Goal: Task Accomplishment & Management: Use online tool/utility

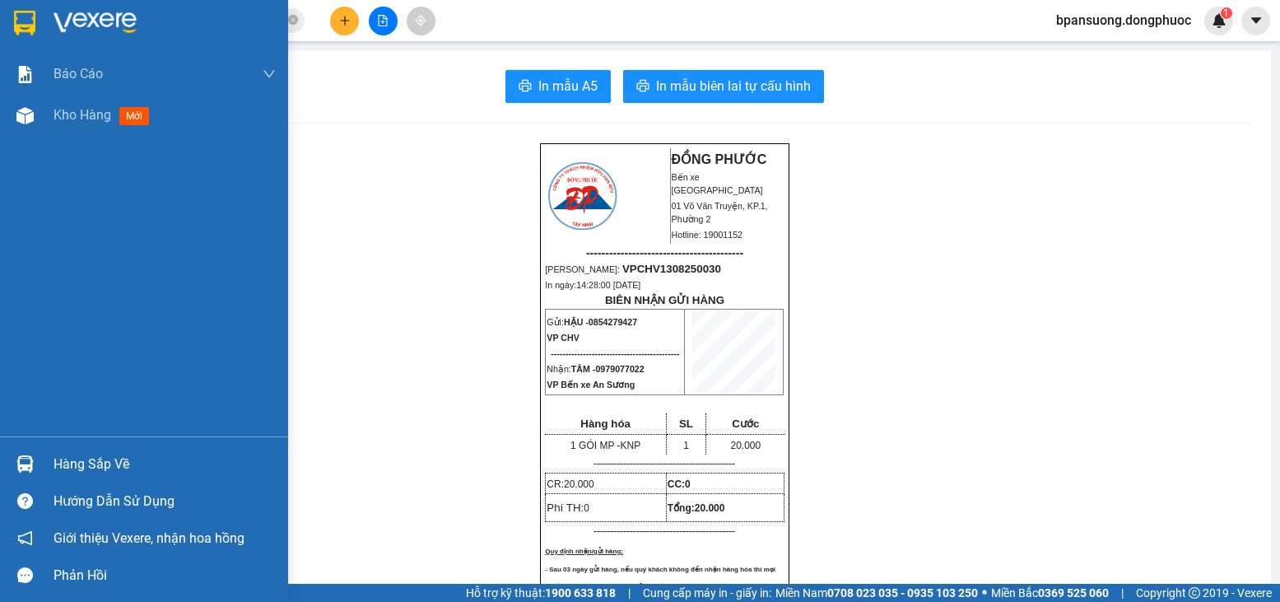
click at [25, 458] on img at bounding box center [24, 463] width 17 height 17
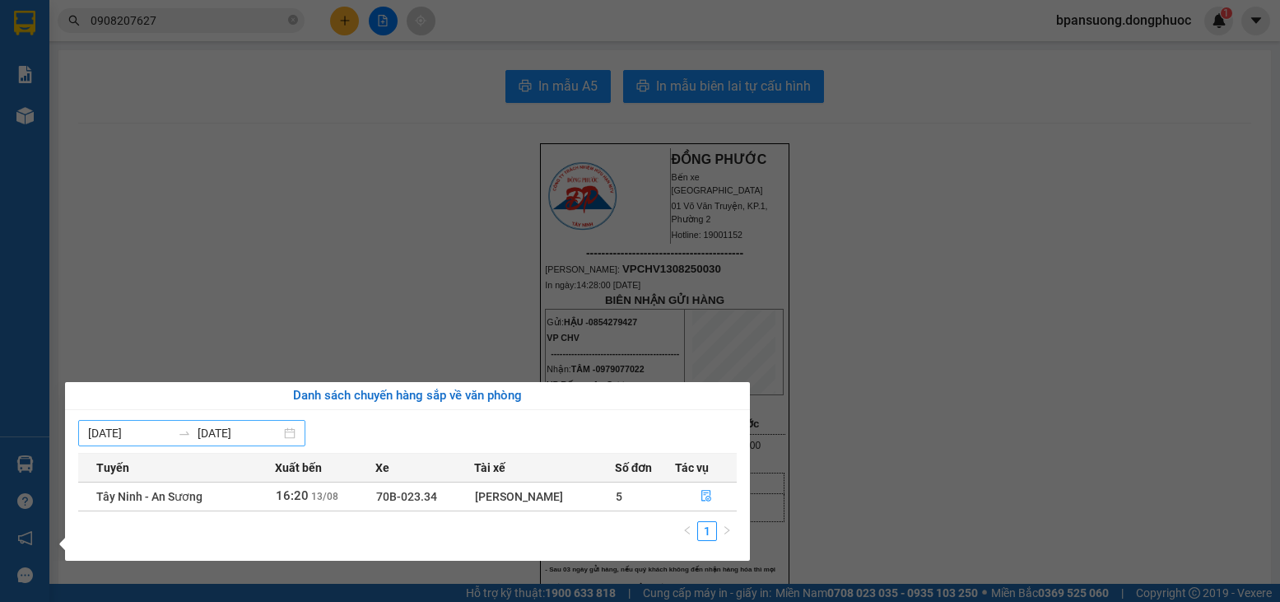
click at [219, 433] on input "13/08/2025" at bounding box center [239, 433] width 83 height 18
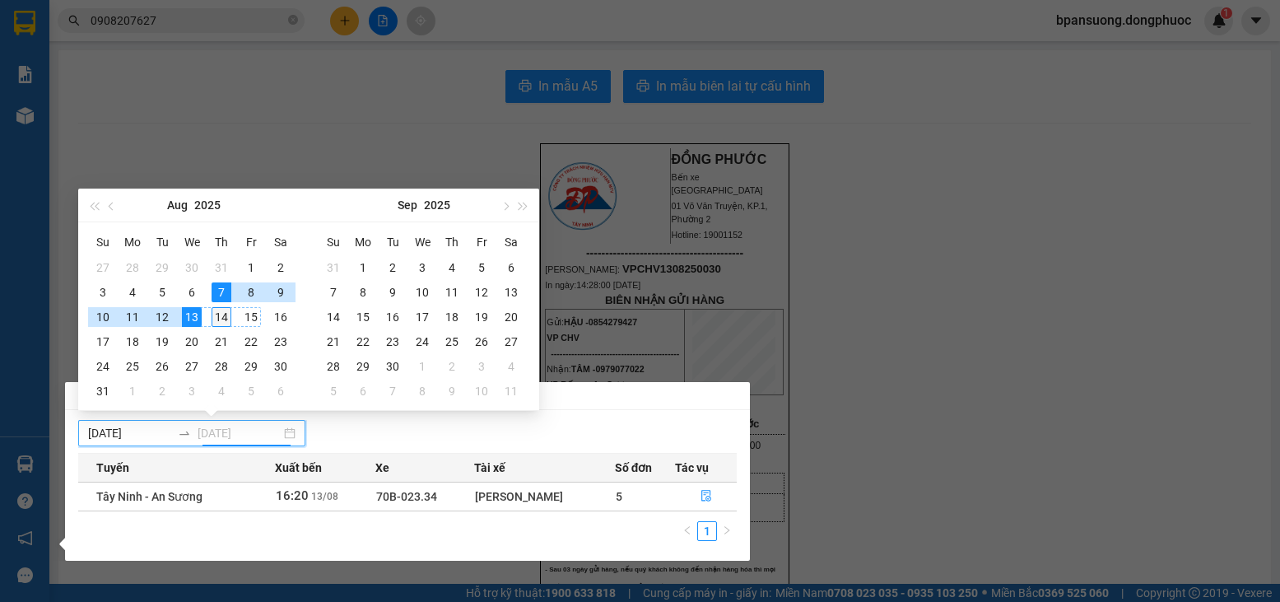
type input "[DATE]"
click at [226, 314] on div "14" at bounding box center [222, 317] width 20 height 20
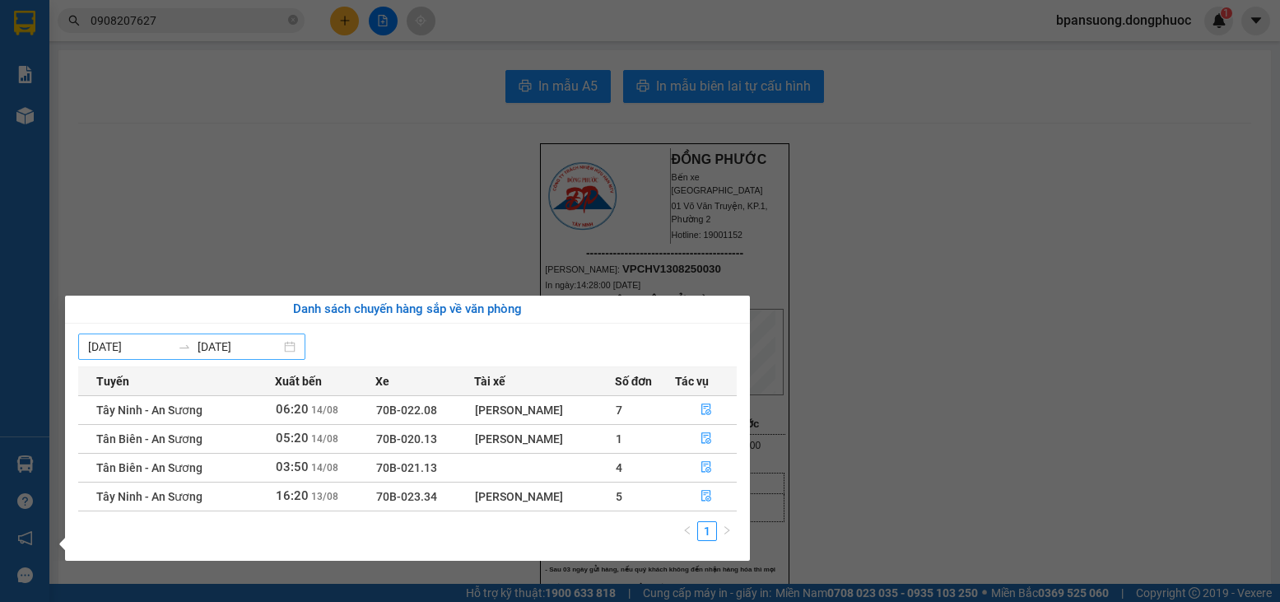
click at [142, 346] on input "07/08/2025" at bounding box center [129, 347] width 83 height 18
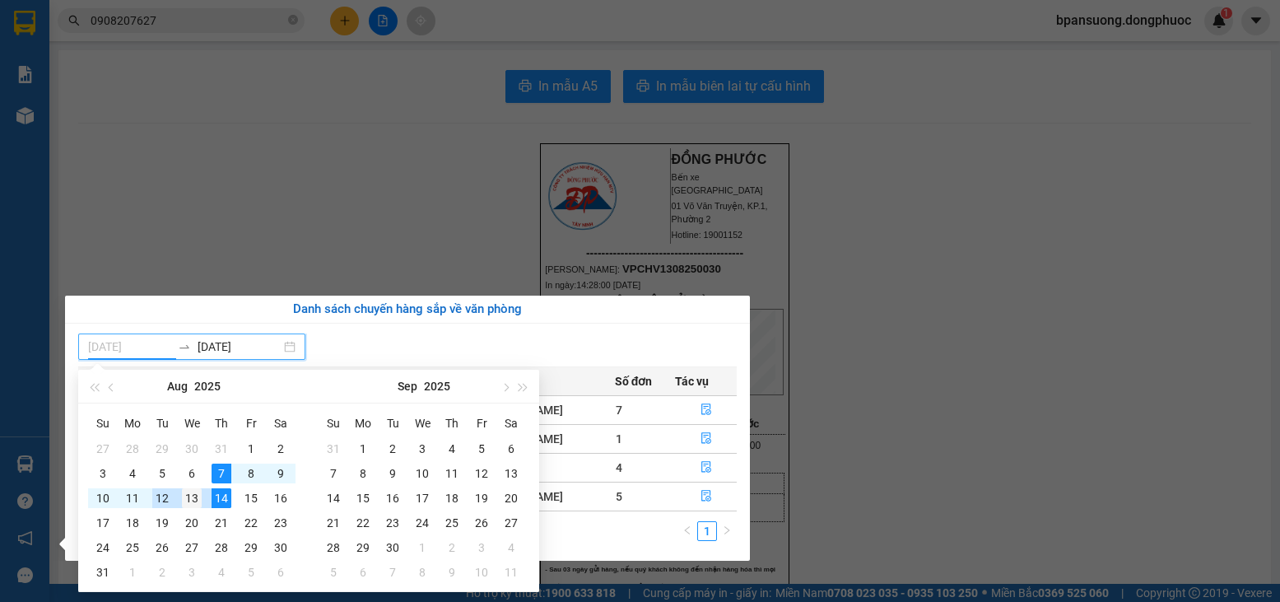
type input "13/08/2025"
click at [195, 498] on div "13" at bounding box center [192, 498] width 20 height 20
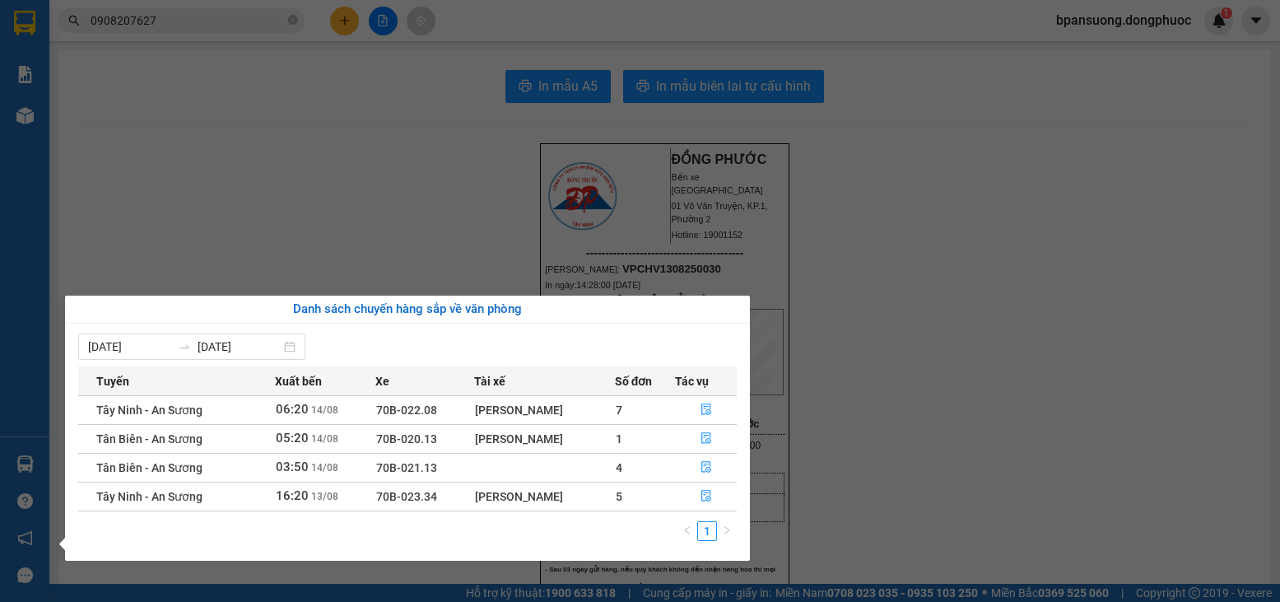
click at [430, 240] on section "Kết quả tìm kiếm ( 1 ) Bộ lọc Thuộc VP này Gửi 3 ngày gần nhất Mã ĐH Trạng thái…" at bounding box center [640, 301] width 1280 height 602
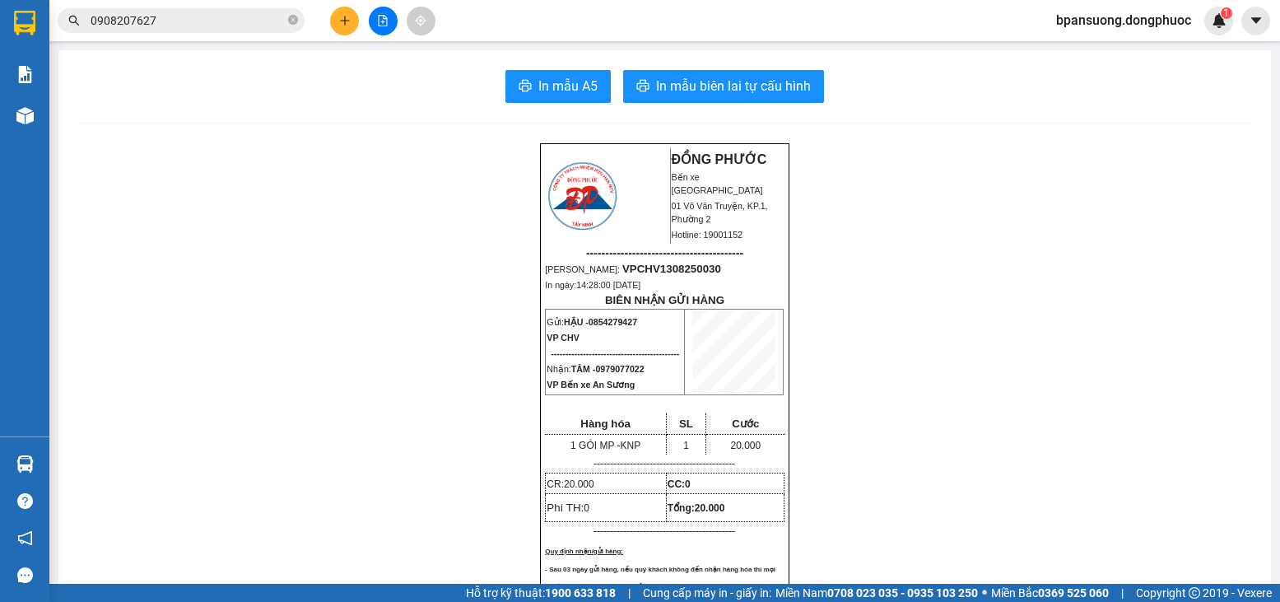
click at [193, 15] on input "0908207627" at bounding box center [188, 21] width 194 height 18
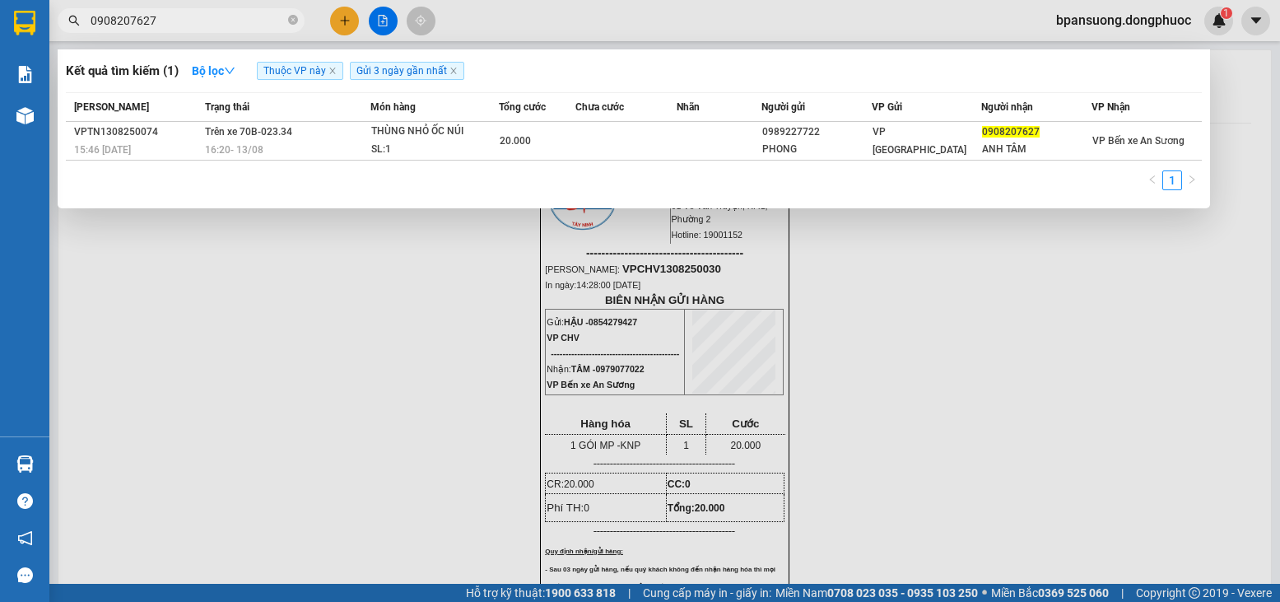
click at [193, 15] on input "0908207627" at bounding box center [188, 21] width 194 height 18
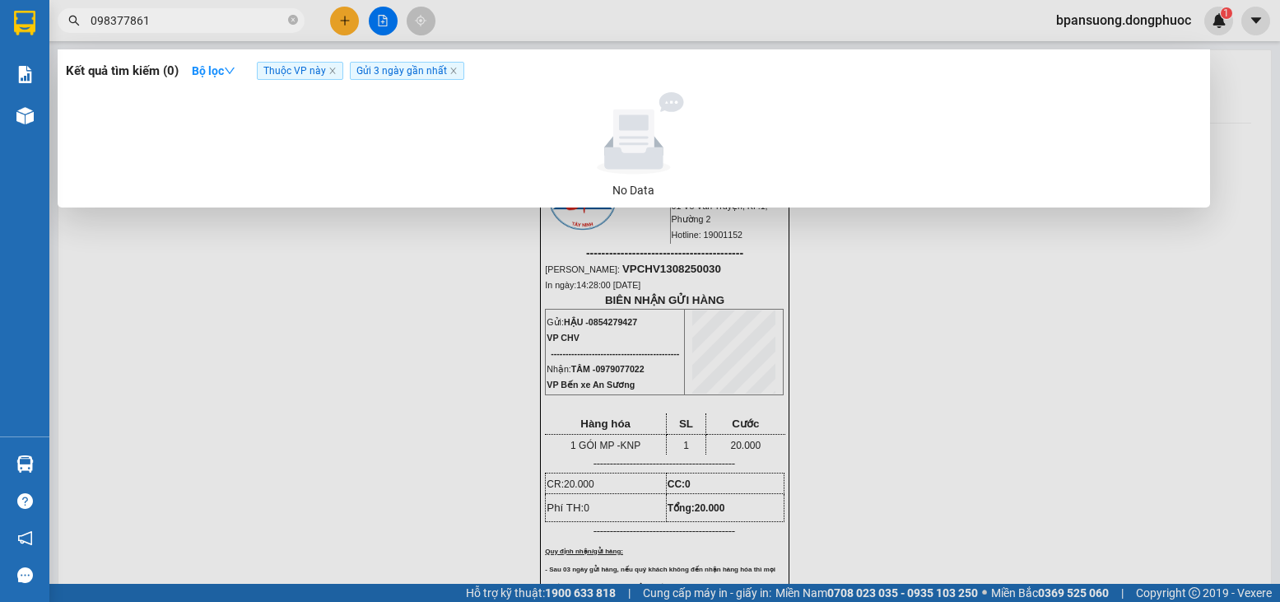
click at [454, 77] on span "Gửi 3 ngày gần nhất" at bounding box center [407, 71] width 114 height 18
click at [333, 72] on icon "close" at bounding box center [332, 71] width 8 height 8
click at [365, 68] on icon "close" at bounding box center [360, 71] width 8 height 8
click at [169, 19] on input "098377861" at bounding box center [188, 21] width 194 height 18
click at [114, 21] on input "098377861" at bounding box center [188, 21] width 194 height 18
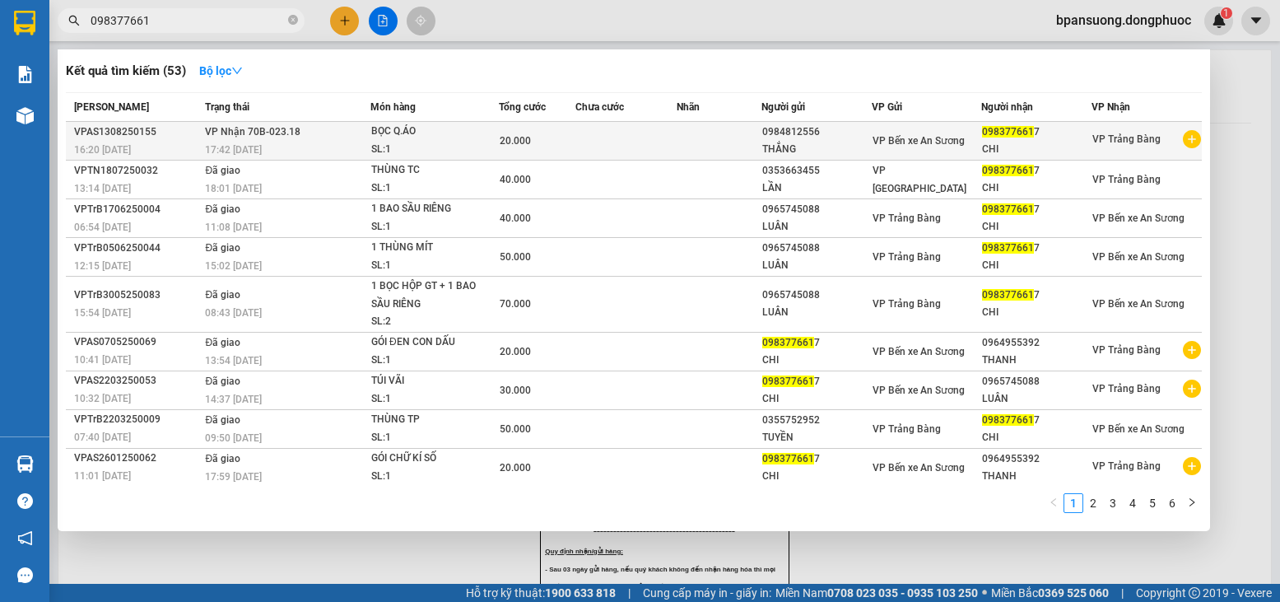
type input "098377661"
click at [1102, 148] on div "VP Trảng Bàng" at bounding box center [1127, 140] width 68 height 21
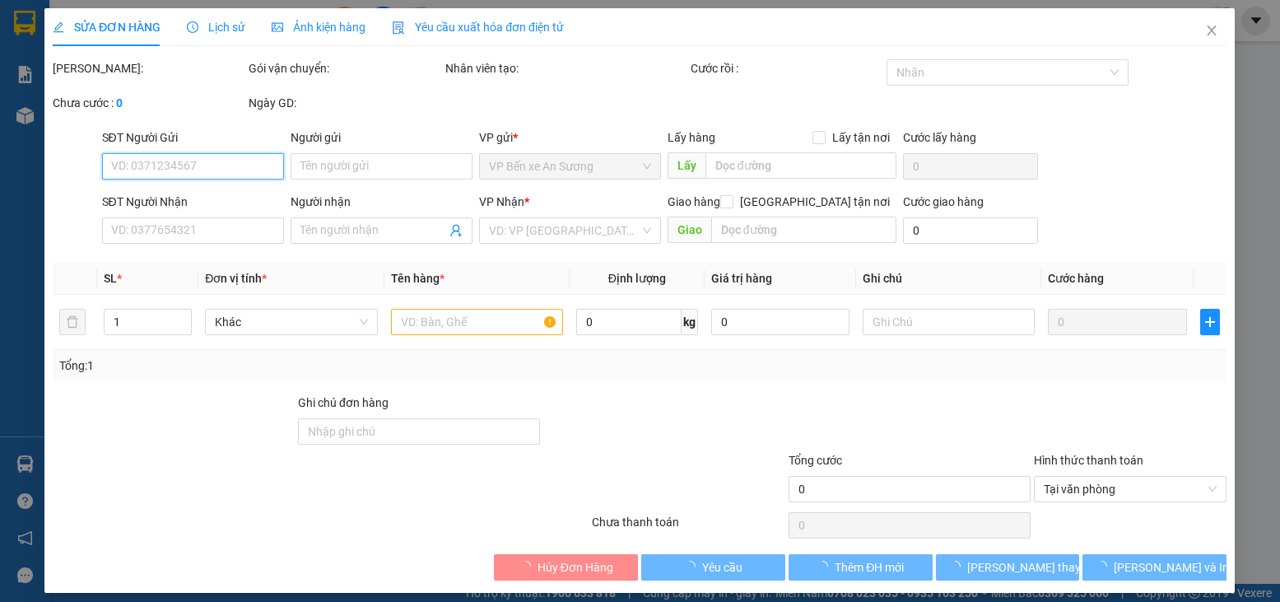
type input "0984812556"
type input "THẮNG"
type input "0983776617"
type input "CHI"
type input "20.000"
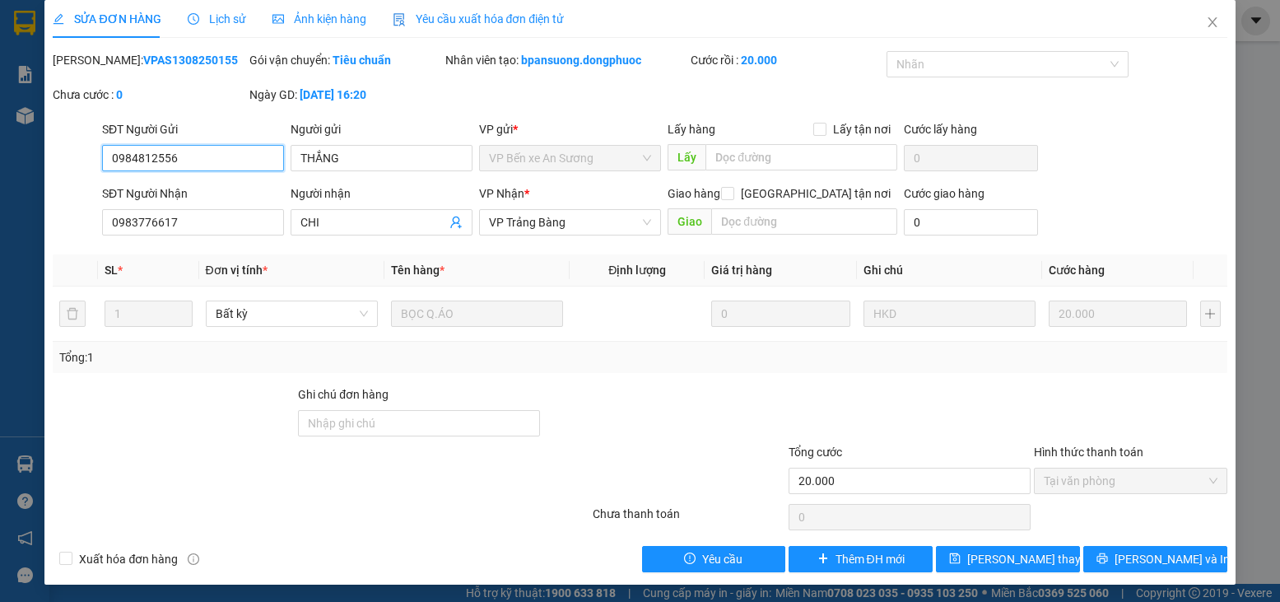
scroll to position [11, 0]
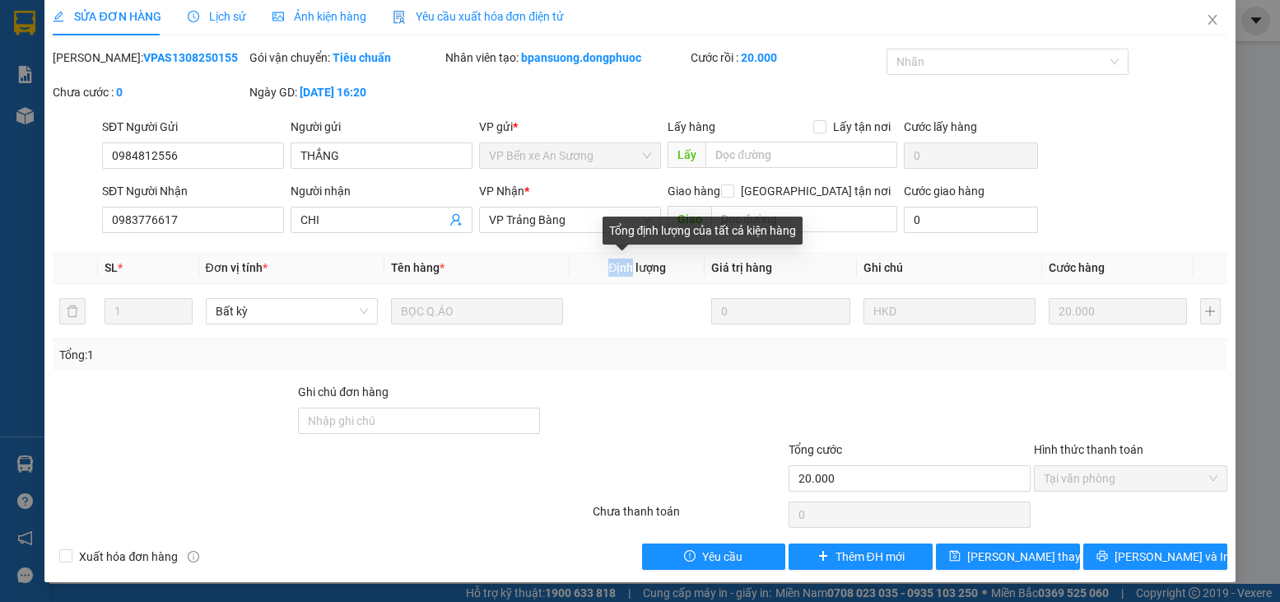
drag, startPoint x: 585, startPoint y: 272, endPoint x: 627, endPoint y: 267, distance: 42.3
click at [627, 267] on th "Định lượng" at bounding box center [637, 268] width 135 height 32
click at [627, 267] on span "Định lượng" at bounding box center [637, 267] width 58 height 13
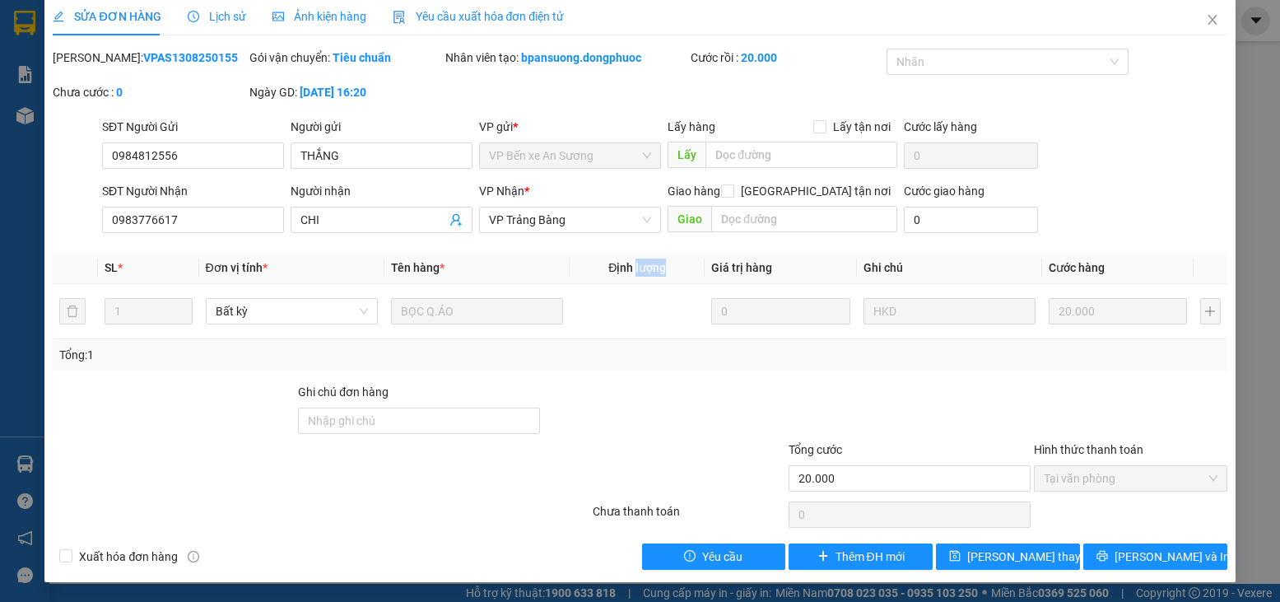
drag, startPoint x: 635, startPoint y: 267, endPoint x: 670, endPoint y: 267, distance: 35.4
click at [670, 267] on th "Định lượng" at bounding box center [637, 268] width 135 height 32
click at [673, 267] on th "Định lượng" at bounding box center [637, 268] width 135 height 32
drag, startPoint x: 651, startPoint y: 270, endPoint x: 638, endPoint y: 272, distance: 13.3
click at [638, 272] on th "Định lượng" at bounding box center [637, 268] width 135 height 32
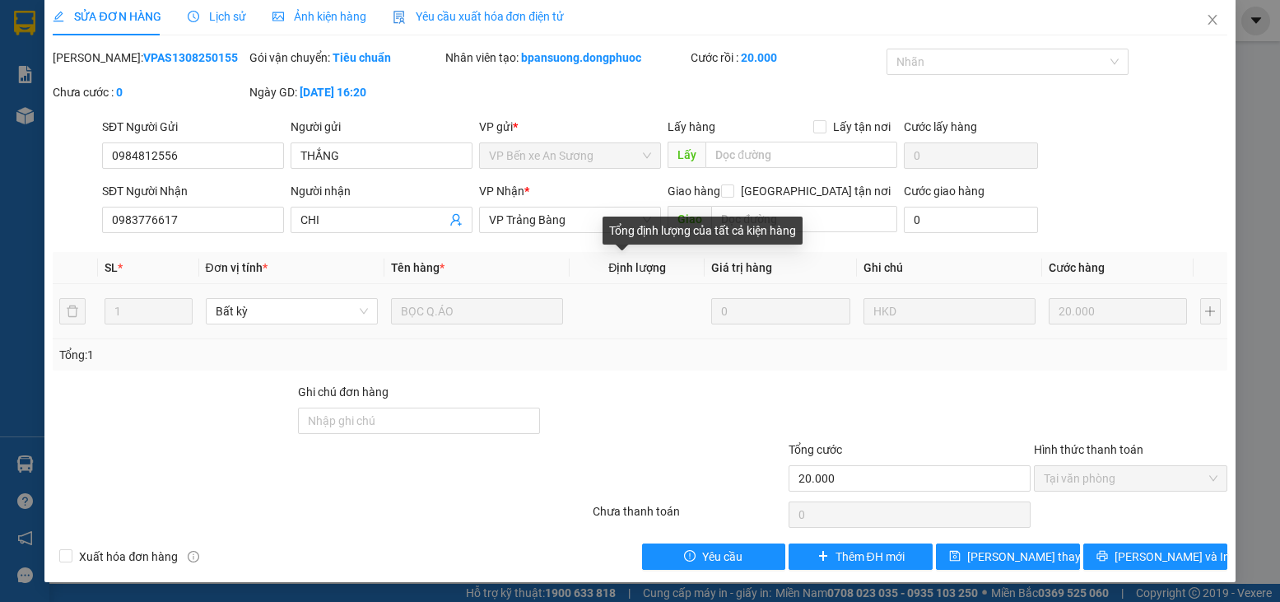
click at [622, 296] on td at bounding box center [637, 311] width 135 height 55
drag, startPoint x: 629, startPoint y: 271, endPoint x: 672, endPoint y: 270, distance: 42.8
click at [672, 270] on th "Định lượng" at bounding box center [637, 268] width 135 height 32
click at [670, 270] on th "Định lượng" at bounding box center [637, 268] width 135 height 32
drag, startPoint x: 670, startPoint y: 270, endPoint x: 635, endPoint y: 270, distance: 35.4
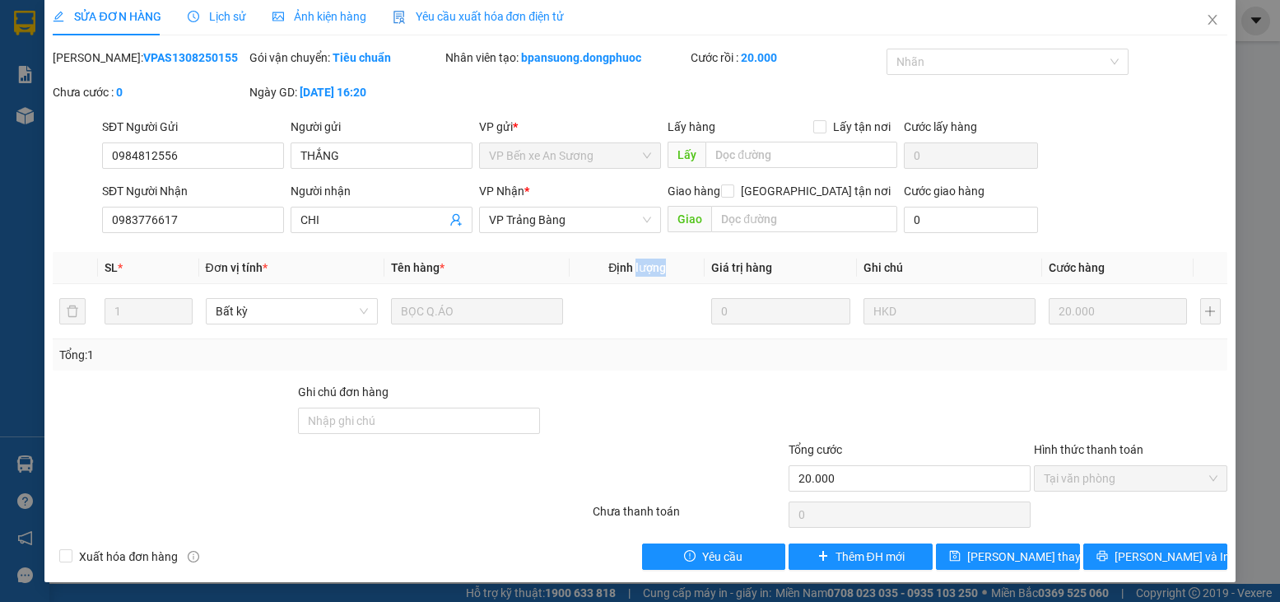
click at [635, 270] on th "Định lượng" at bounding box center [637, 268] width 135 height 32
click at [620, 292] on td at bounding box center [637, 311] width 135 height 55
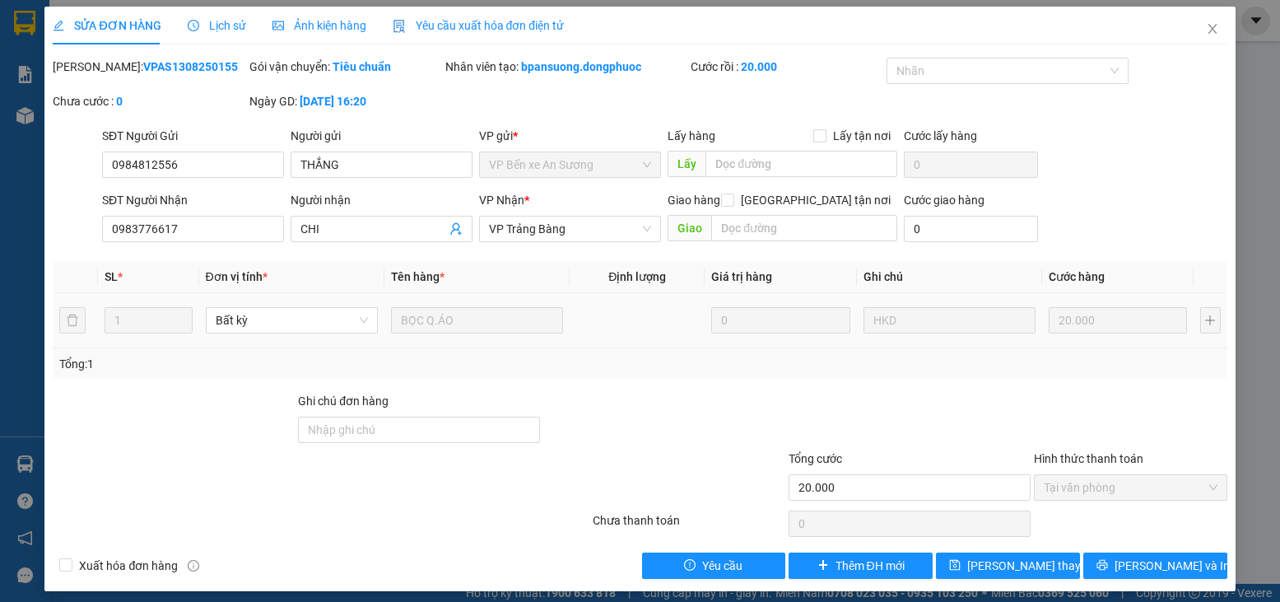
scroll to position [0, 0]
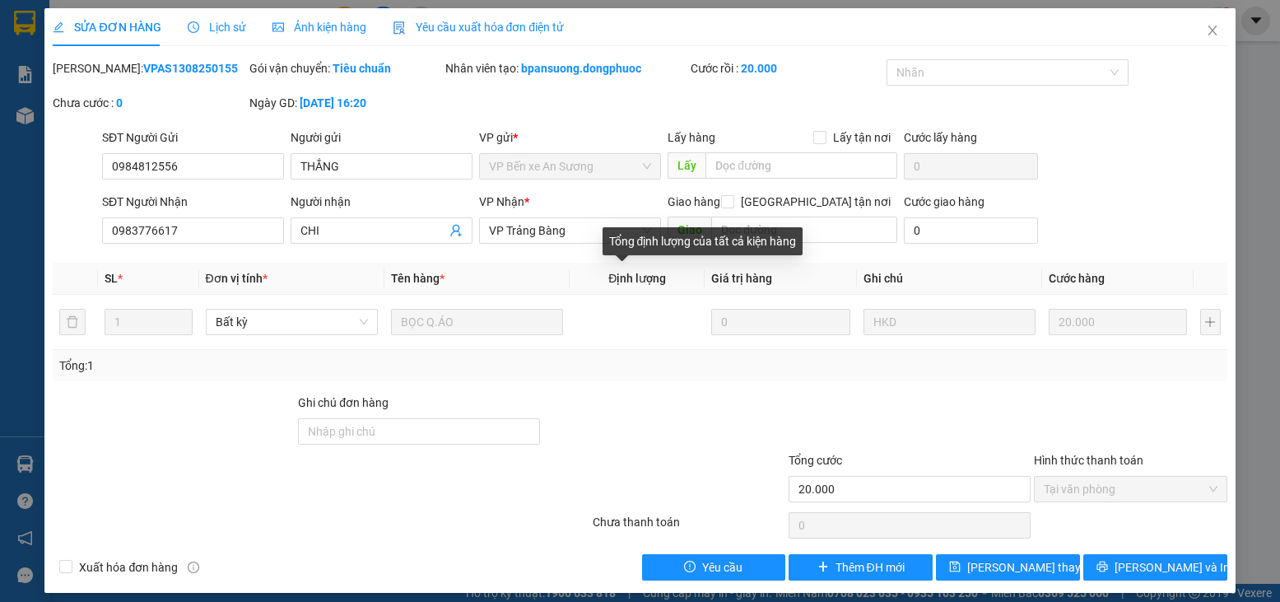
click at [631, 282] on span "Định lượng" at bounding box center [637, 278] width 58 height 13
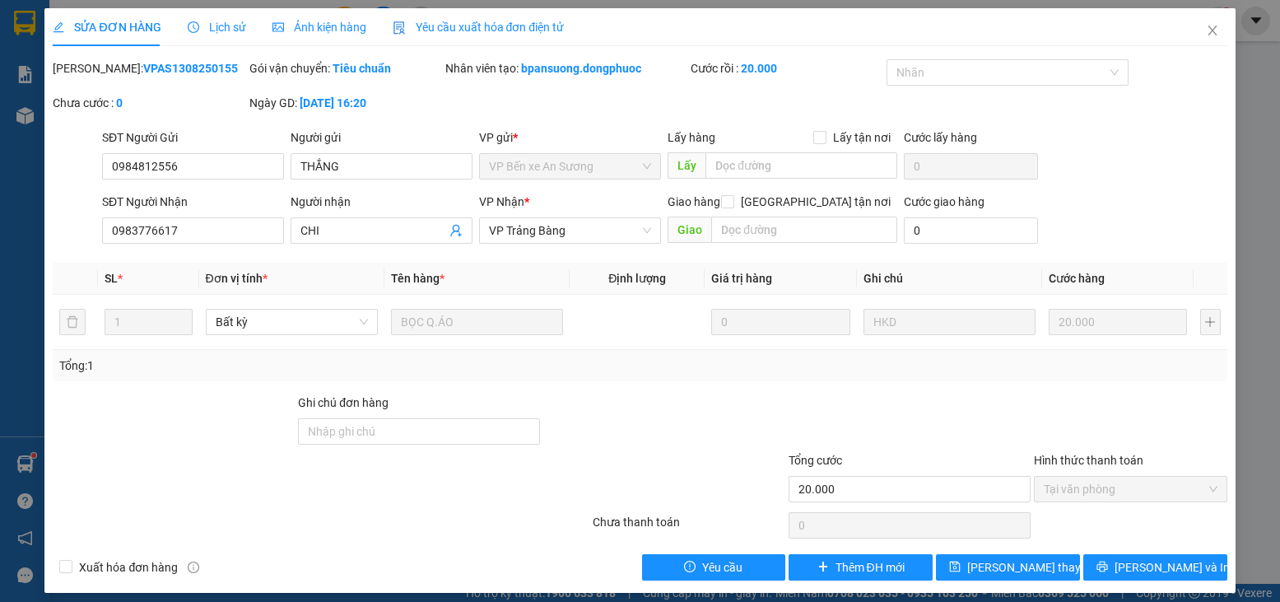
drag, startPoint x: 169, startPoint y: 69, endPoint x: 193, endPoint y: 69, distance: 23.9
click at [193, 69] on div "Mã ĐH: VPAS1308250155" at bounding box center [149, 68] width 193 height 18
click at [1206, 32] on icon "close" at bounding box center [1212, 30] width 13 height 13
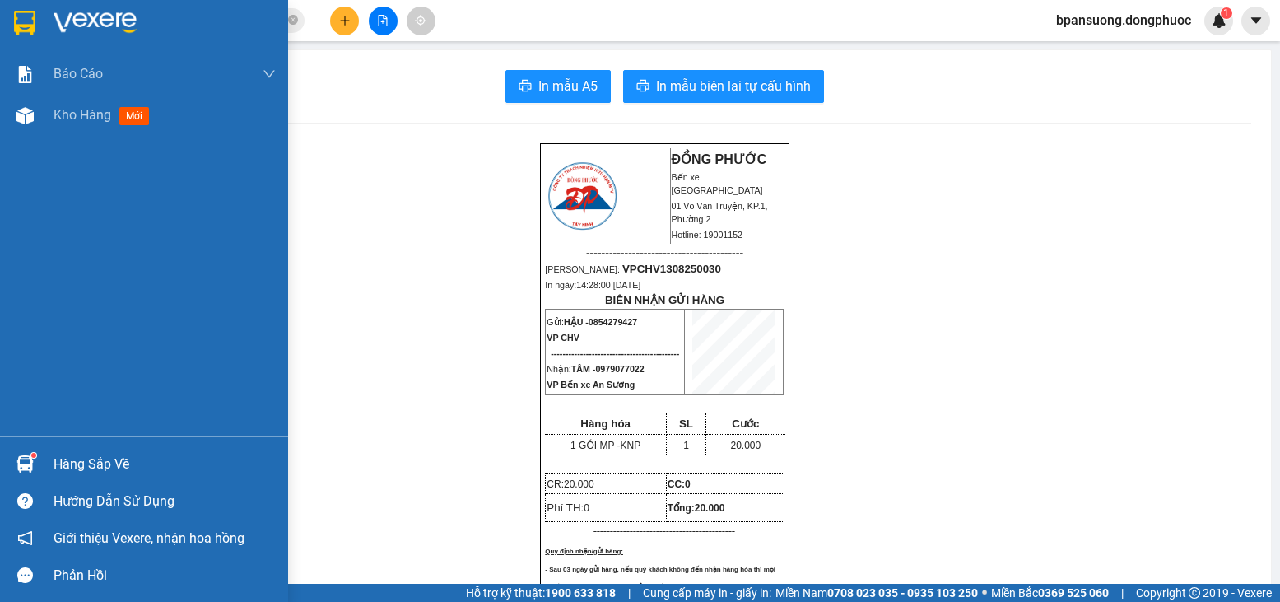
click at [55, 466] on div "Hàng sắp về" at bounding box center [165, 464] width 222 height 25
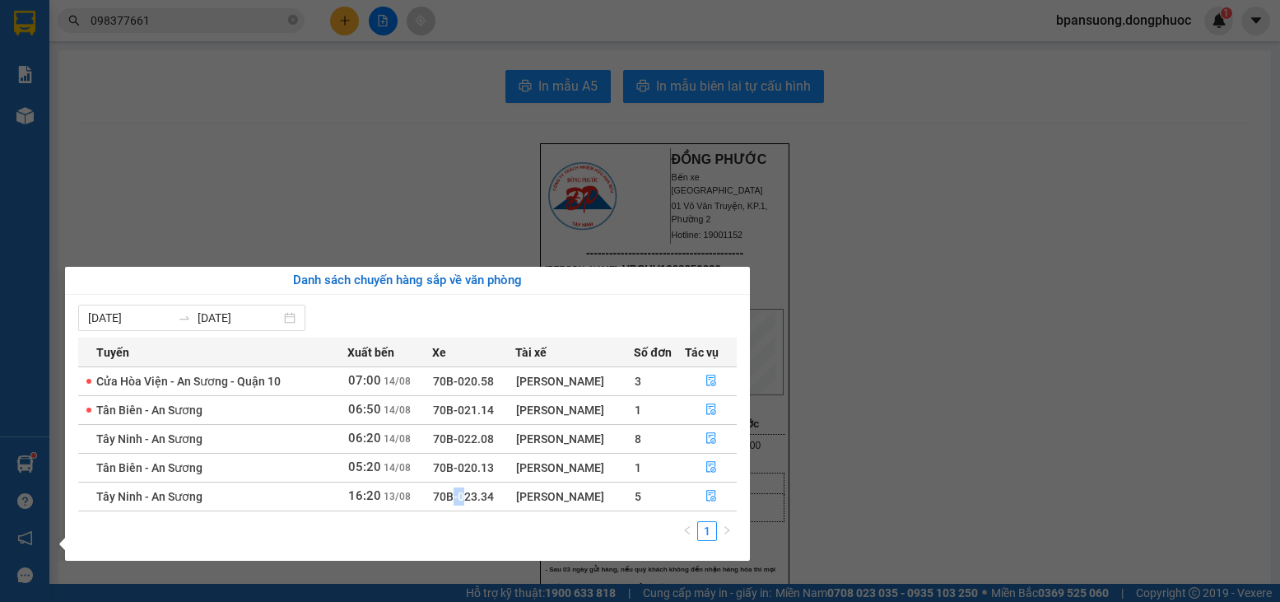
drag, startPoint x: 455, startPoint y: 496, endPoint x: 443, endPoint y: 496, distance: 12.3
click at [443, 496] on span "70B-023.34" at bounding box center [463, 496] width 61 height 13
click at [711, 501] on icon "file-done" at bounding box center [711, 497] width 10 height 12
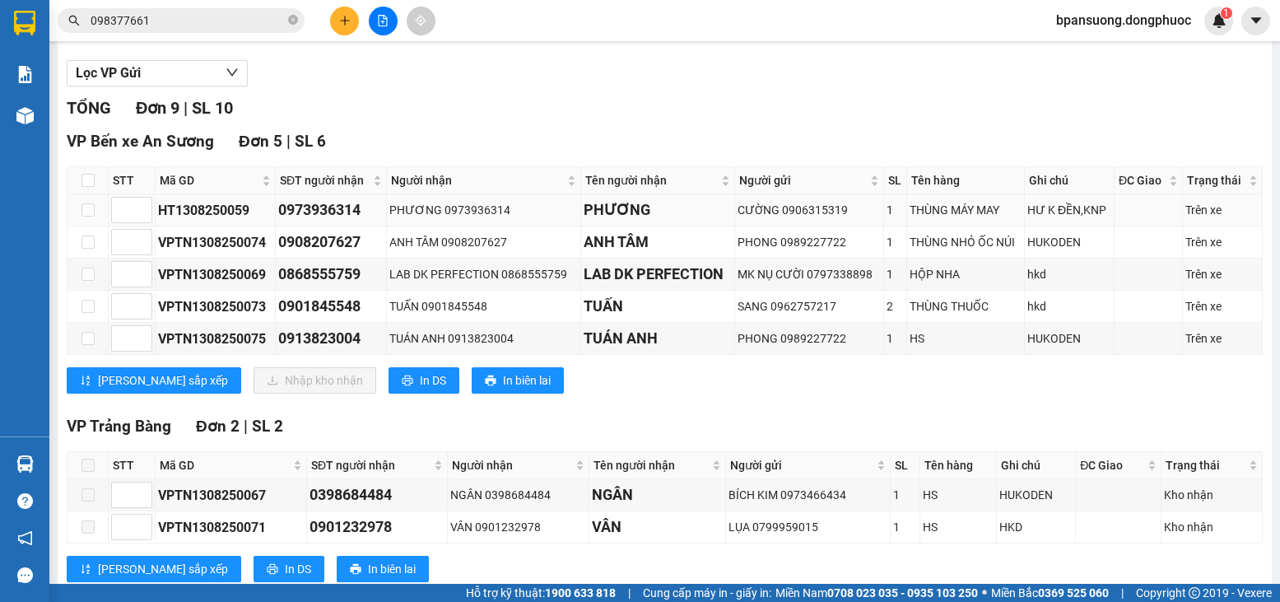
scroll to position [165, 0]
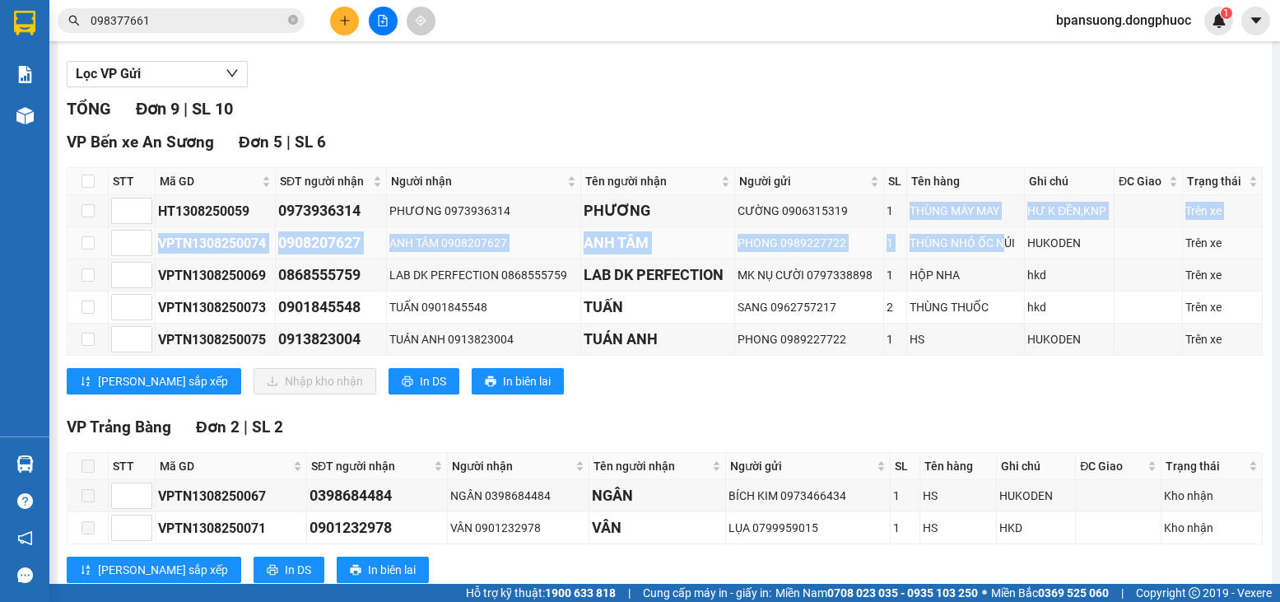
drag, startPoint x: 883, startPoint y: 223, endPoint x: 995, endPoint y: 248, distance: 114.7
click at [995, 248] on tbody "HT1308250059 0973936314 PHƯƠNG 0973936314 PHƯƠNG CƯỜNG 0906315319 1 THÙNG MÁY M…" at bounding box center [665, 275] width 1195 height 161
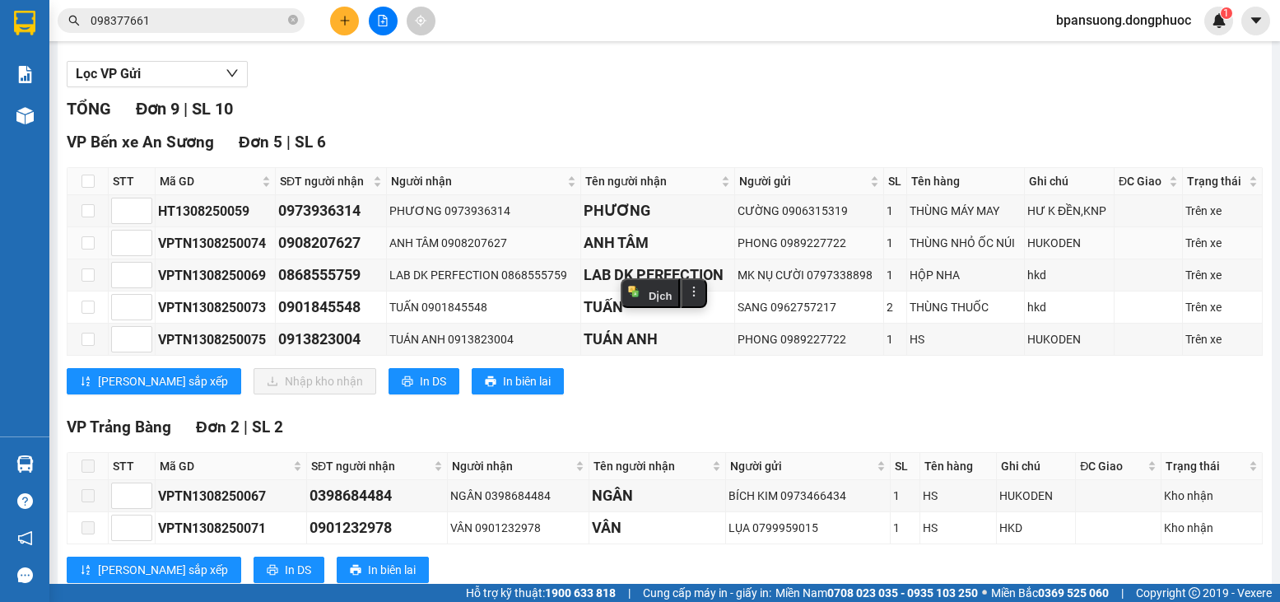
click at [1009, 259] on td "THÙNG NHỎ ỐC NÚI" at bounding box center [966, 243] width 118 height 32
click at [86, 188] on input "checkbox" at bounding box center [88, 181] width 13 height 13
checkbox input "true"
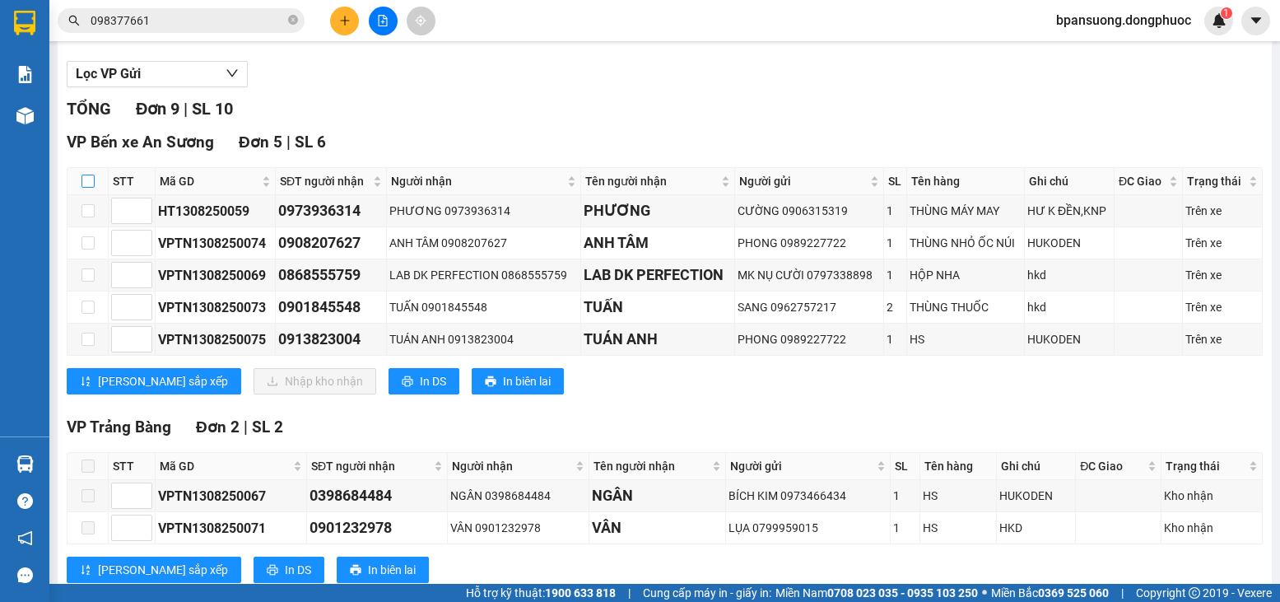
checkbox input "true"
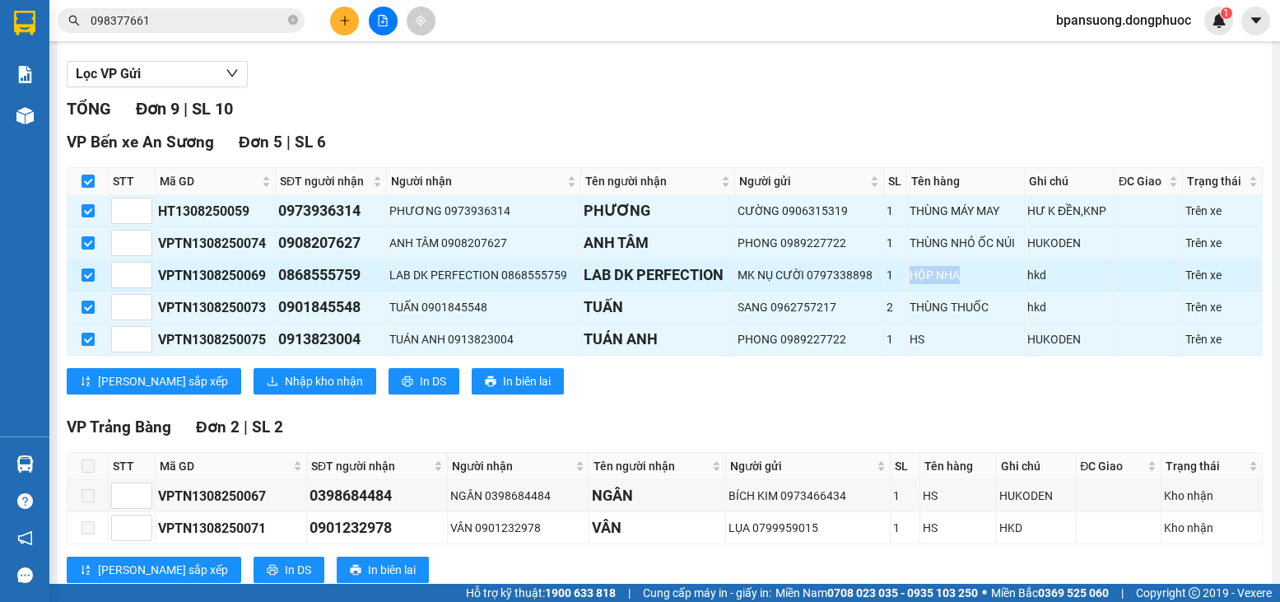
drag, startPoint x: 906, startPoint y: 289, endPoint x: 967, endPoint y: 296, distance: 61.4
click at [967, 291] on tr "VPTN1308250069 0868555759 LAB DK PERFECTION 0868555759 LAB DK PERFECTION MK NỤ …" at bounding box center [665, 275] width 1195 height 32
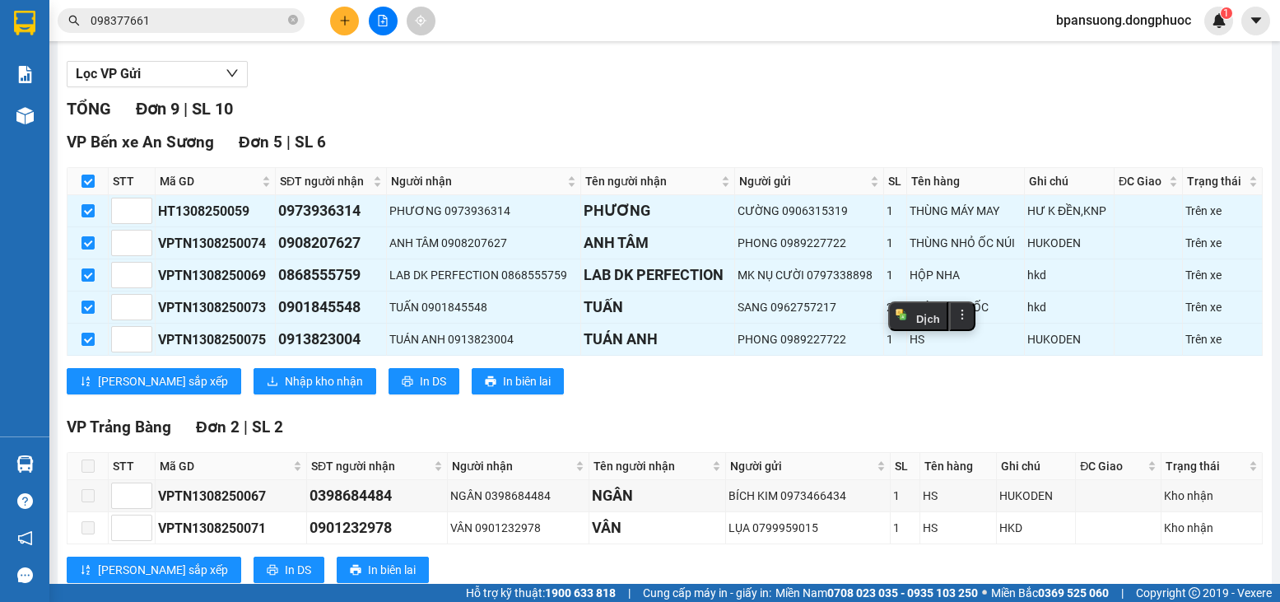
click at [946, 407] on div "VP Bến xe An Sương Đơn 5 | SL 6 STT Mã GD SĐT người nhận Người nhận Tên người n…" at bounding box center [665, 268] width 1196 height 277
click at [96, 195] on th at bounding box center [88, 181] width 41 height 27
click at [86, 188] on input "checkbox" at bounding box center [88, 181] width 13 height 13
checkbox input "false"
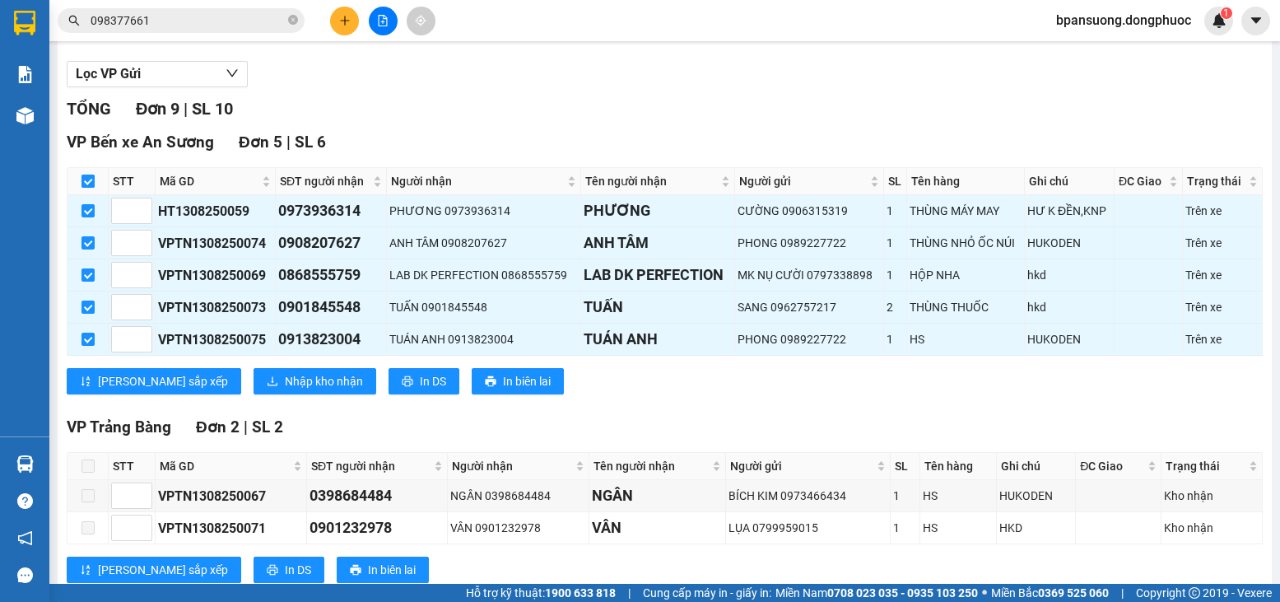
checkbox input "false"
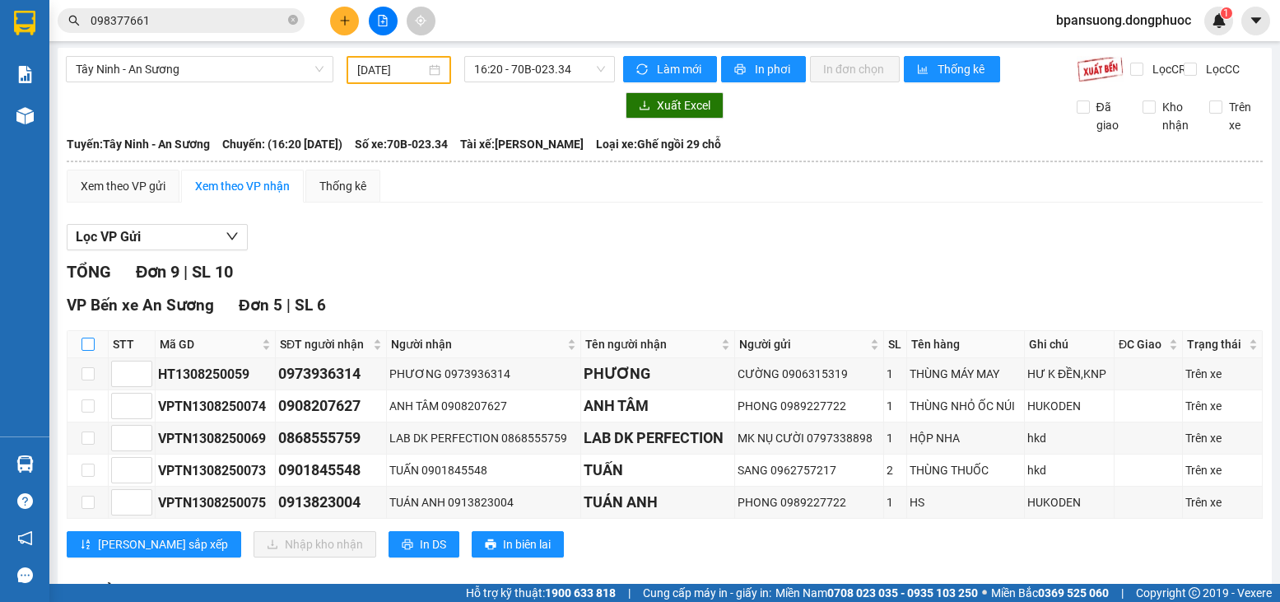
scroll to position [0, 0]
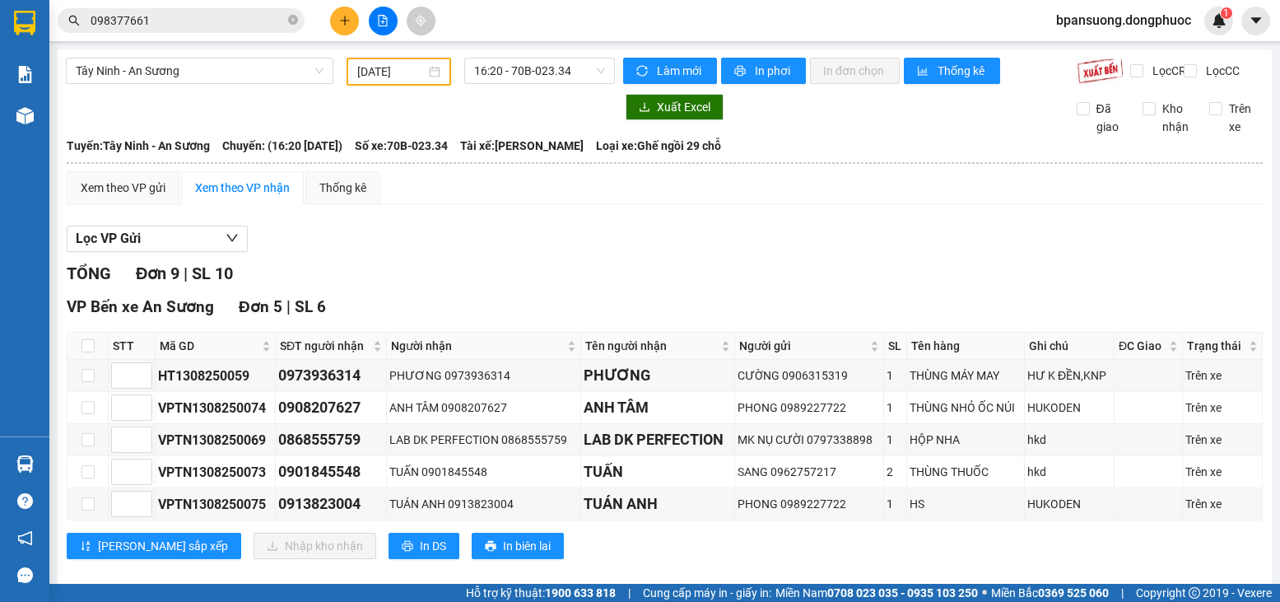
click at [557, 302] on div "TỔNG Đơn 9 | SL 10 VP Bến xe An Sương Đơn 5 | SL 6 STT Mã GD SĐT người nhận Ngư…" at bounding box center [665, 609] width 1196 height 696
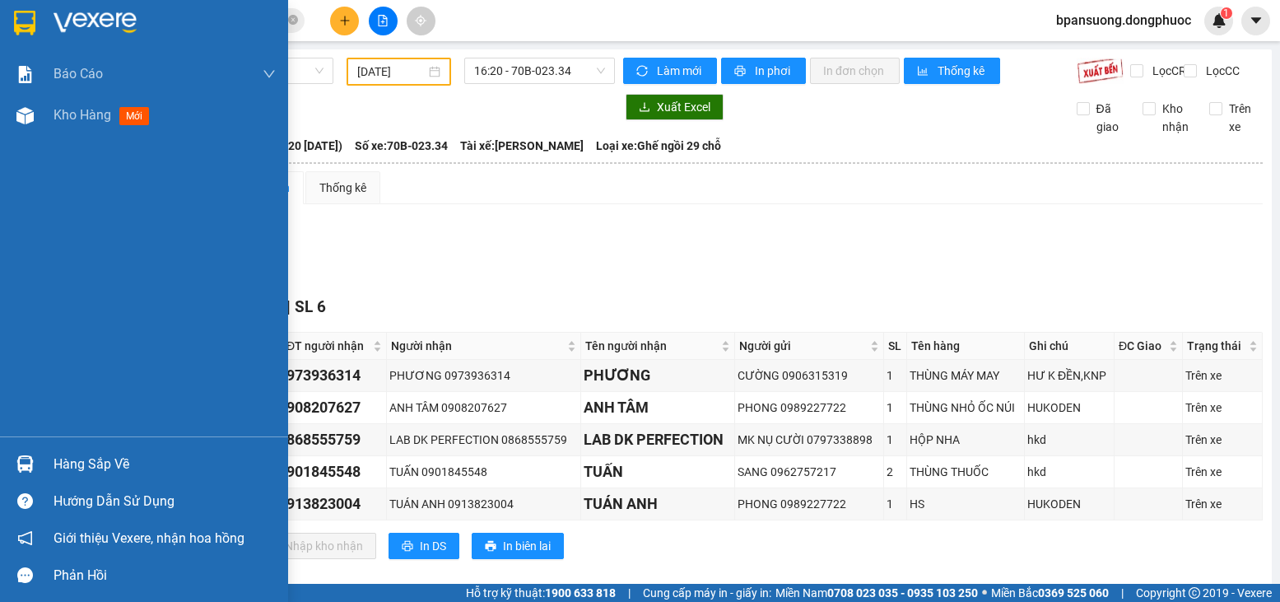
click at [28, 459] on img at bounding box center [24, 463] width 17 height 17
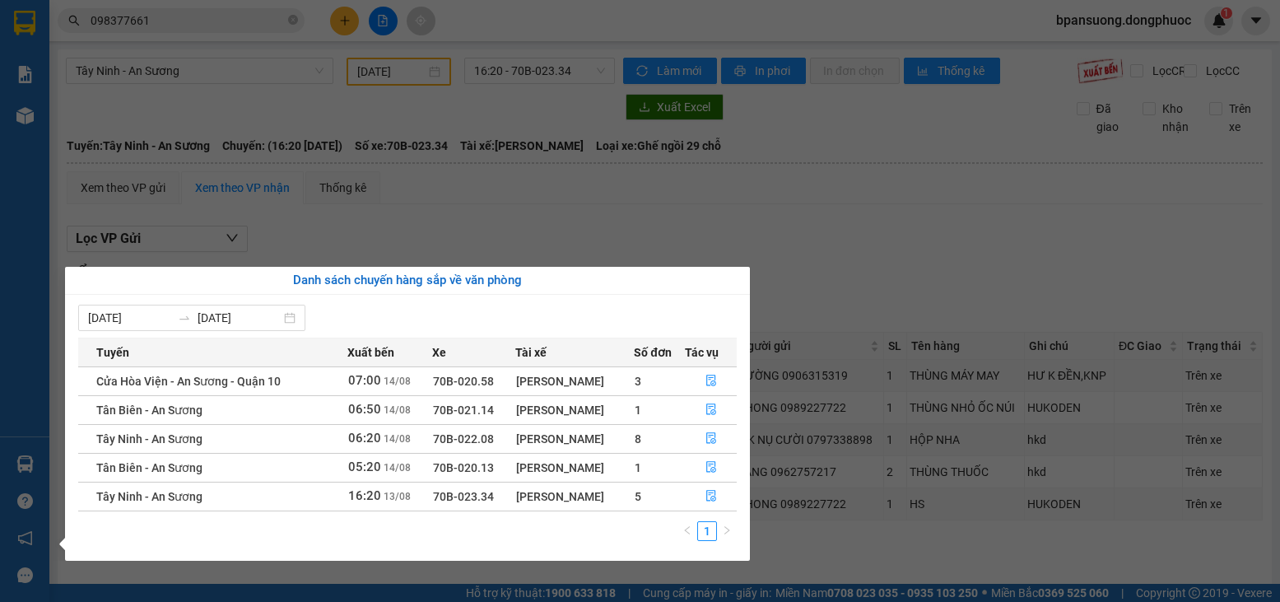
click at [932, 298] on section "Kết quả tìm kiếm ( 53 ) Bộ lọc Mã ĐH Trạng thái Món hàng Tổng cước Chưa cước Nh…" at bounding box center [640, 301] width 1280 height 602
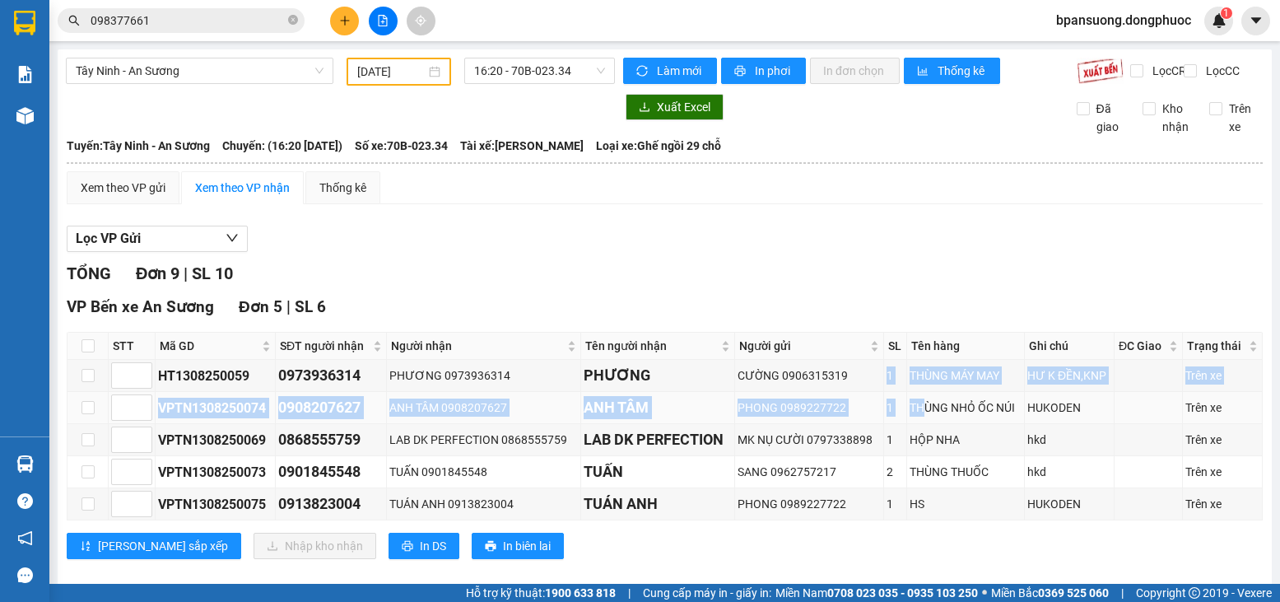
drag, startPoint x: 872, startPoint y: 392, endPoint x: 918, endPoint y: 409, distance: 49.2
click at [918, 409] on tbody "HT1308250059 0973936314 PHƯƠNG 0973936314 PHƯƠNG CƯỜNG 0906315319 1 THÙNG MÁY M…" at bounding box center [665, 440] width 1195 height 161
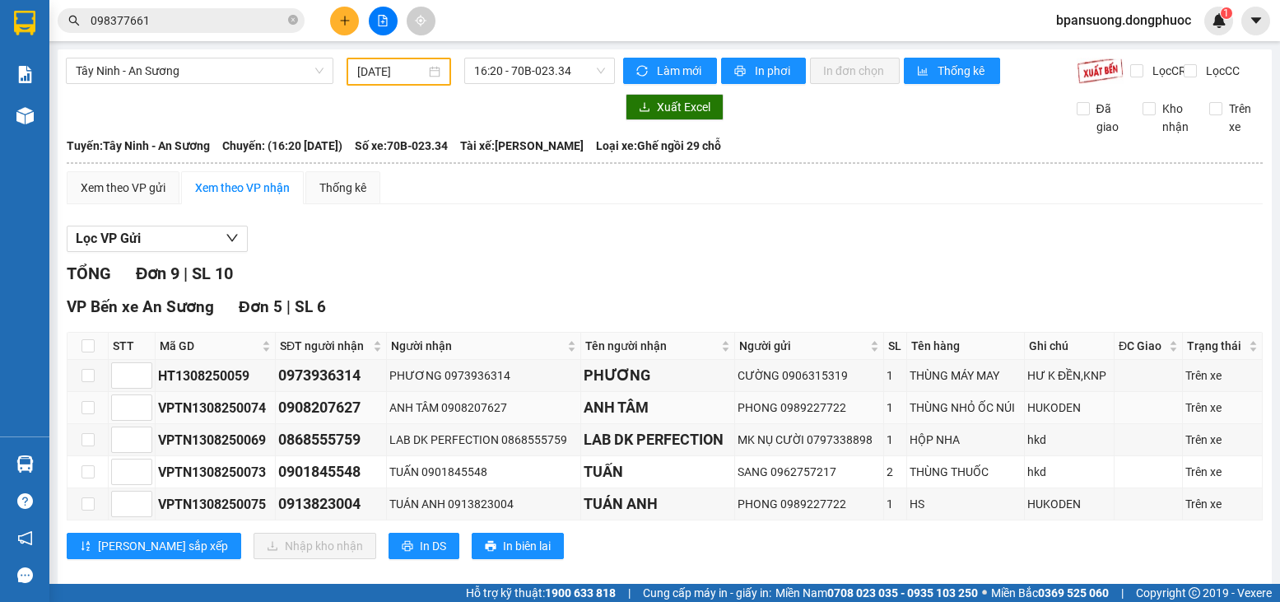
click at [945, 417] on div "THÙNG NHỎ ỐC NÚI" at bounding box center [966, 407] width 112 height 18
click at [957, 488] on td "THÙNG THUỐC" at bounding box center [966, 472] width 118 height 32
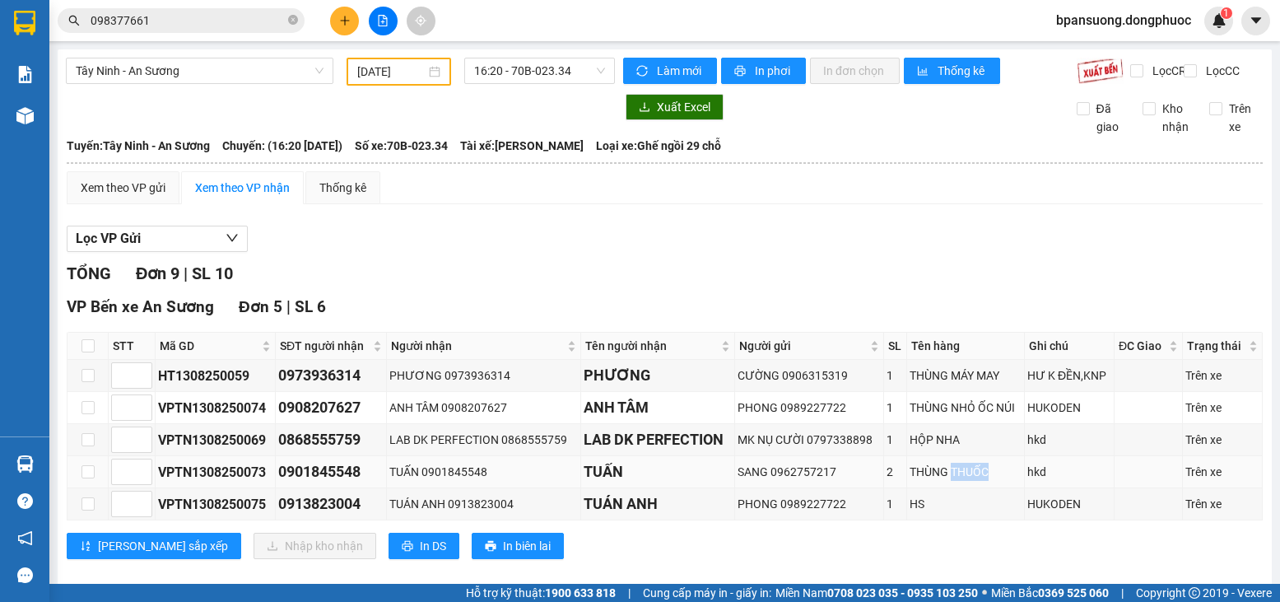
click at [957, 488] on td "THÙNG THUỐC" at bounding box center [966, 472] width 118 height 32
click at [934, 547] on div "Lưu sắp xếp Nhập kho nhận In DS In biên lai" at bounding box center [665, 546] width 1196 height 26
click at [93, 352] on input "checkbox" at bounding box center [88, 345] width 13 height 13
checkbox input "true"
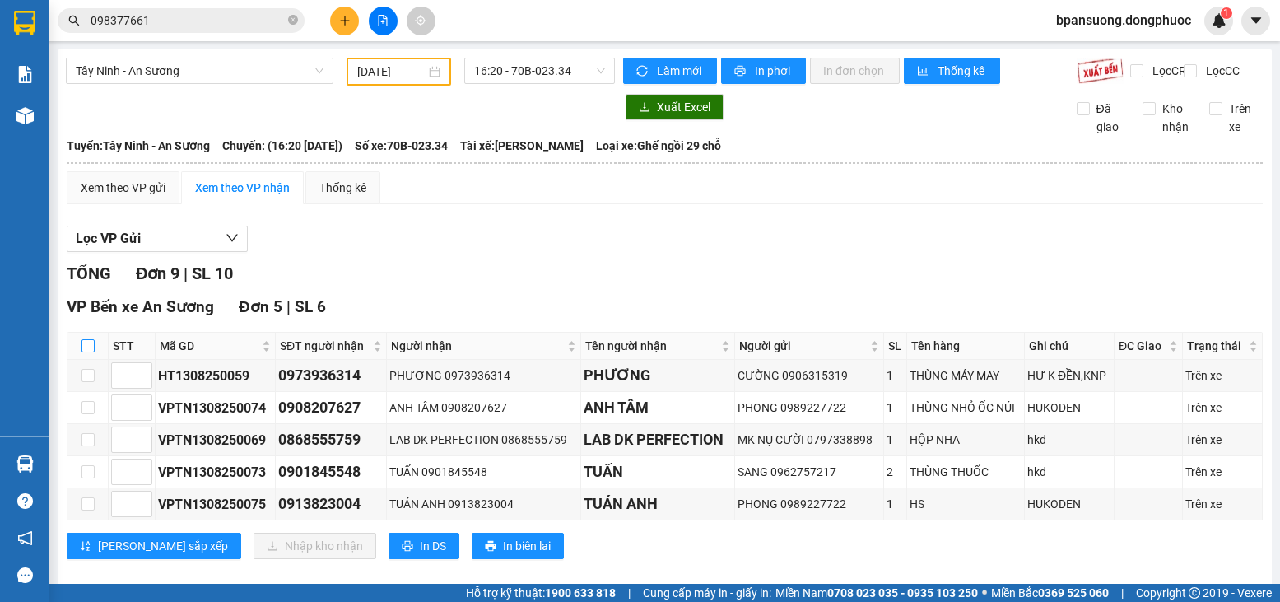
checkbox input "true"
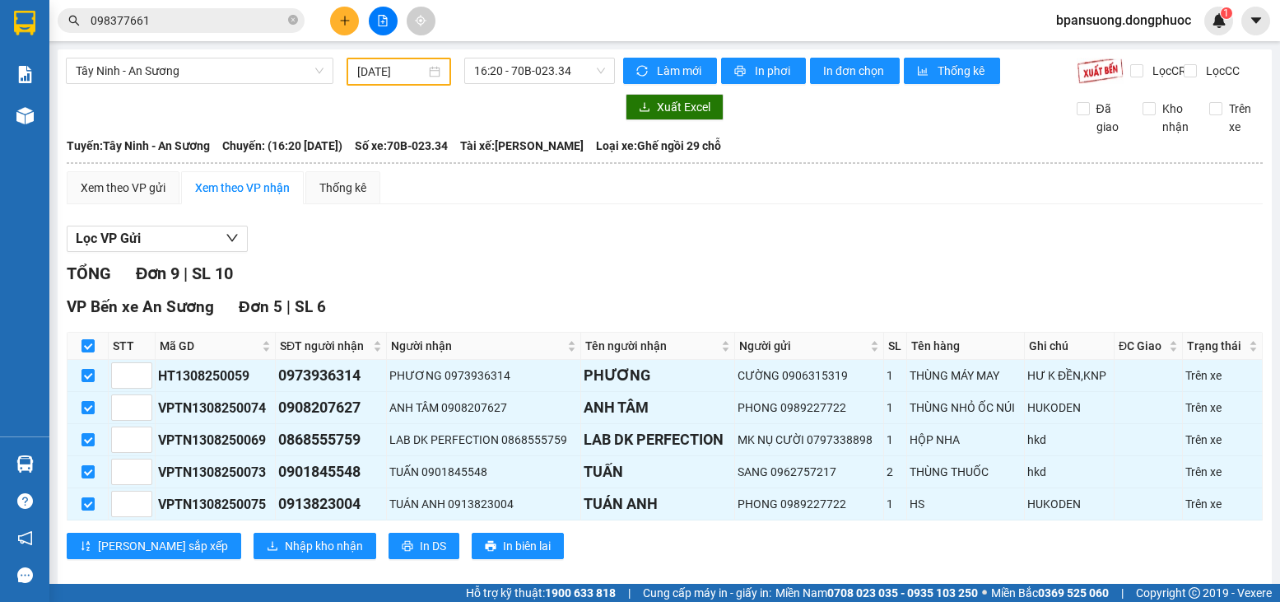
scroll to position [165, 0]
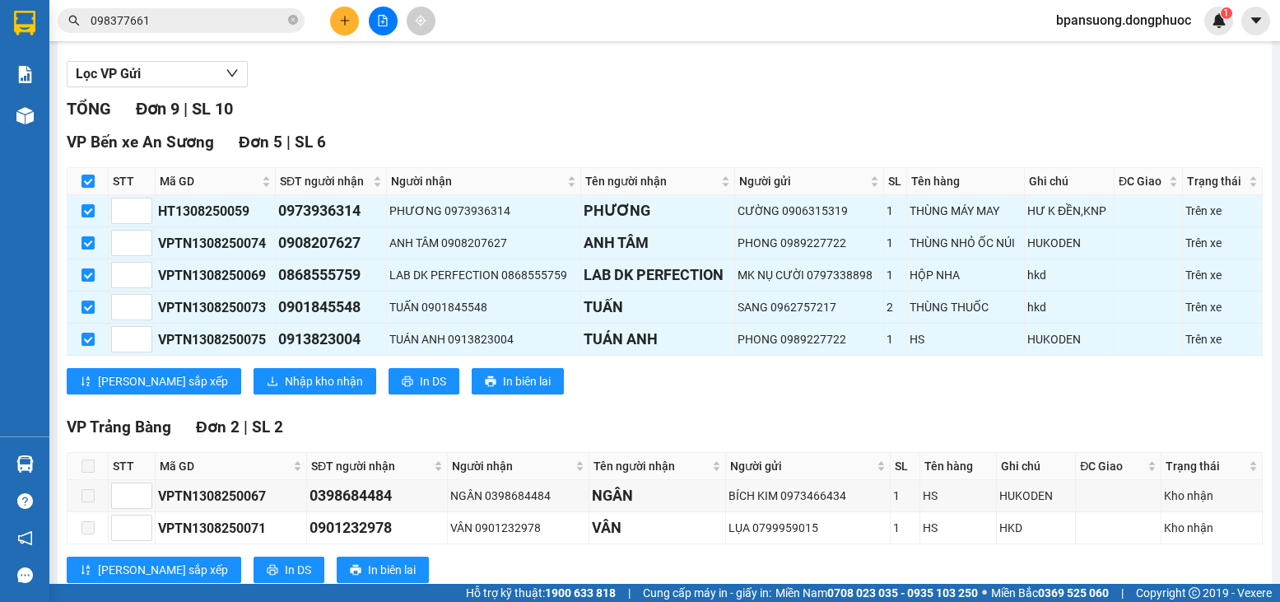
click at [254, 380] on div "VP Bến xe An Sương Đơn 5 | SL 6 STT Mã GD SĐT người nhận Người nhận Tên người n…" at bounding box center [665, 268] width 1196 height 277
click at [285, 385] on span "Nhập kho nhận" at bounding box center [324, 381] width 78 height 18
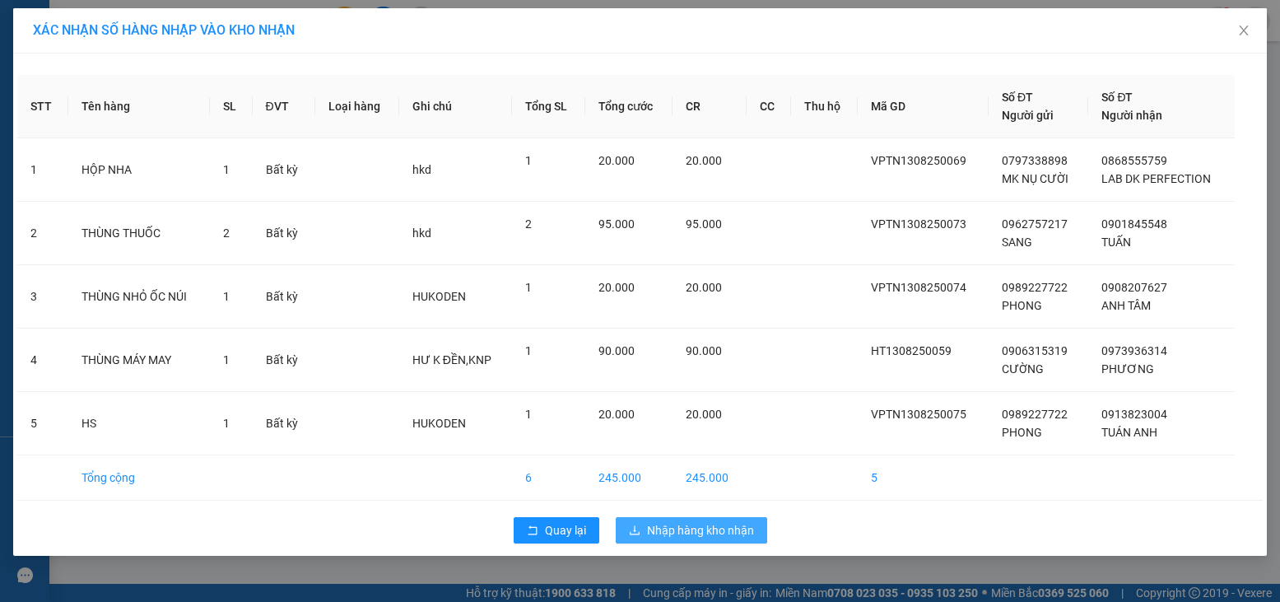
click at [669, 531] on span "Nhập hàng kho nhận" at bounding box center [700, 530] width 107 height 18
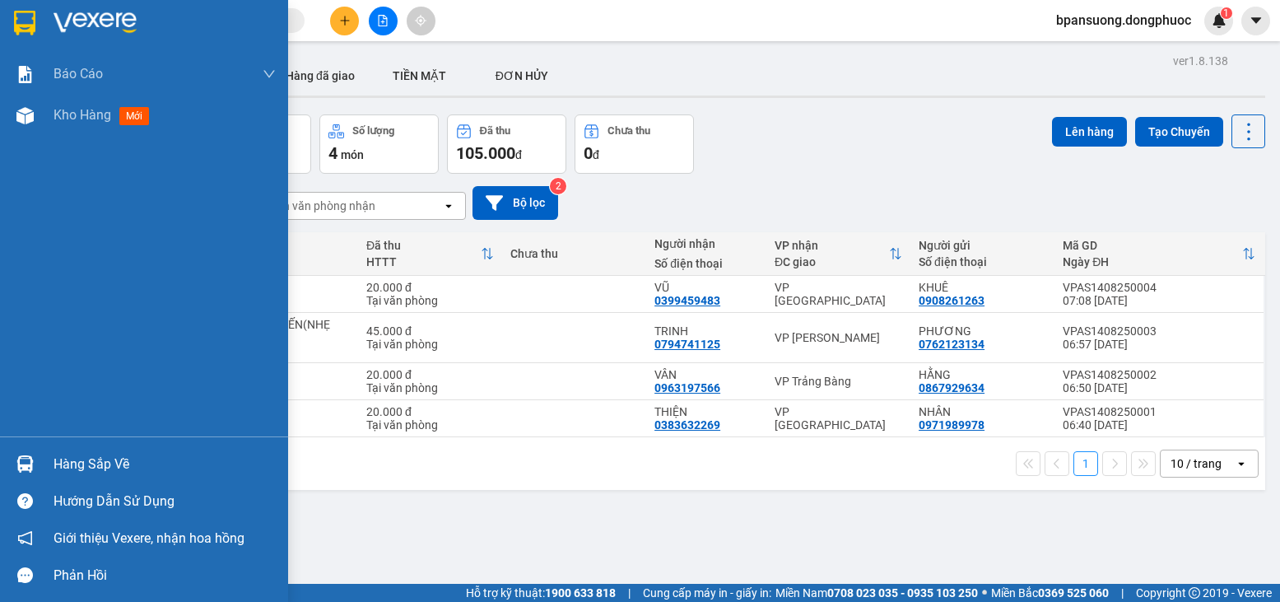
click at [18, 456] on img at bounding box center [24, 463] width 17 height 17
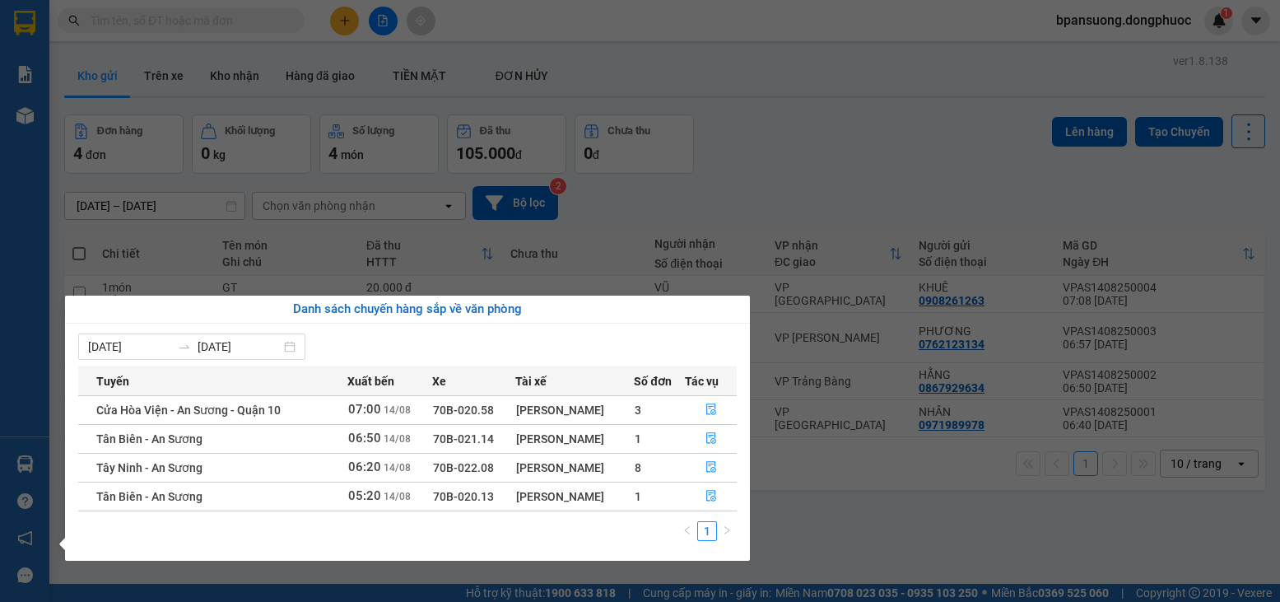
drag, startPoint x: 340, startPoint y: 126, endPoint x: 341, endPoint y: 118, distance: 8.3
click at [340, 125] on section "Kết quả tìm kiếm ( 0 ) Bộ lọc No Data bpansuong.dongphuoc 1 Báo cáo Mẫu 1: Báo …" at bounding box center [640, 301] width 1280 height 602
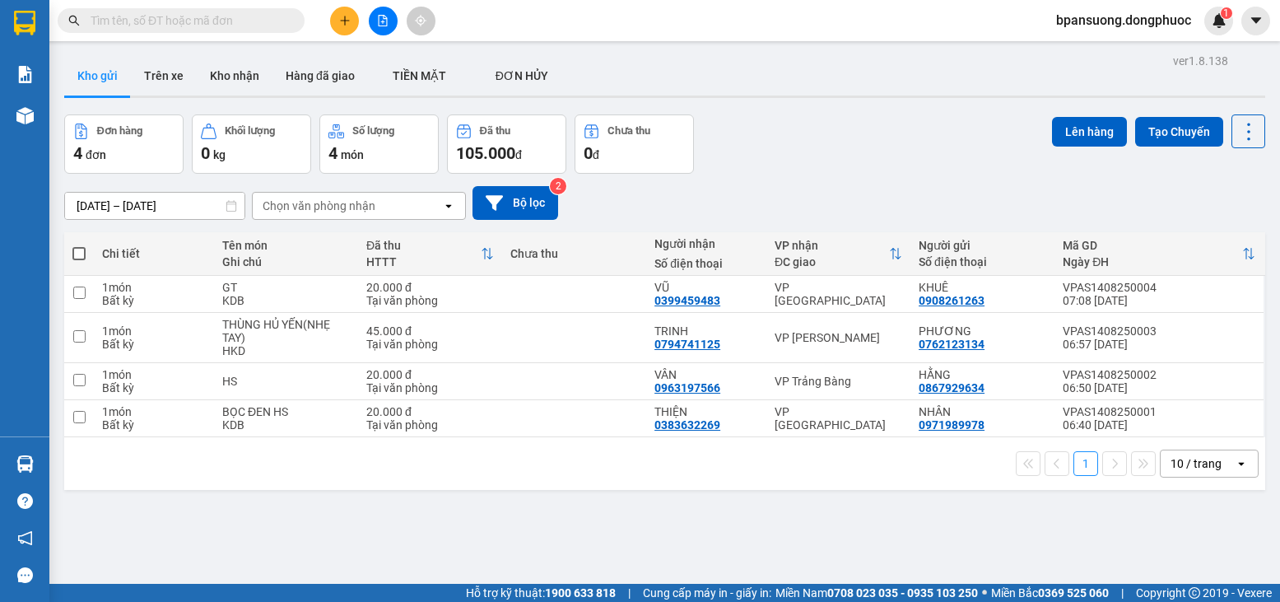
click at [375, 25] on button at bounding box center [383, 21] width 29 height 29
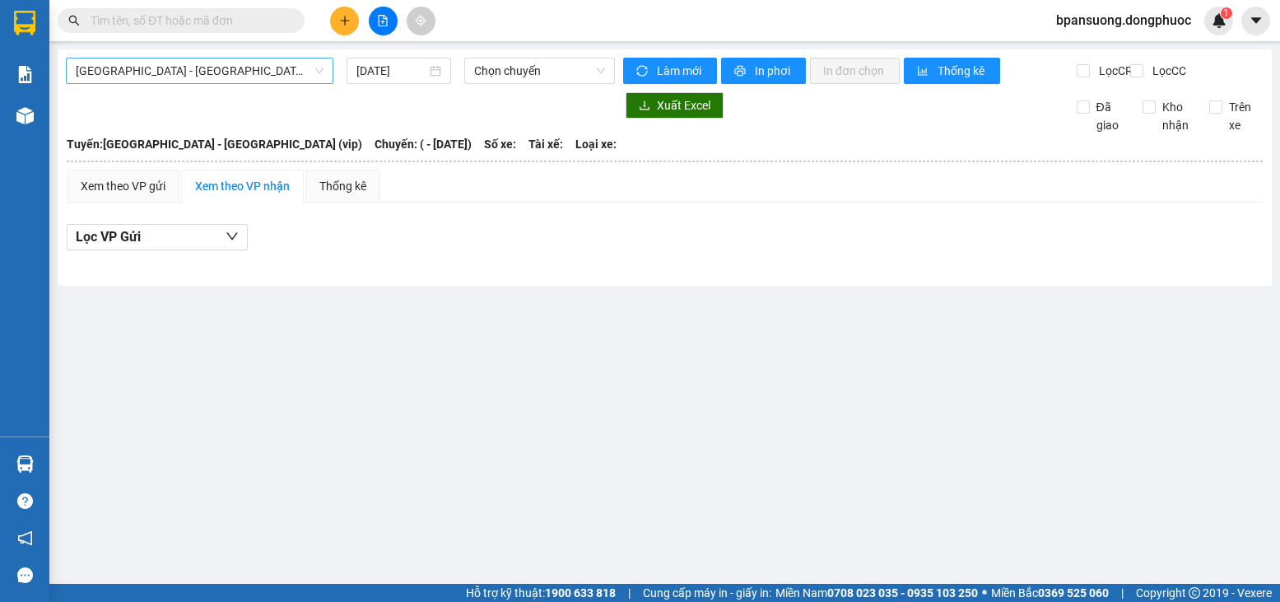
click at [245, 67] on span "Hồ Chí Minh - Tây Ninh (vip)" at bounding box center [200, 70] width 248 height 25
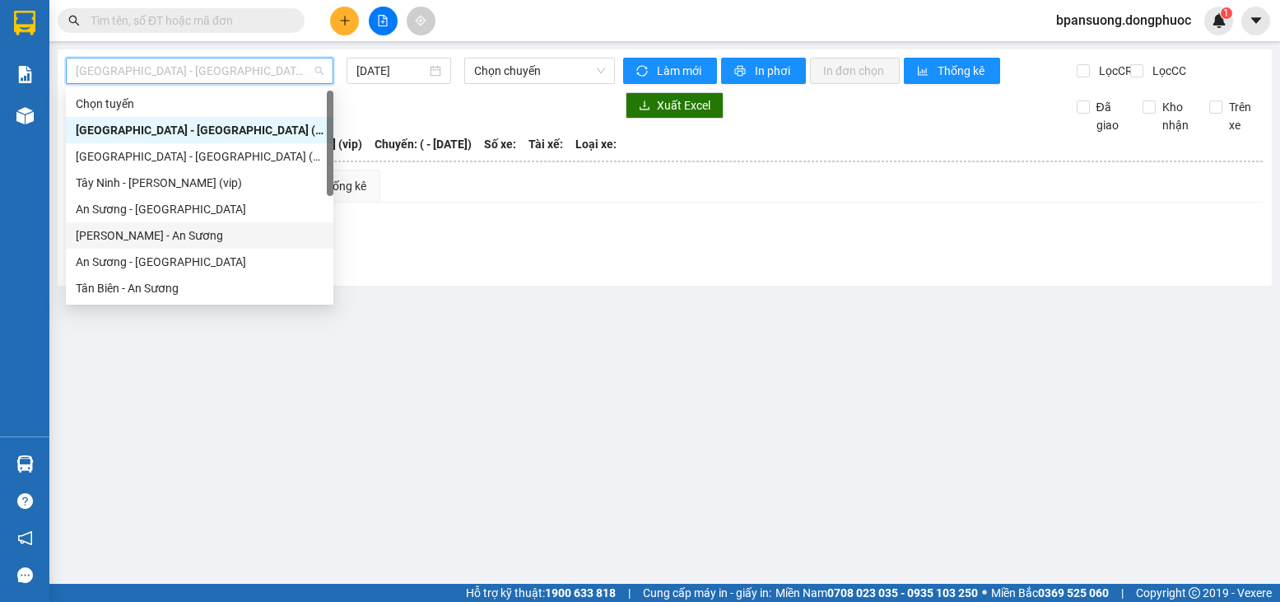
scroll to position [82, 0]
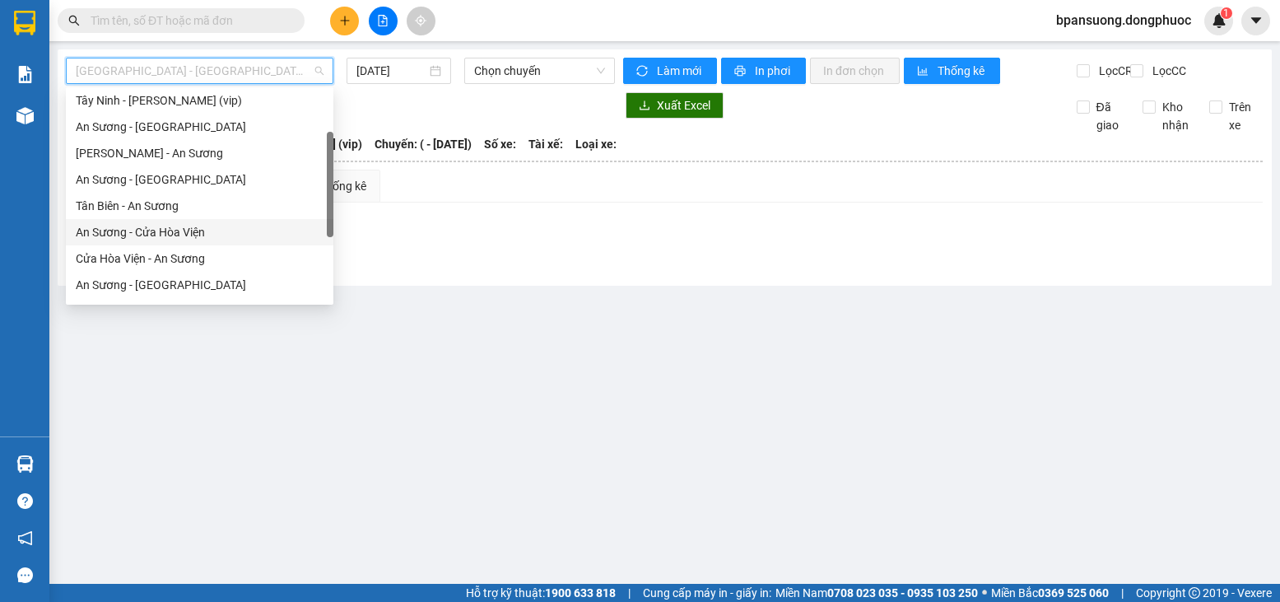
click at [168, 237] on div "An Sương - Cửa Hòa Viện" at bounding box center [200, 232] width 248 height 18
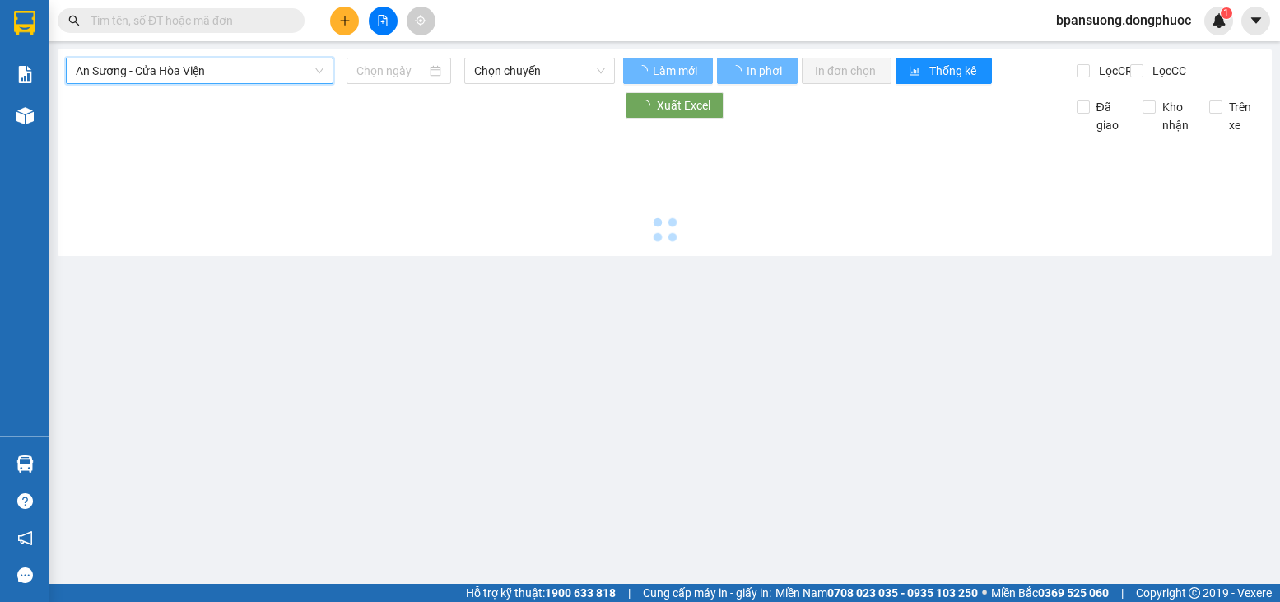
type input "[DATE]"
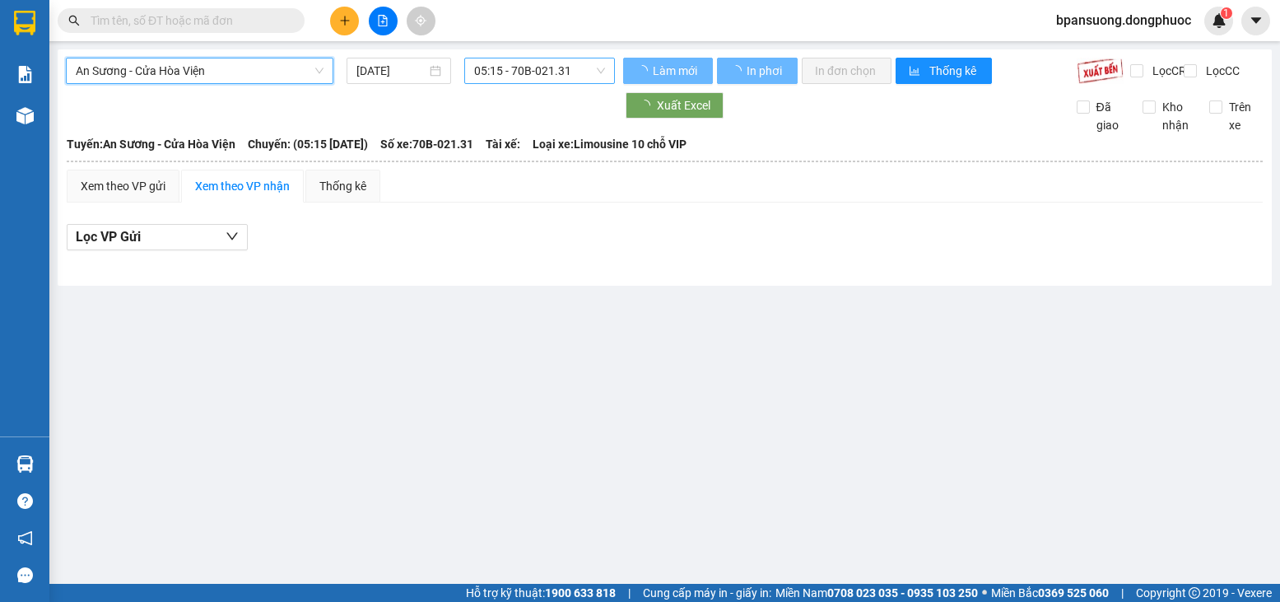
click at [527, 75] on span "05:15 - 70B-021.31" at bounding box center [539, 70] width 131 height 25
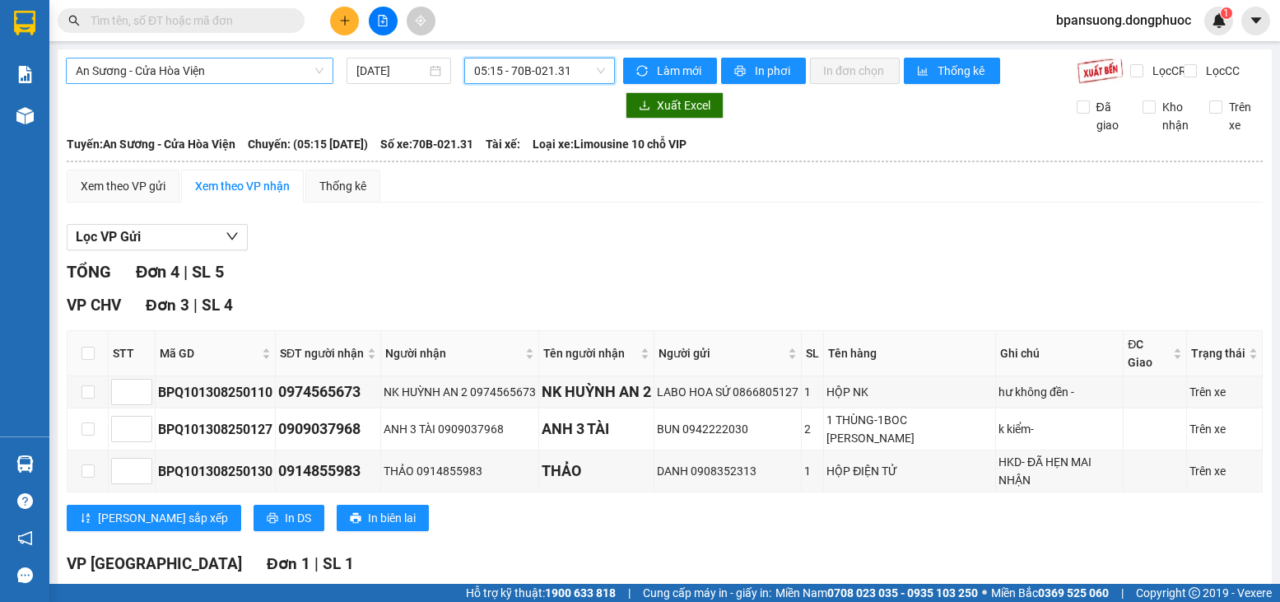
click at [116, 66] on span "An Sương - Cửa Hòa Viện" at bounding box center [200, 70] width 248 height 25
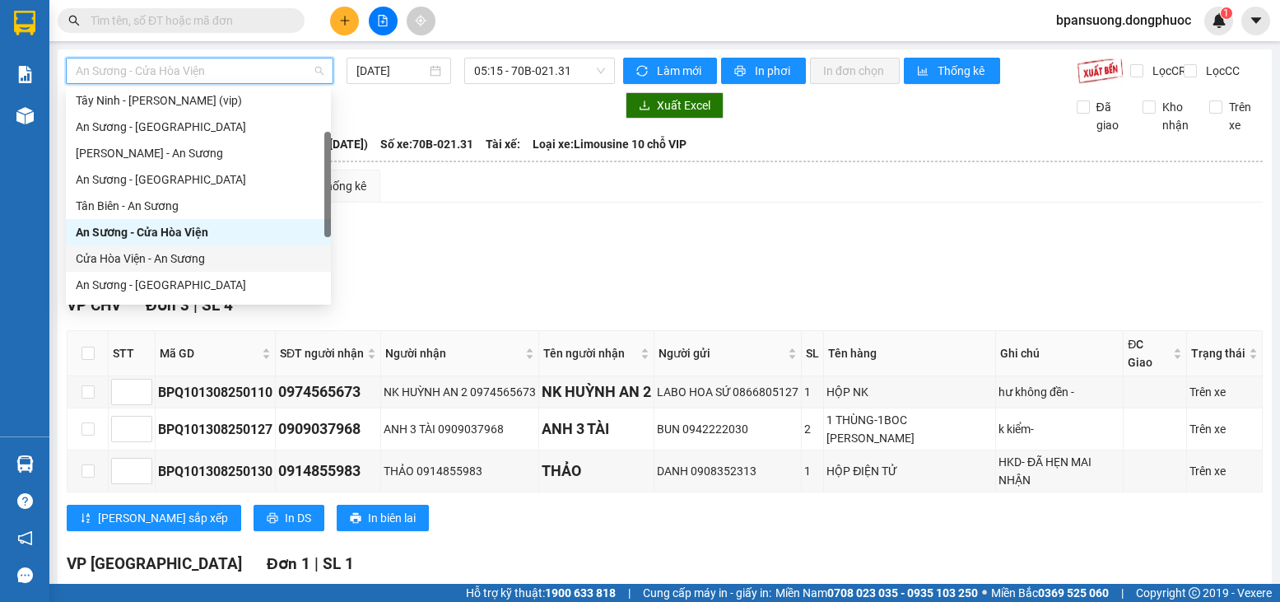
click at [160, 256] on div "Cửa Hòa Viện - An Sương" at bounding box center [198, 258] width 245 height 18
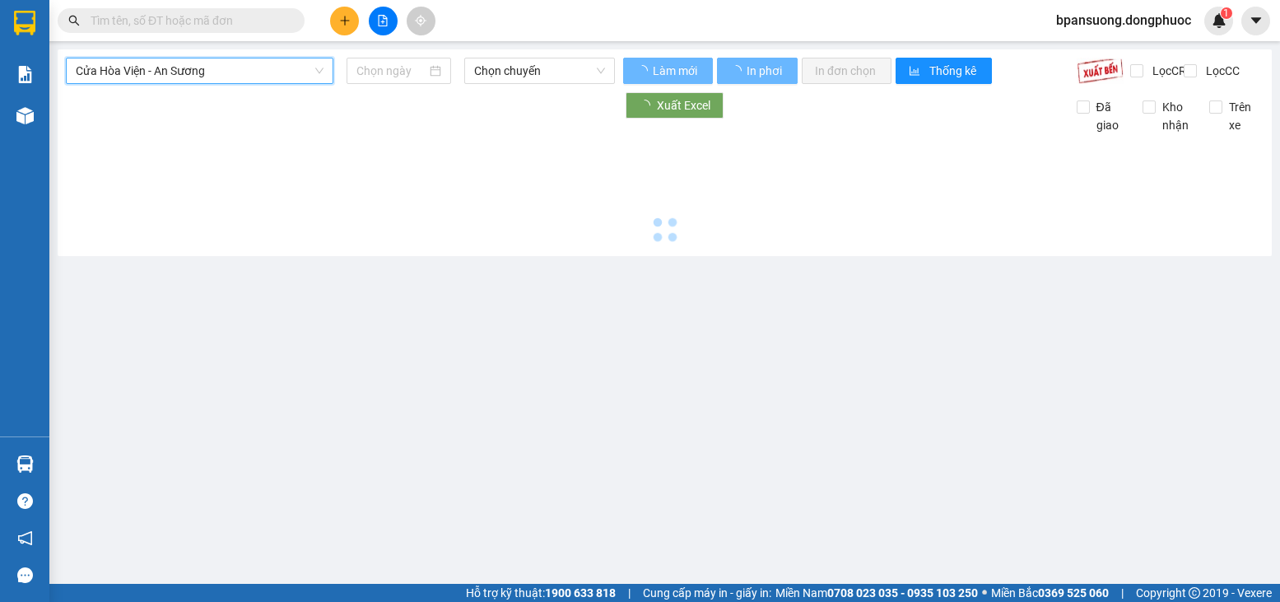
type input "[DATE]"
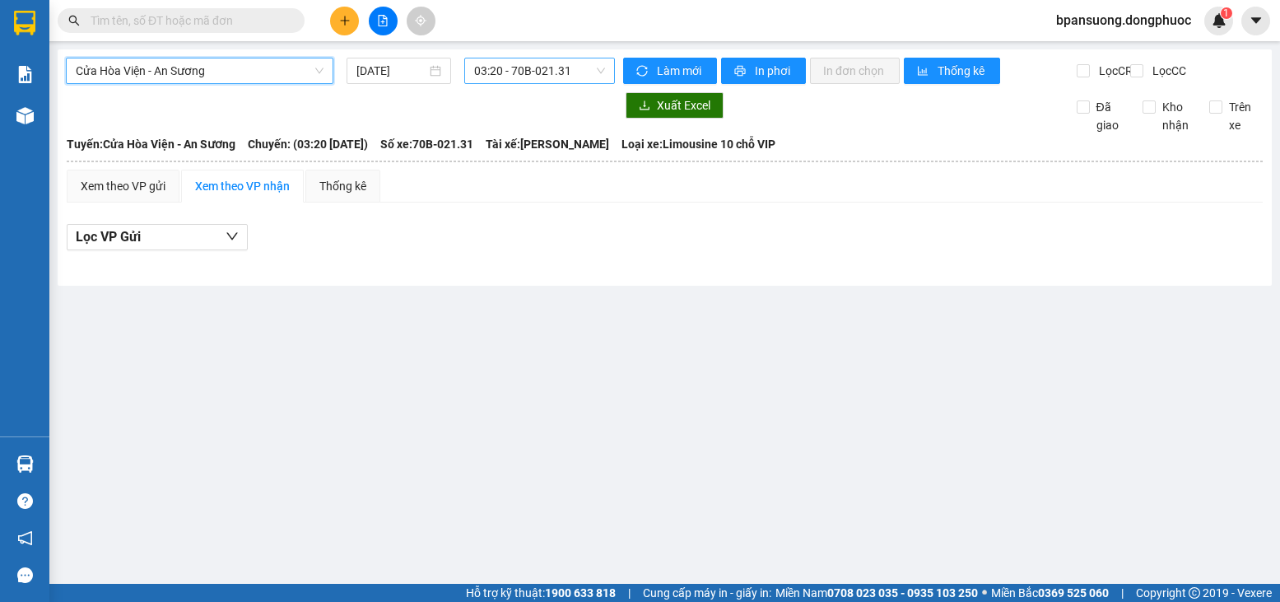
click at [587, 82] on span "03:20 - 70B-021.31" at bounding box center [539, 70] width 131 height 25
click at [342, 23] on icon "plus" at bounding box center [345, 21] width 12 height 12
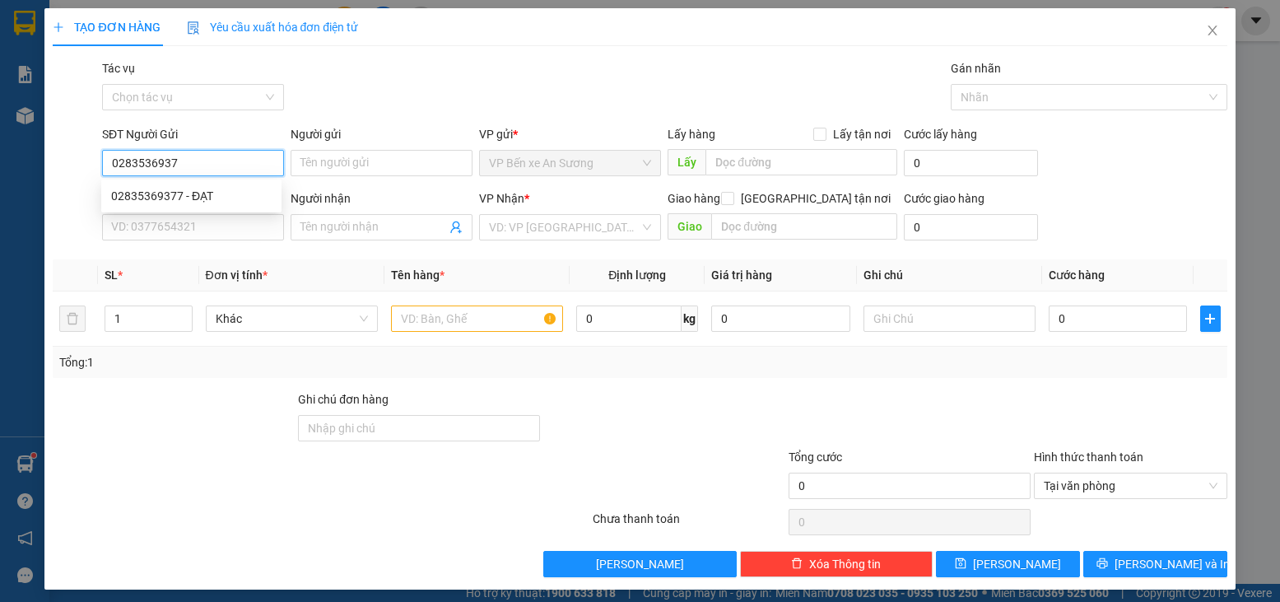
type input "02835369377"
click at [128, 192] on div "02835369377 - ĐẠT" at bounding box center [191, 196] width 161 height 18
type input "ĐẠT"
type input "0334351040"
type input "dũng mến"
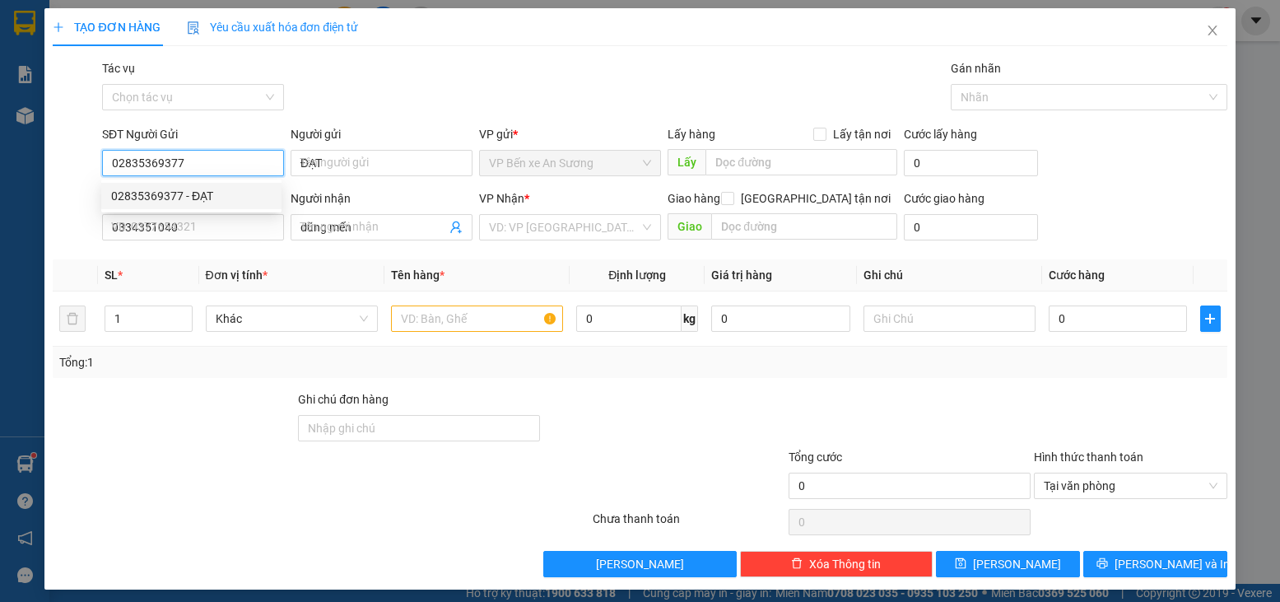
type input "150.000"
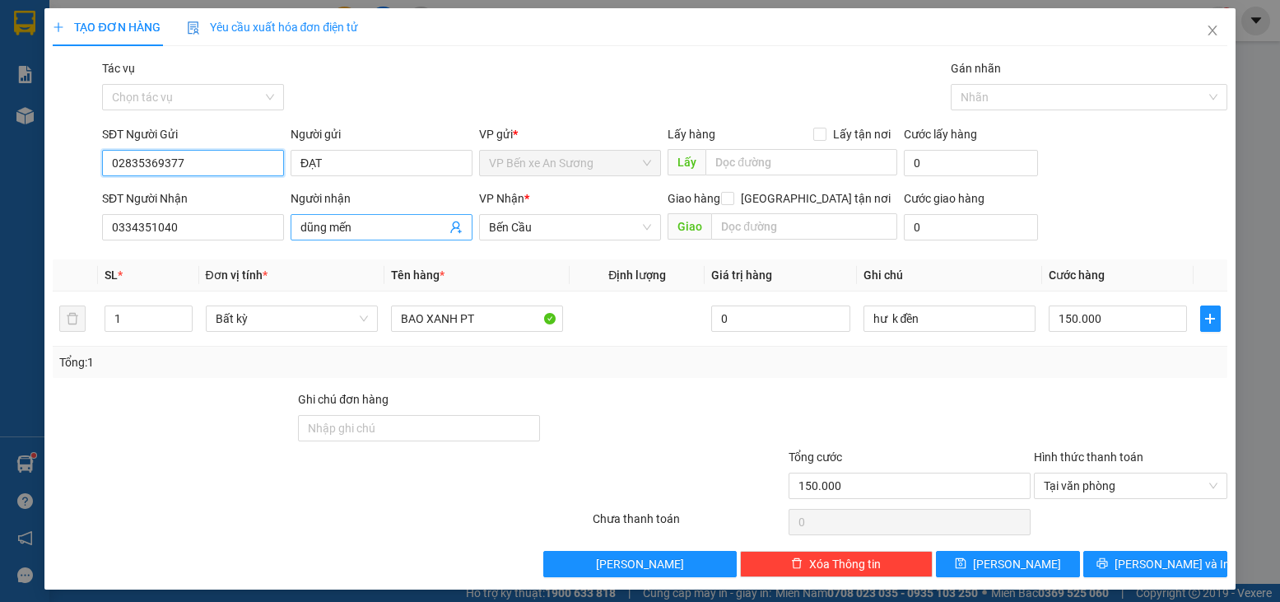
type input "02835369377"
click at [451, 227] on icon "user-add" at bounding box center [456, 227] width 13 height 13
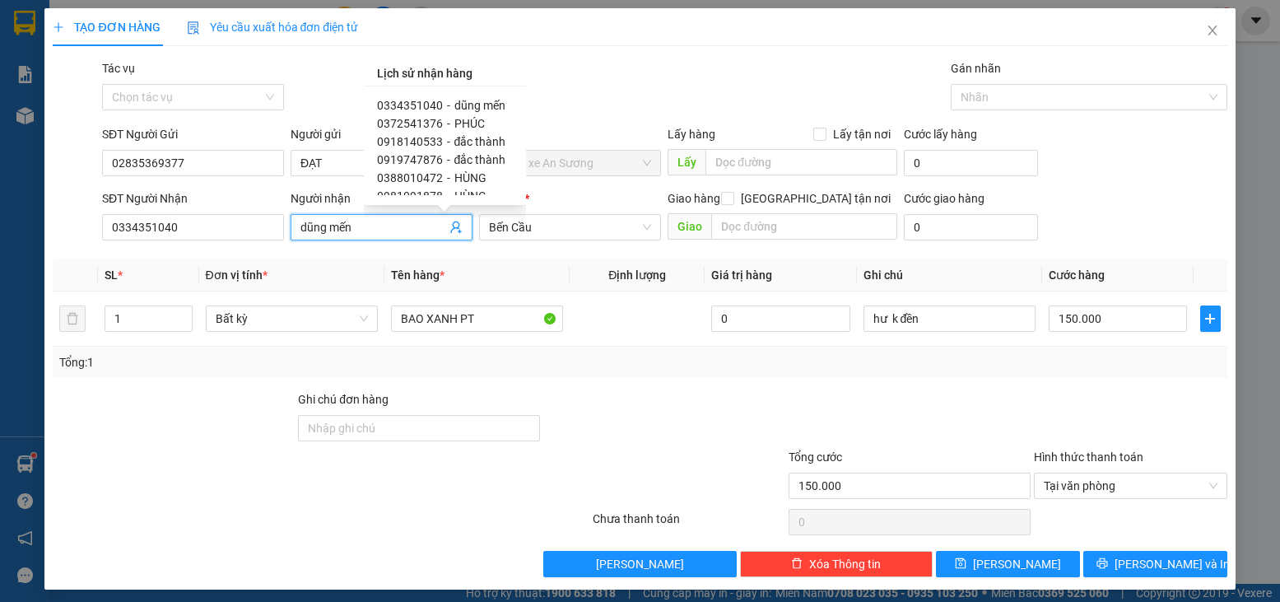
click at [412, 143] on span "0918140533" at bounding box center [410, 141] width 66 height 13
type input "0918140533"
type input "đắc thành"
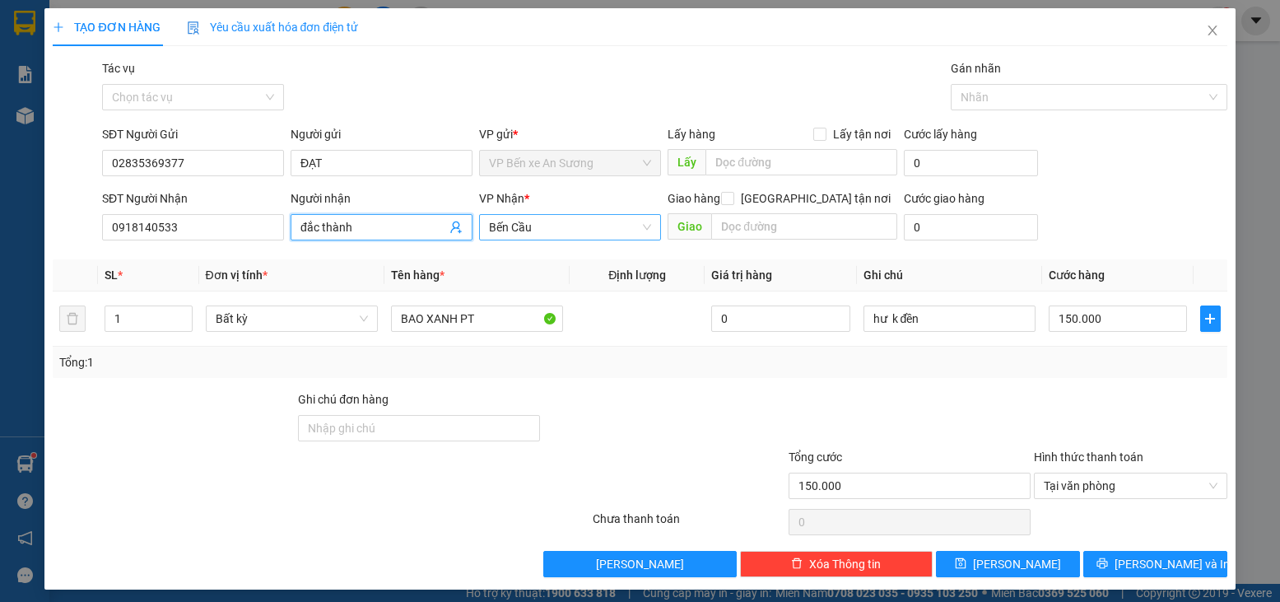
click at [604, 222] on span "Bến Cầu" at bounding box center [570, 227] width 162 height 25
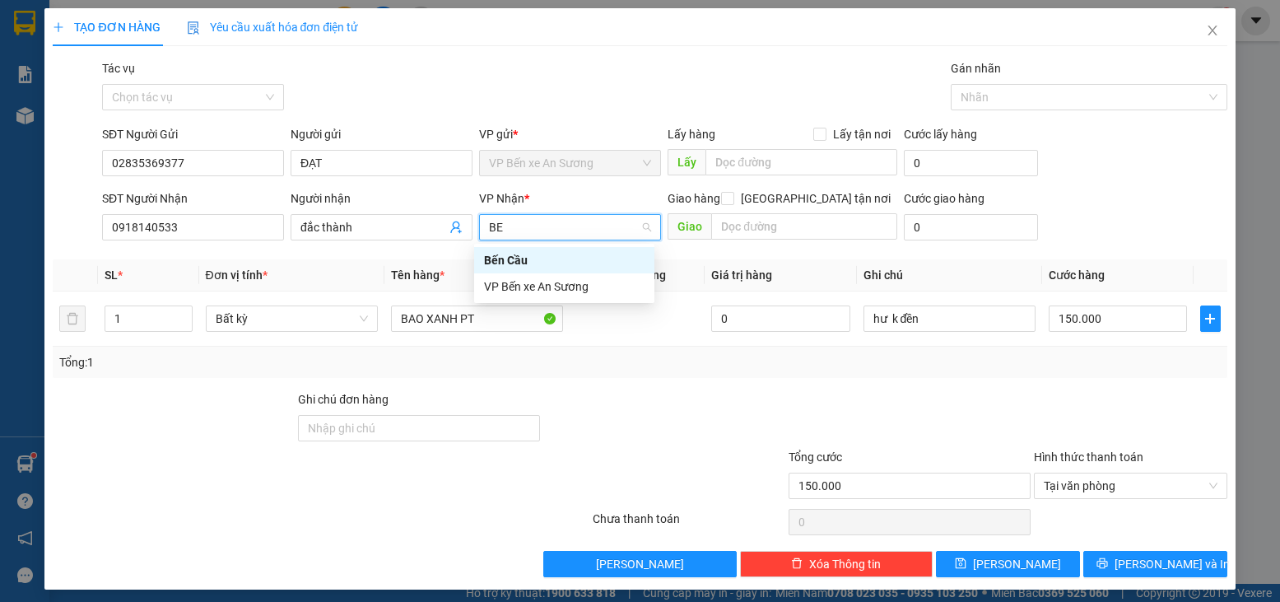
type input "BEN"
click at [560, 263] on div "Bến Cầu" at bounding box center [564, 260] width 161 height 18
click at [580, 344] on td at bounding box center [637, 318] width 135 height 55
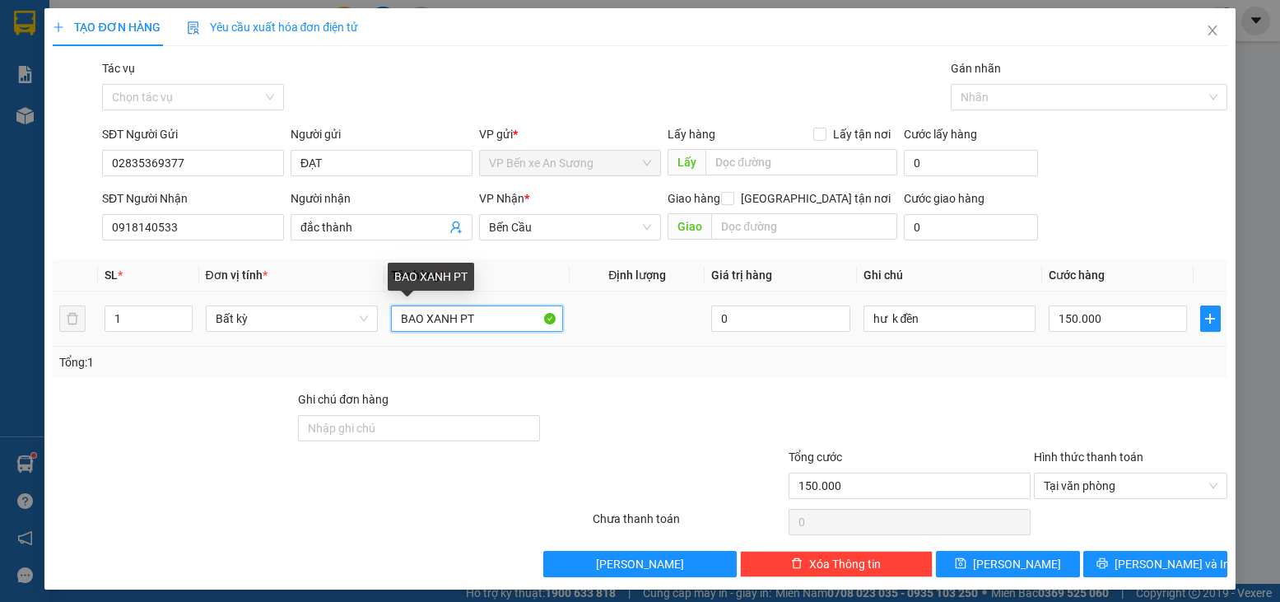
click at [492, 322] on input "BAO XANH PT" at bounding box center [477, 318] width 172 height 26
type input "THÙNG PT"
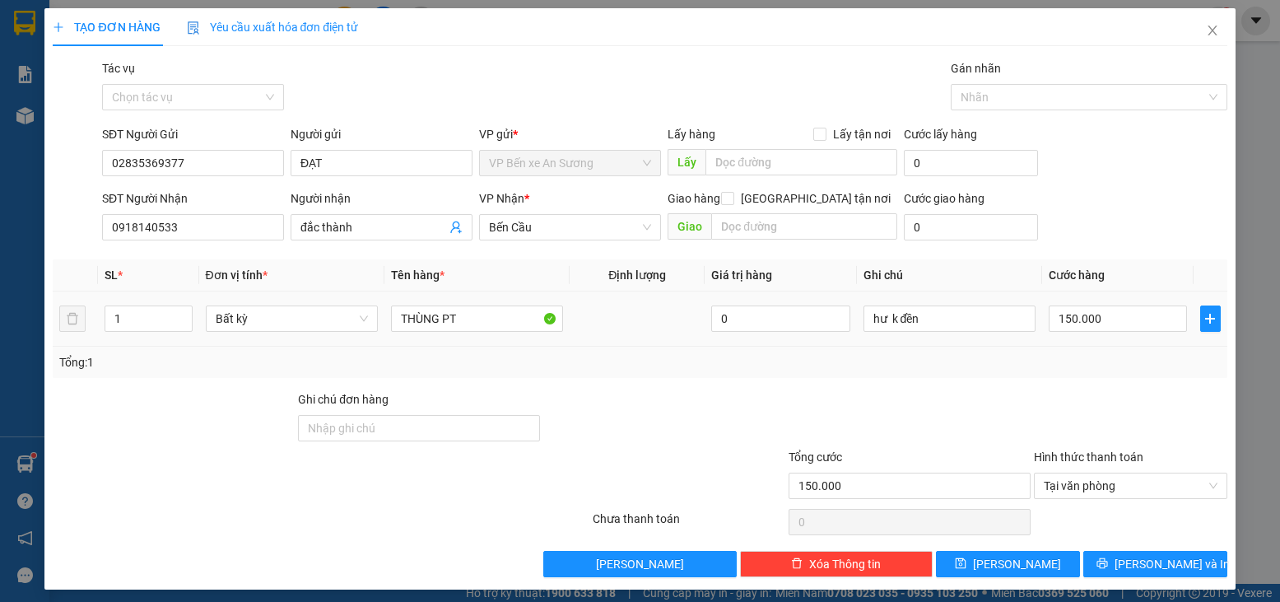
click at [573, 337] on td at bounding box center [637, 318] width 135 height 55
click at [1065, 314] on input "150.000" at bounding box center [1118, 318] width 138 height 26
type input "1"
type input "13"
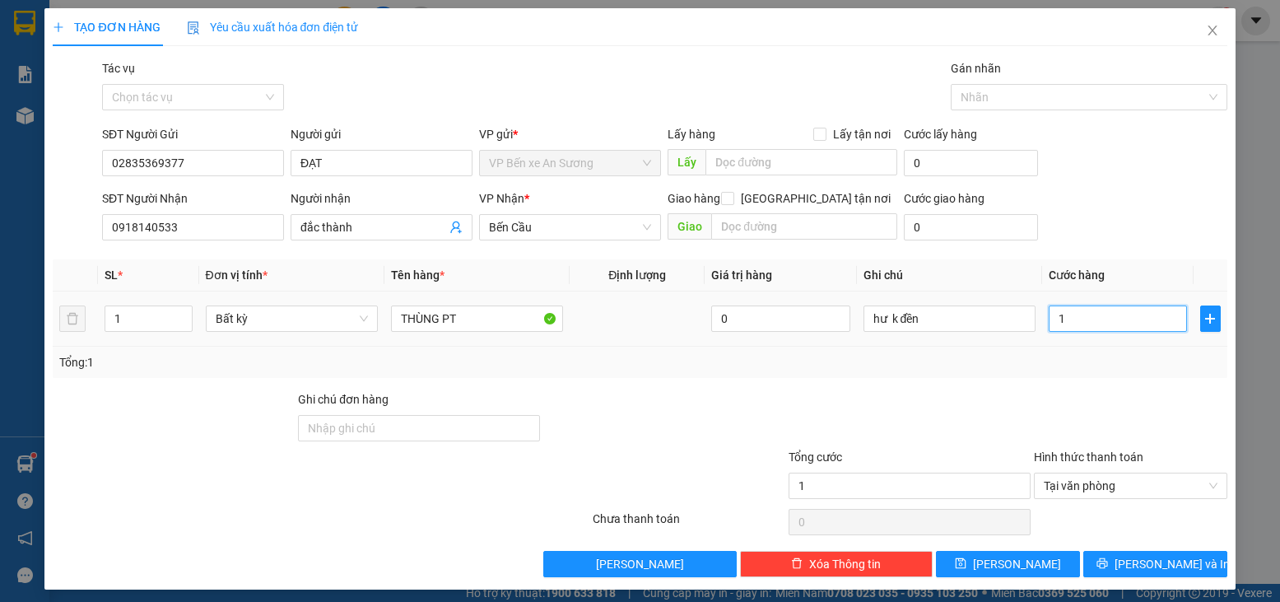
type input "13"
type input "135"
type input "135.000"
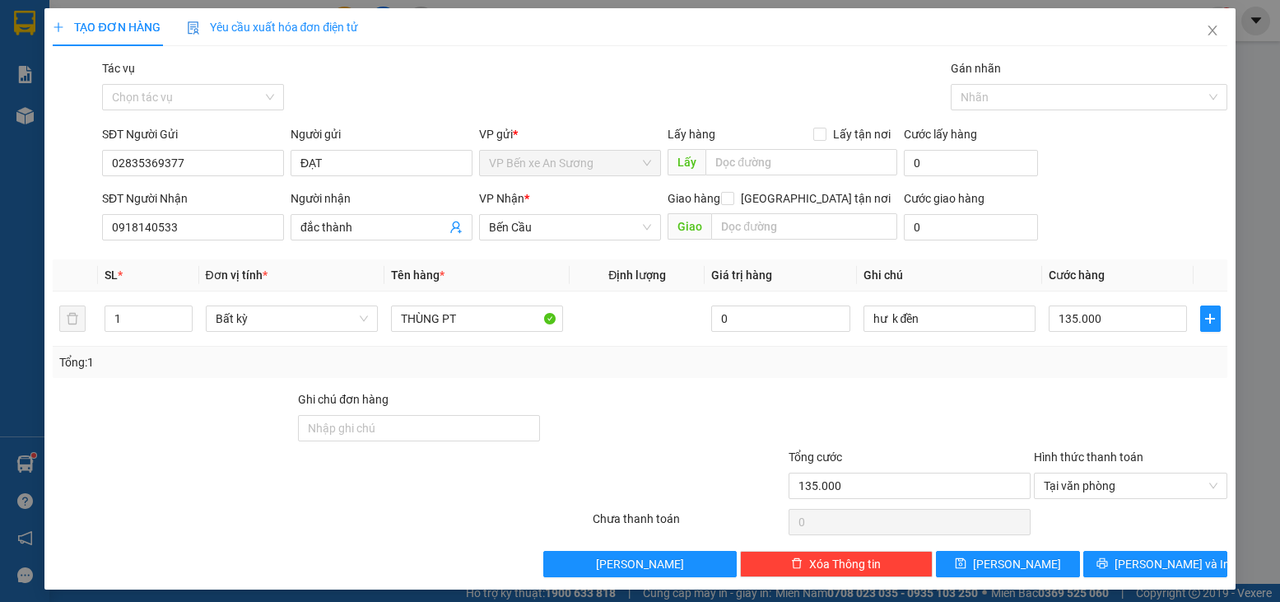
click at [943, 366] on div "Tổng: 1" at bounding box center [639, 362] width 1161 height 18
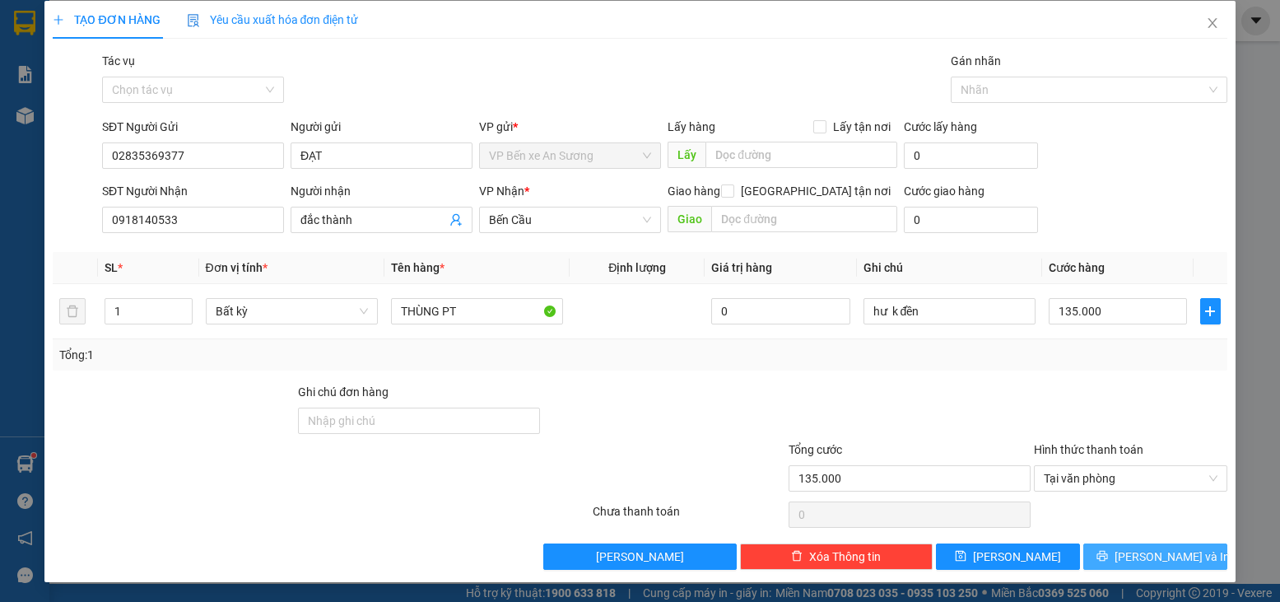
click at [1203, 552] on button "[PERSON_NAME] và In" at bounding box center [1155, 556] width 144 height 26
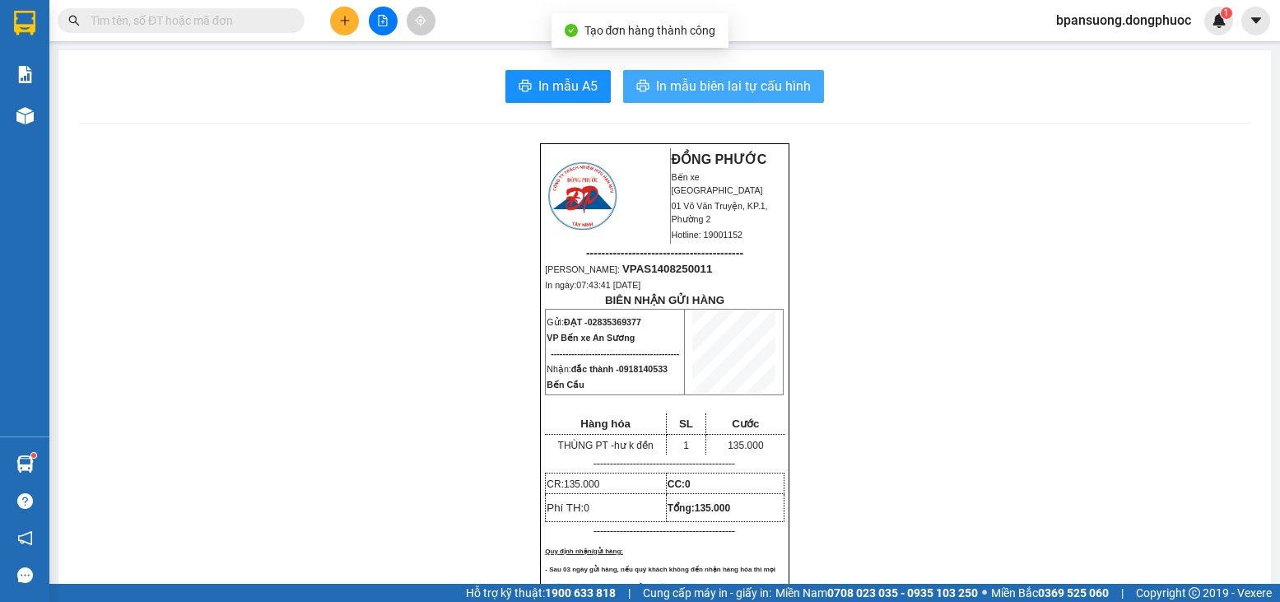
click at [756, 95] on span "In mẫu biên lai tự cấu hình" at bounding box center [733, 86] width 155 height 21
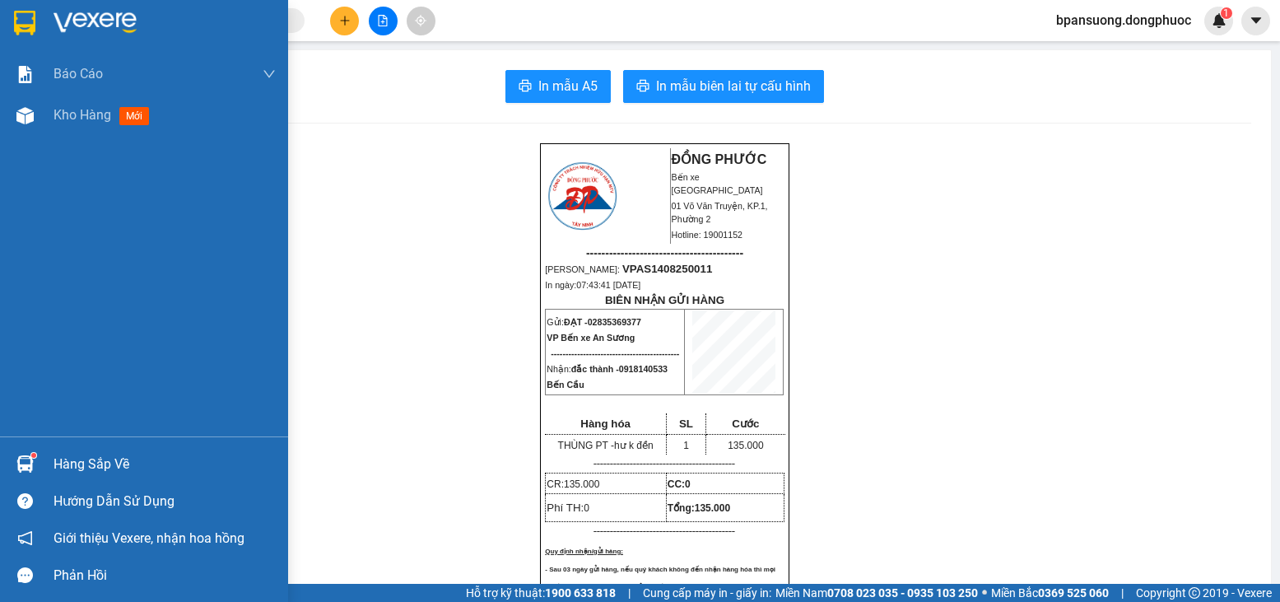
click at [30, 446] on div "Hàng sắp về" at bounding box center [144, 463] width 288 height 37
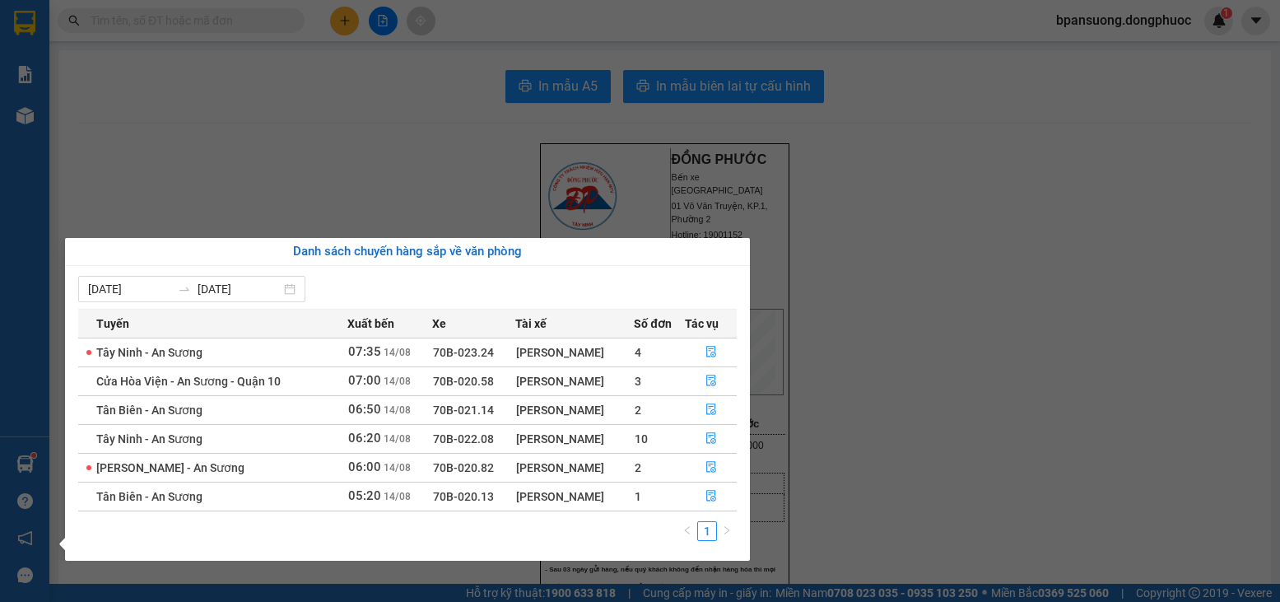
click at [190, 125] on section "Kết quả tìm kiếm ( 0 ) Bộ lọc No Data bpansuong.dongphuoc 1 Báo cáo Mẫu 1: Báo …" at bounding box center [640, 301] width 1280 height 602
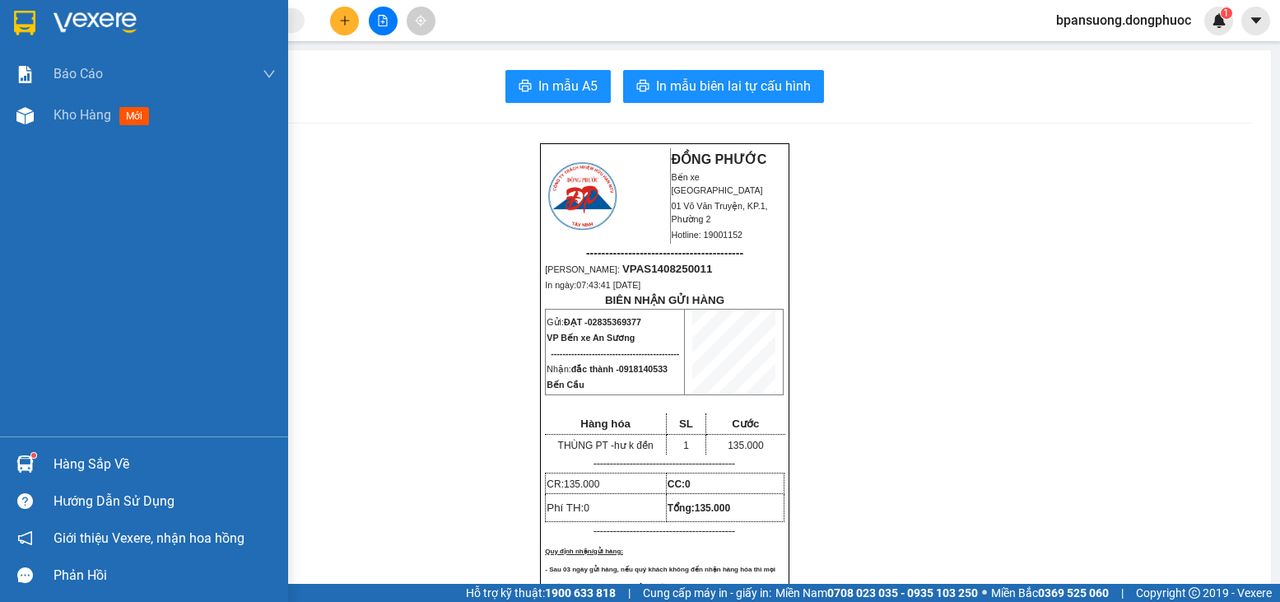
click at [0, 459] on div "Hàng sắp về" at bounding box center [144, 463] width 288 height 37
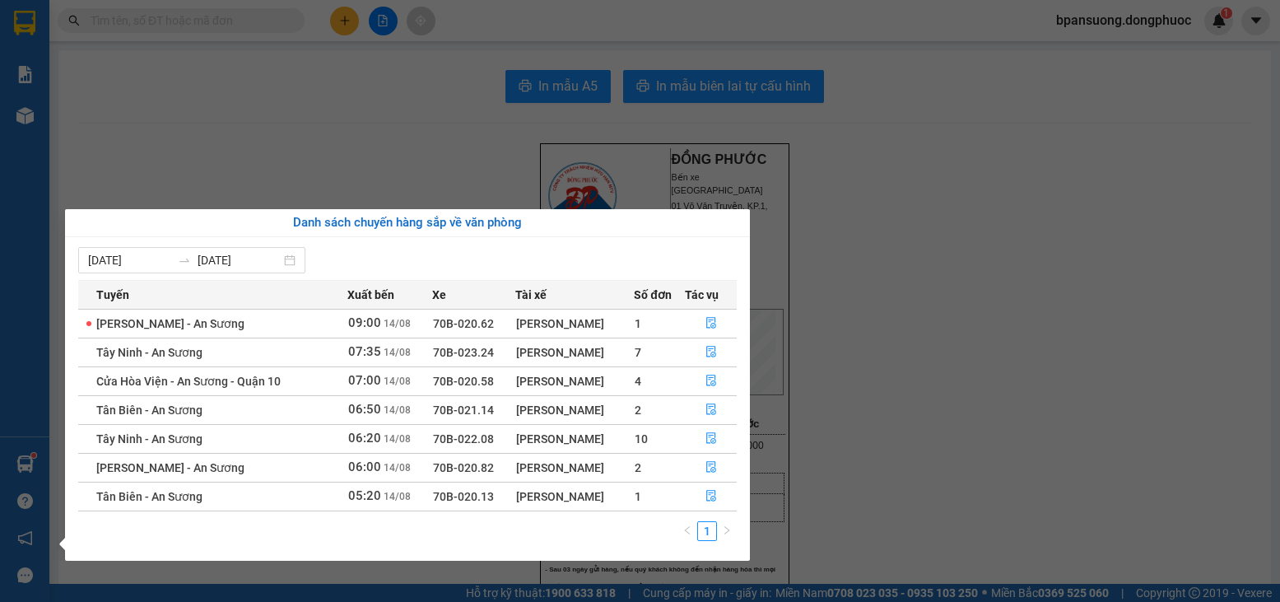
click at [163, 10] on section "Kết quả tìm kiếm ( 0 ) Bộ lọc No Data bpansuong.dongphuoc 1 Báo cáo Mẫu 1: Báo …" at bounding box center [640, 301] width 1280 height 602
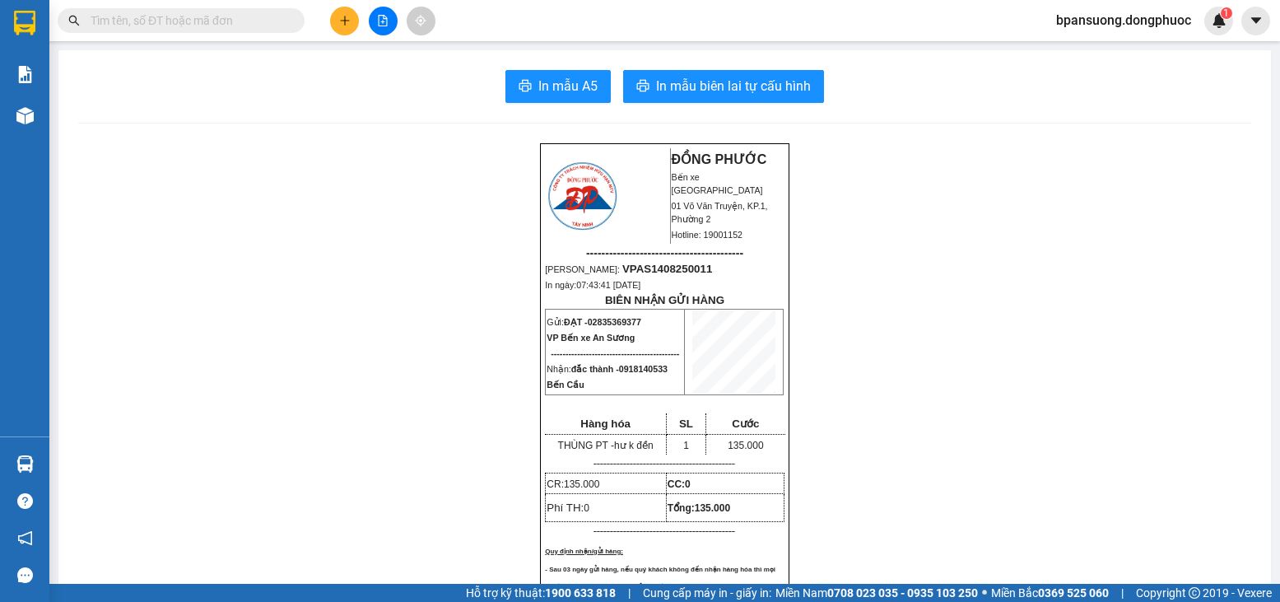
click at [156, 17] on input "text" at bounding box center [188, 21] width 194 height 18
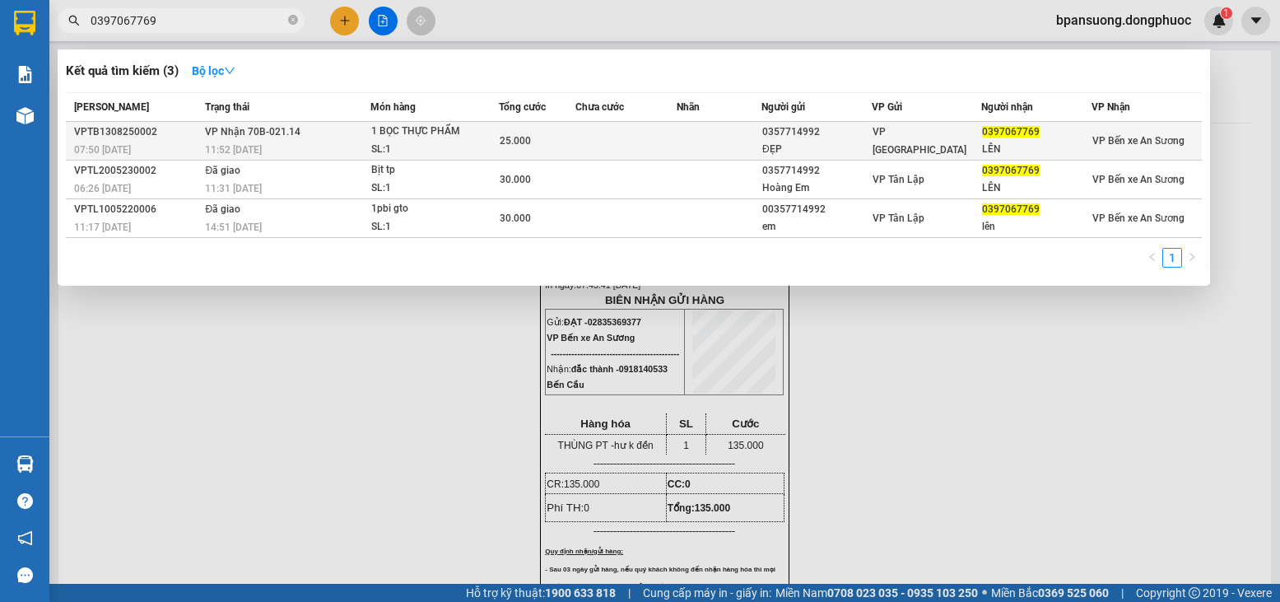
type input "0397067769"
click at [464, 144] on div "SL: 1" at bounding box center [432, 150] width 123 height 18
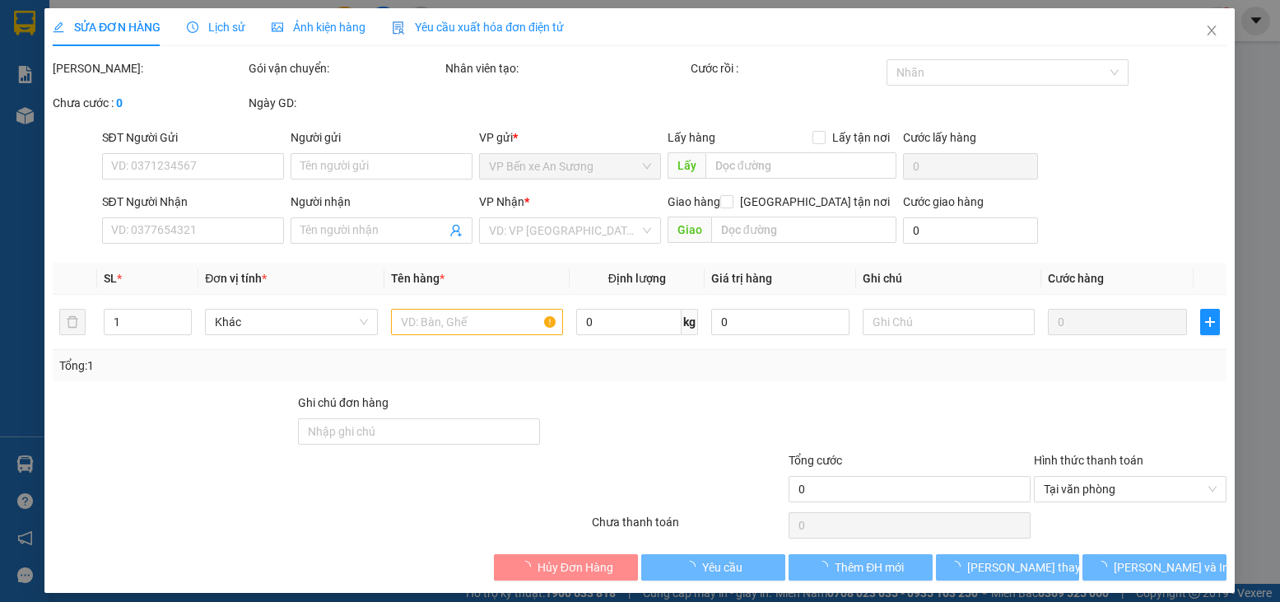
type input "0357714992"
type input "ĐẸP"
type input "0397067769"
type input "LÊN"
type input "25.000"
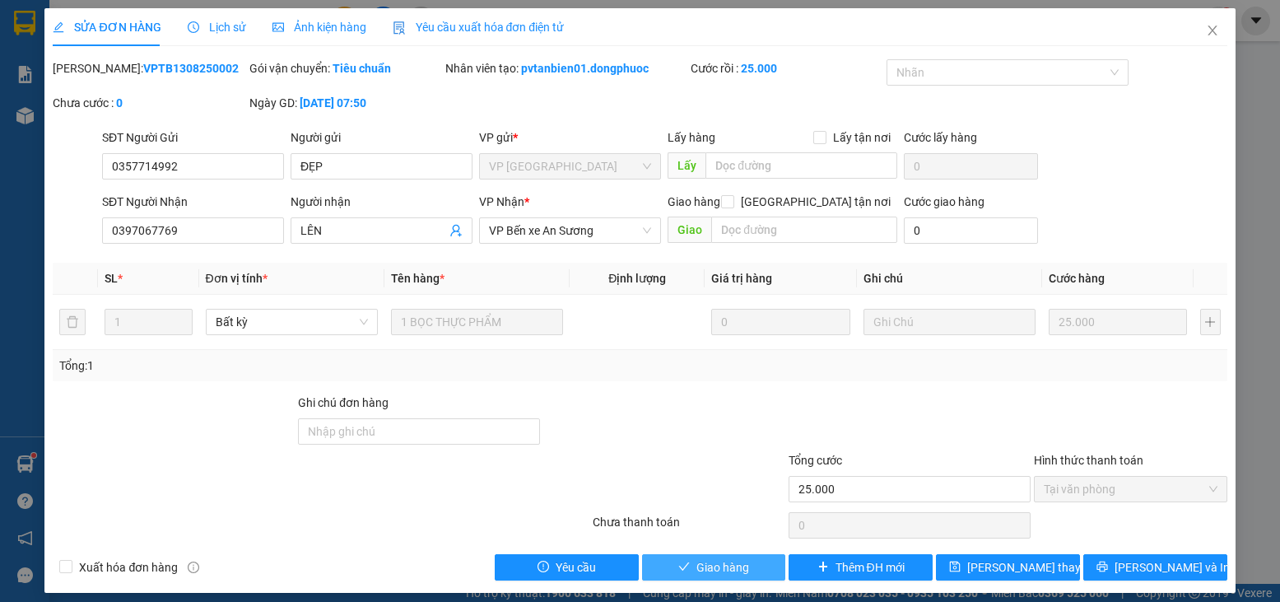
click at [680, 561] on icon "check" at bounding box center [684, 567] width 12 height 12
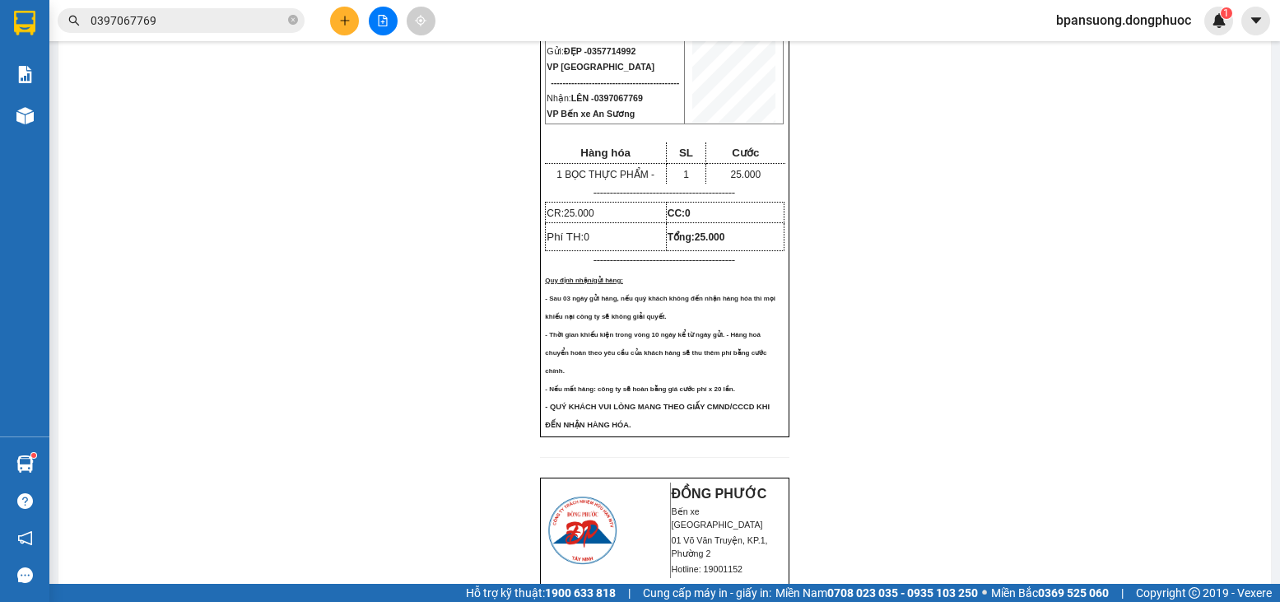
scroll to position [247, 0]
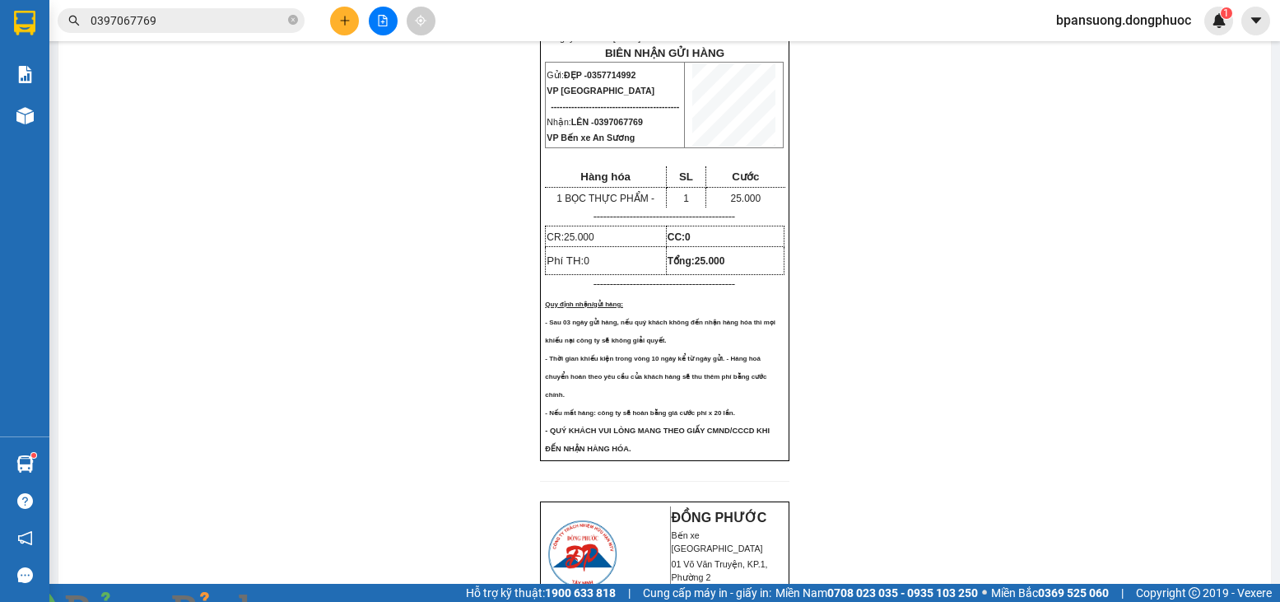
click at [303, 601] on img at bounding box center [298, 612] width 10 height 10
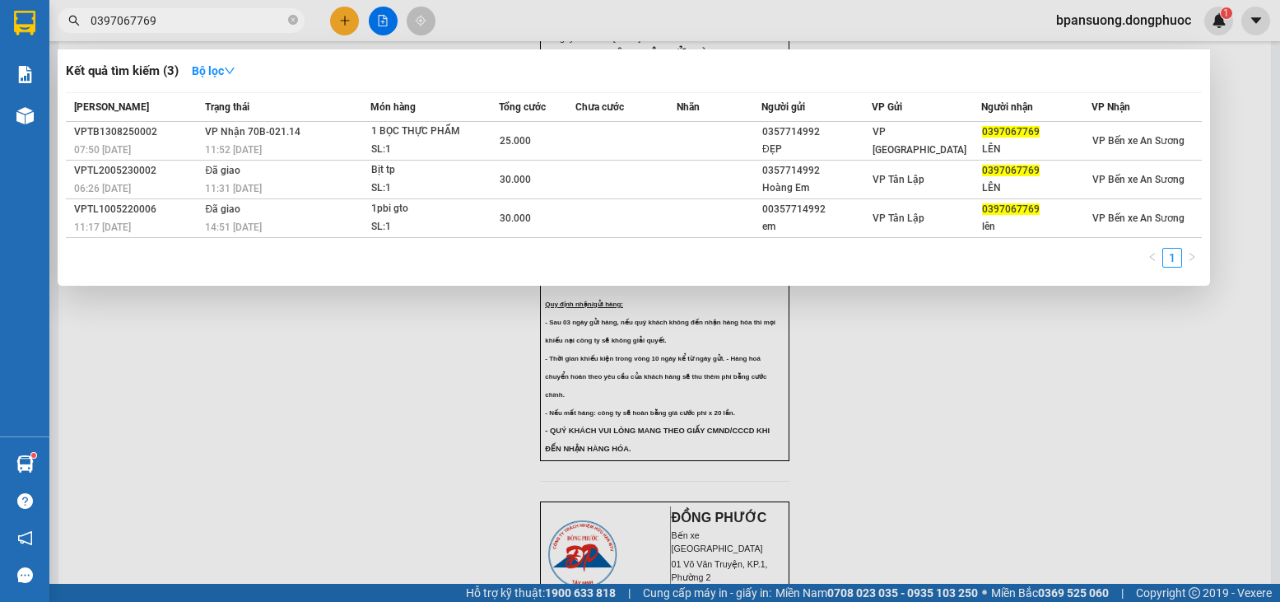
click at [245, 18] on input "0397067769" at bounding box center [188, 21] width 194 height 18
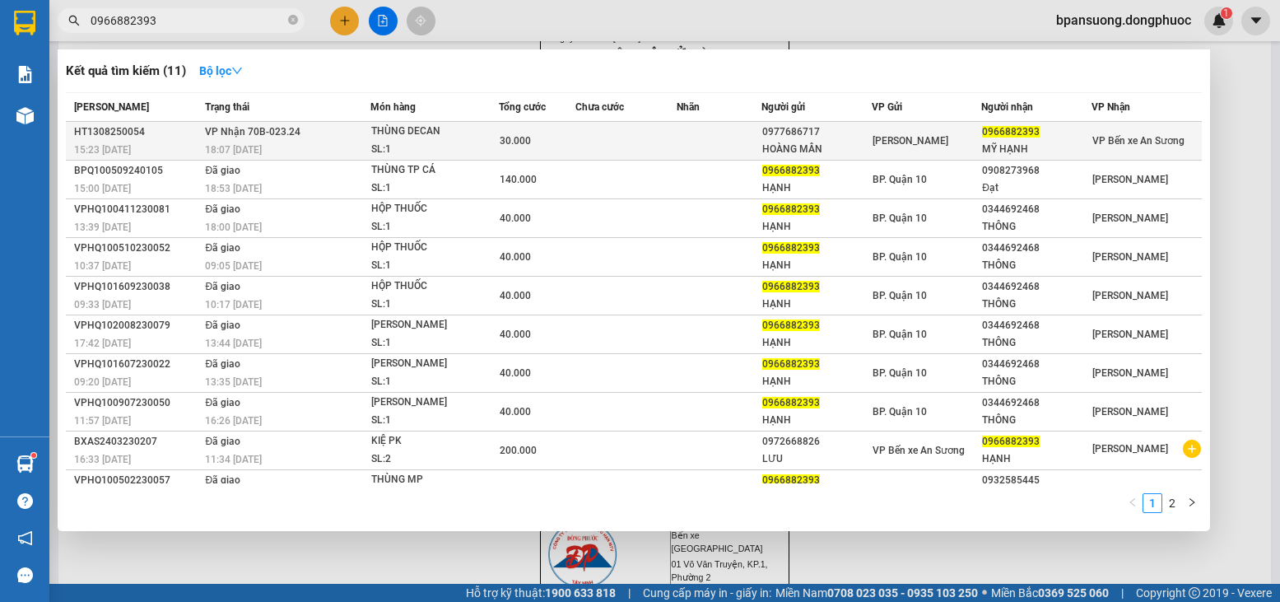
type input "0966882393"
click at [621, 140] on td at bounding box center [625, 141] width 101 height 39
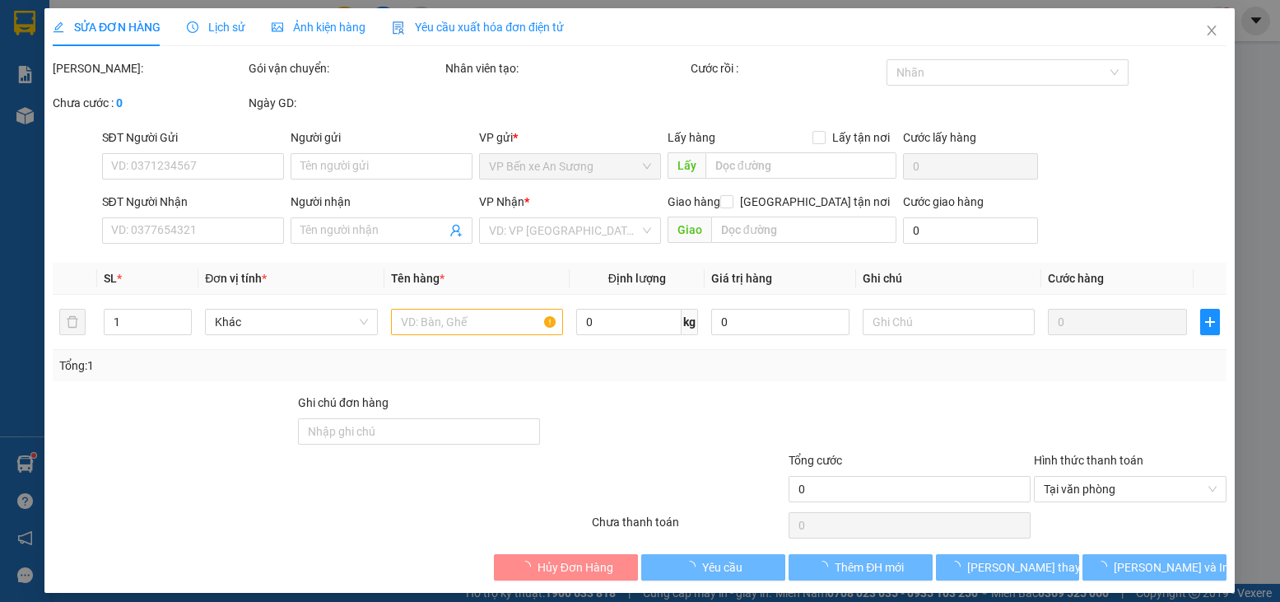
type input "0977686717"
type input "HOÀNG MÂN"
type input "0966882393"
type input "MỸ HẠNH"
type input "30.000"
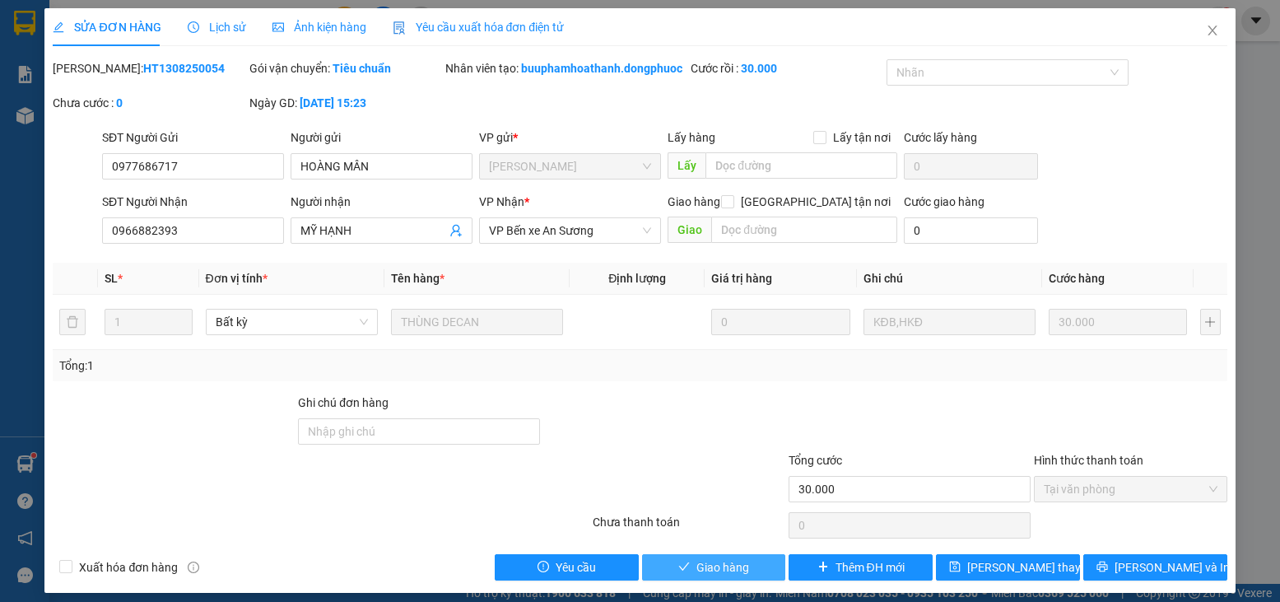
click at [725, 580] on button "Giao hàng" at bounding box center [714, 567] width 144 height 26
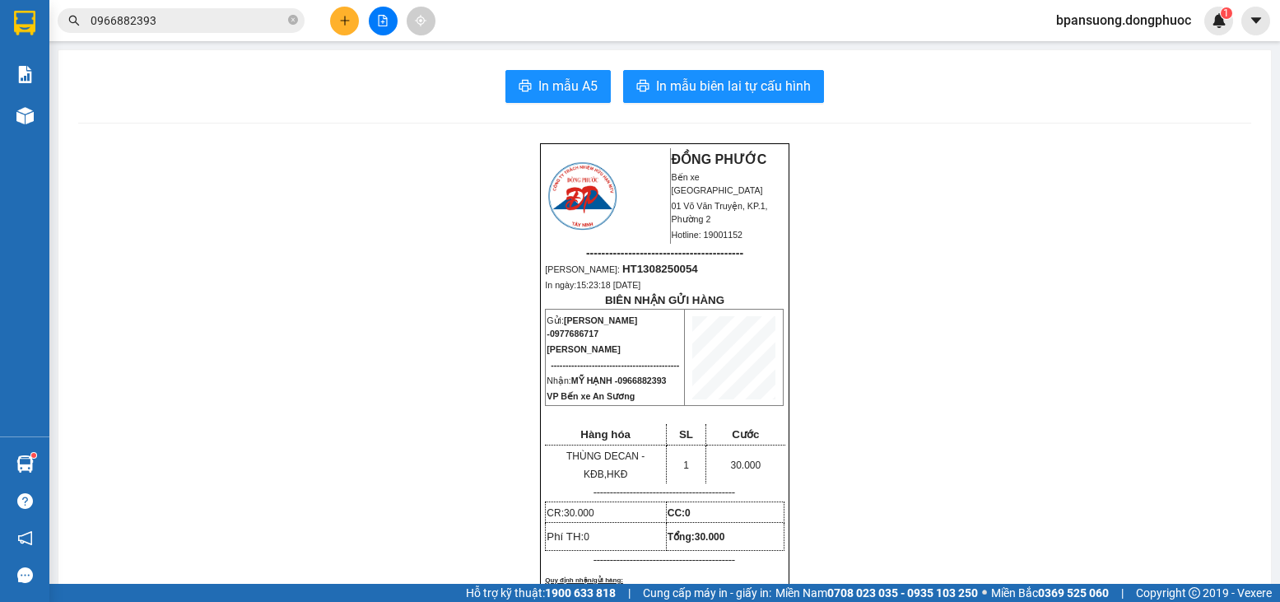
click at [181, 15] on input "0966882393" at bounding box center [188, 21] width 194 height 18
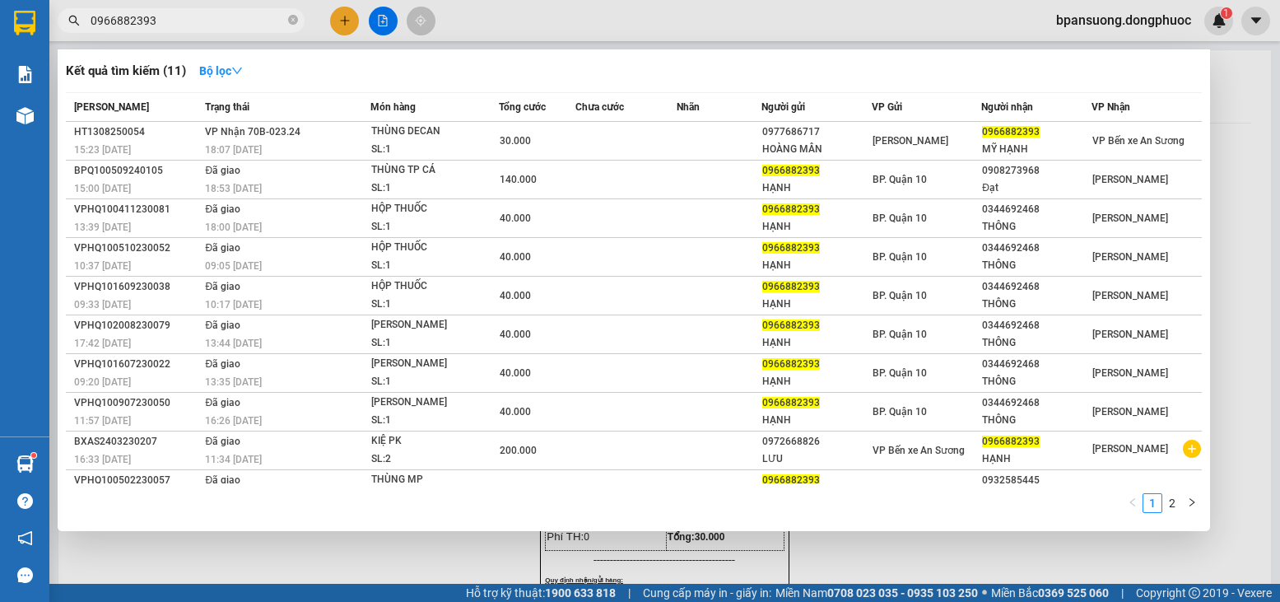
click at [181, 15] on input "0966882393" at bounding box center [188, 21] width 194 height 18
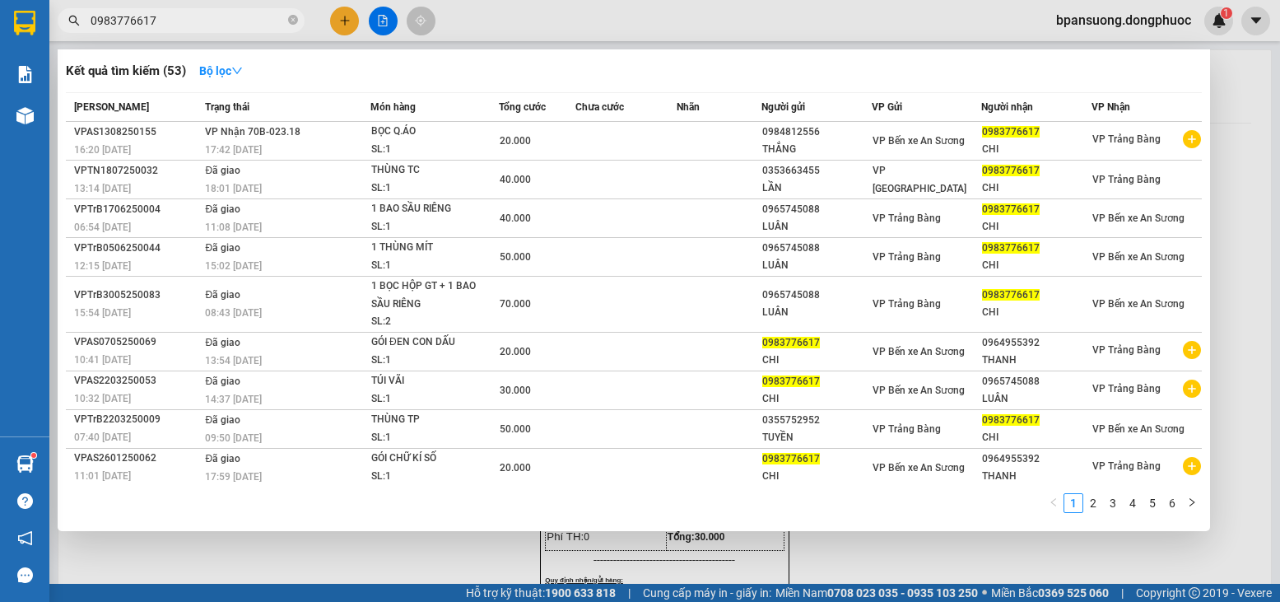
type input "0983776617"
click at [347, 18] on div at bounding box center [640, 301] width 1280 height 602
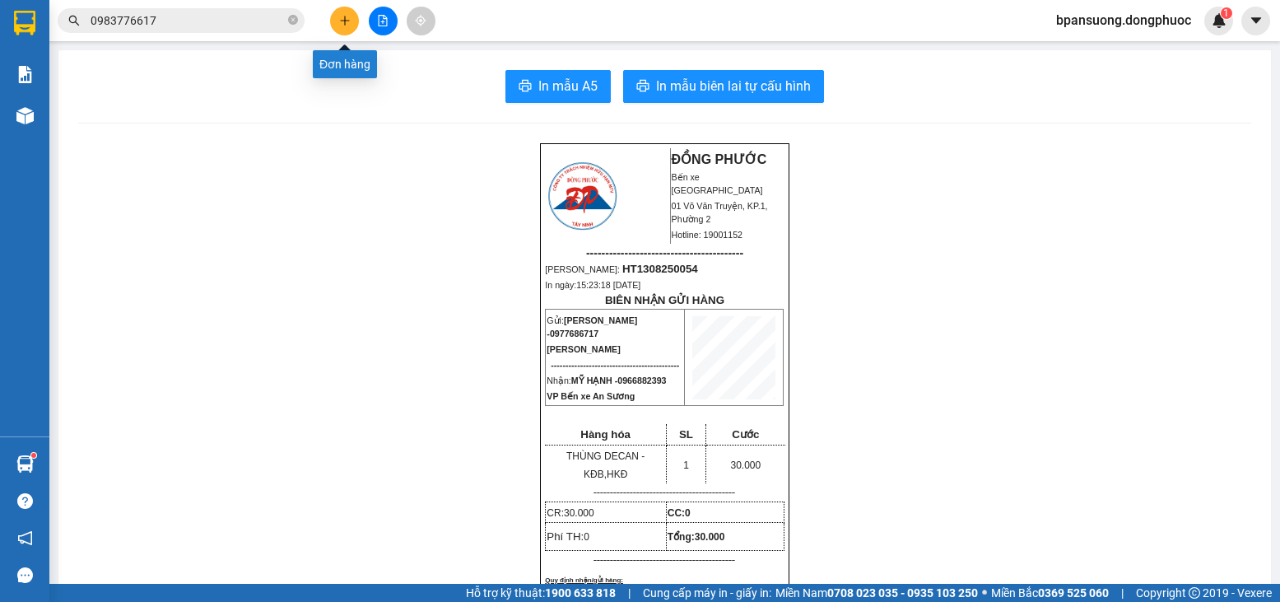
click at [346, 18] on icon "plus" at bounding box center [345, 21] width 12 height 12
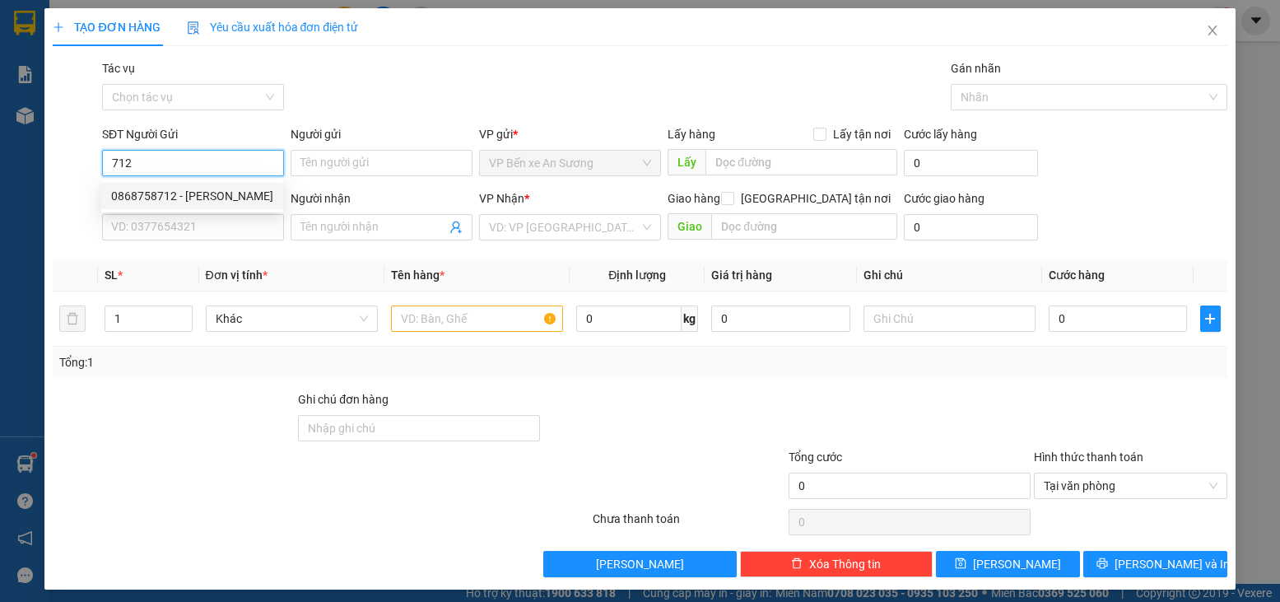
click at [201, 200] on div "0868758712 - CƯỜNG" at bounding box center [192, 196] width 162 height 18
type input "0868758712"
type input "CƯỜNG"
type input "0393590058"
type input "[GEOGRAPHIC_DATA]"
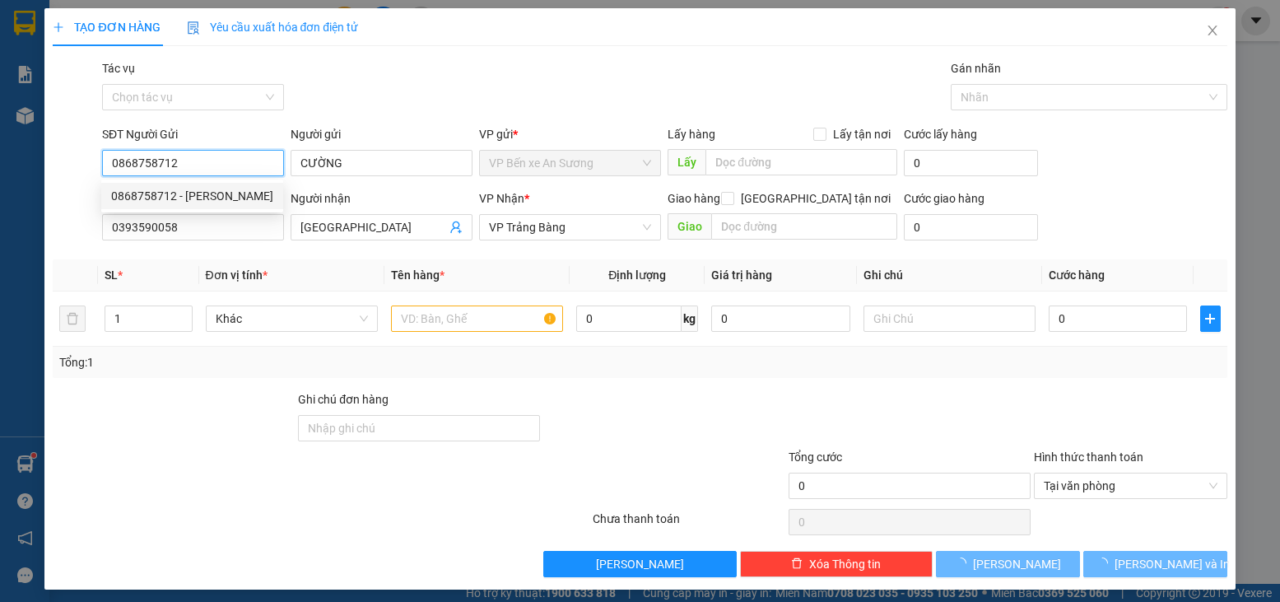
type input "20.000"
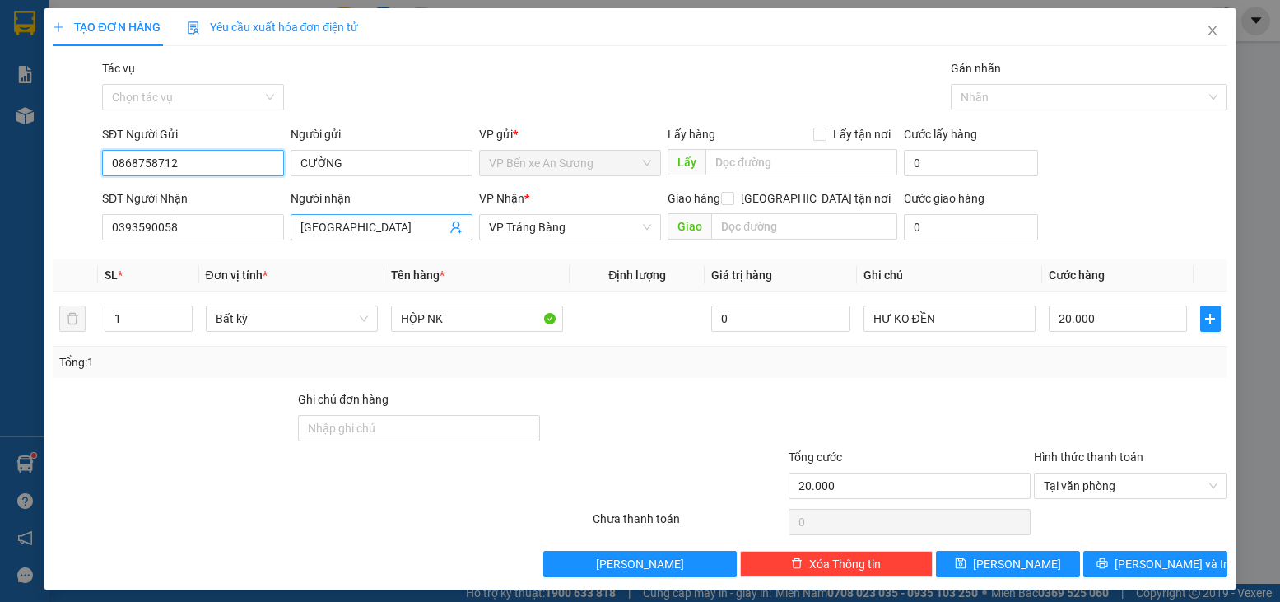
type input "0868758712"
click at [457, 229] on icon "user-add" at bounding box center [456, 227] width 13 height 13
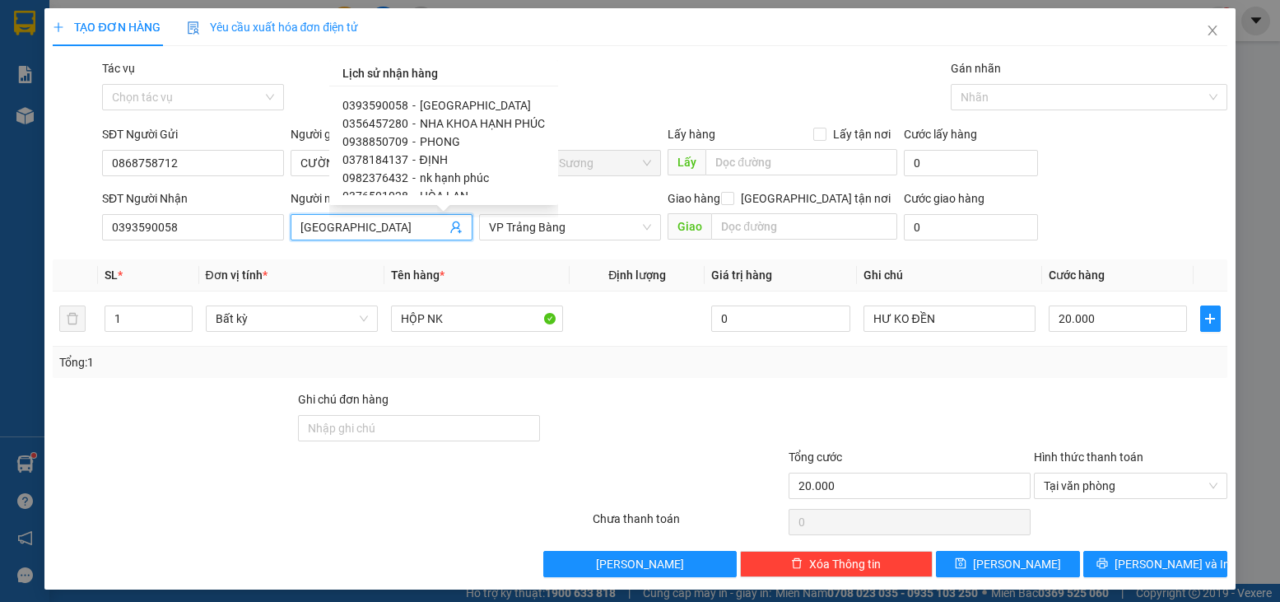
click at [381, 126] on span "0356457280" at bounding box center [375, 123] width 66 height 13
type input "0356457280"
type input "NHA KHOA HẠNH PHÚC"
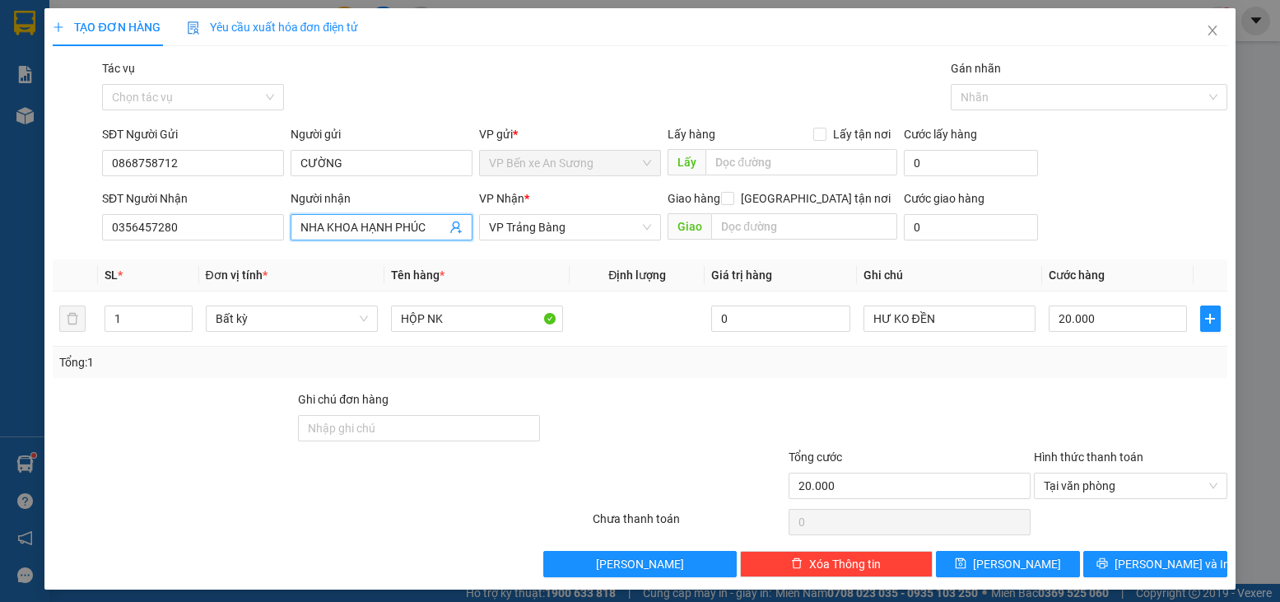
click at [1050, 424] on div at bounding box center [1130, 419] width 196 height 58
click at [1111, 556] on button "[PERSON_NAME] và In" at bounding box center [1155, 564] width 144 height 26
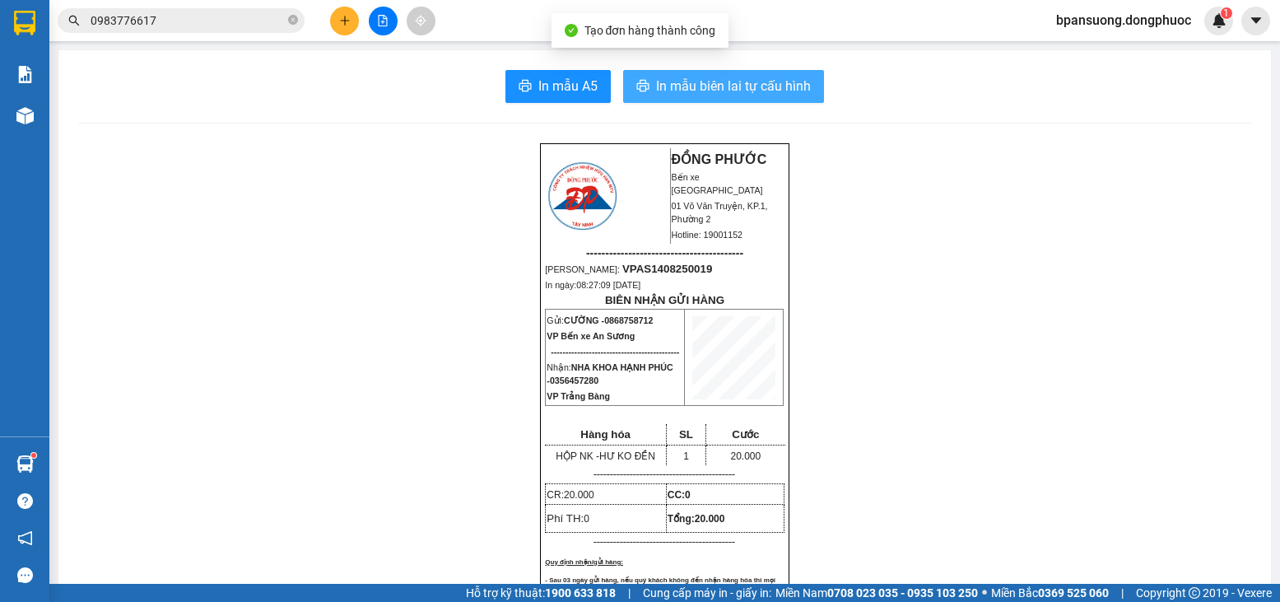
click at [772, 93] on span "In mẫu biên lai tự cấu hình" at bounding box center [733, 86] width 155 height 21
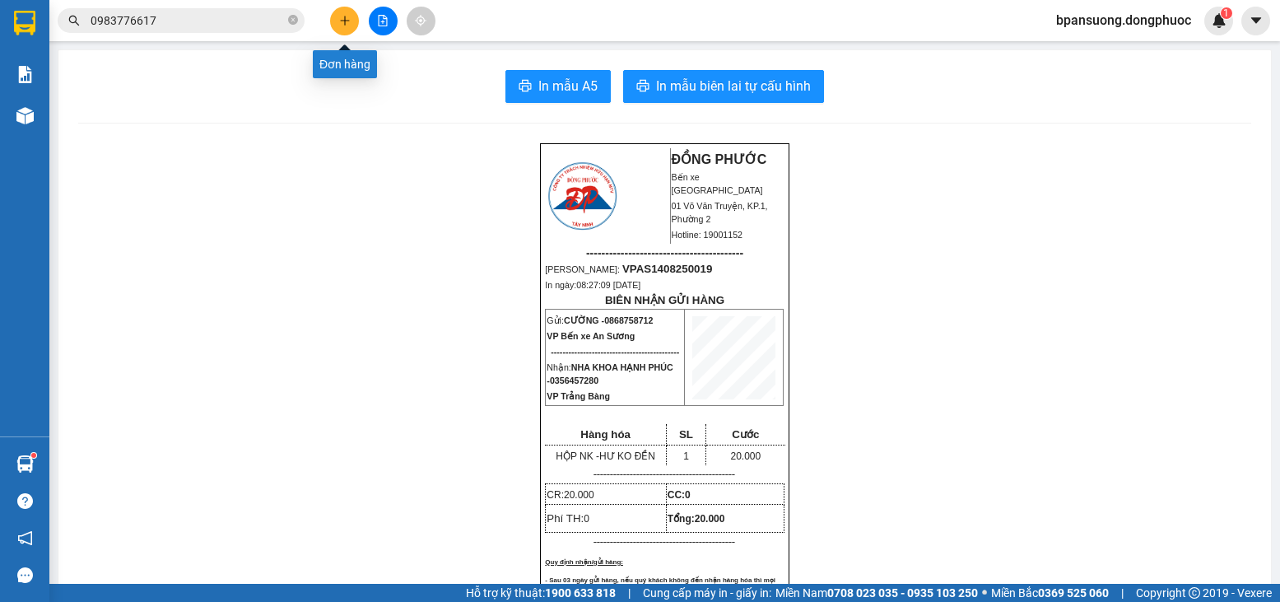
click at [347, 22] on icon "plus" at bounding box center [345, 21] width 12 height 12
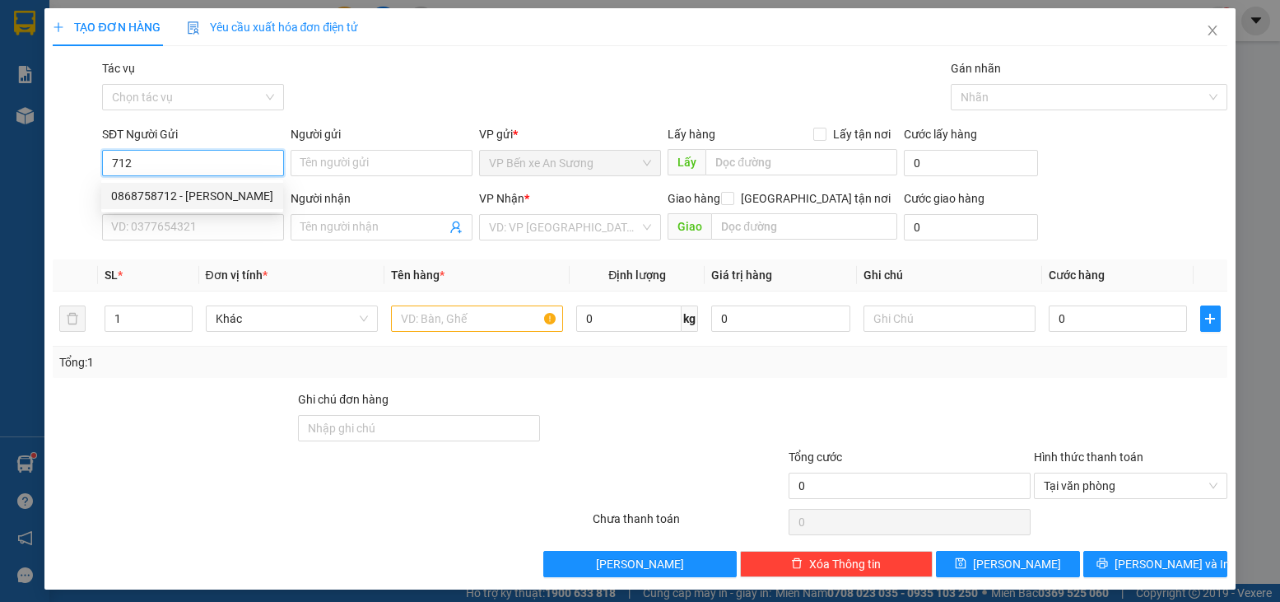
click at [200, 193] on div "0868758712 - CƯỜNG" at bounding box center [192, 196] width 162 height 18
type input "0868758712"
type input "CƯỜNG"
type input "0356457280"
type input "NHA KHOA HẠNH PHÚC"
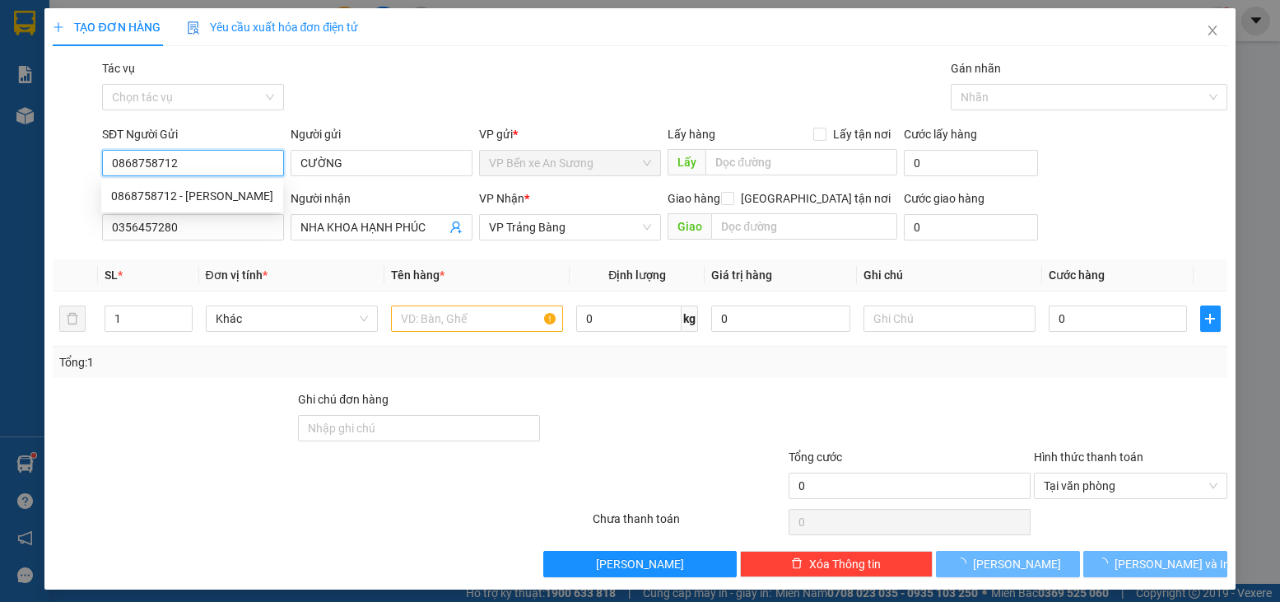
type input "20.000"
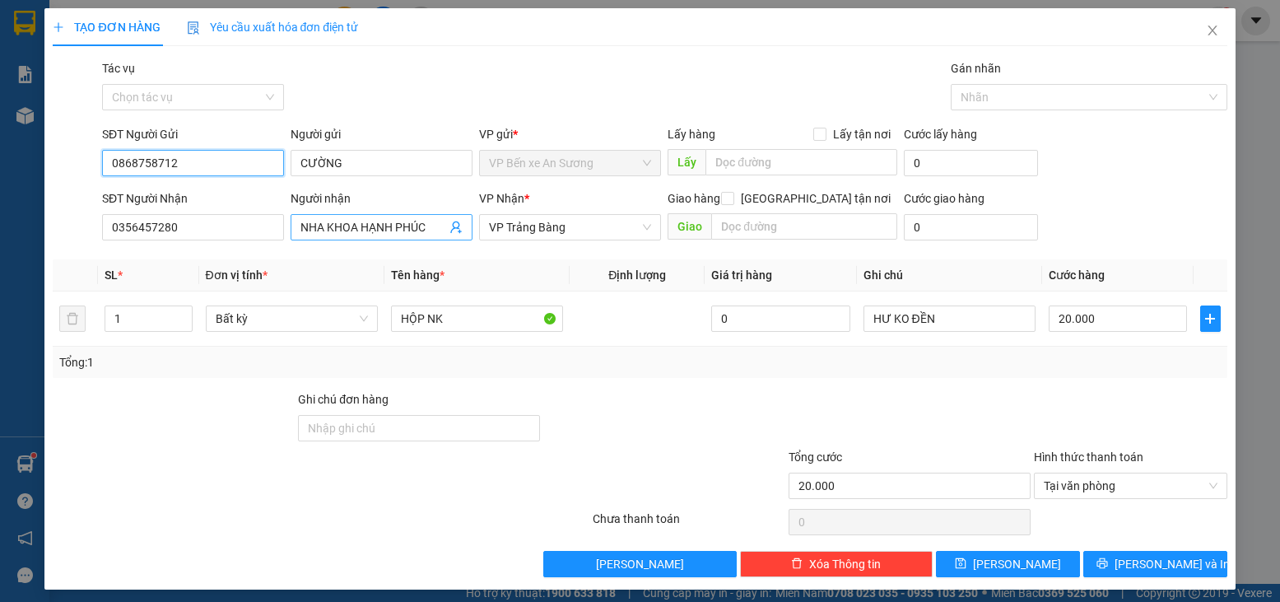
type input "0868758712"
click at [450, 226] on icon "user-add" at bounding box center [456, 227] width 13 height 13
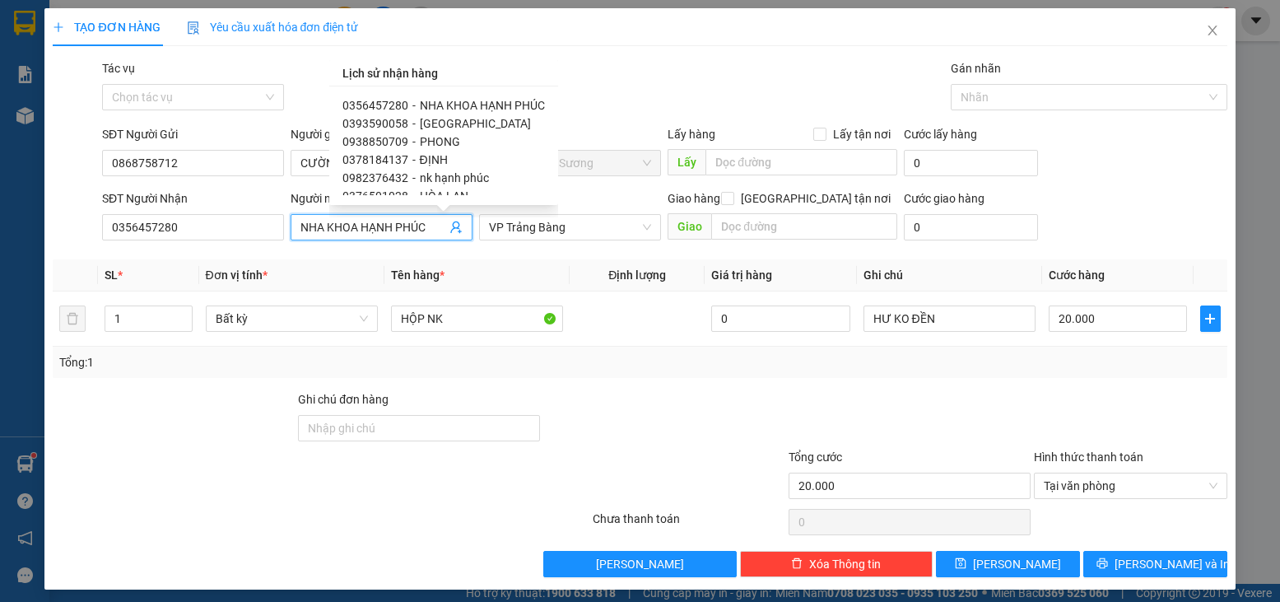
click at [361, 160] on span "0378184137" at bounding box center [375, 159] width 66 height 13
type input "0378184137"
type input "ĐỊNH"
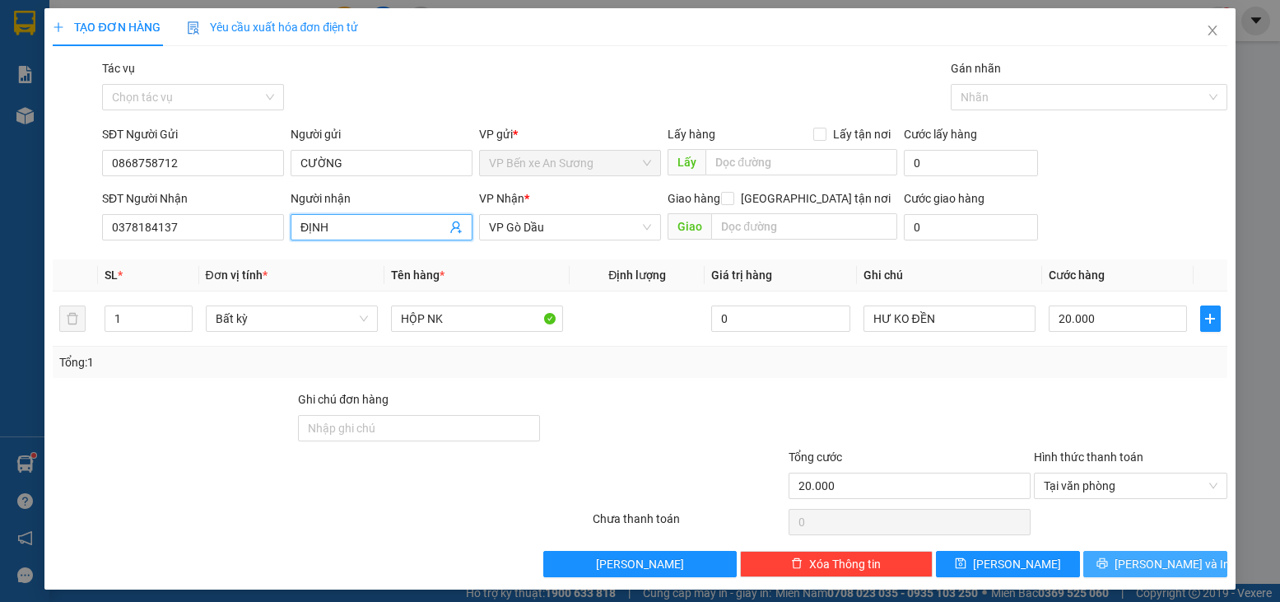
click at [1108, 558] on icon "printer" at bounding box center [1103, 563] width 12 height 12
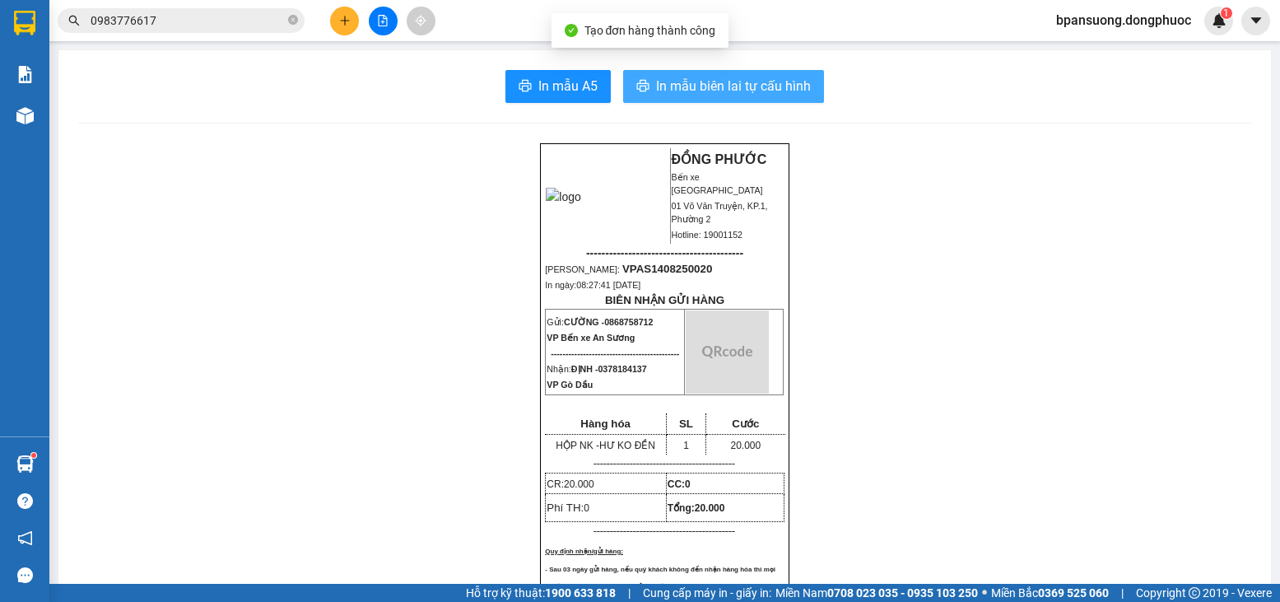
click at [742, 81] on span "In mẫu biên lai tự cấu hình" at bounding box center [733, 86] width 155 height 21
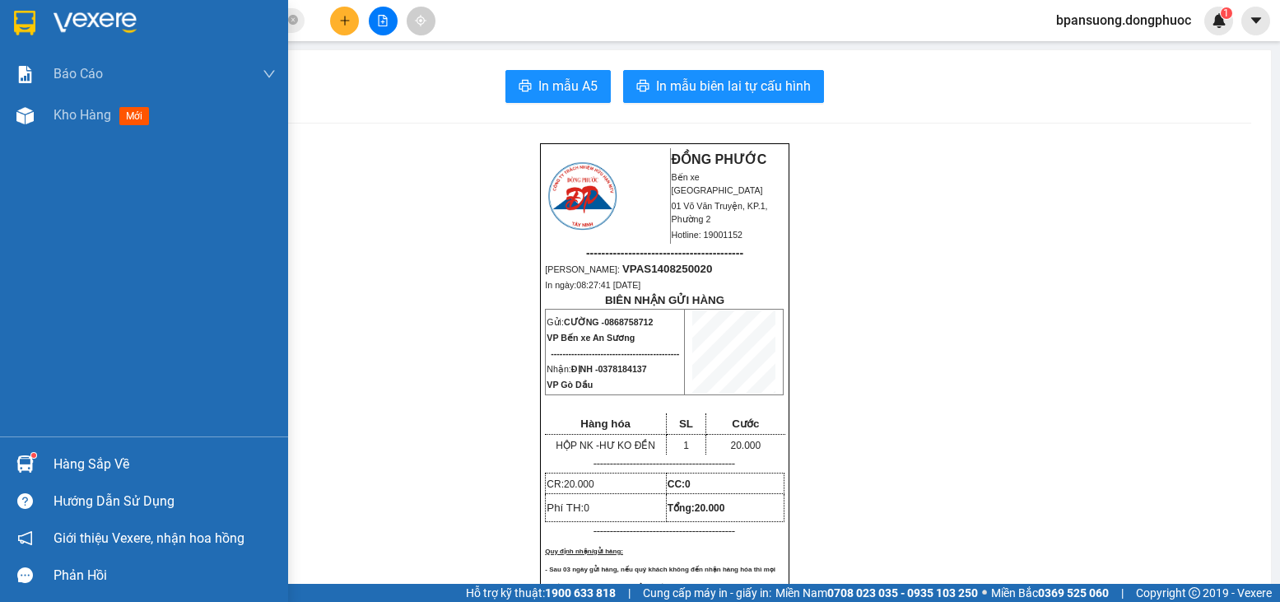
click at [12, 459] on div at bounding box center [25, 464] width 29 height 29
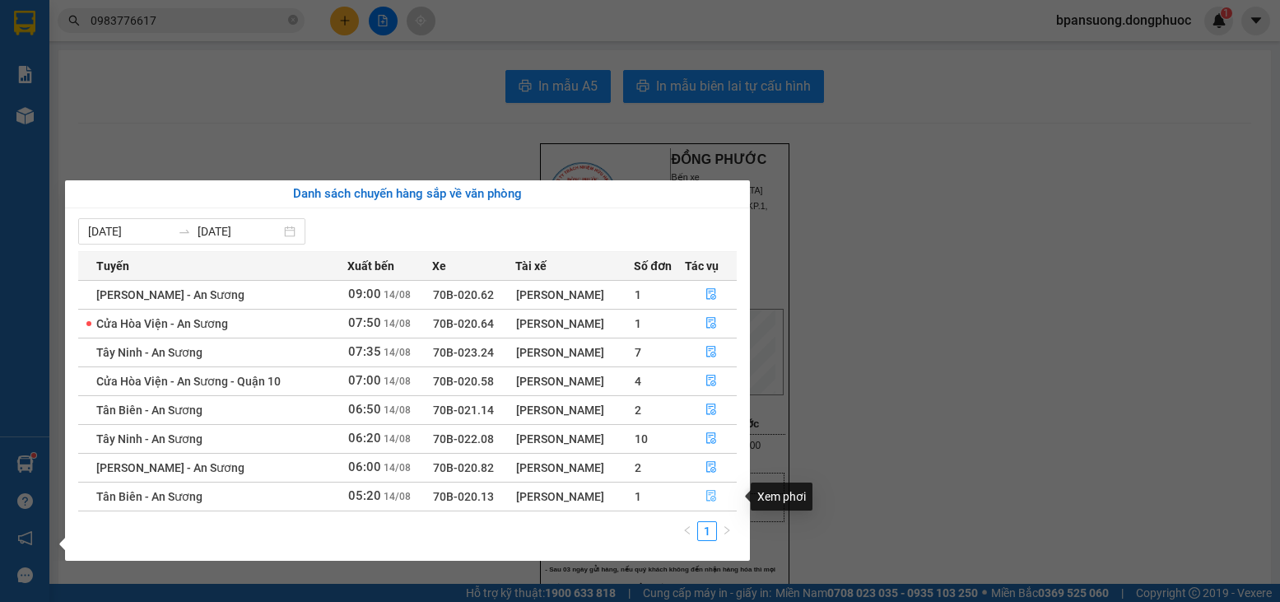
click at [709, 501] on icon "file-done" at bounding box center [711, 497] width 10 height 12
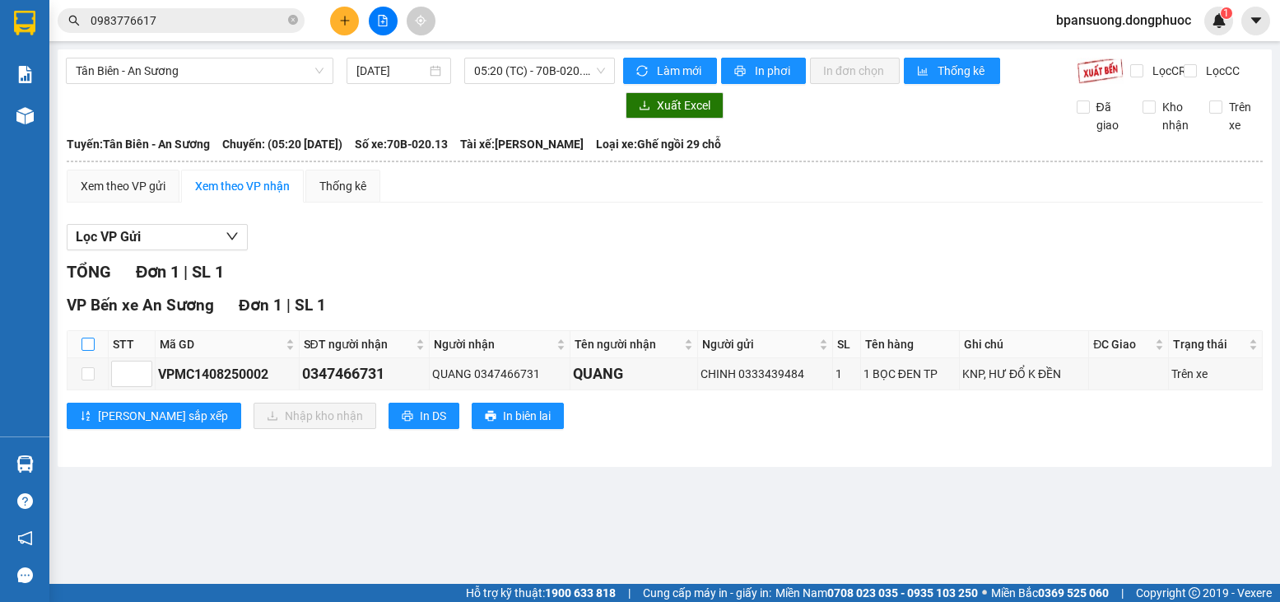
click at [85, 351] on input "checkbox" at bounding box center [88, 344] width 13 height 13
checkbox input "true"
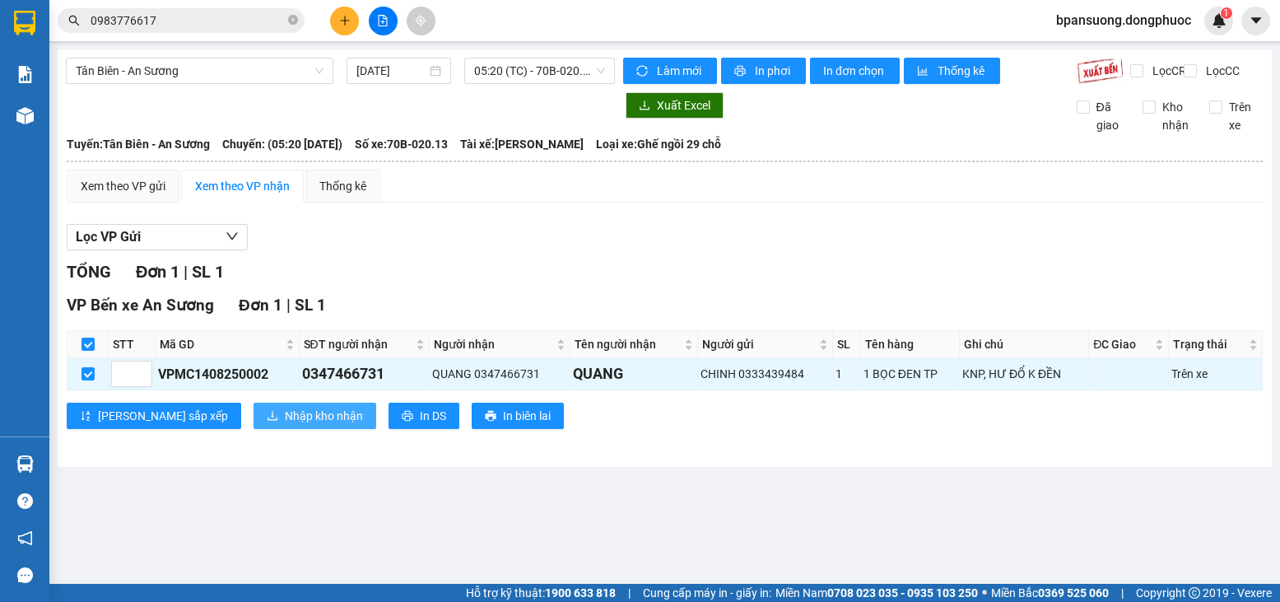
click at [285, 421] on span "Nhập kho nhận" at bounding box center [324, 416] width 78 height 18
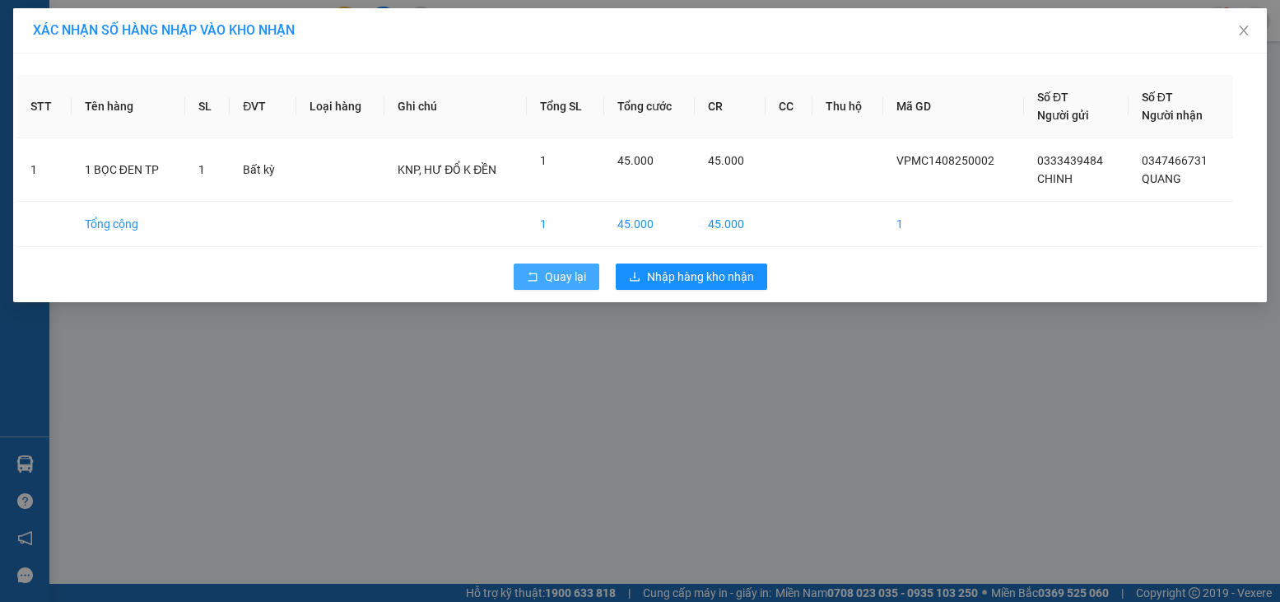
click at [529, 268] on button "Quay lại" at bounding box center [557, 276] width 86 height 26
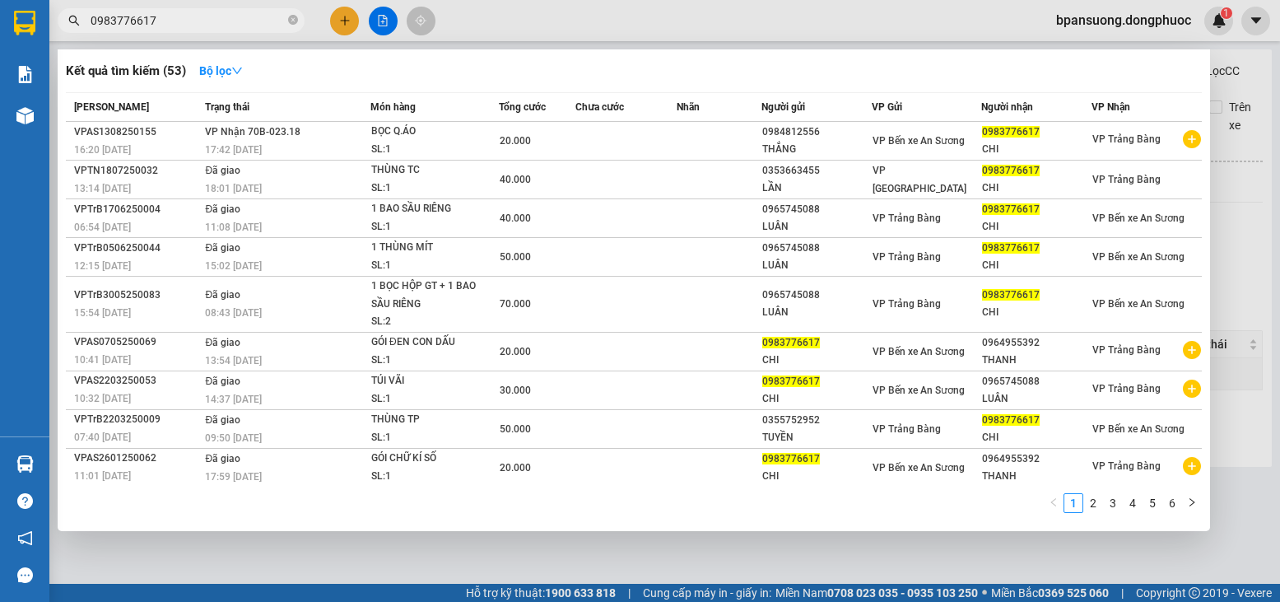
click at [169, 22] on input "0983776617" at bounding box center [188, 21] width 194 height 18
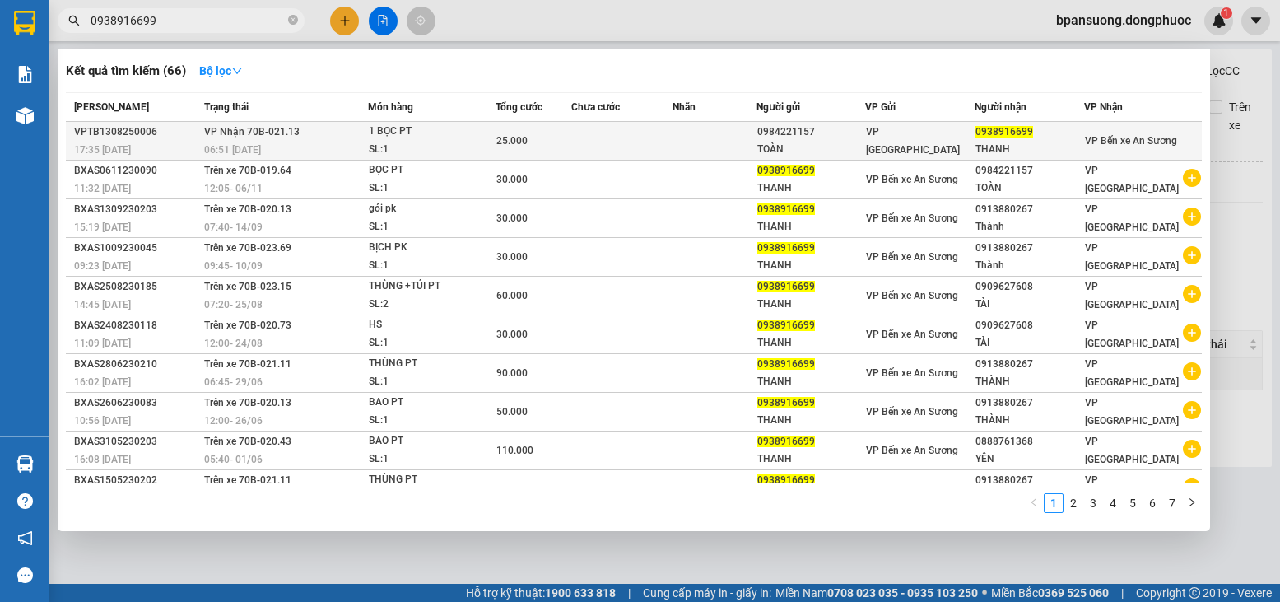
type input "0938916699"
click at [547, 146] on div "25.000" at bounding box center [533, 141] width 74 height 18
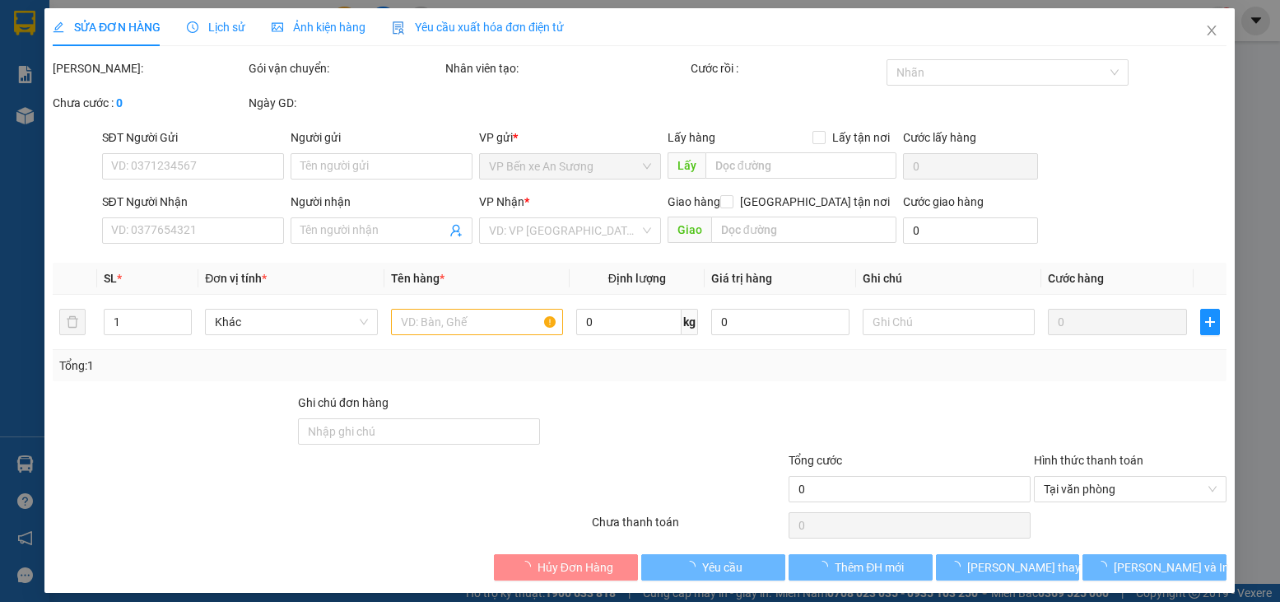
type input "0984221157"
type input "TOÀN"
type input "0938916699"
type input "THANH"
type input "25.000"
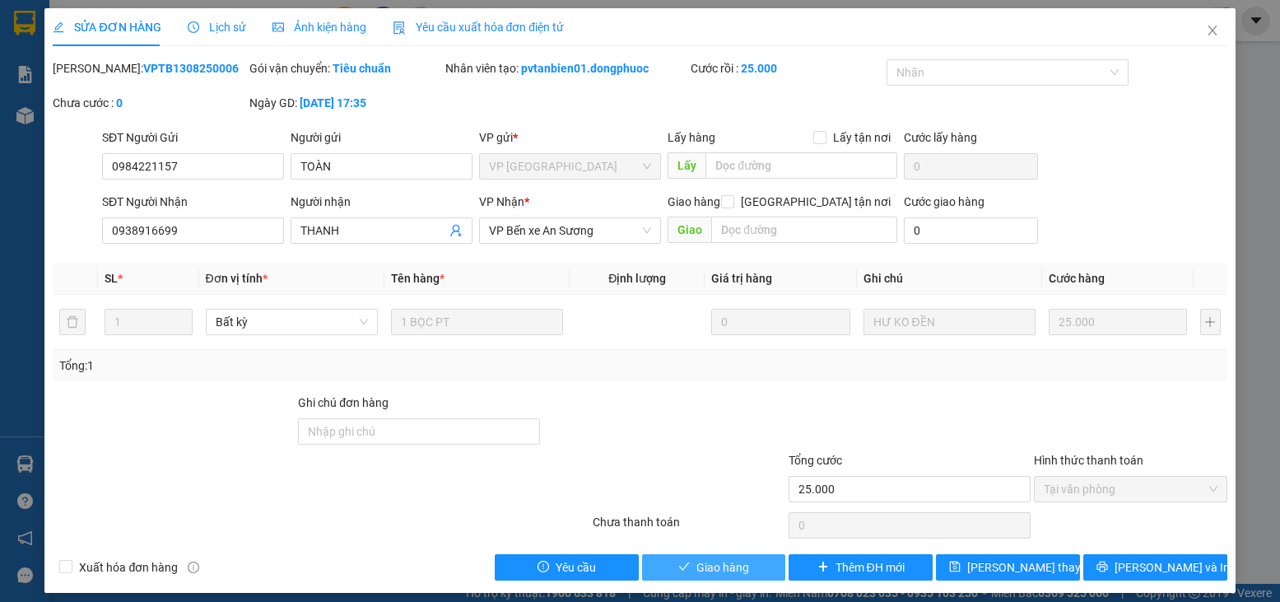
click at [719, 570] on span "Giao hàng" at bounding box center [723, 567] width 53 height 18
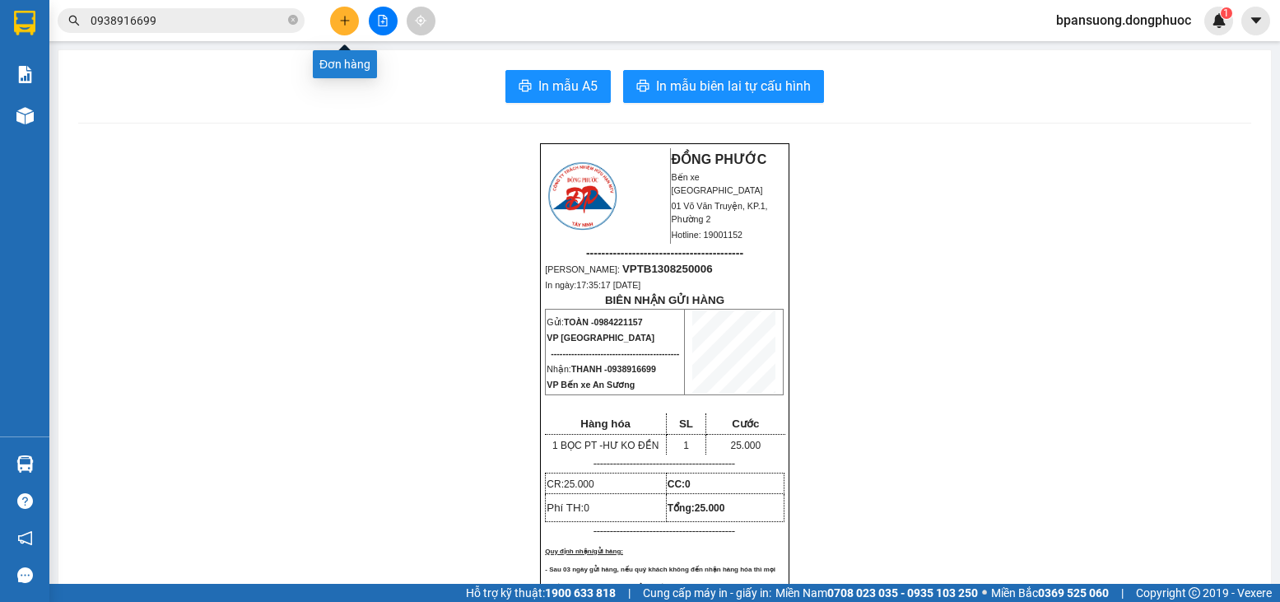
click at [339, 24] on icon "plus" at bounding box center [345, 21] width 12 height 12
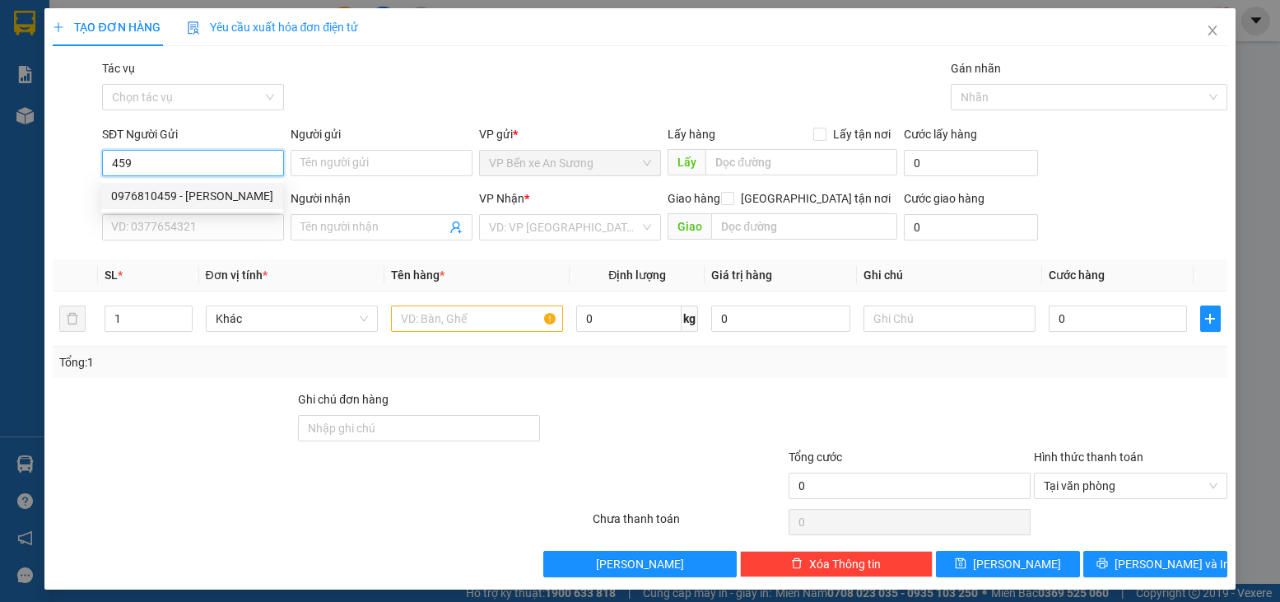
click at [205, 189] on div "0976810459 - PHÚC HÂN" at bounding box center [192, 196] width 162 height 18
type input "0976810459"
type input "PHÚC HÂN"
type input "0937523477"
type input "KIM YẾN"
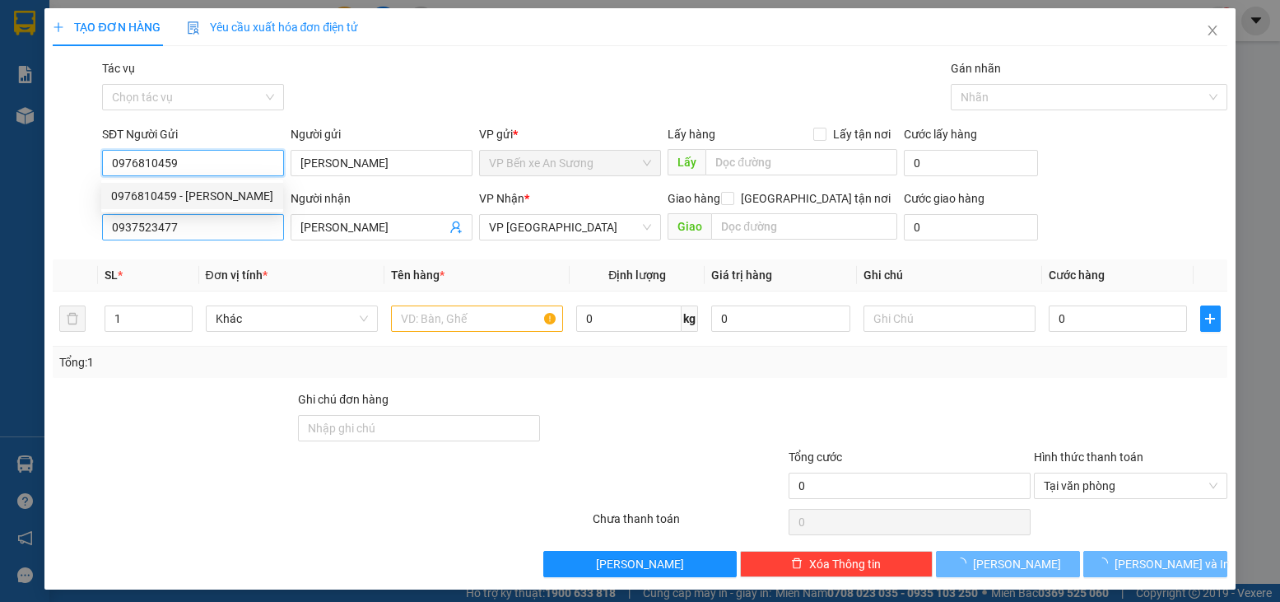
type input "20.000"
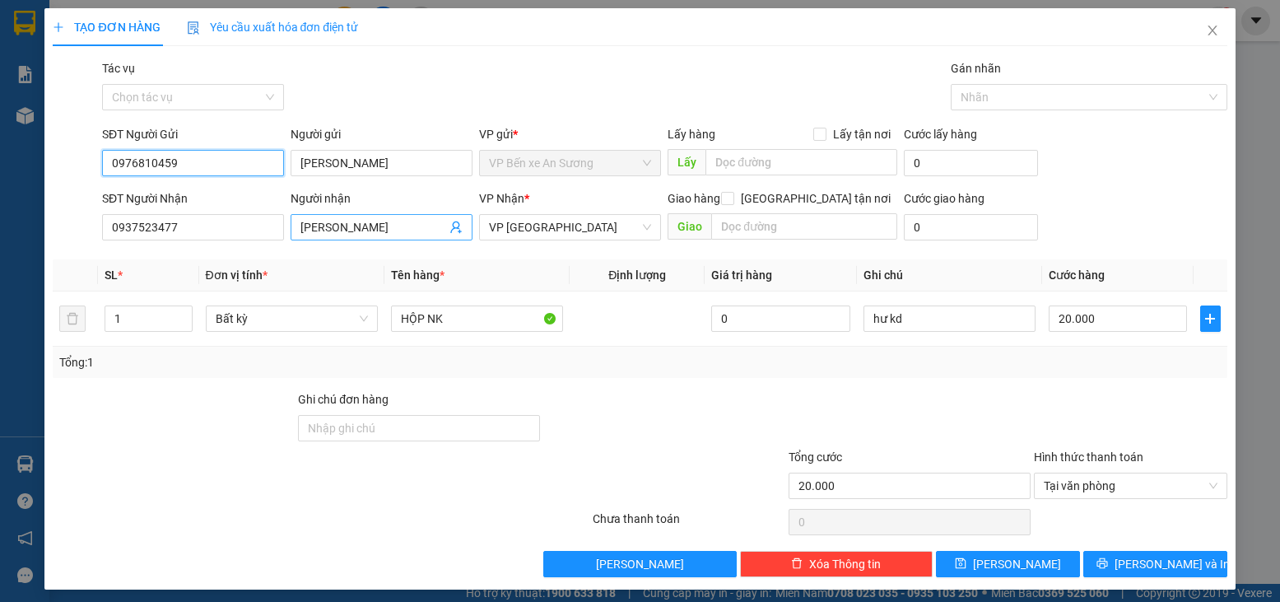
type input "0976810459"
click at [450, 229] on icon "user-add" at bounding box center [456, 227] width 13 height 13
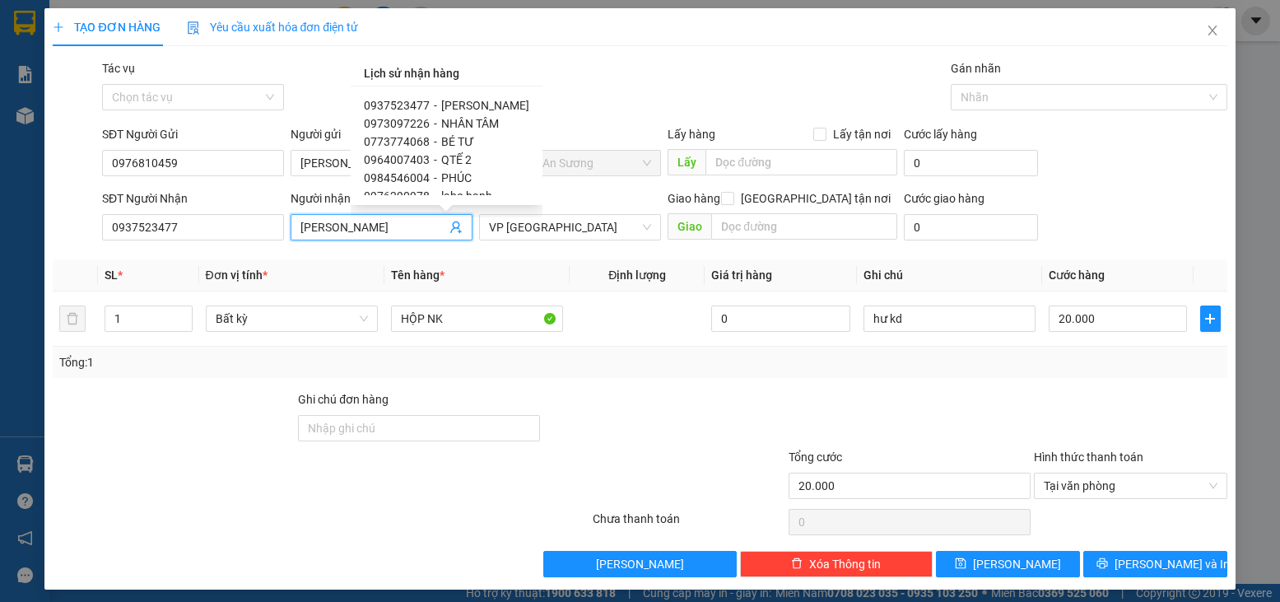
click at [411, 125] on span "0973097226" at bounding box center [397, 123] width 66 height 13
type input "0973097226"
type input "NHÂN TÂM"
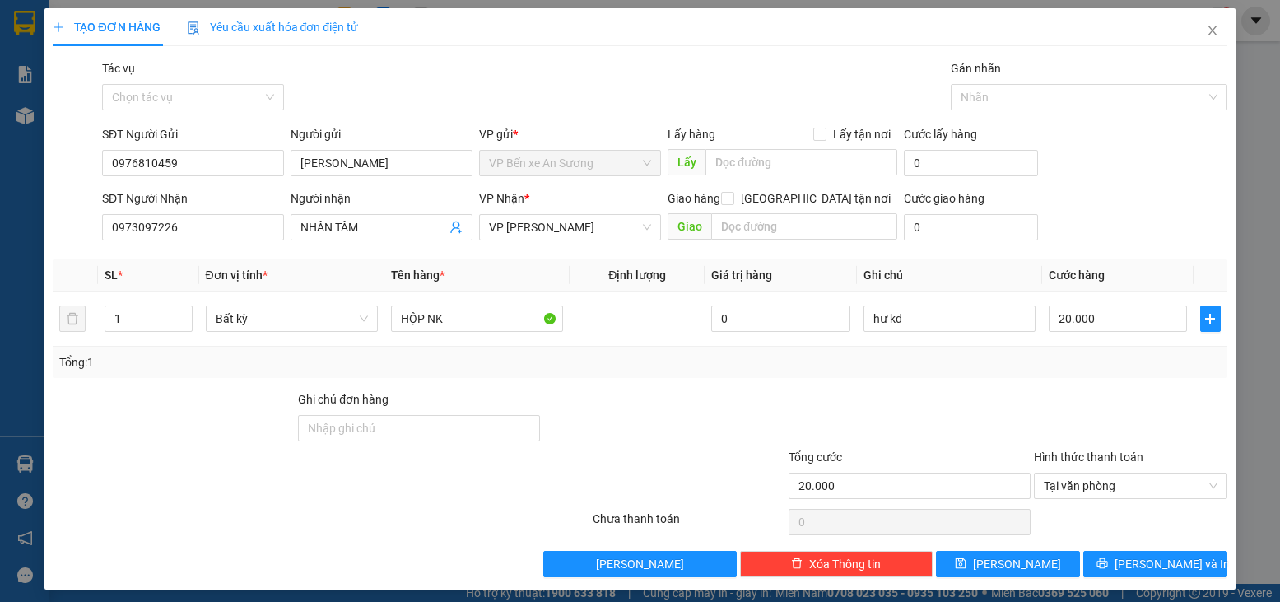
click at [678, 411] on div at bounding box center [664, 419] width 245 height 58
click at [1098, 324] on input "20.000" at bounding box center [1118, 318] width 138 height 26
type input "2"
type input "25"
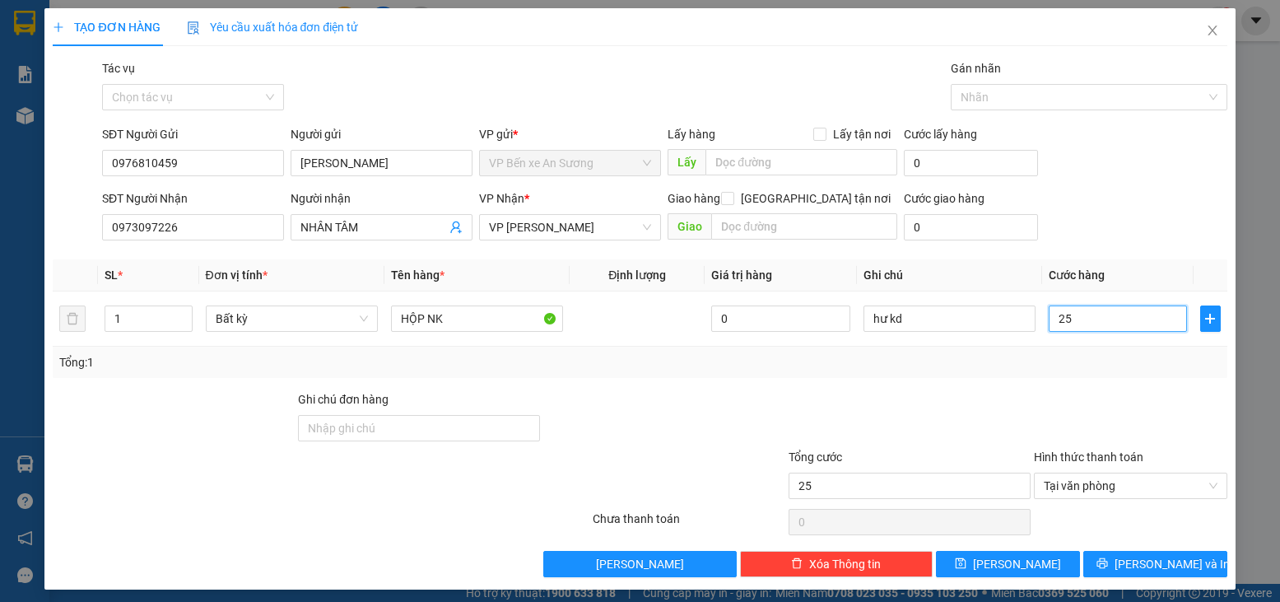
type input "25"
type input "25.000"
click at [932, 354] on div "Tổng: 1" at bounding box center [639, 362] width 1161 height 18
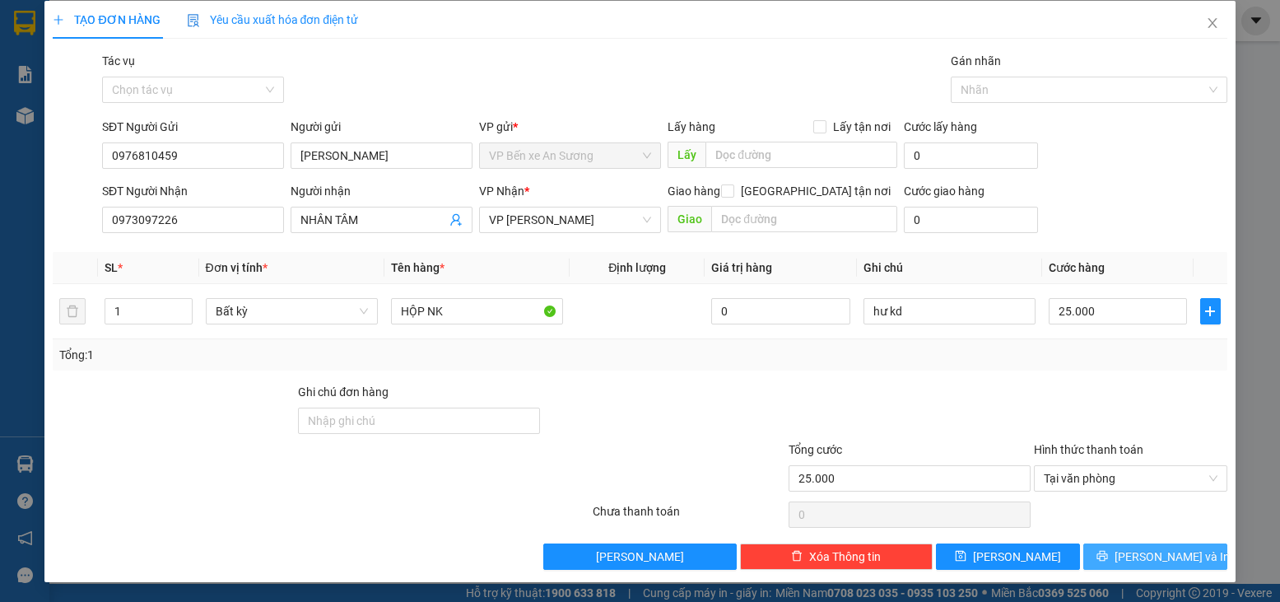
click at [1182, 546] on button "[PERSON_NAME] và In" at bounding box center [1155, 556] width 144 height 26
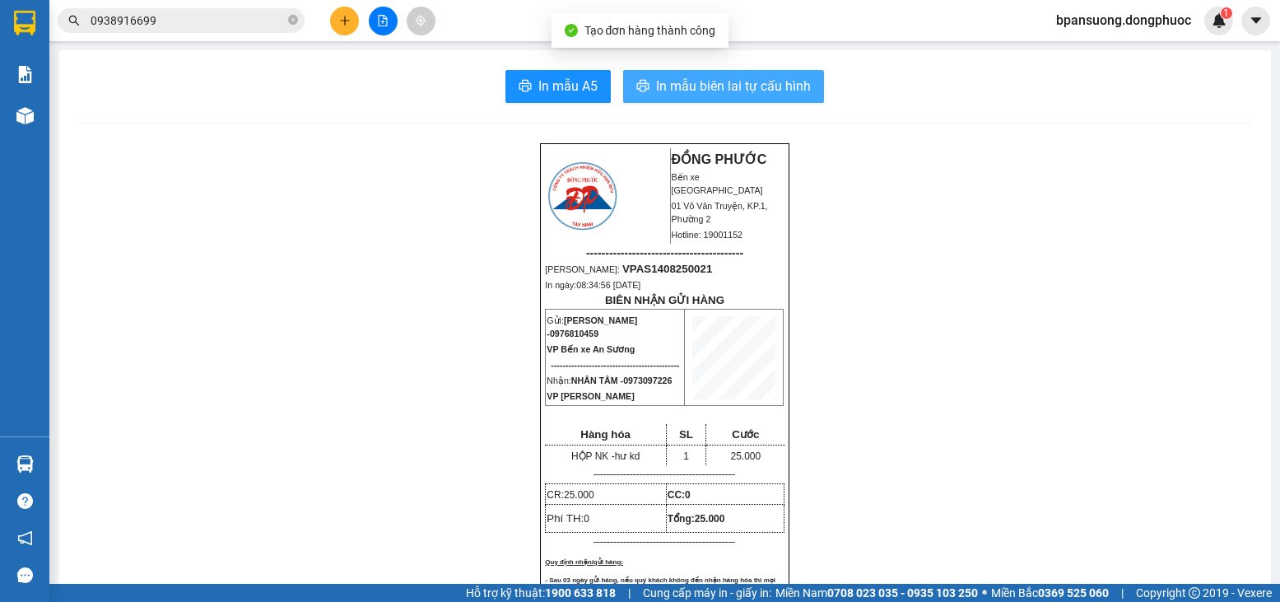
click at [737, 96] on span "In mẫu biên lai tự cấu hình" at bounding box center [733, 86] width 155 height 21
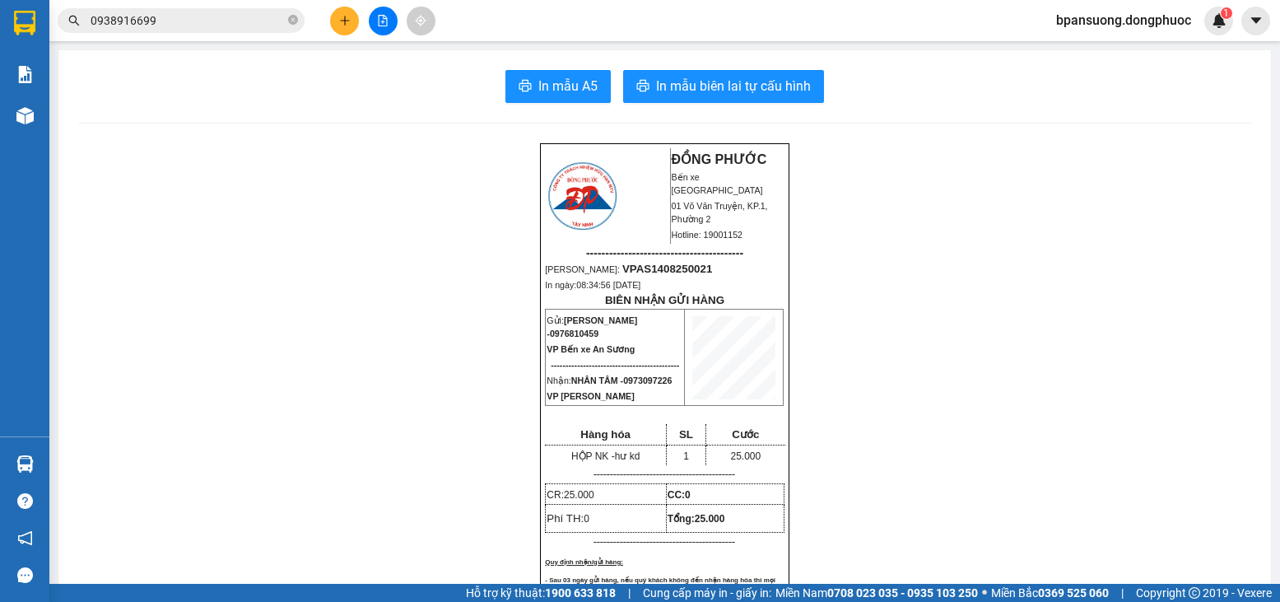
click at [329, 22] on div at bounding box center [382, 21] width 123 height 29
click at [342, 22] on icon "plus" at bounding box center [345, 21] width 12 height 12
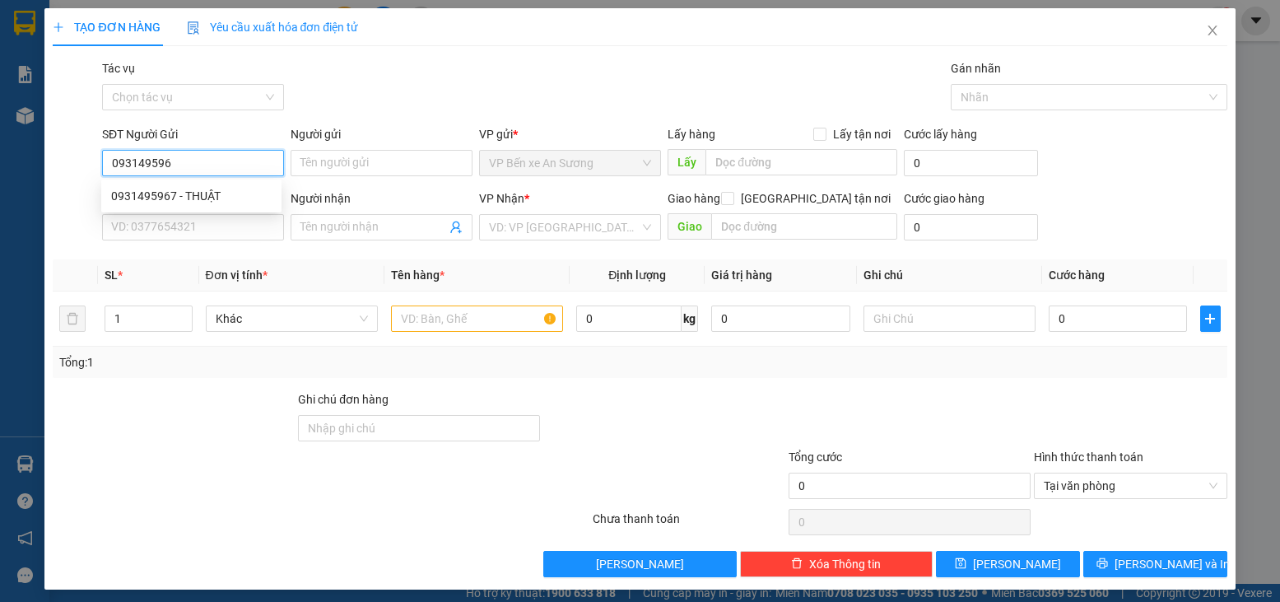
type input "0931495967"
click at [188, 191] on div "0931495967 - THUẬT" at bounding box center [191, 196] width 161 height 18
type input "THUẬT"
type input "0787370498"
type input "SINH"
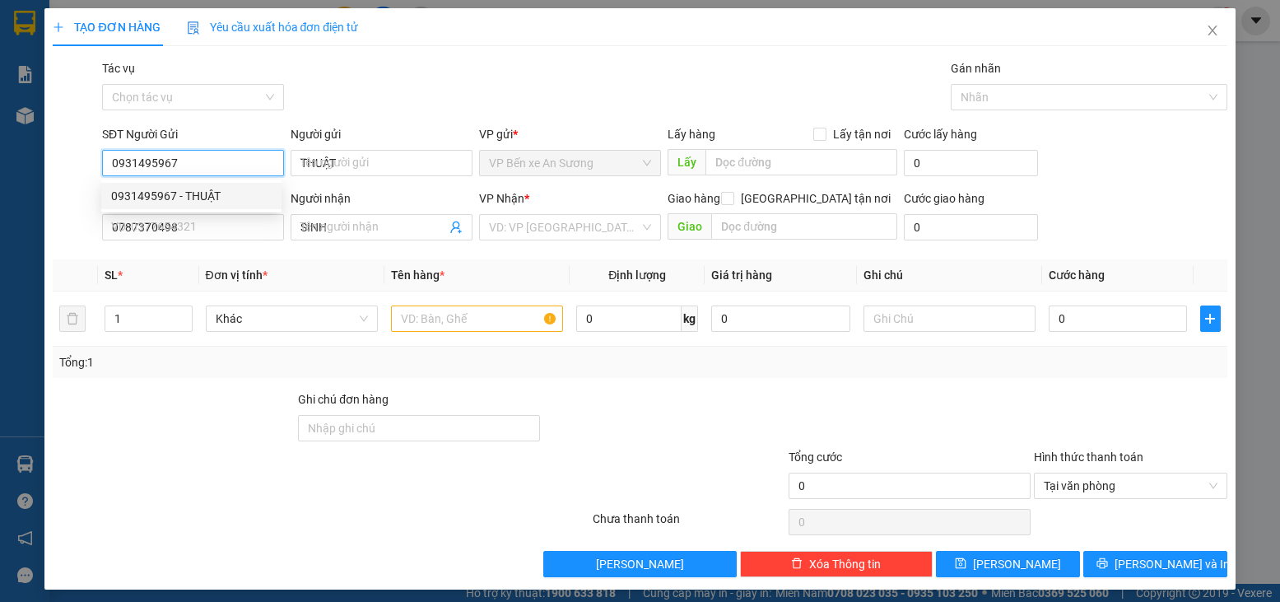
type input "30.000"
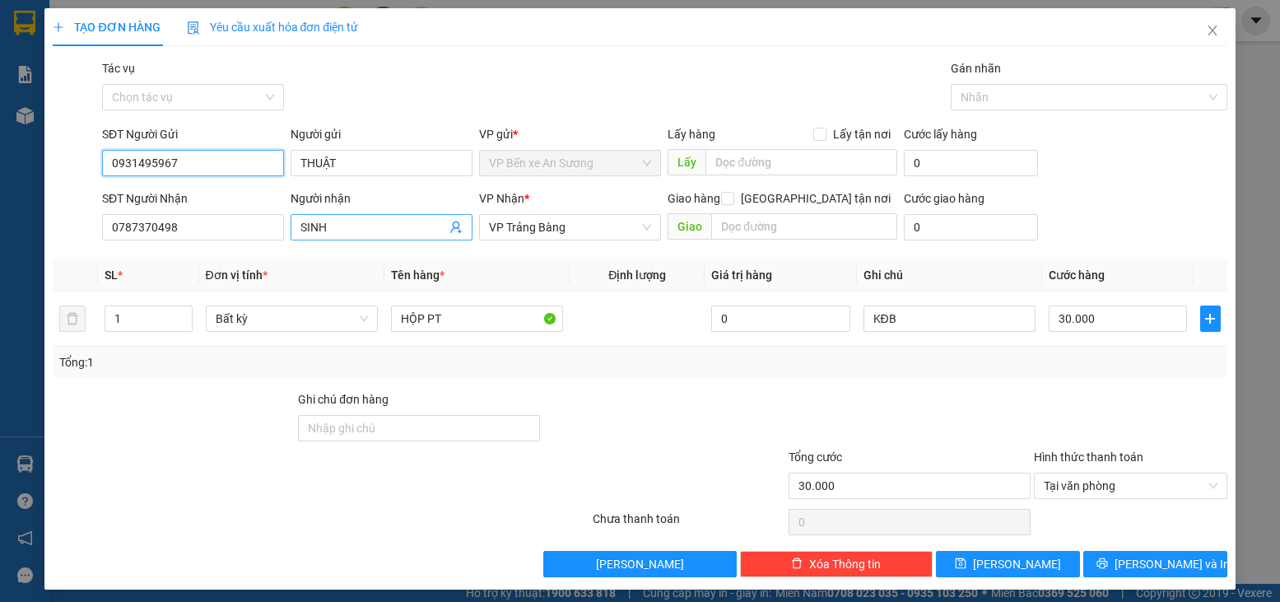
type input "0931495967"
click at [456, 226] on icon "user-add" at bounding box center [456, 227] width 13 height 13
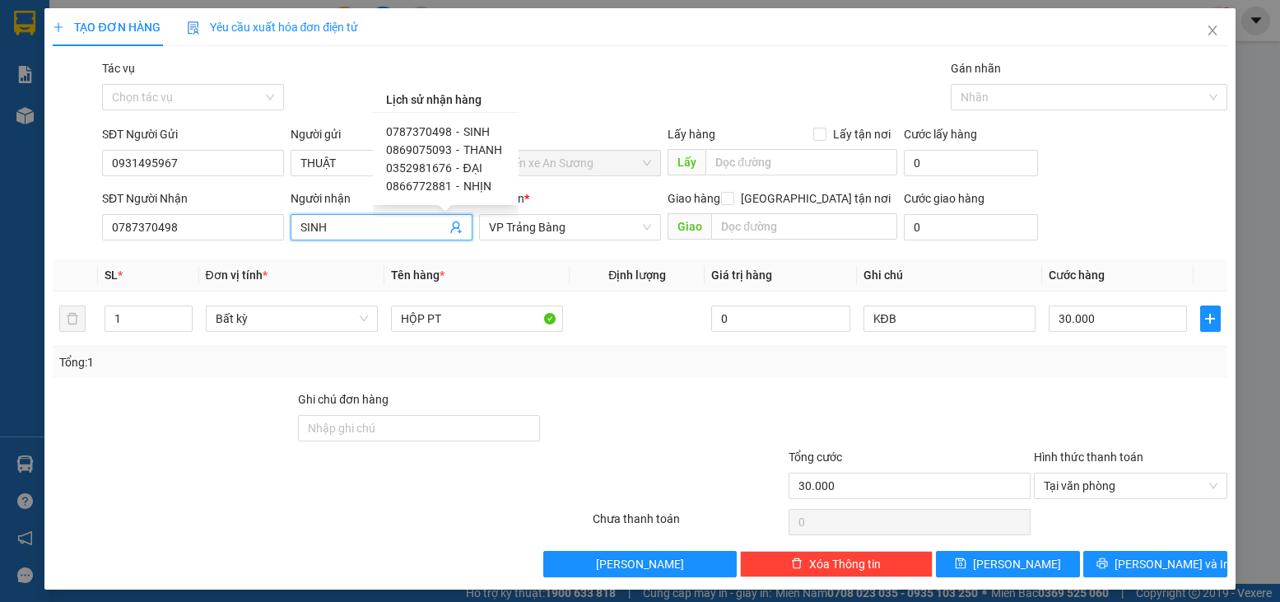
click at [405, 167] on span "0352981676" at bounding box center [419, 167] width 66 height 13
type input "0352981676"
type input "ĐẠI"
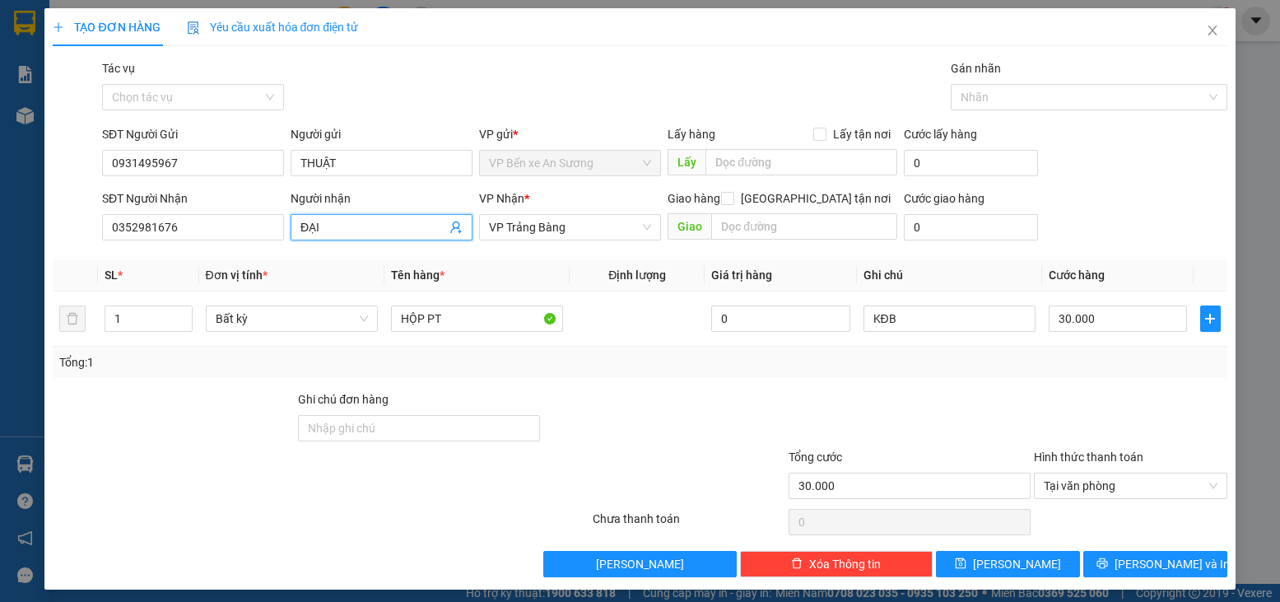
click at [584, 366] on div "Tổng: 1" at bounding box center [639, 362] width 1161 height 18
click at [1117, 324] on input "30.000" at bounding box center [1118, 318] width 138 height 26
type input "2"
type input "25"
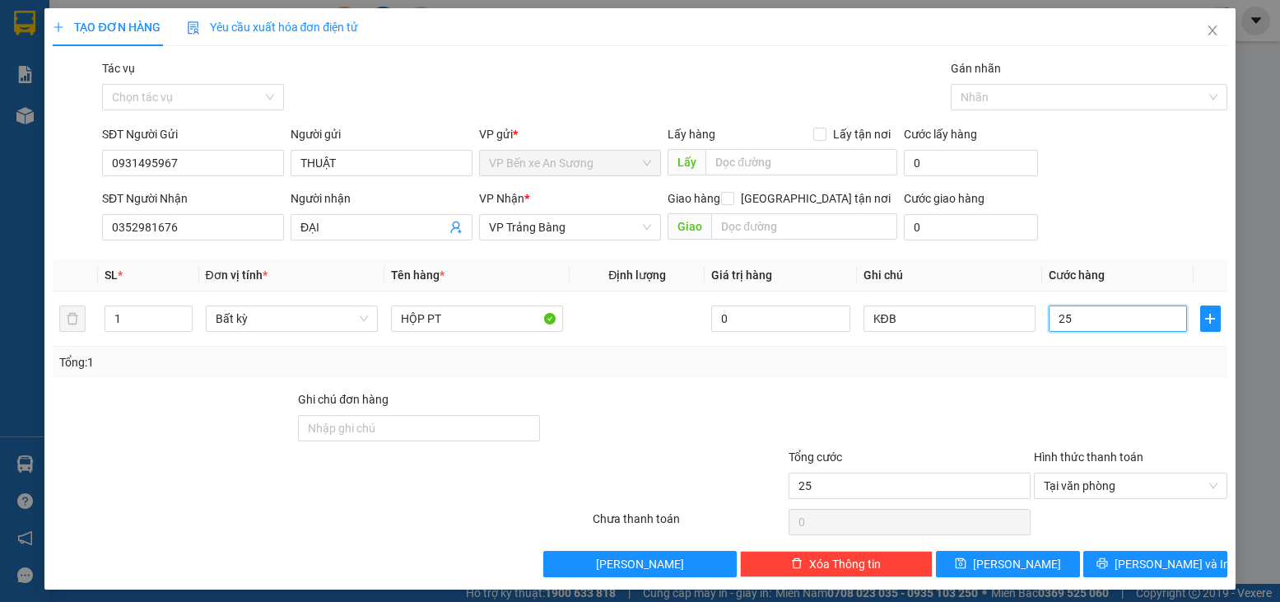
type input "25"
type input "25.000"
click at [877, 431] on div at bounding box center [909, 419] width 245 height 58
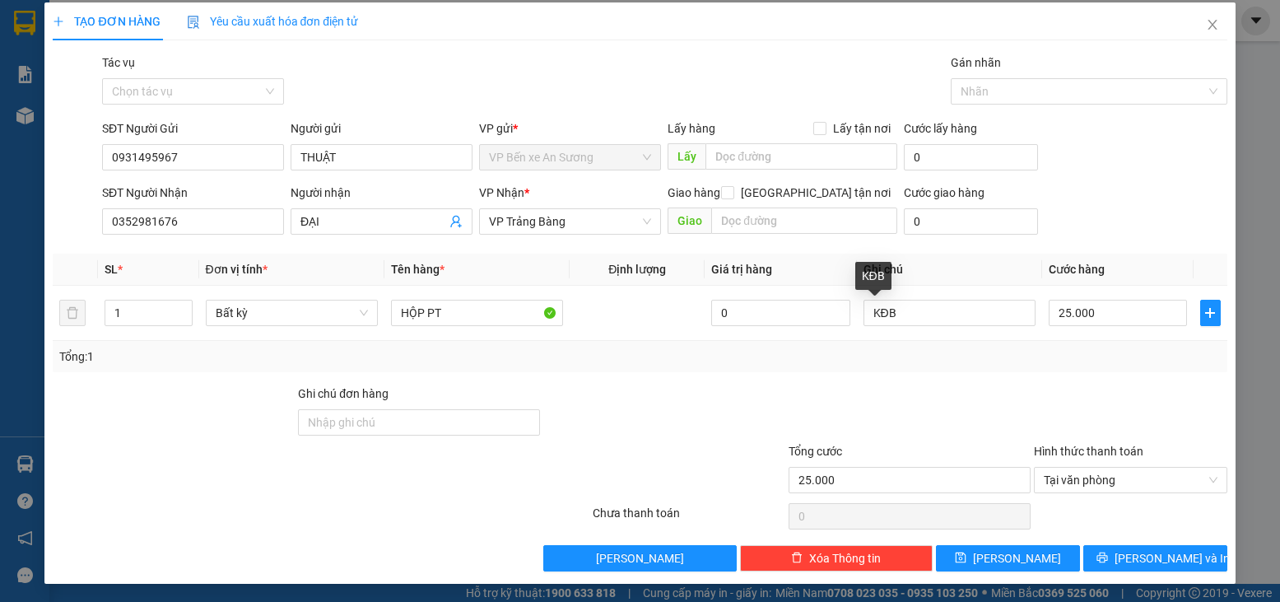
scroll to position [7, 0]
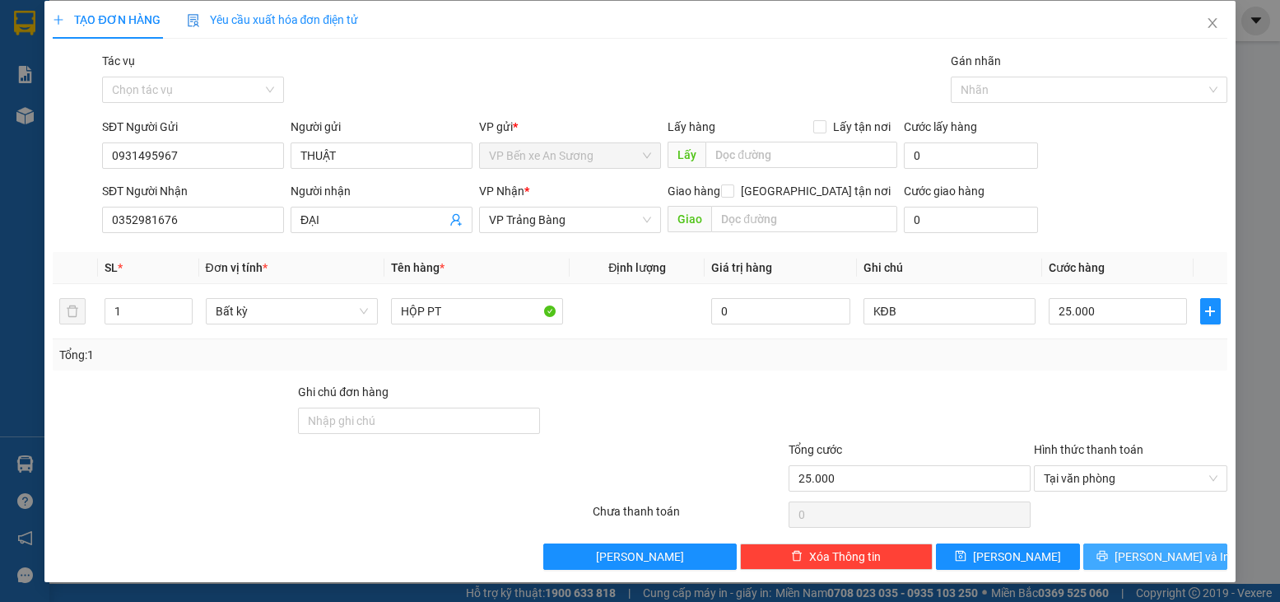
click at [1131, 550] on span "[PERSON_NAME] và In" at bounding box center [1172, 556] width 115 height 18
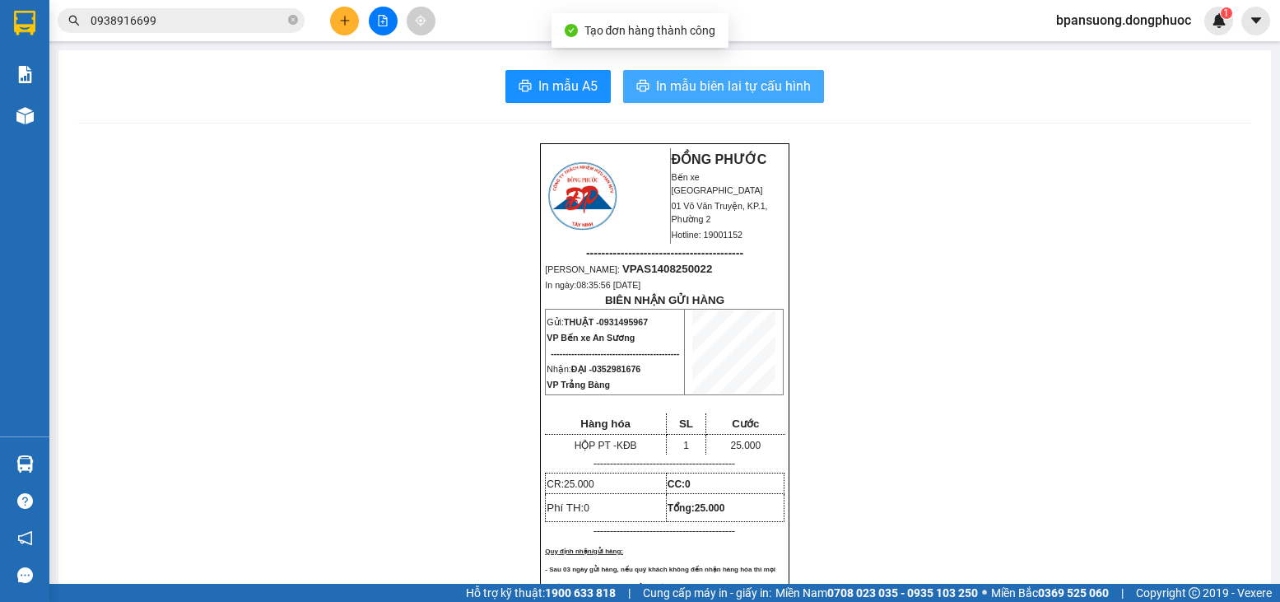
click at [719, 91] on span "In mẫu biên lai tự cấu hình" at bounding box center [733, 86] width 155 height 21
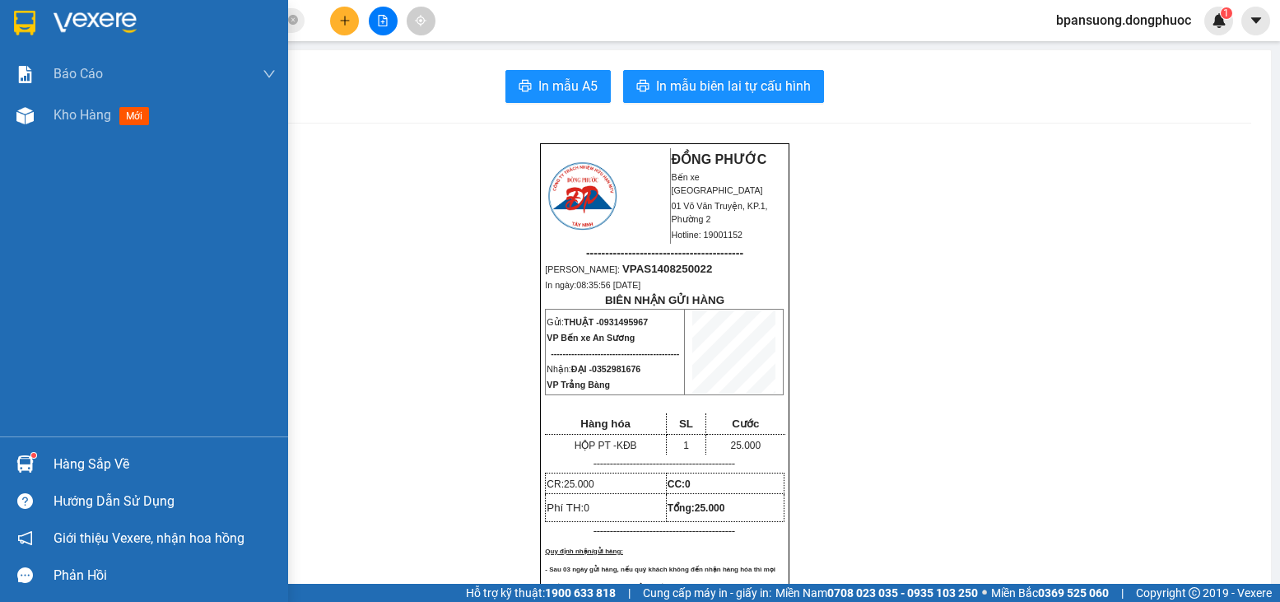
click at [17, 464] on img at bounding box center [24, 463] width 17 height 17
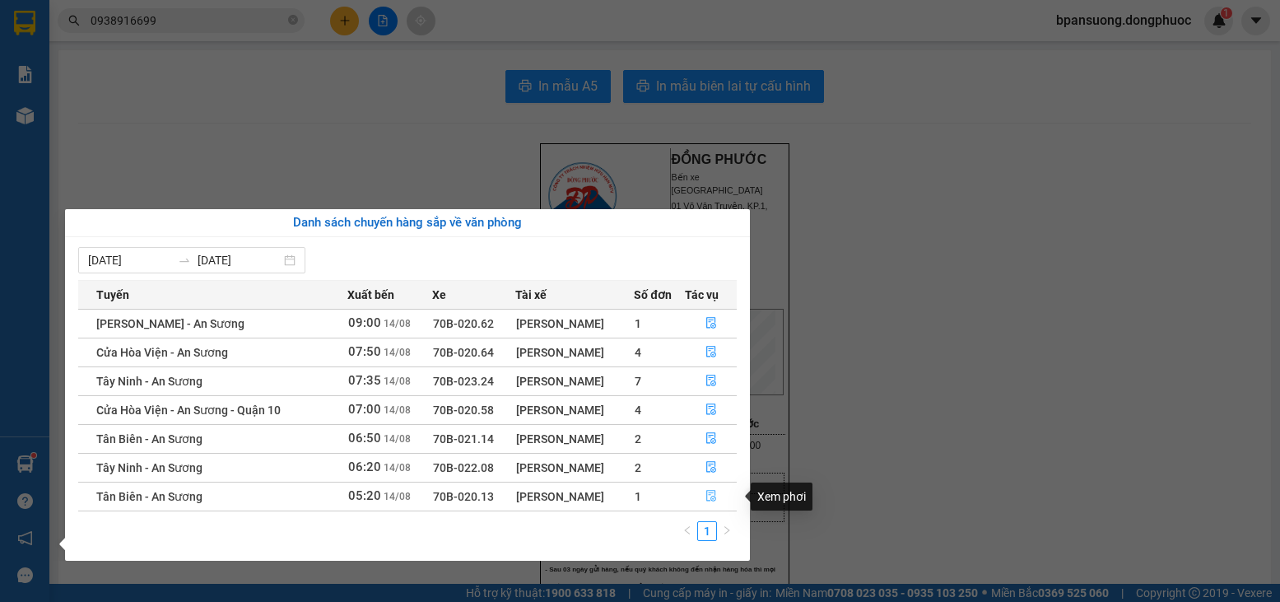
click at [719, 498] on button "button" at bounding box center [711, 496] width 51 height 26
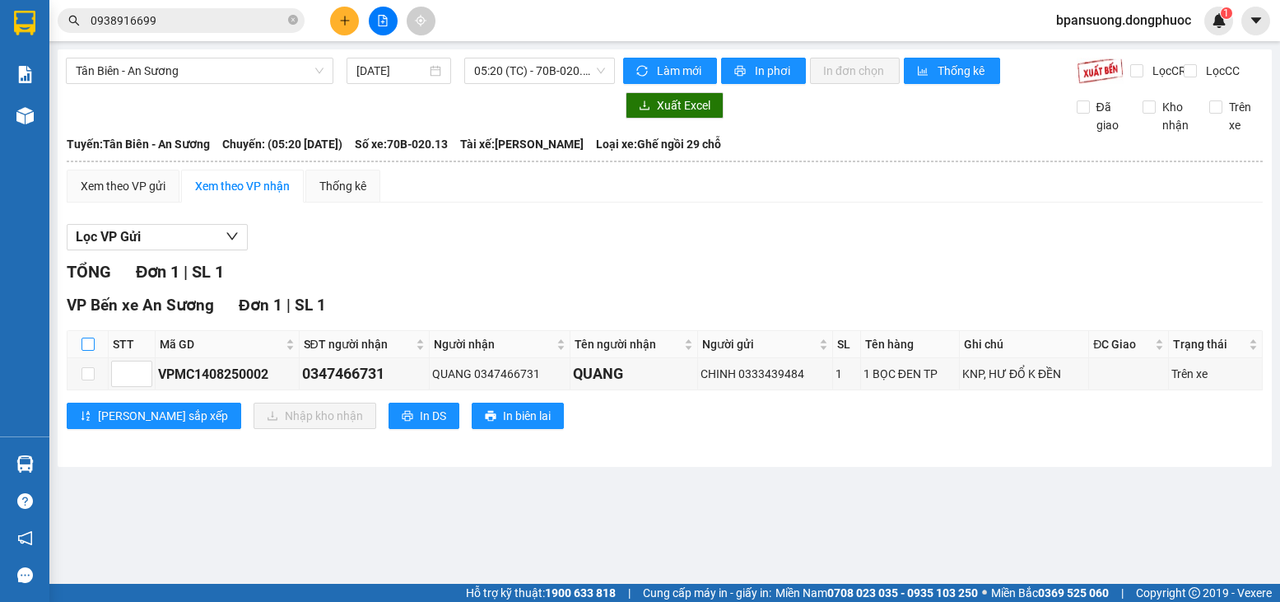
click at [86, 351] on input "checkbox" at bounding box center [88, 344] width 13 height 13
checkbox input "true"
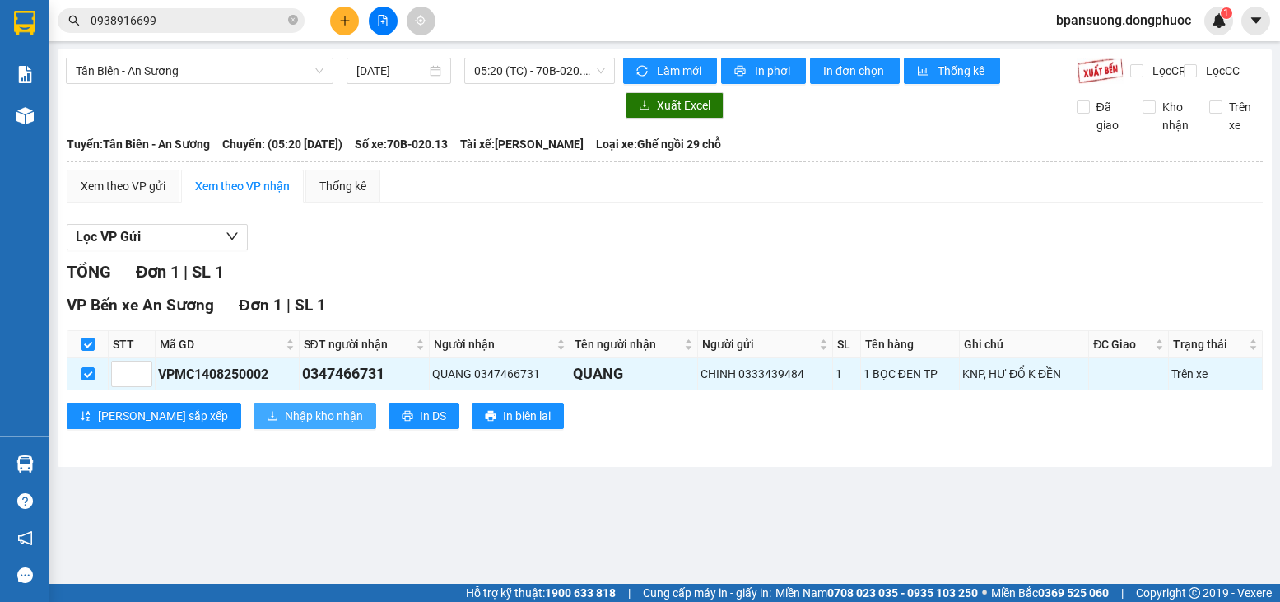
click at [285, 425] on span "Nhập kho nhận" at bounding box center [324, 416] width 78 height 18
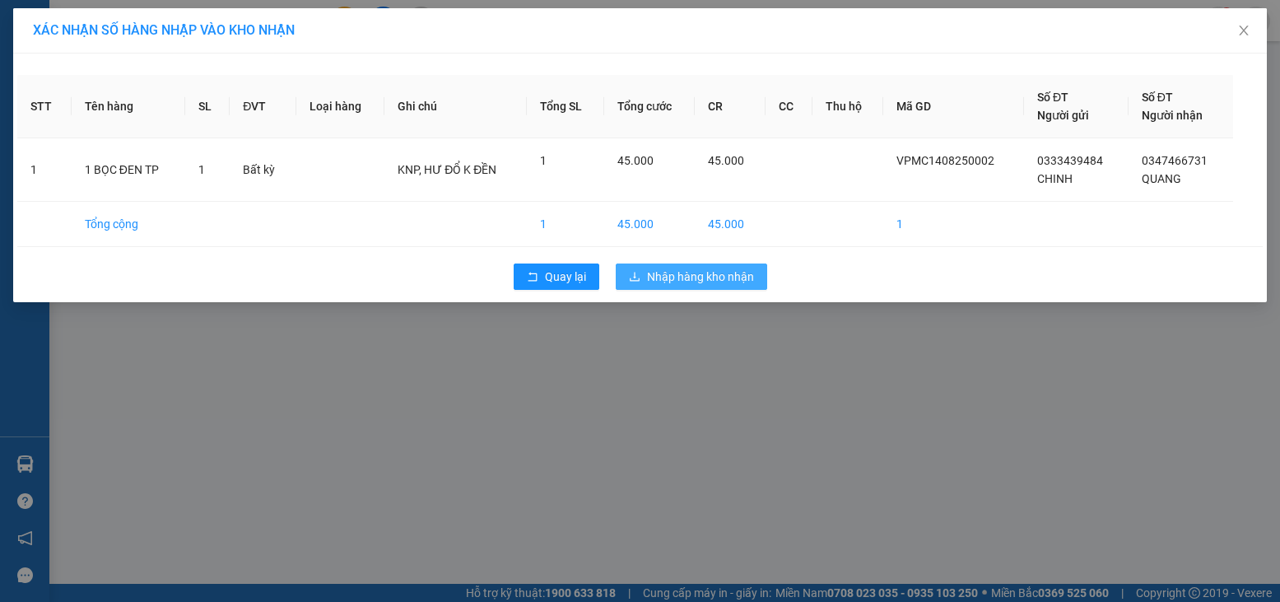
click at [723, 282] on span "Nhập hàng kho nhận" at bounding box center [700, 277] width 107 height 18
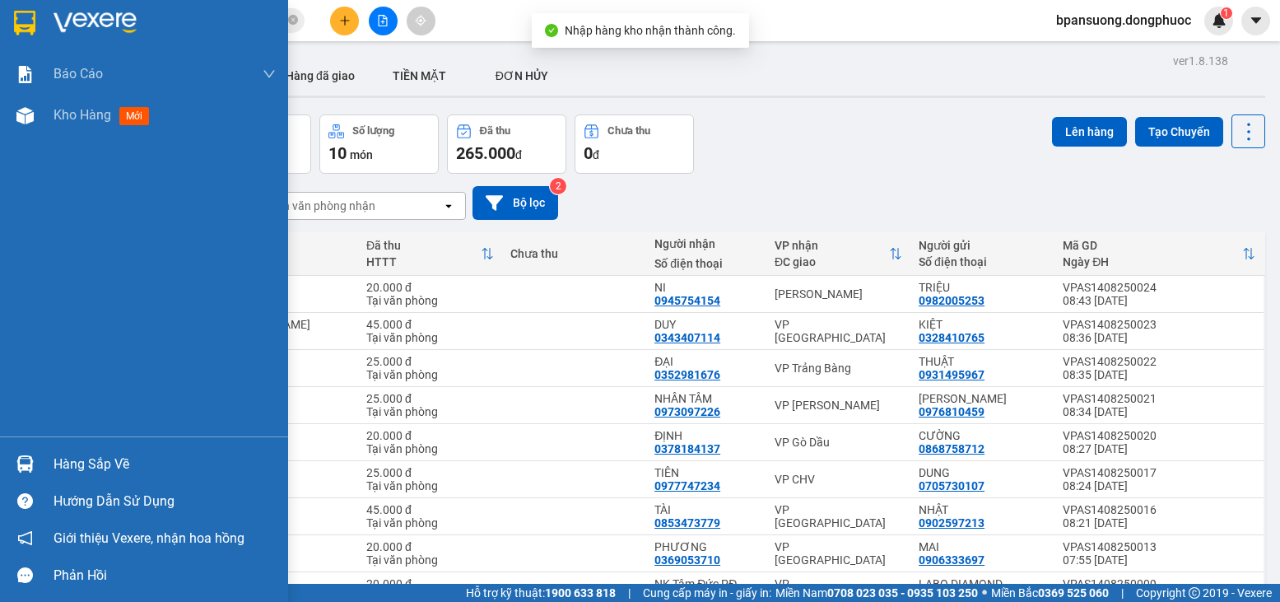
click at [31, 460] on img at bounding box center [24, 463] width 17 height 17
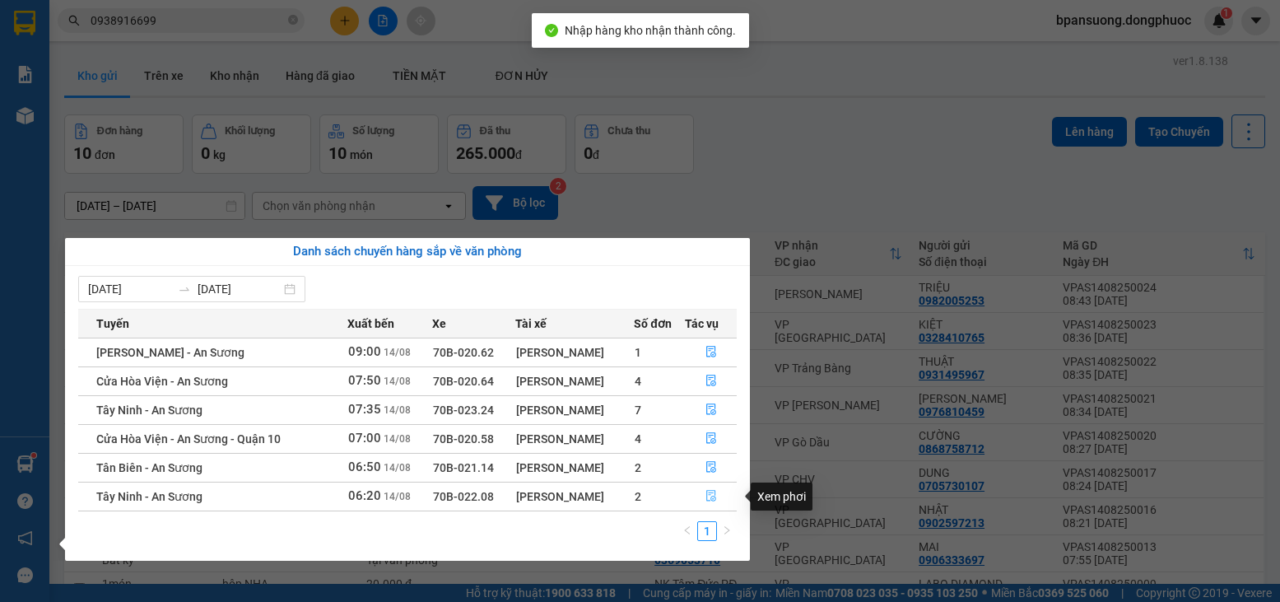
click at [712, 498] on icon "file-done" at bounding box center [712, 496] width 12 height 12
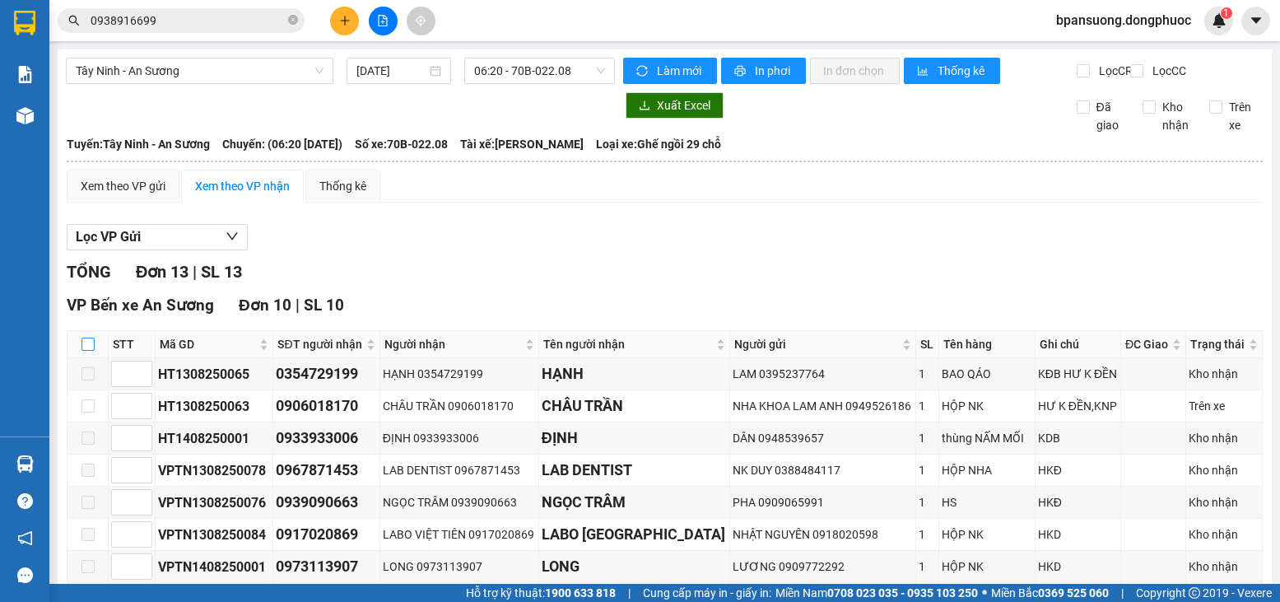
click at [90, 351] on input "checkbox" at bounding box center [88, 344] width 13 height 13
checkbox input "true"
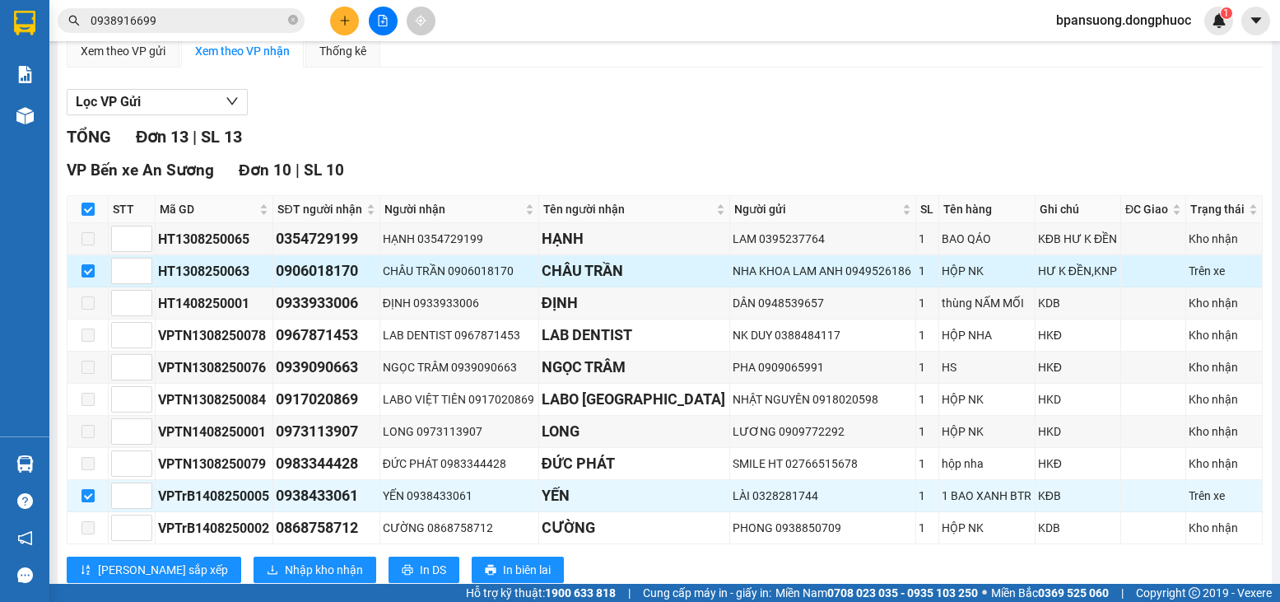
scroll to position [165, 0]
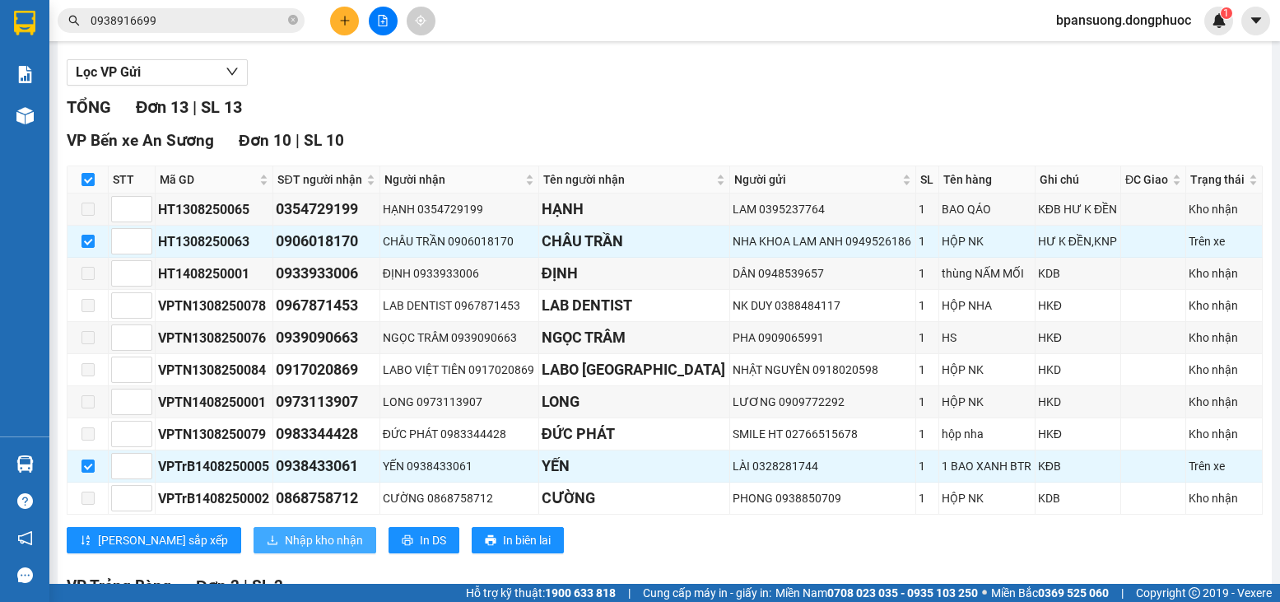
click at [267, 546] on icon "download" at bounding box center [273, 540] width 12 height 12
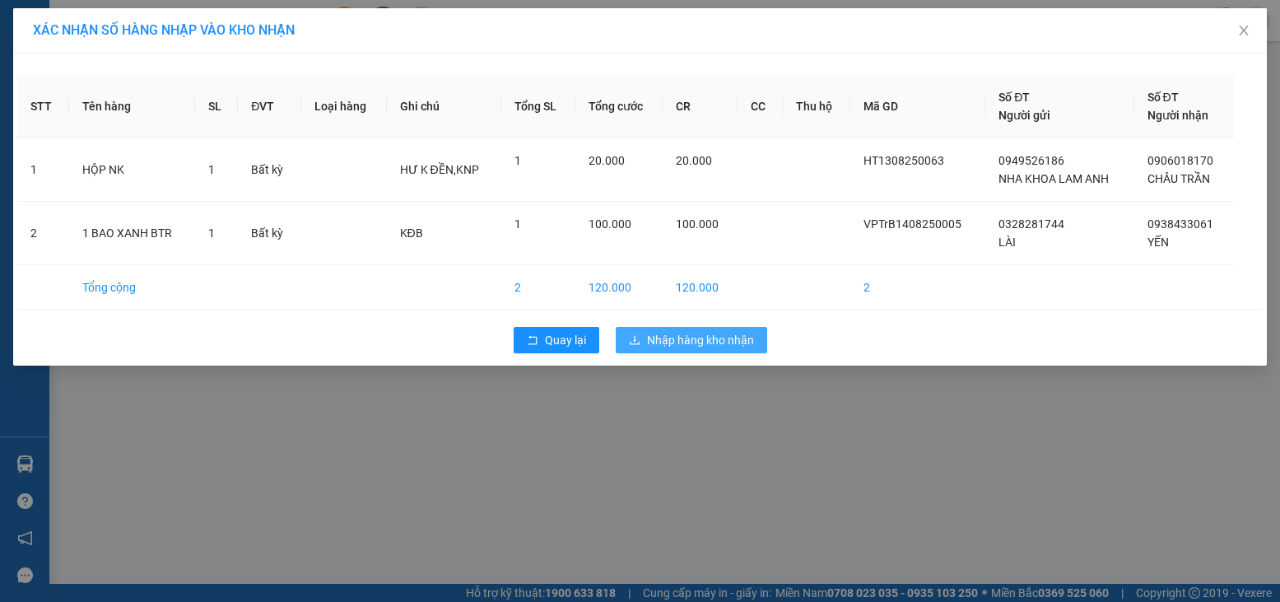
click at [635, 339] on icon "download" at bounding box center [635, 340] width 12 height 12
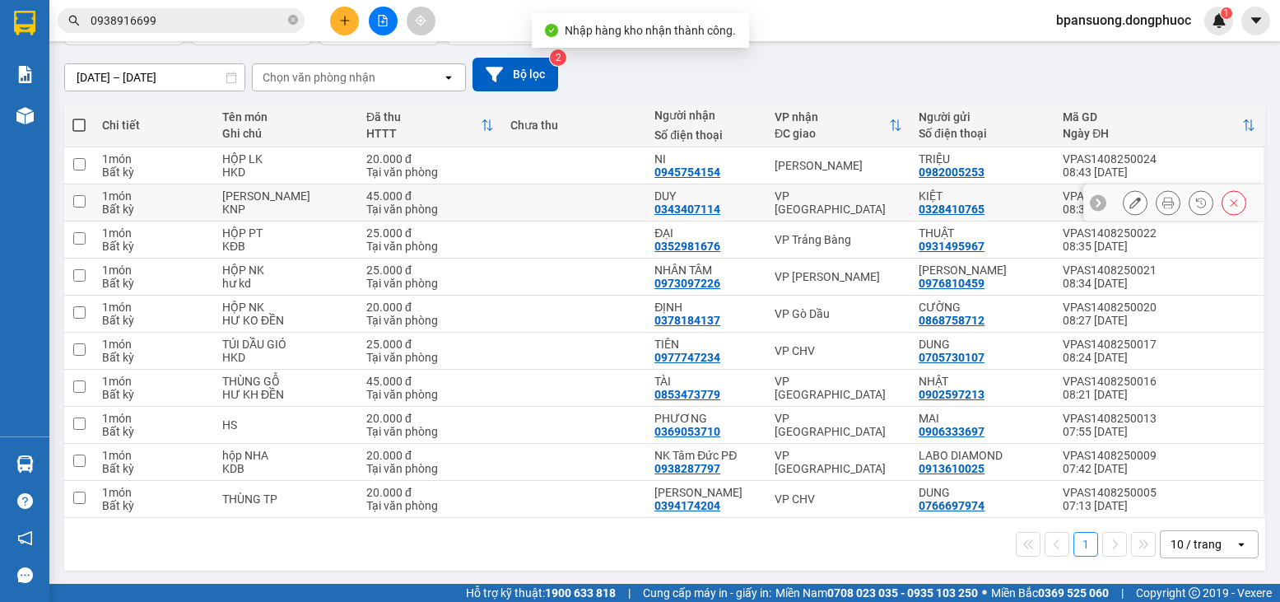
scroll to position [130, 0]
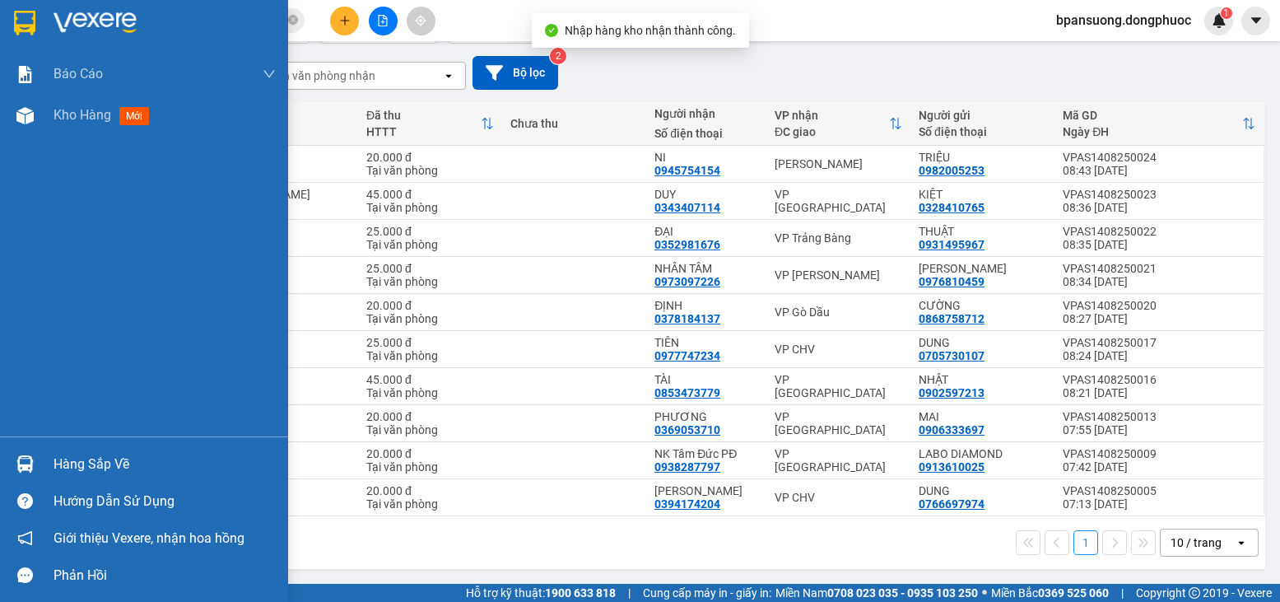
click at [21, 469] on img at bounding box center [24, 463] width 17 height 17
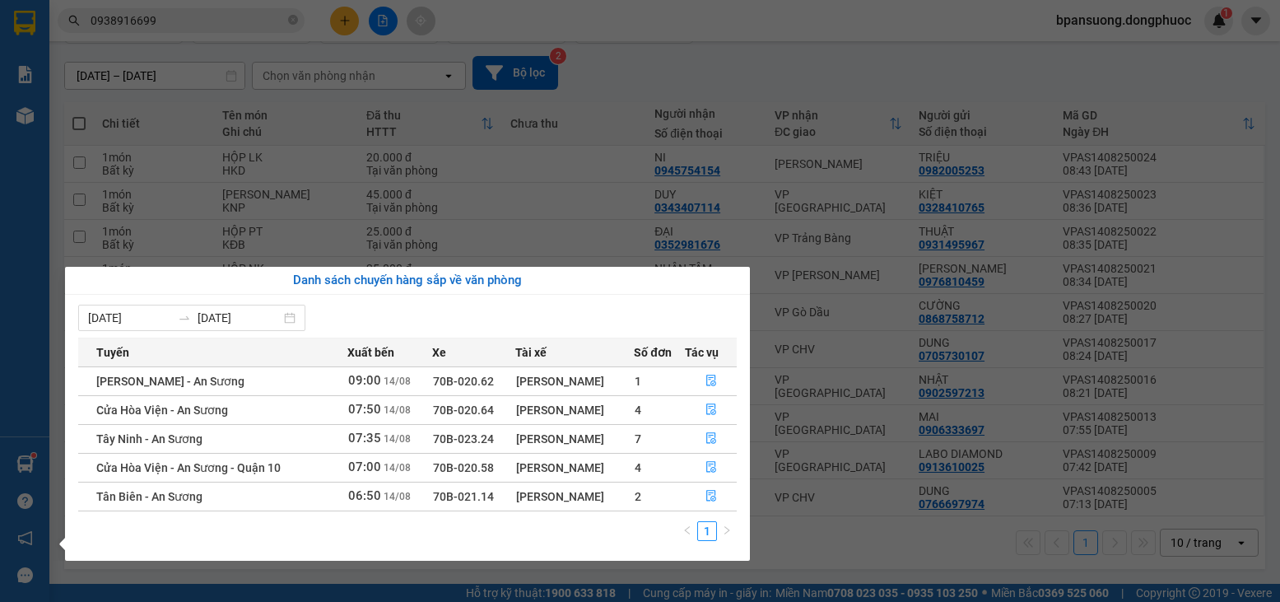
drag, startPoint x: 203, startPoint y: 52, endPoint x: 197, endPoint y: 33, distance: 20.0
click at [203, 52] on section "Kết quả tìm kiếm ( 66 ) Bộ lọc Mã ĐH Trạng thái Món hàng Tổng cước Chưa cước Nh…" at bounding box center [640, 301] width 1280 height 602
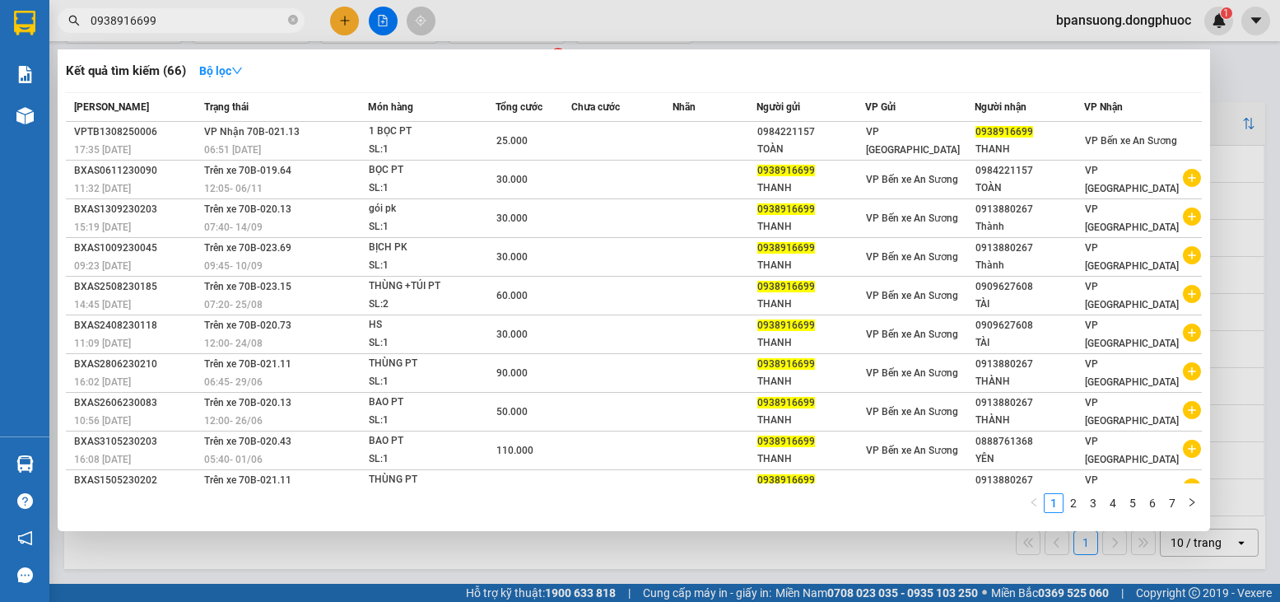
click at [202, 19] on input "0938916699" at bounding box center [188, 21] width 194 height 18
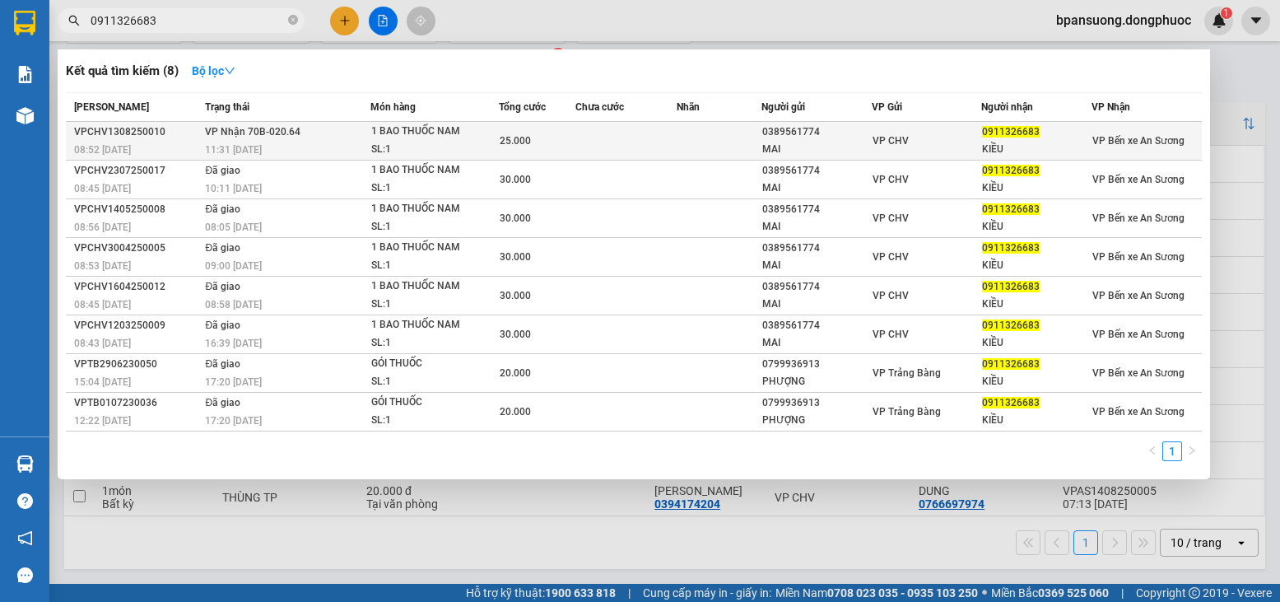
type input "0911326683"
click at [510, 133] on div "25.000" at bounding box center [537, 141] width 75 height 18
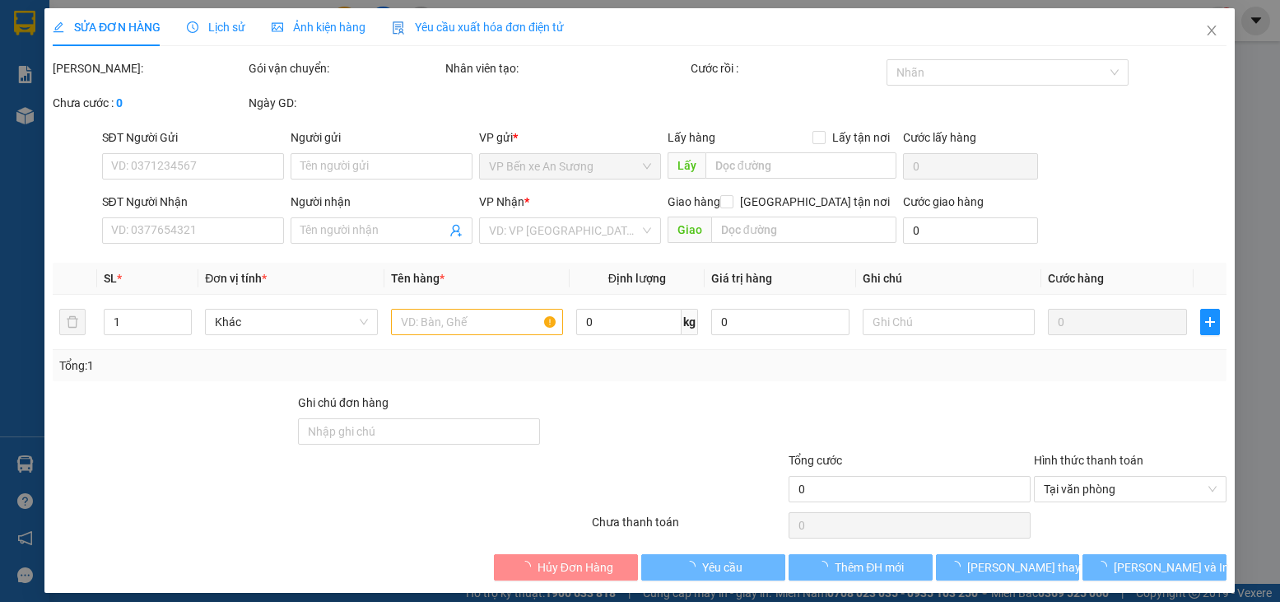
type input "0389561774"
type input "MAI"
type input "0911326683"
type input "KIỀU"
type input "25.000"
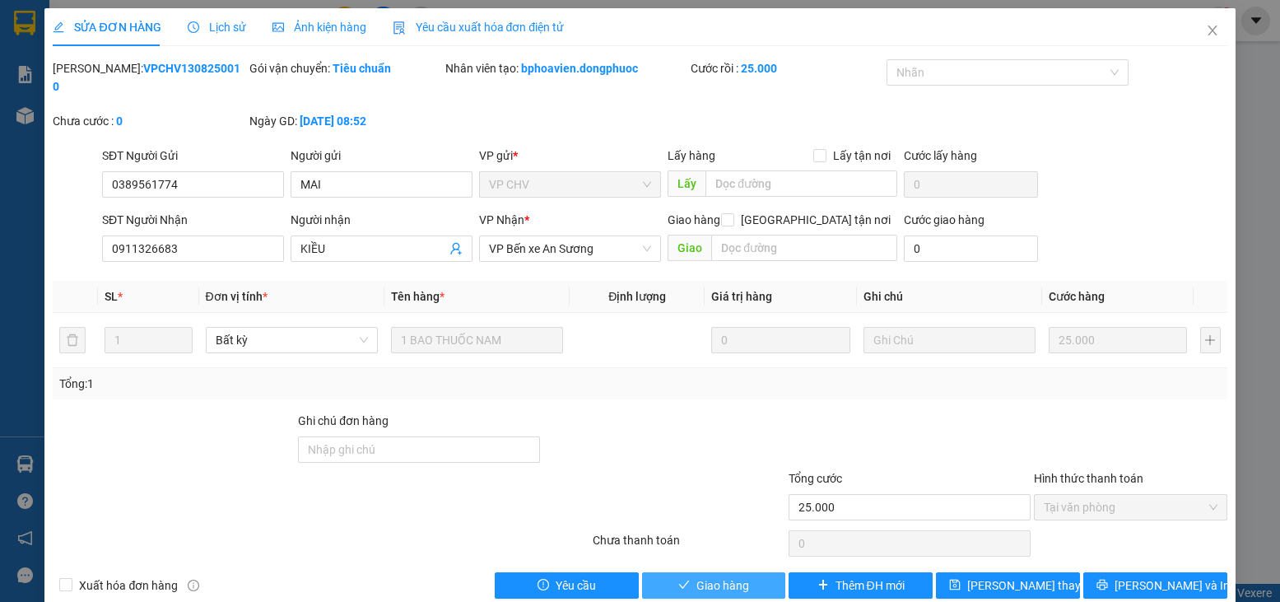
click at [701, 576] on span "Giao hàng" at bounding box center [723, 585] width 53 height 18
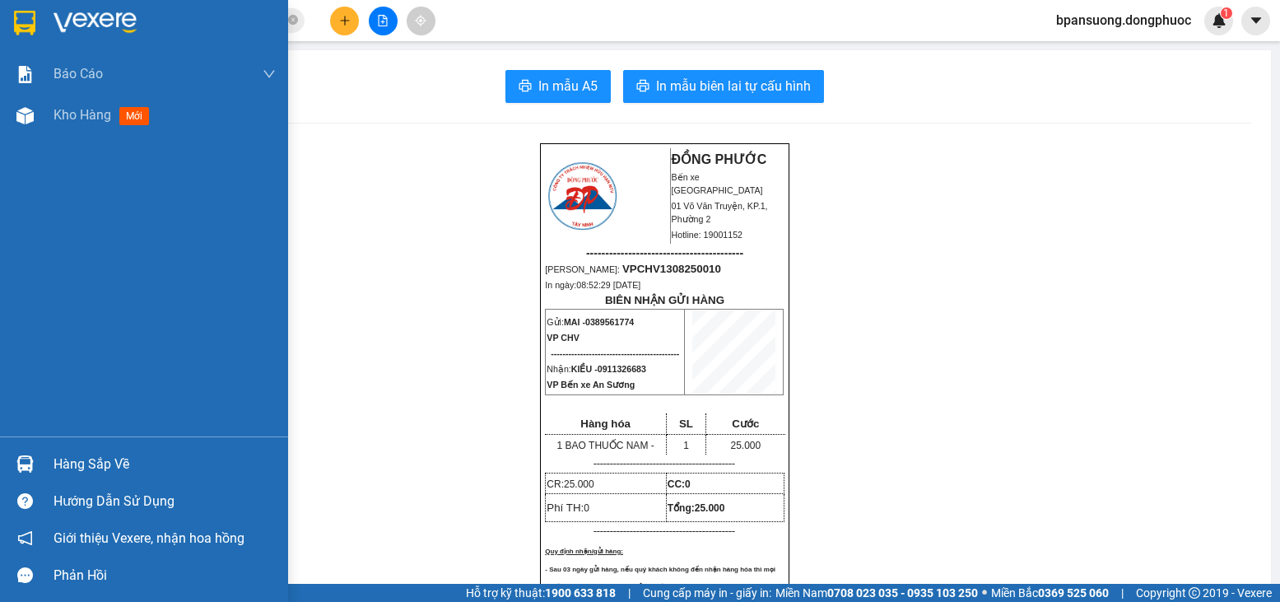
click at [15, 464] on div at bounding box center [25, 464] width 29 height 29
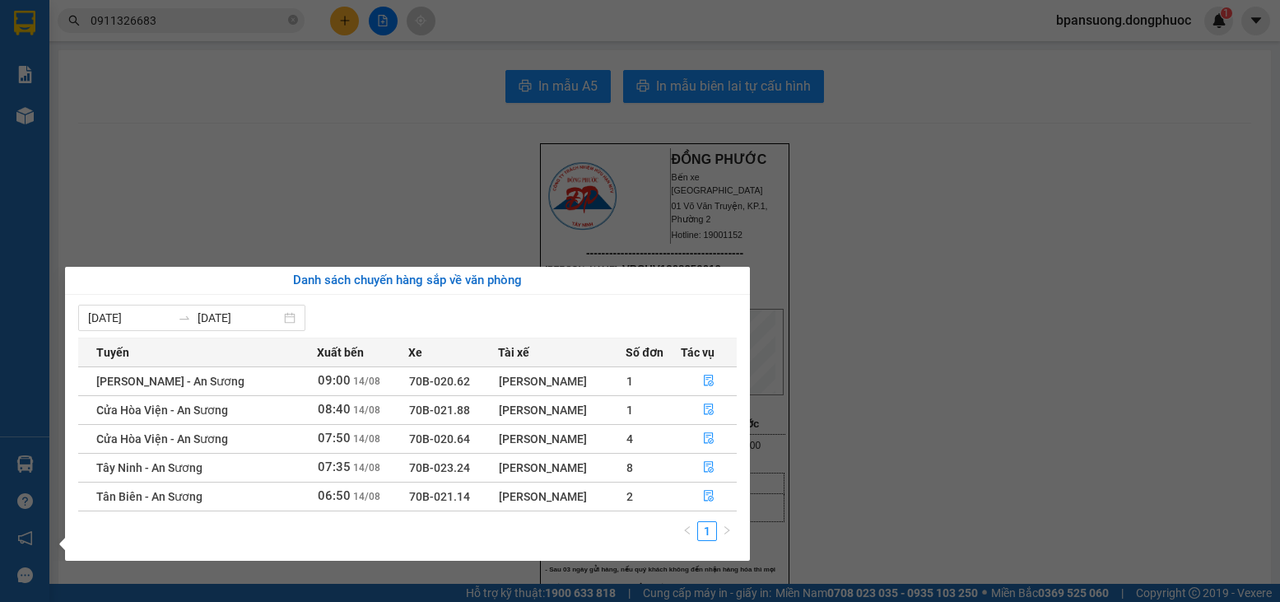
click at [383, 148] on section "Kết quả tìm kiếm ( 8 ) Bộ lọc Mã ĐH Trạng thái Món hàng Tổng cước Chưa cước Nhã…" at bounding box center [640, 301] width 1280 height 602
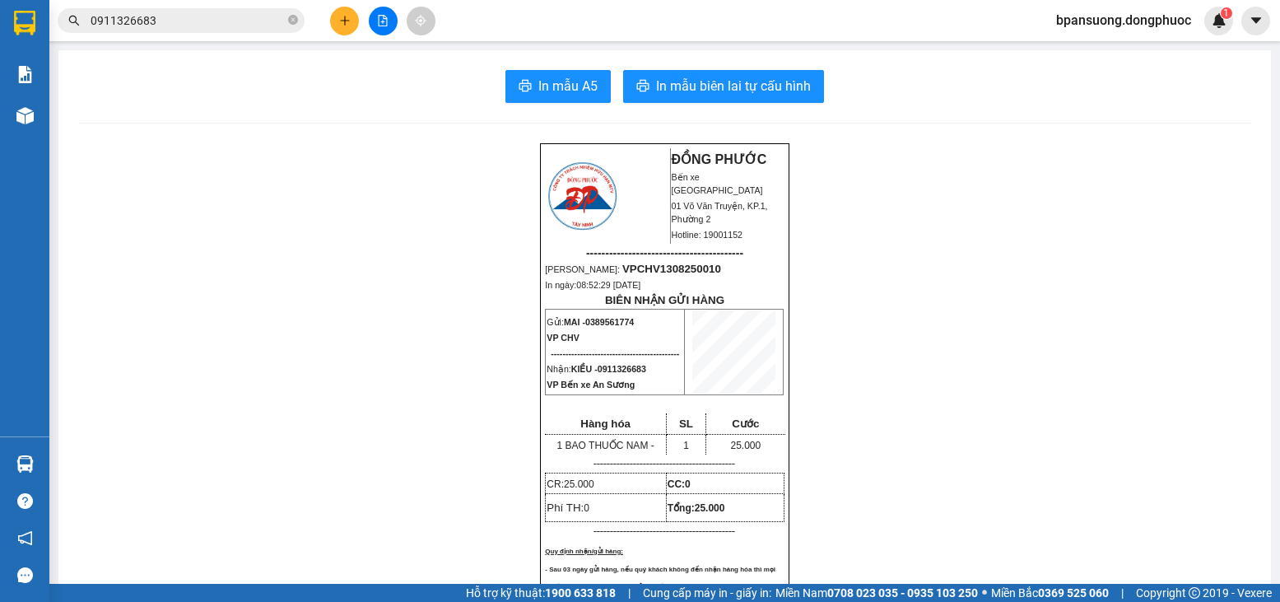
click at [204, 26] on input "0911326683" at bounding box center [188, 21] width 194 height 18
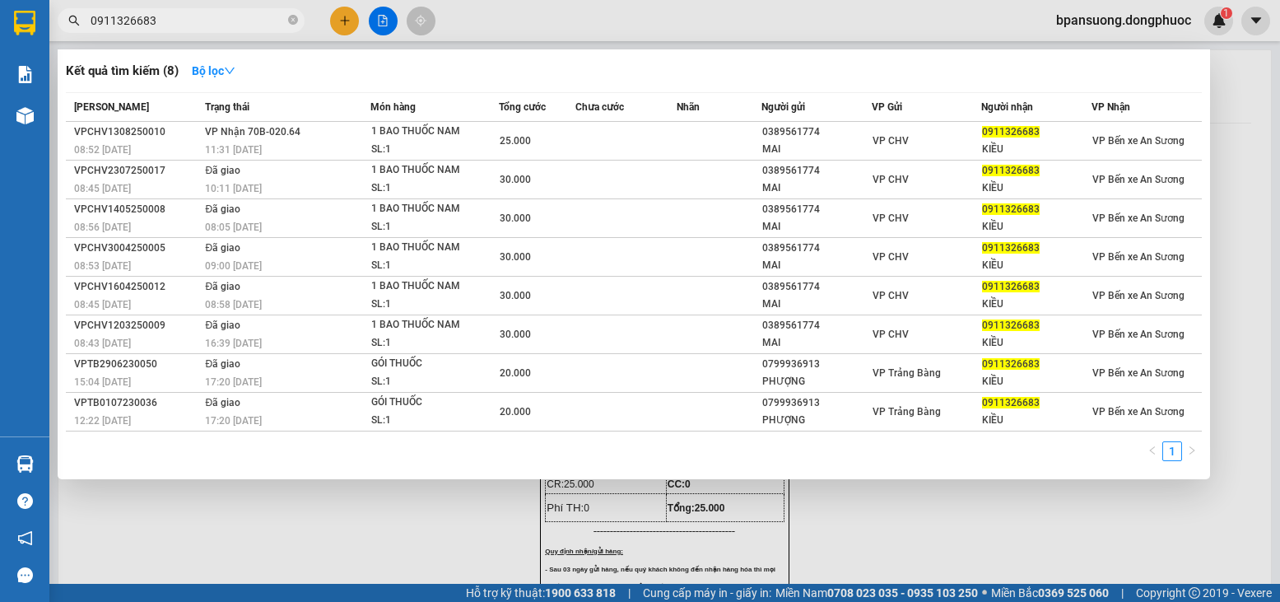
click at [204, 25] on input "0911326683" at bounding box center [188, 21] width 194 height 18
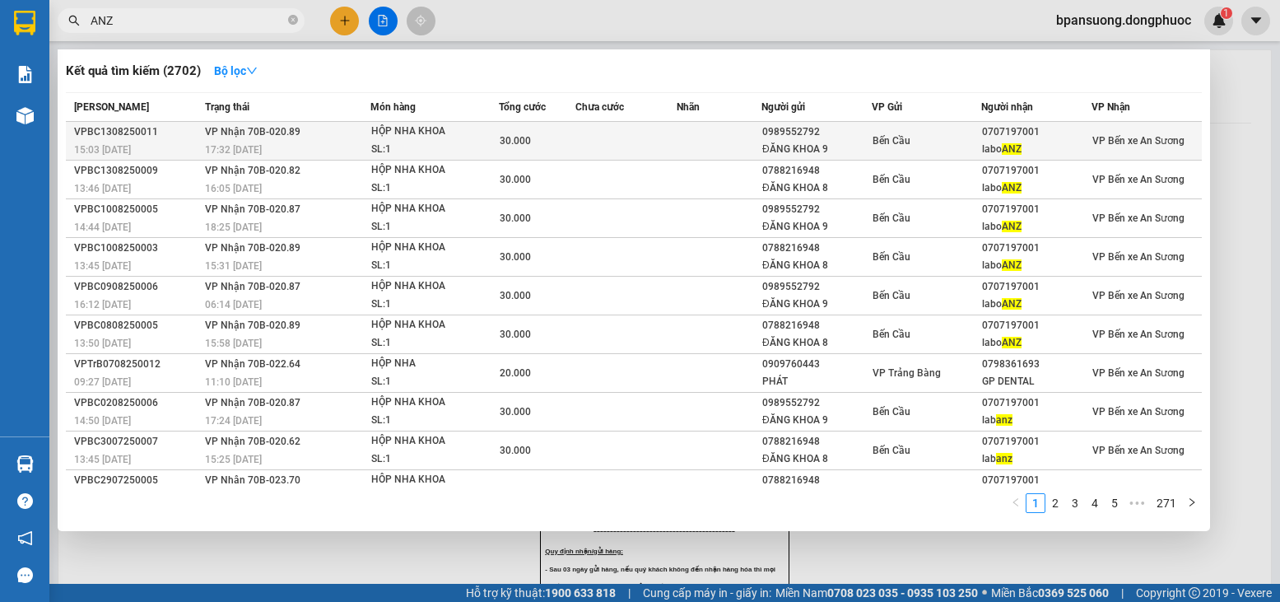
type input "ANZ"
click at [560, 144] on div "30.000" at bounding box center [537, 141] width 75 height 18
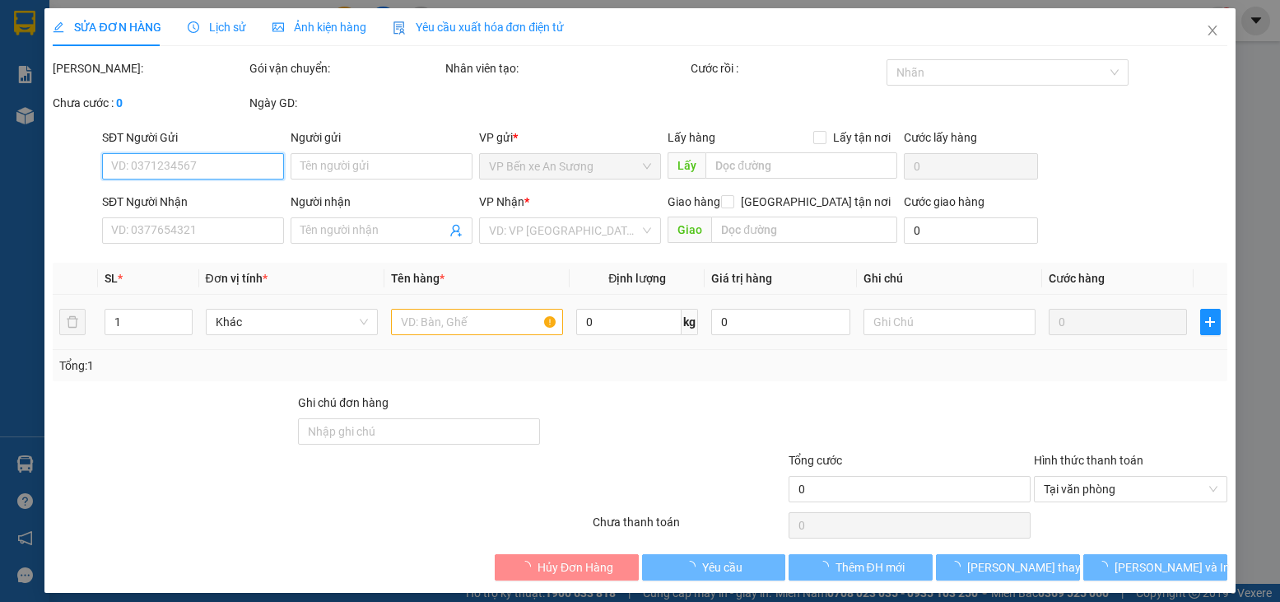
type input "0989552792"
type input "ĐĂNG KHOA 9"
type input "0707197001"
type input "labo ANZ"
type input "Kdb"
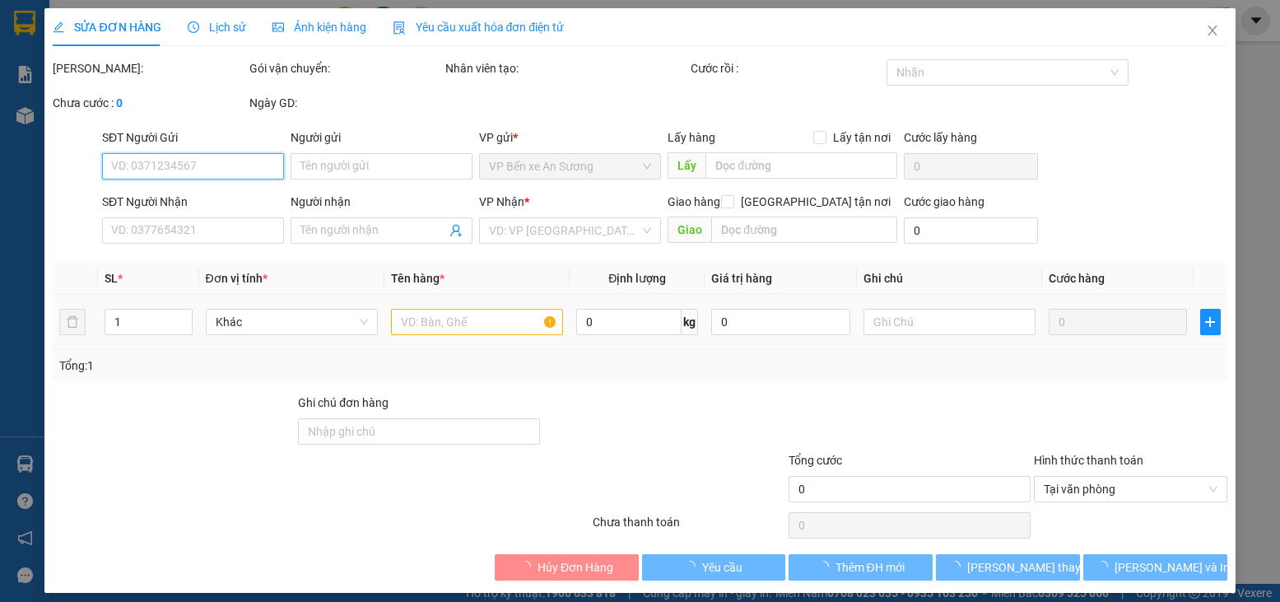
type input "30.000"
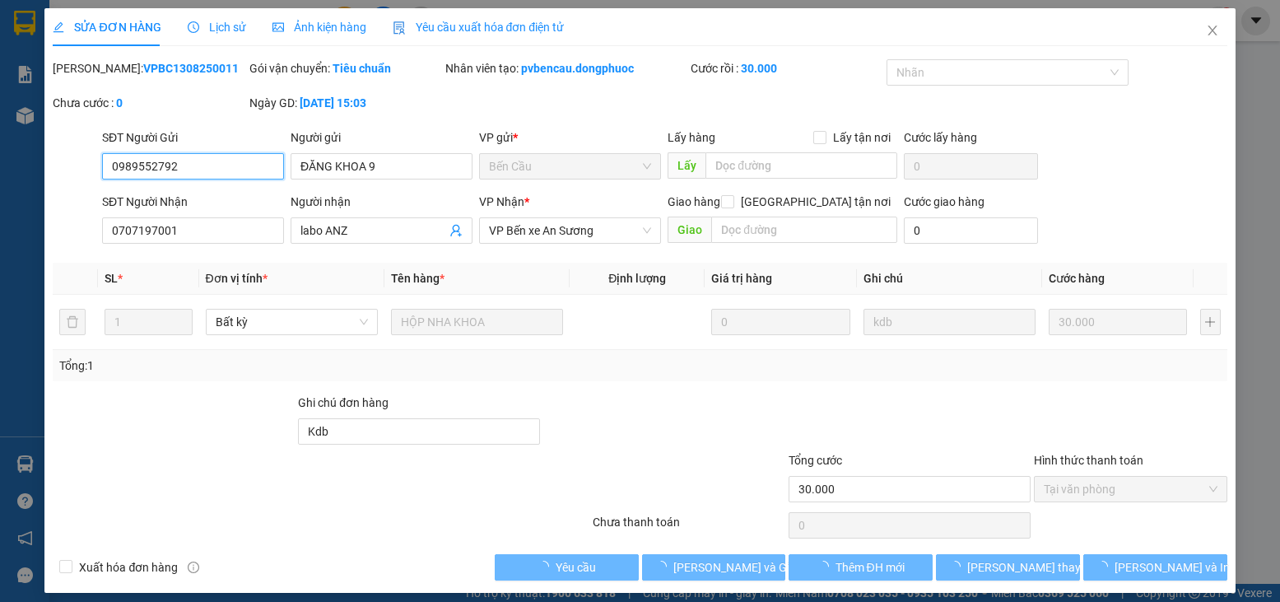
scroll to position [11, 0]
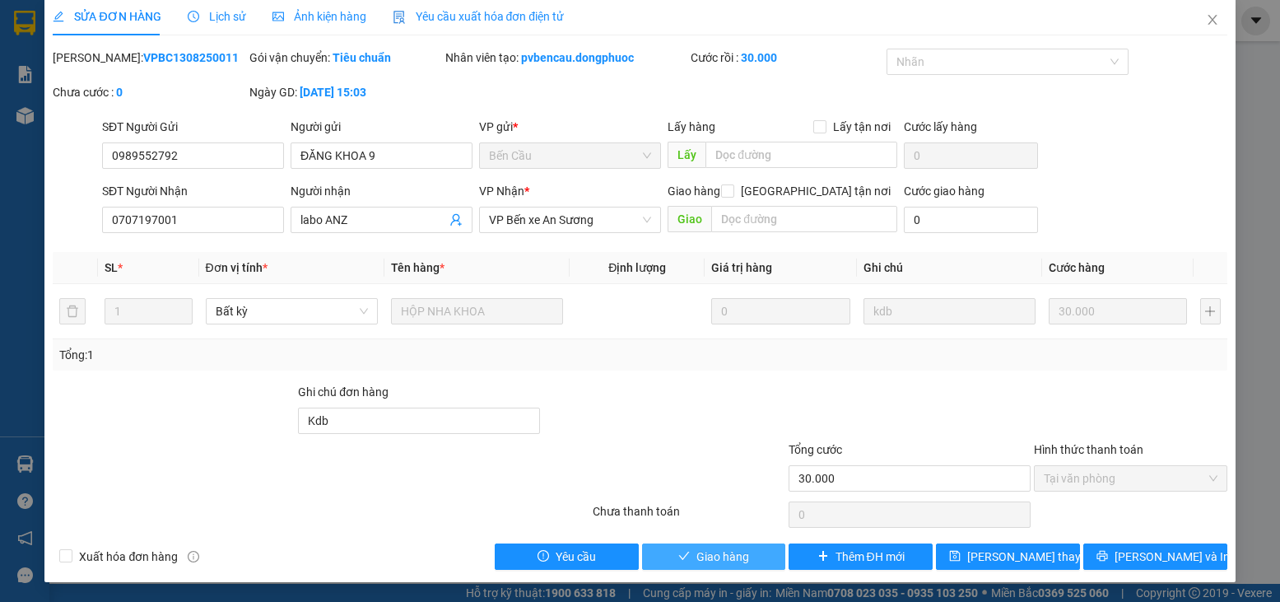
click at [715, 563] on span "Giao hàng" at bounding box center [723, 556] width 53 height 18
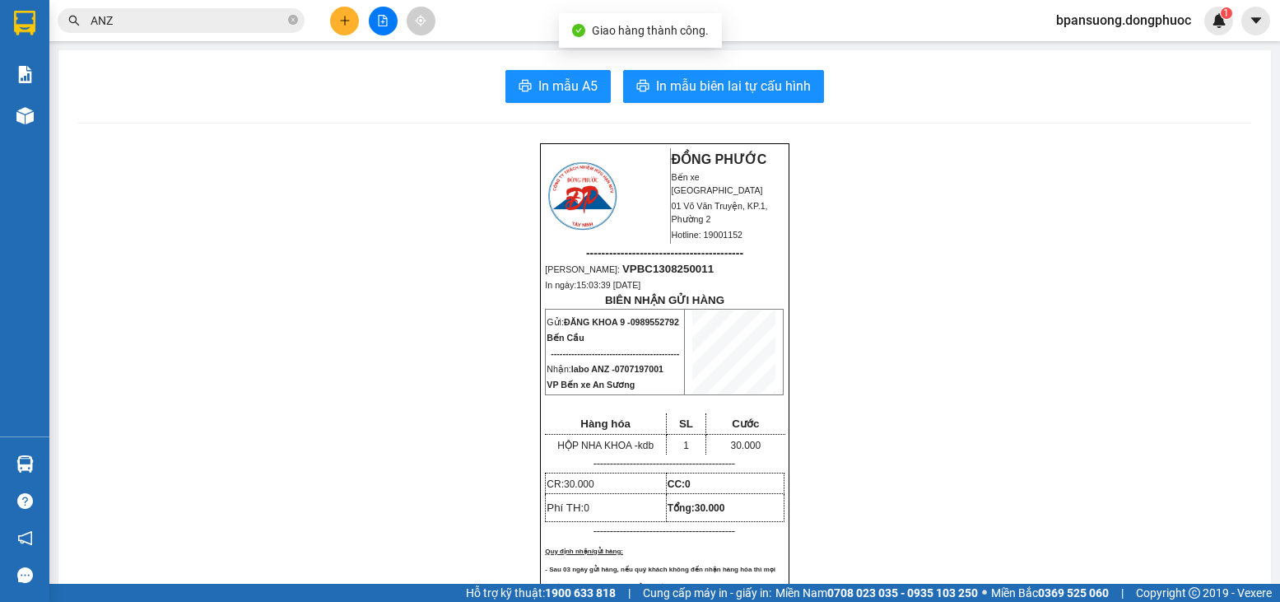
click at [142, 19] on input "ANZ" at bounding box center [188, 21] width 194 height 18
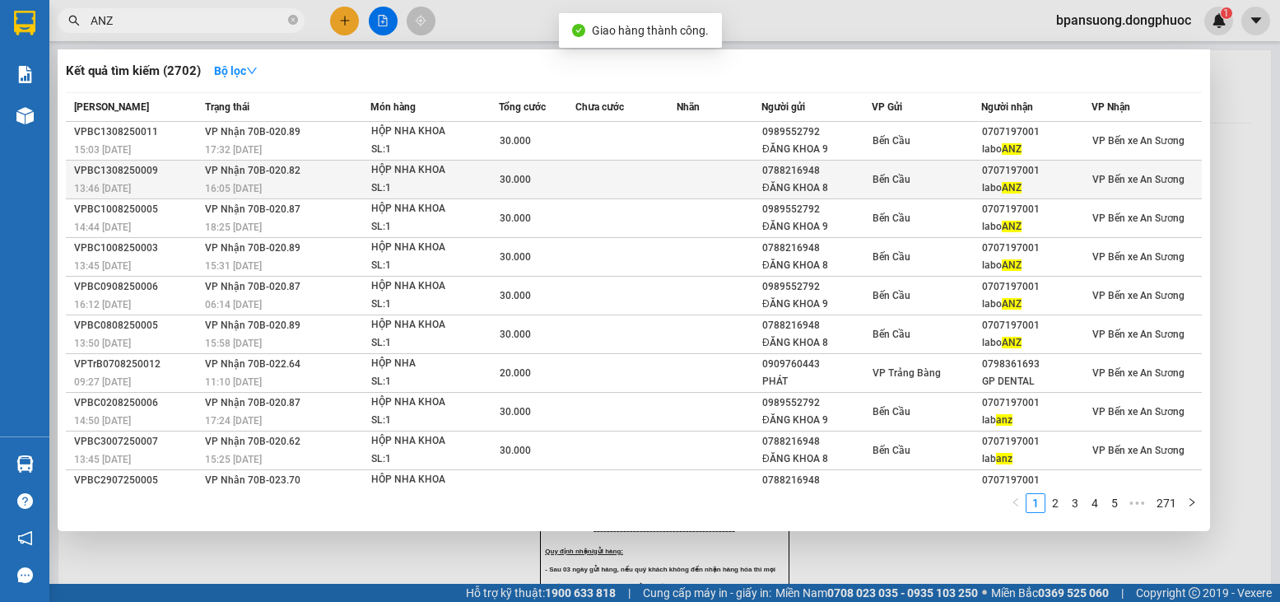
click at [374, 195] on div "SL: 1" at bounding box center [432, 188] width 123 height 18
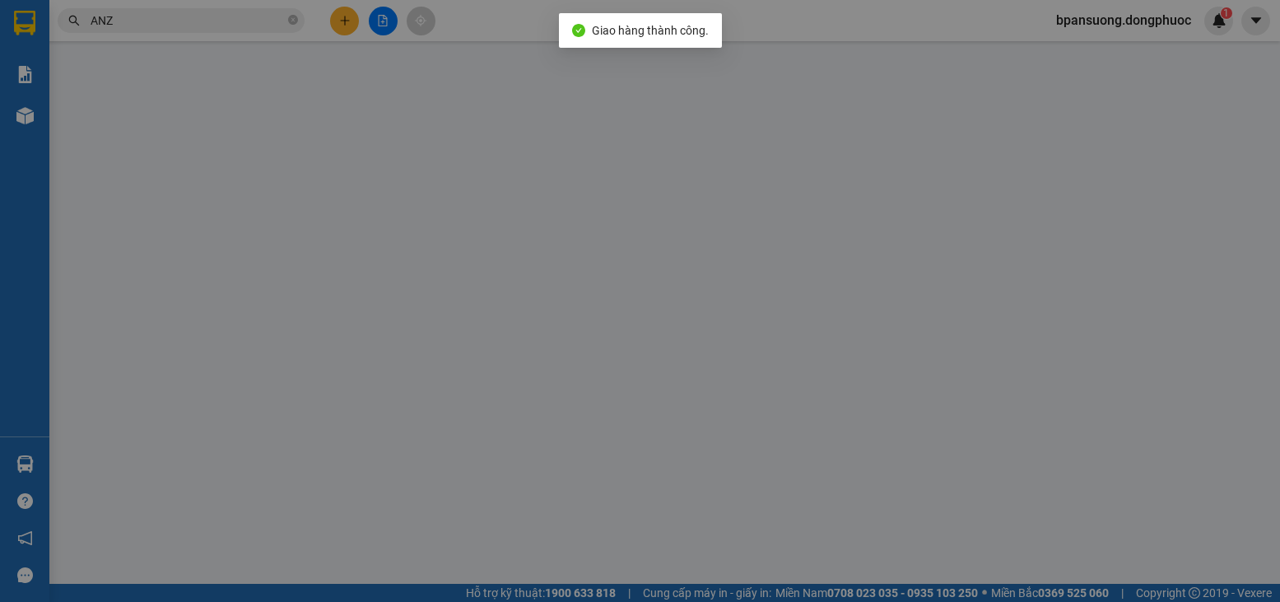
type input "0788216948"
type input "ĐĂNG KHOA 8"
type input "0707197001"
type input "labo ANZ"
type input "Kdb"
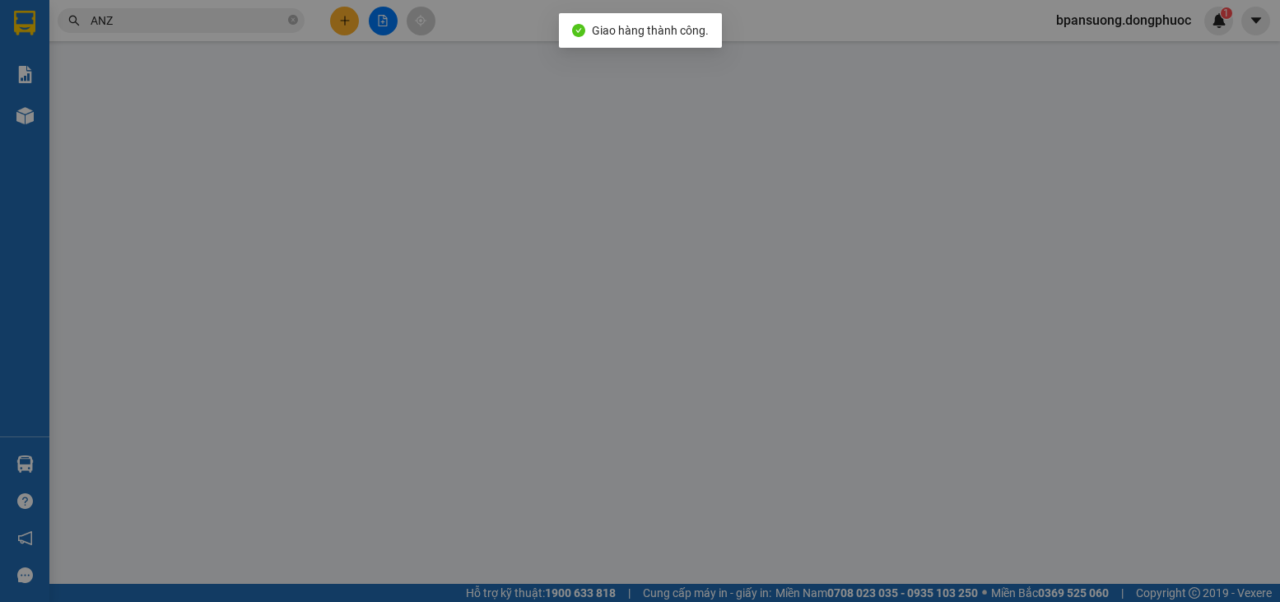
type input "30.000"
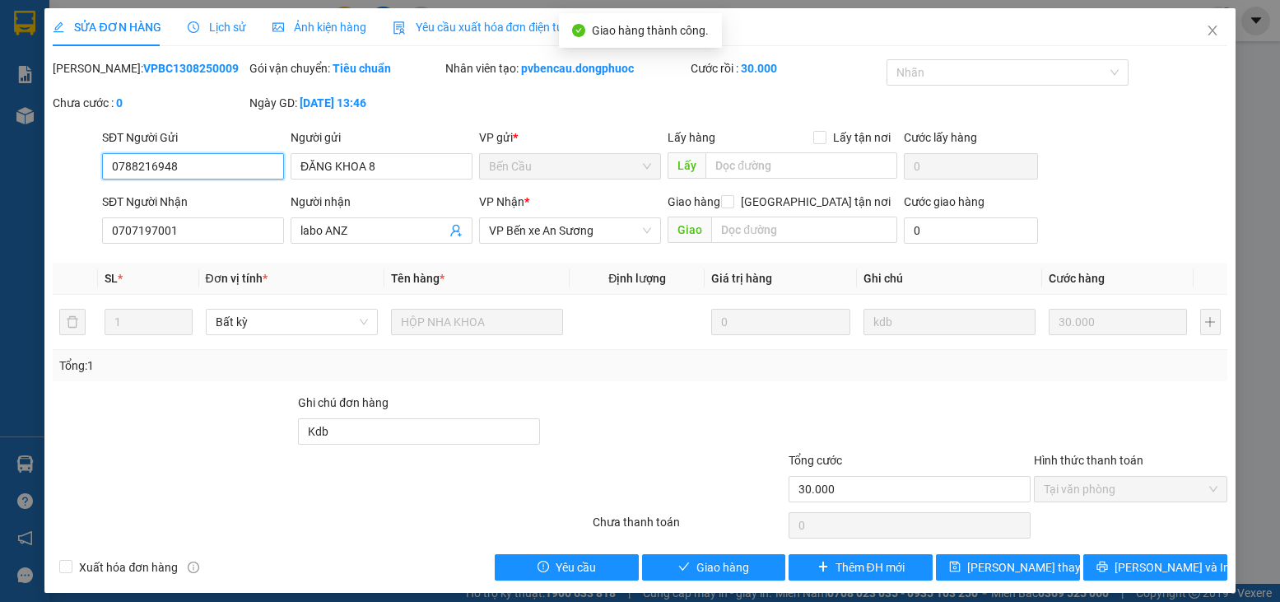
scroll to position [11, 0]
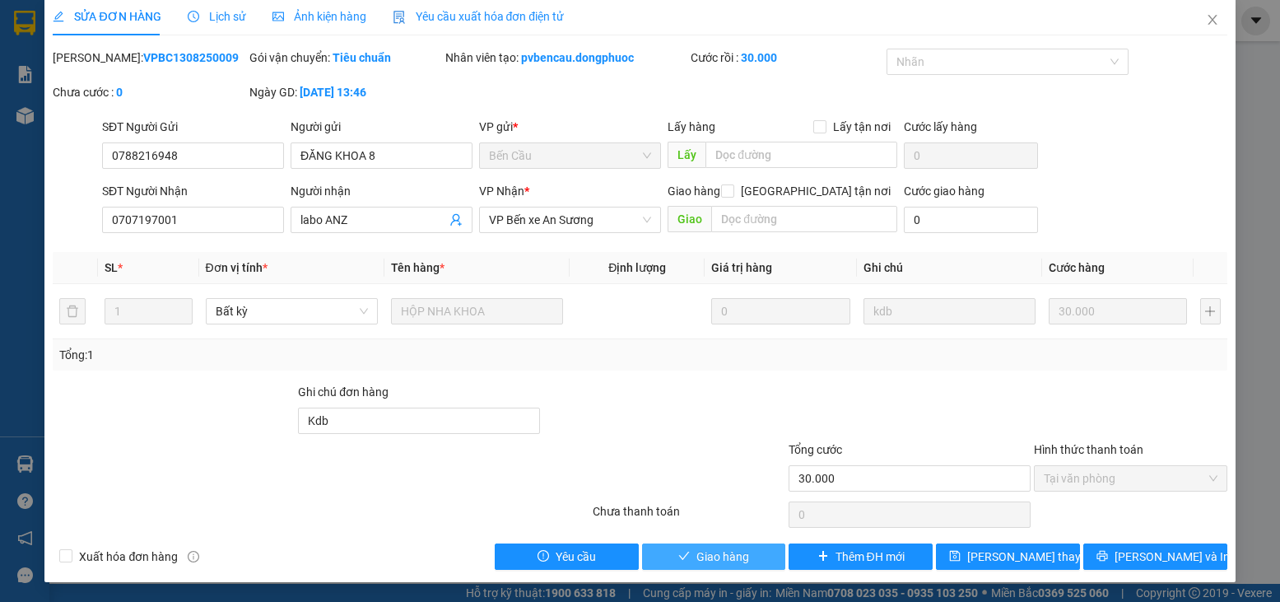
click at [710, 554] on span "Giao hàng" at bounding box center [723, 556] width 53 height 18
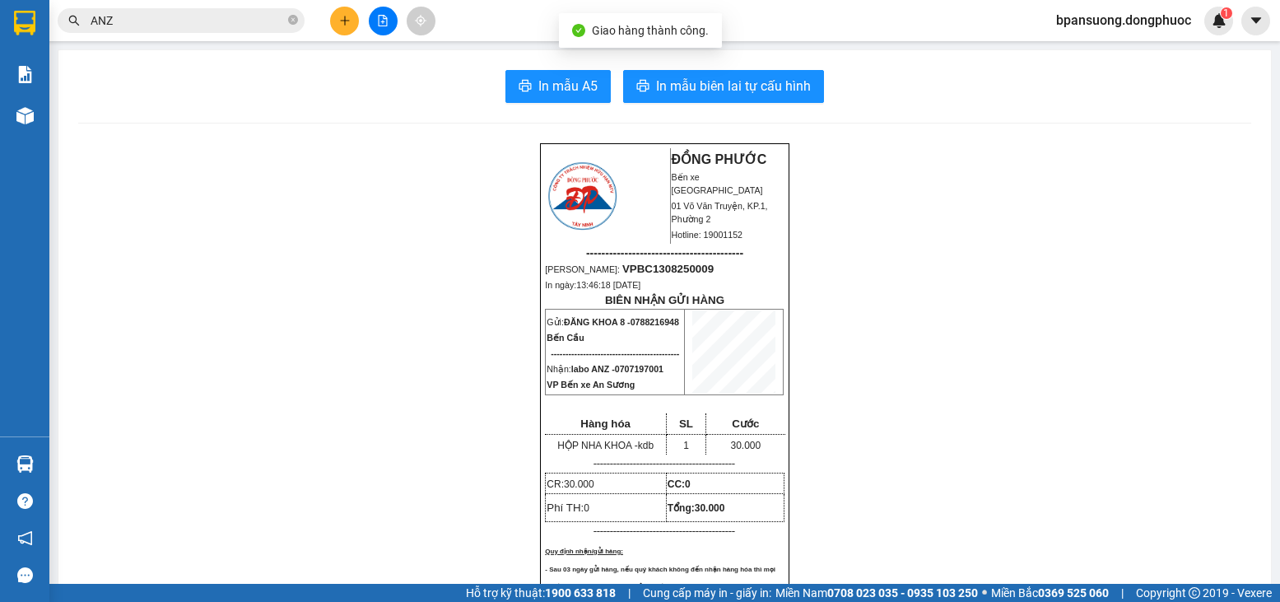
click at [175, 22] on input "ANZ" at bounding box center [188, 21] width 194 height 18
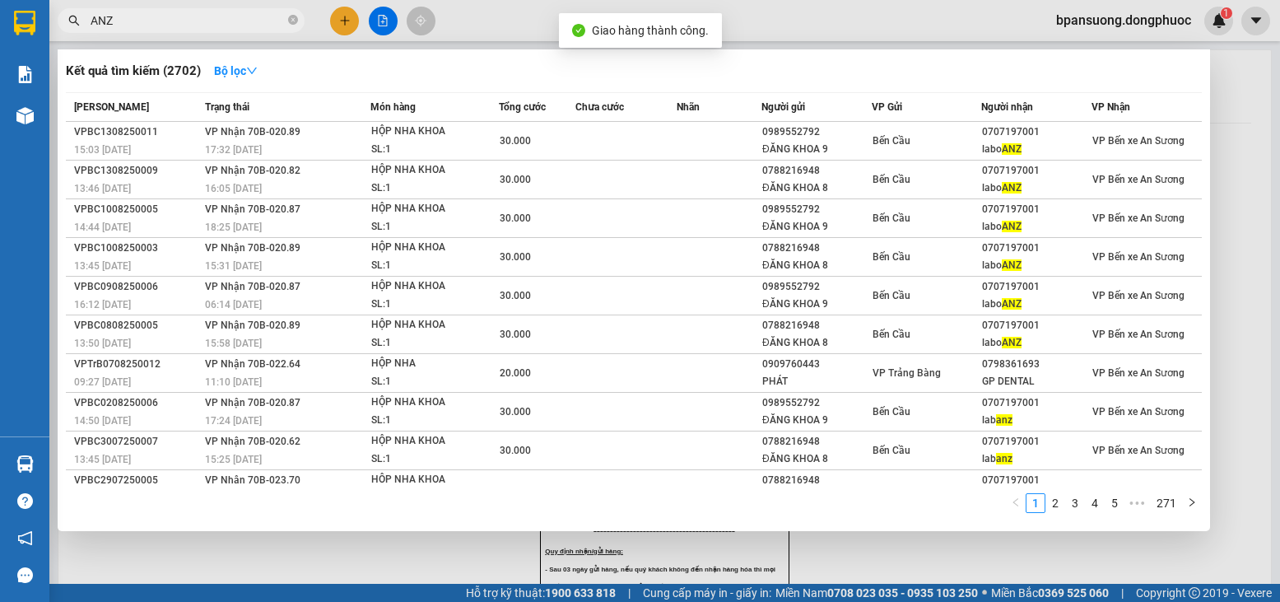
click at [175, 22] on input "ANZ" at bounding box center [188, 21] width 194 height 18
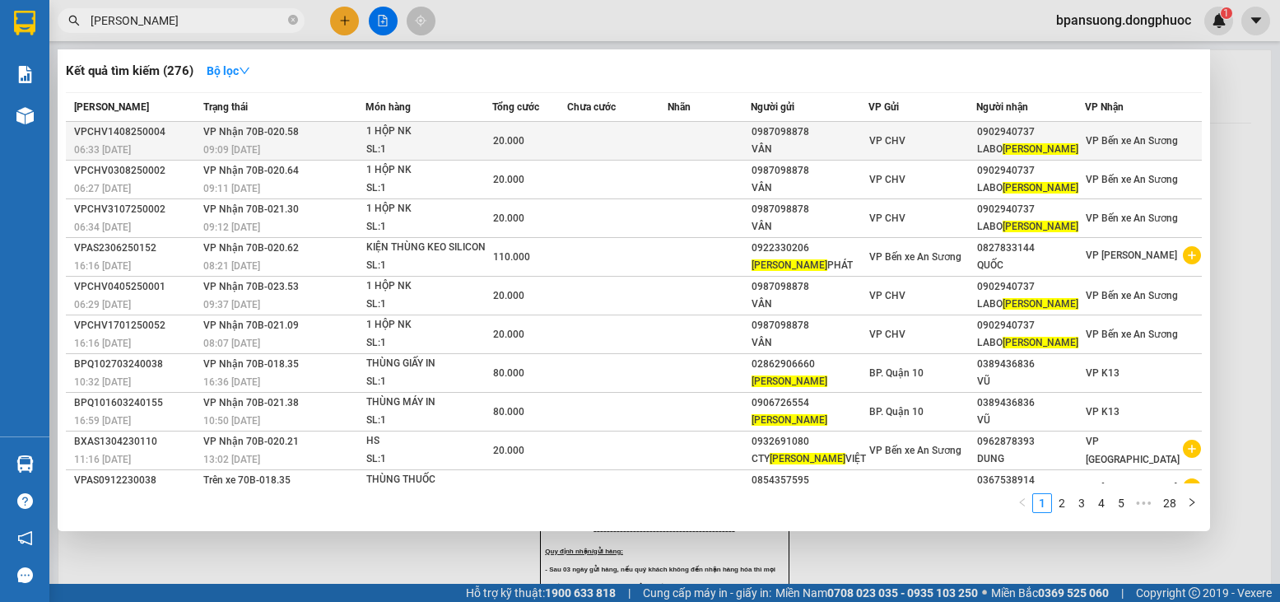
type input "BẢO TÍN"
click at [417, 141] on div "SL: 1" at bounding box center [427, 150] width 123 height 18
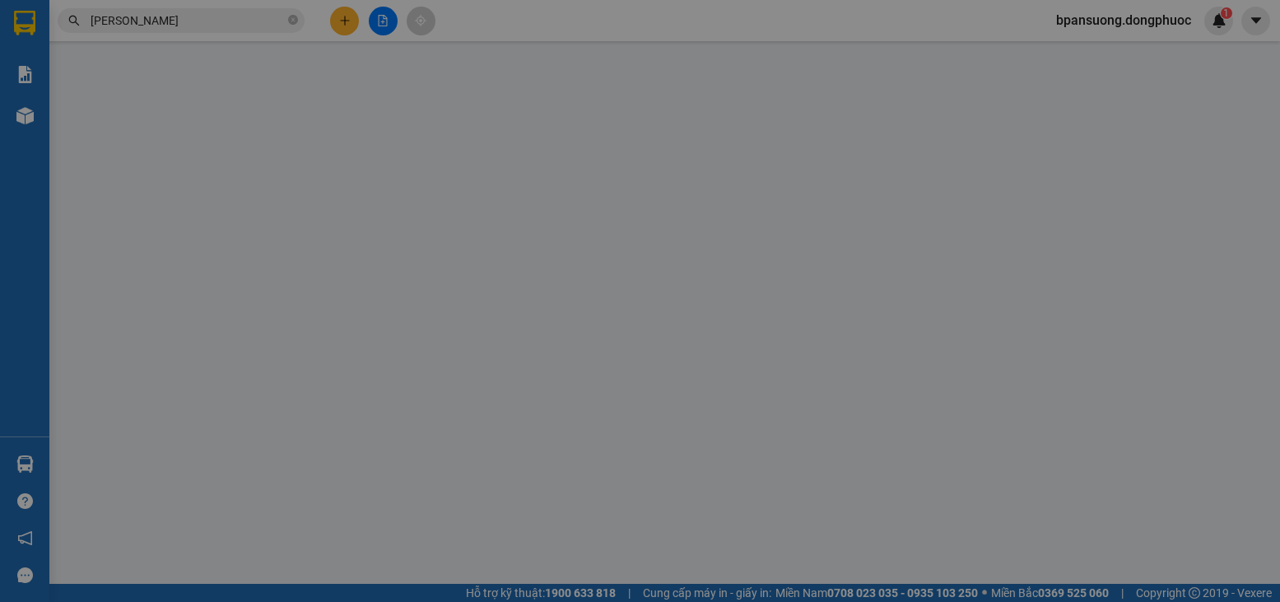
type input "0987098878"
type input "VÂN"
type input "0902940737"
type input "LABO BẢO TÍN"
type input "20.000"
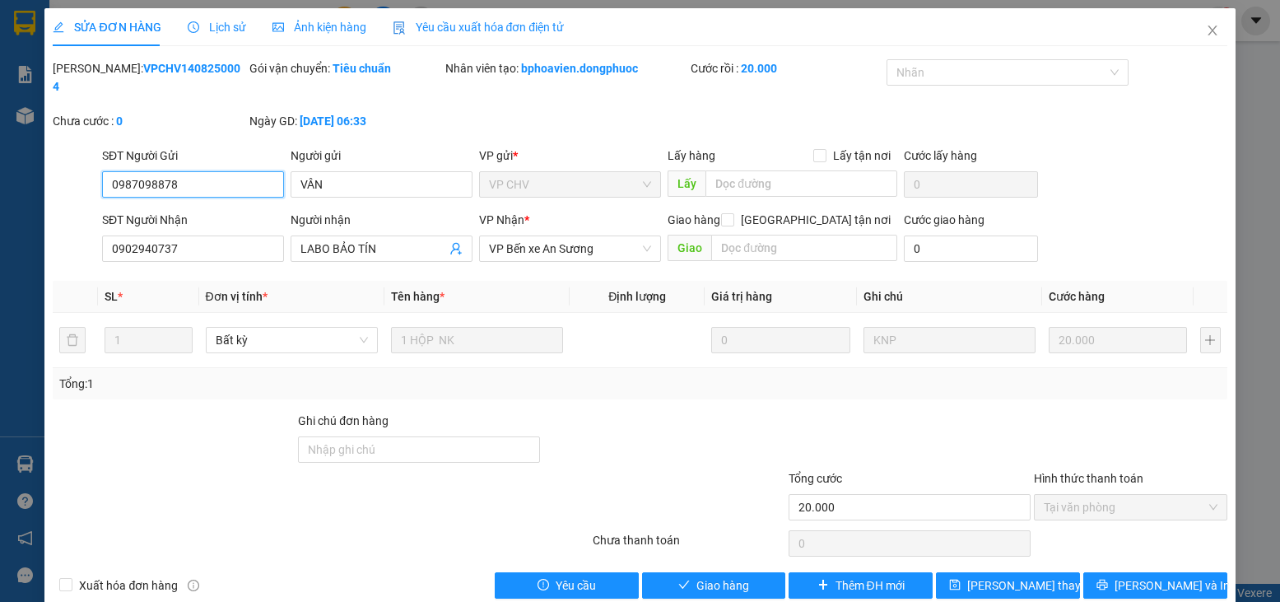
scroll to position [11, 0]
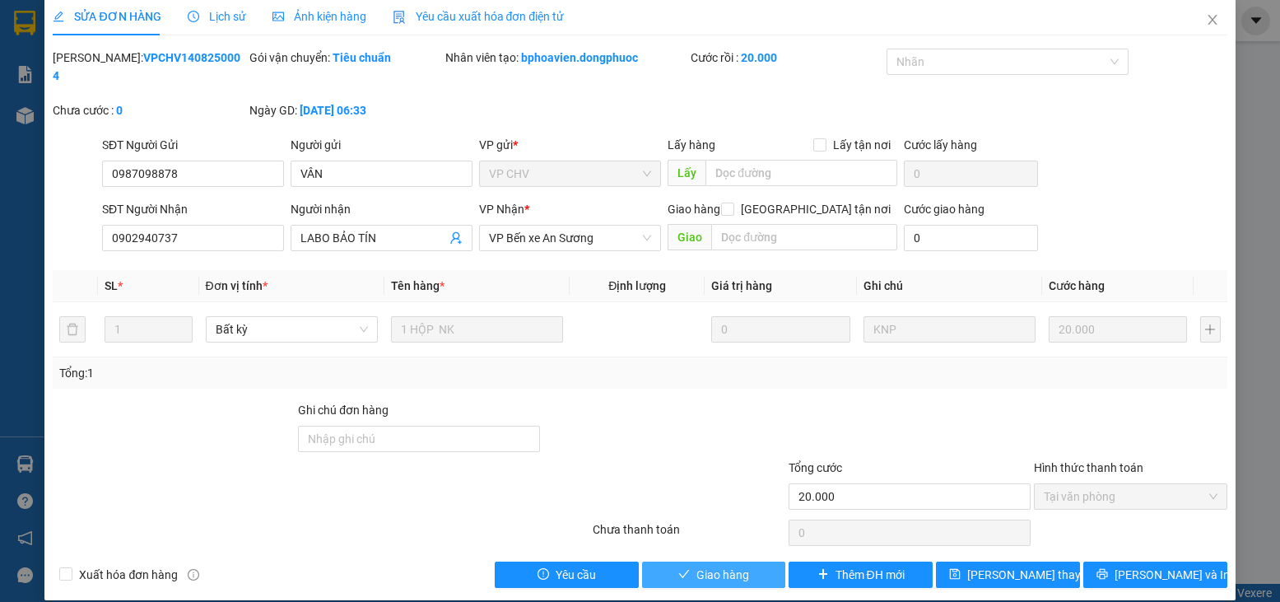
click at [711, 566] on span "Giao hàng" at bounding box center [723, 575] width 53 height 18
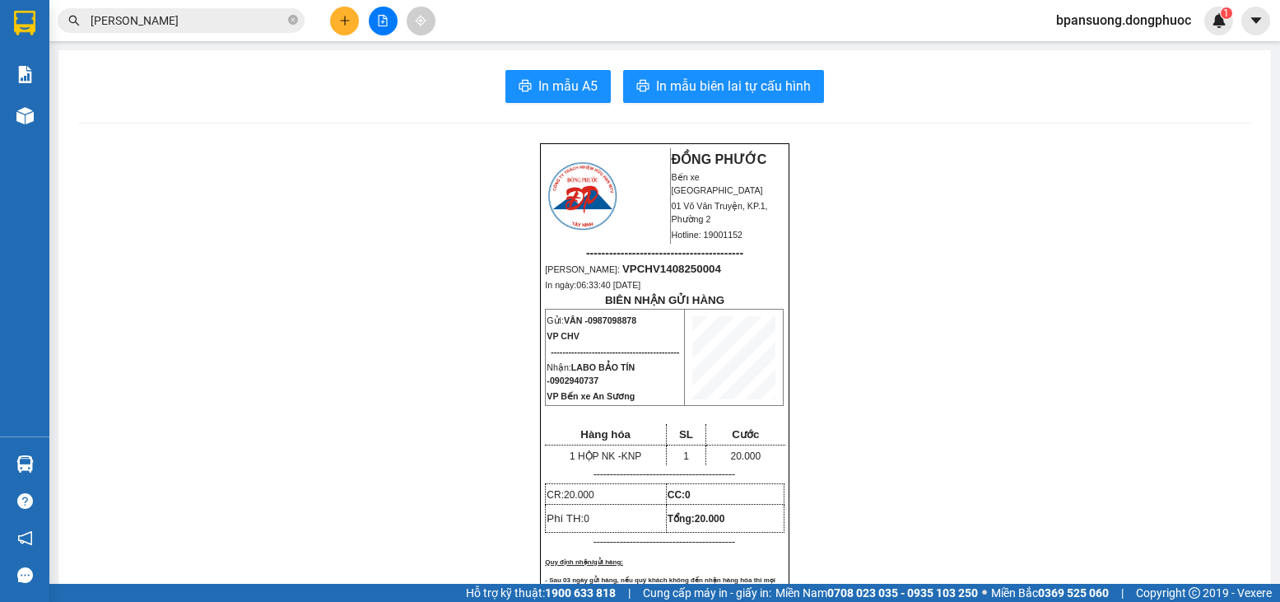
click at [334, 16] on button at bounding box center [344, 21] width 29 height 29
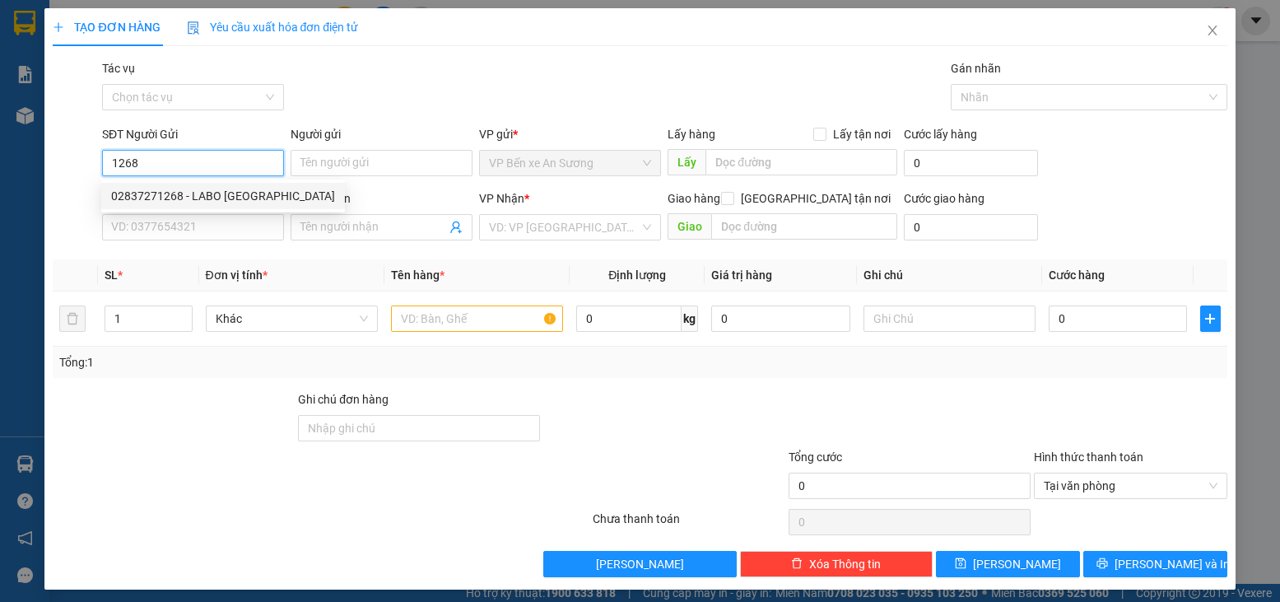
click at [199, 188] on div "02837271268 - LABO VIỆT QUỐC" at bounding box center [223, 196] width 224 height 18
type input "02837271268"
type input "LABO VIỆT QUỐC"
type input "0908757778"
type input "vạn phúc"
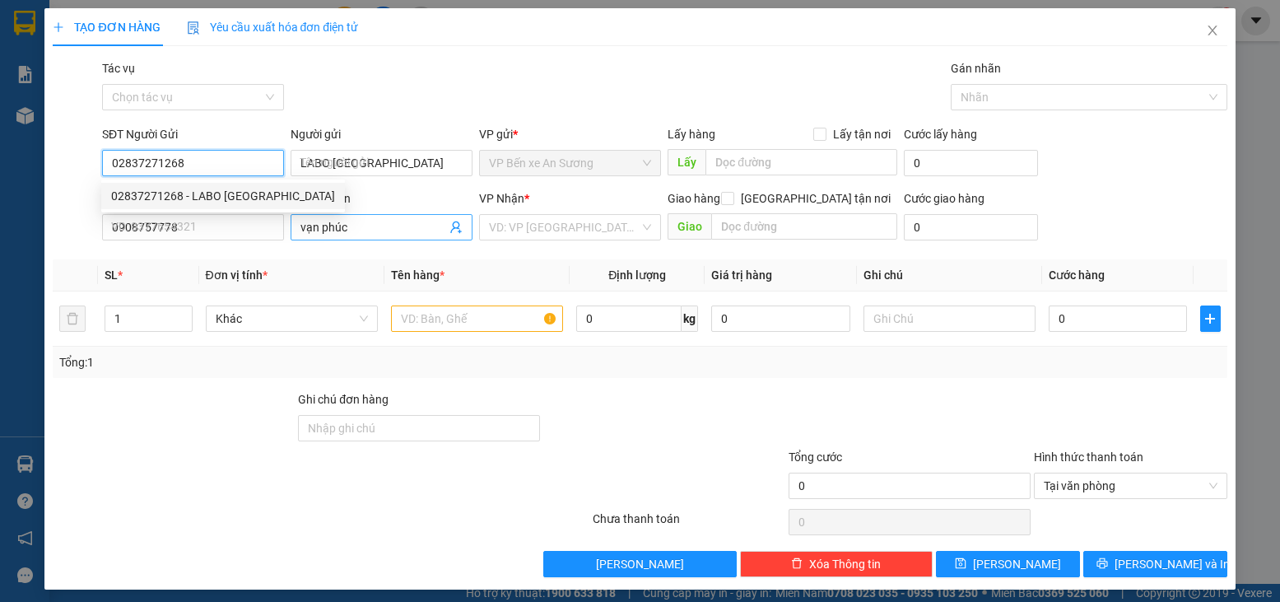
type input "25.000"
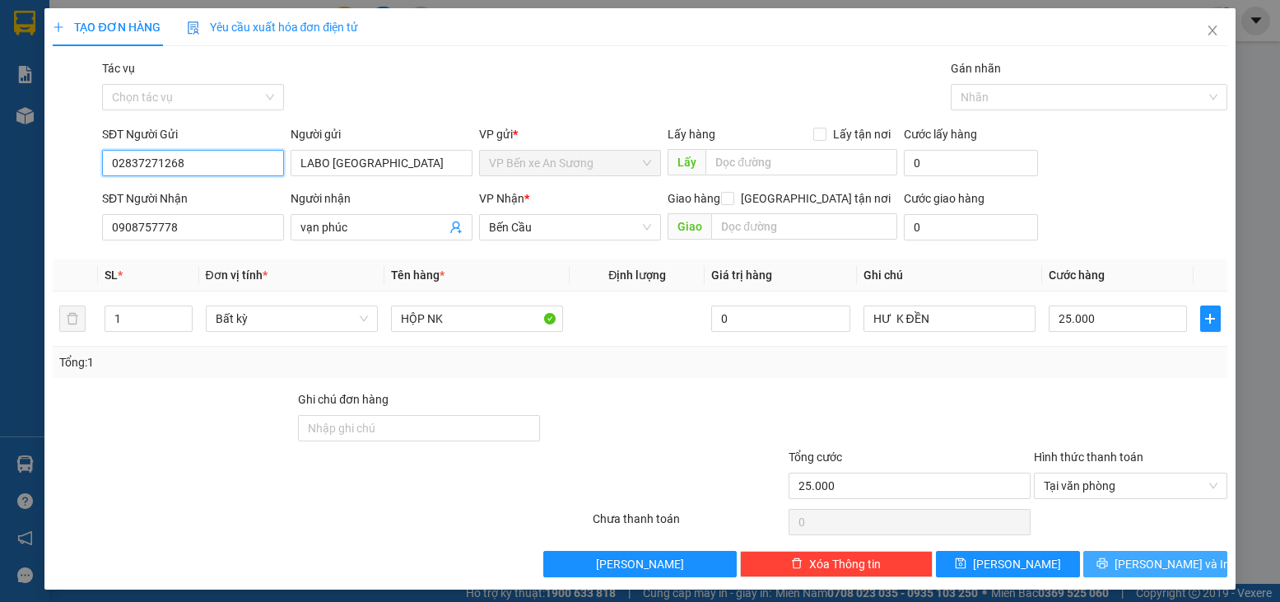
type input "02837271268"
click at [1139, 557] on span "[PERSON_NAME] và In" at bounding box center [1172, 564] width 115 height 18
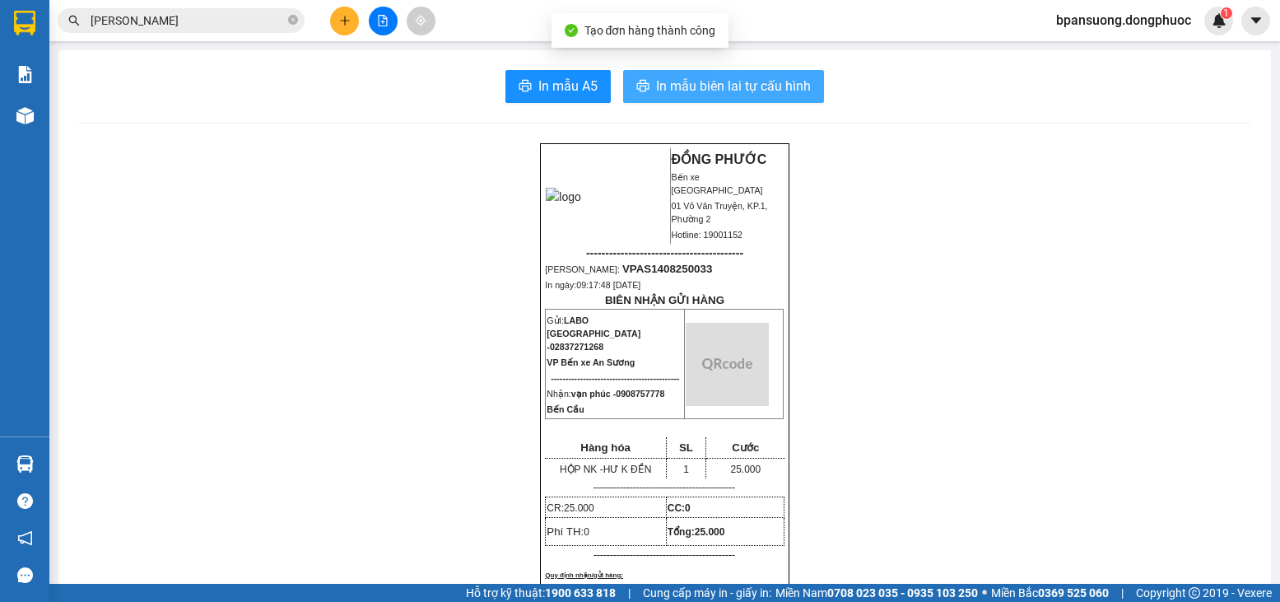
click at [803, 95] on span "In mẫu biên lai tự cấu hình" at bounding box center [733, 86] width 155 height 21
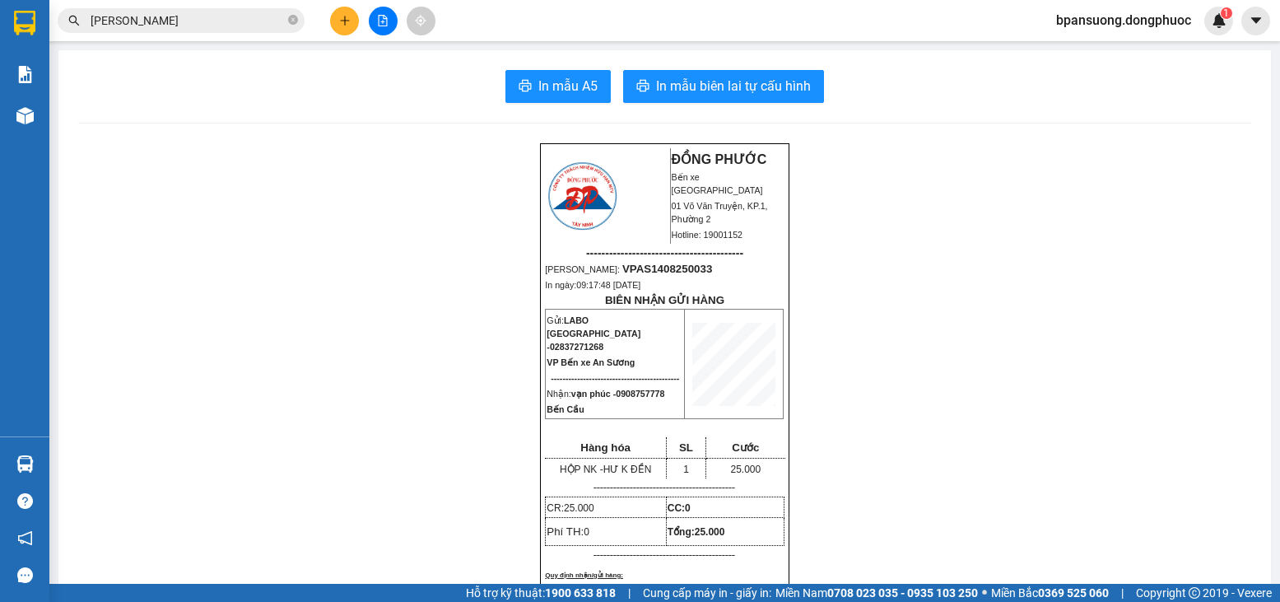
click at [164, 22] on input "BẢO TÍN" at bounding box center [188, 21] width 194 height 18
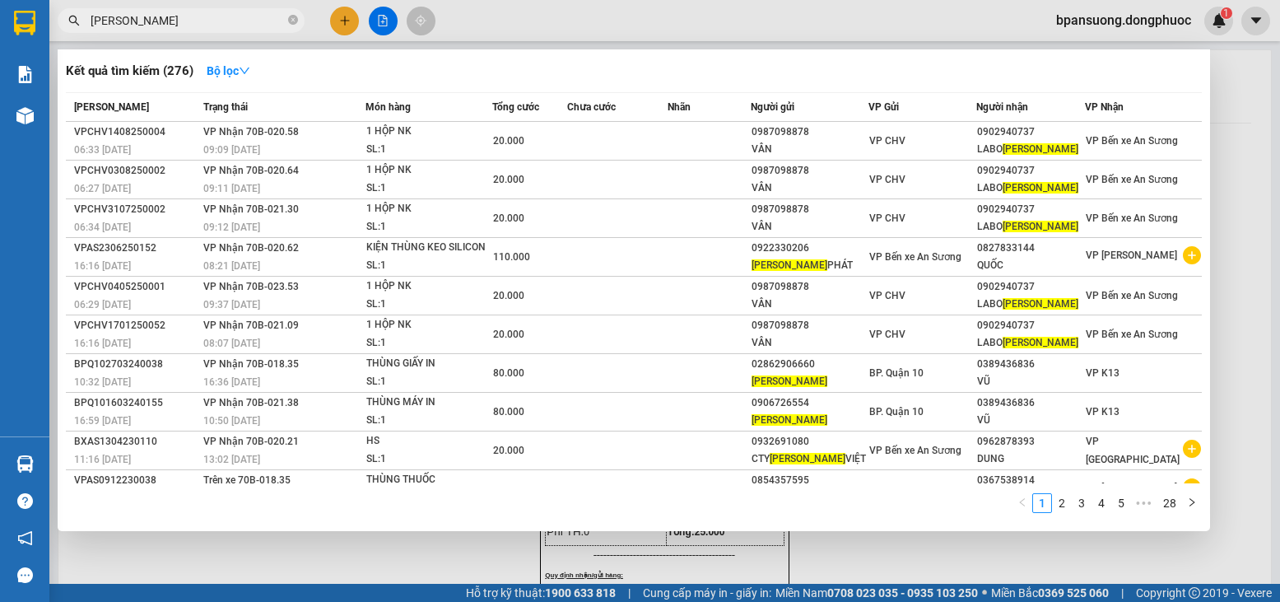
click at [162, 22] on input "BẢO TÍN" at bounding box center [188, 21] width 194 height 18
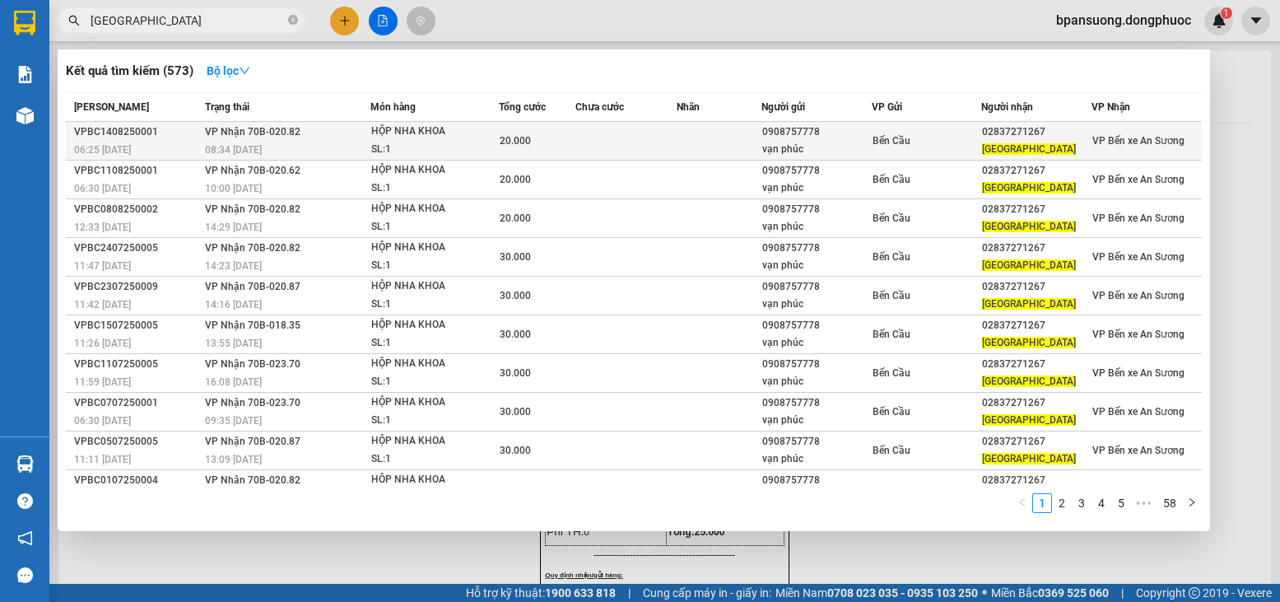
click at [545, 140] on div "20.000" at bounding box center [537, 141] width 75 height 18
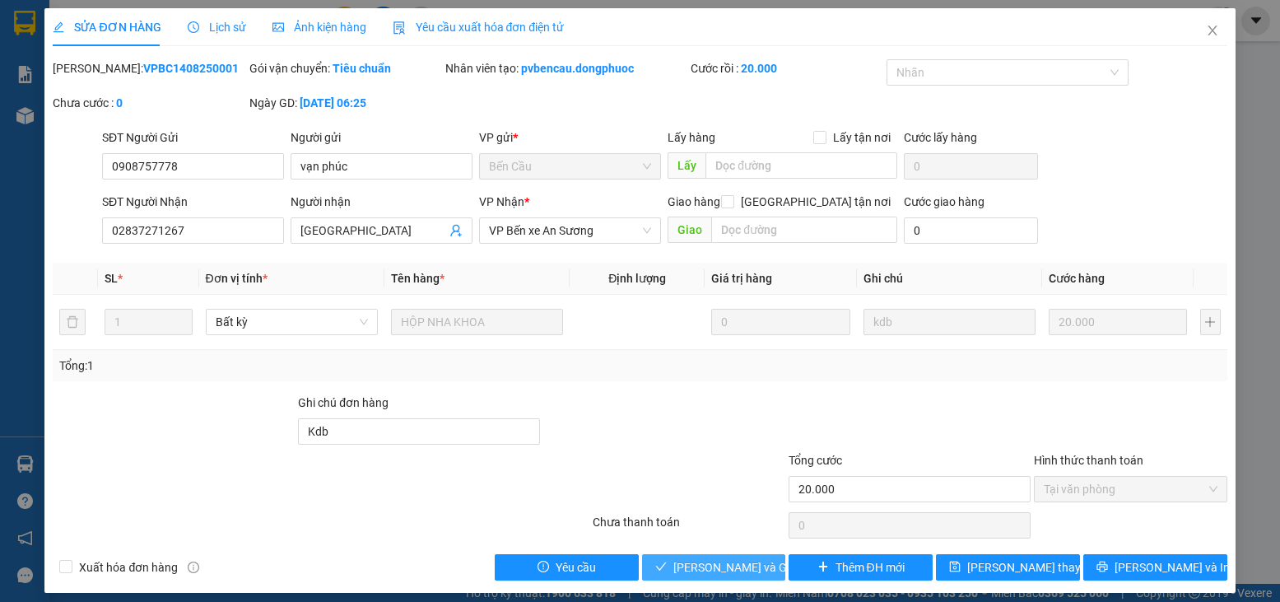
click at [725, 566] on span "[PERSON_NAME] và Giao hàng" at bounding box center [752, 567] width 158 height 18
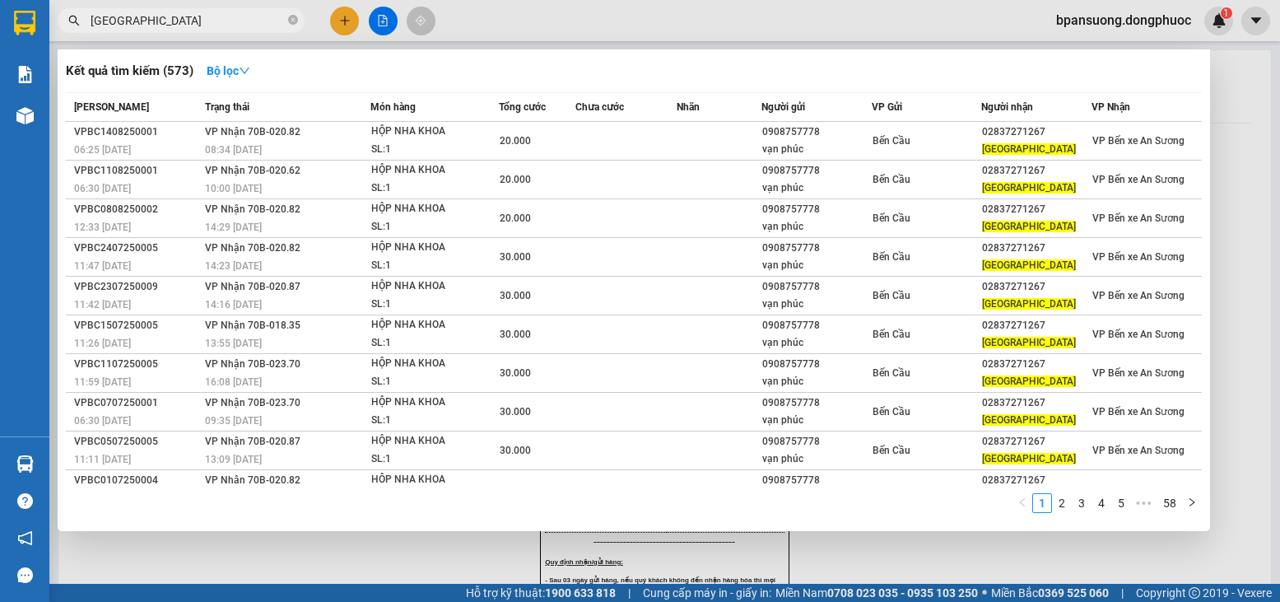
click at [260, 21] on input "VIỆT QUỐC" at bounding box center [188, 21] width 194 height 18
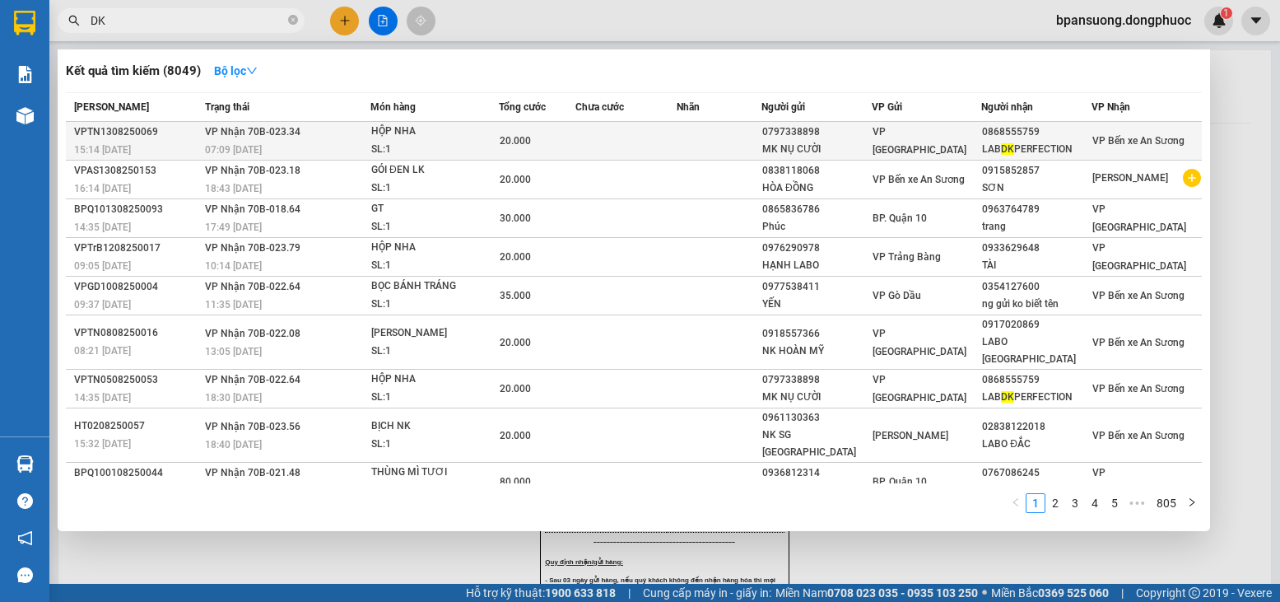
type input "DK"
click at [595, 145] on td at bounding box center [625, 141] width 101 height 39
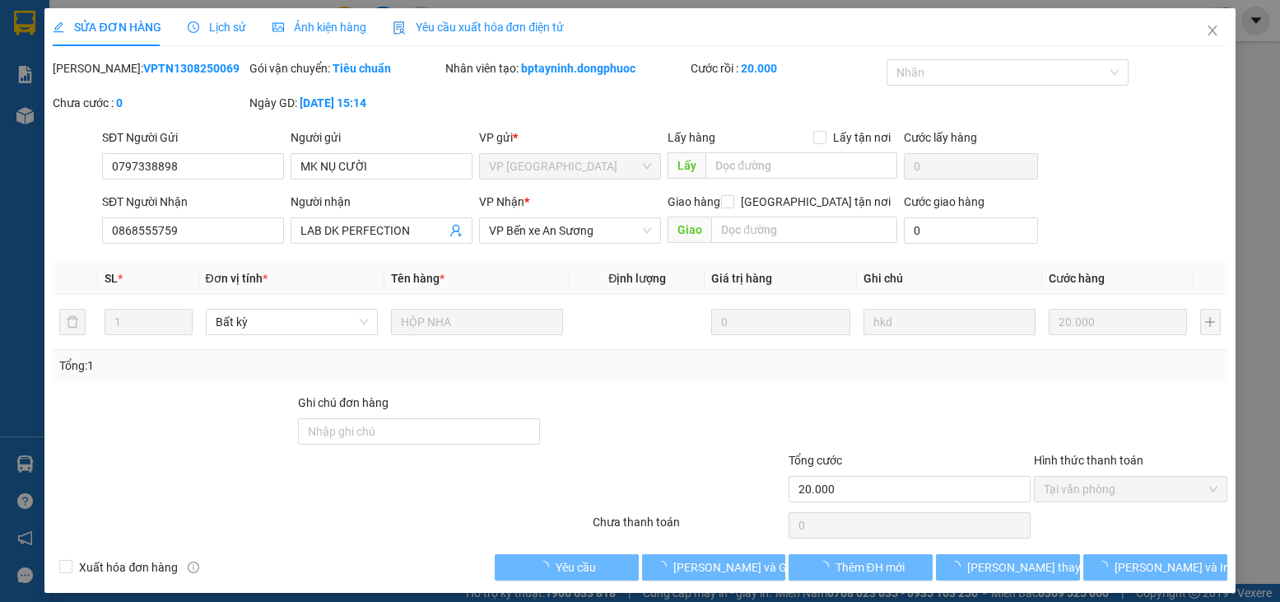
type input "0797338898"
type input "MK NỤ CƯỜI"
type input "0868555759"
type input "LAB DK PERFECTION"
type input "20.000"
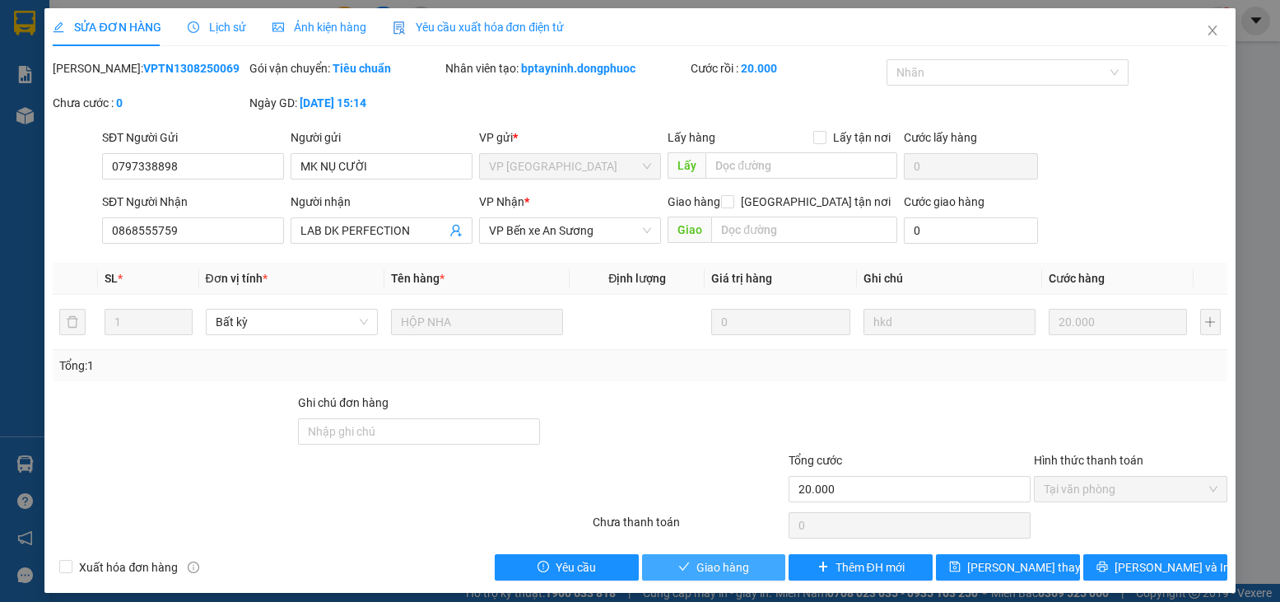
click at [687, 566] on button "Giao hàng" at bounding box center [714, 567] width 144 height 26
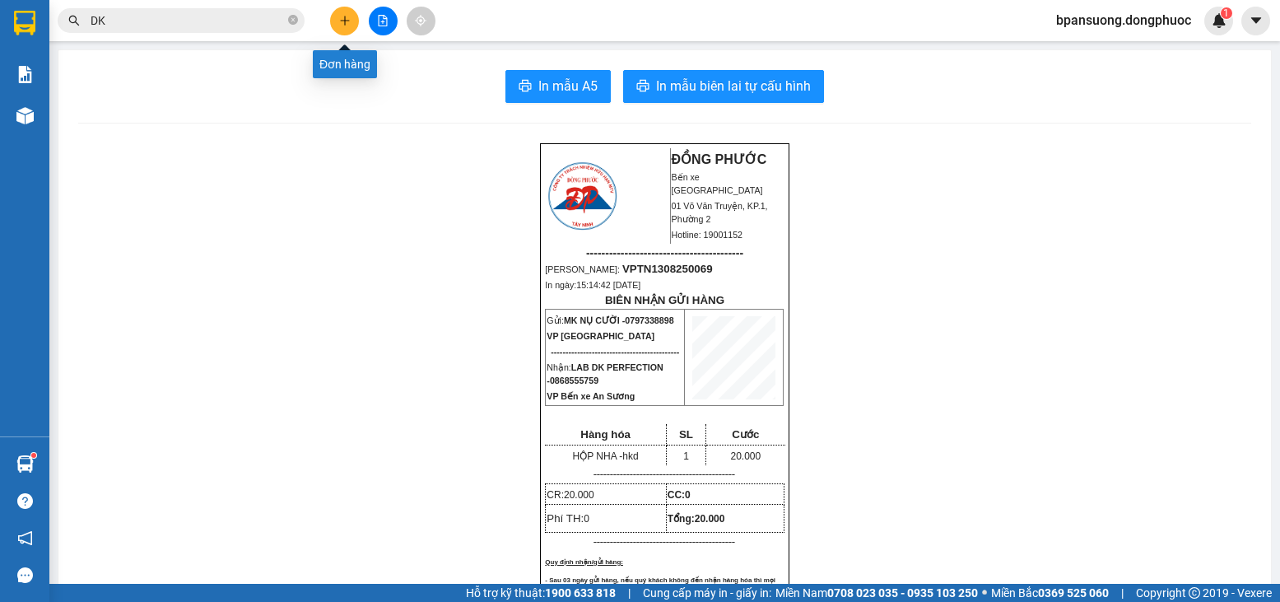
click at [342, 12] on button at bounding box center [344, 21] width 29 height 29
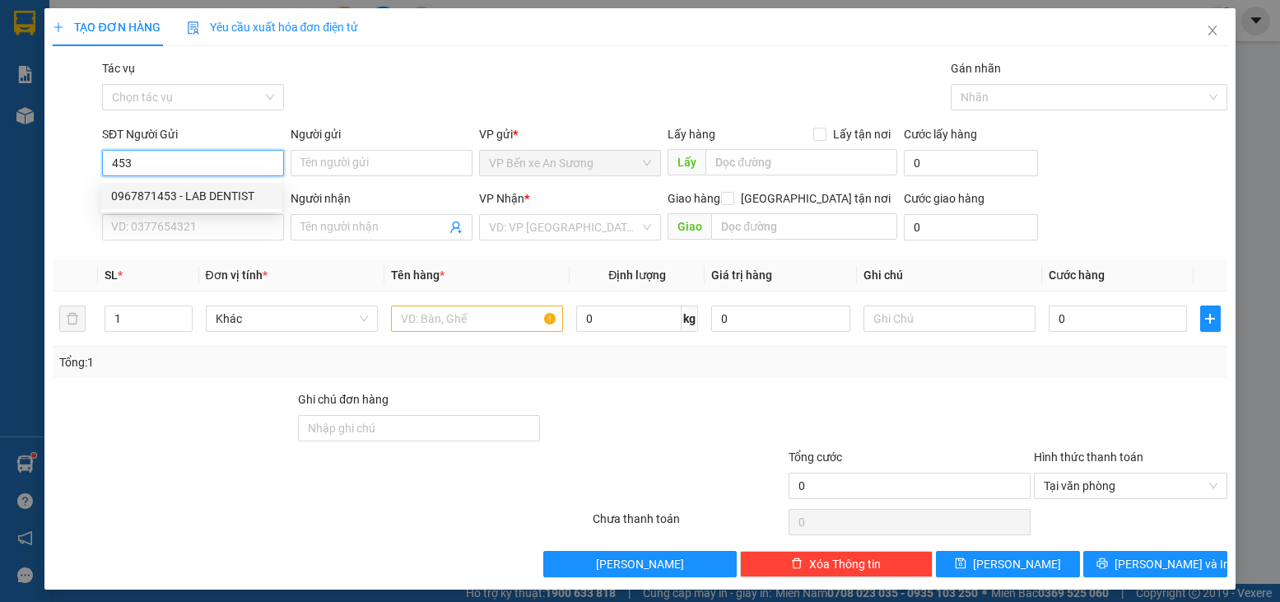
click at [211, 200] on div "0967871453 - LAB DENTIST" at bounding box center [191, 196] width 161 height 18
type input "0967871453"
type input "LAB DENTIST"
type input "0388484117"
type input "NK DUY"
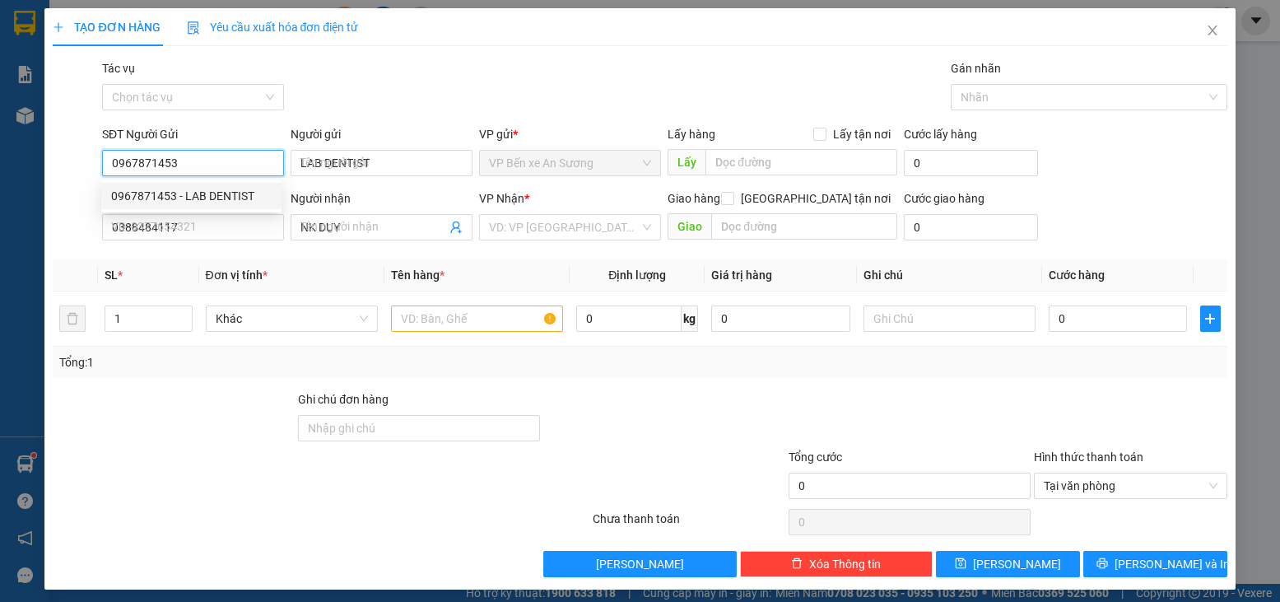
type input "20.000"
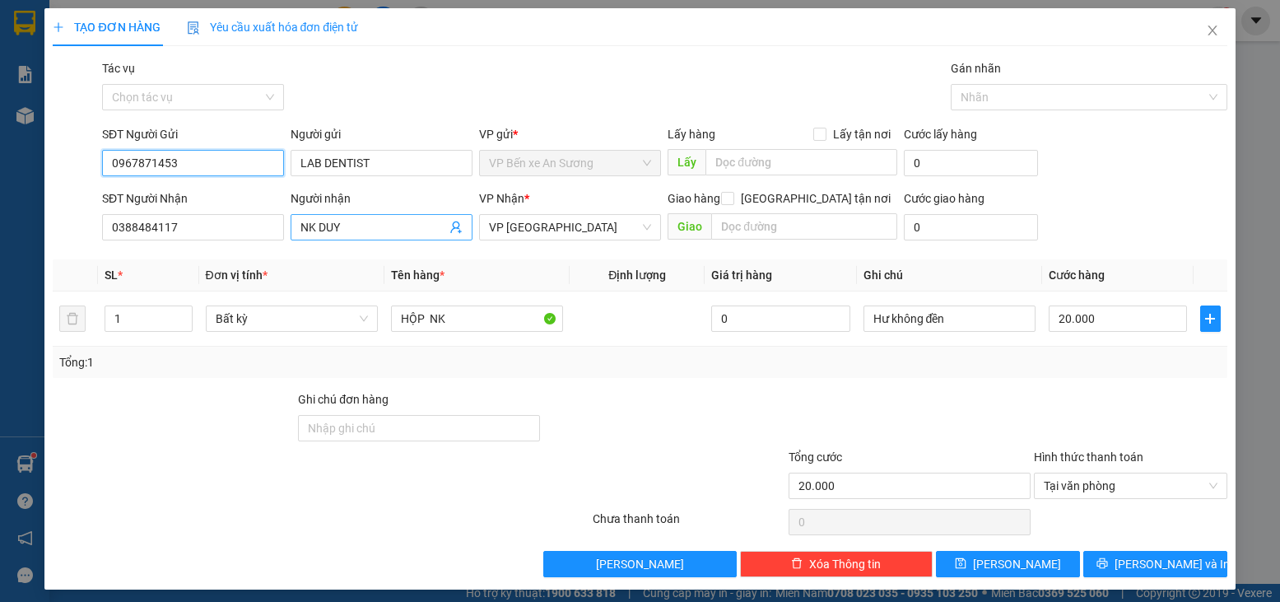
type input "0967871453"
click at [450, 229] on icon "user-add" at bounding box center [456, 227] width 13 height 13
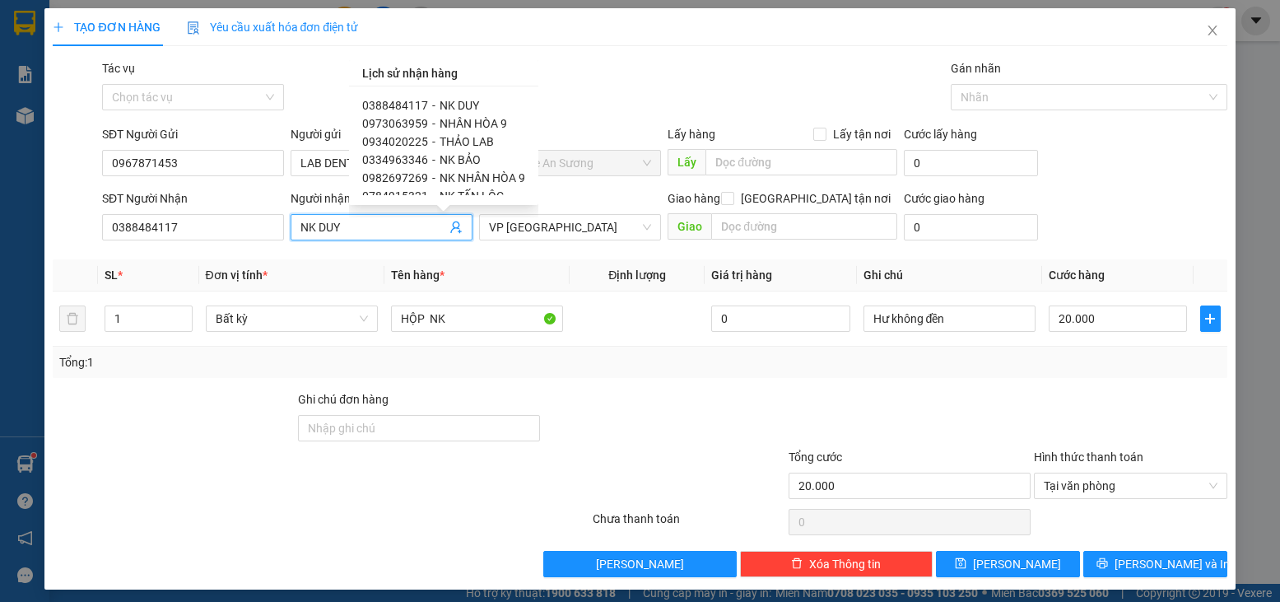
click at [391, 126] on span "0973063959" at bounding box center [395, 123] width 66 height 13
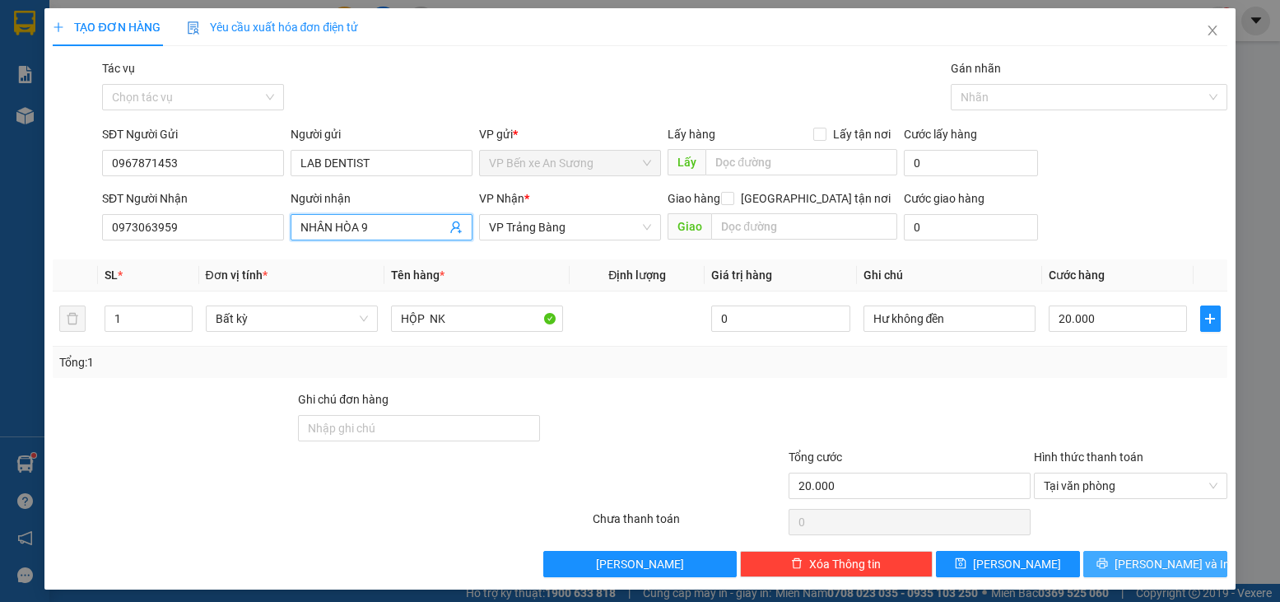
click at [1148, 560] on span "[PERSON_NAME] và In" at bounding box center [1172, 564] width 115 height 18
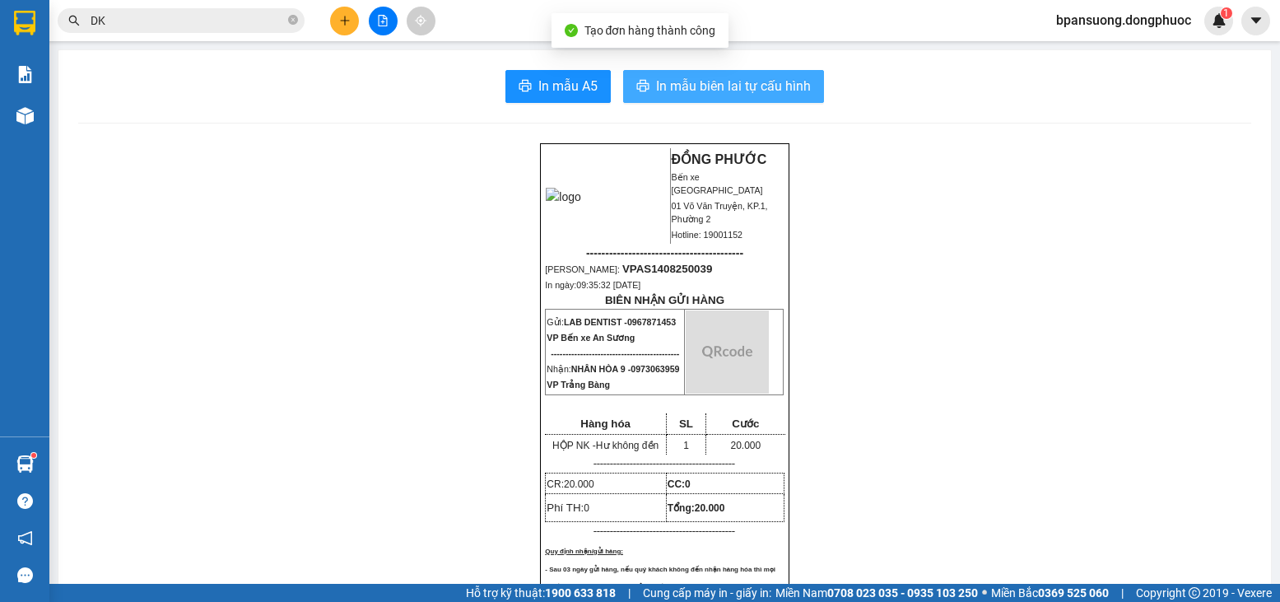
click at [678, 89] on span "In mẫu biên lai tự cấu hình" at bounding box center [733, 86] width 155 height 21
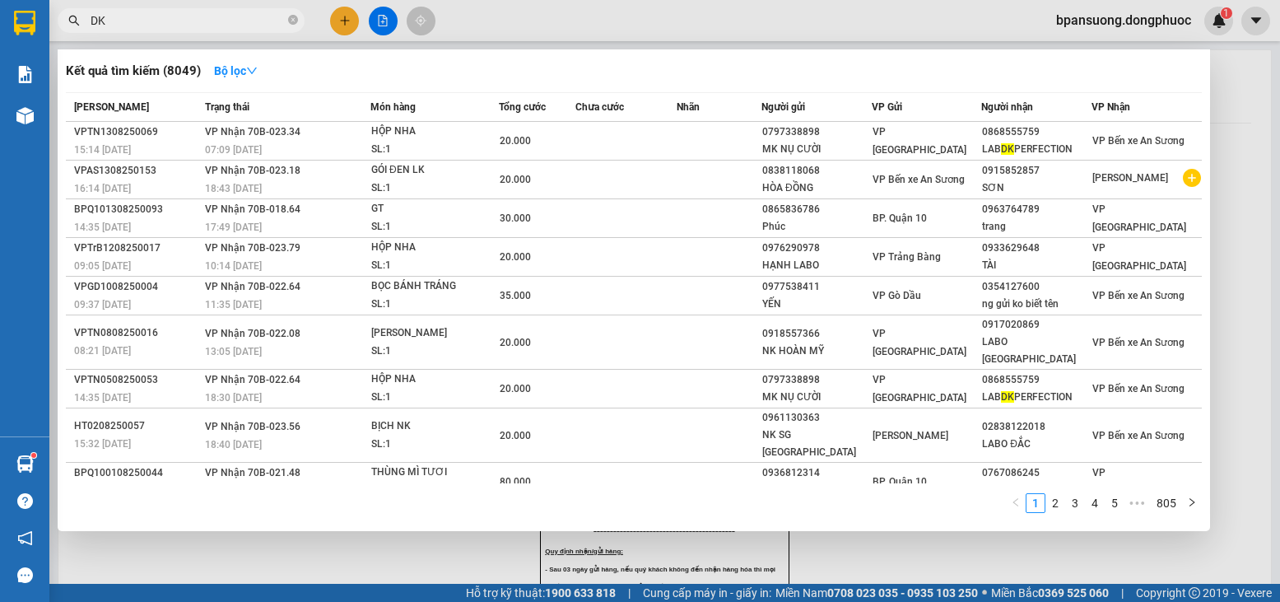
click at [220, 18] on input "DK" at bounding box center [188, 21] width 194 height 18
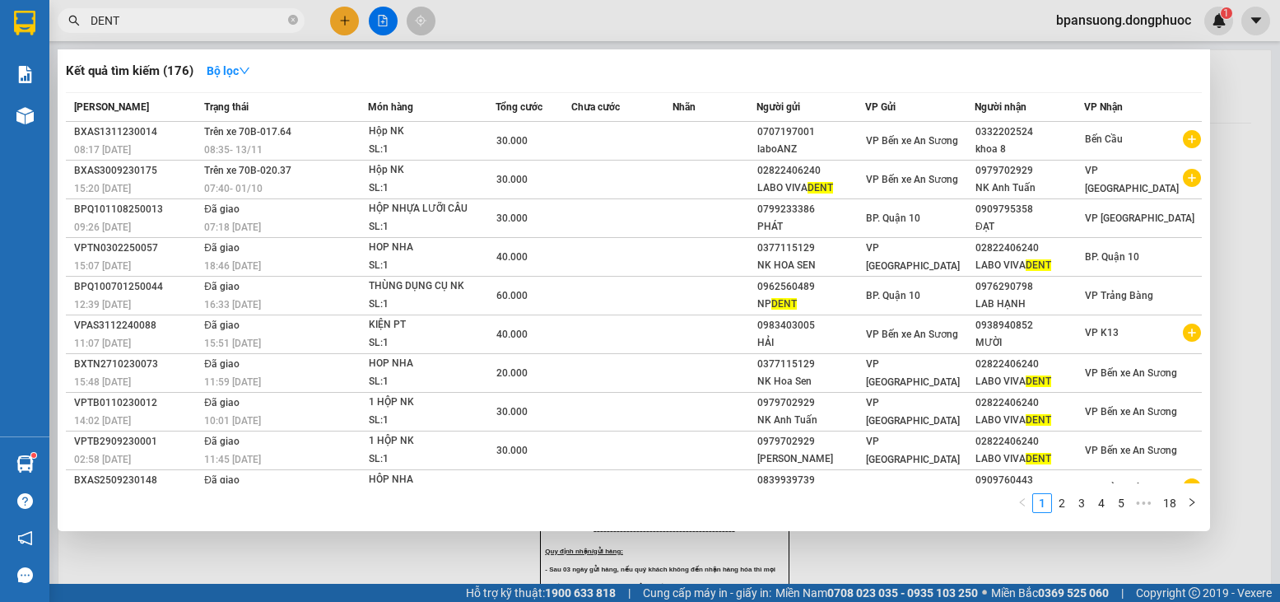
click at [196, 21] on input "DENT" at bounding box center [188, 21] width 194 height 18
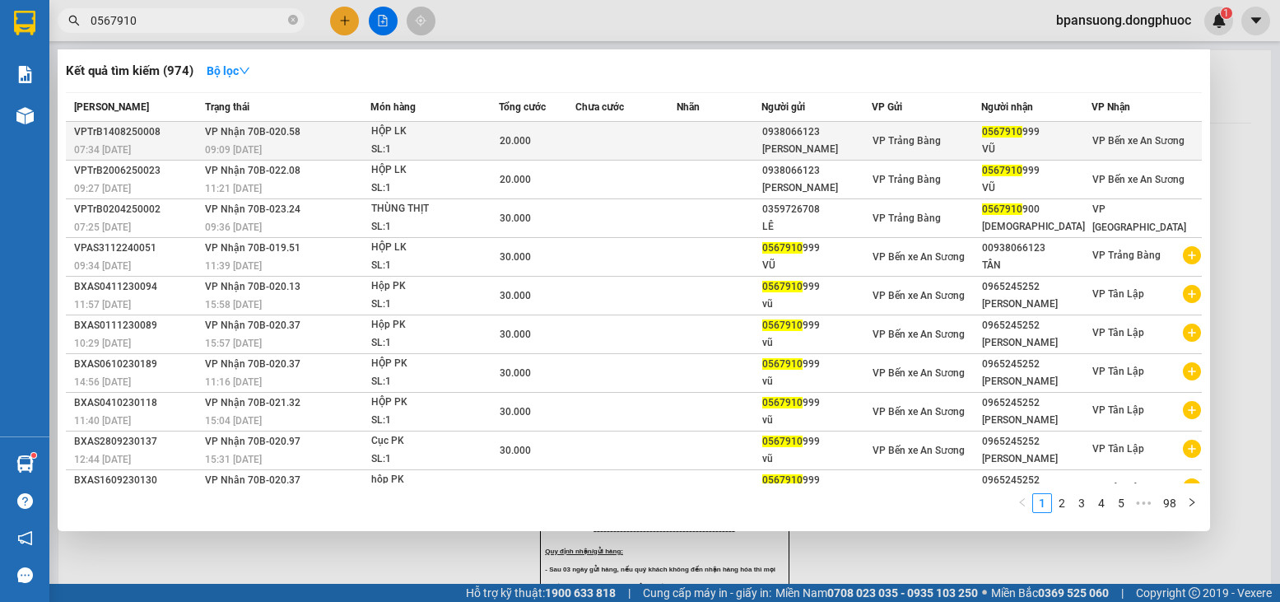
type input "0567910"
click at [402, 131] on div "HỘP LK" at bounding box center [432, 132] width 123 height 18
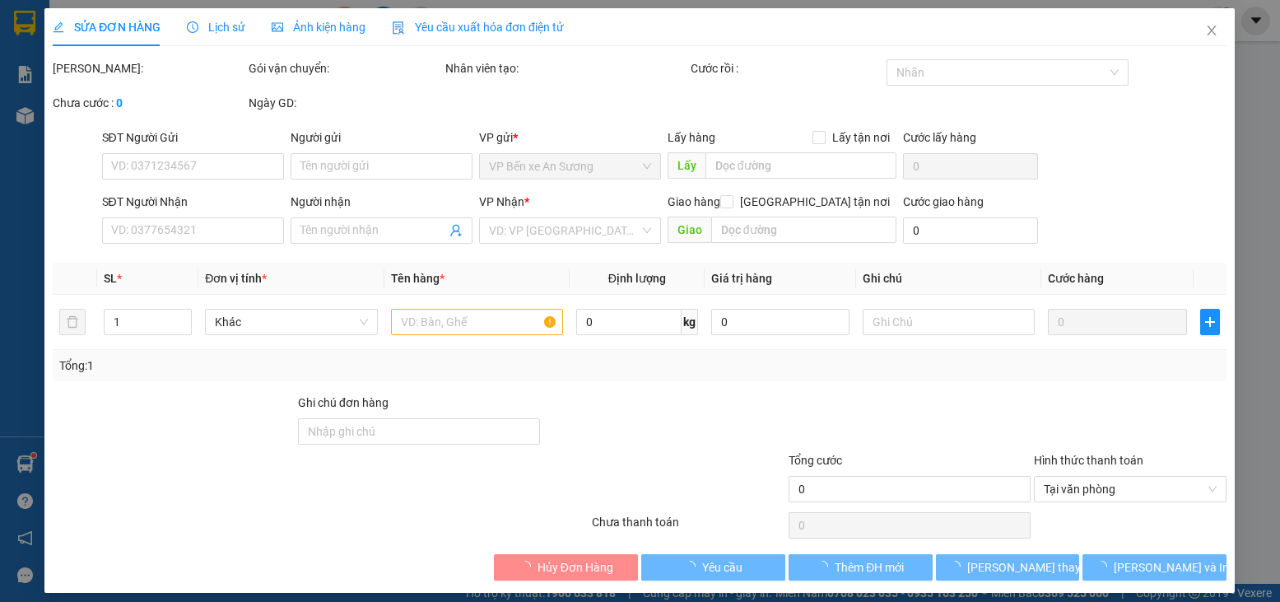
type input "0938066123"
type input "DUY TÂN"
type input "0567910999"
type input "VŨ"
type input "20.000"
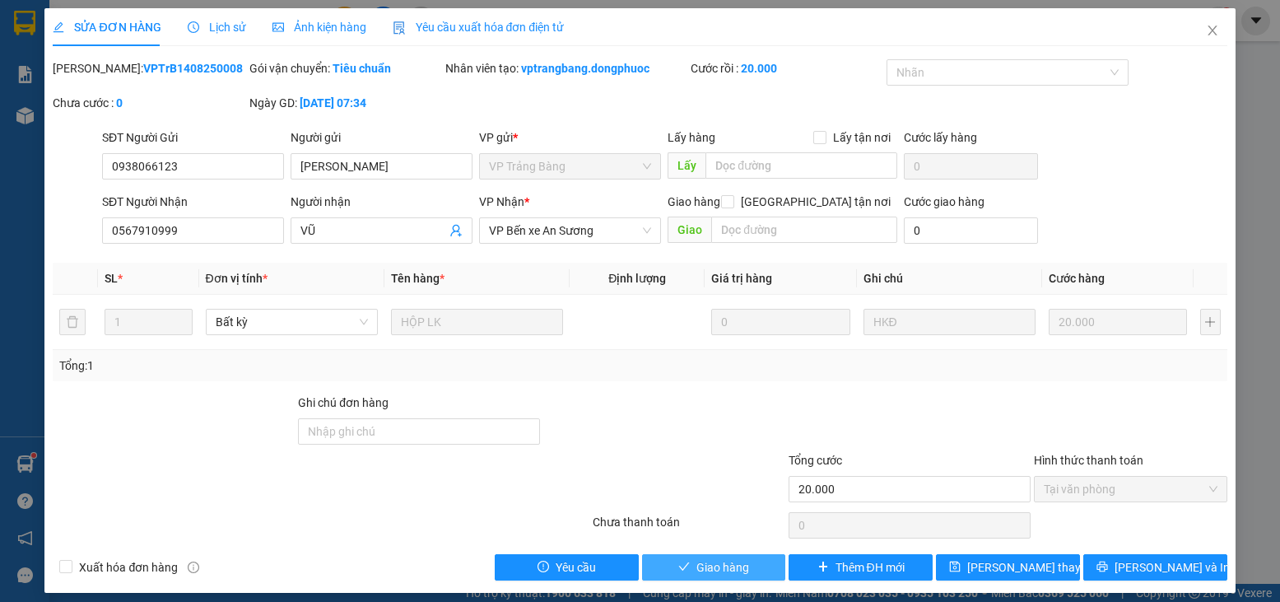
click at [697, 558] on span "Giao hàng" at bounding box center [723, 567] width 53 height 18
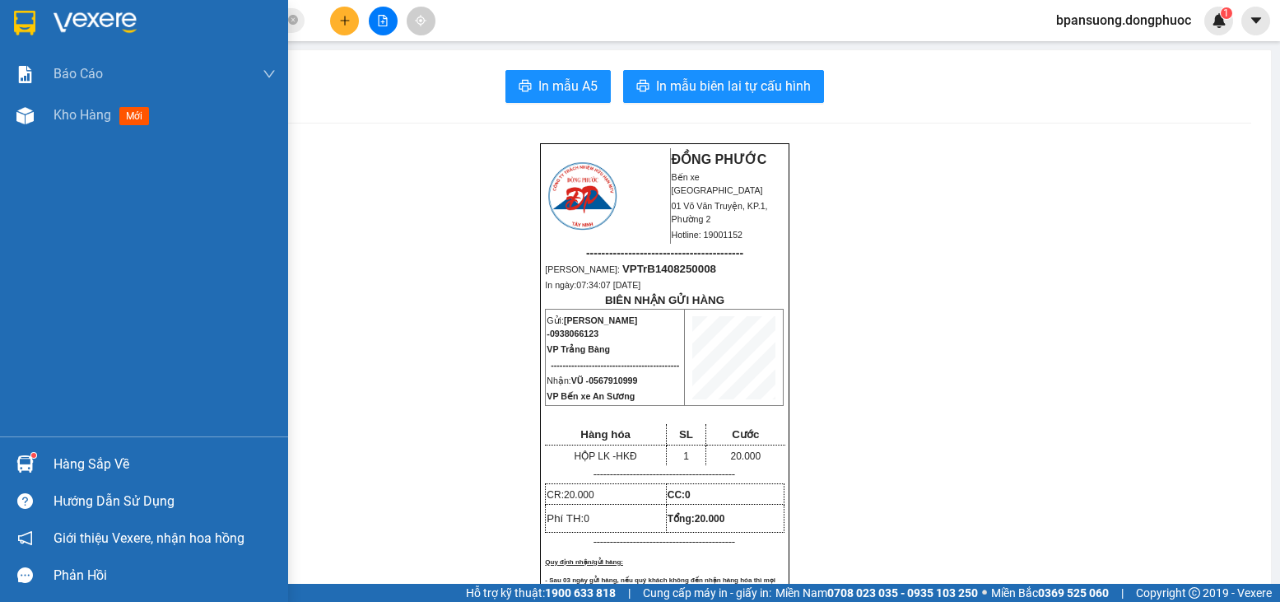
click at [20, 458] on img at bounding box center [24, 463] width 17 height 17
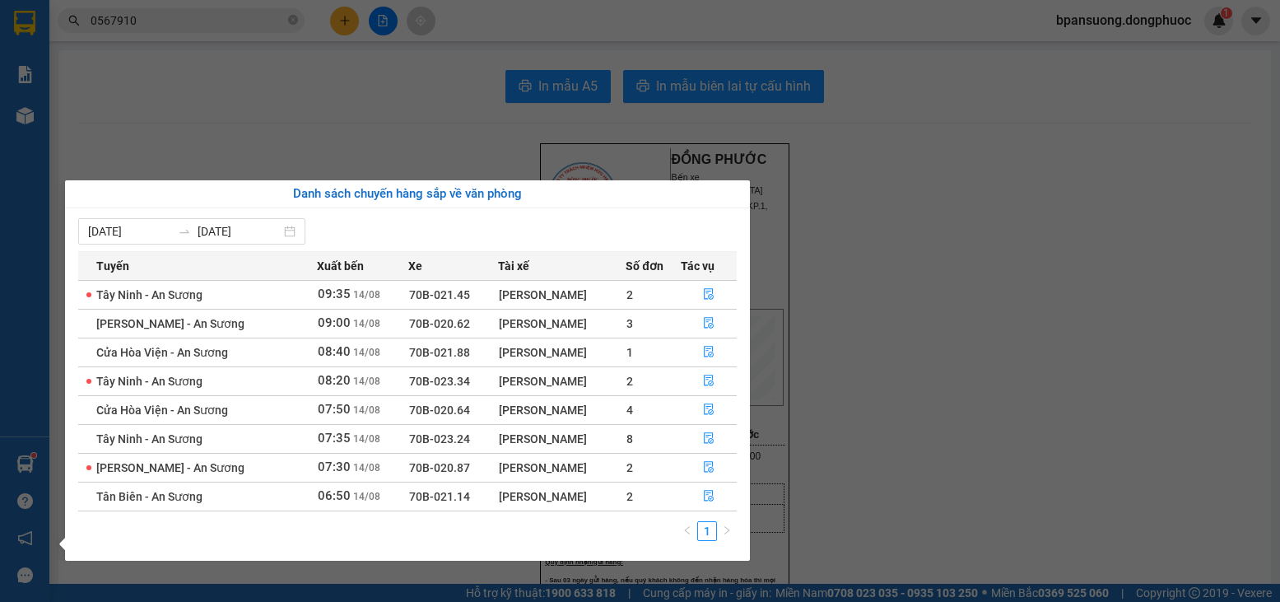
click at [132, 31] on section "Kết quả tìm kiếm ( 974 ) Bộ lọc Mã ĐH Trạng thái Món hàng Tổng cước Chưa cước N…" at bounding box center [640, 301] width 1280 height 602
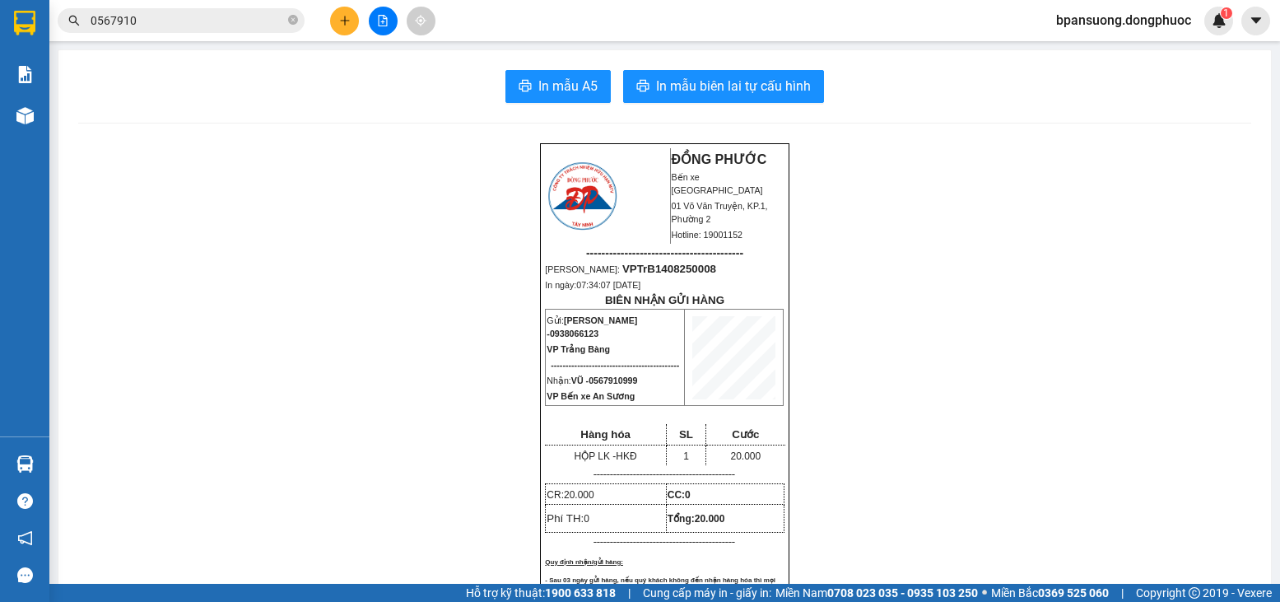
click at [146, 22] on input "0567910" at bounding box center [188, 21] width 194 height 18
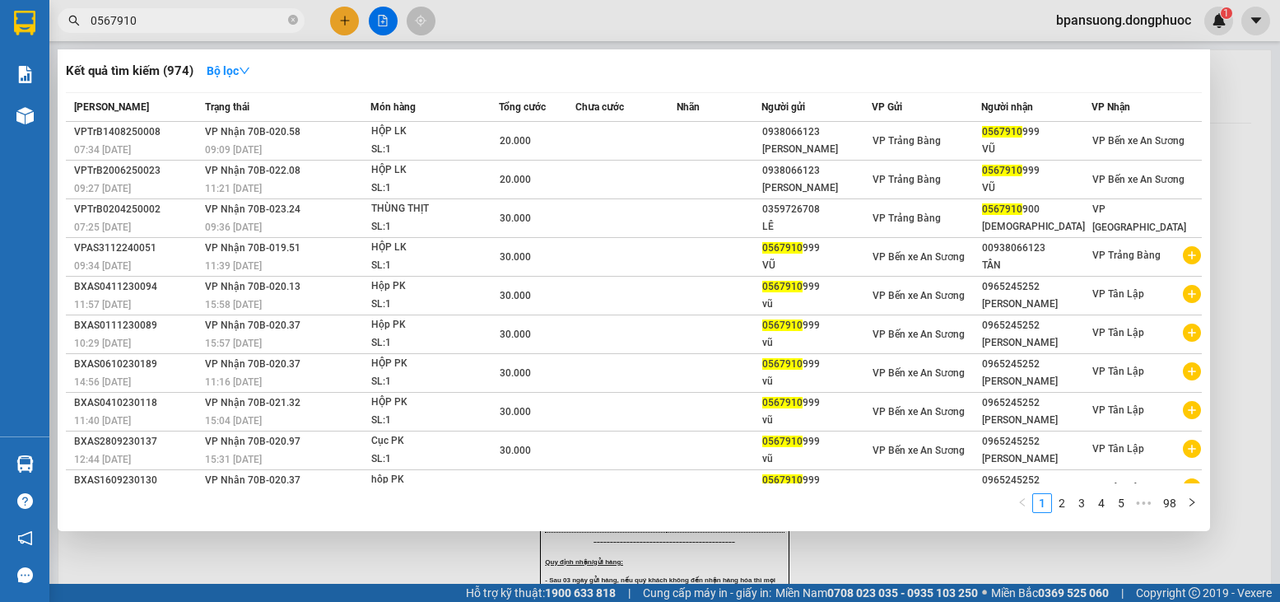
click at [146, 22] on input "0567910" at bounding box center [188, 21] width 194 height 18
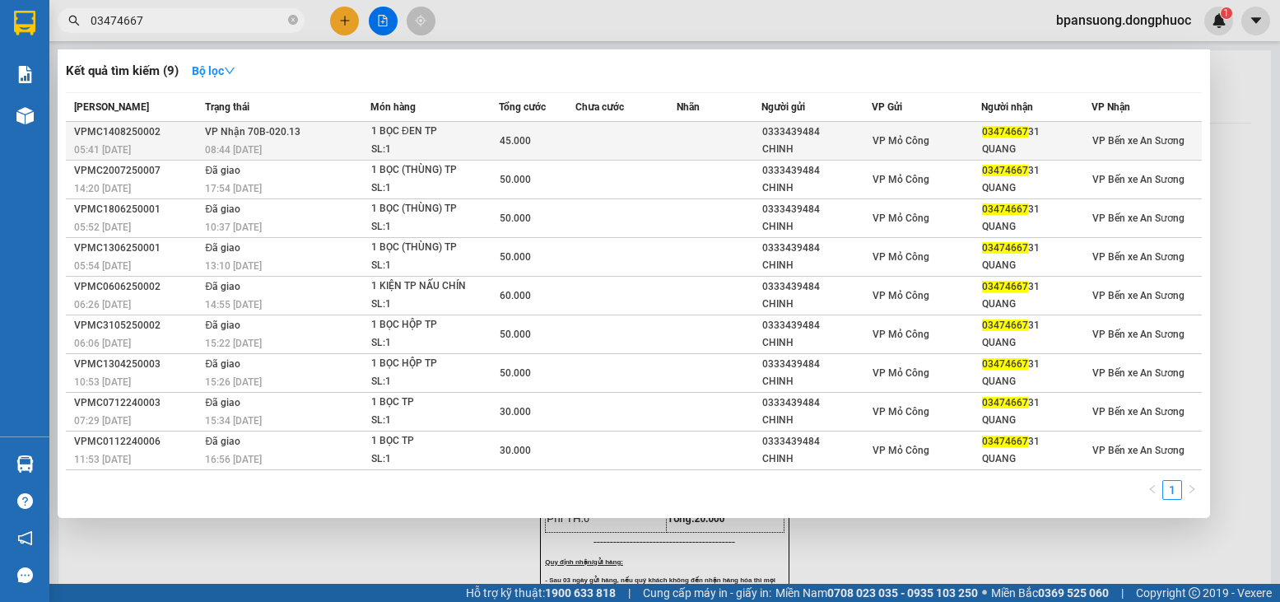
type input "03474667"
click at [649, 140] on td at bounding box center [625, 141] width 101 height 39
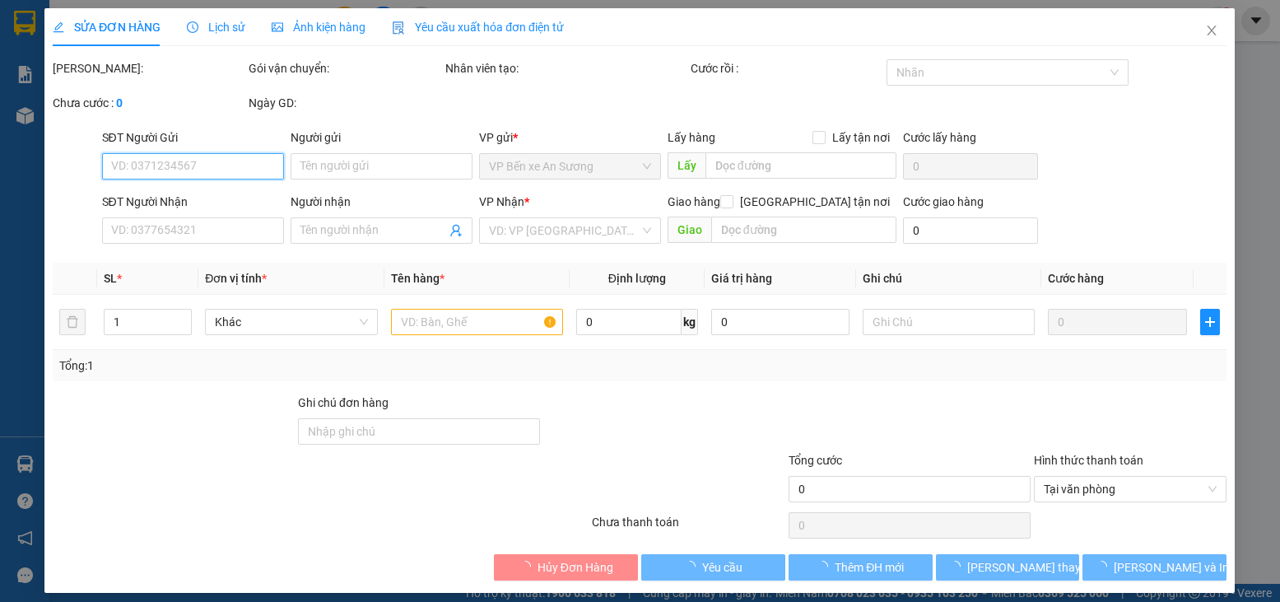
type input "0333439484"
type input "CHINH"
type input "0347466731"
type input "QUANG"
type input "45.000"
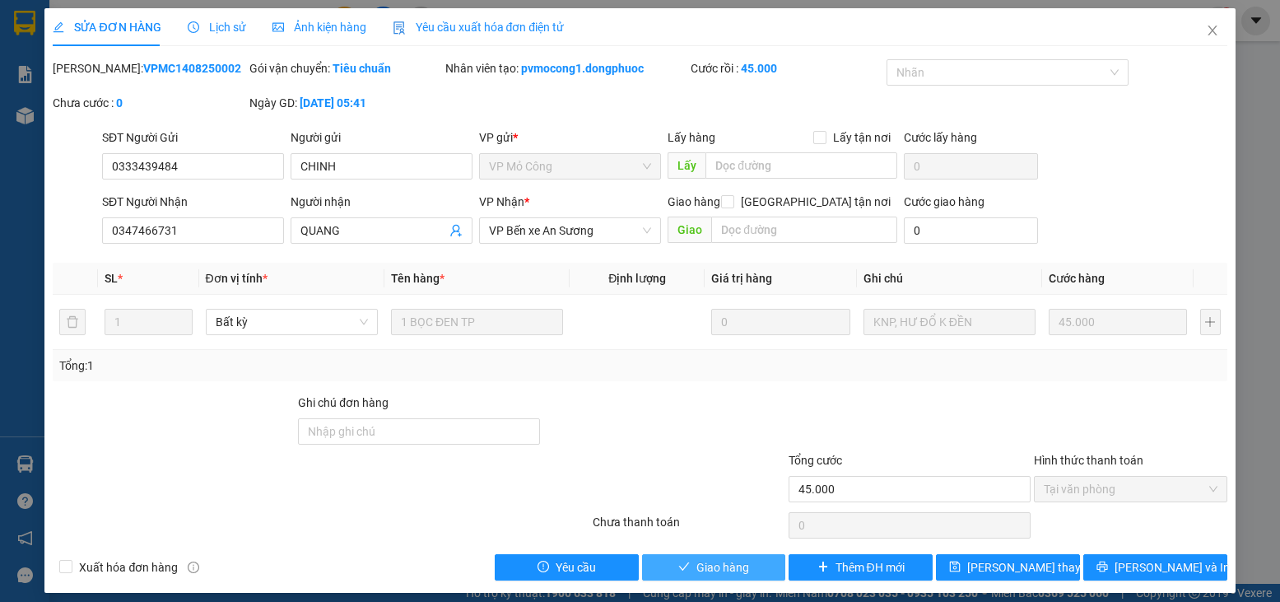
click at [736, 589] on div "SỬA ĐƠN HÀNG Lịch sử Ảnh kiện hàng Yêu cầu xuất hóa đơn điện tử Total Paid Fee …" at bounding box center [639, 300] width 1190 height 585
click at [725, 578] on button "Giao hàng" at bounding box center [714, 567] width 144 height 26
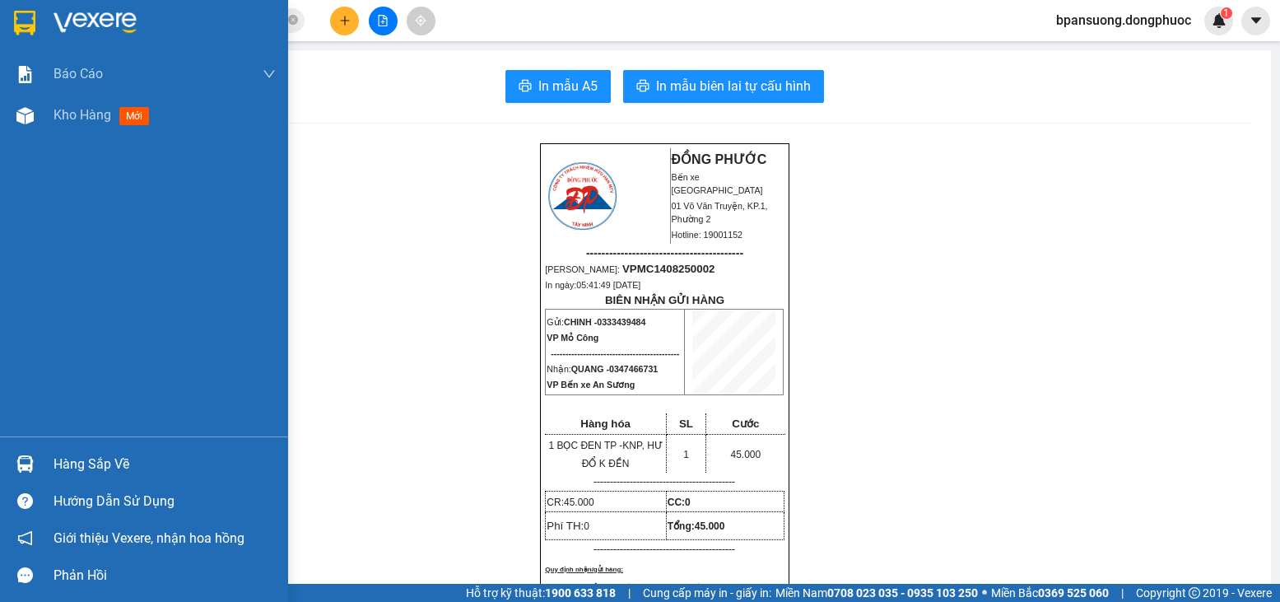
click at [46, 448] on div "Hàng sắp về" at bounding box center [144, 463] width 288 height 37
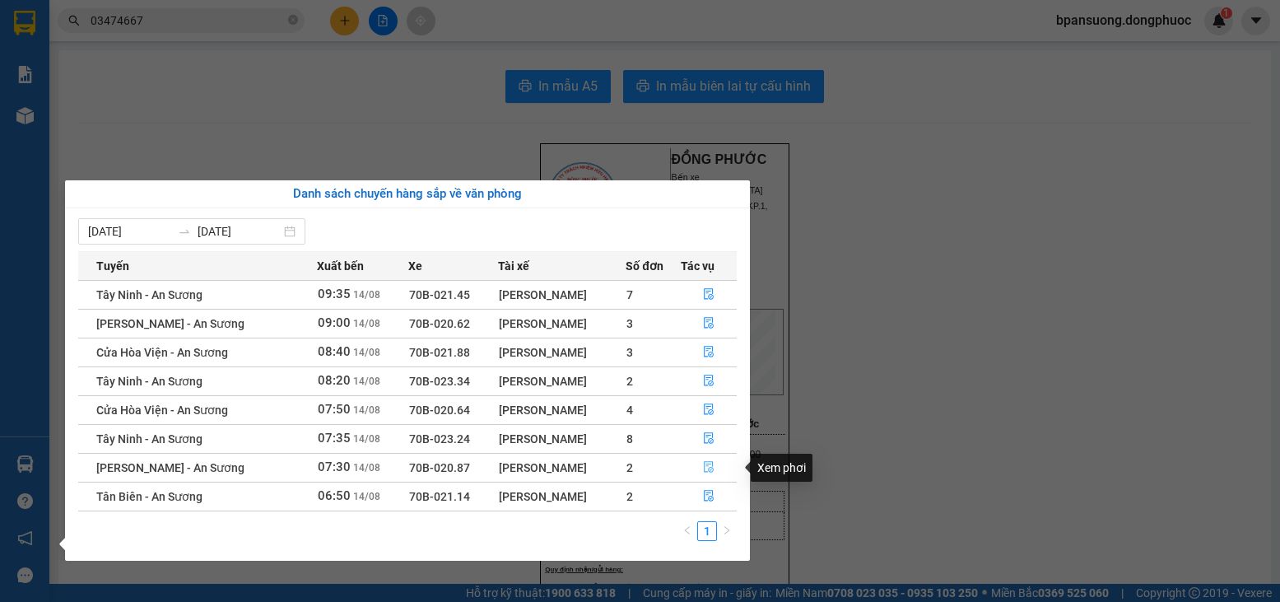
click at [703, 471] on icon "file-done" at bounding box center [709, 467] width 12 height 12
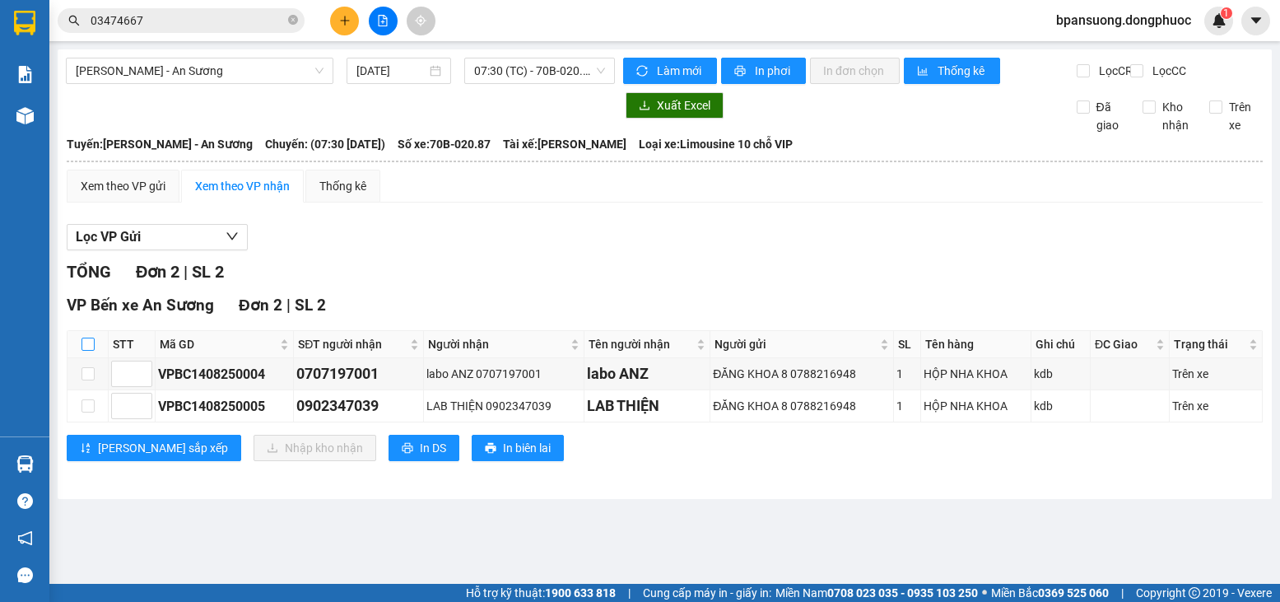
click at [82, 351] on input "checkbox" at bounding box center [88, 344] width 13 height 13
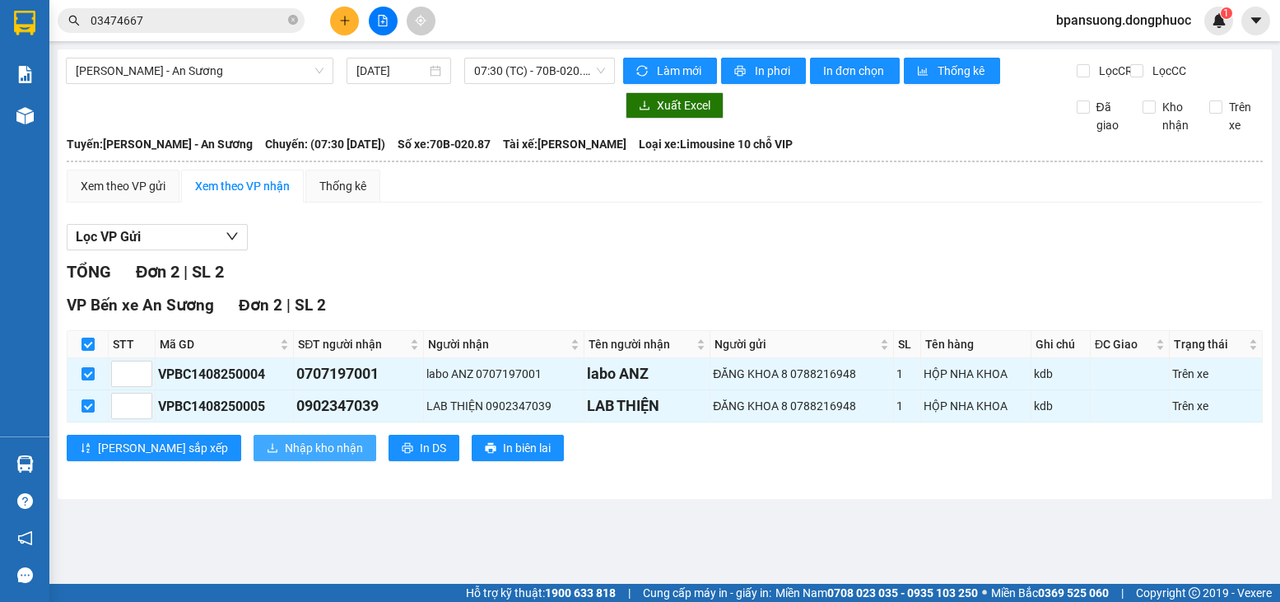
click at [285, 457] on span "Nhập kho nhận" at bounding box center [324, 448] width 78 height 18
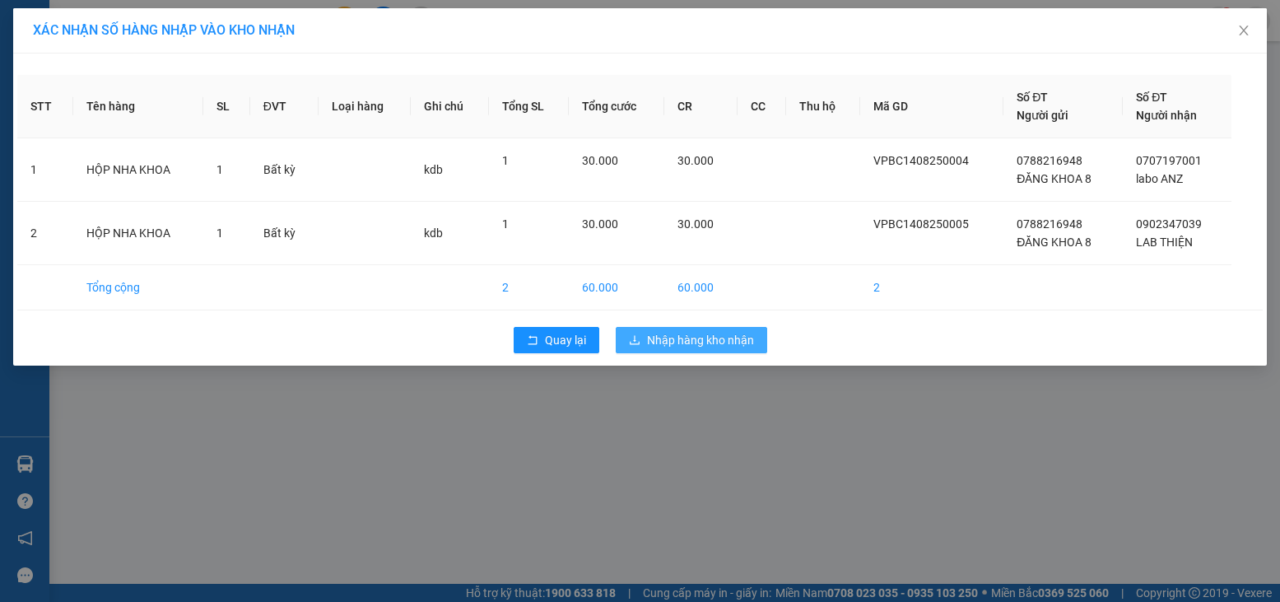
click at [699, 338] on span "Nhập hàng kho nhận" at bounding box center [700, 340] width 107 height 18
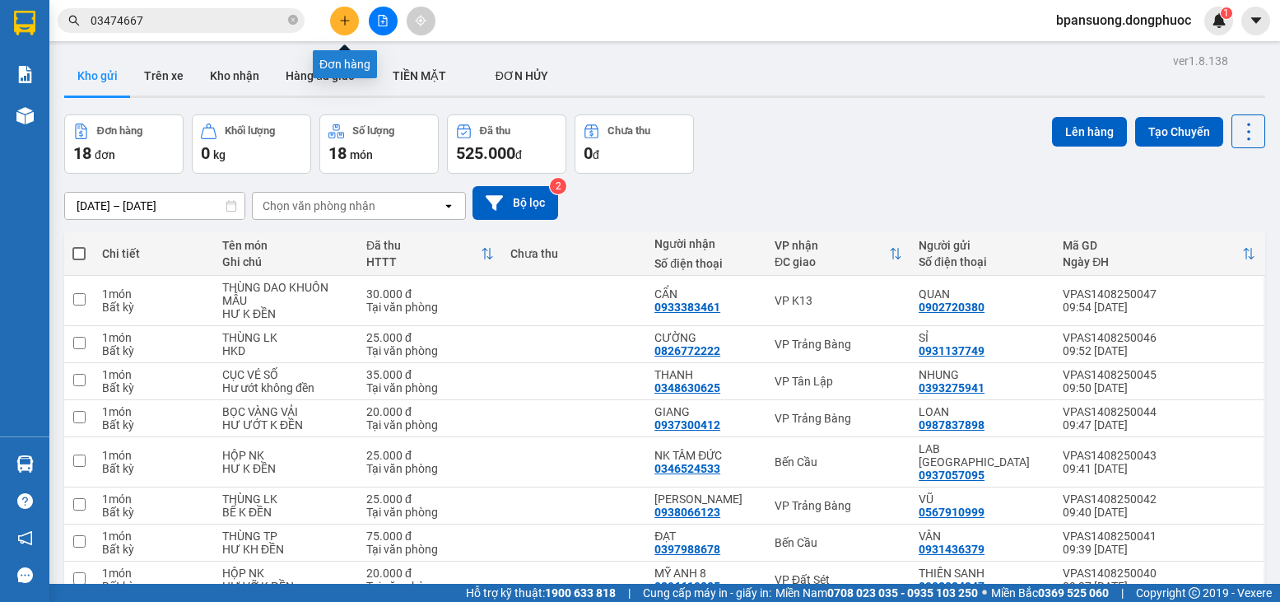
click at [342, 16] on icon "plus" at bounding box center [345, 21] width 12 height 12
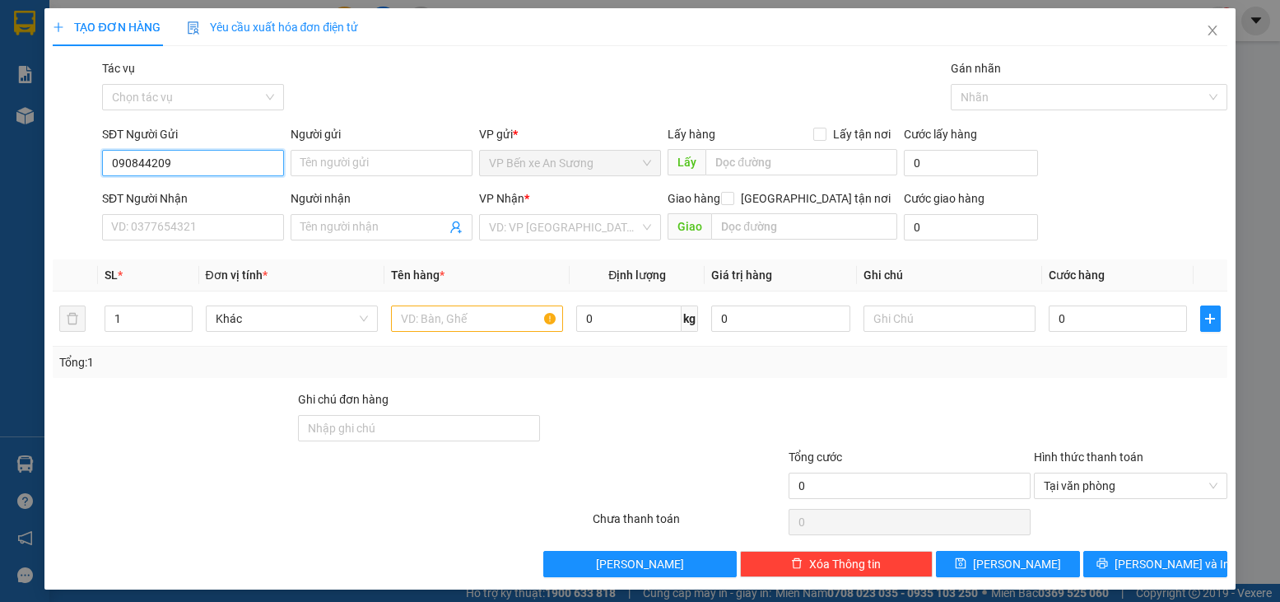
type input "0908442099"
click at [231, 193] on div "0908442099 - QUANG PHƯỚC" at bounding box center [203, 196] width 185 height 18
type input "QUANG PHƯỚC"
type input "0916463008"
type input "CÔ LUYẾN"
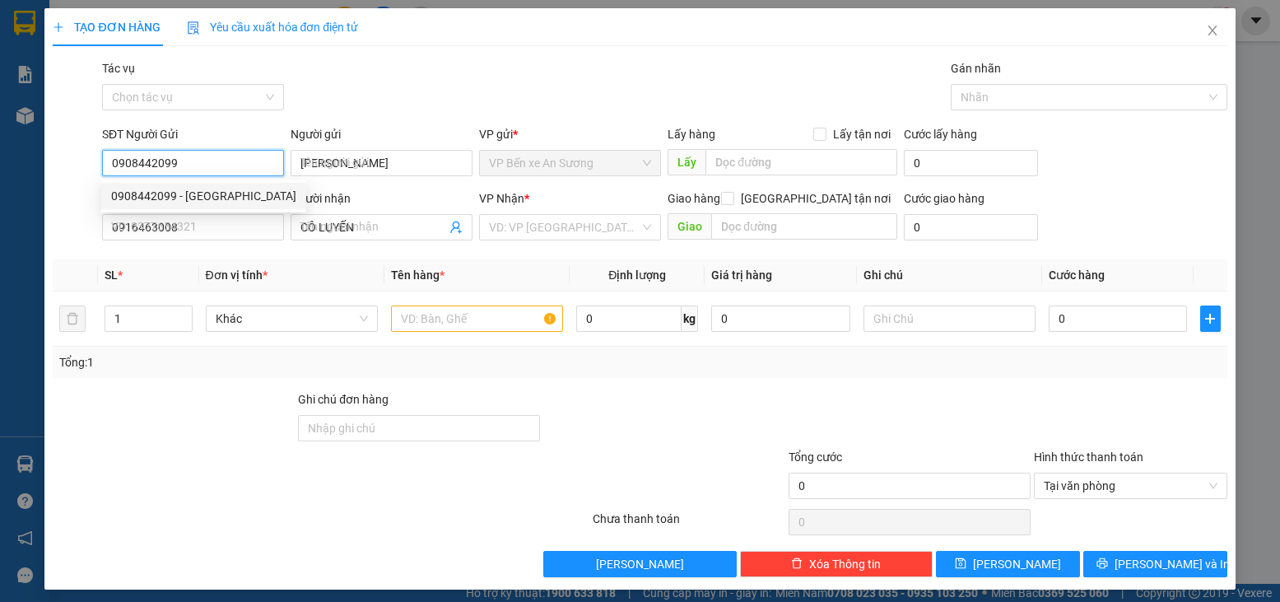
type input "35.000"
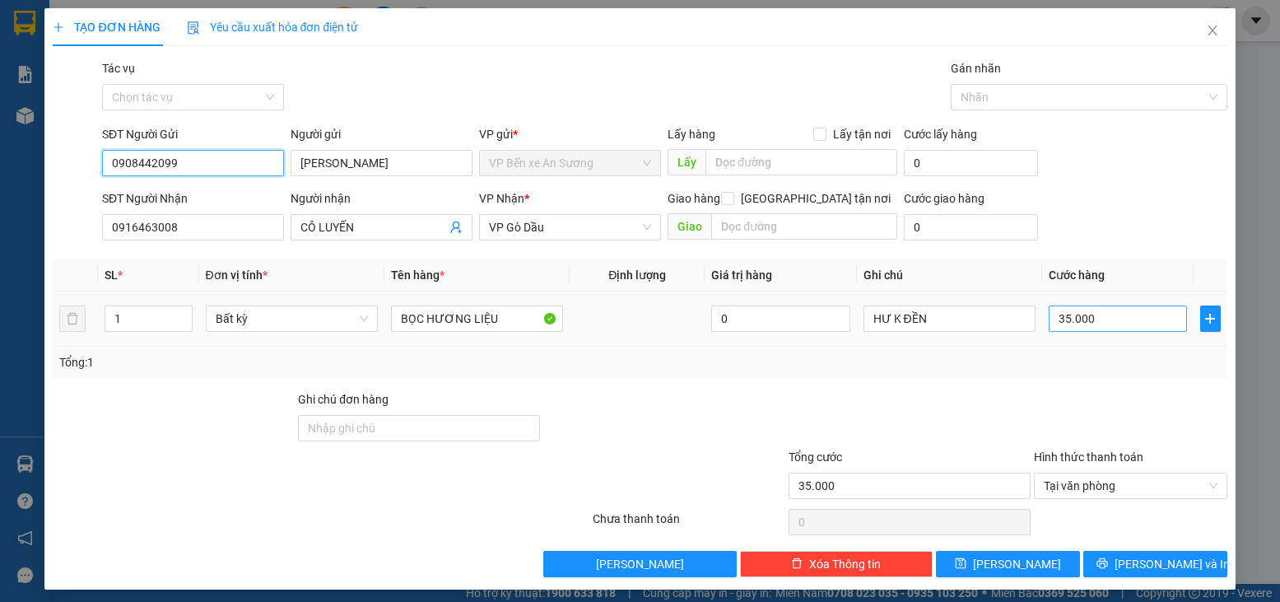
type input "0908442099"
click at [1083, 310] on input "35.000" at bounding box center [1118, 318] width 138 height 26
type input "2"
type input "25"
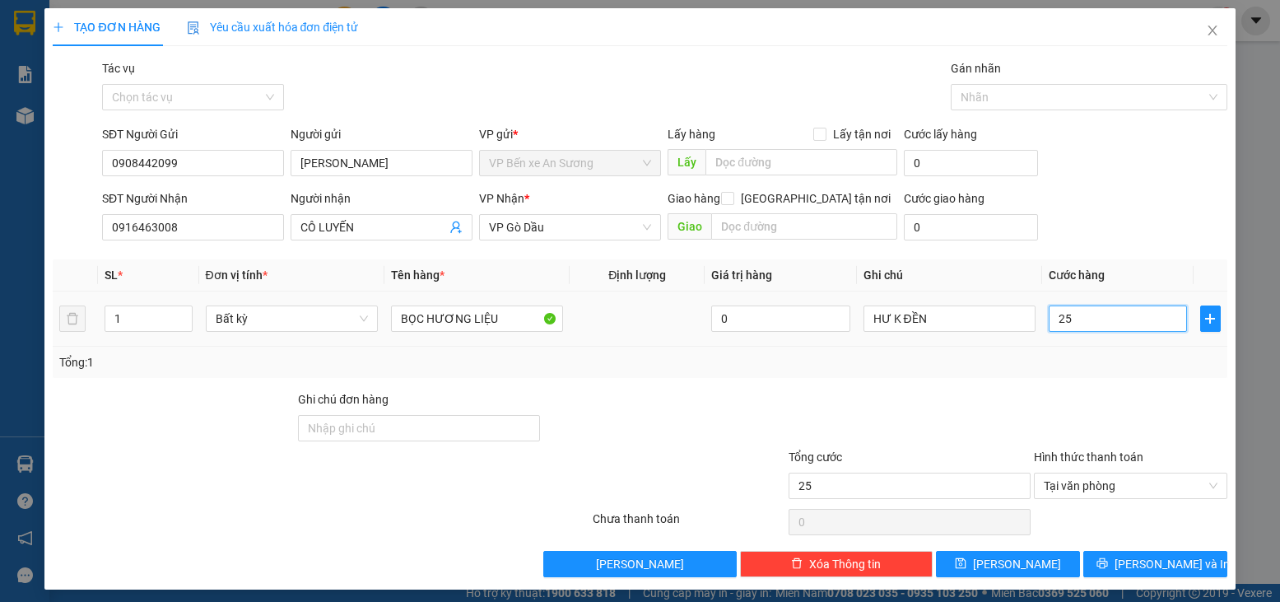
type input "25"
type input "25.000"
click at [1109, 375] on div "Tổng: 1" at bounding box center [640, 362] width 1174 height 31
click at [1155, 567] on span "[PERSON_NAME] và In" at bounding box center [1172, 564] width 115 height 18
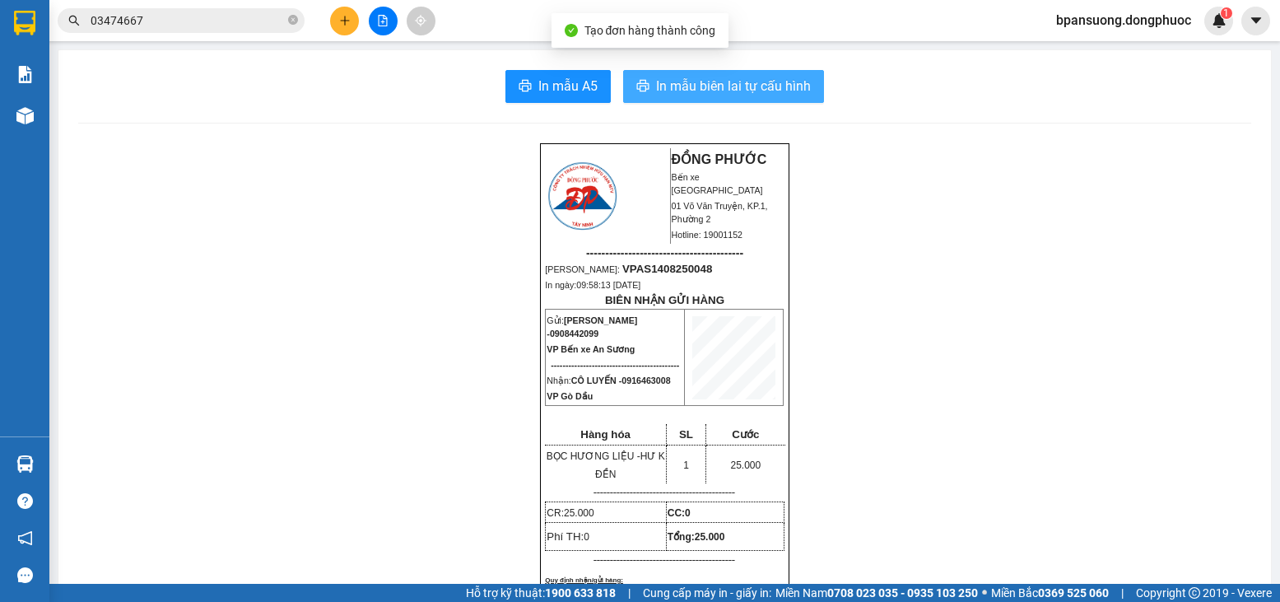
click at [734, 94] on span "In mẫu biên lai tự cấu hình" at bounding box center [733, 86] width 155 height 21
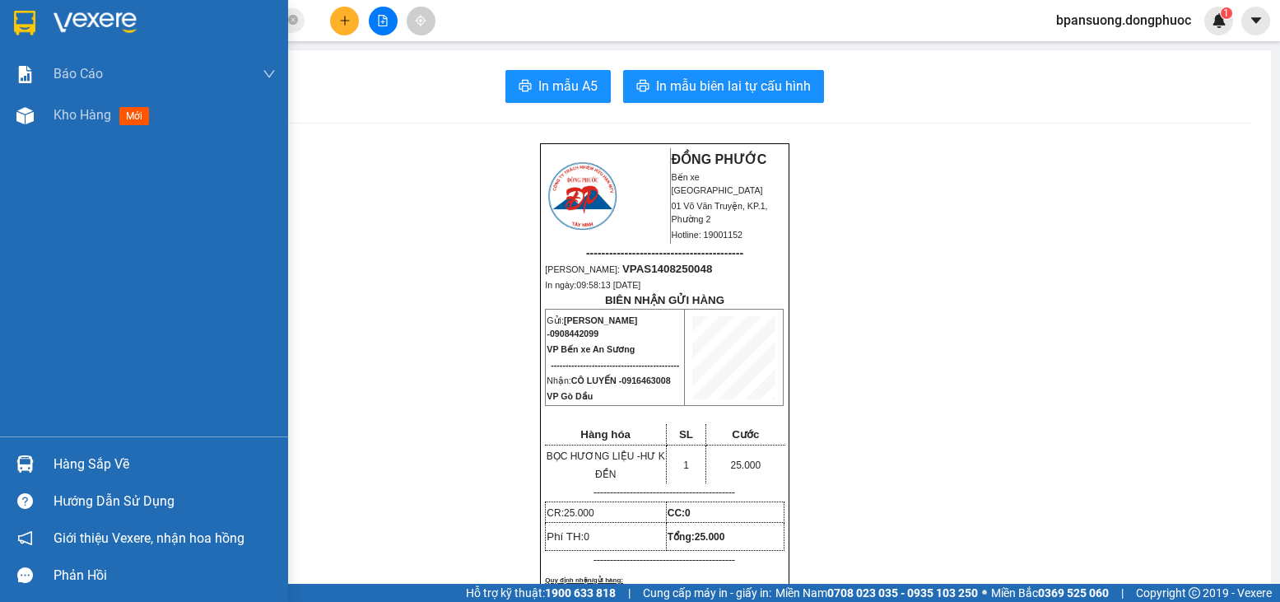
click at [54, 459] on div "Hàng sắp về" at bounding box center [165, 464] width 222 height 25
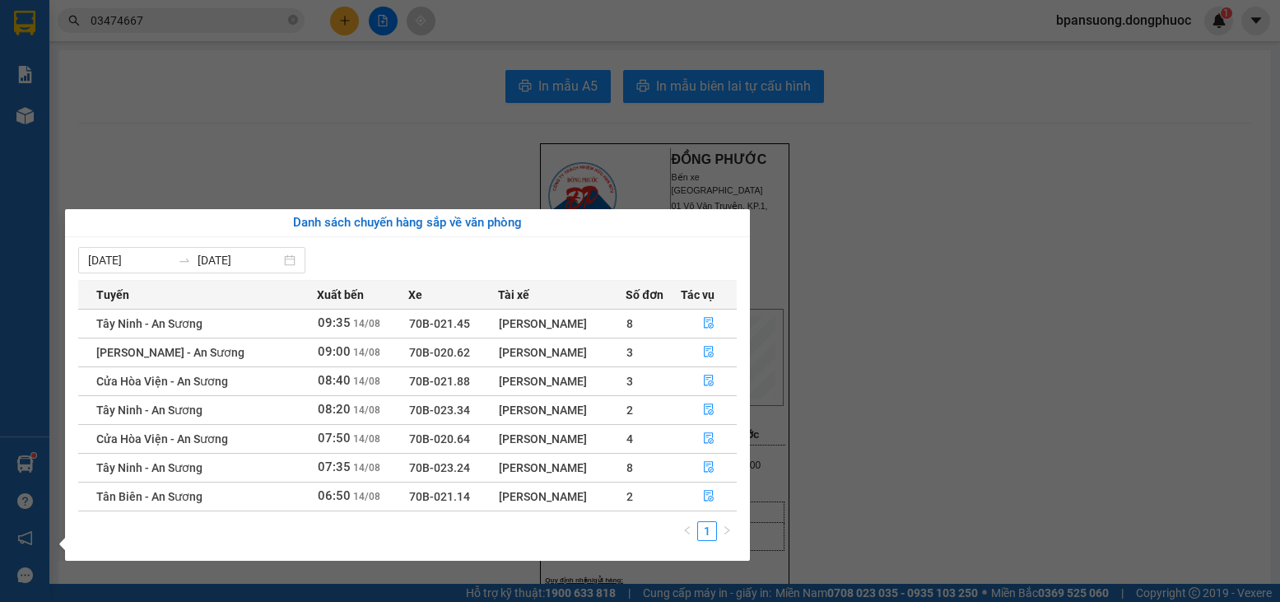
drag, startPoint x: 407, startPoint y: 502, endPoint x: 445, endPoint y: 500, distance: 38.0
click at [445, 500] on span "70B-021.14" at bounding box center [439, 496] width 61 height 13
click at [450, 500] on span "70B-021.14" at bounding box center [439, 496] width 61 height 13
click at [450, 498] on span "70B-021.14" at bounding box center [439, 496] width 61 height 13
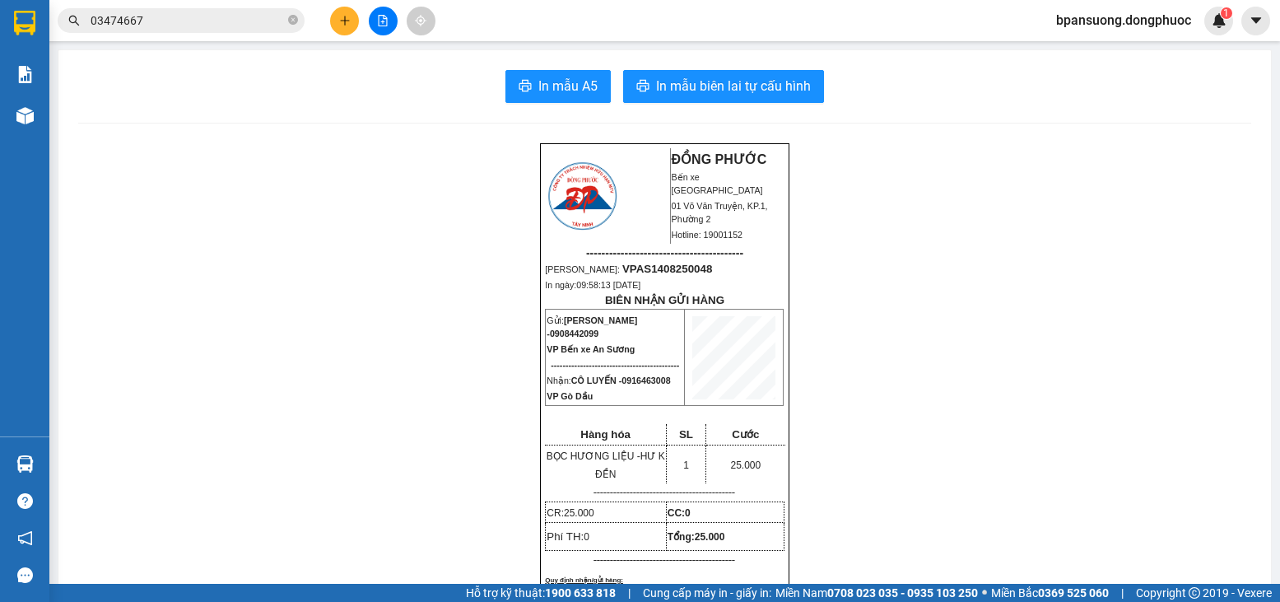
click at [330, 110] on section "Kết quả tìm kiếm ( 9 ) Bộ lọc Mã ĐH Trạng thái Món hàng Tổng cước Chưa cước Nhã…" at bounding box center [640, 301] width 1280 height 602
click at [381, 28] on button at bounding box center [383, 21] width 29 height 29
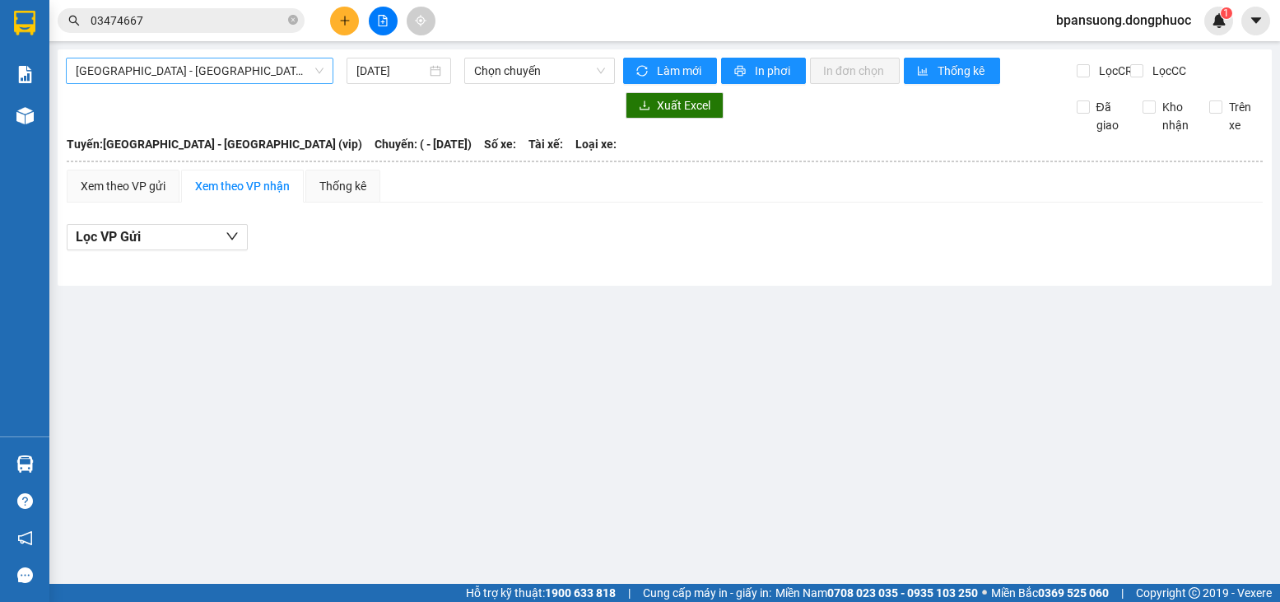
click at [278, 75] on span "Hồ Chí Minh - Tây Ninh (vip)" at bounding box center [200, 70] width 248 height 25
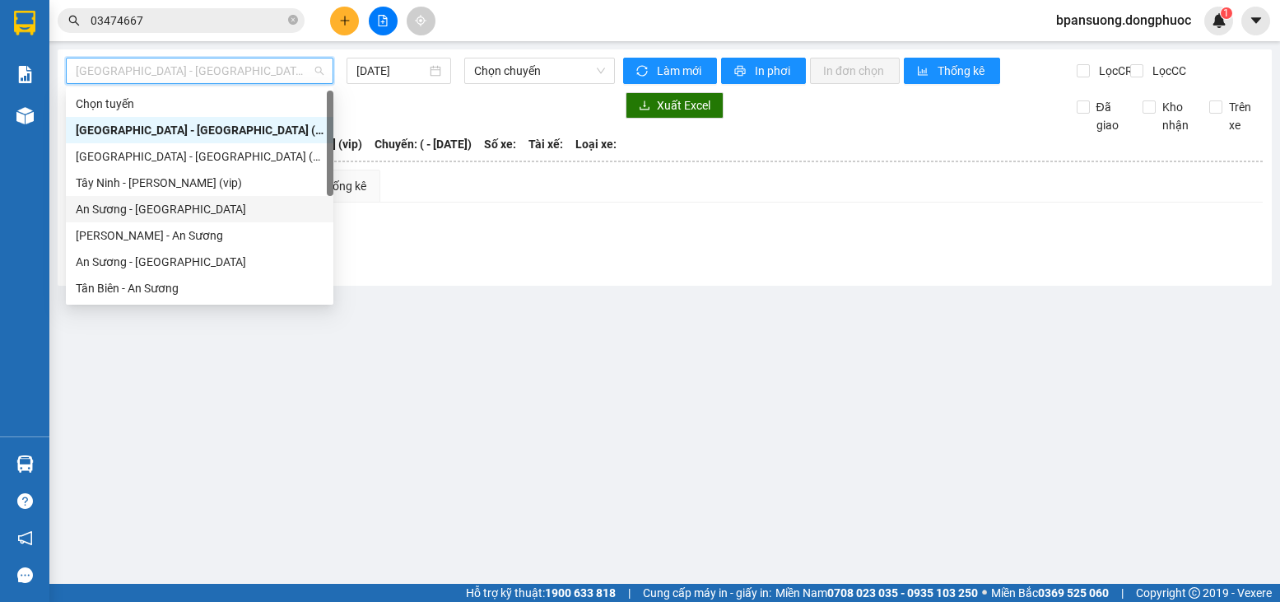
click at [161, 203] on div "An Sương - Châu Thành" at bounding box center [200, 209] width 248 height 18
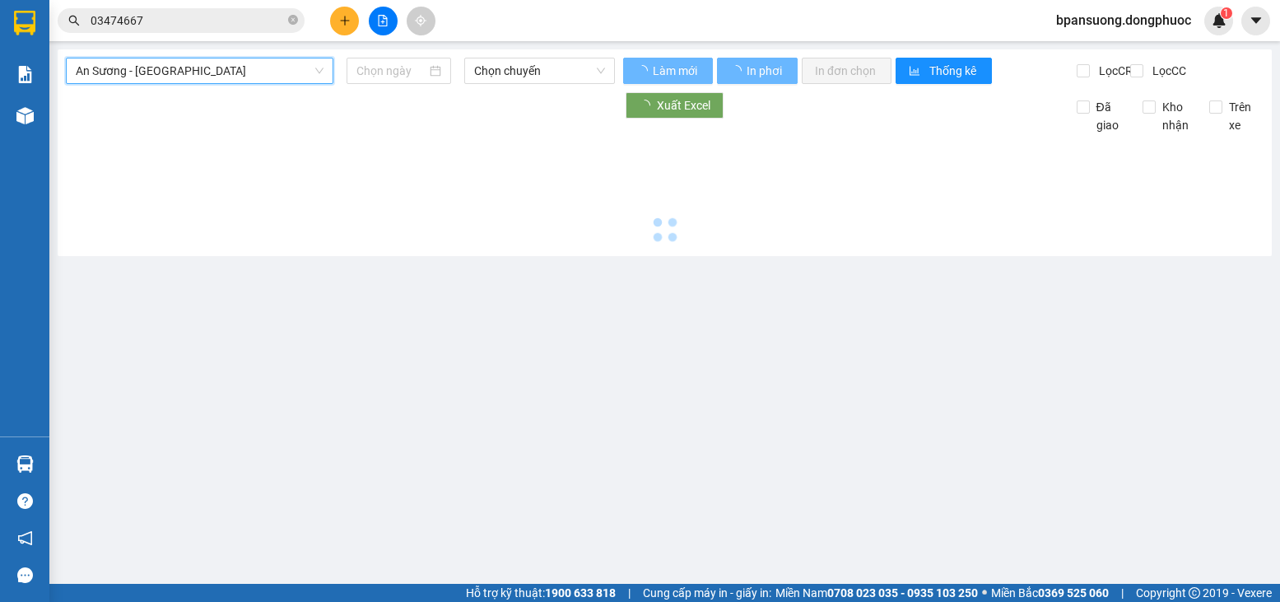
type input "[DATE]"
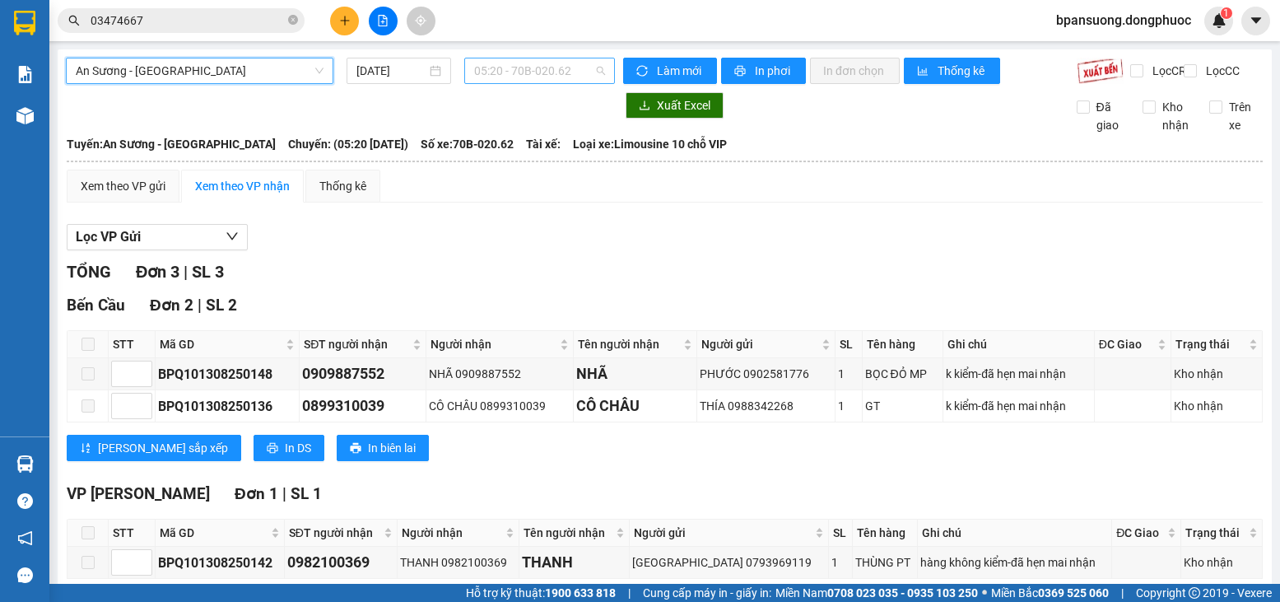
click at [551, 66] on span "05:20 - 70B-020.62" at bounding box center [539, 70] width 131 height 25
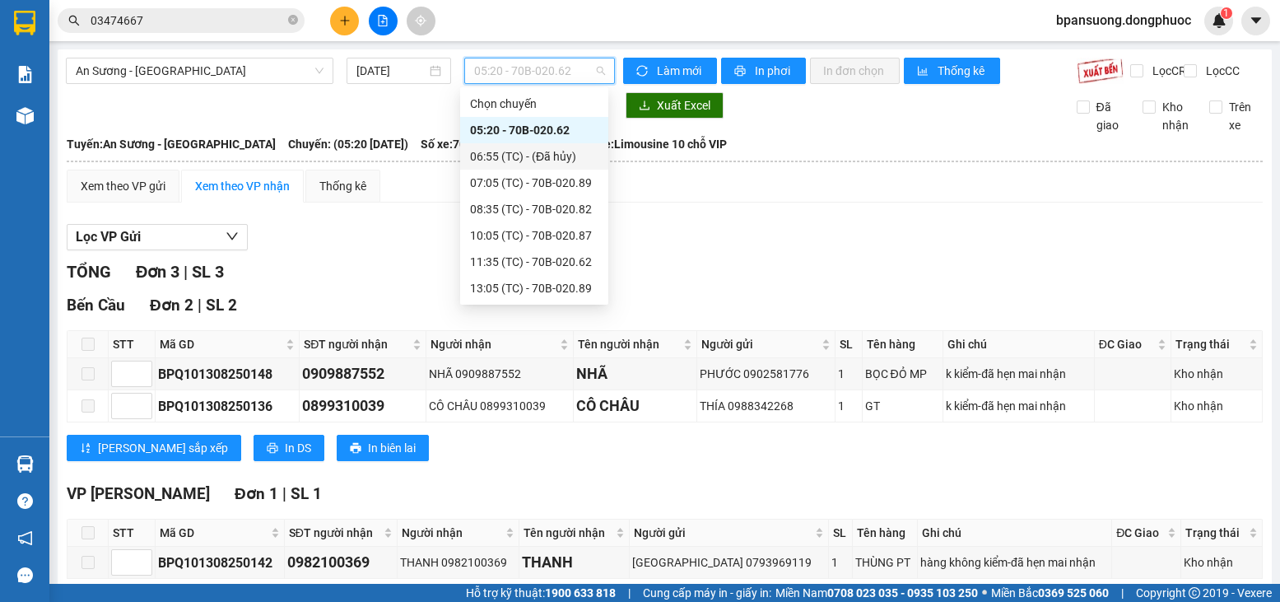
click at [549, 164] on div "06:55 (TC) - (Đã hủy)" at bounding box center [534, 156] width 128 height 18
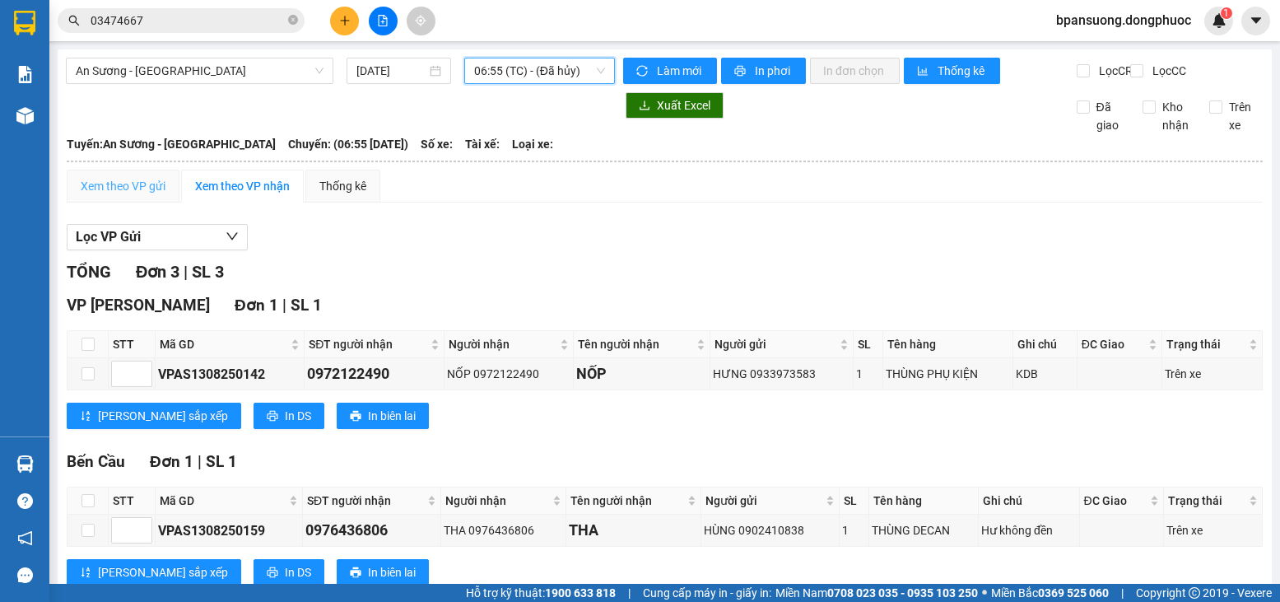
click at [141, 203] on div "Xem theo VP gửi" at bounding box center [123, 186] width 113 height 33
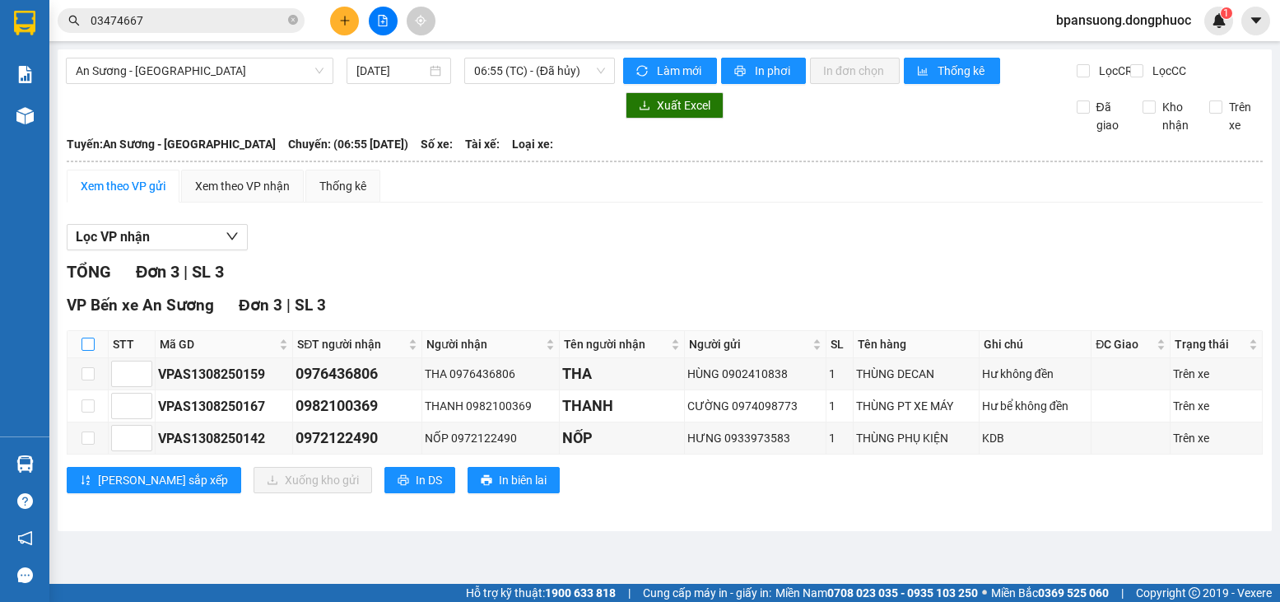
click at [91, 351] on input "checkbox" at bounding box center [88, 344] width 13 height 13
checkbox input "true"
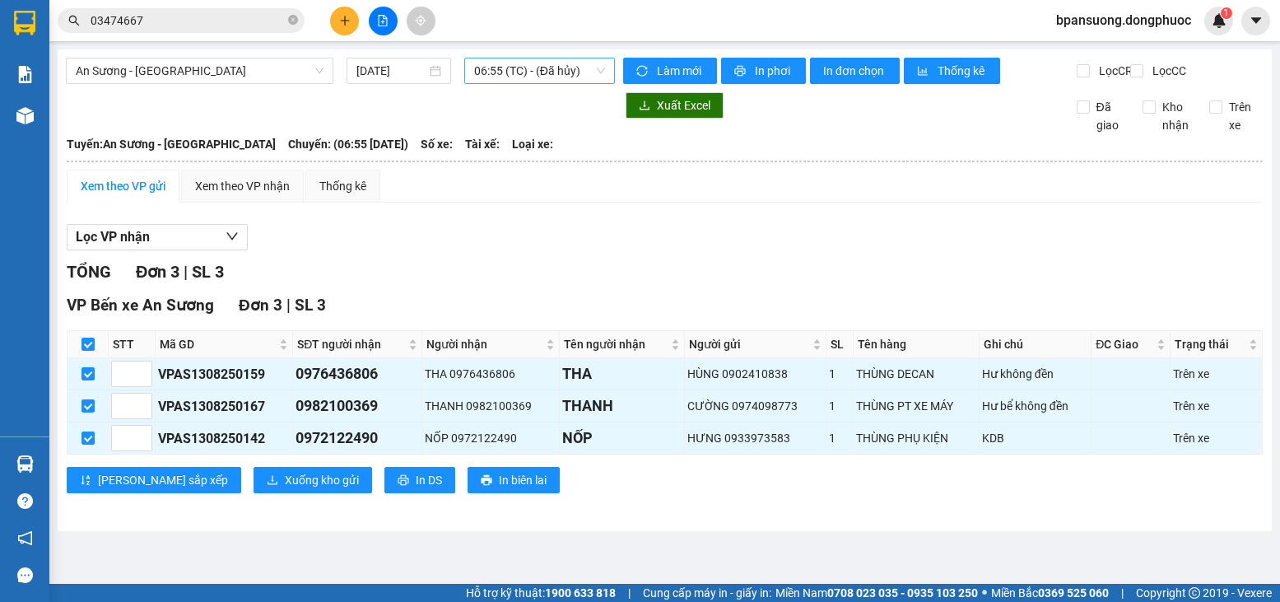
drag, startPoint x: 529, startPoint y: 81, endPoint x: 535, endPoint y: 72, distance: 10.0
click at [530, 79] on span "06:55 (TC) - (Đã hủy)" at bounding box center [539, 70] width 131 height 25
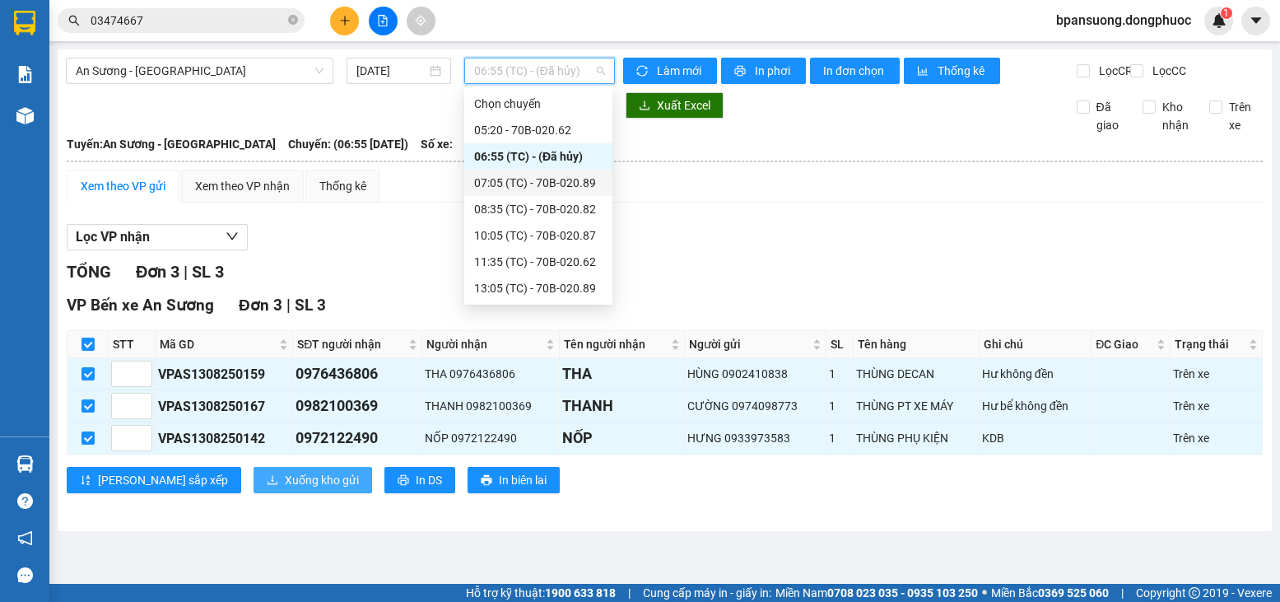
click at [285, 489] on span "Xuống kho gửi" at bounding box center [322, 480] width 74 height 18
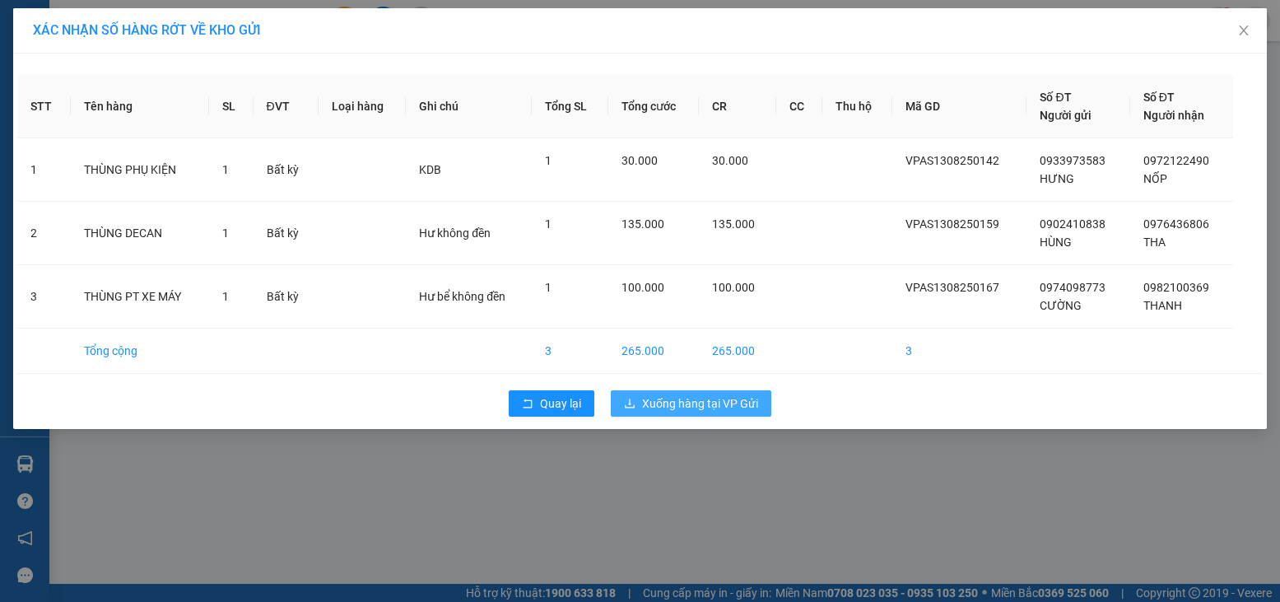
click at [715, 395] on span "Xuống hàng tại VP Gửi" at bounding box center [700, 403] width 116 height 18
click at [515, 403] on button "Quay lại" at bounding box center [552, 403] width 86 height 26
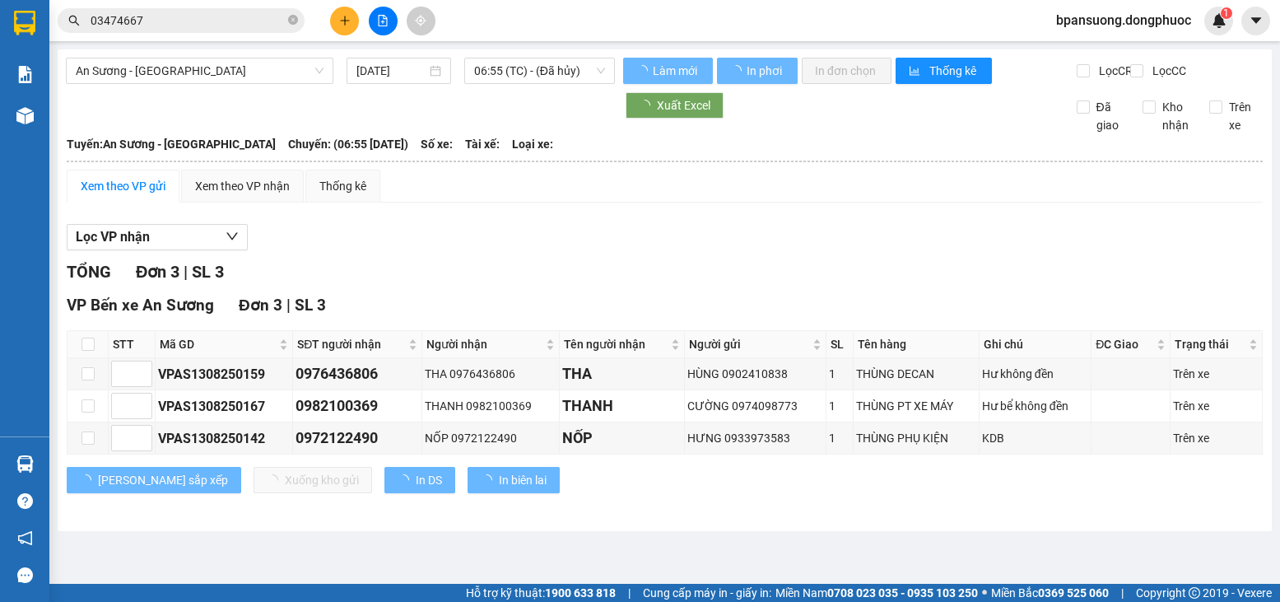
click at [231, 7] on div "Kết quả tìm kiếm ( 9 ) Bộ lọc Mã ĐH Trạng thái Món hàng Tổng cước Chưa cước Nhã…" at bounding box center [160, 21] width 321 height 29
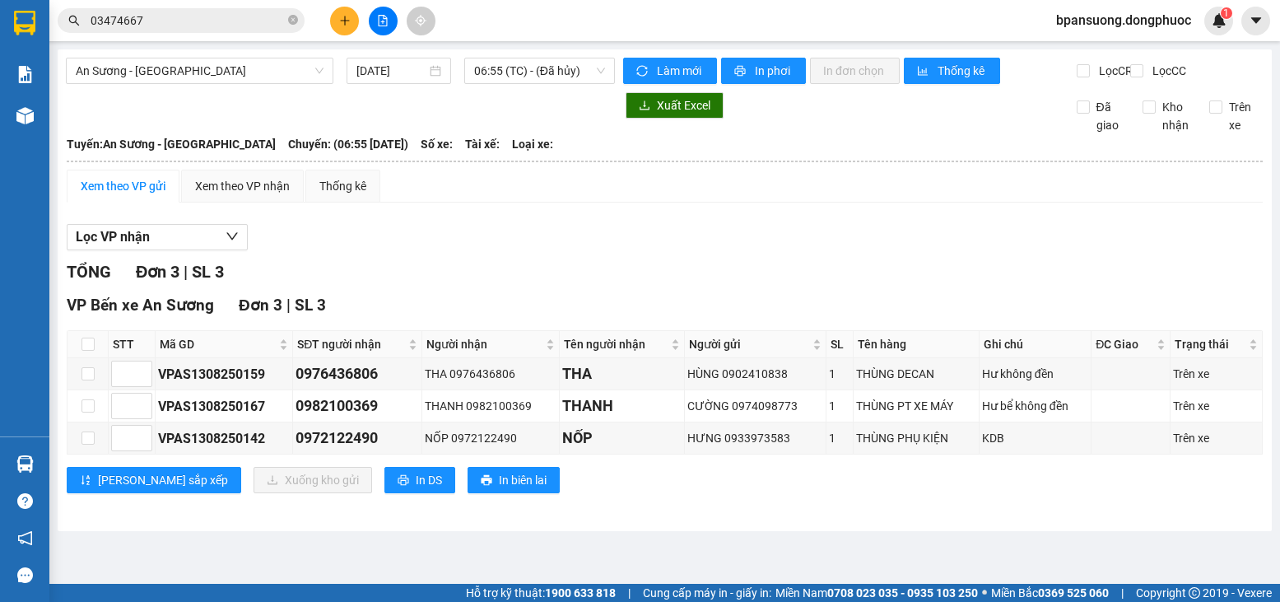
click at [231, 7] on div "Kết quả tìm kiếm ( 9 ) Bộ lọc Mã ĐH Trạng thái Món hàng Tổng cước Chưa cước Nhã…" at bounding box center [160, 21] width 321 height 29
click at [212, 18] on input "03474667" at bounding box center [188, 21] width 194 height 18
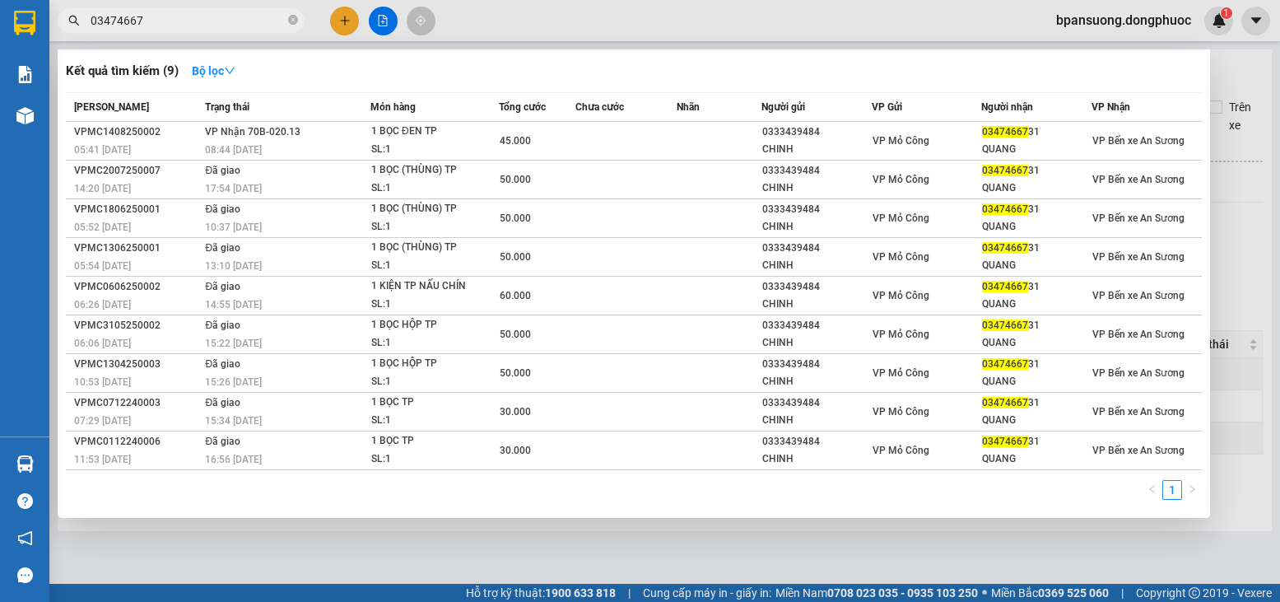
click at [212, 18] on input "03474667" at bounding box center [188, 21] width 194 height 18
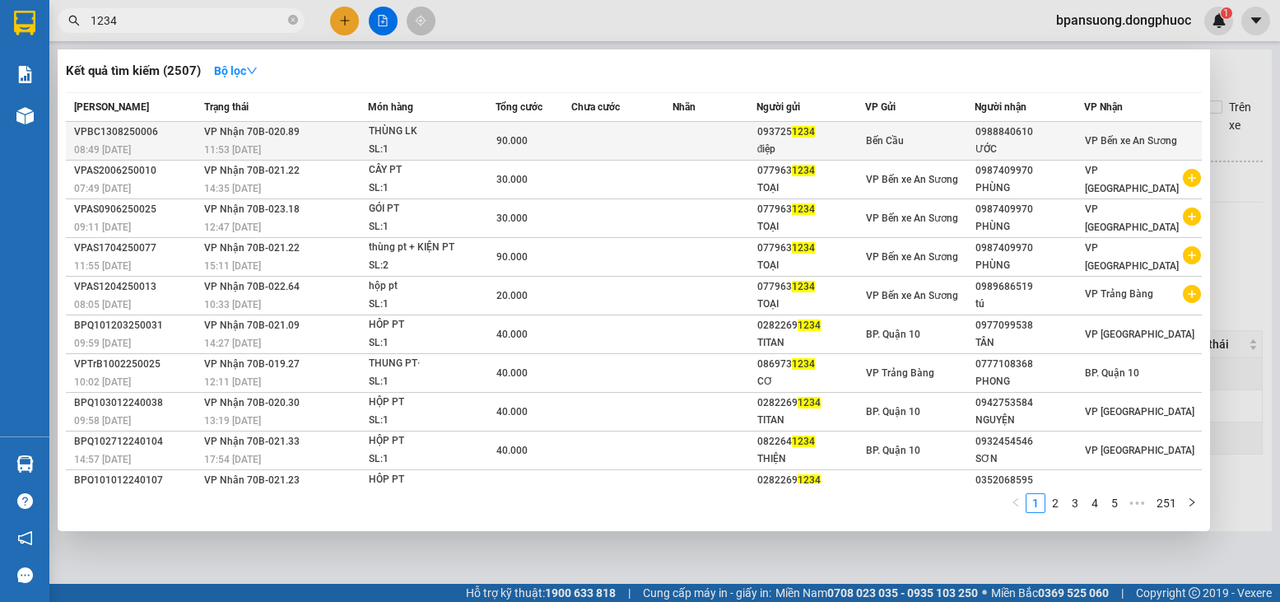
type input "1234"
click at [867, 140] on span "Bến Cầu" at bounding box center [885, 141] width 38 height 12
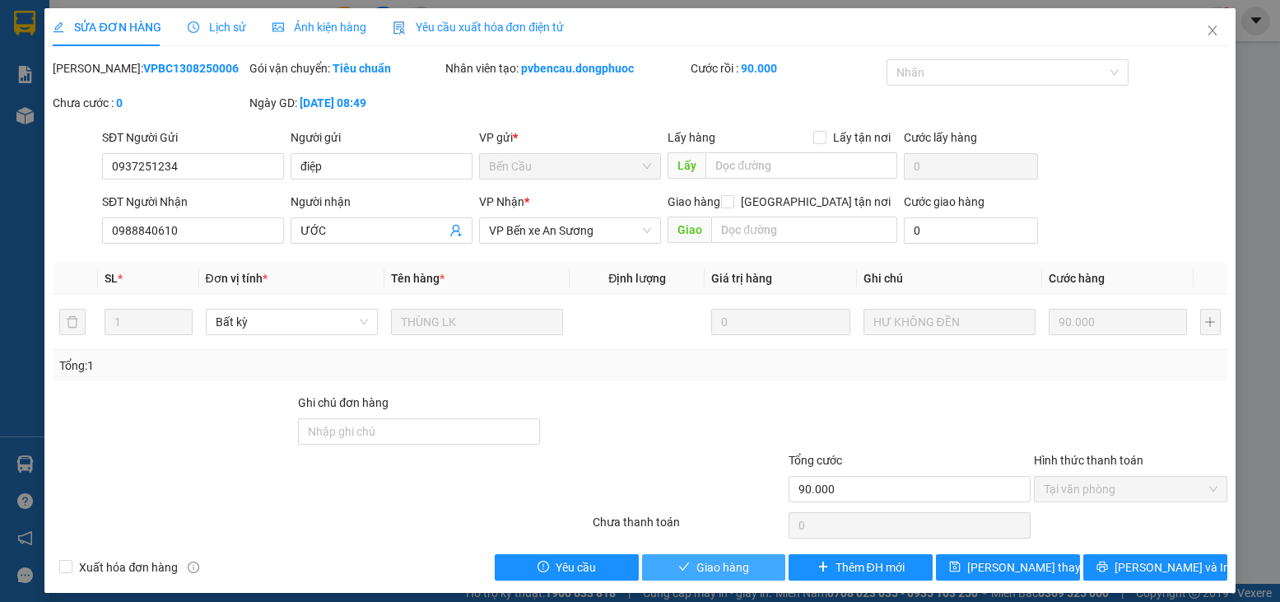
click at [697, 575] on span "Giao hàng" at bounding box center [723, 567] width 53 height 18
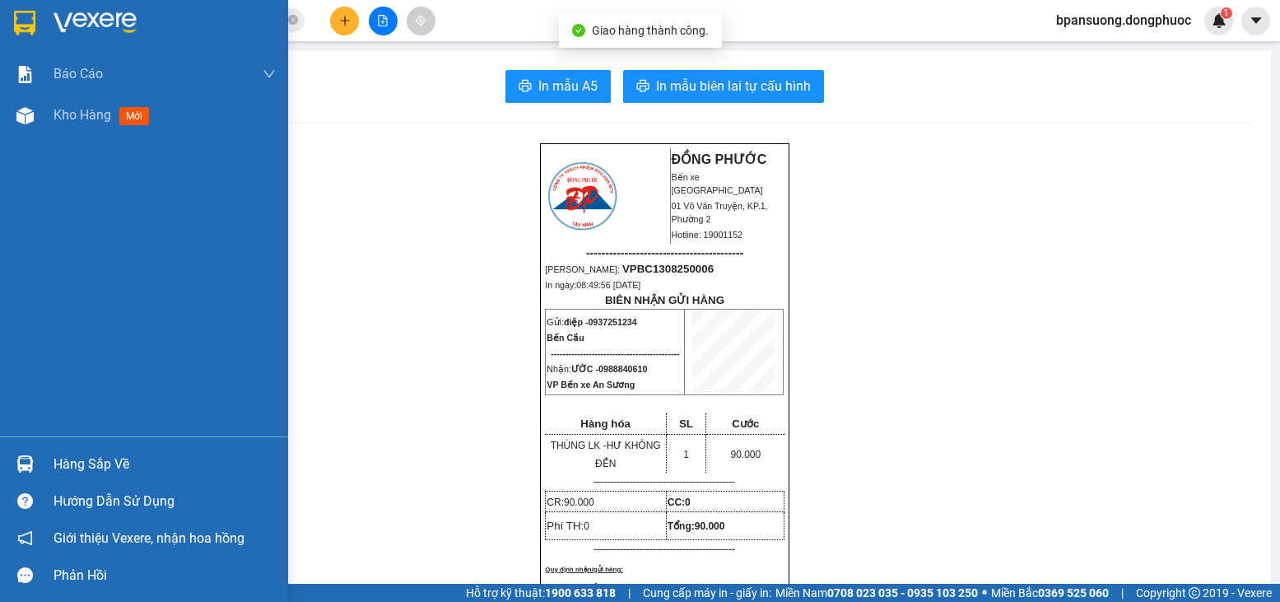
click at [42, 15] on div at bounding box center [144, 27] width 288 height 54
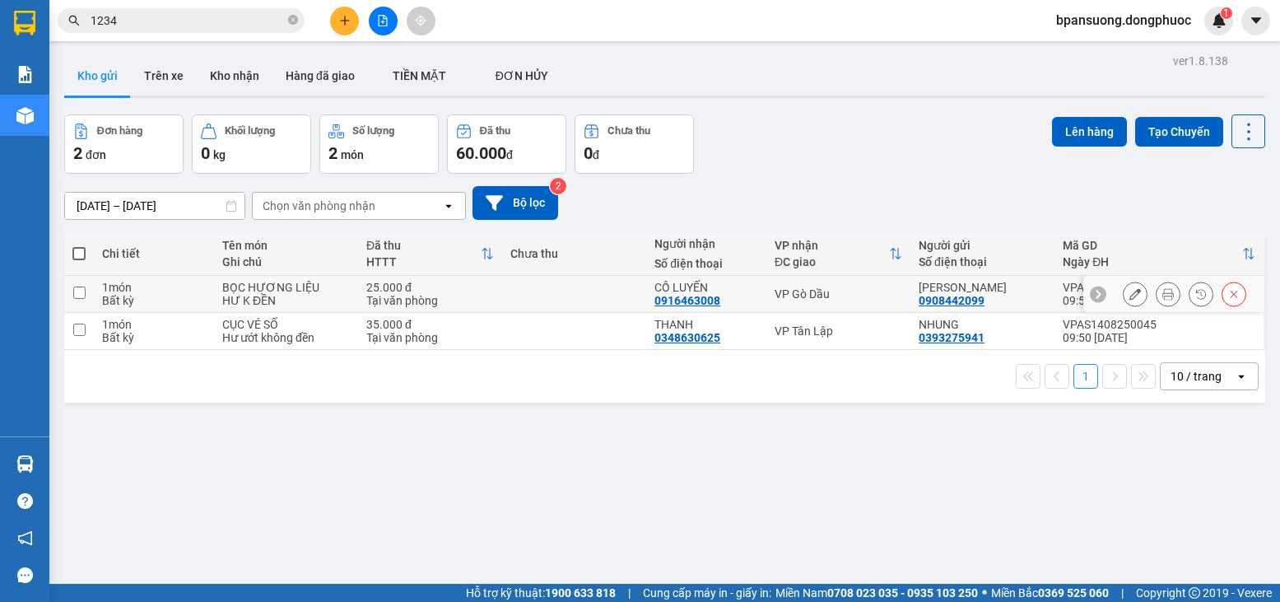
click at [861, 297] on div "VP Gò Dầu" at bounding box center [839, 293] width 128 height 13
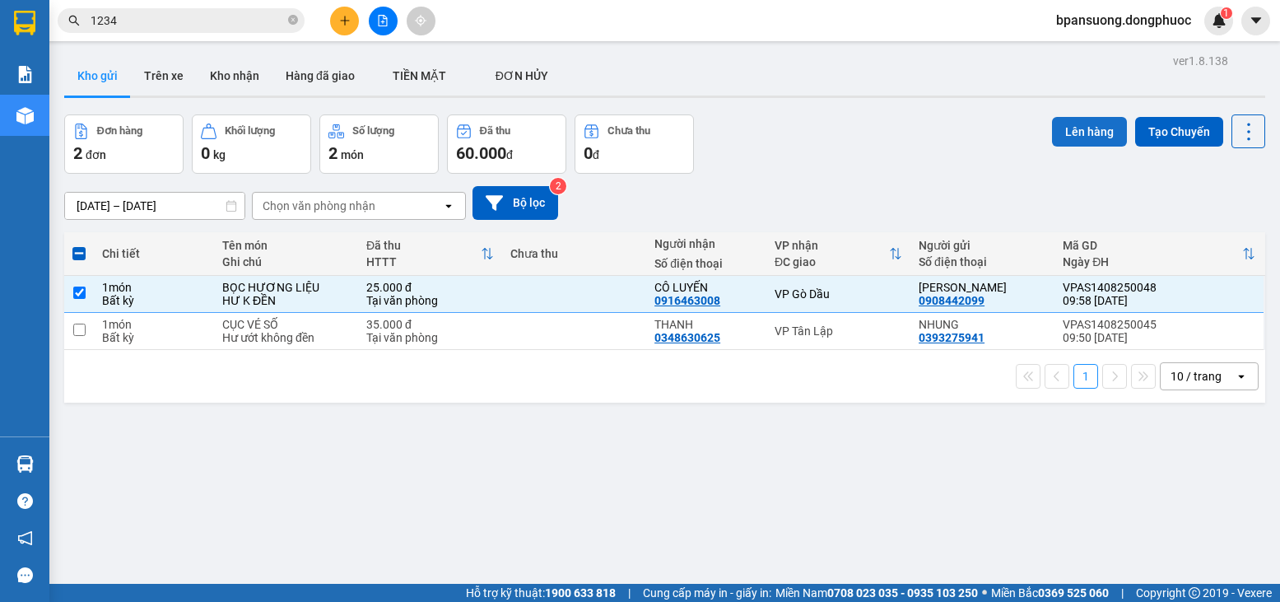
click at [1073, 129] on button "Lên hàng" at bounding box center [1089, 132] width 75 height 30
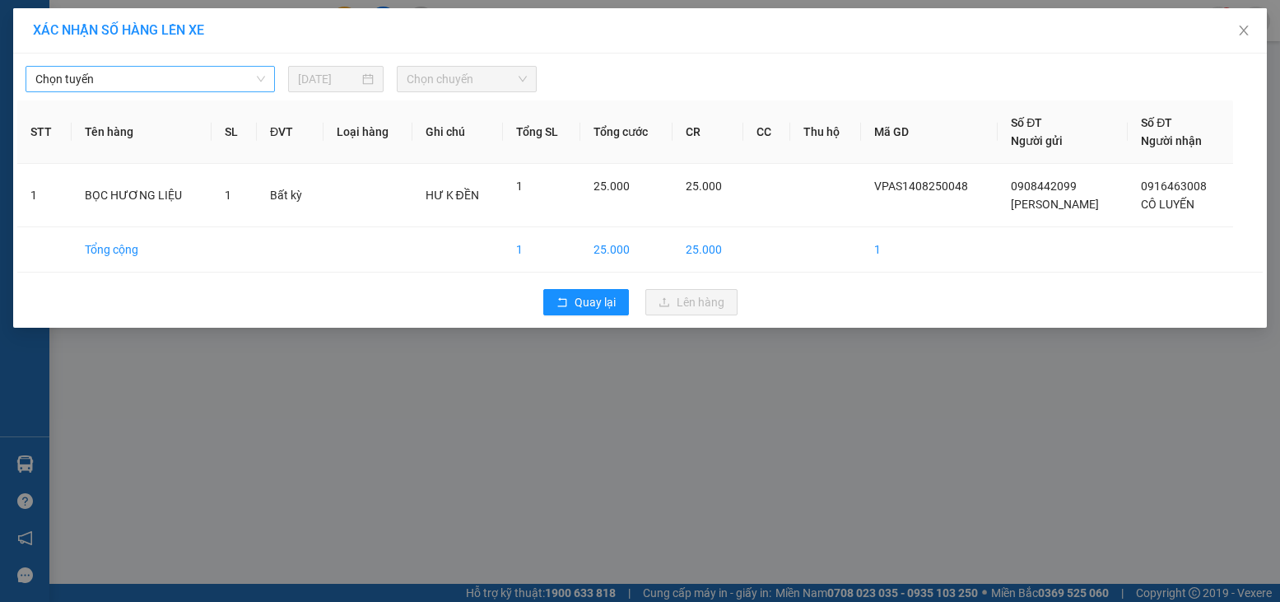
click at [181, 73] on span "Chọn tuyến" at bounding box center [150, 79] width 230 height 25
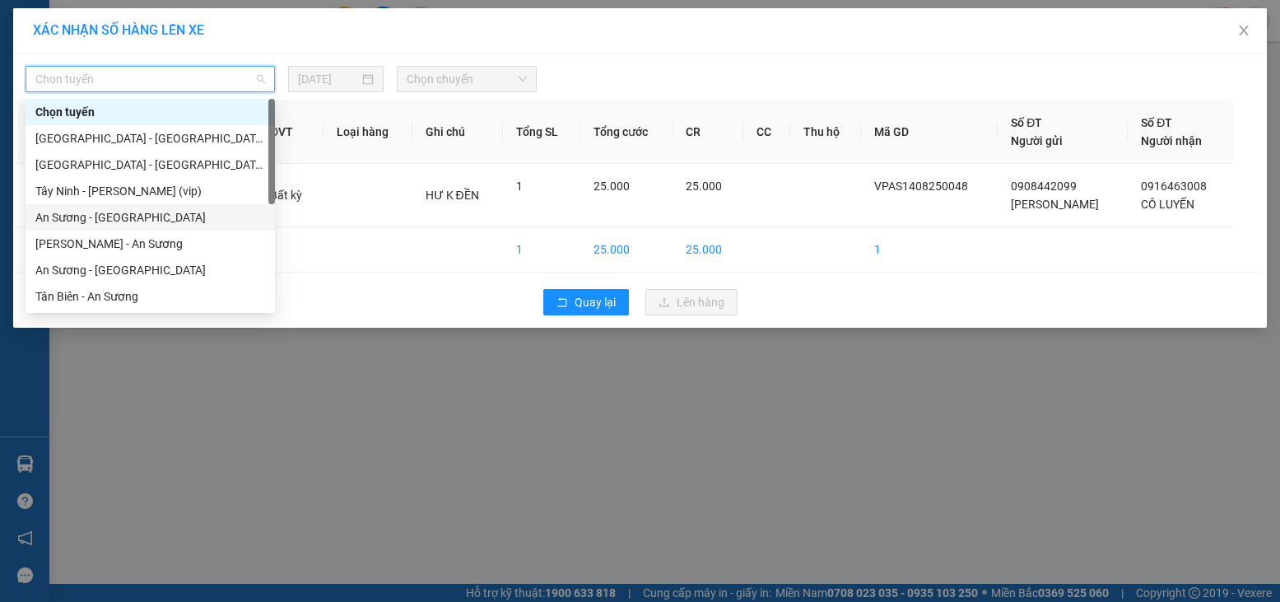
click at [125, 214] on div "An Sương - Châu Thành" at bounding box center [150, 217] width 230 height 18
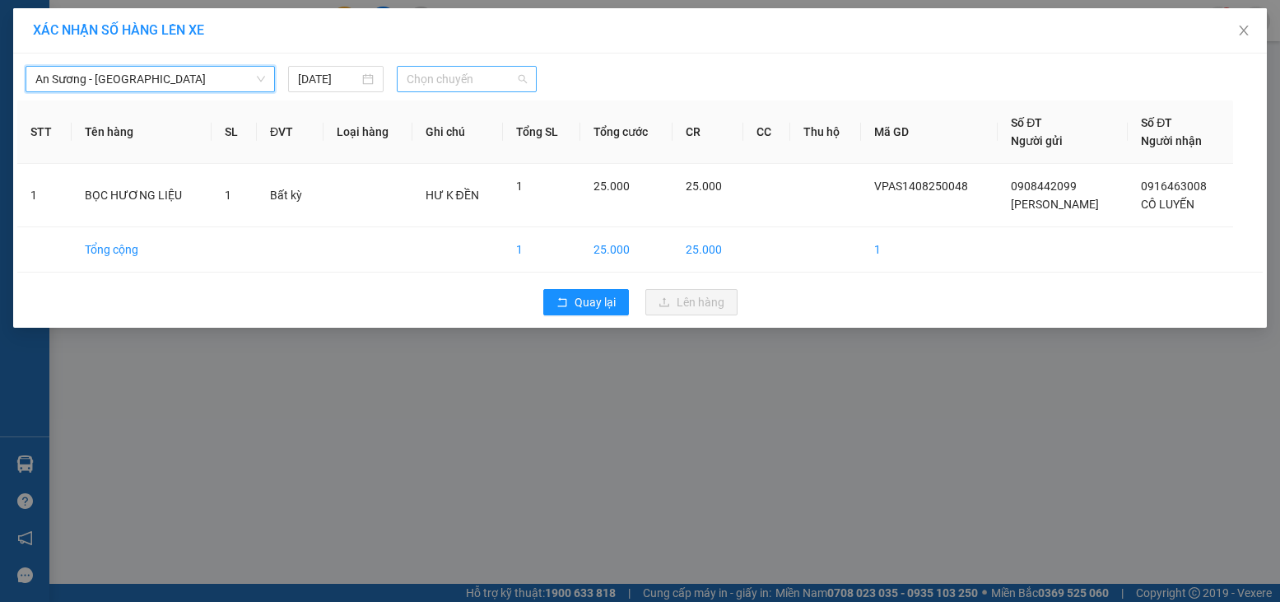
click at [496, 82] on span "Chọn chuyến" at bounding box center [467, 79] width 120 height 25
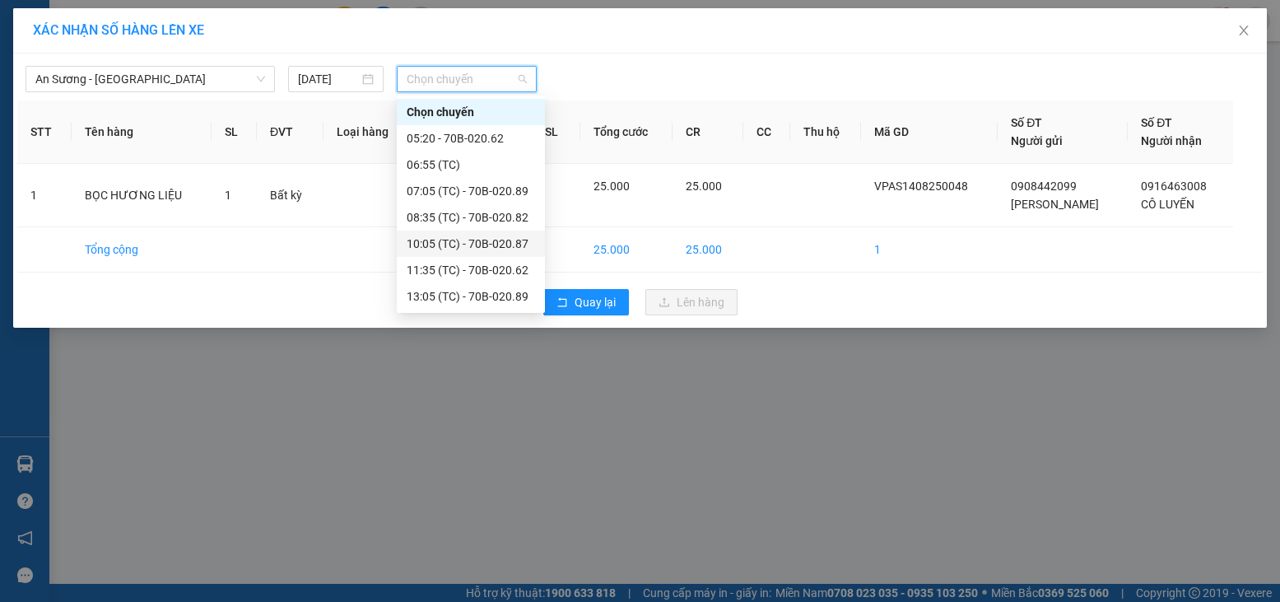
click at [481, 248] on div "10:05 (TC) - 70B-020.87" at bounding box center [471, 244] width 128 height 18
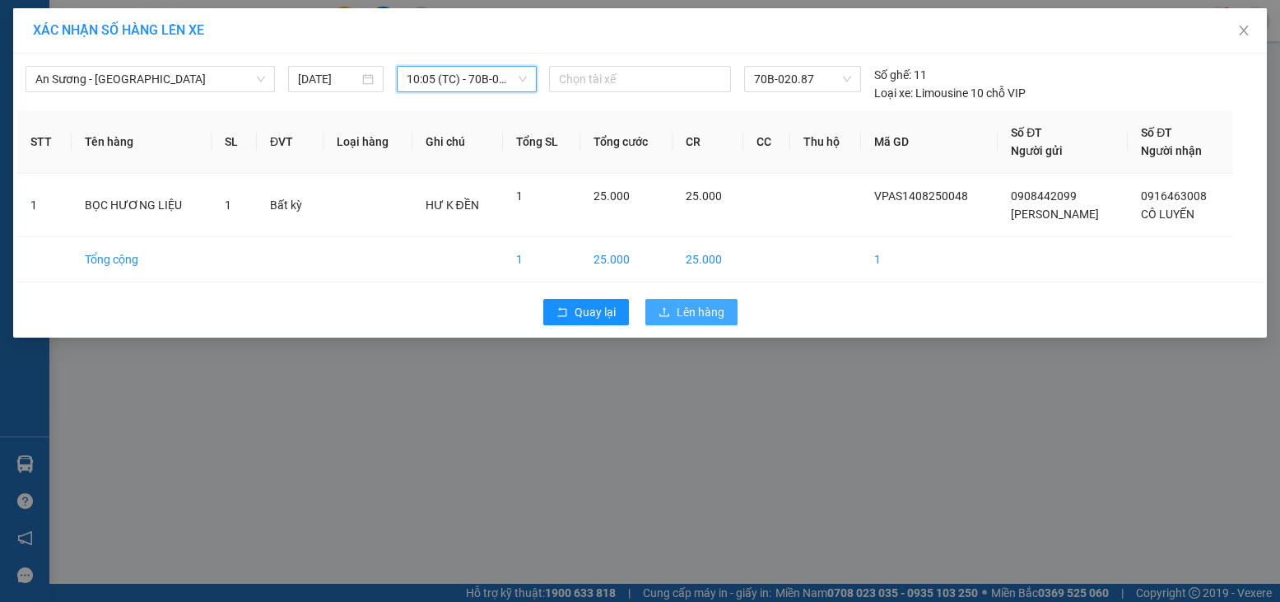
click at [702, 313] on span "Lên hàng" at bounding box center [701, 312] width 48 height 18
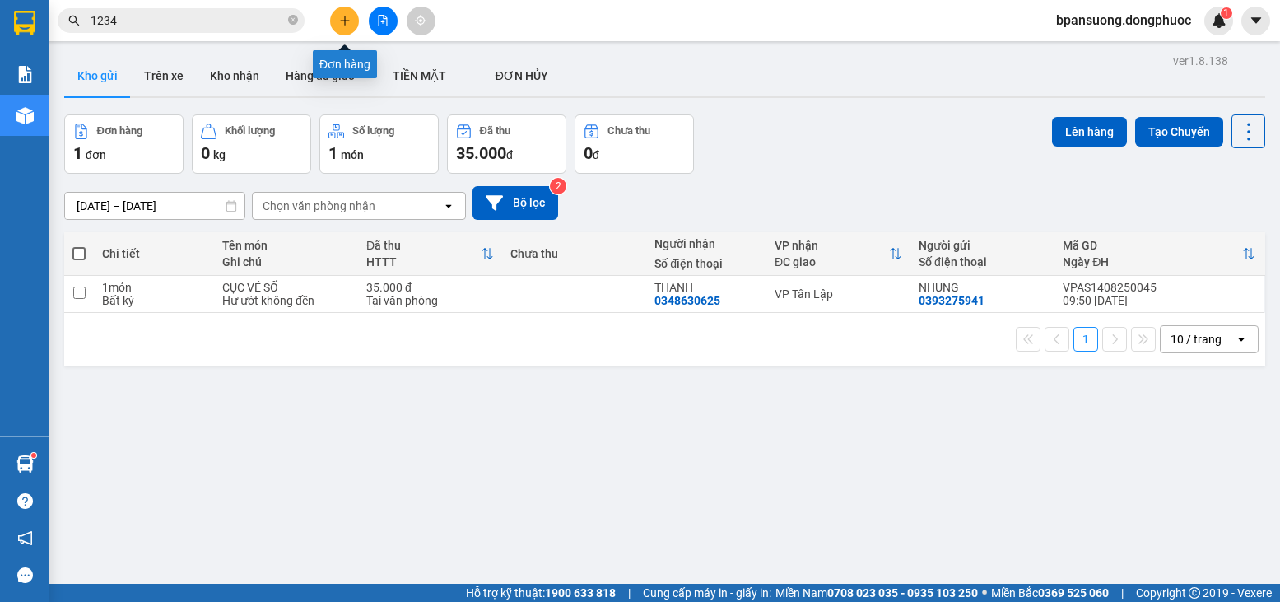
click at [338, 12] on button at bounding box center [344, 21] width 29 height 29
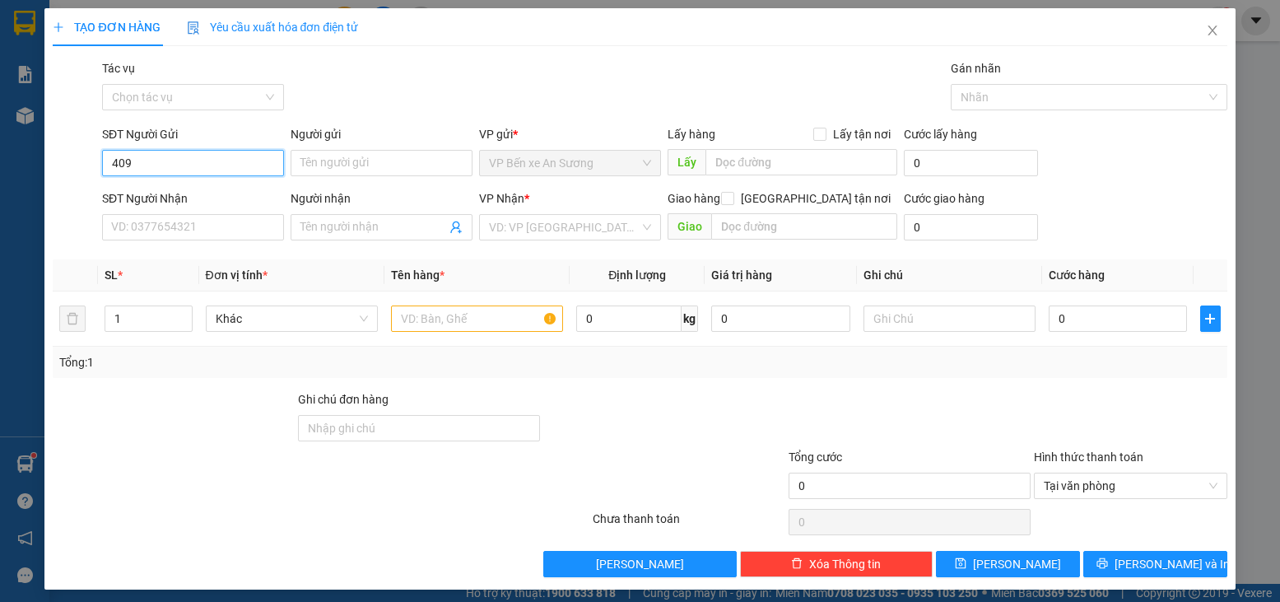
type input "4090"
click at [193, 196] on div "02838444090 - SONG MỸ" at bounding box center [191, 196] width 161 height 18
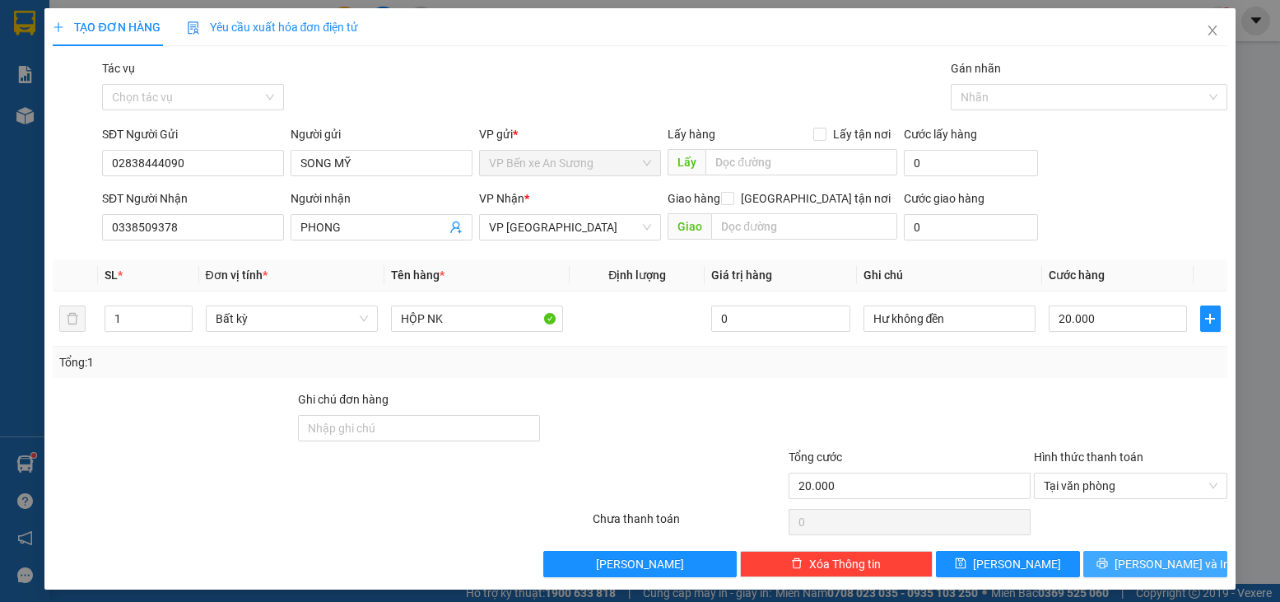
click at [1204, 561] on button "[PERSON_NAME] và In" at bounding box center [1155, 564] width 144 height 26
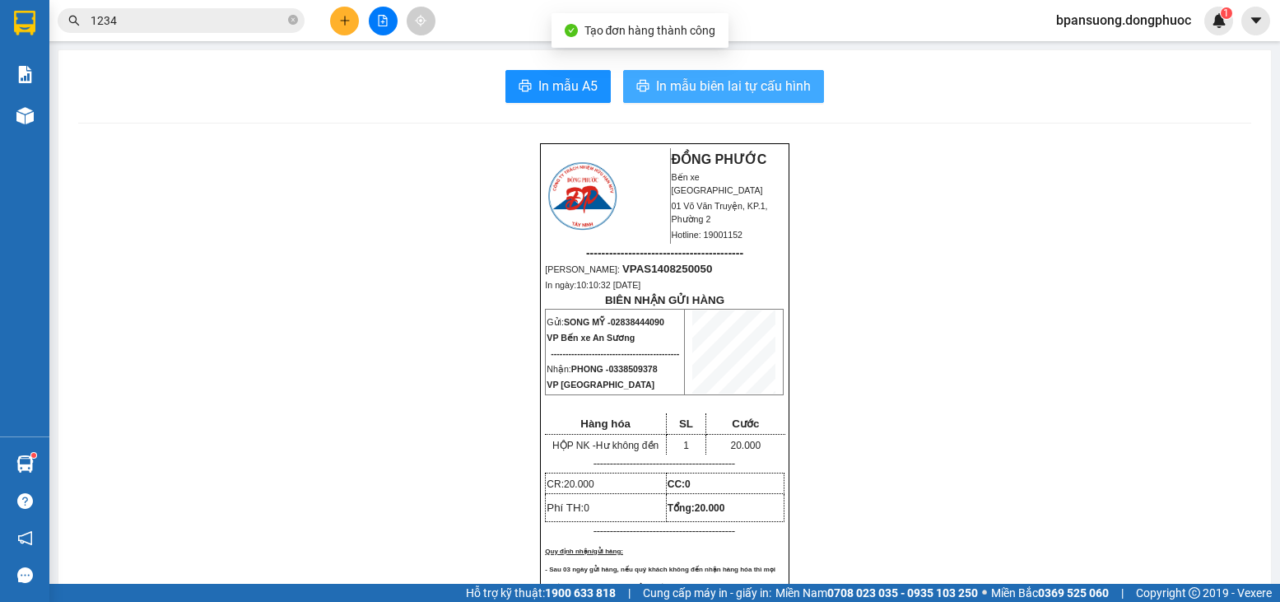
click at [725, 84] on span "In mẫu biên lai tự cấu hình" at bounding box center [733, 86] width 155 height 21
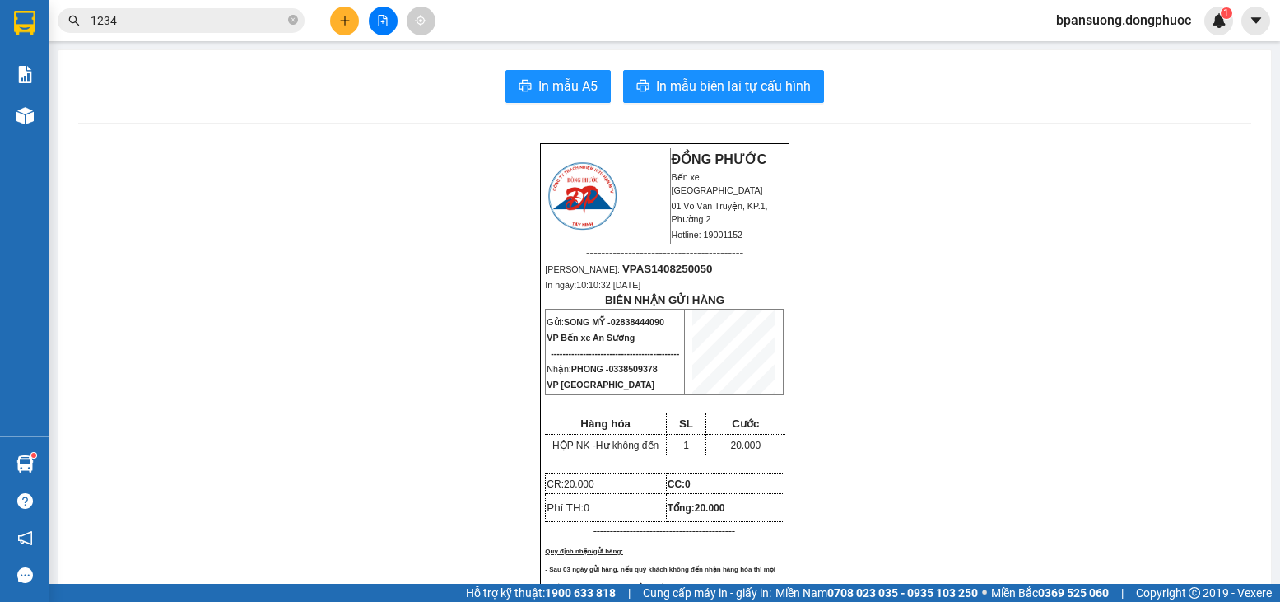
click at [401, 17] on div at bounding box center [382, 21] width 123 height 29
click at [380, 20] on icon "file-add" at bounding box center [383, 21] width 12 height 12
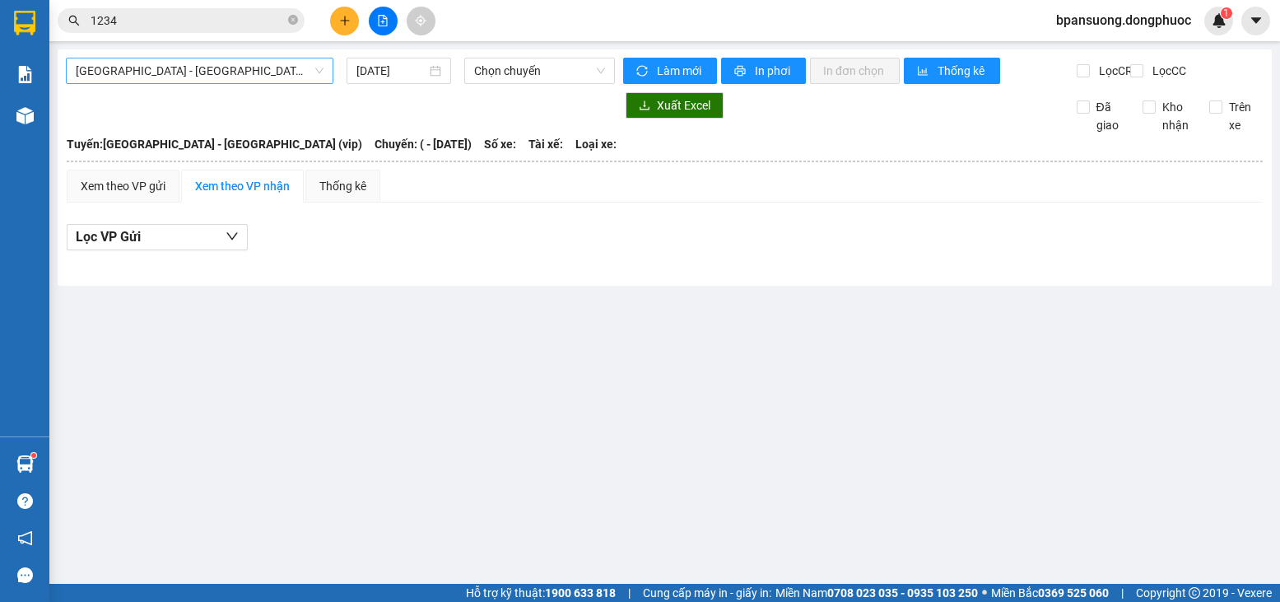
click at [298, 69] on span "Hồ Chí Minh - Tây Ninh (vip)" at bounding box center [200, 70] width 248 height 25
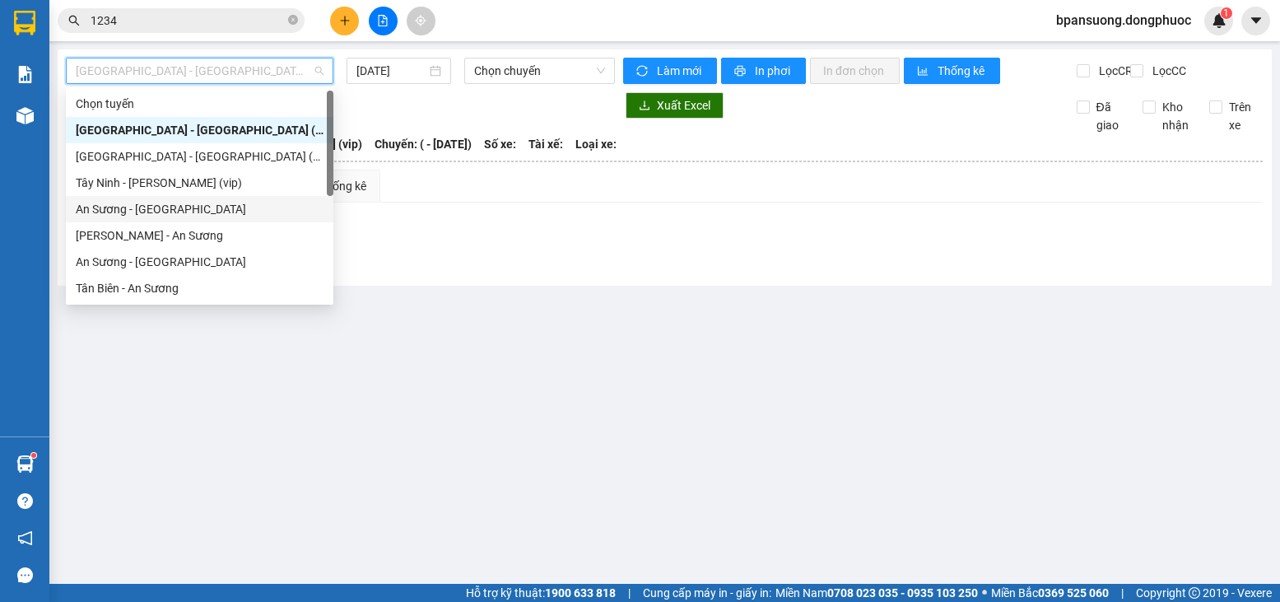
click at [188, 211] on div "An Sương - Châu Thành" at bounding box center [200, 209] width 248 height 18
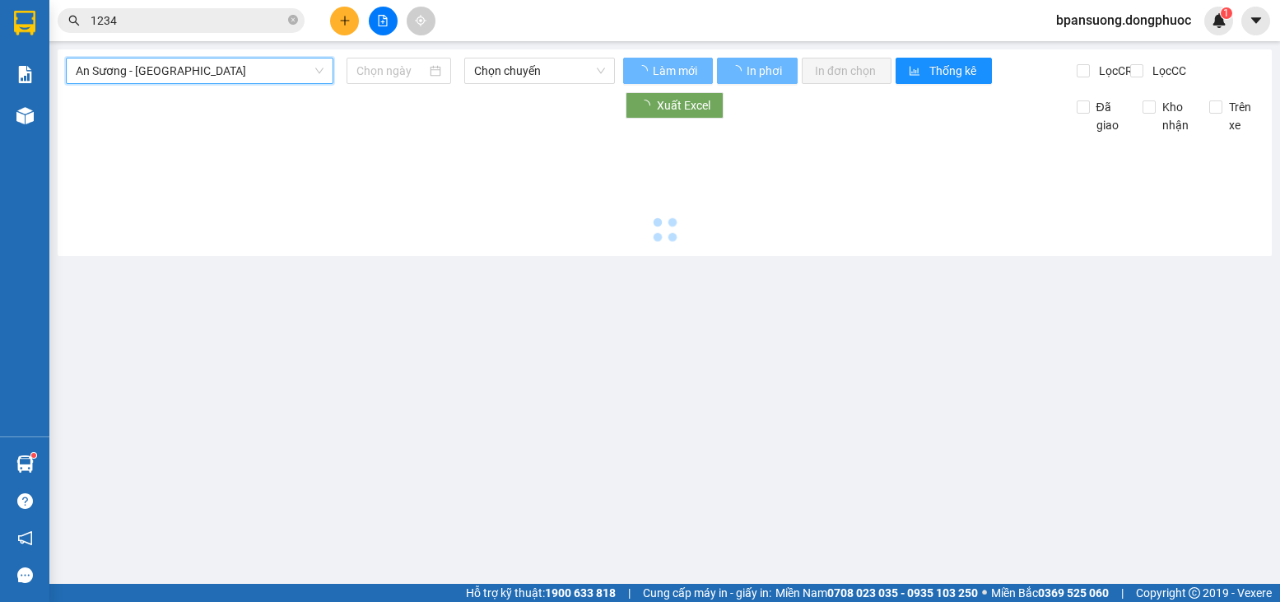
type input "[DATE]"
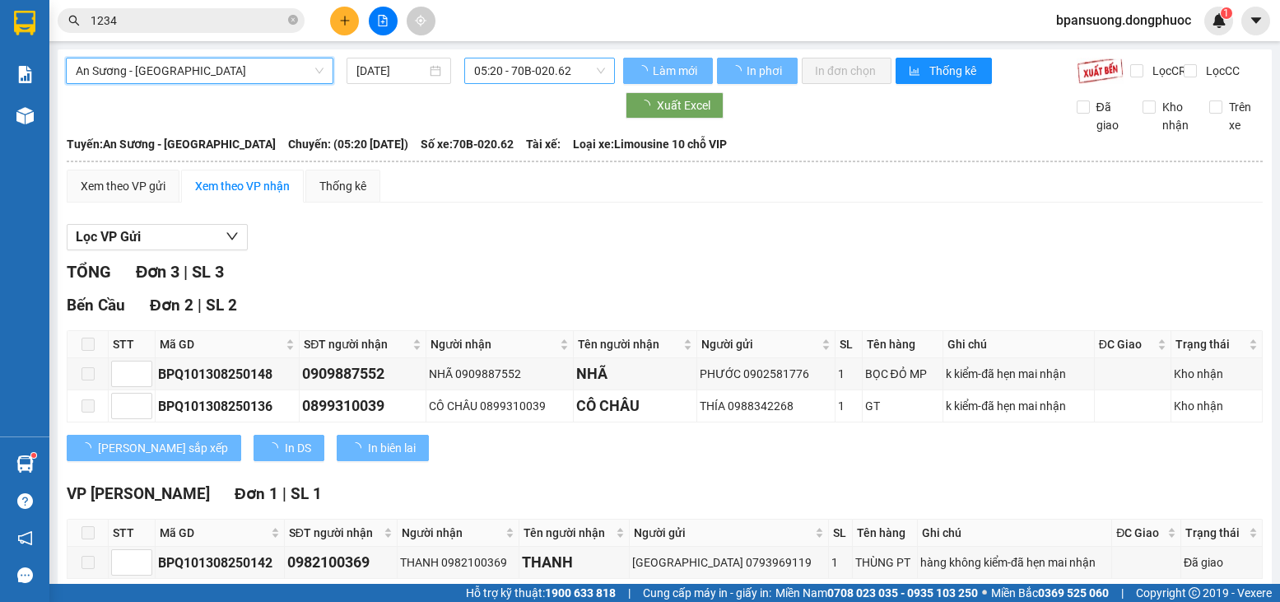
click at [520, 66] on span "05:20 - 70B-020.62" at bounding box center [539, 70] width 131 height 25
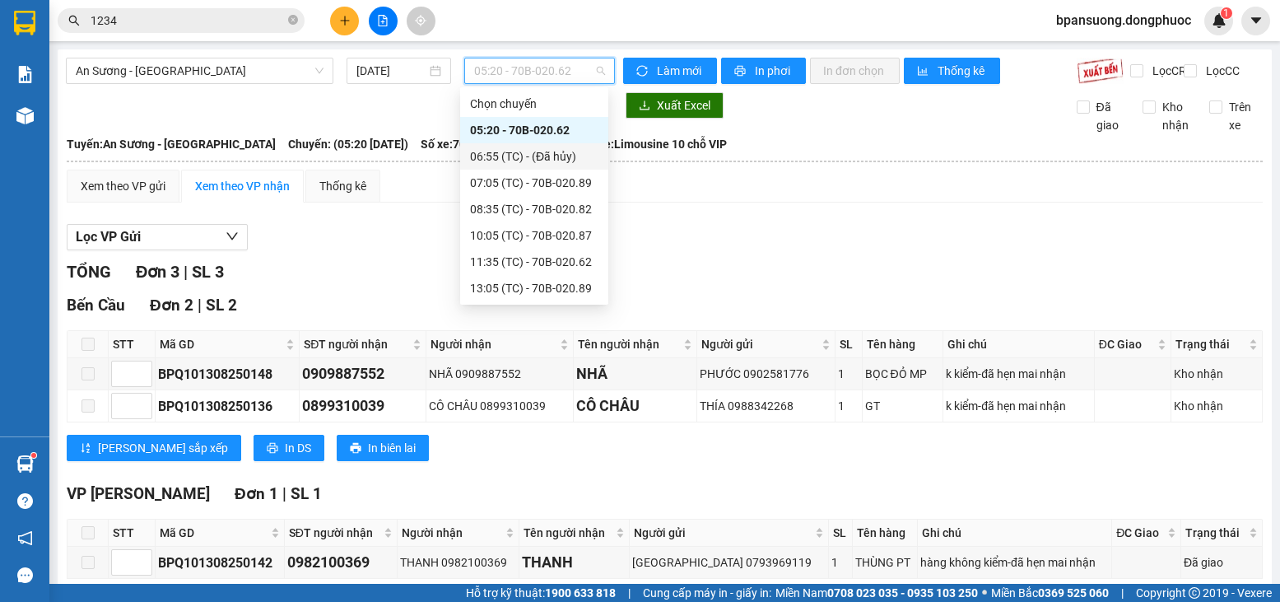
click at [538, 155] on div "06:55 (TC) - (Đã hủy)" at bounding box center [534, 156] width 128 height 18
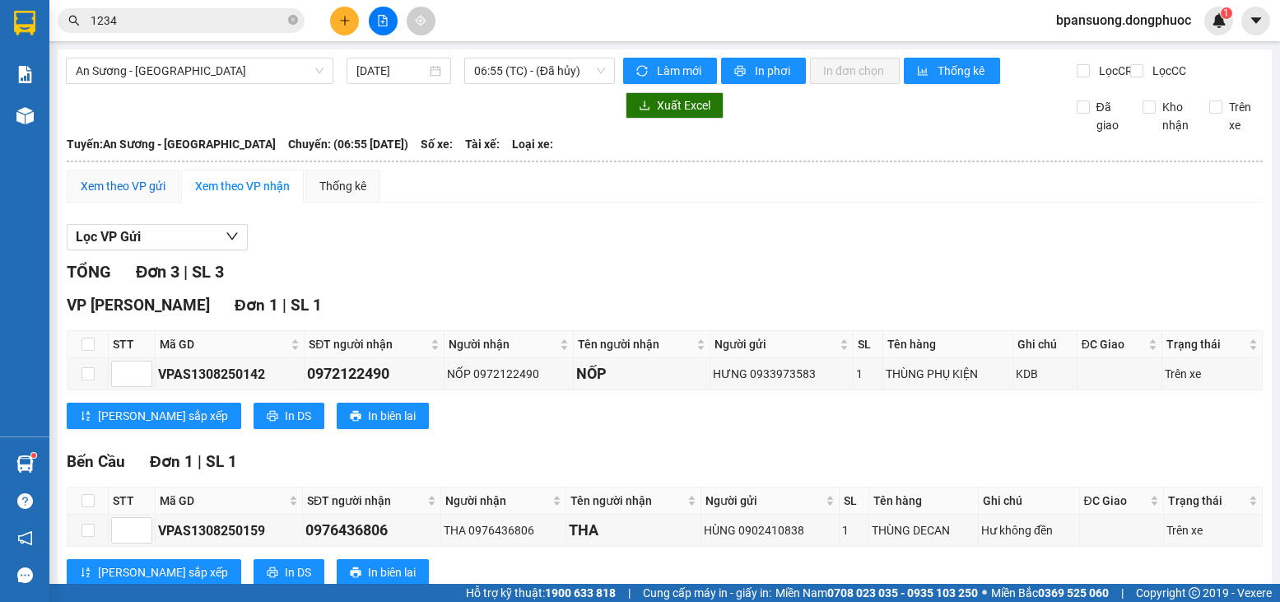
click at [105, 195] on div "Xem theo VP gửi" at bounding box center [123, 186] width 85 height 18
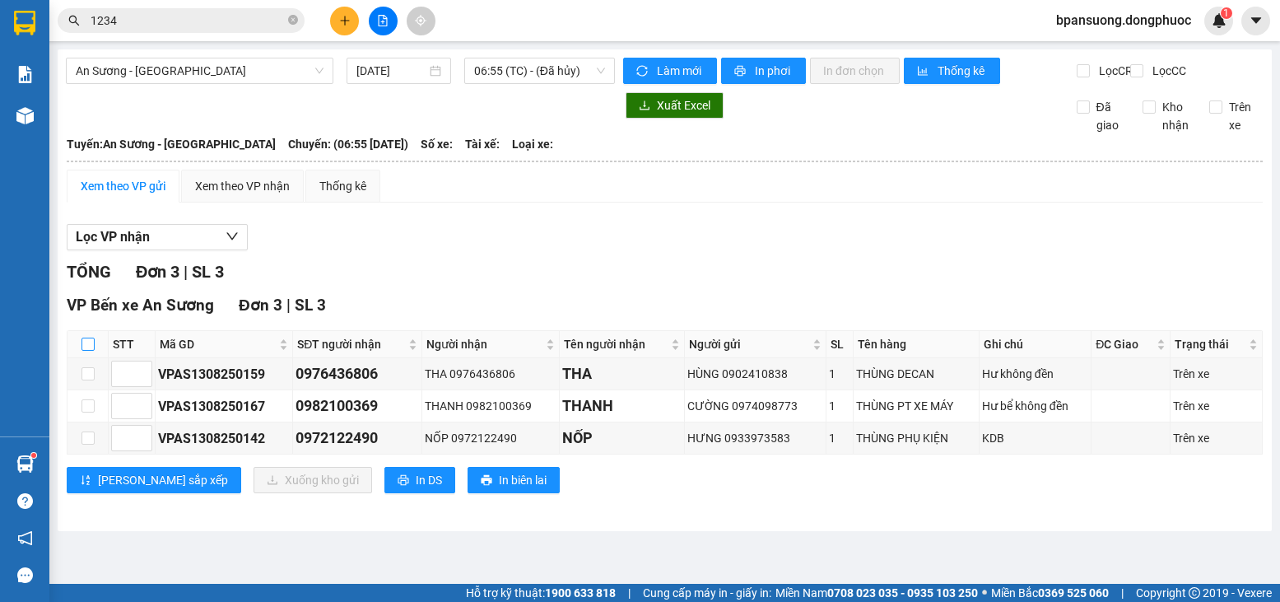
click at [82, 351] on input "checkbox" at bounding box center [88, 344] width 13 height 13
checkbox input "true"
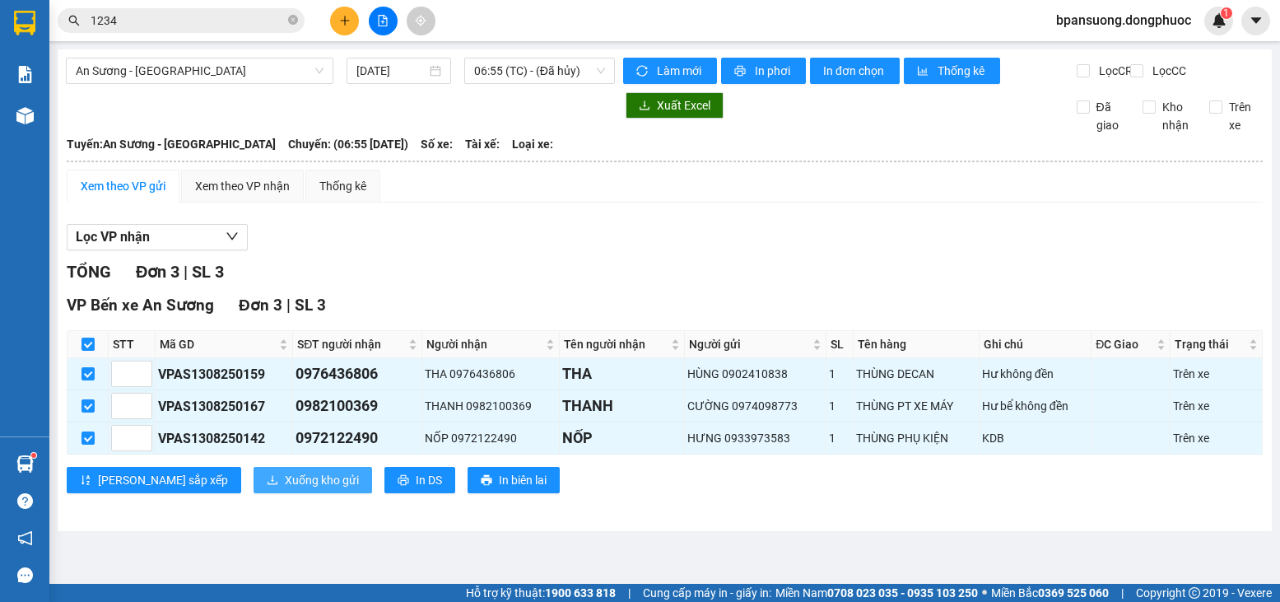
click at [285, 489] on span "Xuống kho gửi" at bounding box center [322, 480] width 74 height 18
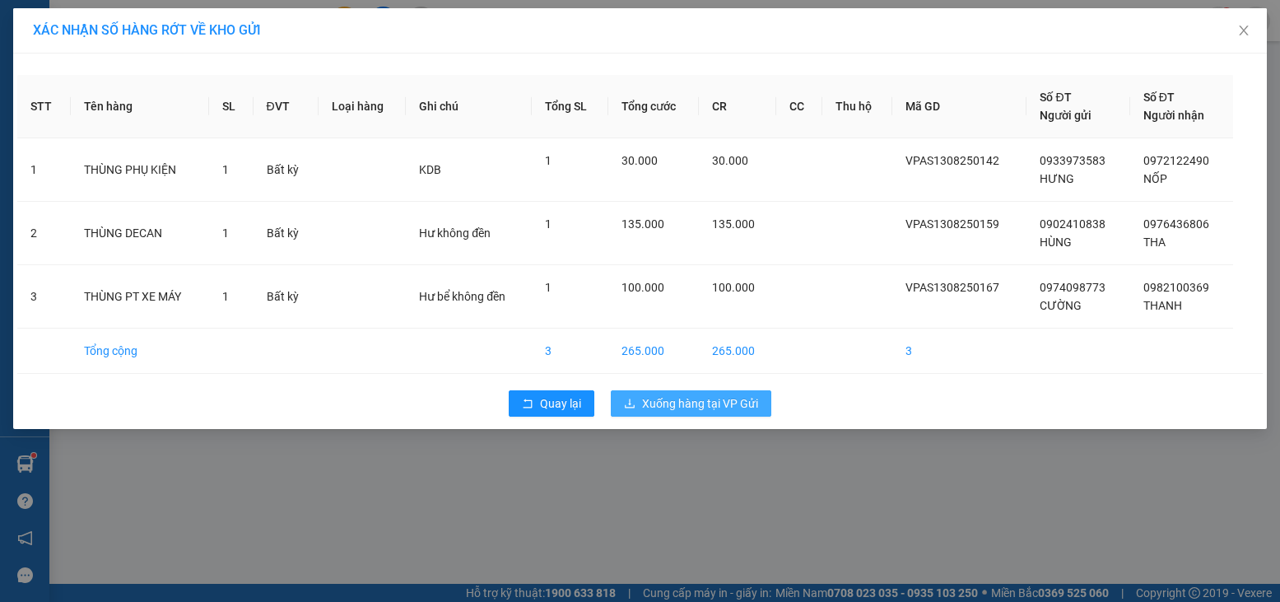
click at [642, 399] on span "Xuống hàng tại VP Gửi" at bounding box center [700, 403] width 116 height 18
click at [573, 403] on span "Quay lại" at bounding box center [560, 403] width 41 height 18
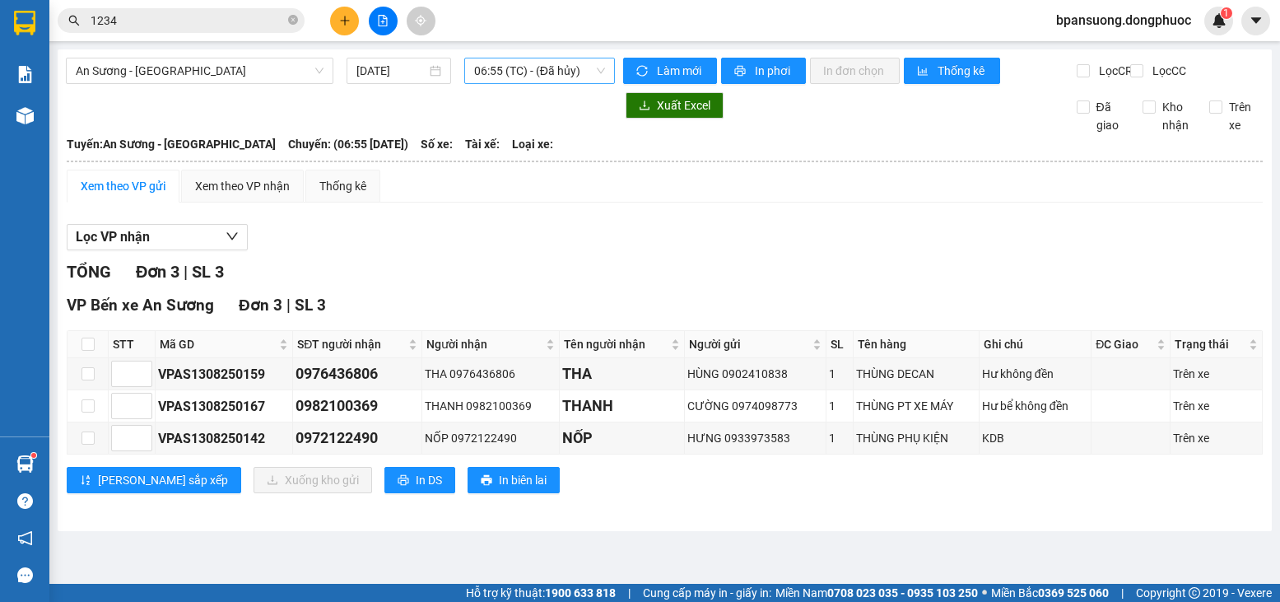
click at [533, 82] on span "06:55 (TC) - (Đã hủy)" at bounding box center [539, 70] width 131 height 25
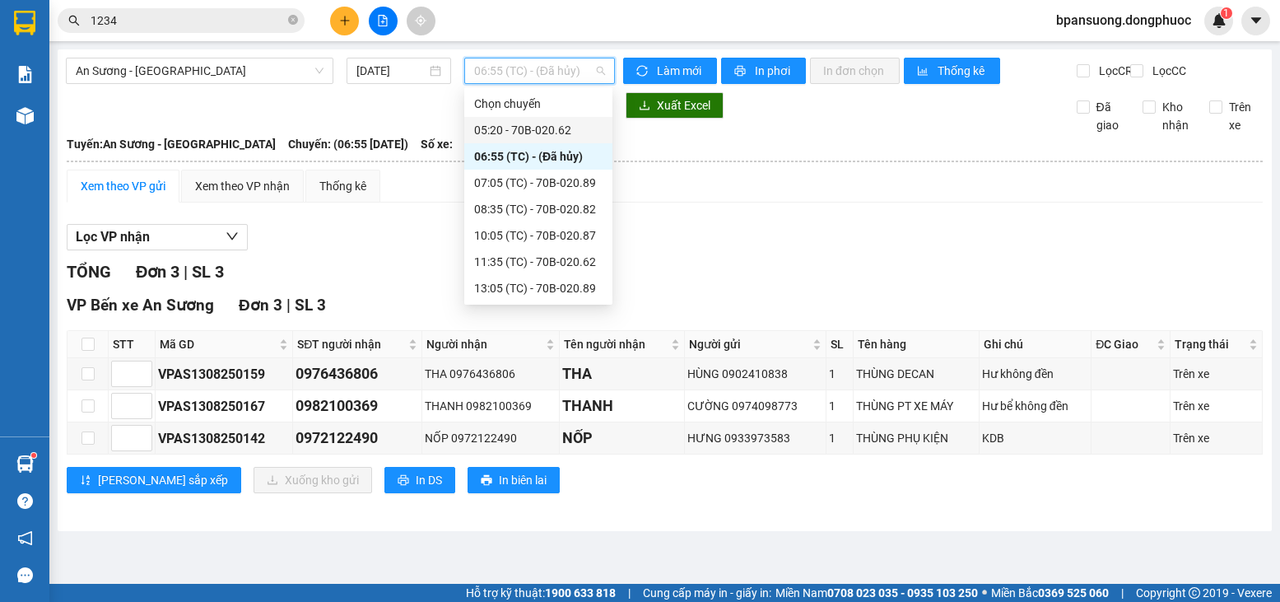
click at [574, 137] on div "05:20 - 70B-020.62" at bounding box center [538, 130] width 128 height 18
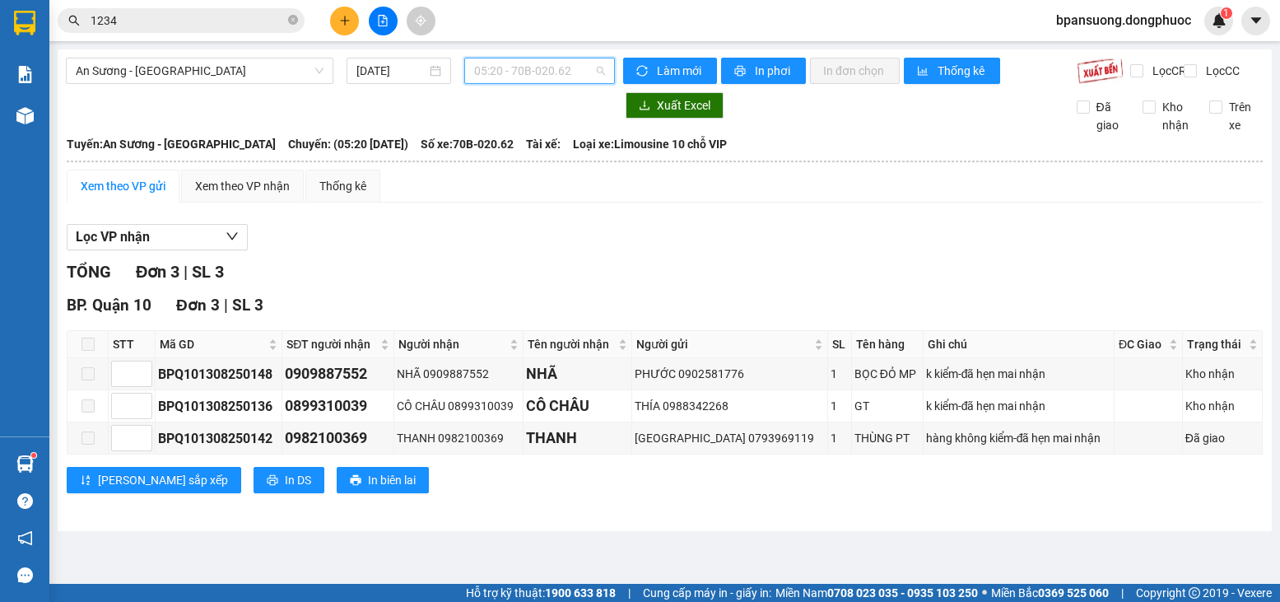
click at [571, 76] on span "05:20 - 70B-020.62" at bounding box center [539, 70] width 131 height 25
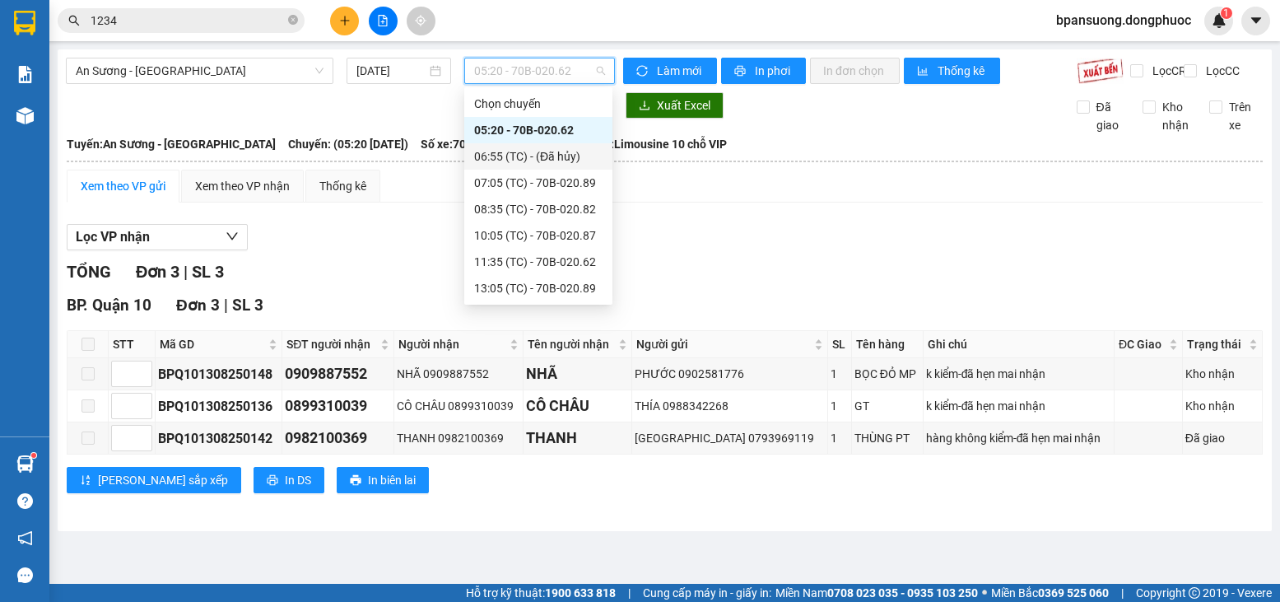
click at [562, 147] on div "06:55 (TC) - (Đã hủy)" at bounding box center [538, 156] width 128 height 18
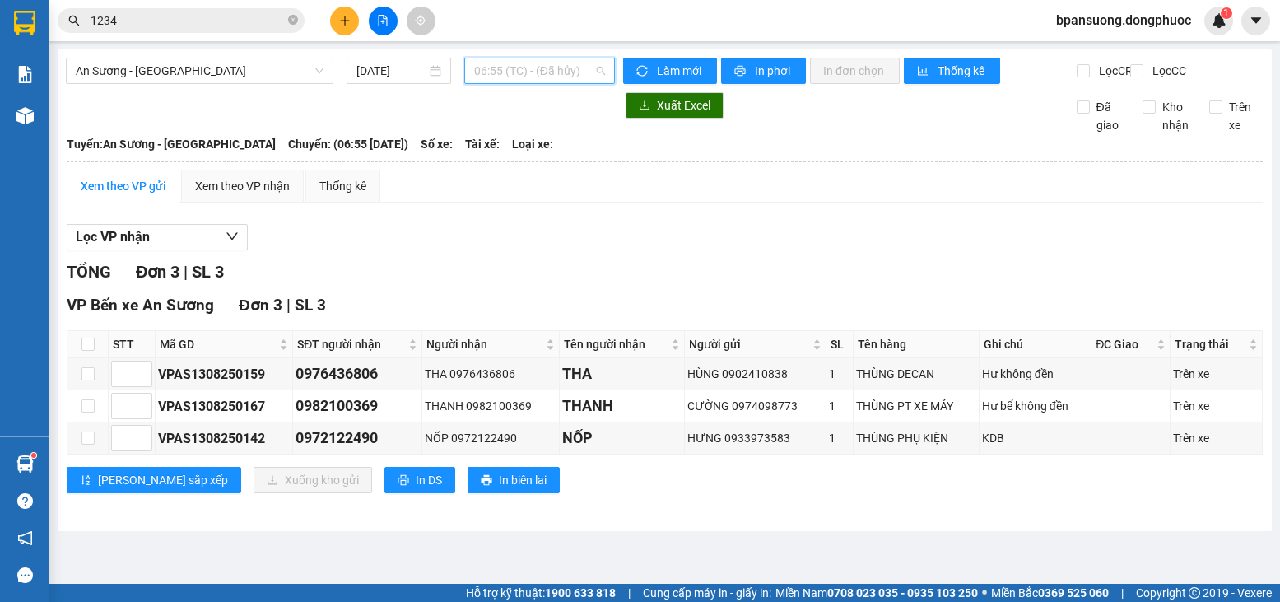
click at [585, 70] on span "06:55 (TC) - (Đã hủy)" at bounding box center [539, 70] width 131 height 25
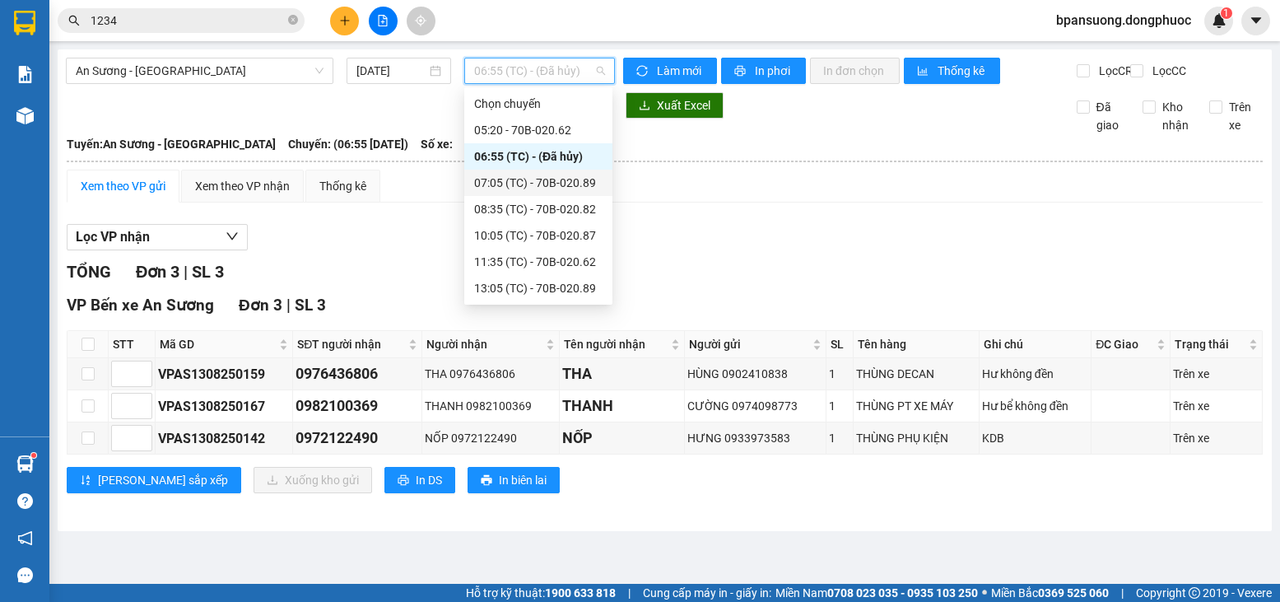
click at [561, 171] on div "07:05 (TC) - 70B-020.89" at bounding box center [538, 183] width 148 height 26
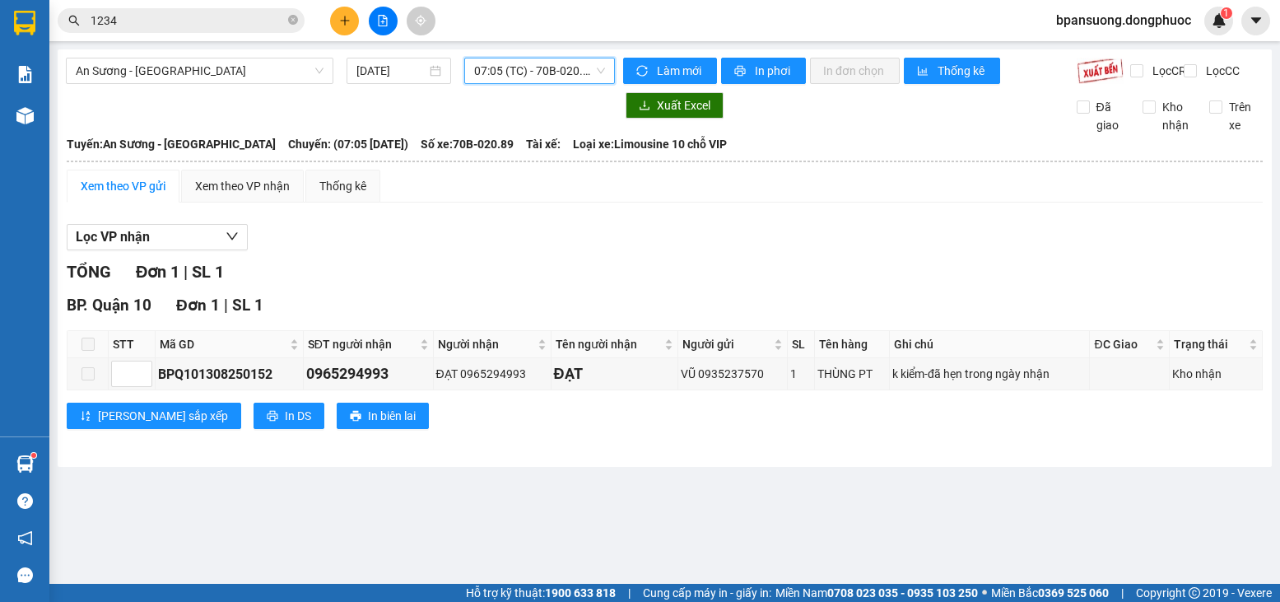
click at [536, 68] on span "07:05 (TC) - 70B-020.89" at bounding box center [539, 70] width 131 height 25
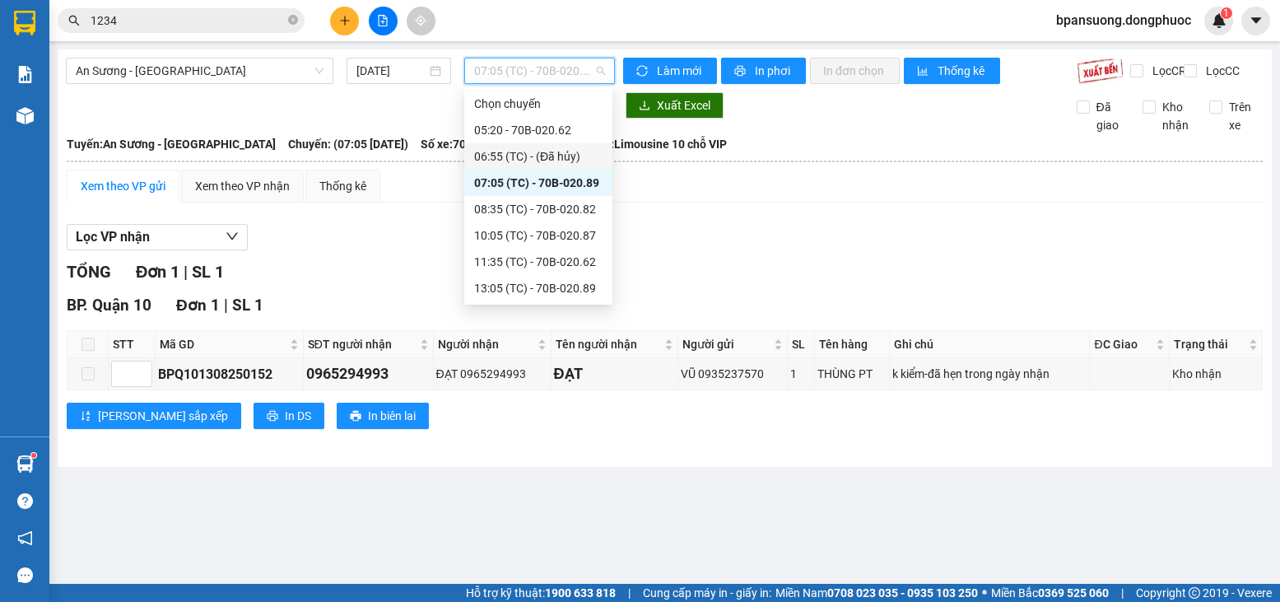
click at [501, 151] on div "06:55 (TC) - (Đã hủy)" at bounding box center [538, 156] width 128 height 18
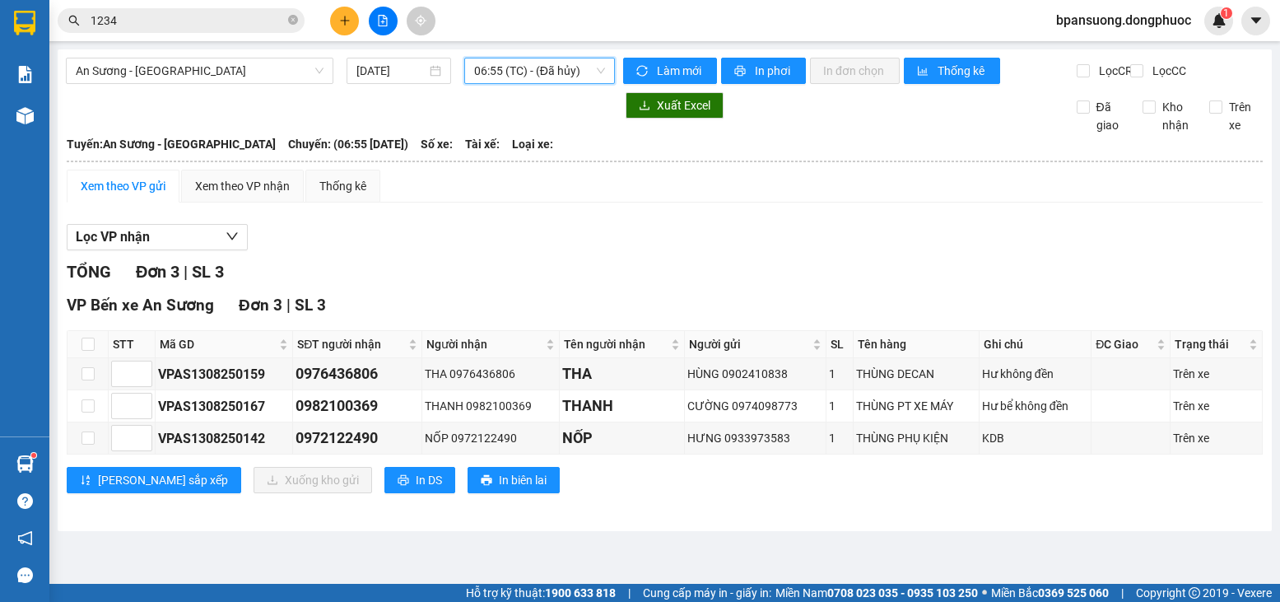
click at [585, 119] on div at bounding box center [340, 105] width 549 height 26
click at [558, 77] on span "06:55 (TC) - (Đã hủy)" at bounding box center [539, 70] width 131 height 25
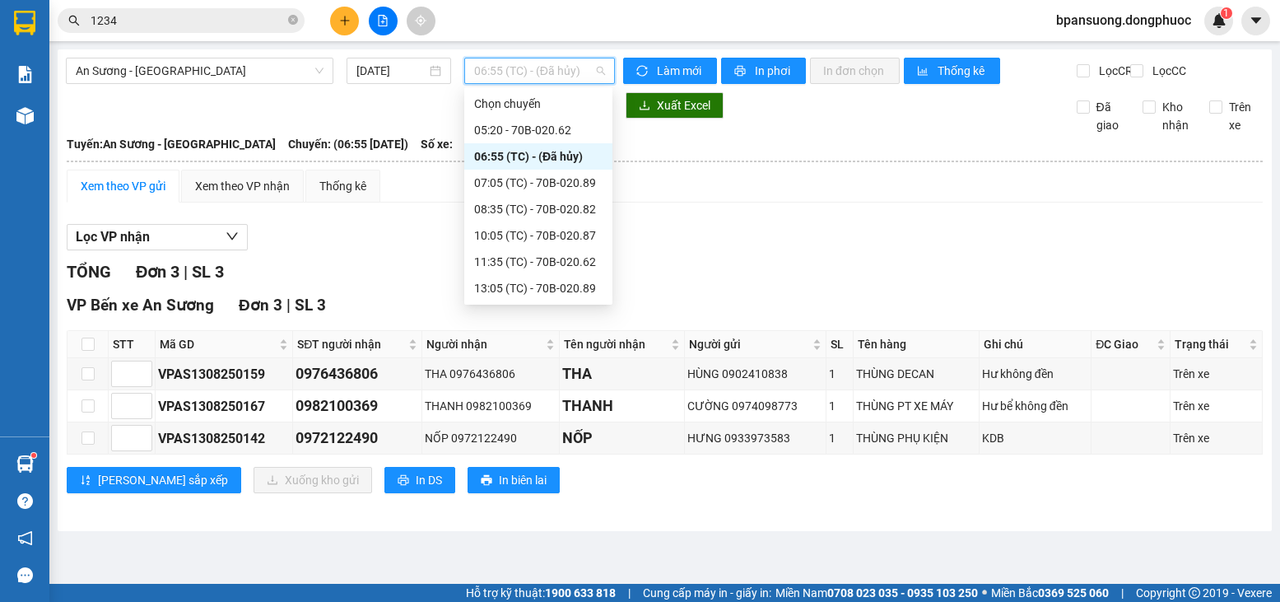
click at [694, 154] on th "Tuyến: An Sương - Châu Thành Chuyến: (06:55 - 14/08/2025) Số xe: Tài xế: Loại x…" at bounding box center [665, 144] width 1198 height 20
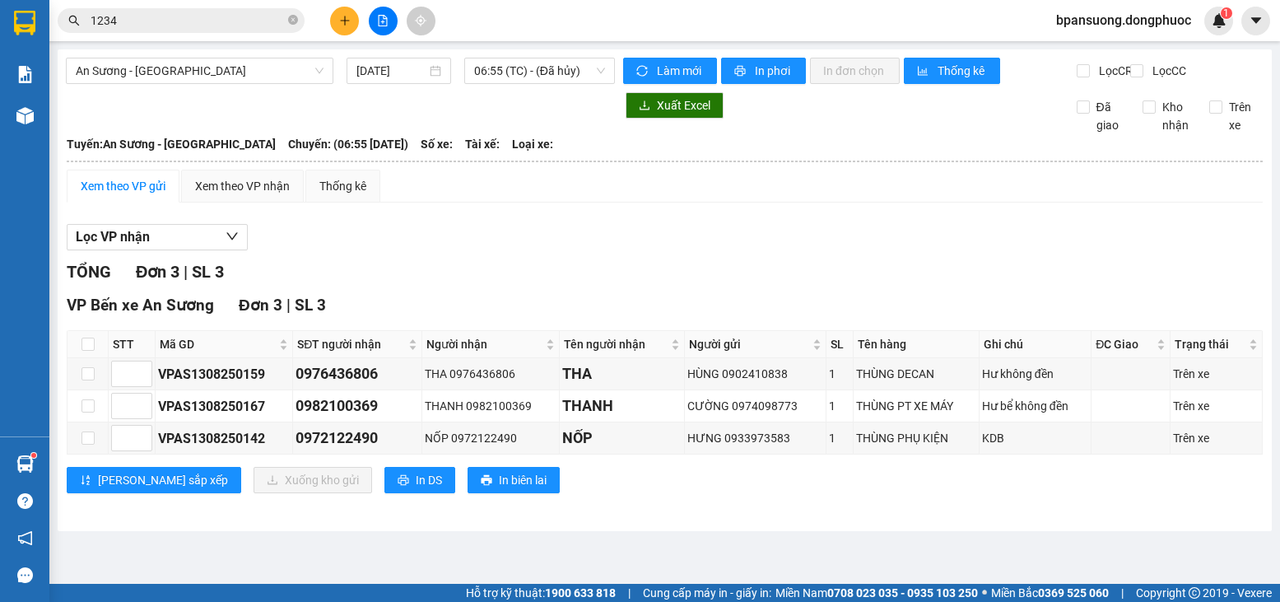
click at [631, 169] on th at bounding box center [665, 161] width 1198 height 15
click at [575, 77] on span "06:55 (TC) - (Đã hủy)" at bounding box center [539, 70] width 131 height 25
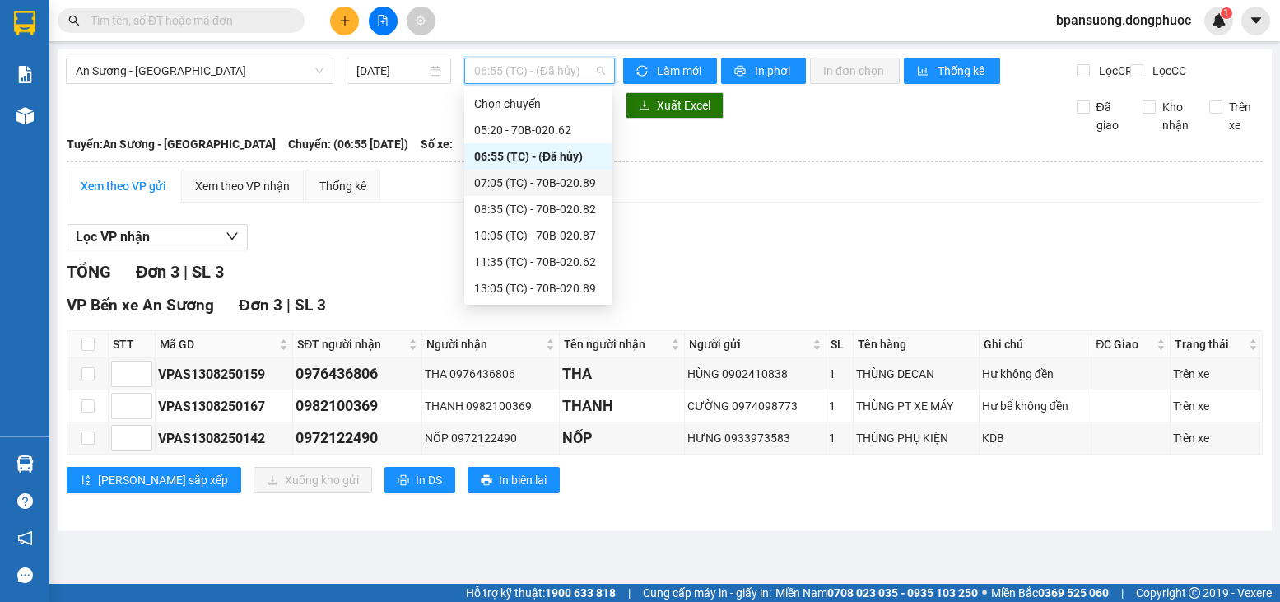
click at [555, 180] on div "07:05 (TC) - 70B-020.89" at bounding box center [538, 183] width 128 height 18
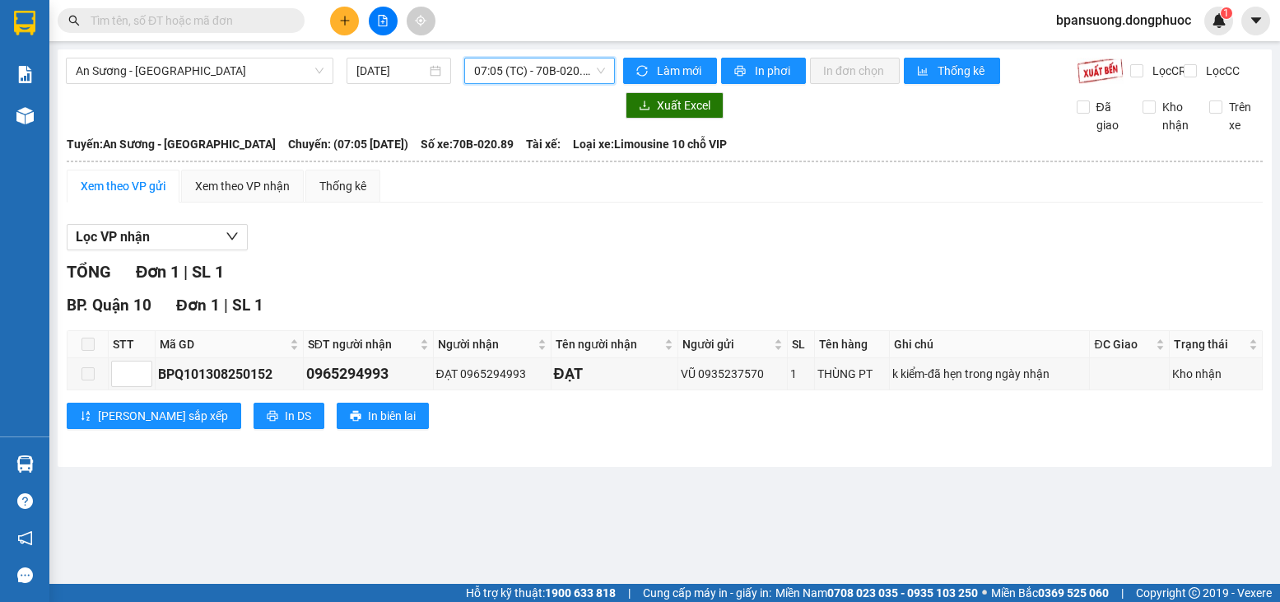
click at [572, 72] on span "07:05 (TC) - 70B-020.89" at bounding box center [539, 70] width 131 height 25
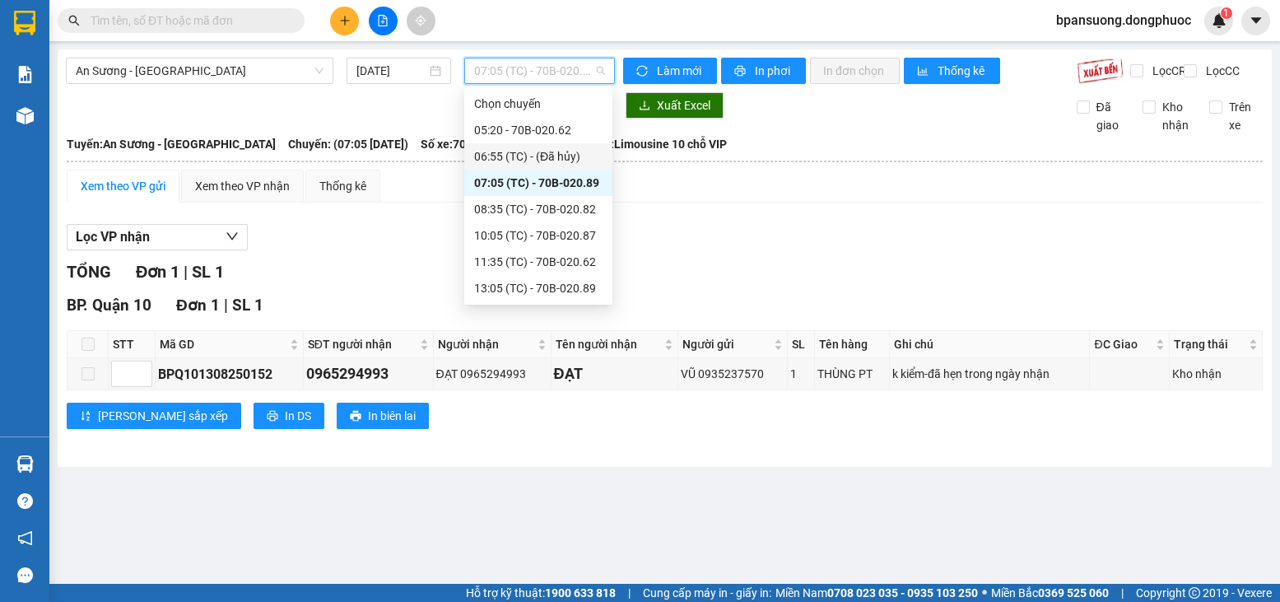
click at [529, 154] on div "06:55 (TC) - (Đã hủy)" at bounding box center [538, 156] width 128 height 18
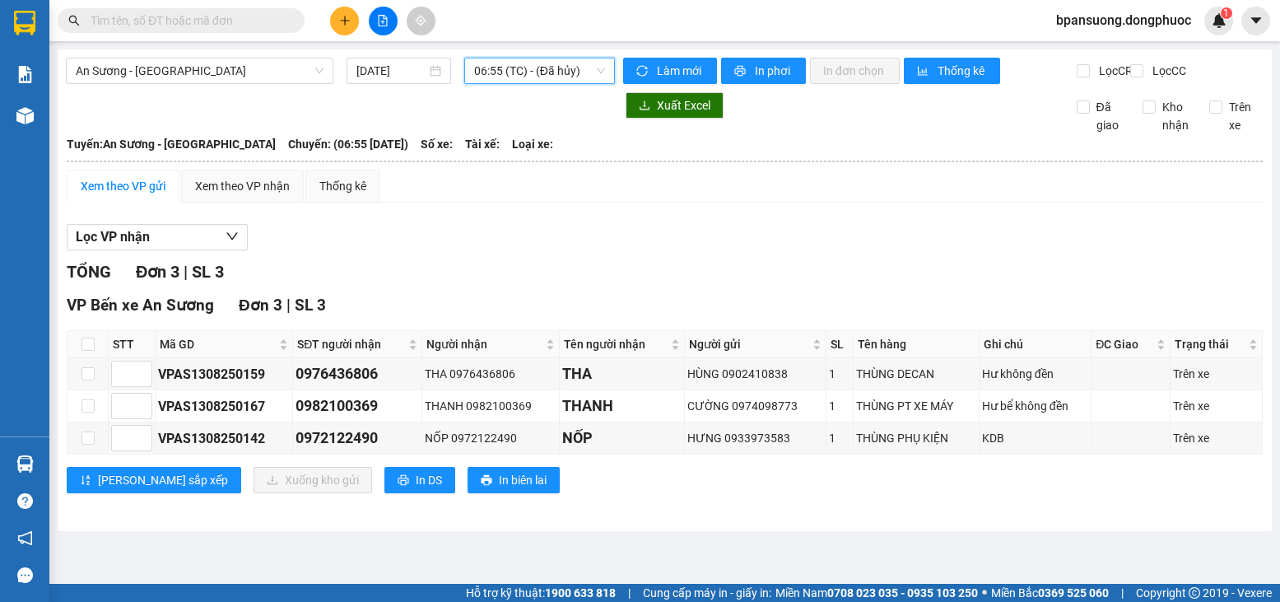
click at [503, 119] on div at bounding box center [340, 105] width 549 height 26
click at [153, 69] on span "An Sương - Châu Thành" at bounding box center [200, 70] width 248 height 25
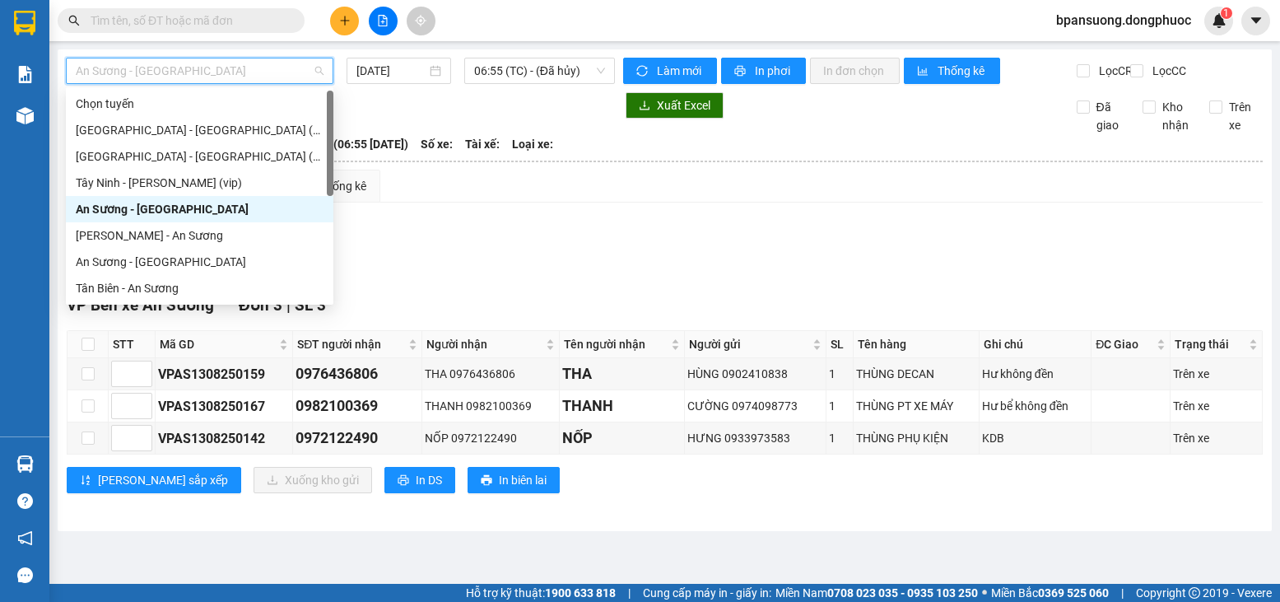
click at [170, 205] on div "An Sương - Châu Thành" at bounding box center [200, 209] width 248 height 18
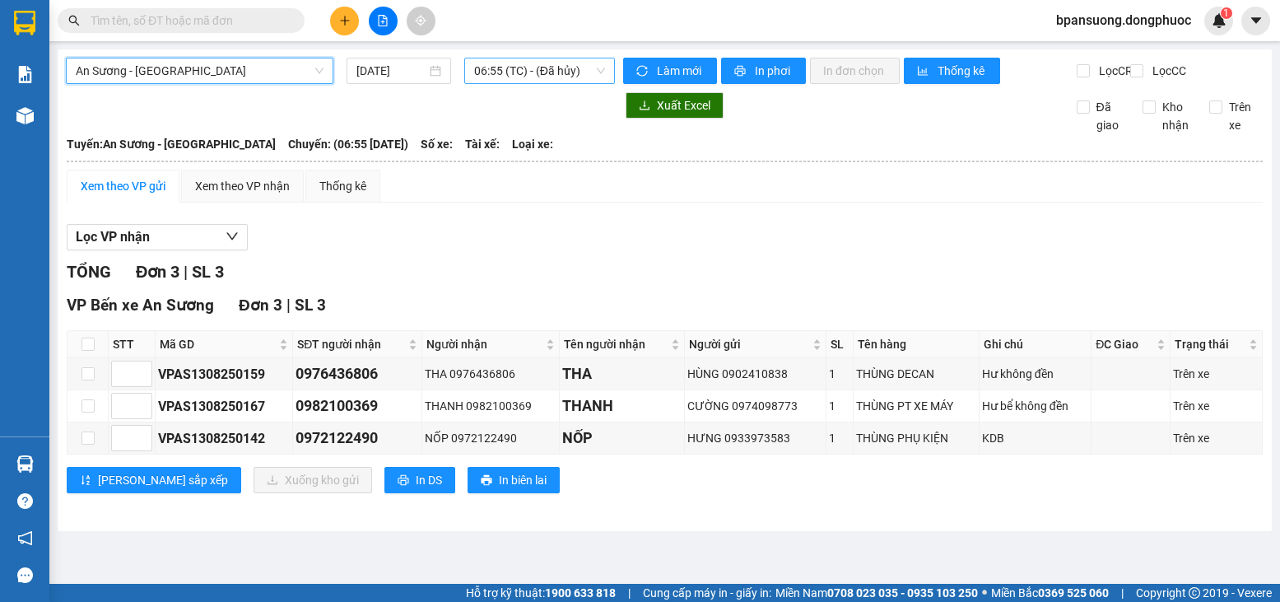
click at [571, 60] on span "06:55 (TC) - (Đã hủy)" at bounding box center [539, 70] width 131 height 25
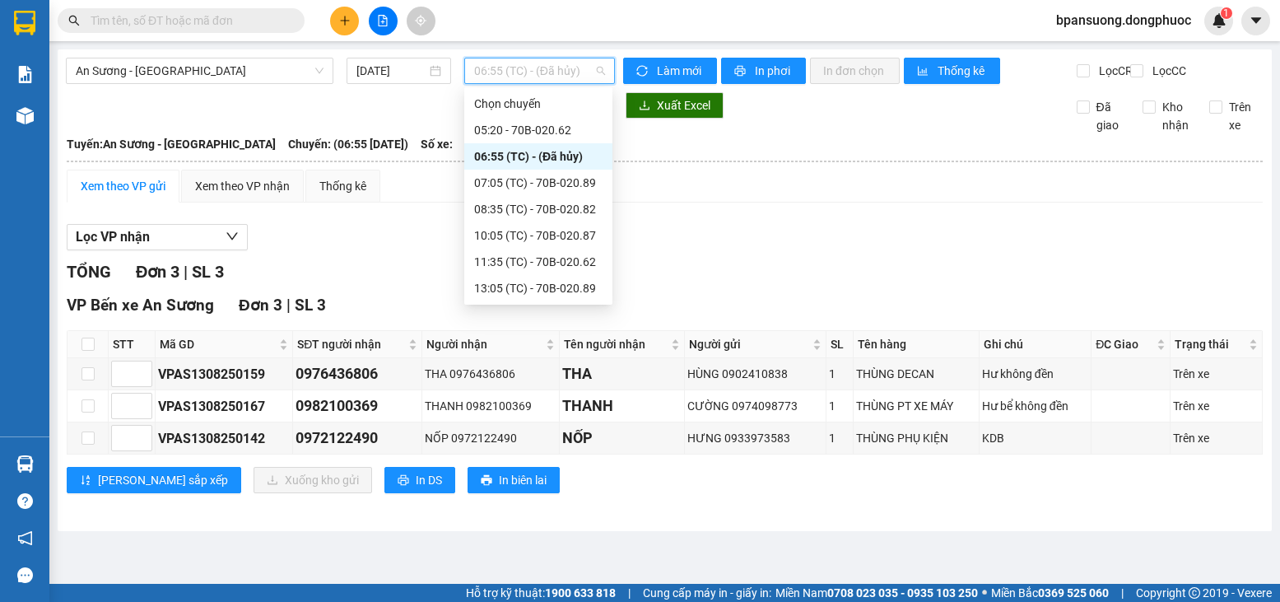
click at [564, 154] on div "06:55 (TC) - (Đã hủy)" at bounding box center [538, 156] width 128 height 18
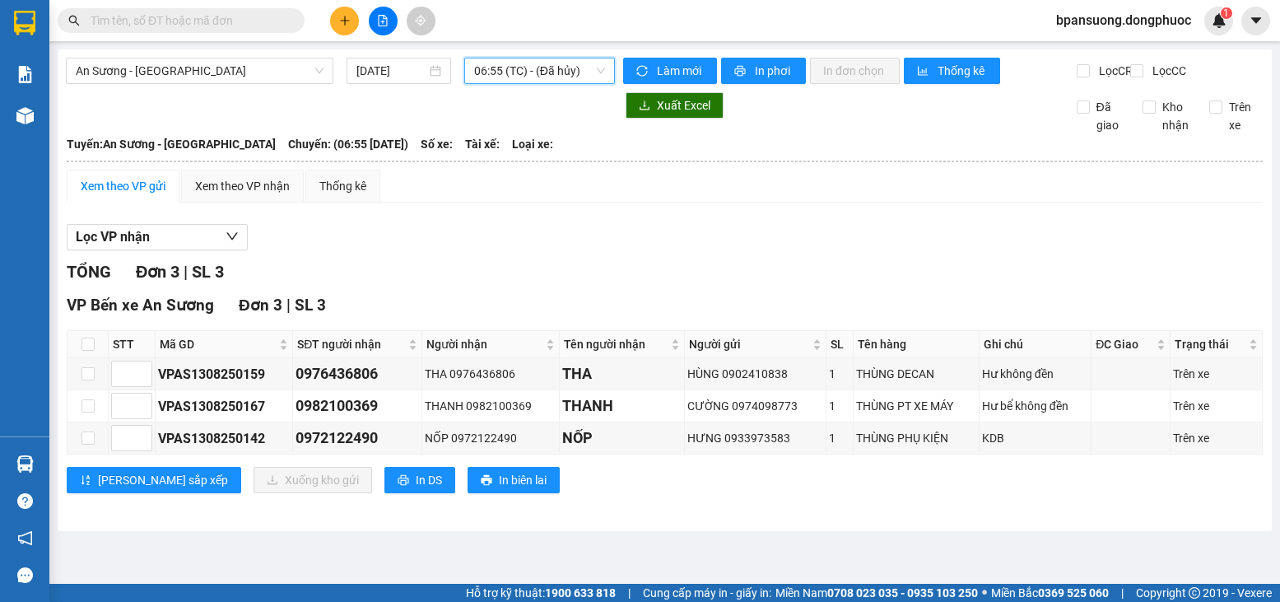
click at [743, 153] on div "Tuyến: An Sương - Châu Thành Chuyến: (06:55 - 14/08/2025) Số xe: Tài xế: Loại x…" at bounding box center [665, 144] width 1196 height 18
click at [600, 202] on div "Xem theo VP gửi Xem theo VP nhận Thống kê" at bounding box center [665, 186] width 1196 height 33
click at [568, 63] on span "06:55 (TC) - (Đã hủy)" at bounding box center [539, 70] width 131 height 25
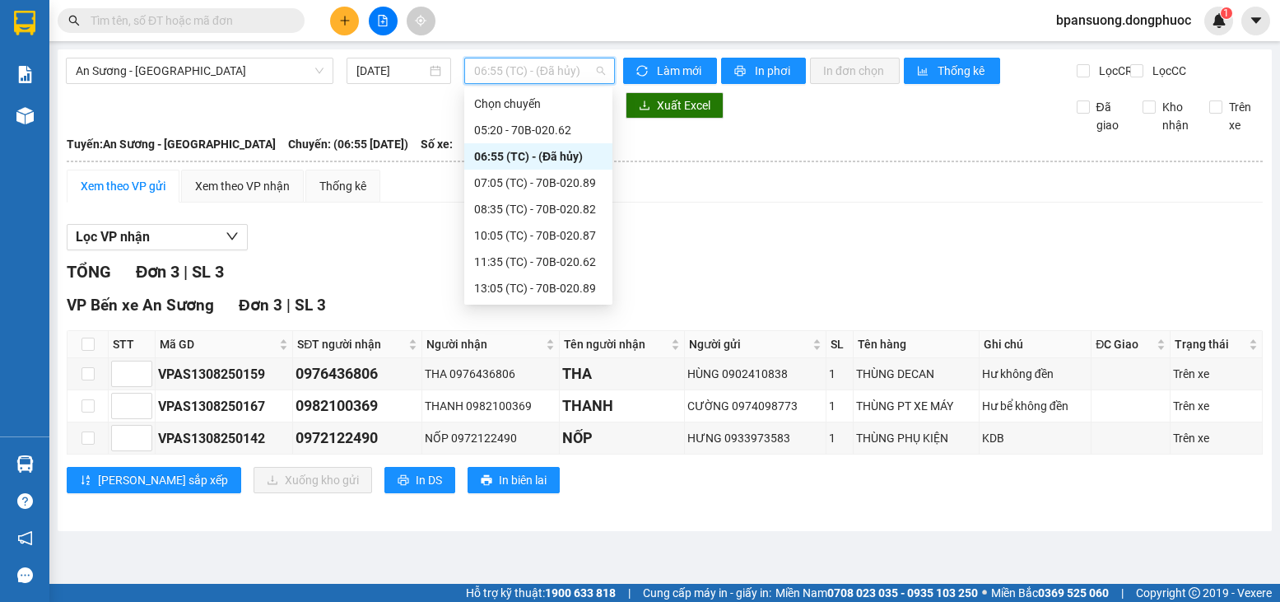
click at [711, 162] on hr at bounding box center [665, 162] width 1196 height 2
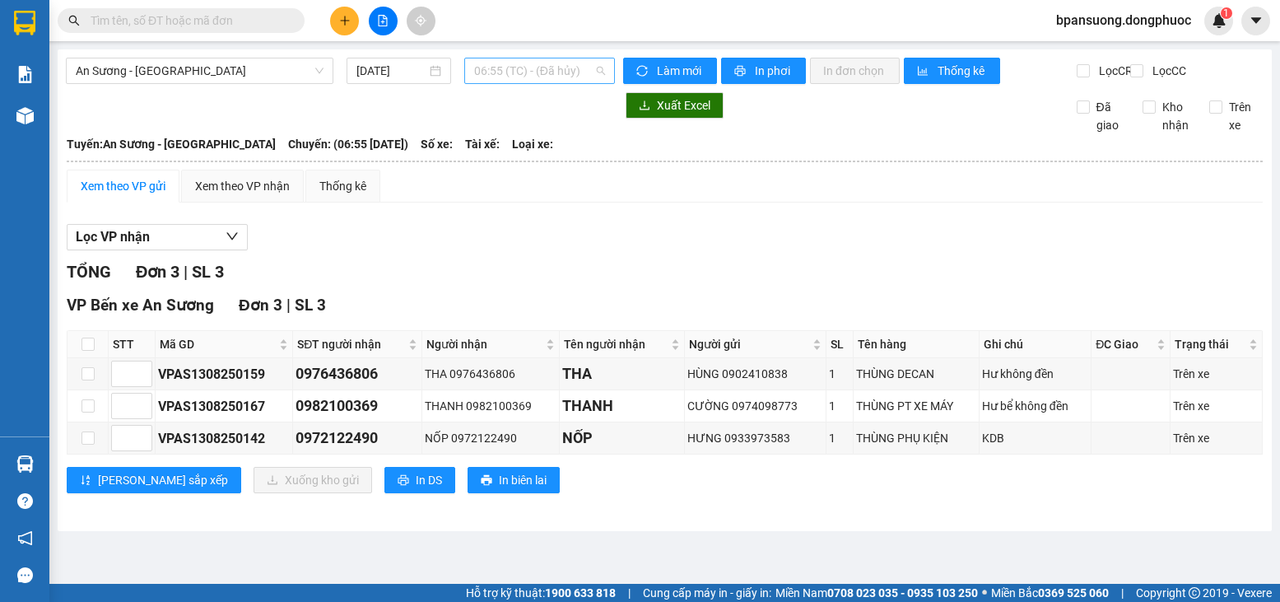
drag, startPoint x: 570, startPoint y: 68, endPoint x: 561, endPoint y: 72, distance: 9.9
click at [566, 68] on span "06:55 (TC) - (Đã hủy)" at bounding box center [539, 70] width 131 height 25
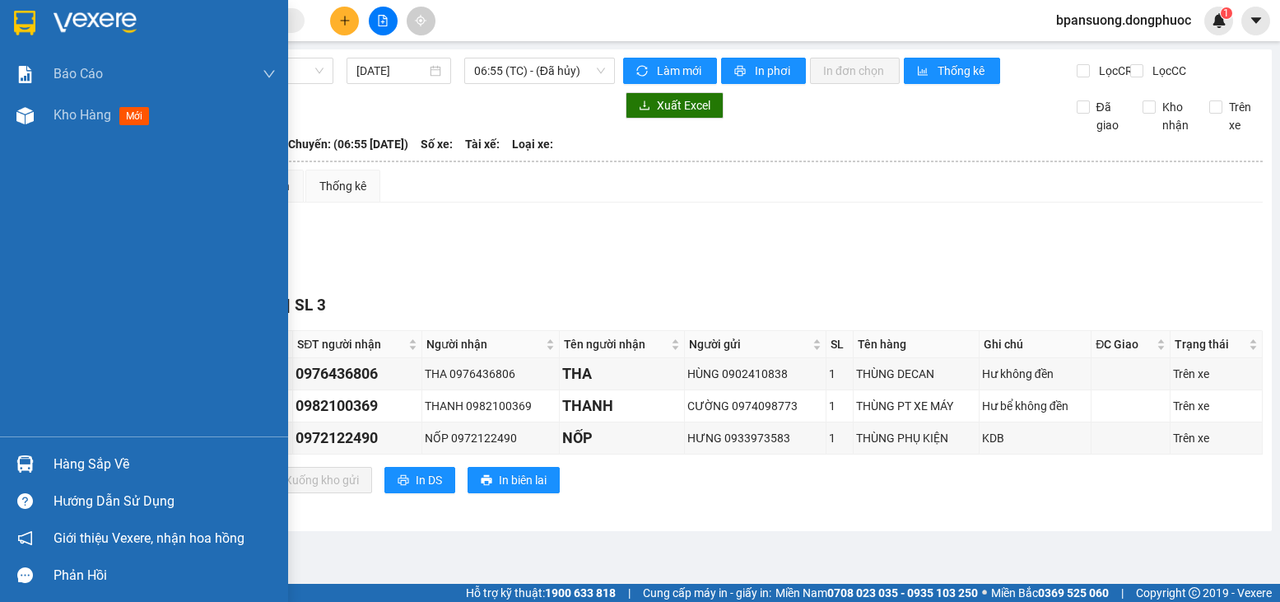
click at [0, 458] on div "Hàng sắp về" at bounding box center [144, 463] width 288 height 37
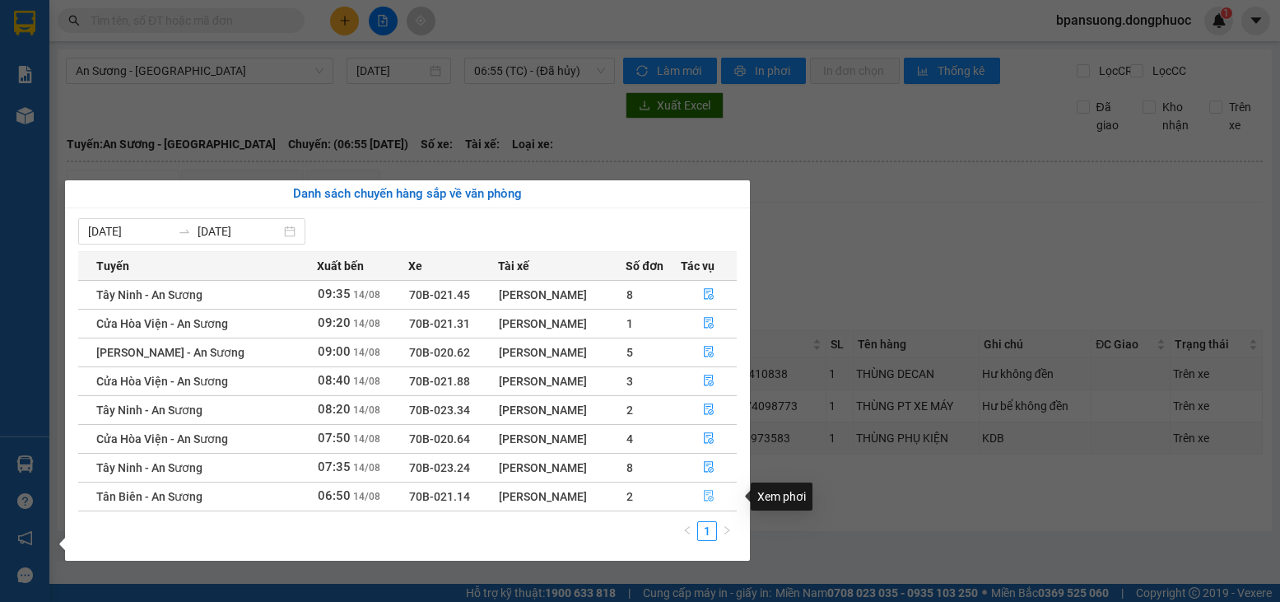
click at [705, 501] on icon "file-done" at bounding box center [709, 497] width 10 height 12
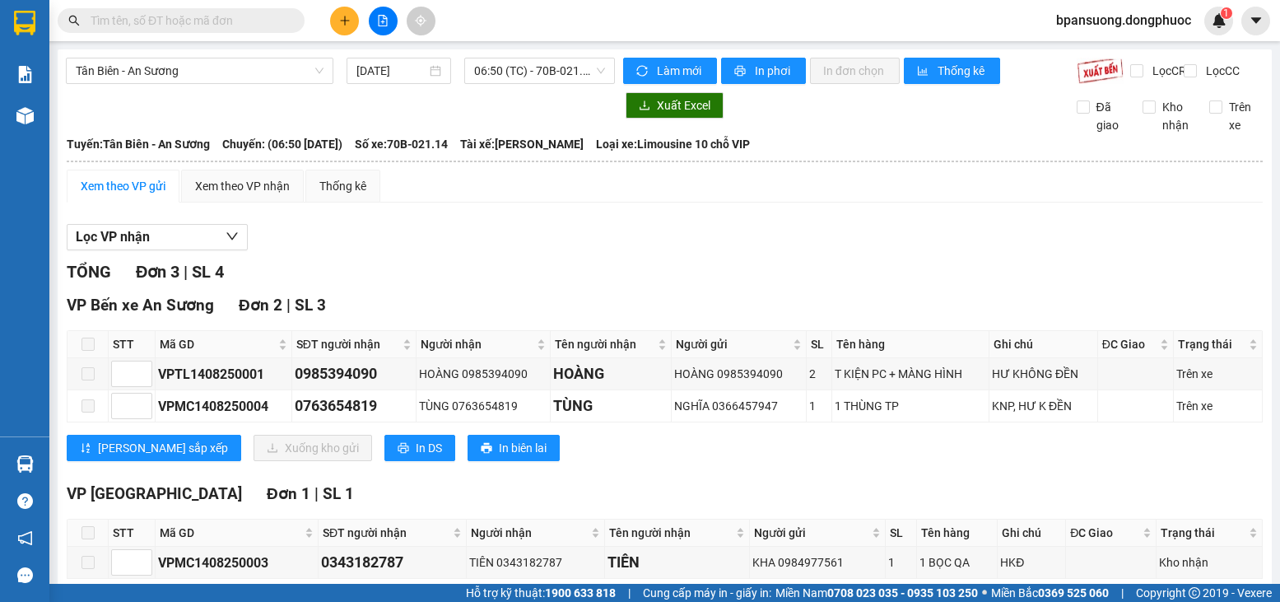
click at [268, 21] on input "text" at bounding box center [188, 21] width 194 height 18
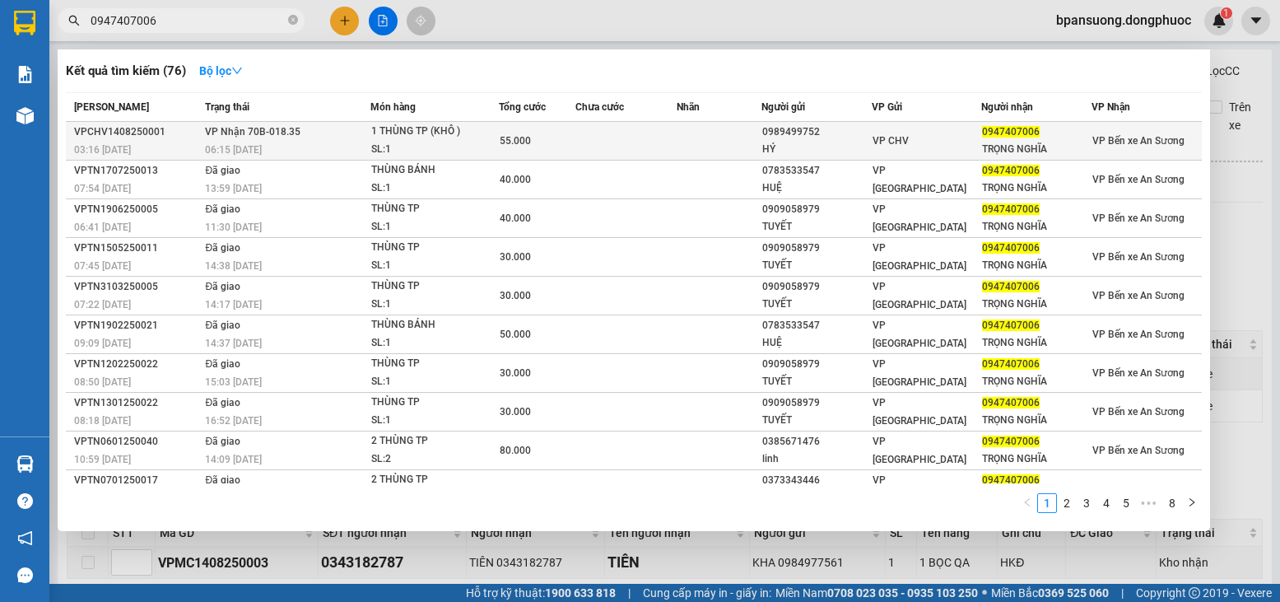
type input "0947407006"
click at [474, 144] on div "SL: 1" at bounding box center [432, 150] width 123 height 18
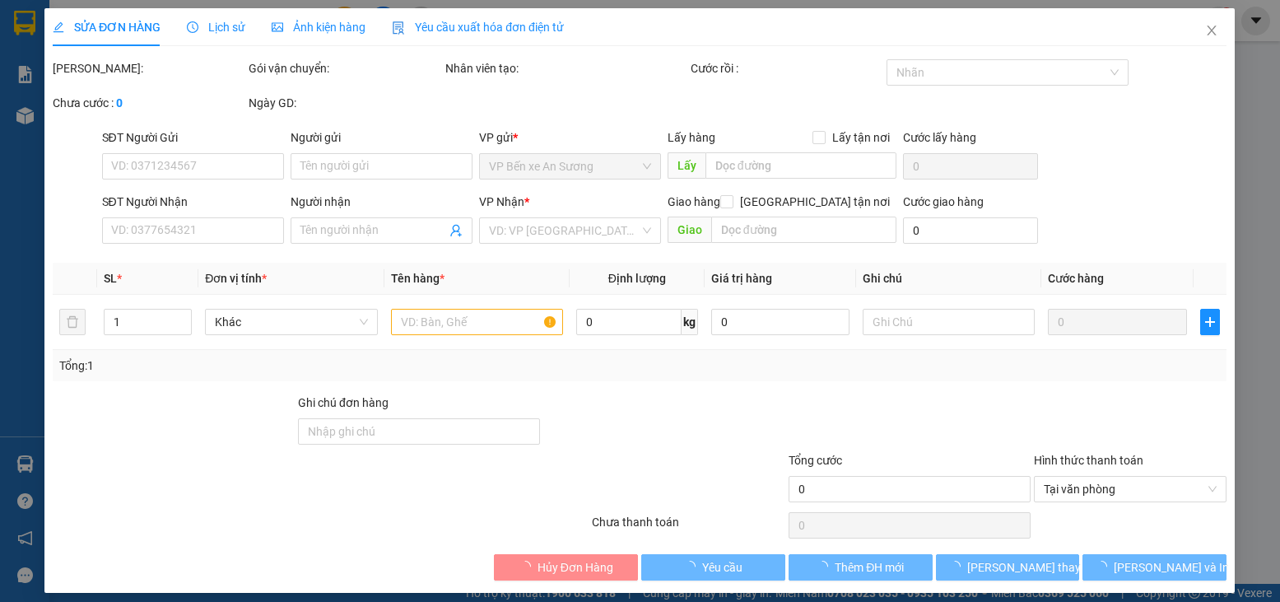
type input "0989499752"
type input "HÝ"
type input "0947407006"
type input "TRỌNG NGHĨA"
type input "55.000"
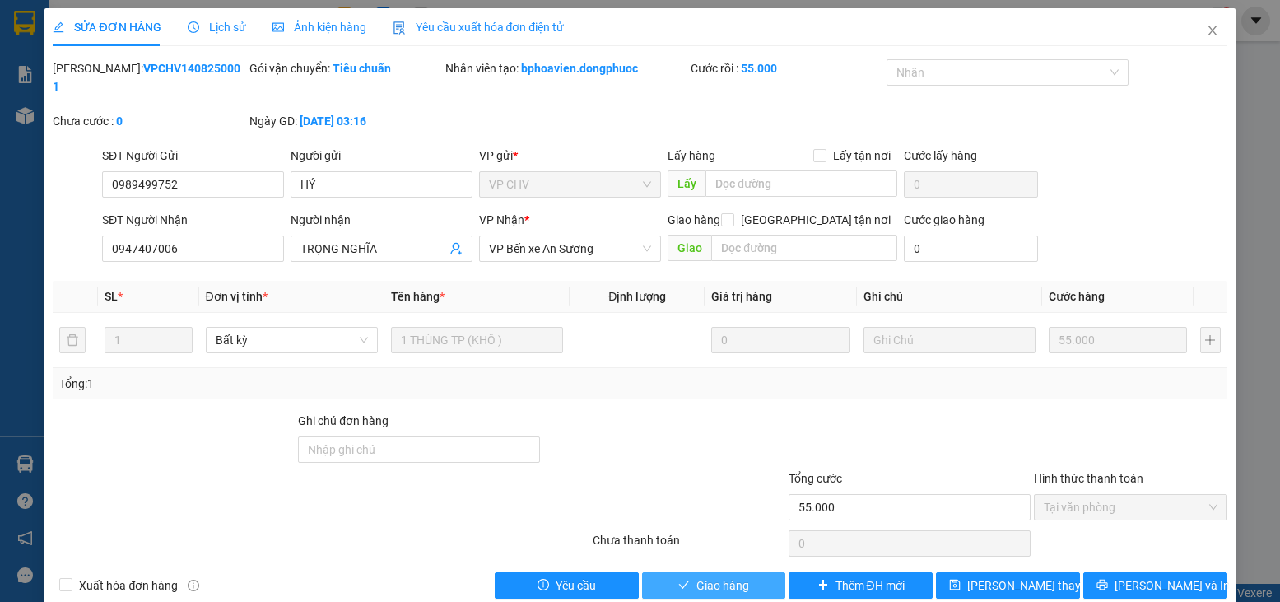
click at [708, 576] on span "Giao hàng" at bounding box center [723, 585] width 53 height 18
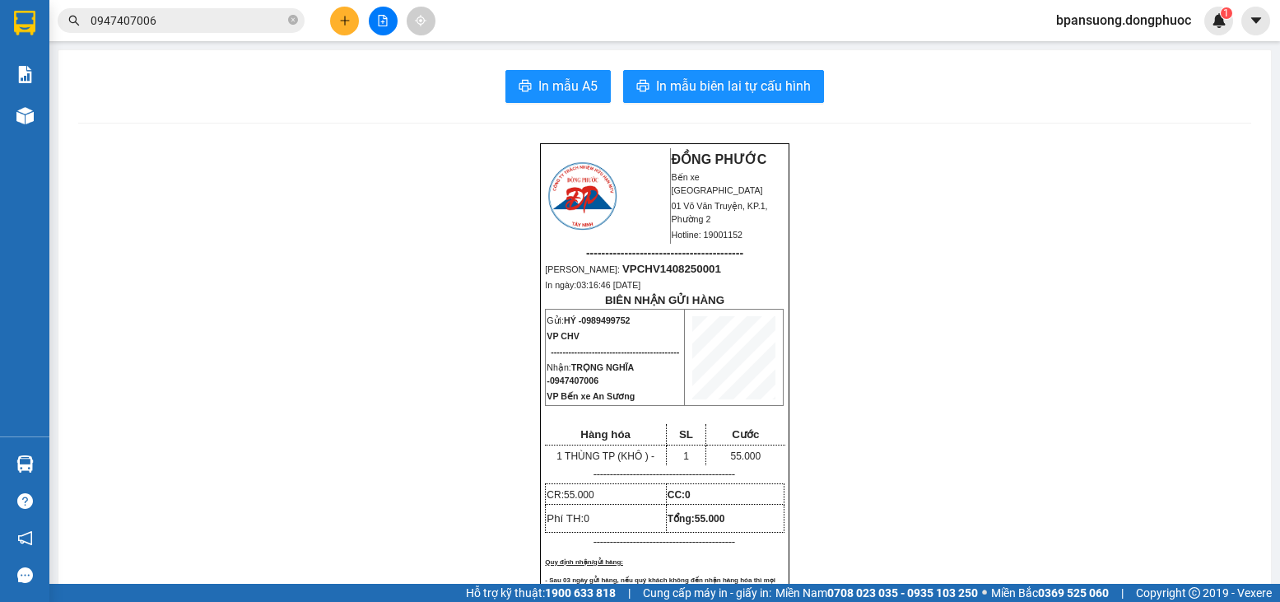
click at [378, 26] on icon "file-add" at bounding box center [383, 21] width 12 height 12
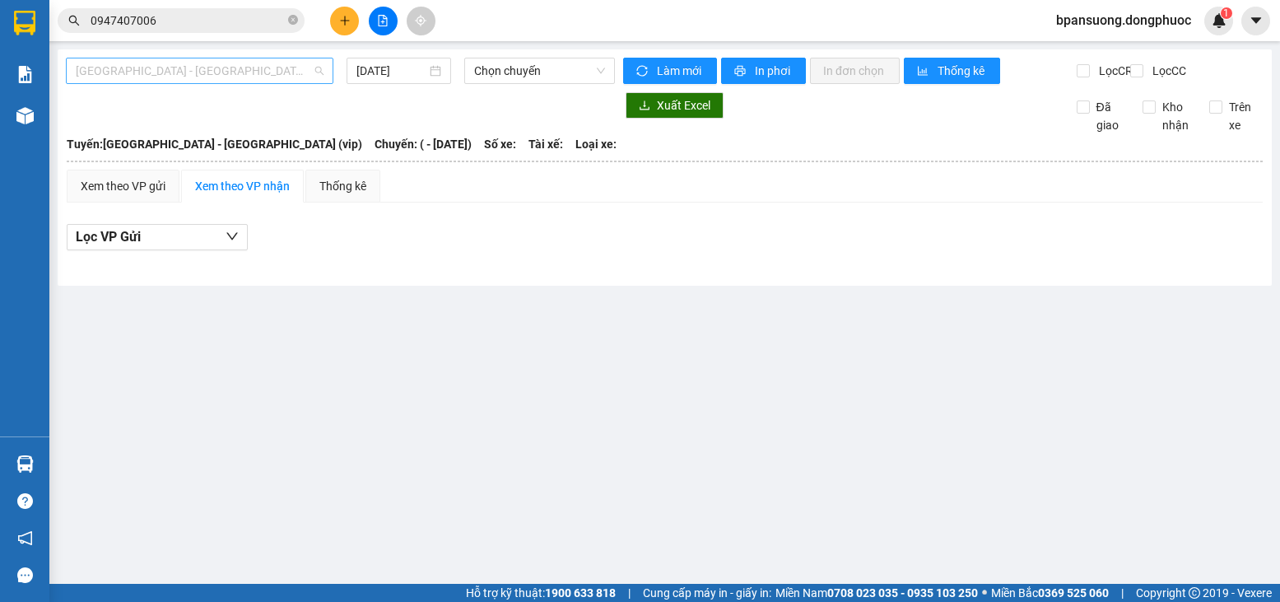
click at [267, 81] on span "Hồ Chí Minh - Tây Ninh (vip)" at bounding box center [200, 70] width 248 height 25
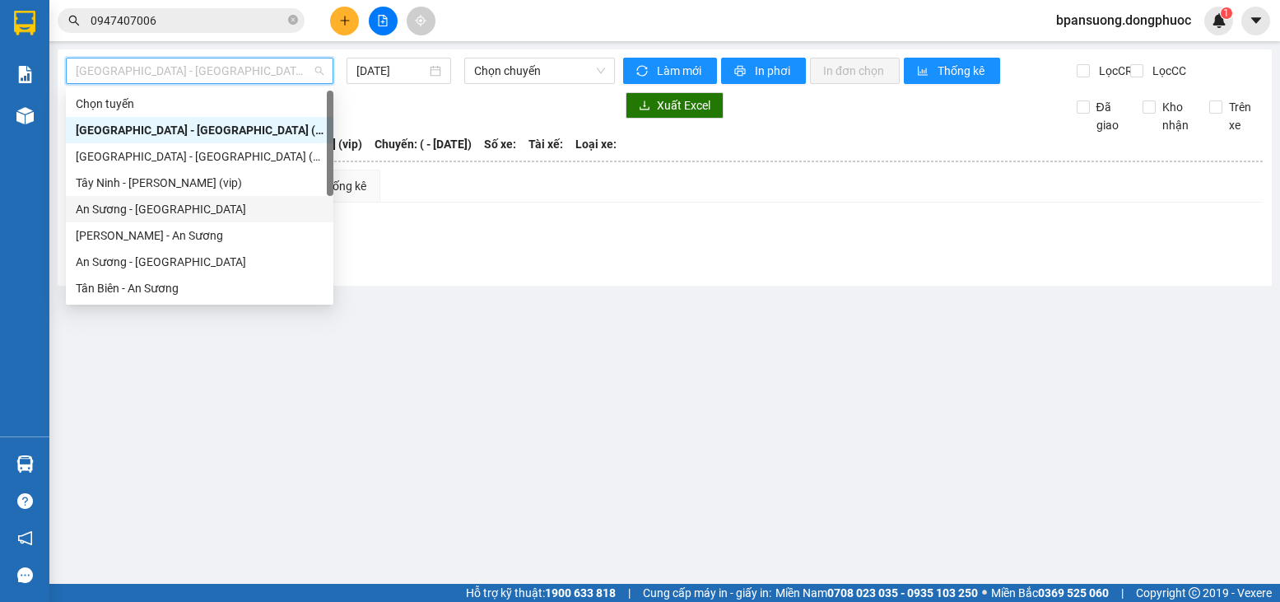
click at [189, 212] on div "An Sương - Châu Thành" at bounding box center [200, 209] width 248 height 18
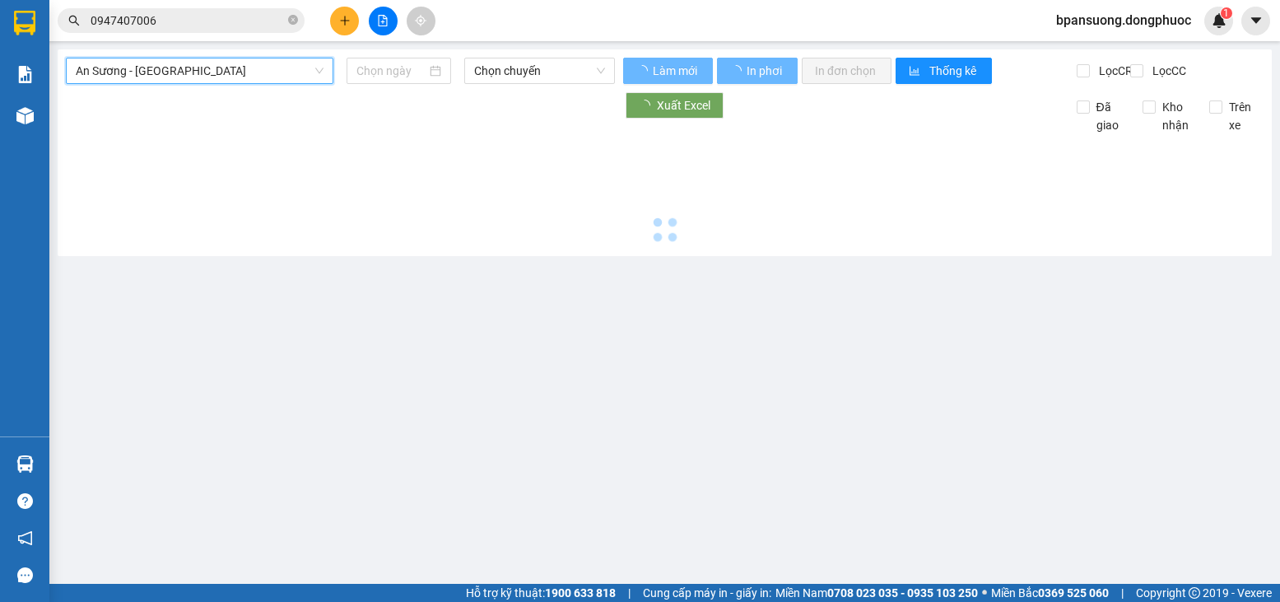
type input "[DATE]"
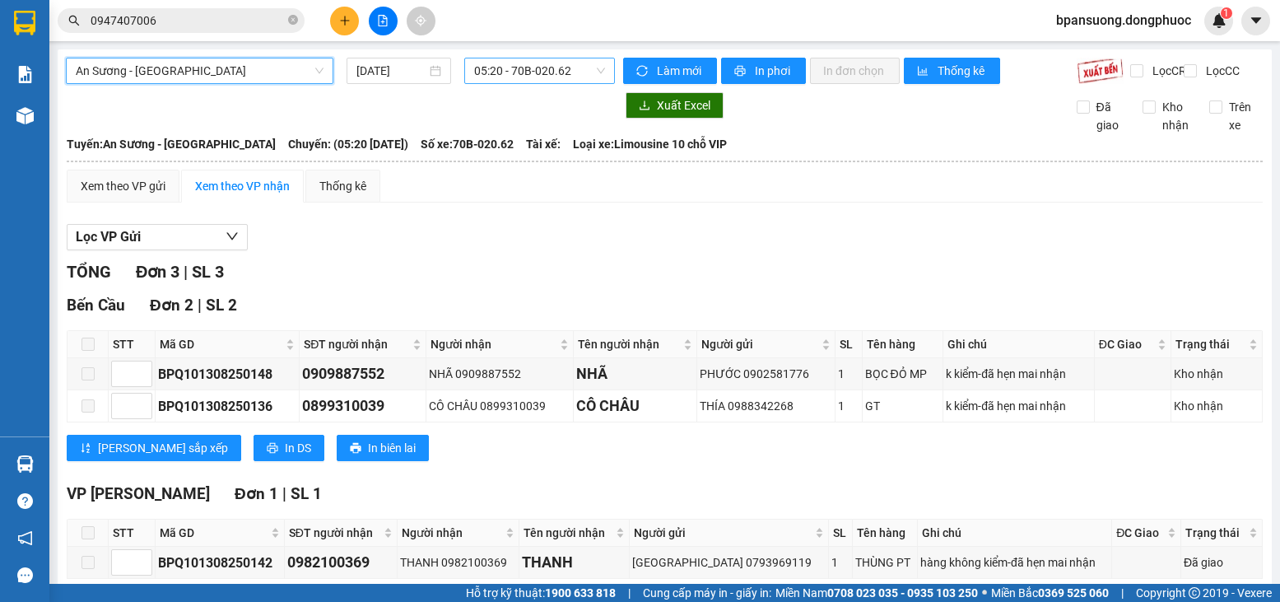
click at [557, 60] on span "05:20 - 70B-020.62" at bounding box center [539, 70] width 131 height 25
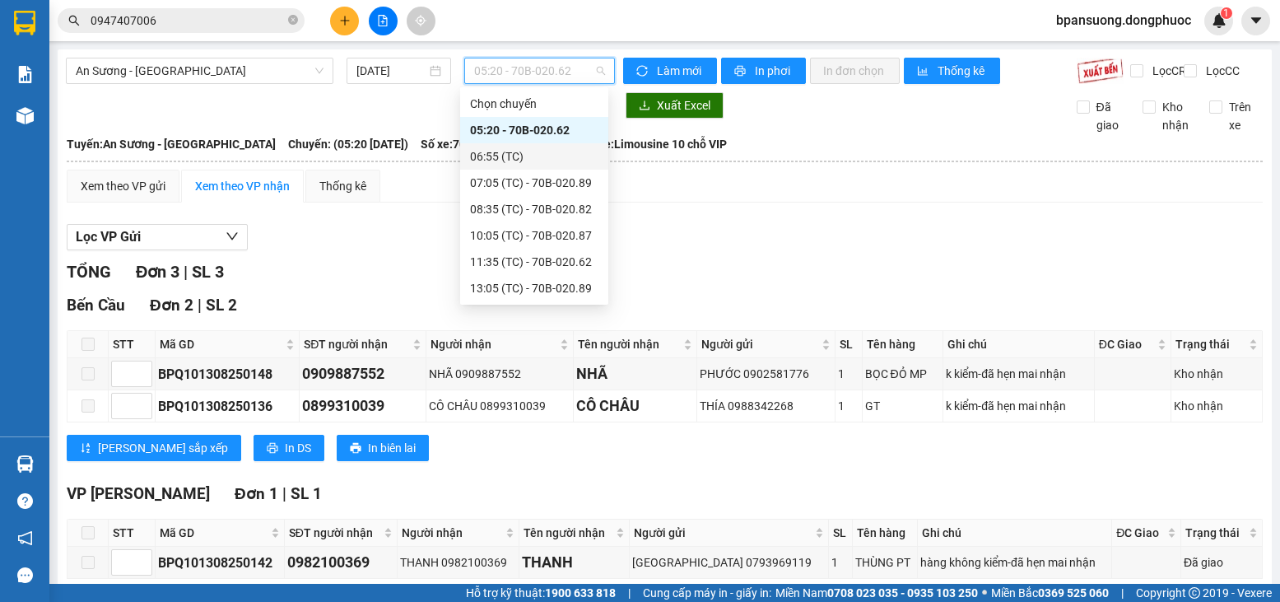
click at [542, 157] on div "06:55 (TC)" at bounding box center [534, 156] width 128 height 18
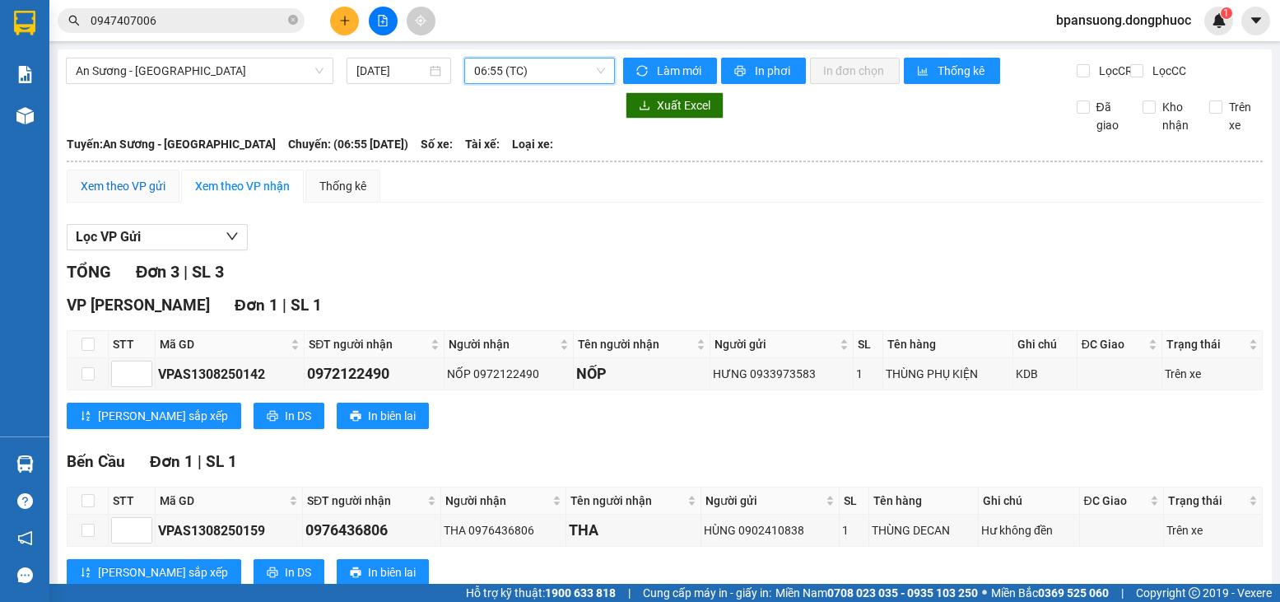
click at [147, 195] on div "Xem theo VP gửi" at bounding box center [123, 186] width 85 height 18
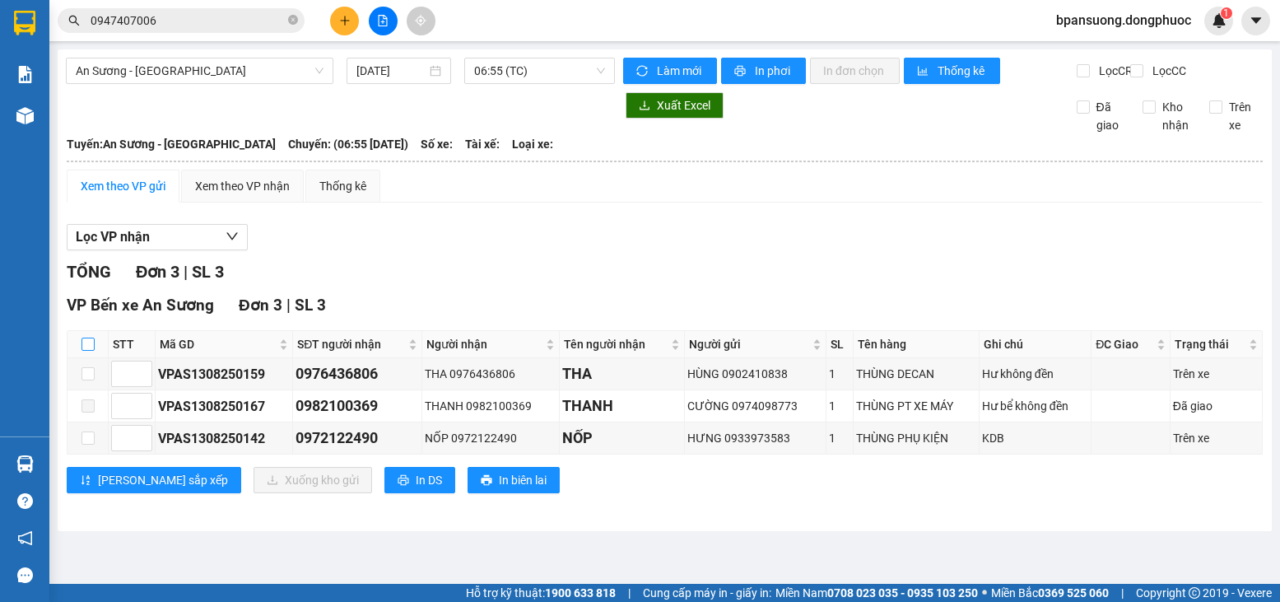
click at [89, 351] on input "checkbox" at bounding box center [88, 344] width 13 height 13
checkbox input "true"
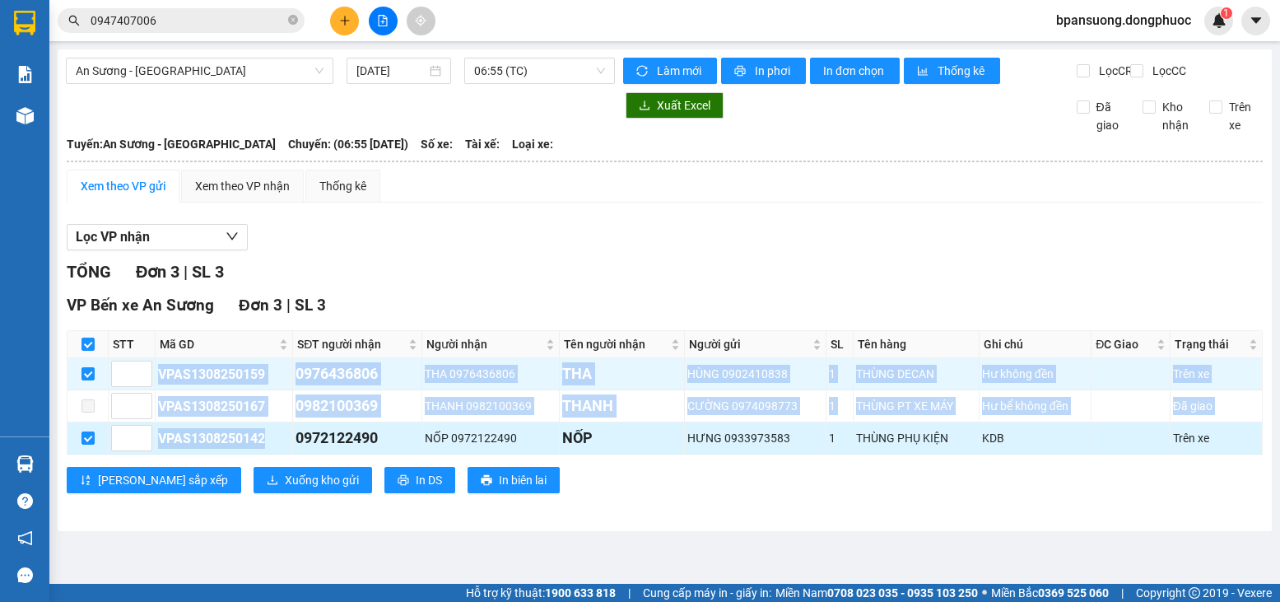
drag, startPoint x: 158, startPoint y: 386, endPoint x: 282, endPoint y: 460, distance: 144.7
click at [282, 454] on tbody "VPAS1308250159 0976436806 THA 0976436806 THA HÙNG 0902410838 1 THÙNG DECAN Hư k…" at bounding box center [665, 406] width 1195 height 96
click at [274, 449] on div "VPAS1308250142" at bounding box center [224, 438] width 132 height 21
drag, startPoint x: 159, startPoint y: 393, endPoint x: 271, endPoint y: 461, distance: 131.2
click at [271, 454] on tbody "VPAS1308250159 0976436806 THA 0976436806 THA HÙNG 0902410838 1 THÙNG DECAN Hư k…" at bounding box center [665, 406] width 1195 height 96
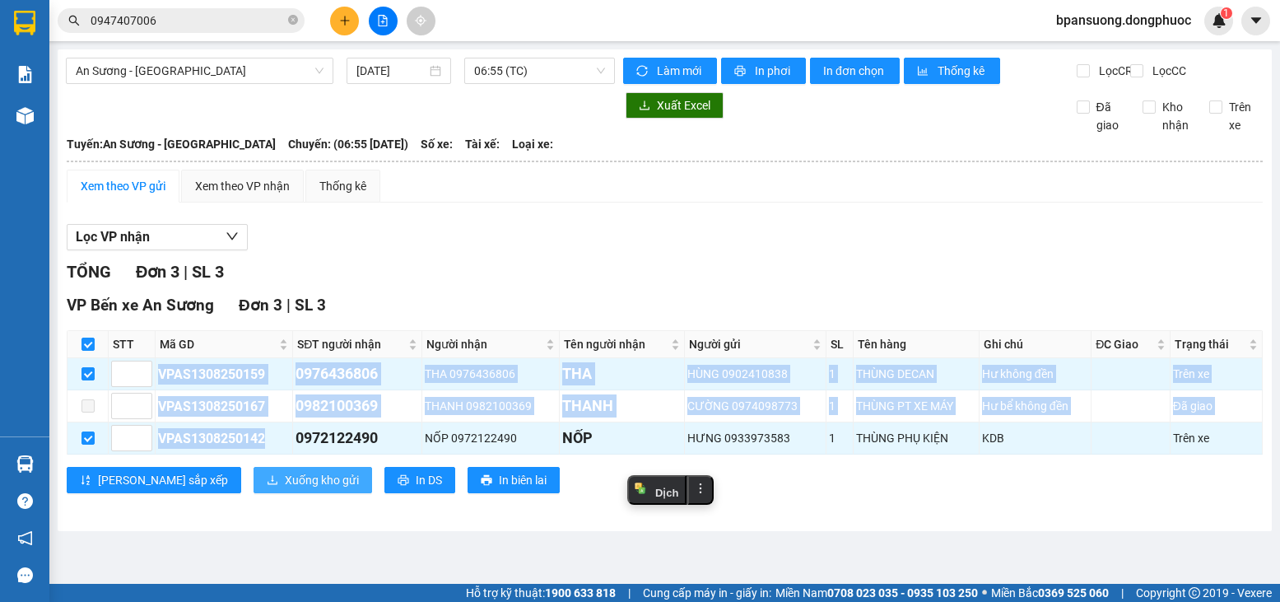
copy tbody "VPAS1308250159 0976436806 THA 0976436806 THA HÙNG 0902410838 1 THÙNG DECAN Hư k…"
click at [285, 489] on span "Xuống kho gửi" at bounding box center [322, 480] width 74 height 18
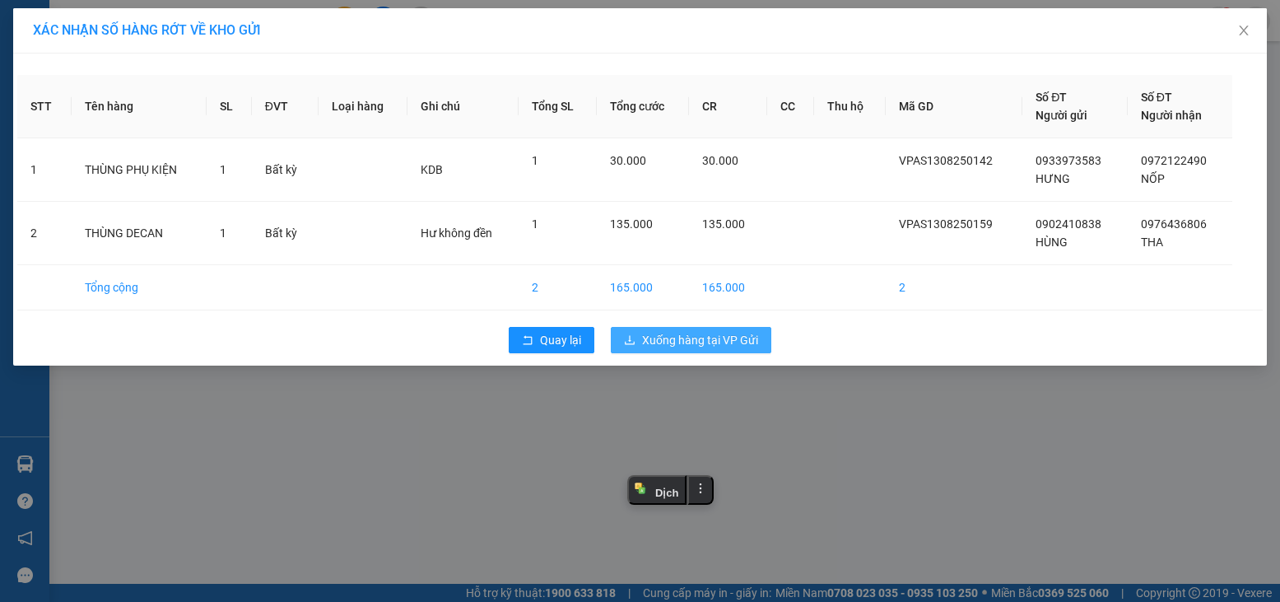
click at [696, 347] on span "Xuống hàng tại VP Gửi" at bounding box center [700, 340] width 116 height 18
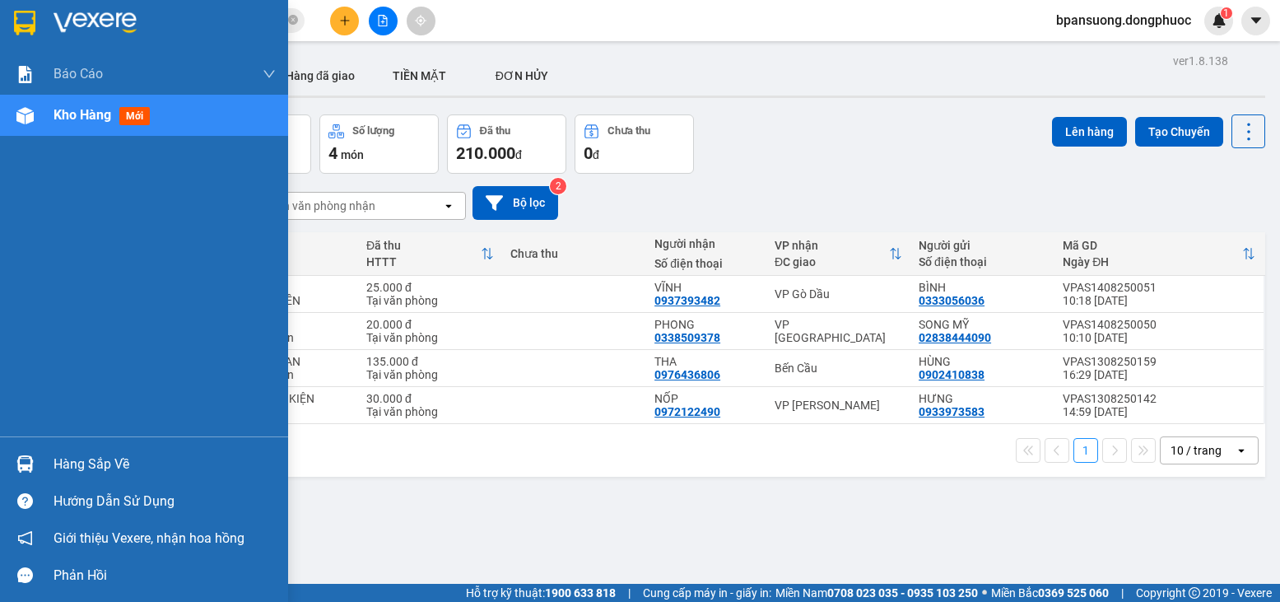
click at [113, 14] on img at bounding box center [95, 23] width 83 height 25
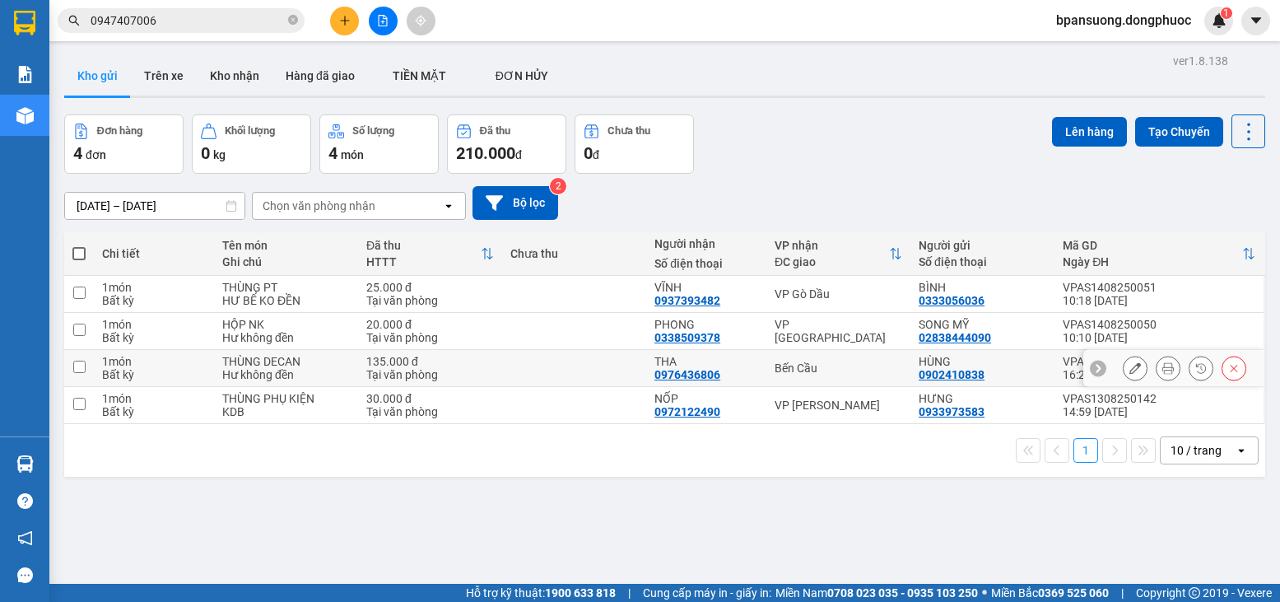
click at [783, 379] on td "Bến Cầu" at bounding box center [838, 368] width 144 height 37
checkbox input "true"
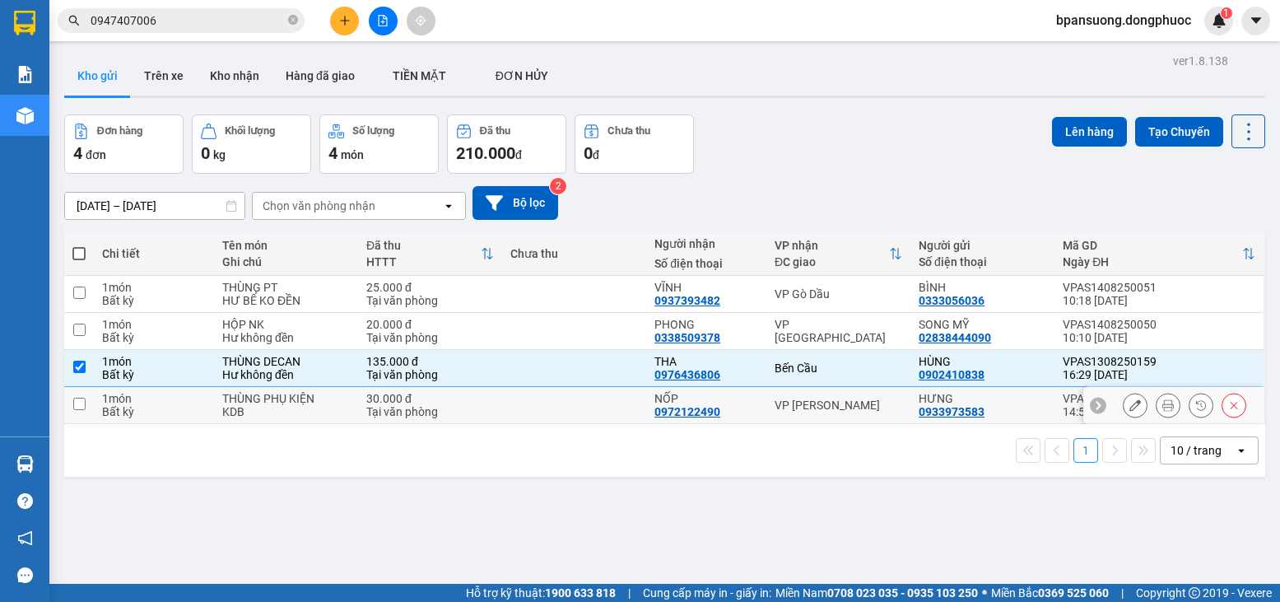
click at [784, 399] on div "VP Long Khánh" at bounding box center [839, 404] width 128 height 13
checkbox input "true"
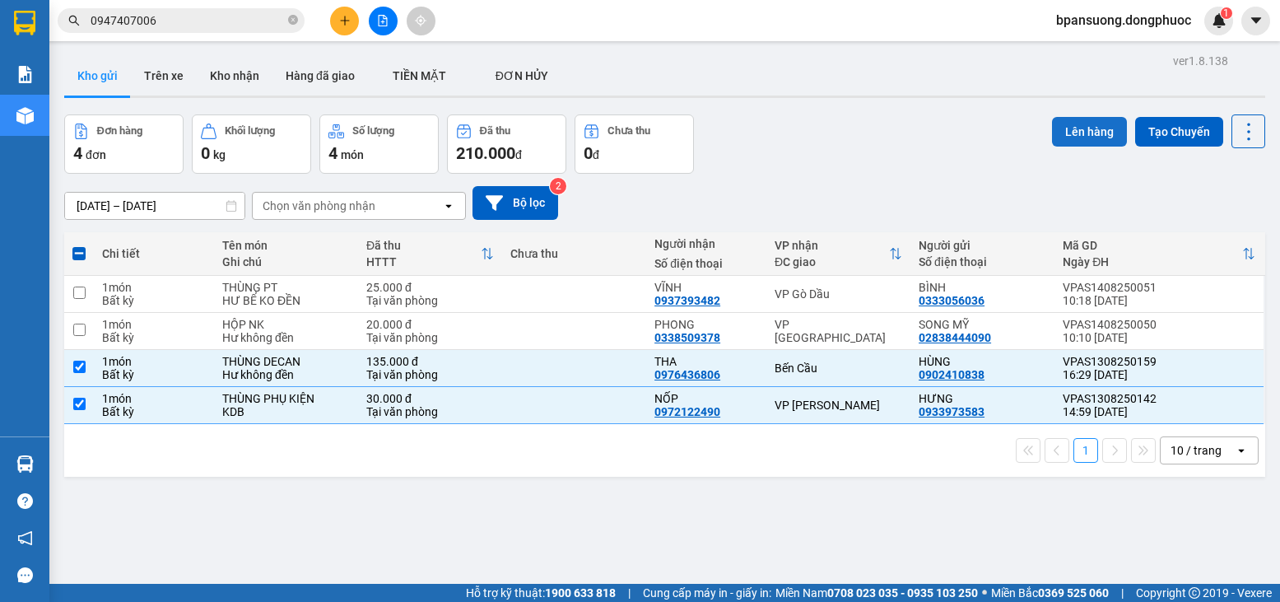
click at [1054, 124] on button "Lên hàng" at bounding box center [1089, 132] width 75 height 30
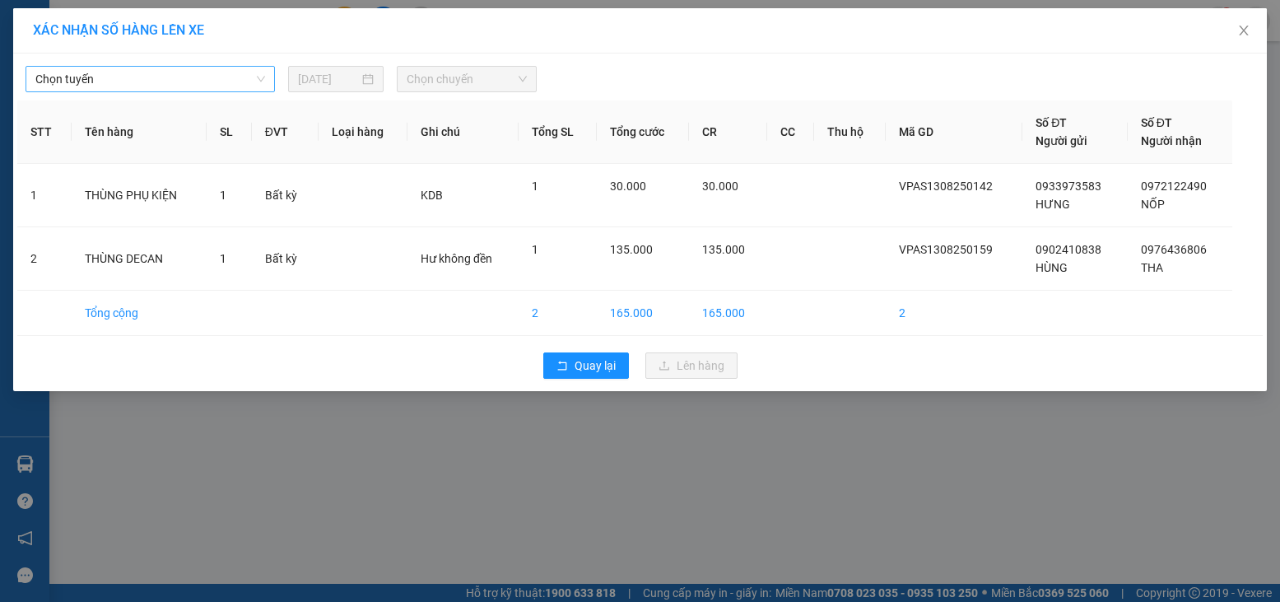
click at [86, 76] on span "Chọn tuyến" at bounding box center [150, 79] width 230 height 25
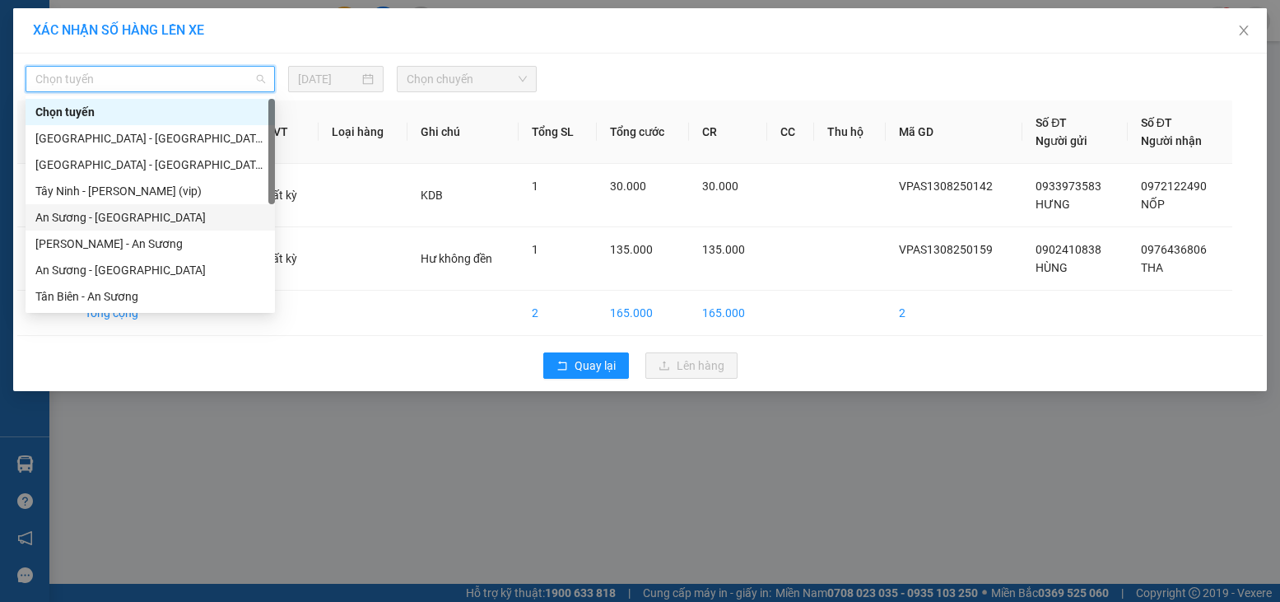
click at [102, 212] on div "An Sương - Châu Thành" at bounding box center [150, 217] width 230 height 18
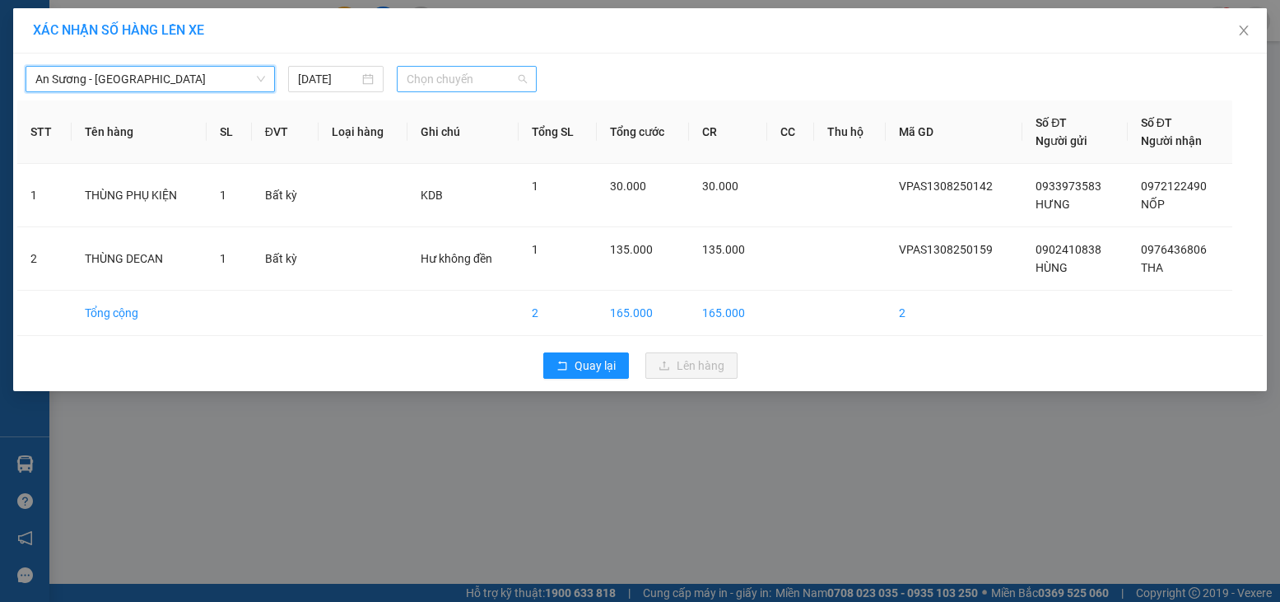
click at [412, 86] on span "Chọn chuyến" at bounding box center [467, 79] width 120 height 25
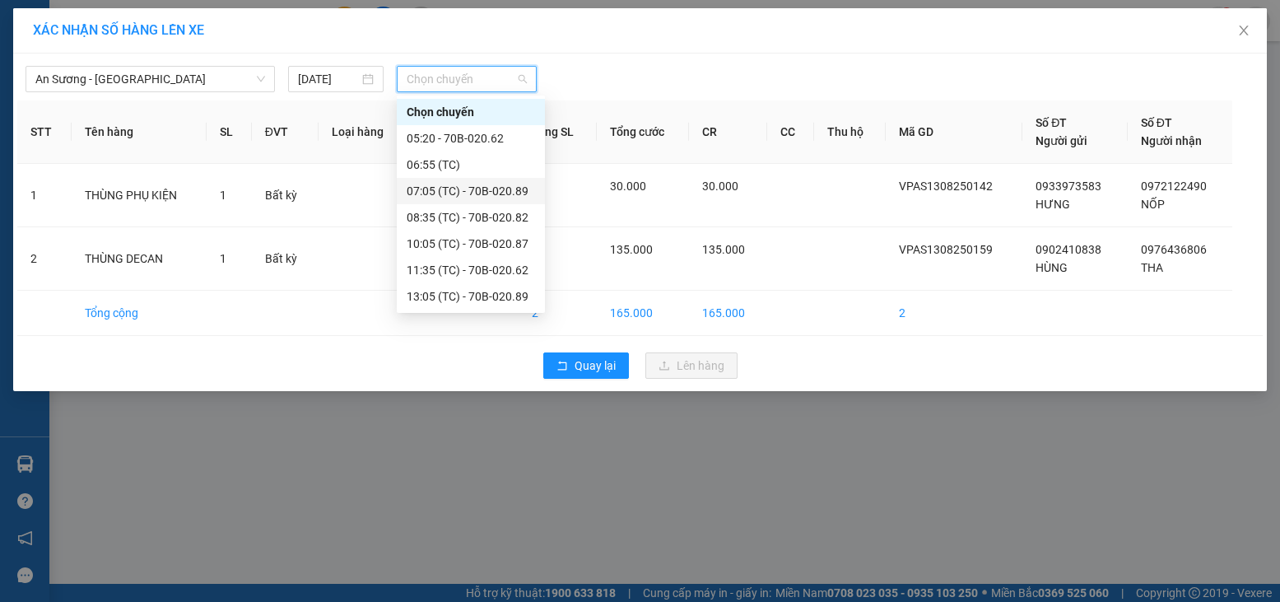
click at [489, 188] on div "07:05 (TC) - 70B-020.89" at bounding box center [471, 191] width 128 height 18
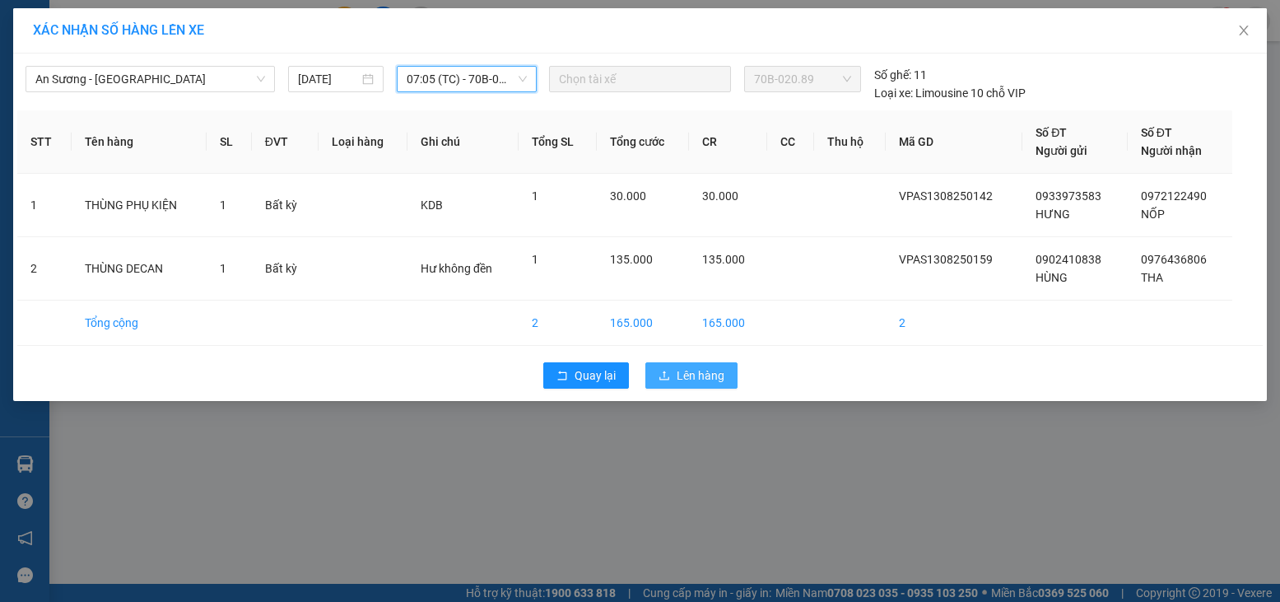
click at [674, 383] on button "Lên hàng" at bounding box center [691, 375] width 92 height 26
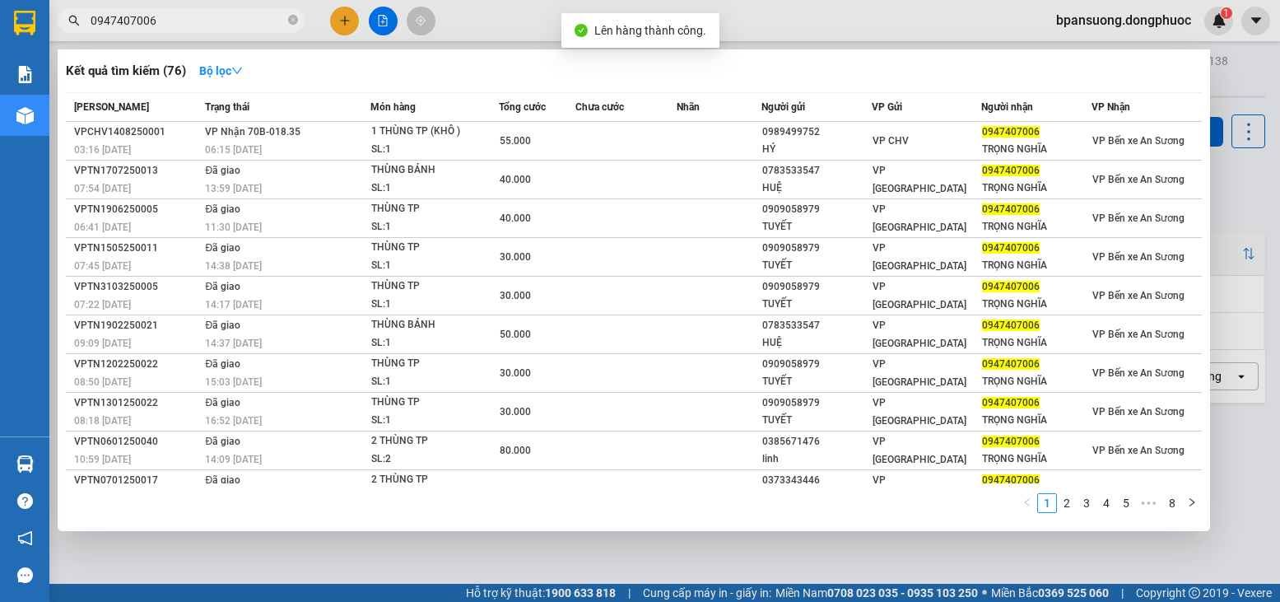
click at [260, 18] on input "0947407006" at bounding box center [188, 21] width 194 height 18
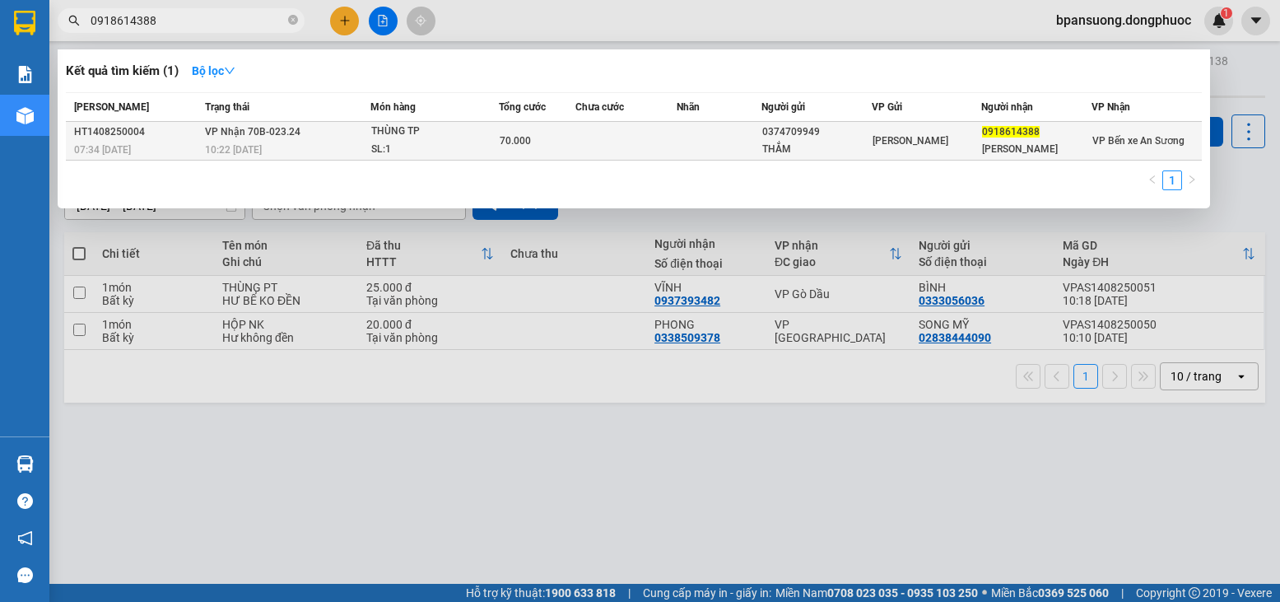
type input "0918614388"
click at [474, 148] on div "SL: 1" at bounding box center [432, 150] width 123 height 18
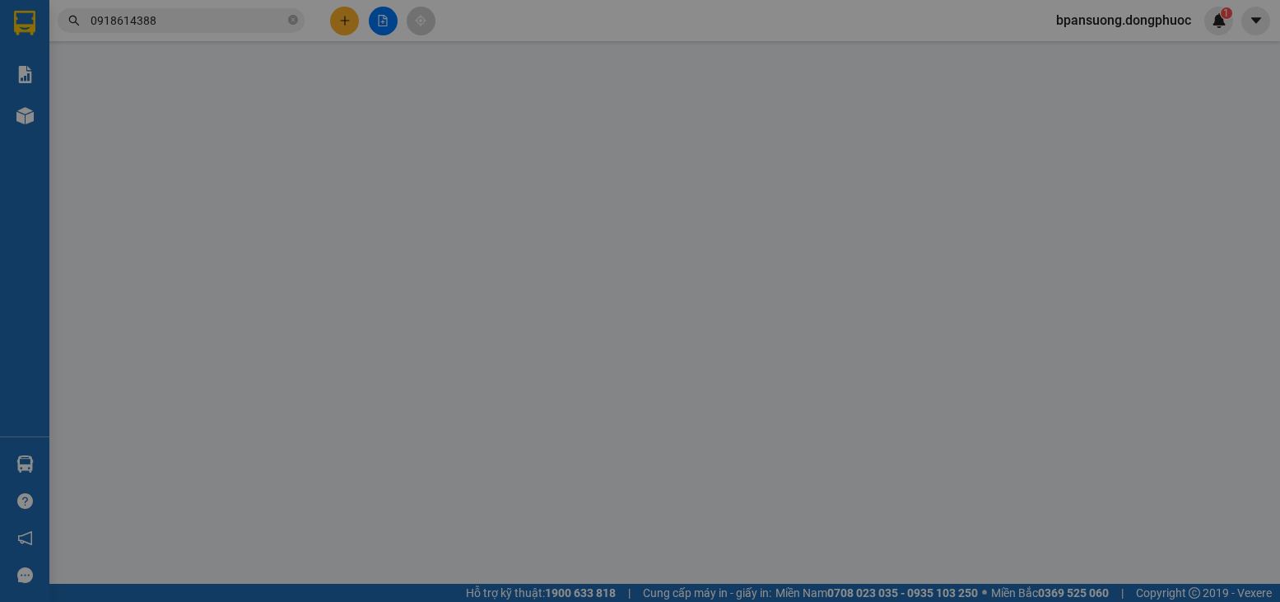
type input "0374709949"
type input "THẮM"
type input "0918614388"
type input "KIM ANH"
type input "70.000"
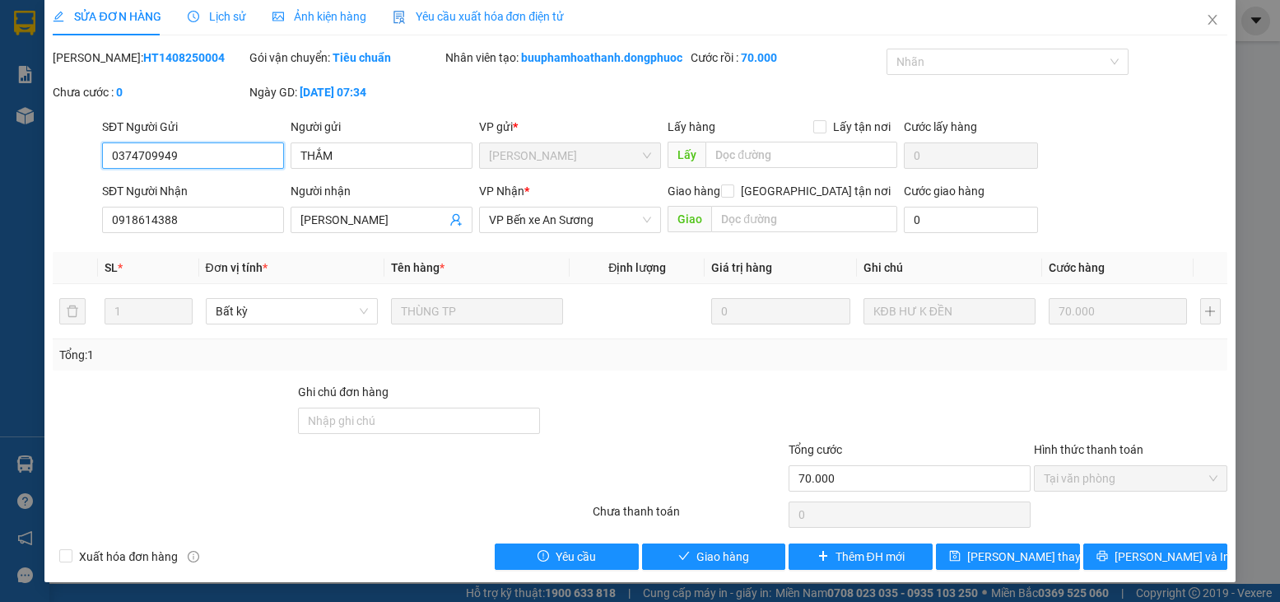
scroll to position [29, 0]
click at [1206, 13] on icon "close" at bounding box center [1212, 19] width 13 height 13
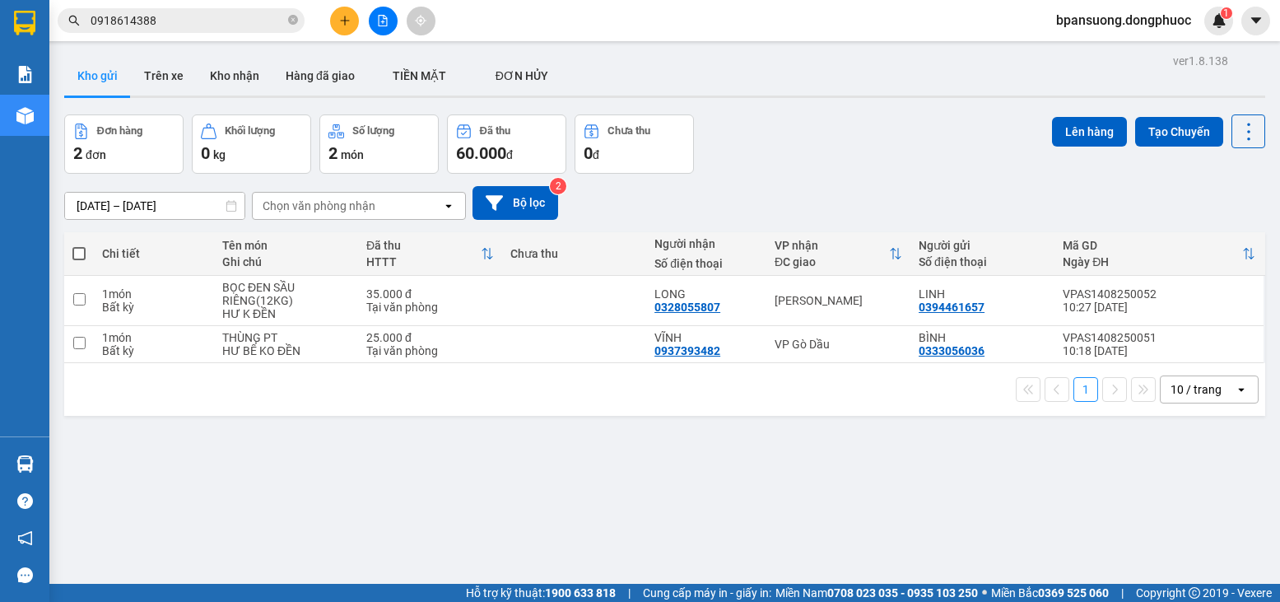
click at [173, 2] on div "Kết quả tìm kiếm ( 1 ) Bộ lọc Mã ĐH Trạng thái Món hàng Tổng cước Chưa cước Nhã…" at bounding box center [640, 20] width 1280 height 41
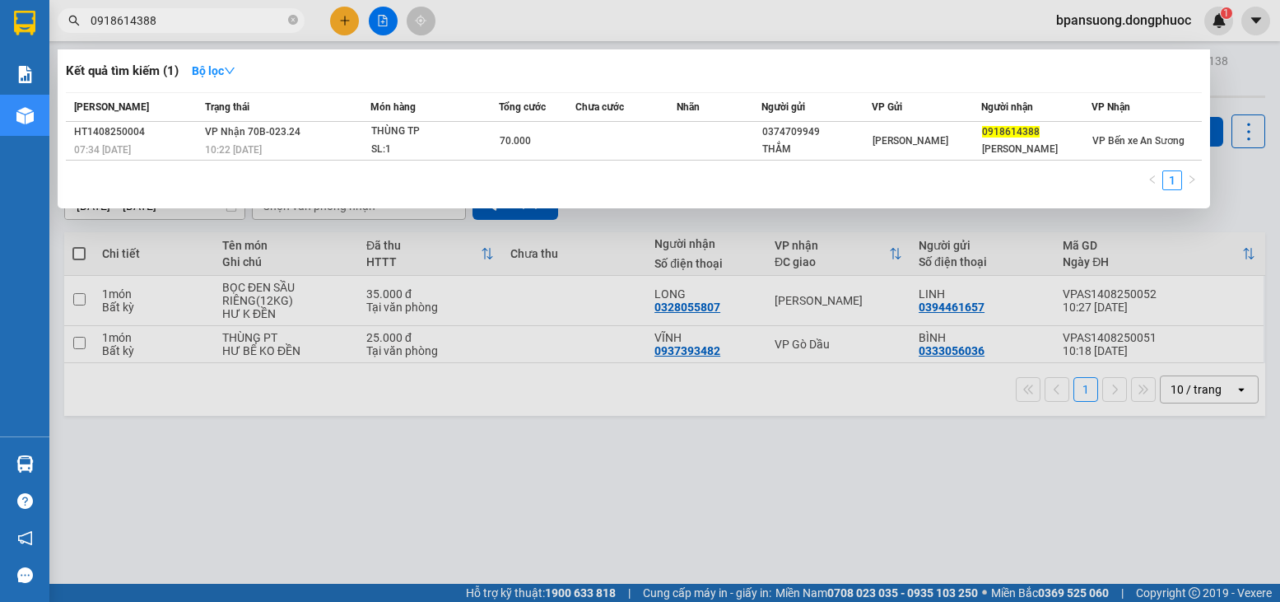
click at [175, 14] on input "0918614388" at bounding box center [188, 21] width 194 height 18
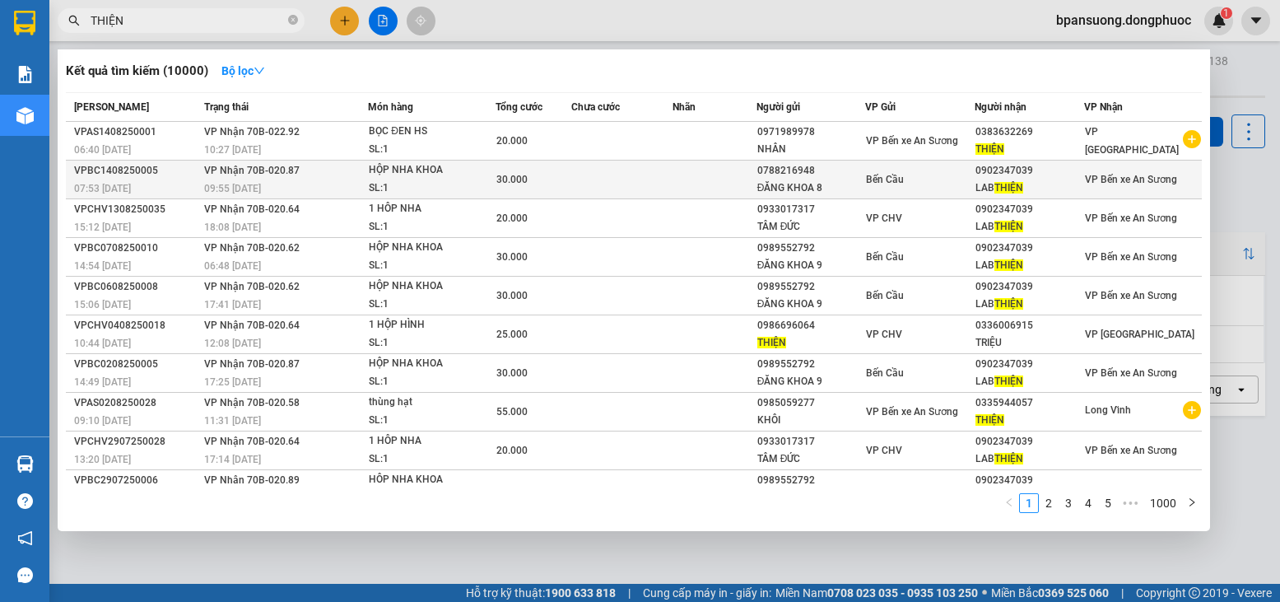
type input "THIỆN"
click at [548, 175] on div "30.000" at bounding box center [533, 179] width 74 height 18
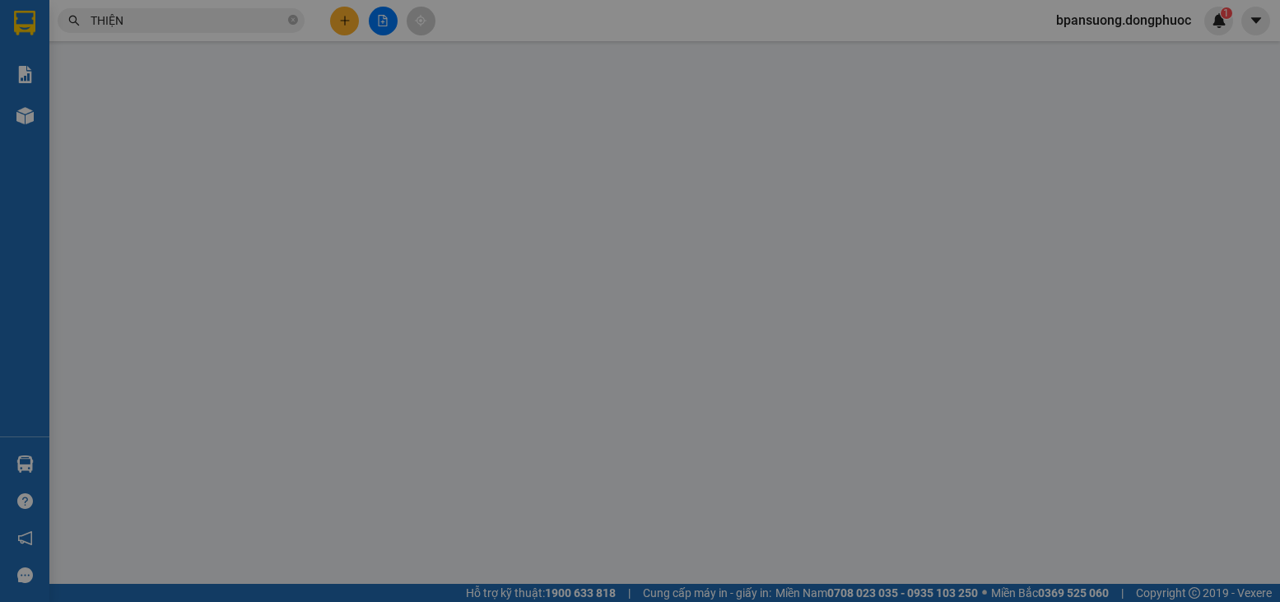
type input "0788216948"
type input "ĐĂNG KHOA 8"
type input "0902347039"
type input "LAB THIỆN"
type input "Kdb"
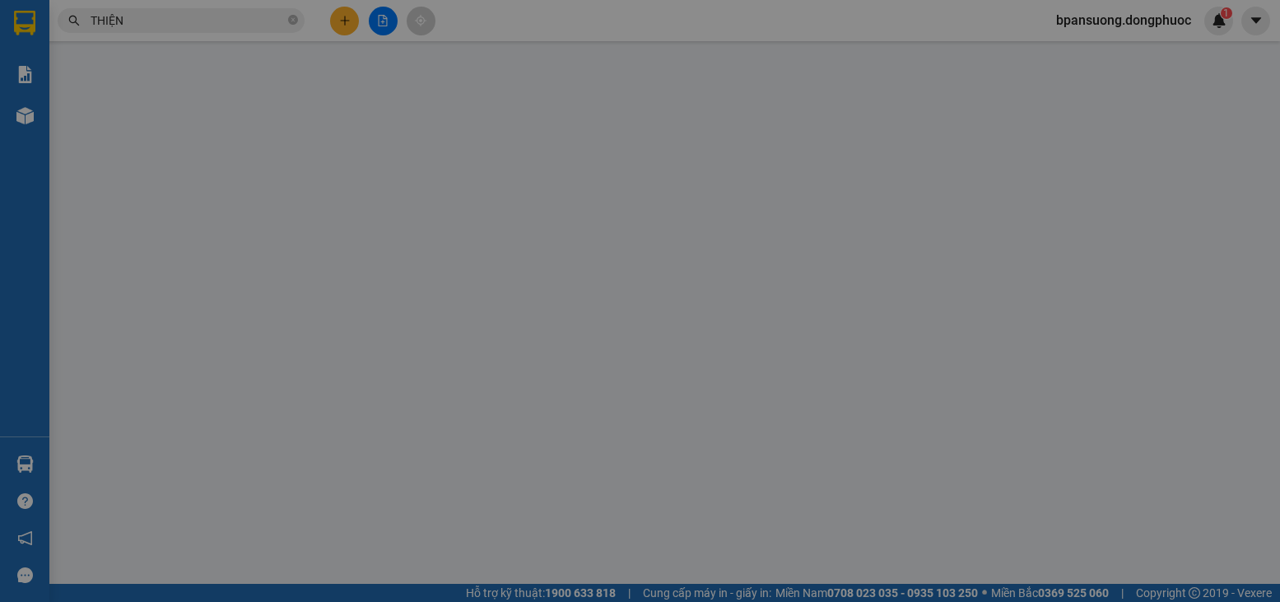
type input "30.000"
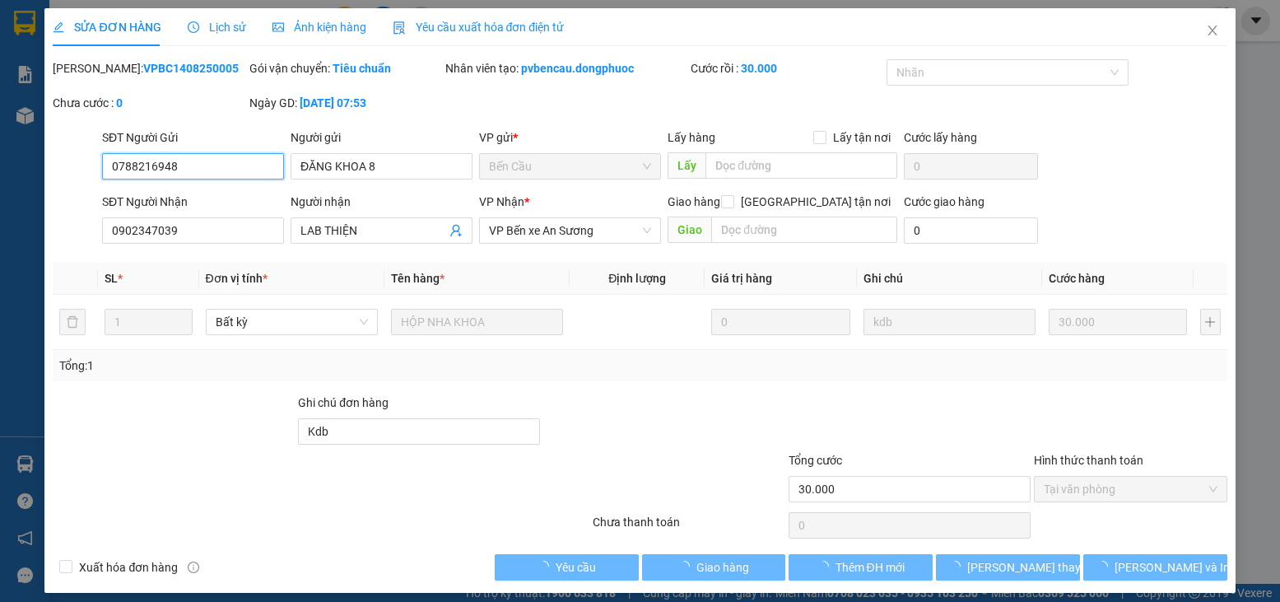
scroll to position [11, 0]
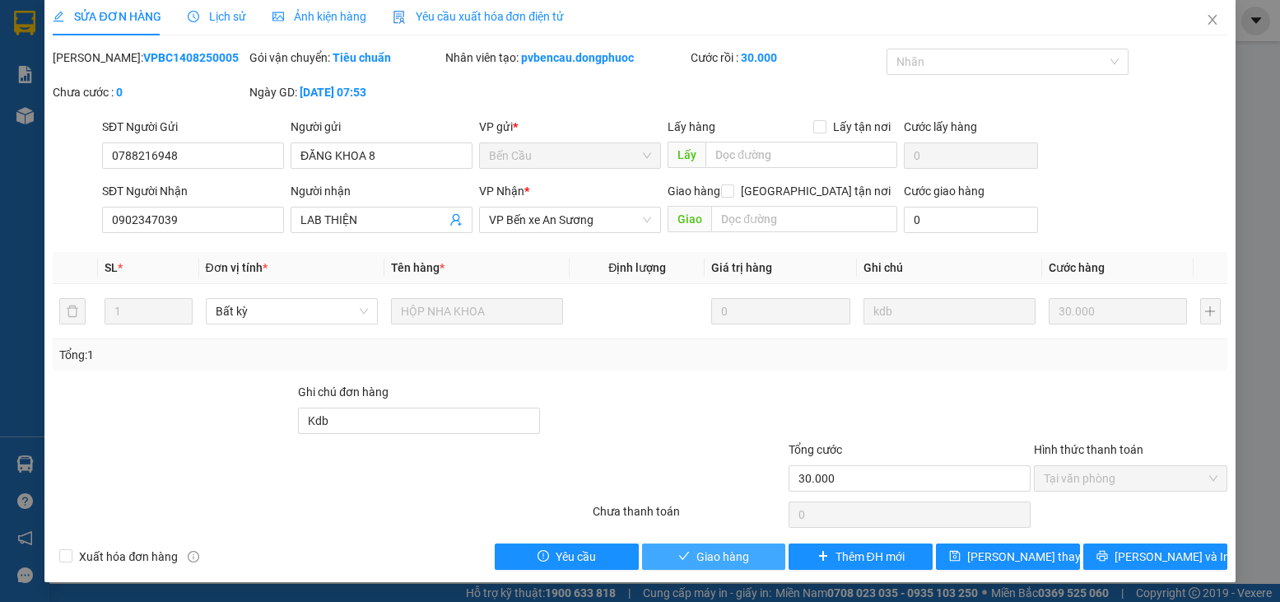
click at [718, 557] on span "Giao hàng" at bounding box center [723, 556] width 53 height 18
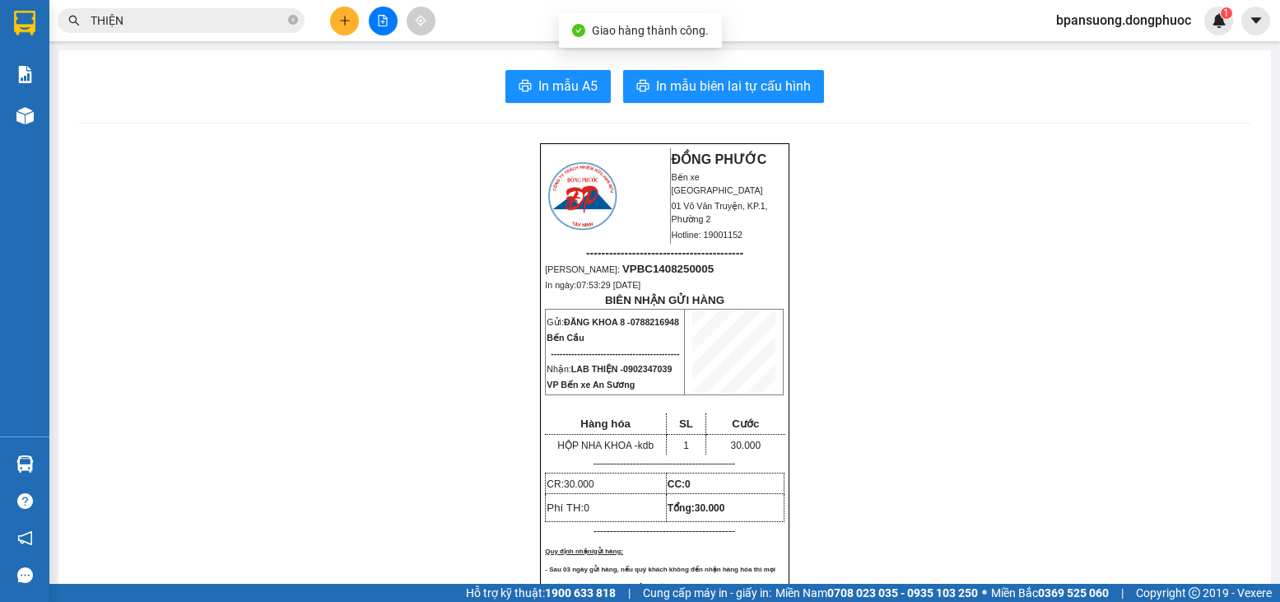
click at [220, 35] on div "Kết quả tìm kiếm ( 10000 ) Bộ lọc Mã ĐH Trạng thái Món hàng Tổng cước Chưa cước…" at bounding box center [640, 20] width 1280 height 41
click at [212, 25] on input "THIỆN" at bounding box center [188, 21] width 194 height 18
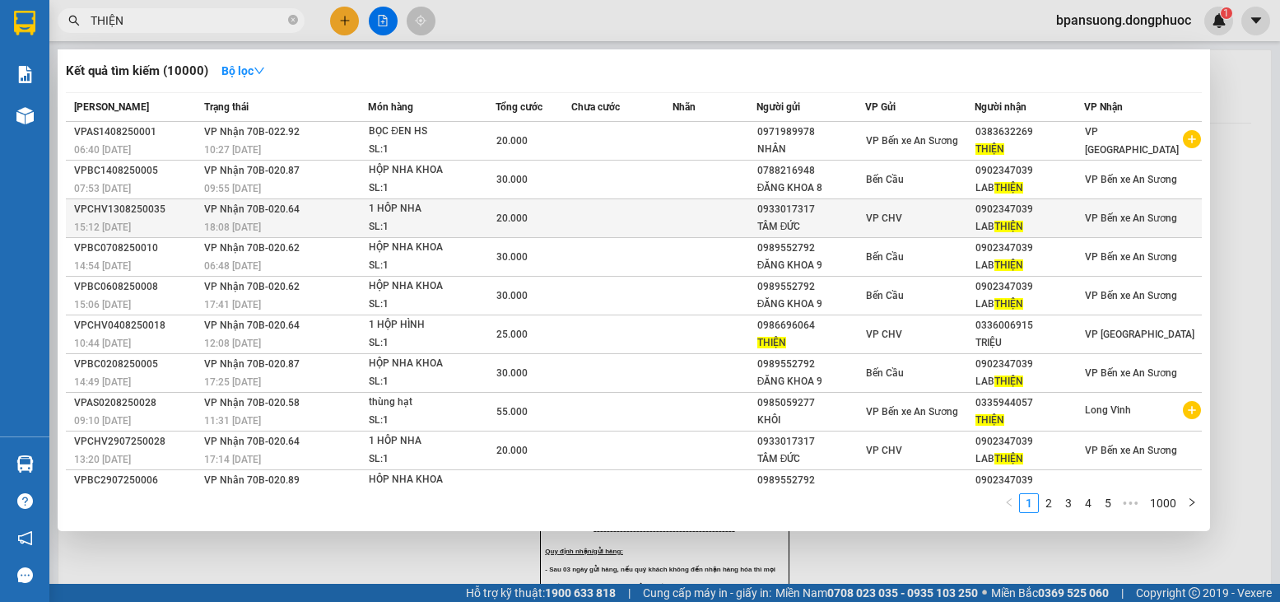
click at [686, 221] on td at bounding box center [715, 218] width 84 height 39
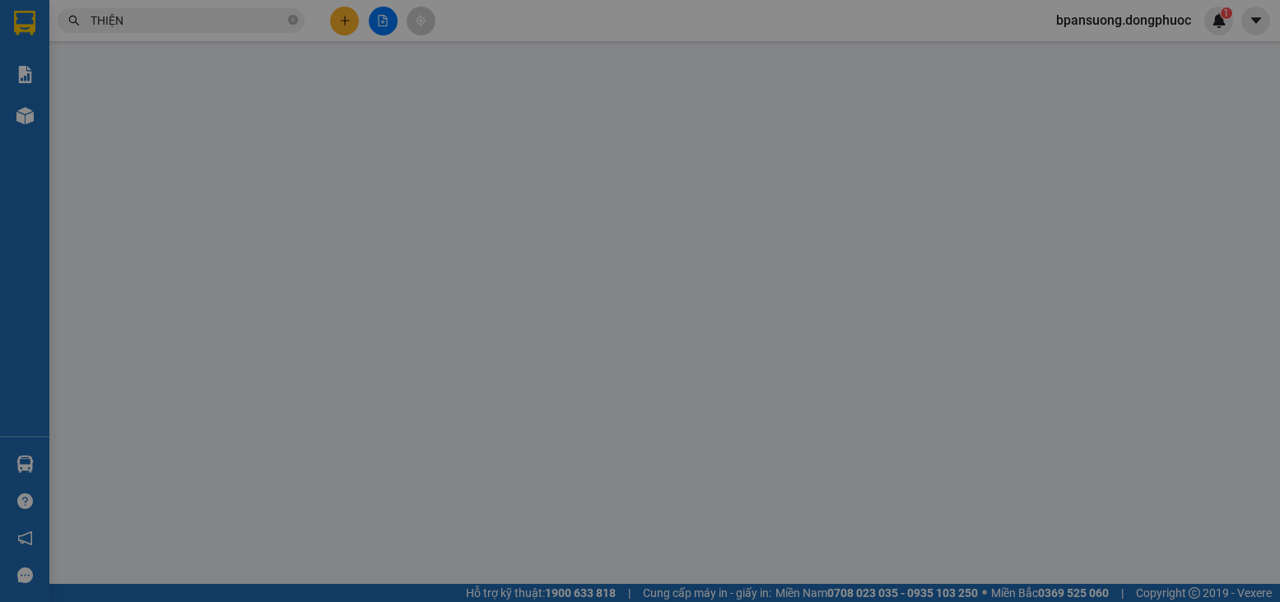
type input "0933017317"
type input "TÂM ĐỨC"
type input "0902347039"
type input "LAB THIỆN"
type input "20.000"
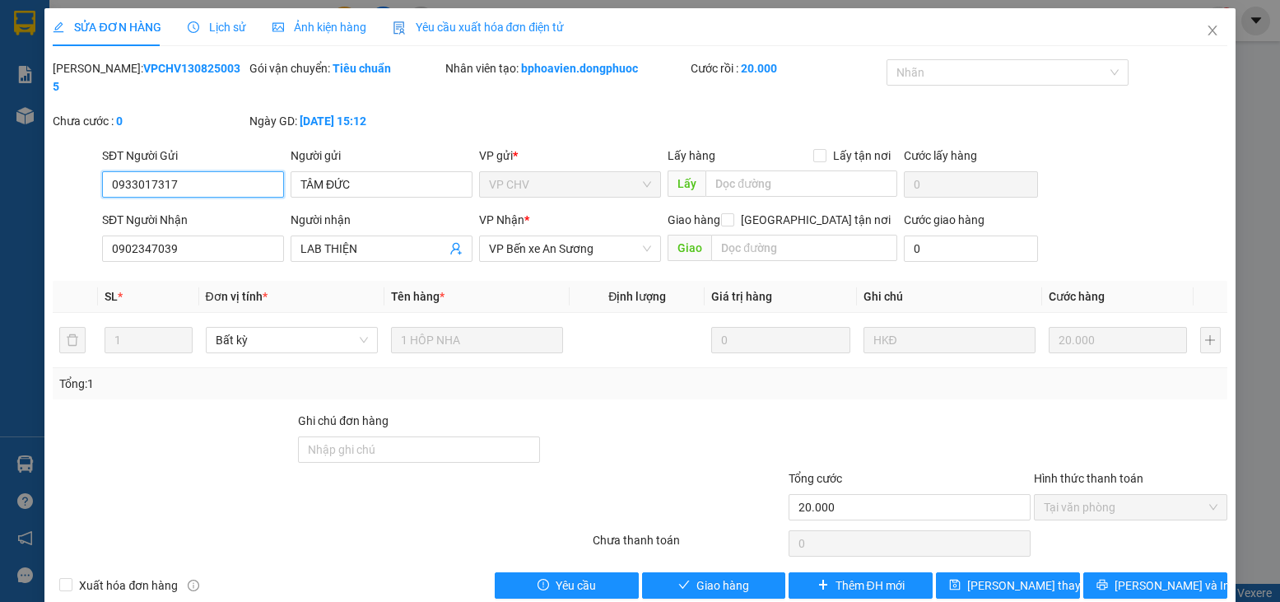
scroll to position [11, 0]
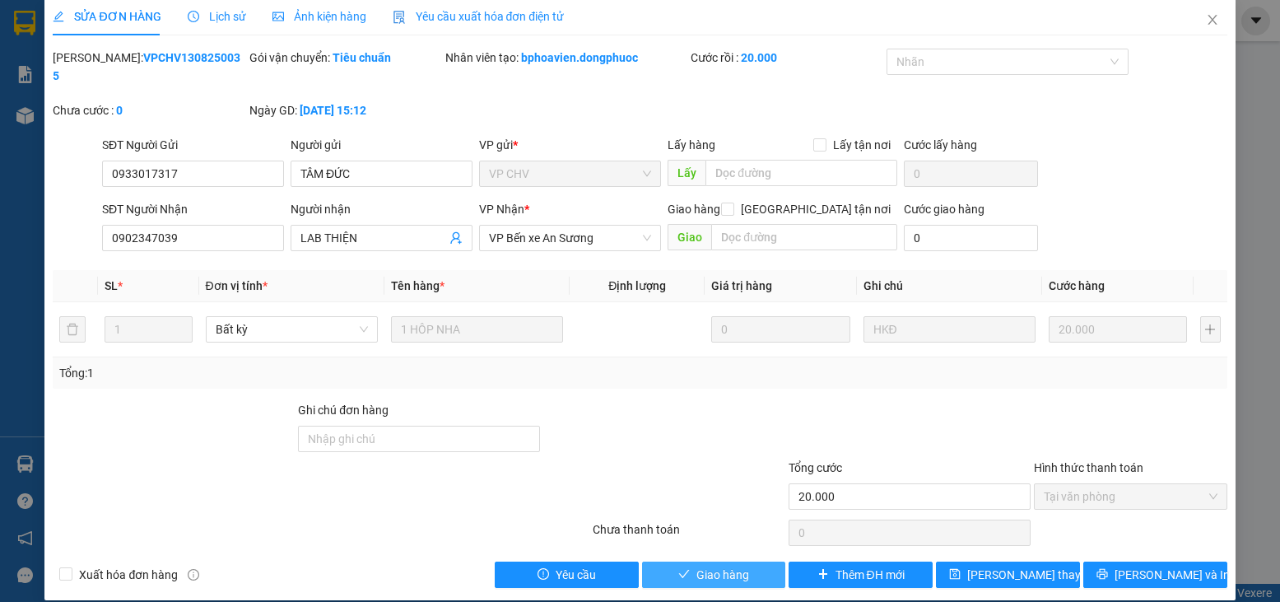
click at [721, 566] on span "Giao hàng" at bounding box center [723, 575] width 53 height 18
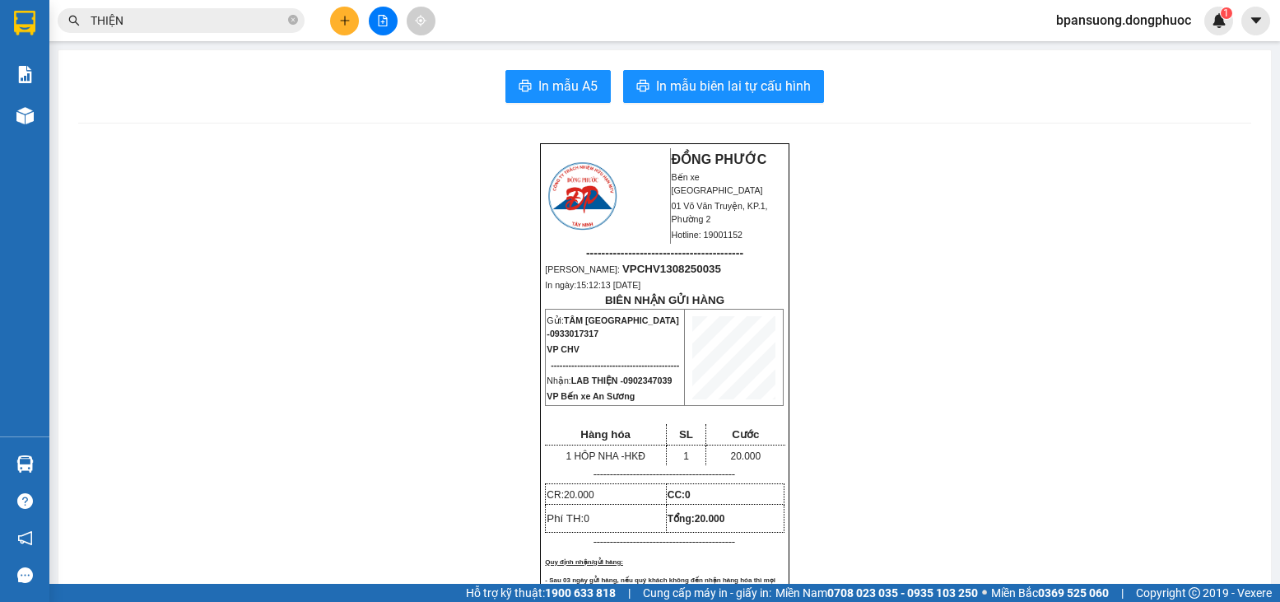
click at [174, 27] on input "THIỆN" at bounding box center [188, 21] width 194 height 18
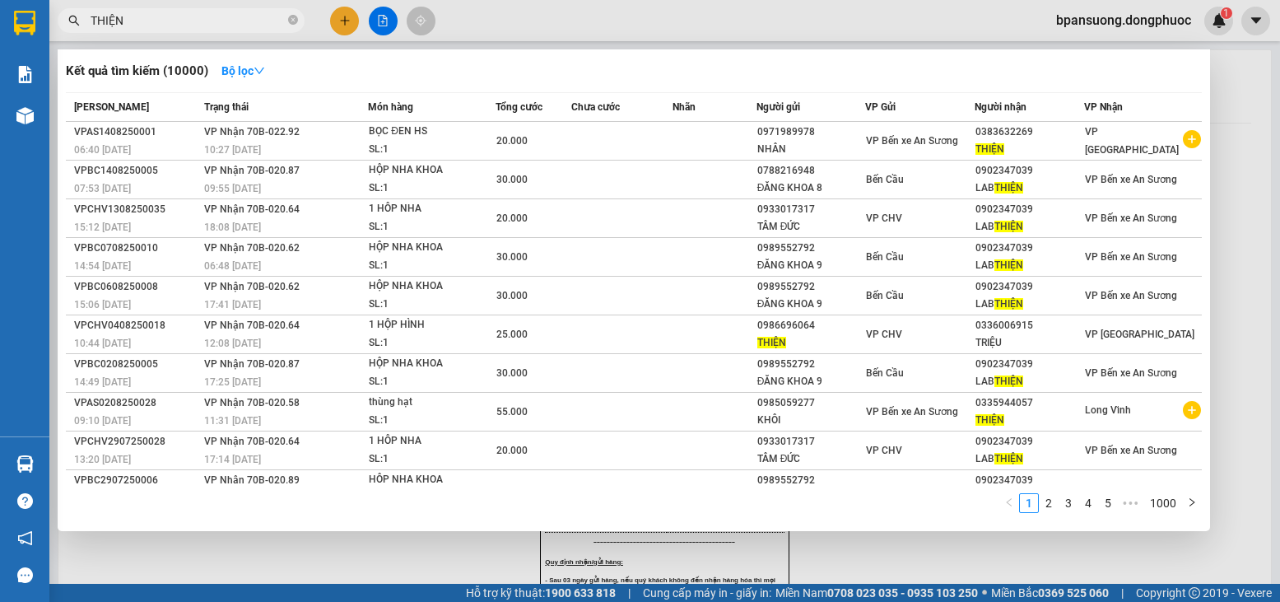
click at [174, 26] on input "THIỆN" at bounding box center [188, 21] width 194 height 18
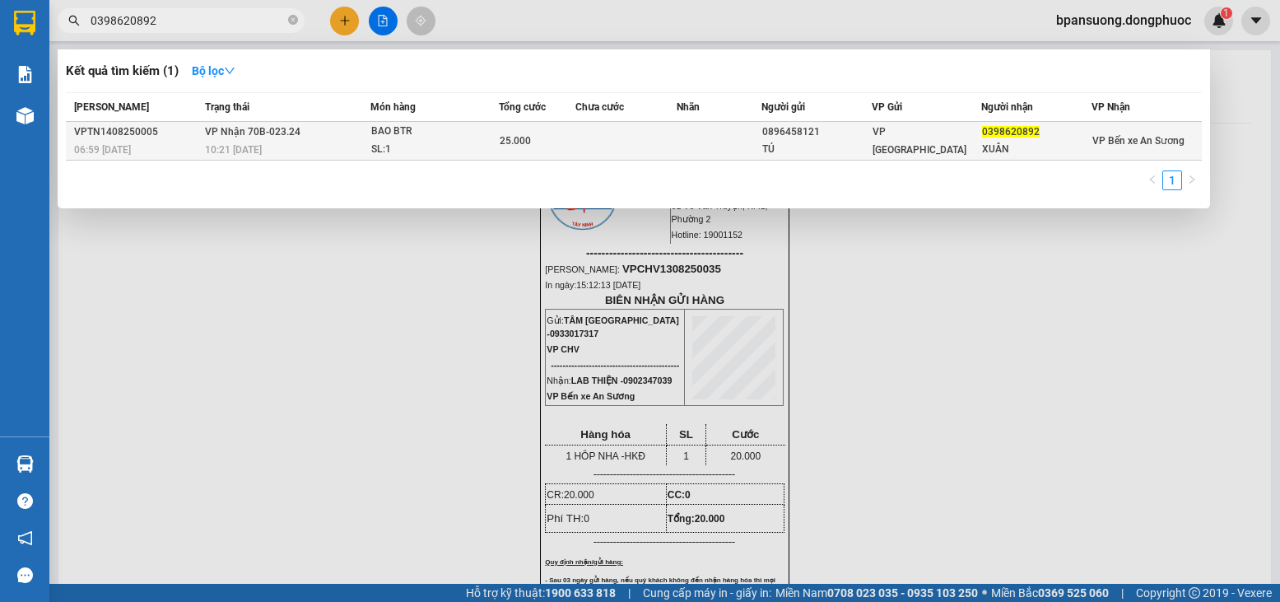
type input "0398620892"
click at [516, 137] on span "25.000" at bounding box center [515, 141] width 31 height 12
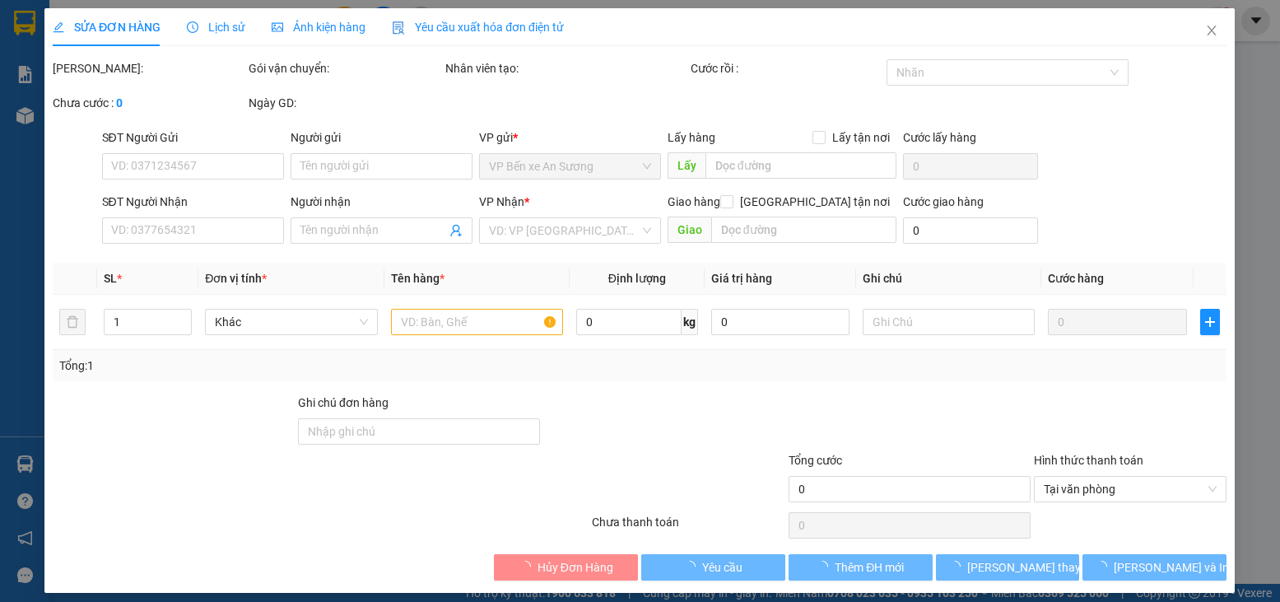
type input "0896458121"
type input "TÚ"
type input "0398620892"
type input "XUÂN"
type input "25.000"
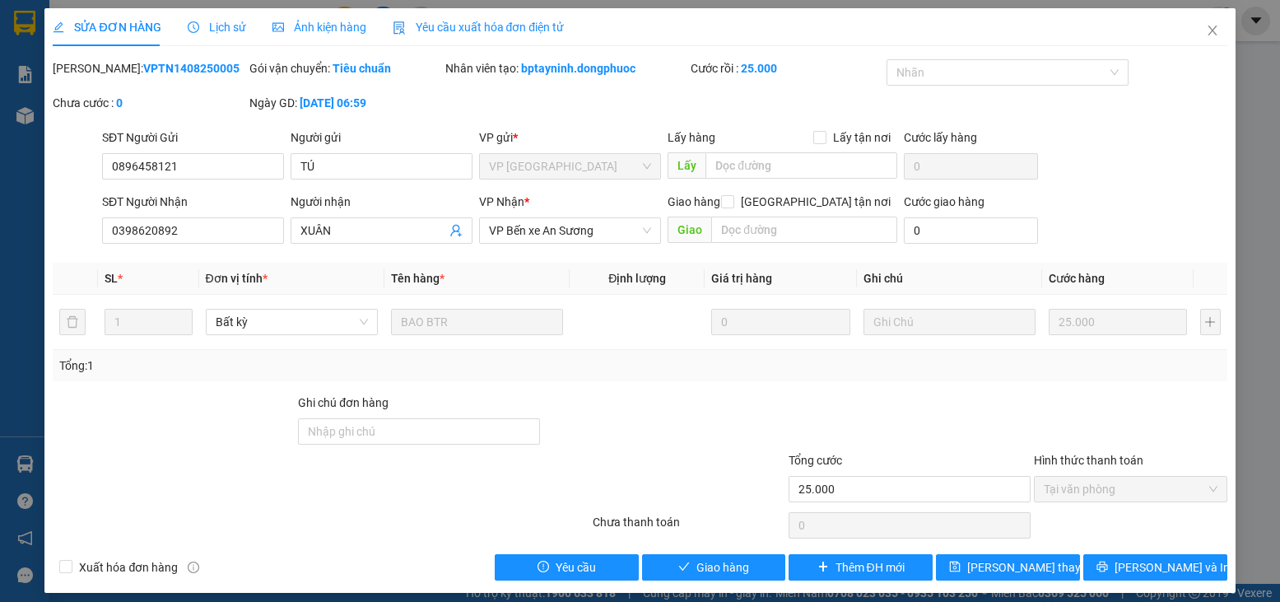
click at [695, 552] on div "Total Paid Fee 25.000 Total UnPaid Fee 0 Cash Collection Total Fee Mã ĐH: VPTN1…" at bounding box center [640, 319] width 1174 height 521
click at [697, 560] on span "Giao hàng" at bounding box center [723, 567] width 53 height 18
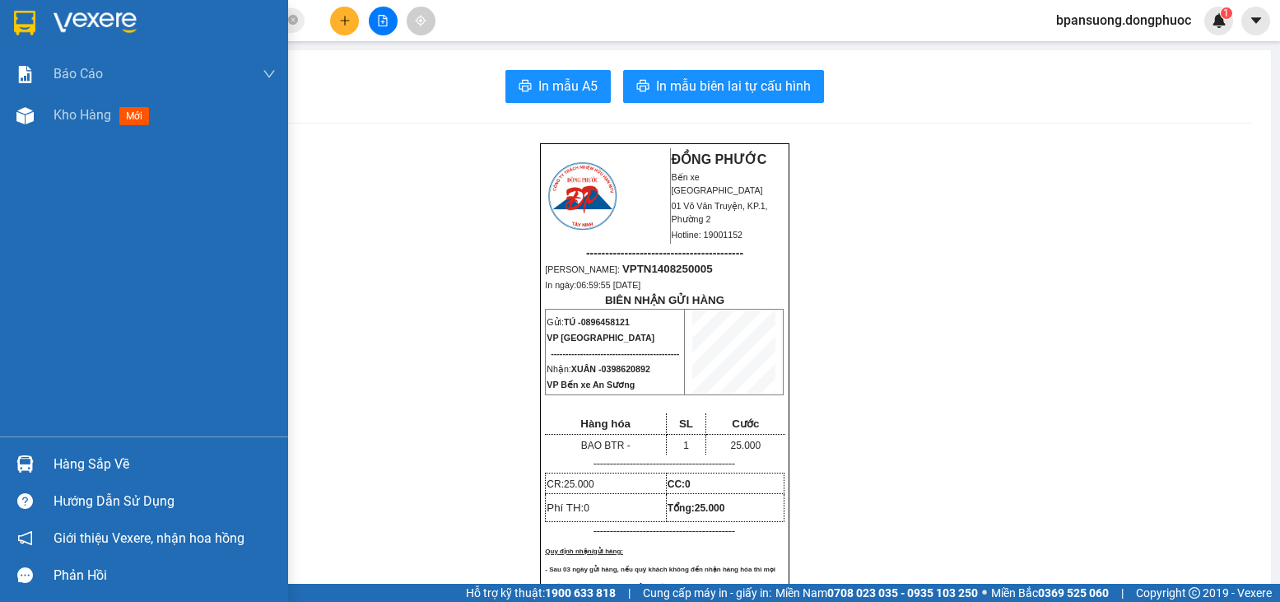
click at [11, 456] on div at bounding box center [25, 464] width 29 height 29
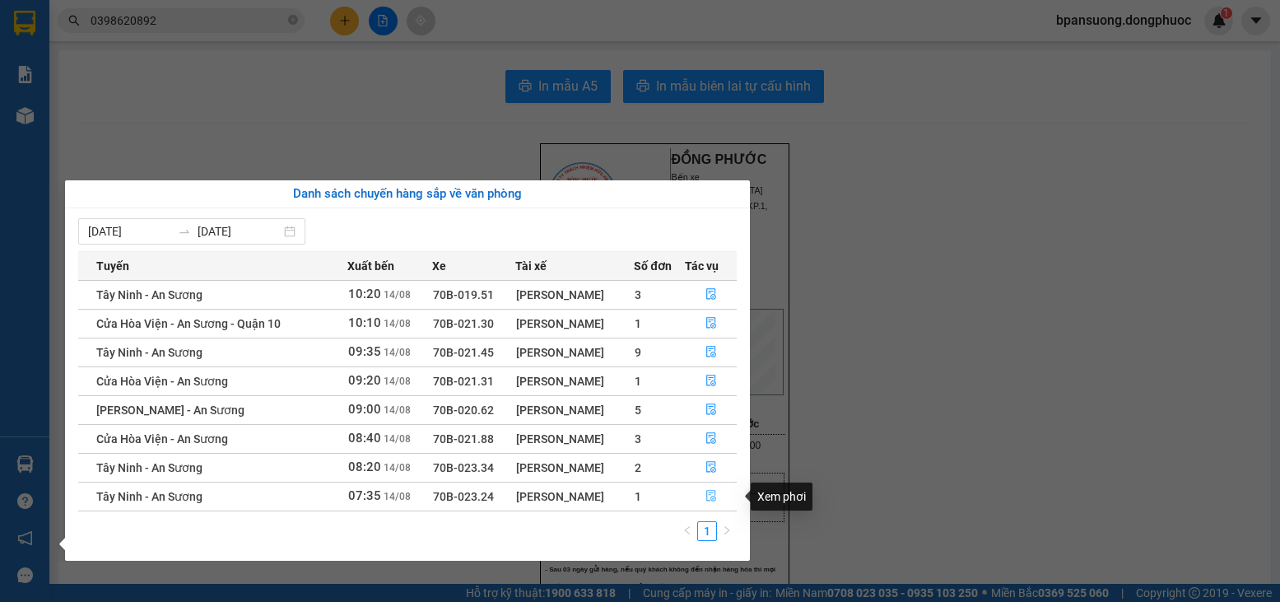
click at [708, 498] on icon "file-done" at bounding box center [712, 496] width 12 height 12
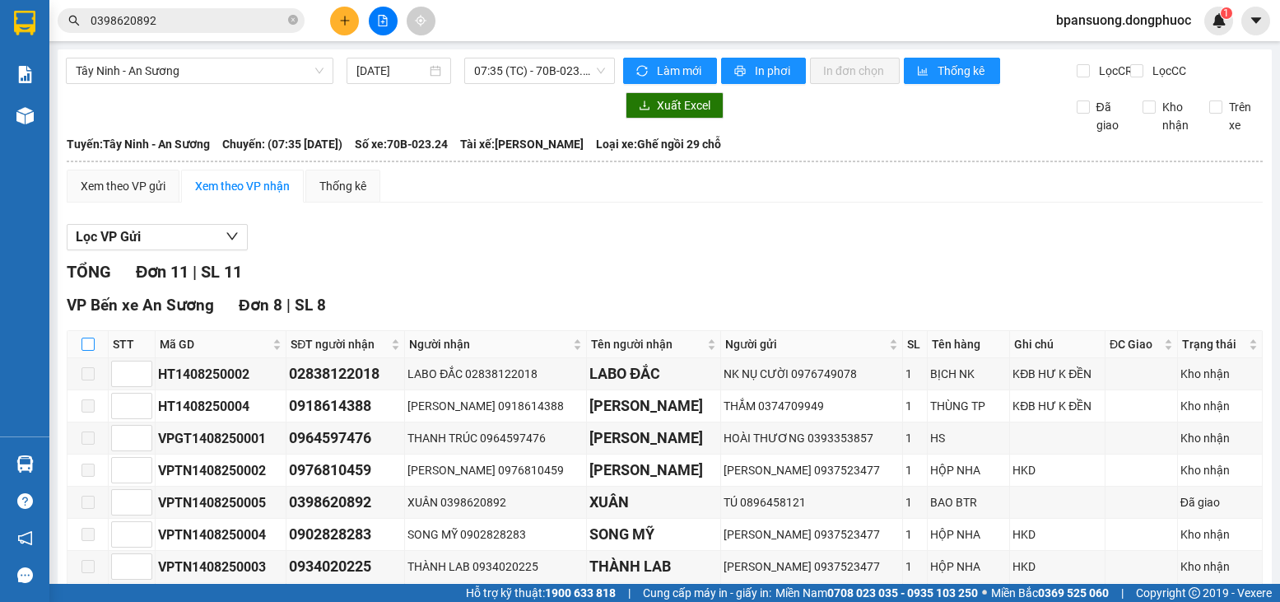
click at [91, 351] on input "checkbox" at bounding box center [88, 344] width 13 height 13
checkbox input "true"
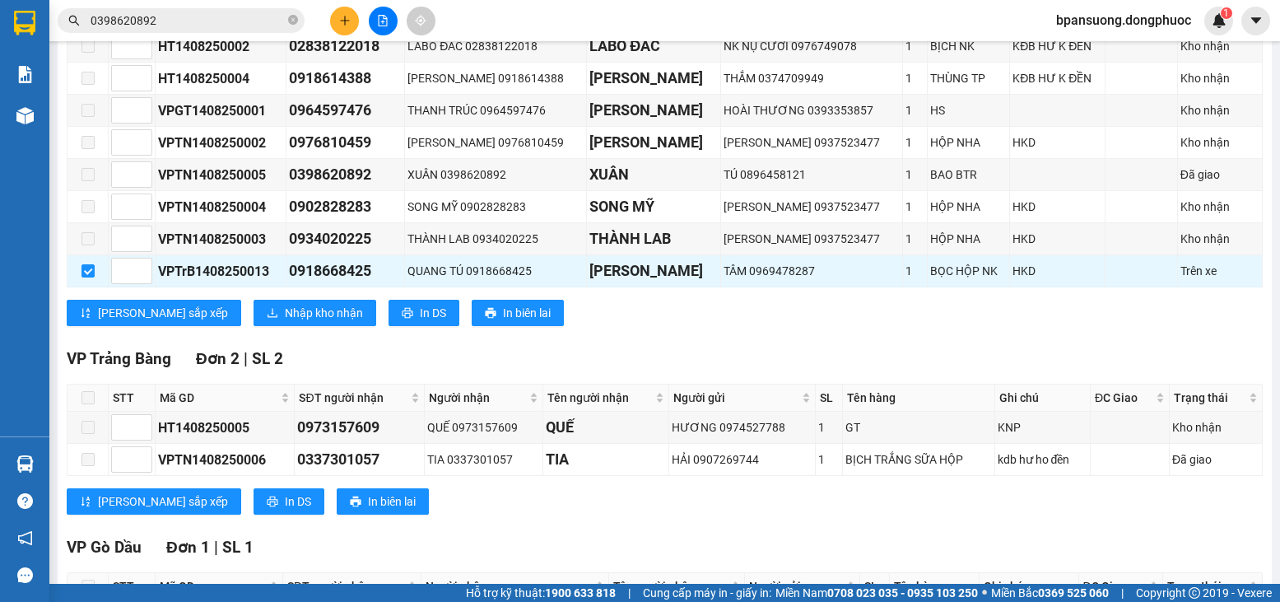
scroll to position [329, 0]
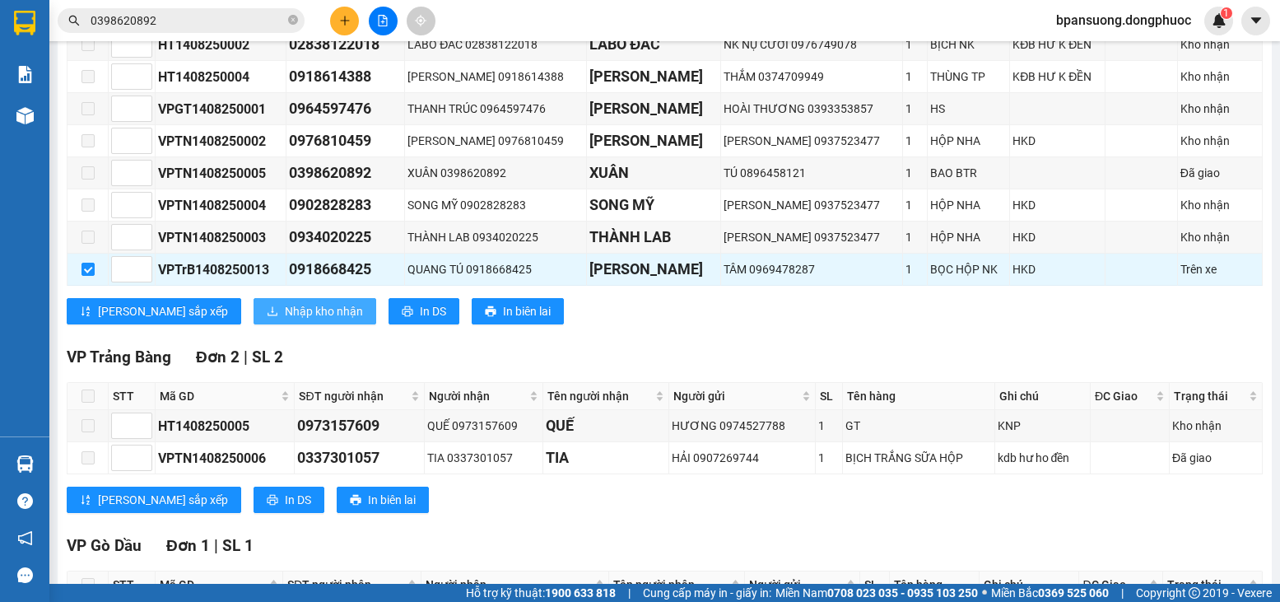
click at [254, 317] on button "Nhập kho nhận" at bounding box center [315, 311] width 123 height 26
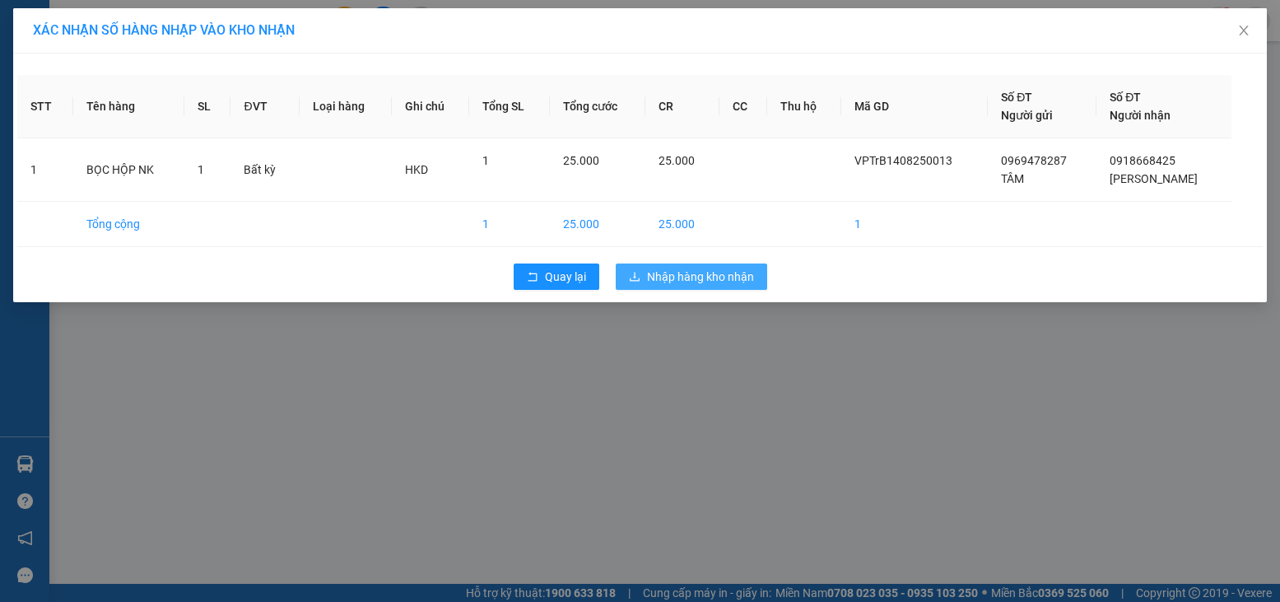
click at [692, 284] on span "Nhập hàng kho nhận" at bounding box center [700, 277] width 107 height 18
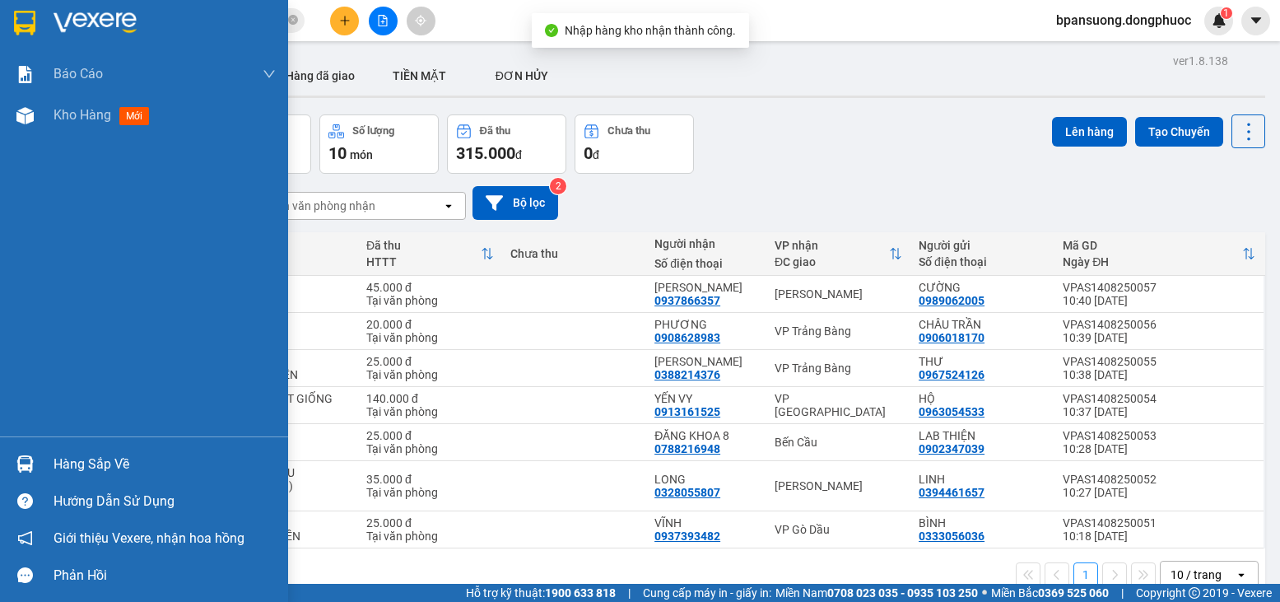
click at [44, 445] on div "Hàng sắp về Hướng dẫn sử dụng Giới thiệu Vexere, nhận hoa hồng Phản hồi" at bounding box center [144, 514] width 288 height 157
click at [14, 465] on div at bounding box center [25, 464] width 29 height 29
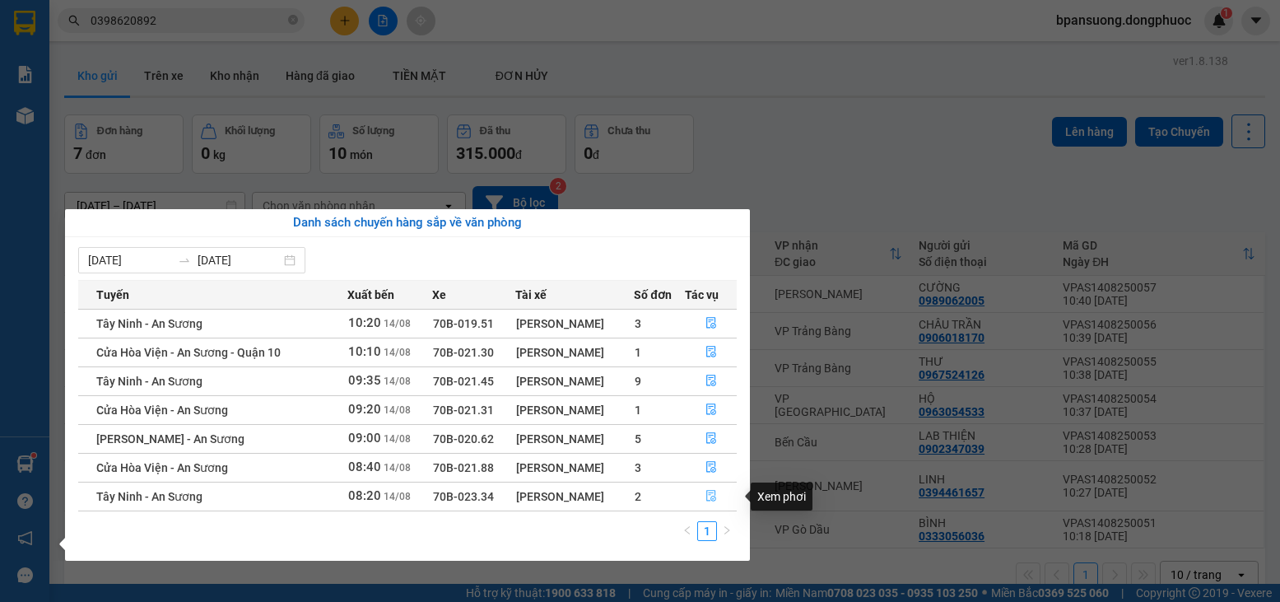
click at [714, 496] on icon "file-done" at bounding box center [712, 496] width 12 height 12
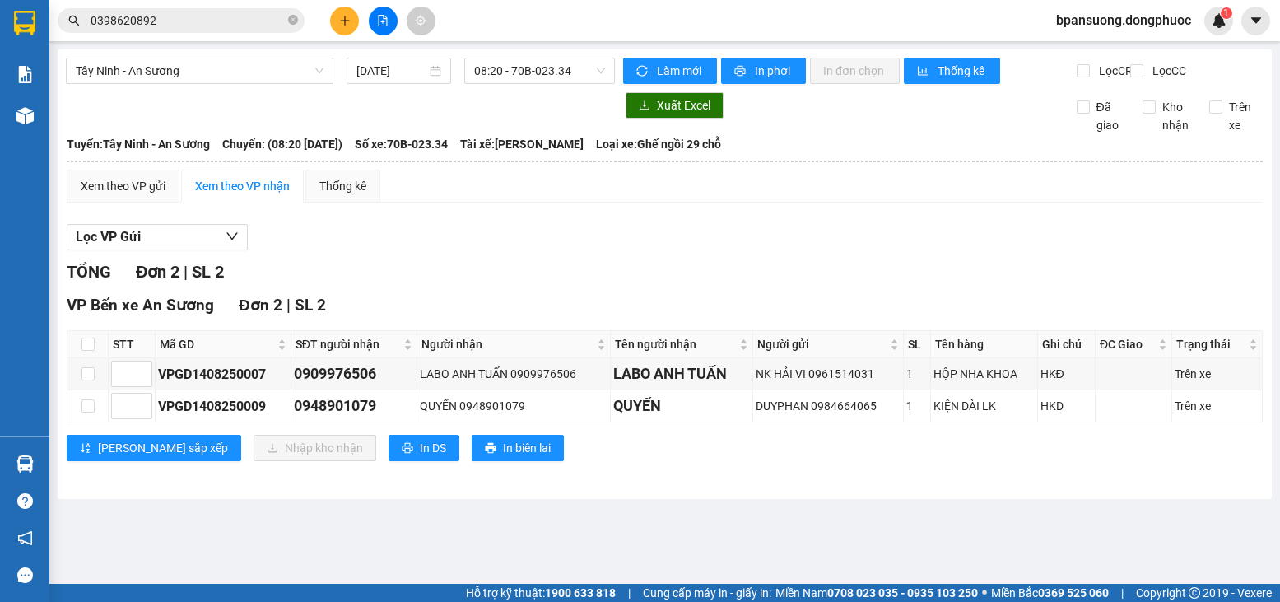
click at [190, 30] on span "0398620892" at bounding box center [181, 20] width 247 height 25
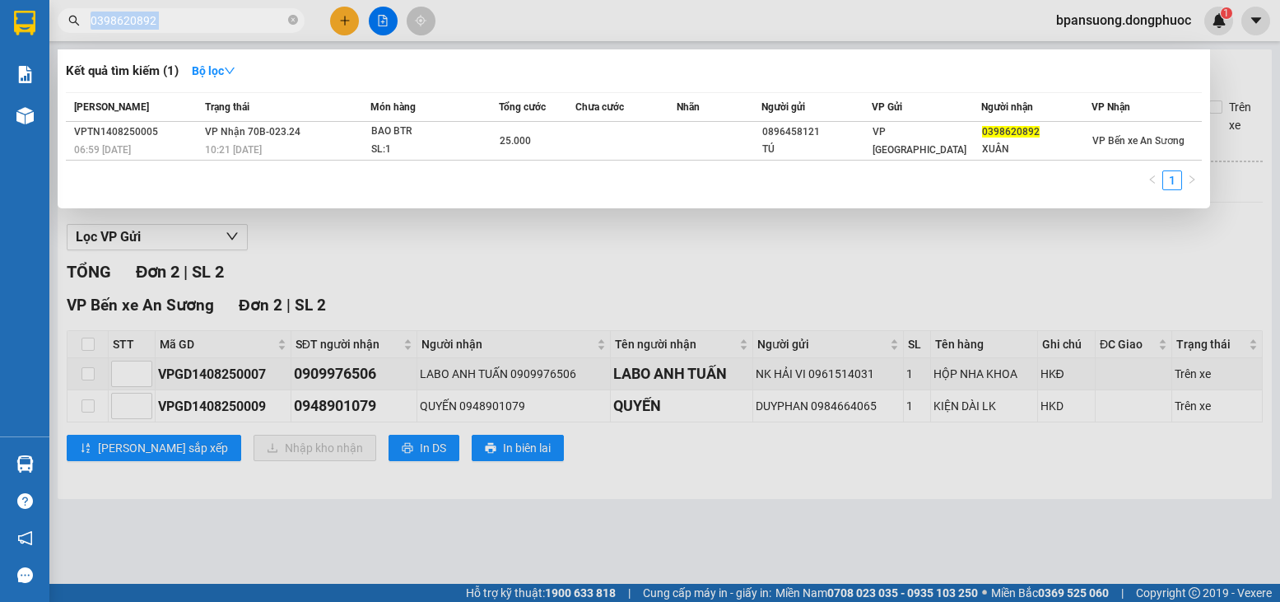
click at [190, 30] on span "0398620892" at bounding box center [181, 20] width 247 height 25
click at [203, 27] on input "0398620892" at bounding box center [188, 21] width 194 height 18
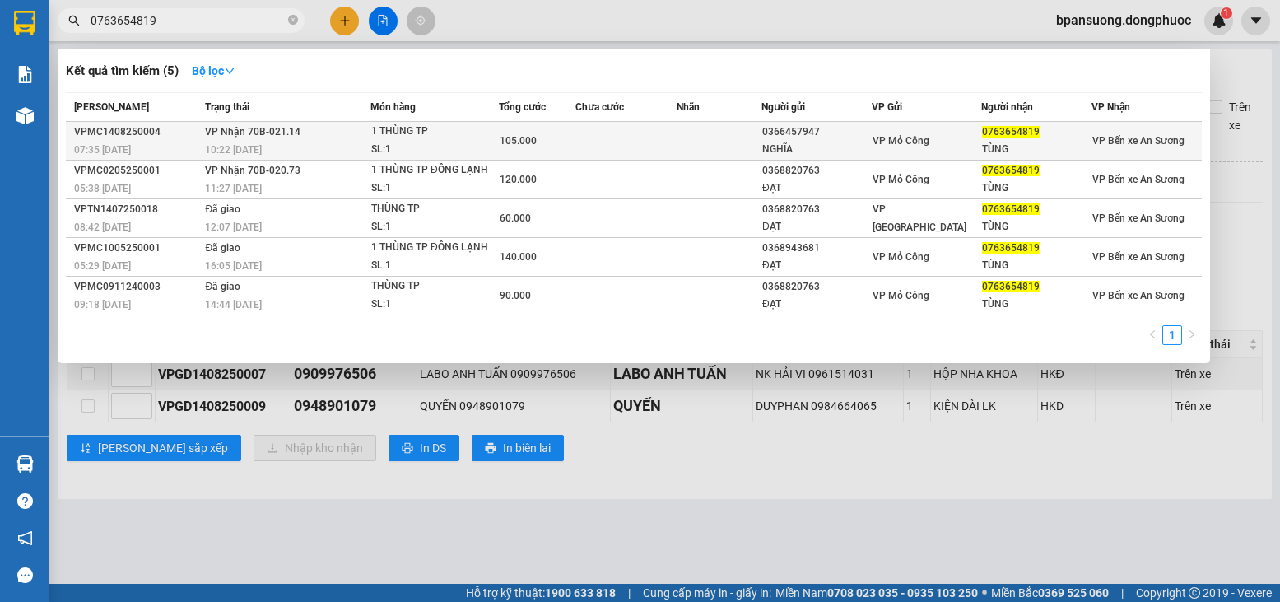
type input "0763654819"
click at [607, 142] on td at bounding box center [625, 141] width 101 height 39
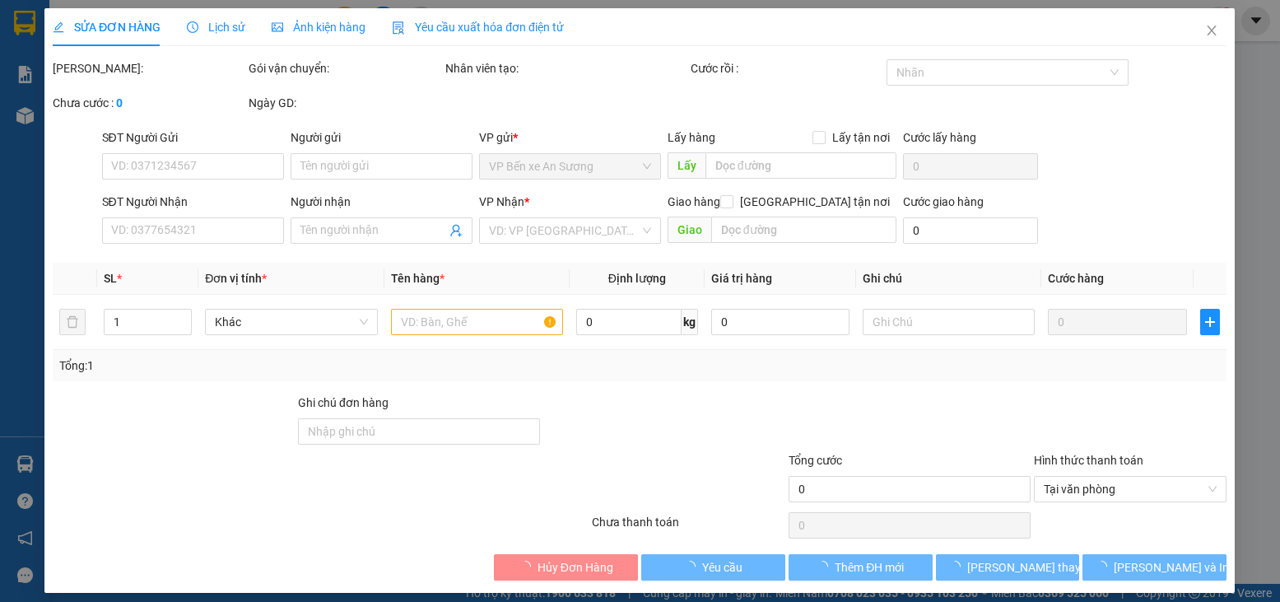
type input "0366457947"
type input "NGHĨA"
type input "0763654819"
type input "TÙNG"
type input "105.000"
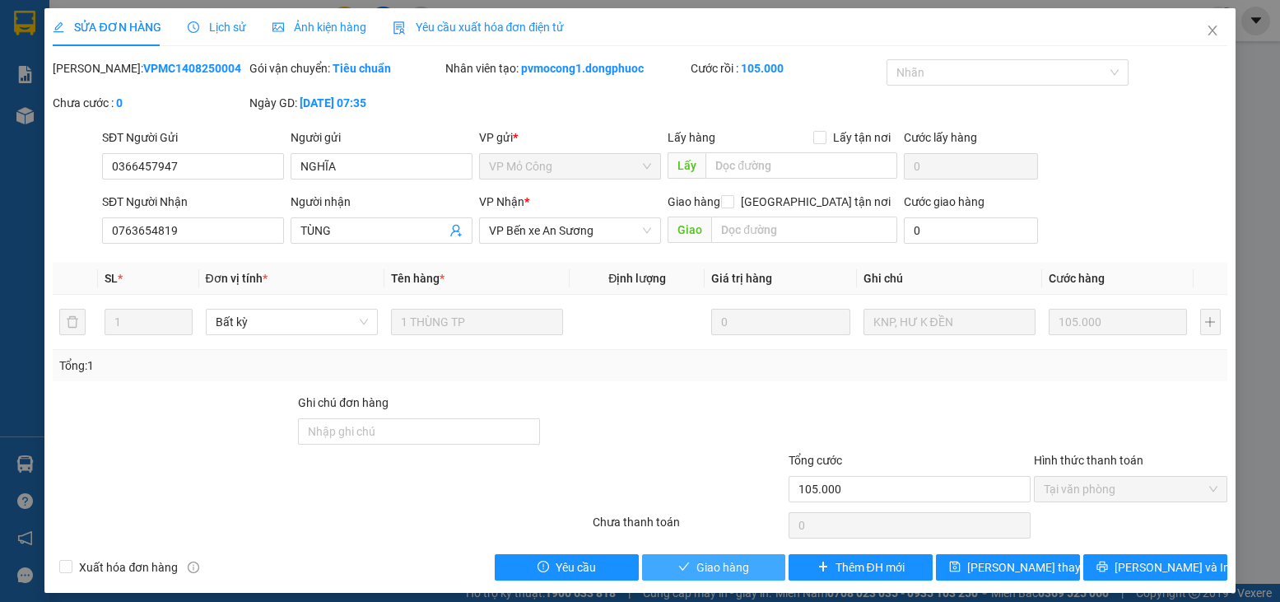
click at [659, 578] on button "Giao hàng" at bounding box center [714, 567] width 144 height 26
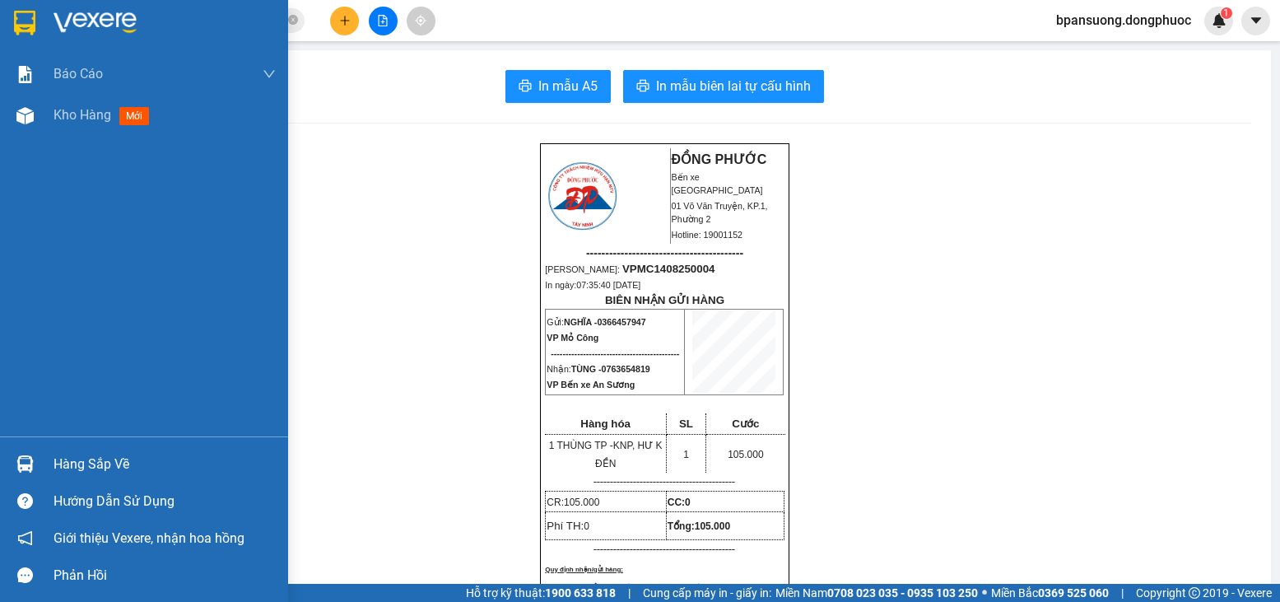
click at [34, 462] on div at bounding box center [25, 464] width 29 height 29
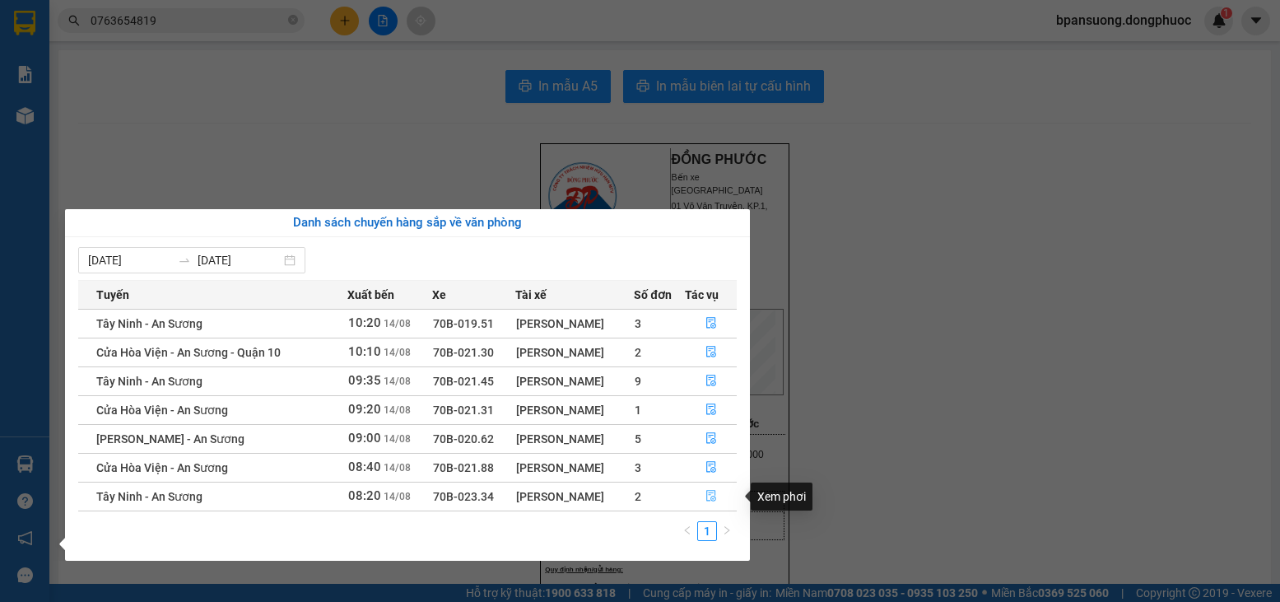
click at [718, 497] on button "button" at bounding box center [711, 496] width 51 height 26
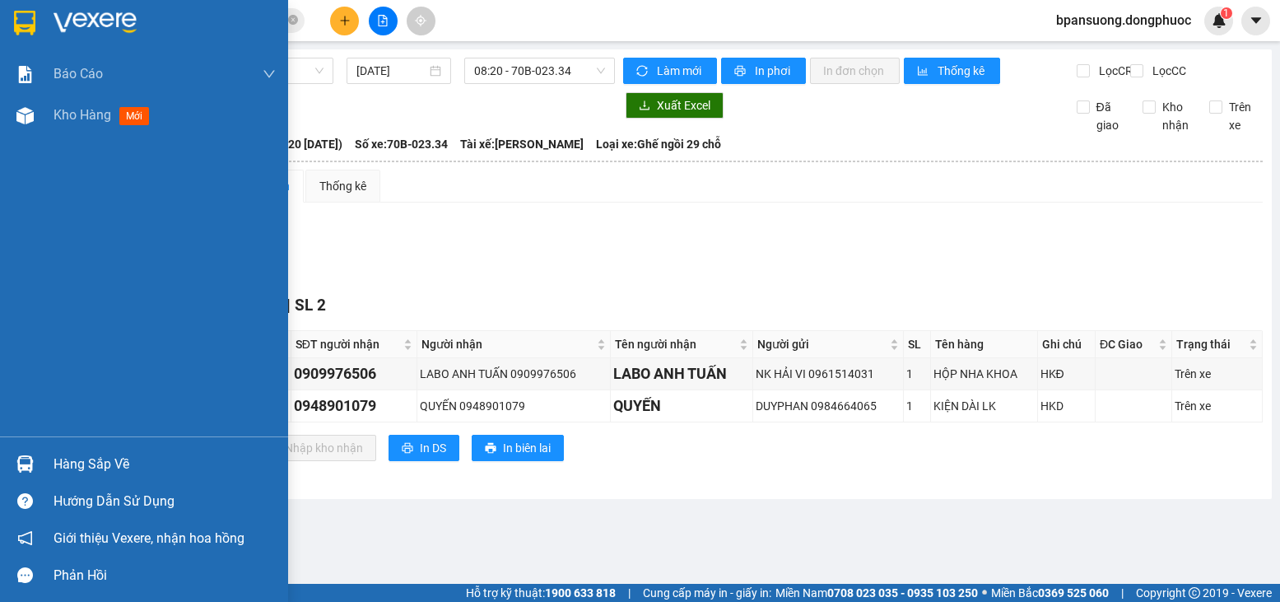
click at [59, 457] on div "Hàng sắp về" at bounding box center [165, 464] width 222 height 25
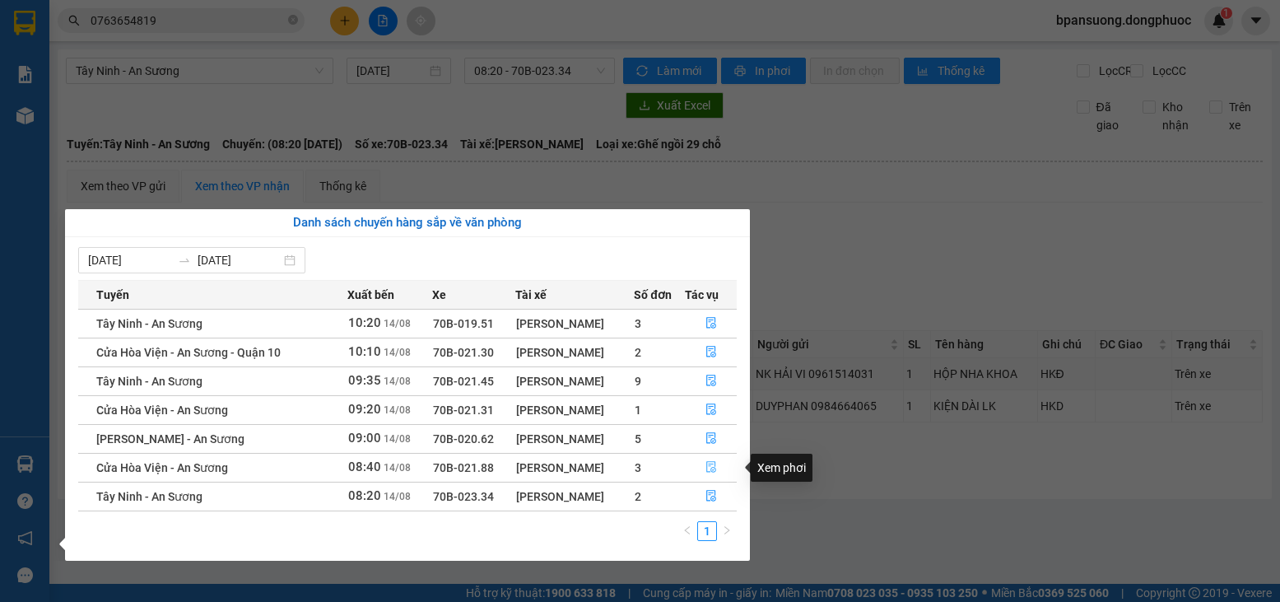
click at [713, 464] on icon "file-done" at bounding box center [712, 467] width 12 height 12
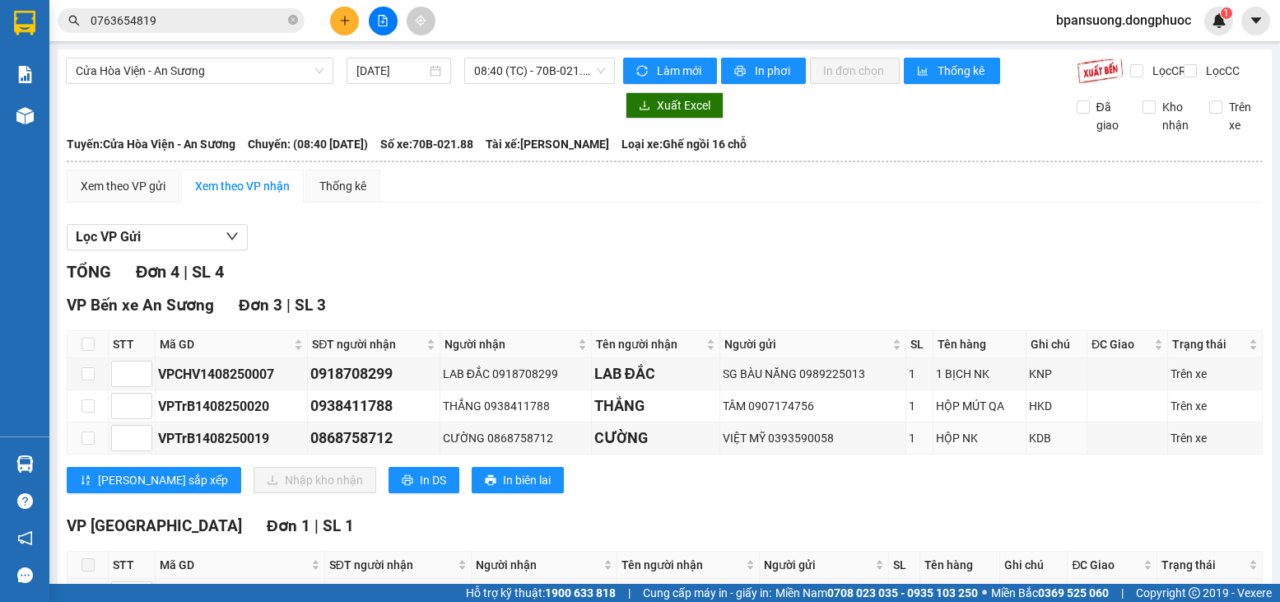
scroll to position [126, 0]
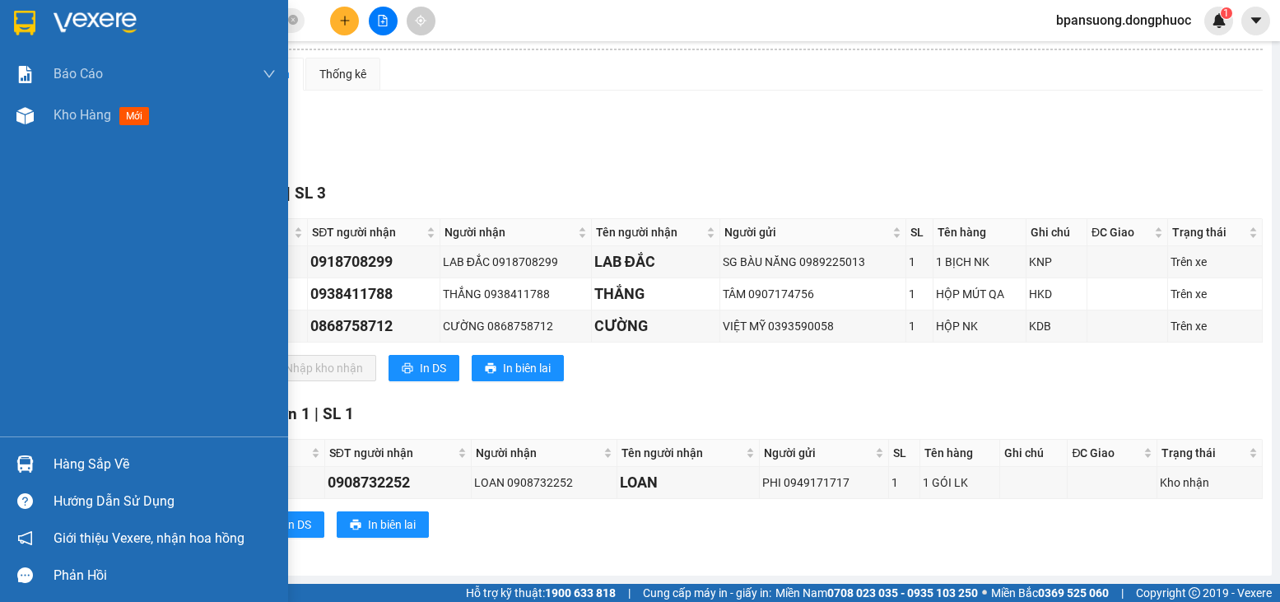
click at [27, 454] on div "Hàng sắp về" at bounding box center [144, 463] width 288 height 37
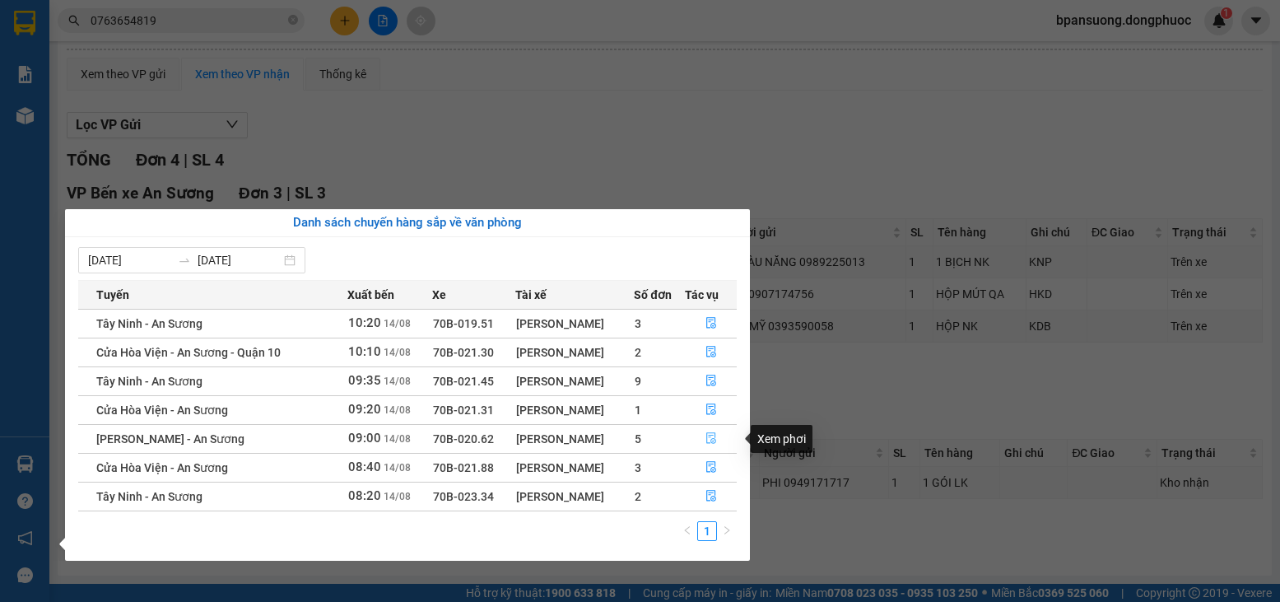
click at [709, 433] on icon "file-done" at bounding box center [711, 439] width 10 height 12
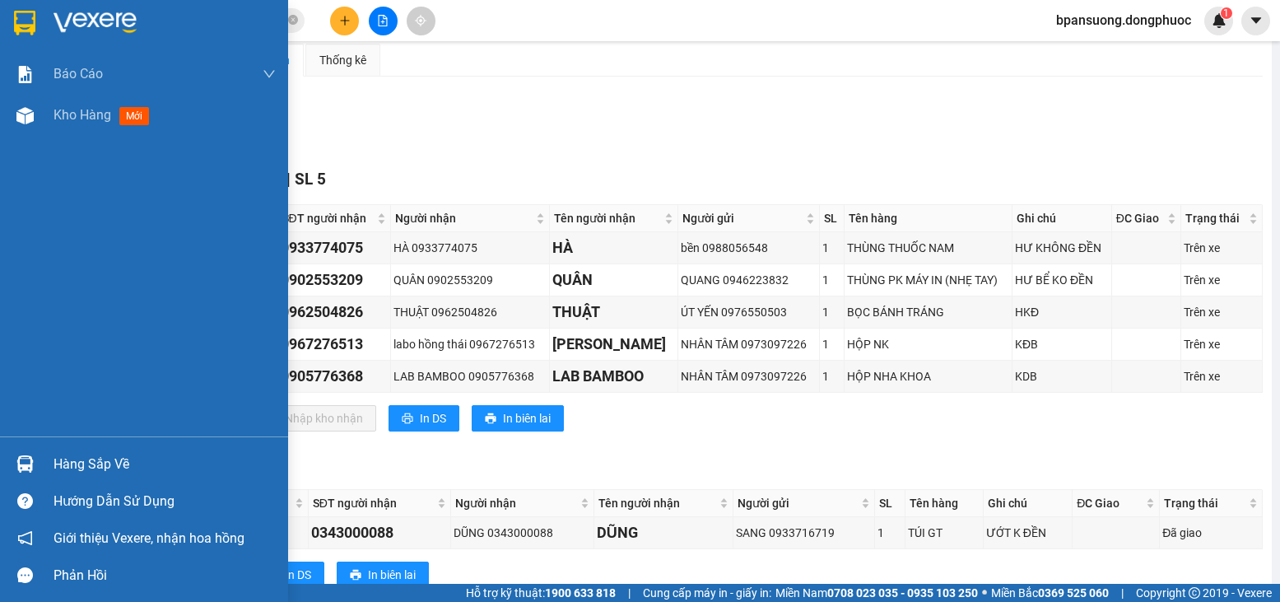
click at [70, 461] on div "Hàng sắp về" at bounding box center [165, 464] width 222 height 25
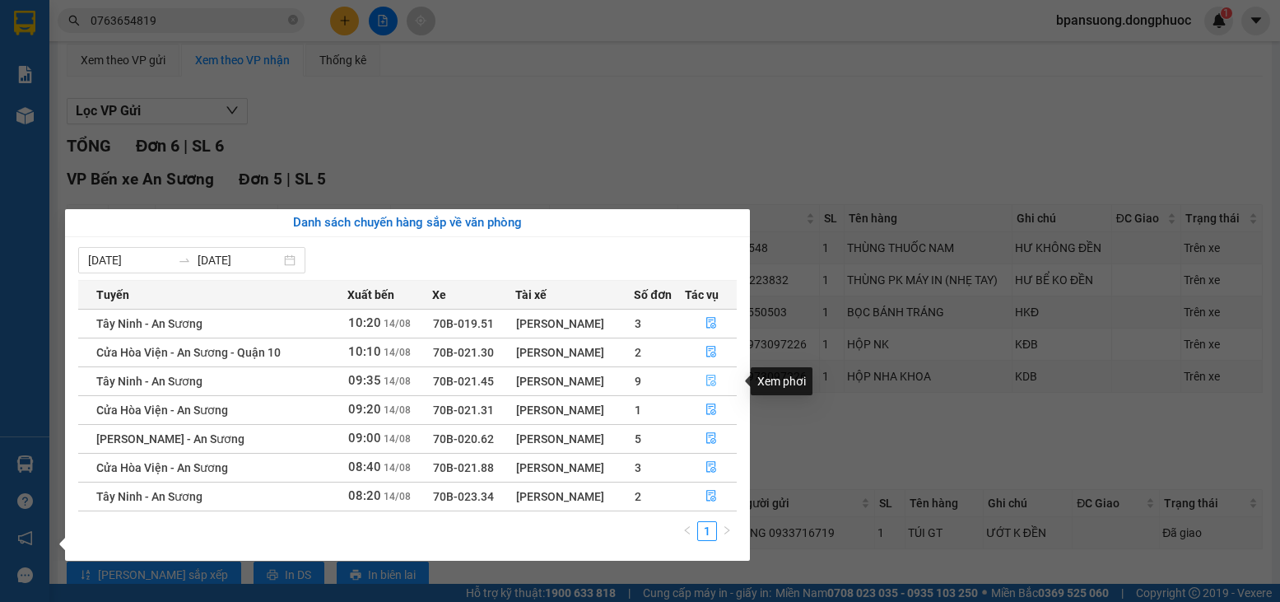
click at [705, 380] on button "button" at bounding box center [711, 381] width 51 height 26
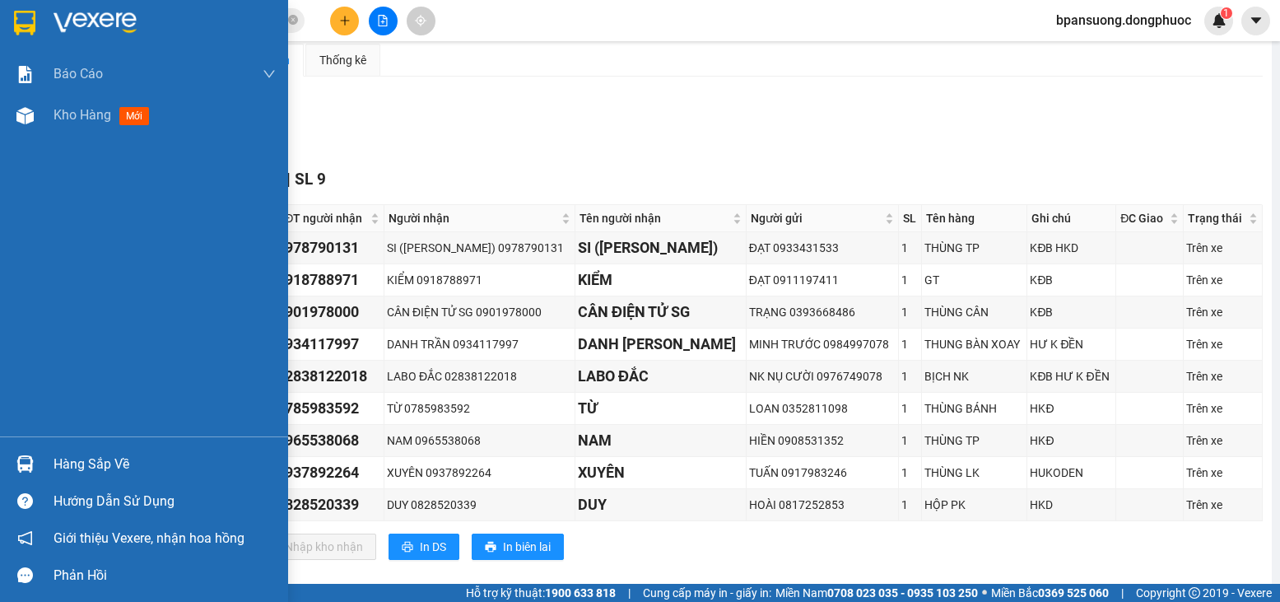
click at [34, 471] on div at bounding box center [25, 464] width 29 height 29
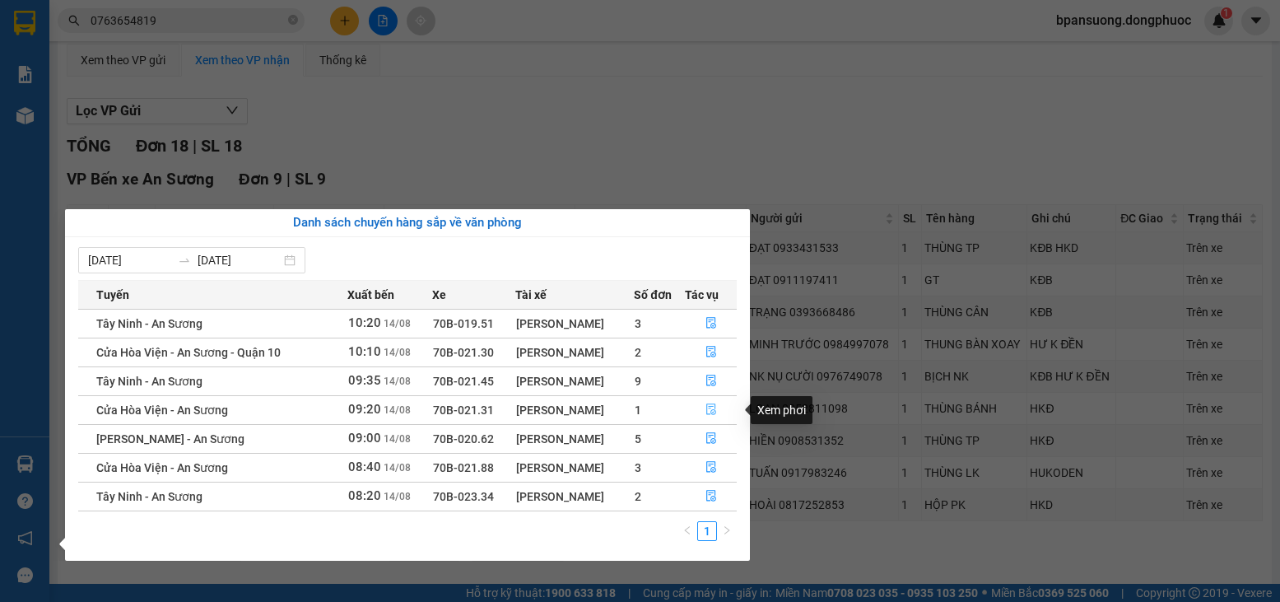
click at [711, 413] on icon "file-done" at bounding box center [711, 410] width 10 height 12
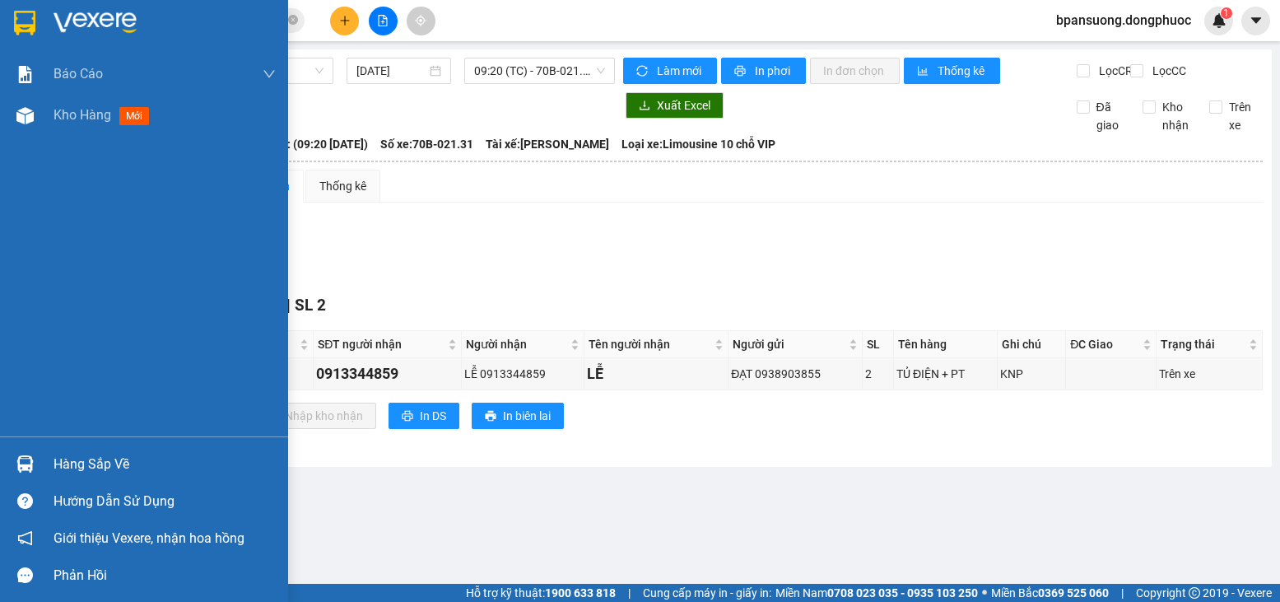
click at [77, 479] on div "Hàng sắp về" at bounding box center [144, 463] width 288 height 37
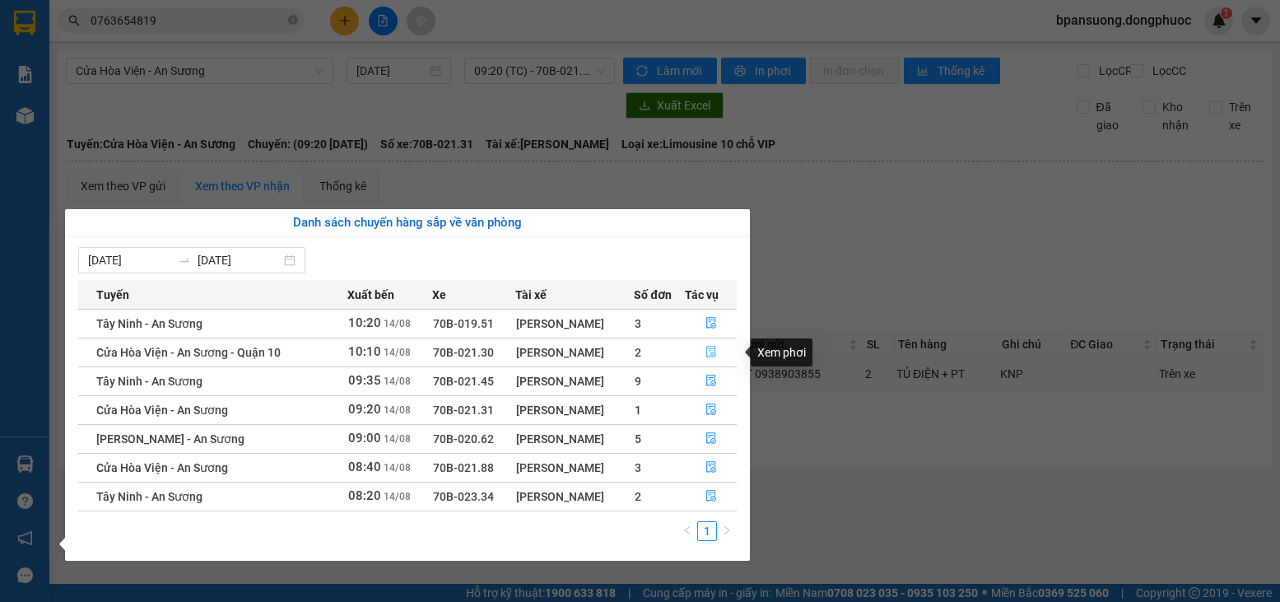
click at [725, 348] on button "button" at bounding box center [711, 352] width 51 height 26
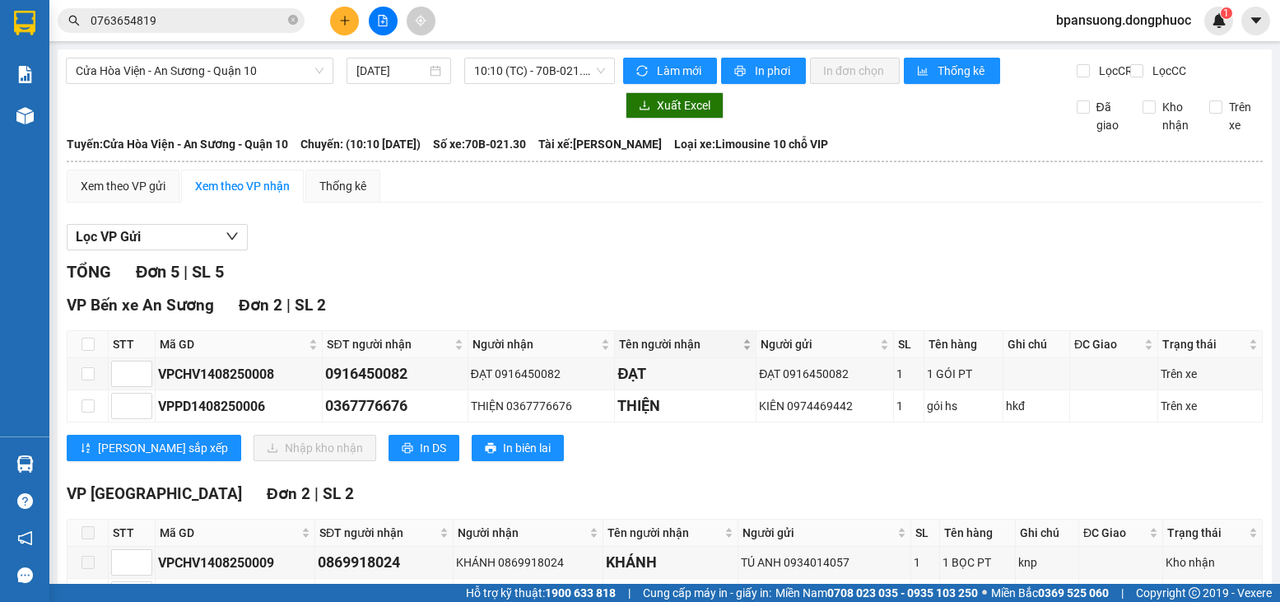
scroll to position [282, 0]
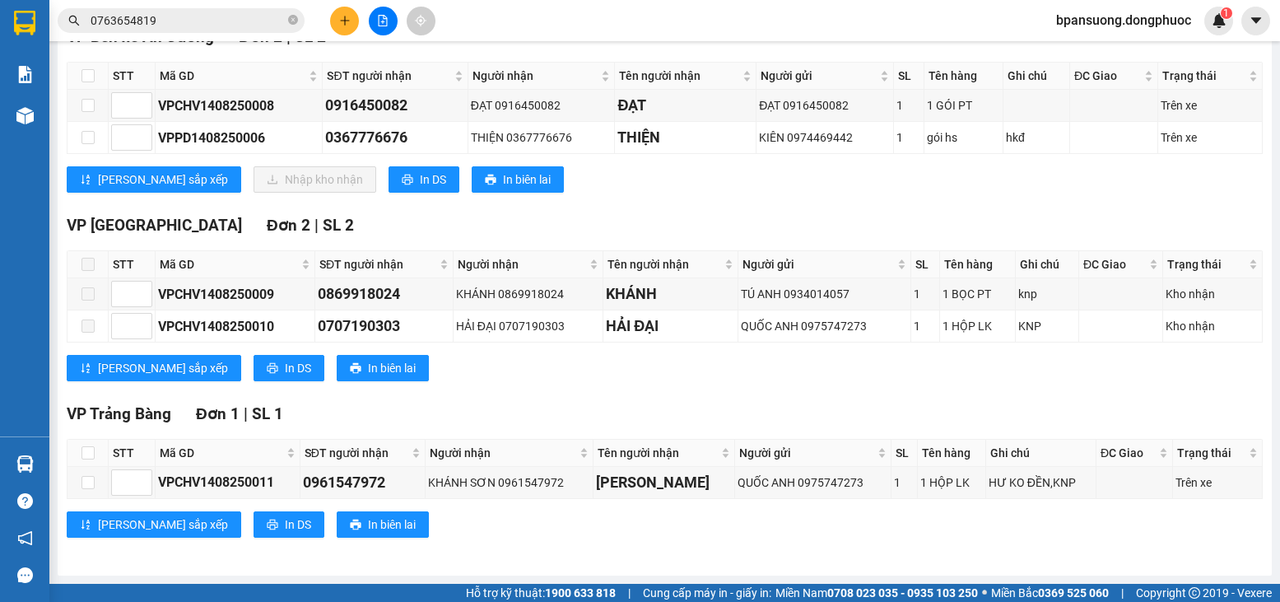
click at [23, 449] on div "Hàng sắp về" at bounding box center [24, 463] width 49 height 37
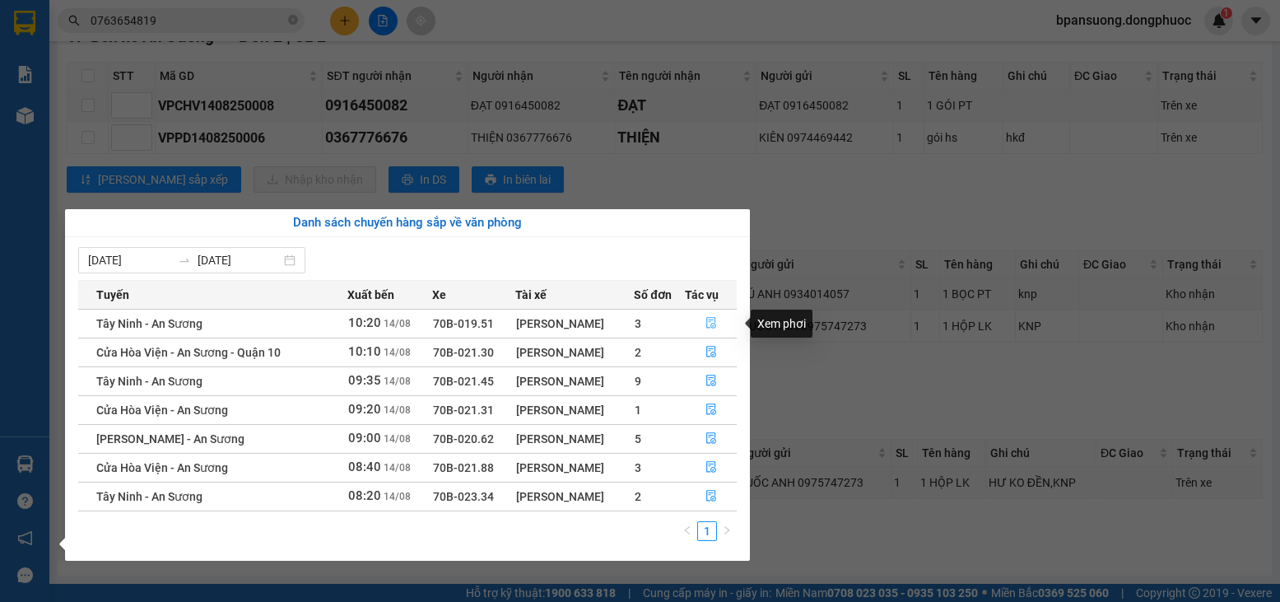
click at [719, 328] on button "button" at bounding box center [711, 323] width 51 height 26
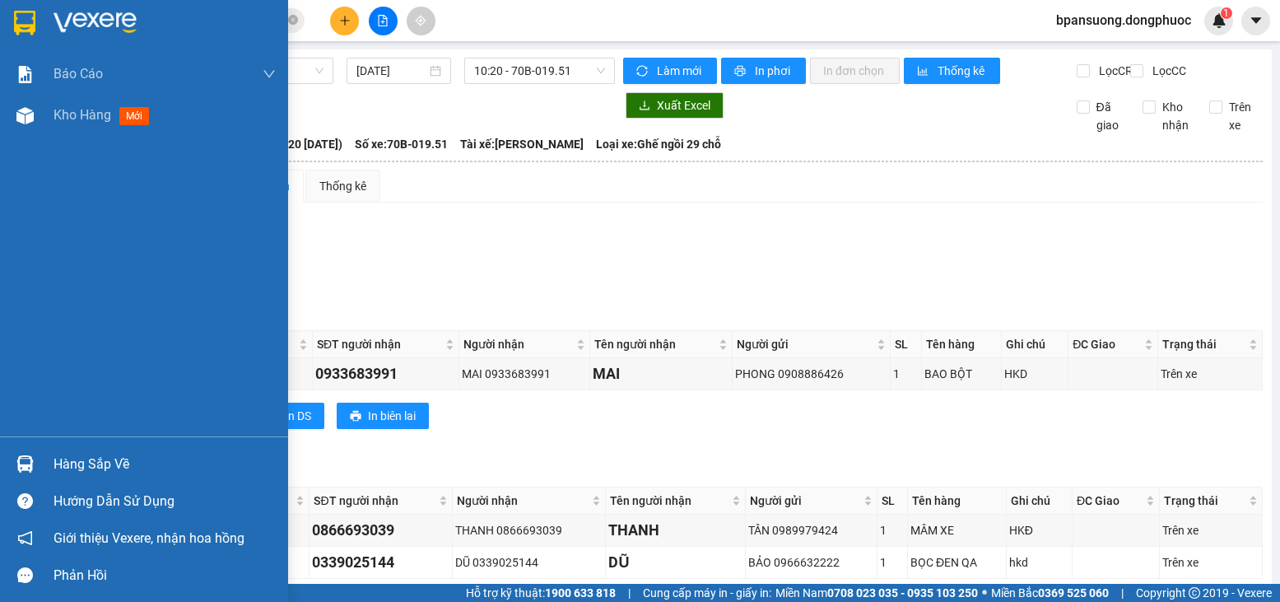
click at [26, 467] on img at bounding box center [24, 463] width 17 height 17
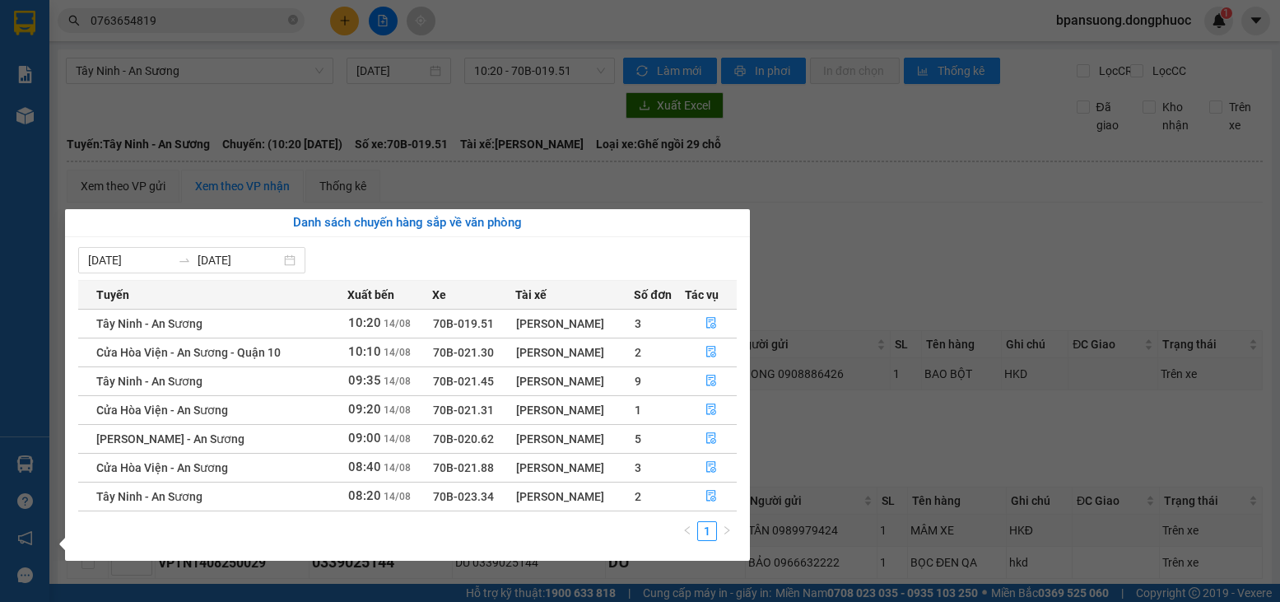
click at [942, 278] on section "Kết quả tìm kiếm ( 5 ) Bộ lọc Mã ĐH Trạng thái Món hàng Tổng cước Chưa cước Nhã…" at bounding box center [640, 301] width 1280 height 602
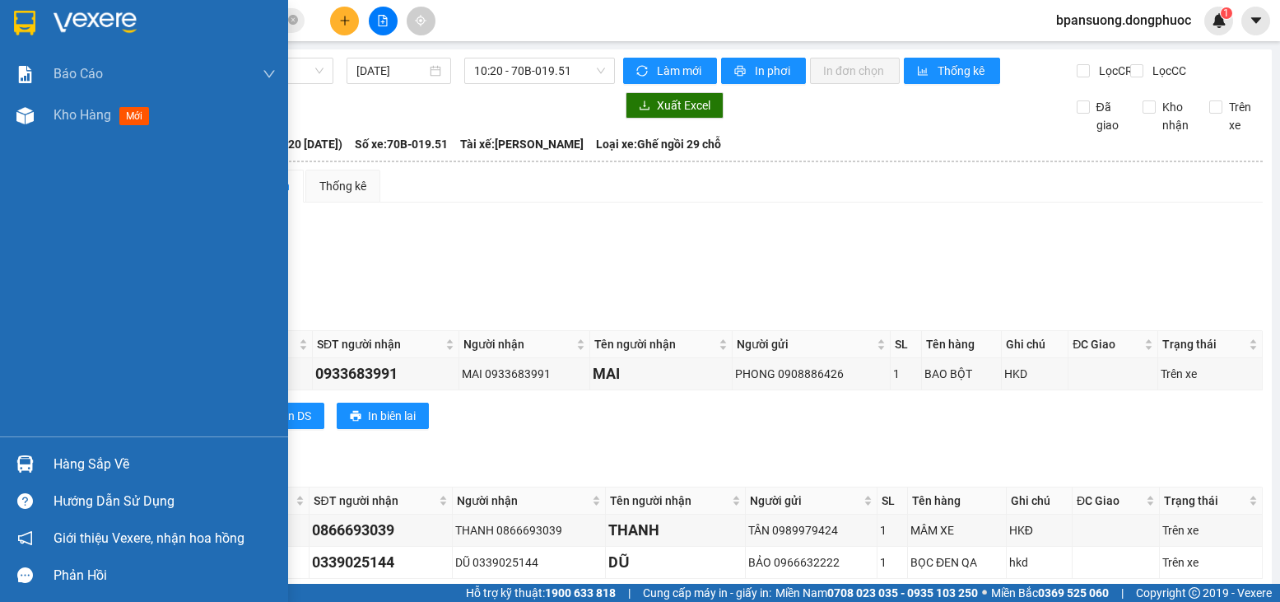
click at [2, 463] on div "Hàng sắp về" at bounding box center [144, 463] width 288 height 37
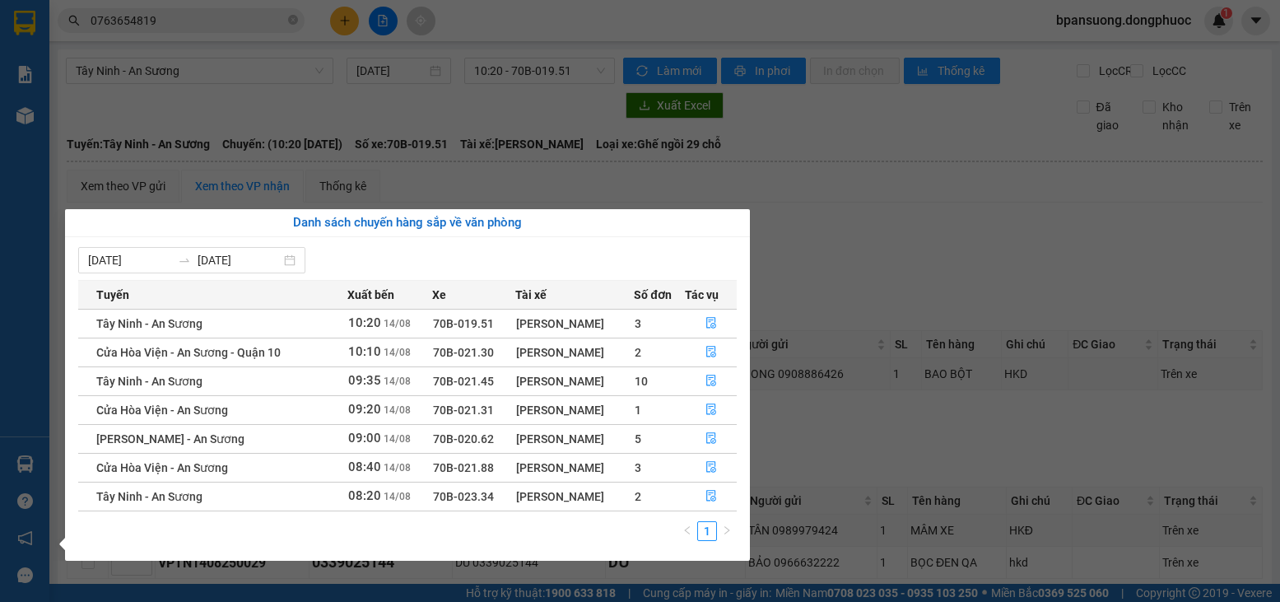
click at [483, 84] on section "Kết quả tìm kiếm ( 5 ) Bộ lọc Mã ĐH Trạng thái Món hàng Tổng cước Chưa cước Nhã…" at bounding box center [640, 301] width 1280 height 602
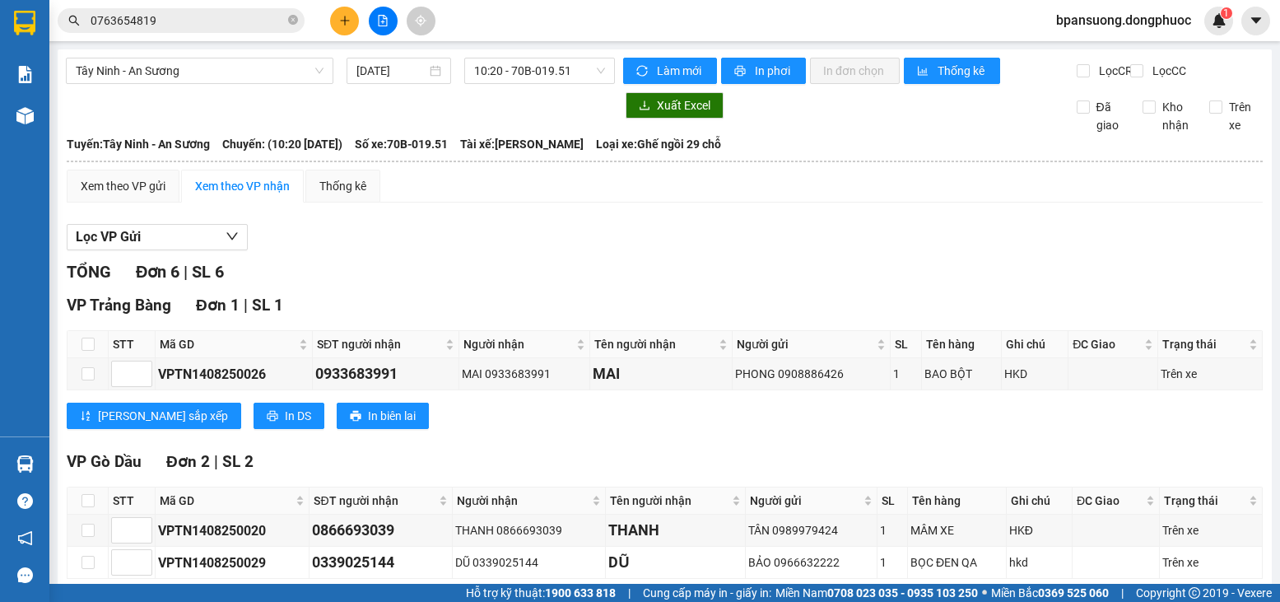
click at [333, 16] on button at bounding box center [344, 21] width 29 height 29
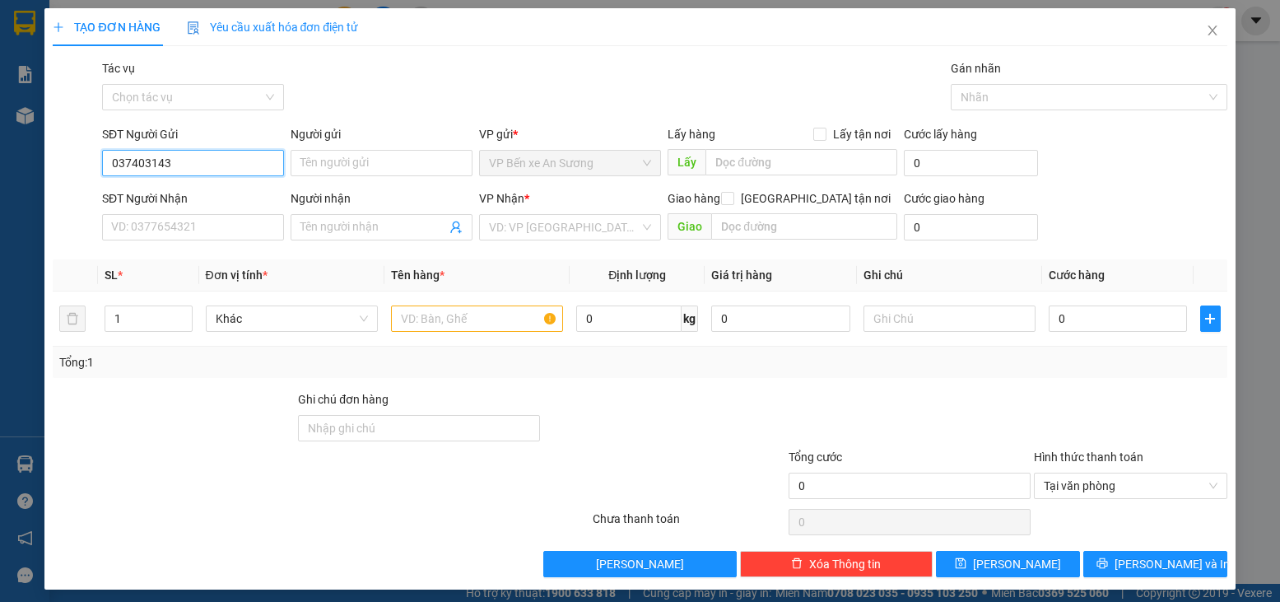
click at [150, 159] on input "037403143" at bounding box center [193, 163] width 182 height 26
type input "0374031431"
click at [343, 163] on input "Người gửi" at bounding box center [382, 163] width 182 height 26
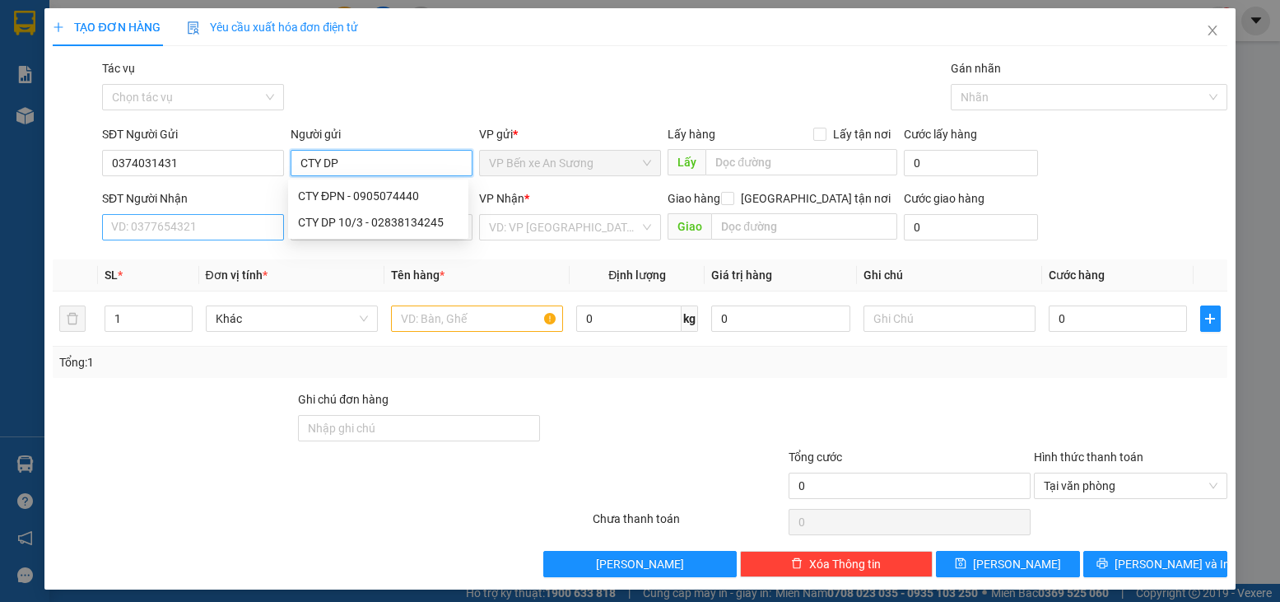
type input "CTY DP"
click at [147, 221] on input "SĐT Người Nhận" at bounding box center [193, 227] width 182 height 26
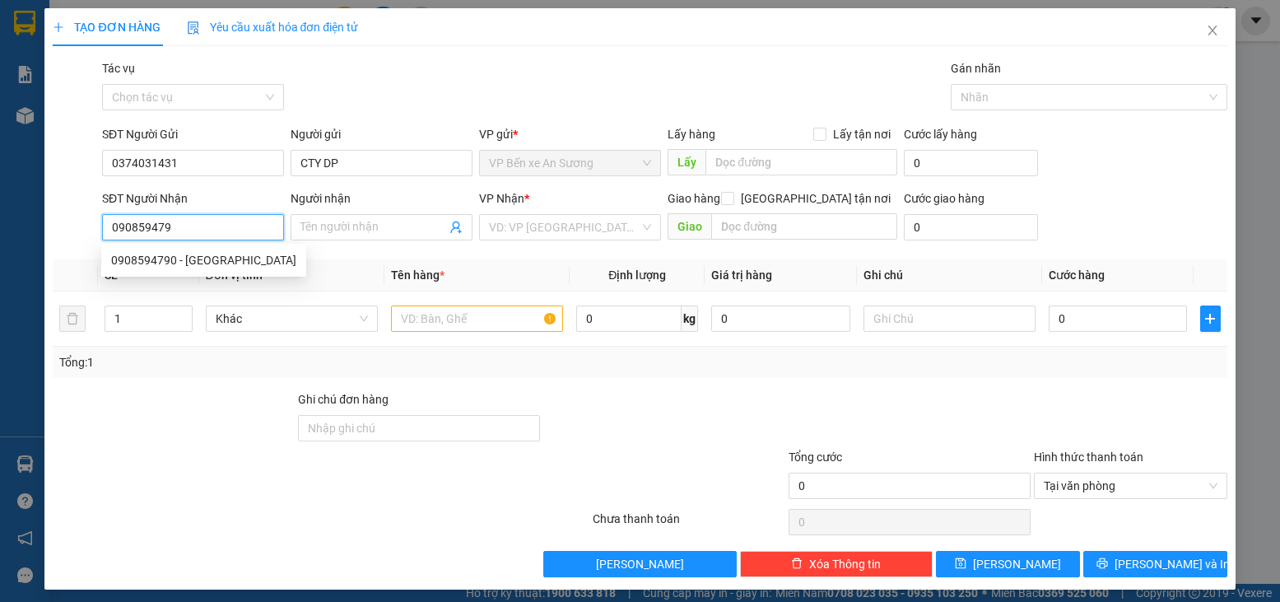
type input "0908594790"
click at [208, 258] on div "0908594790 - HUY" at bounding box center [203, 260] width 185 height 18
type input "HUY"
type input "25.000"
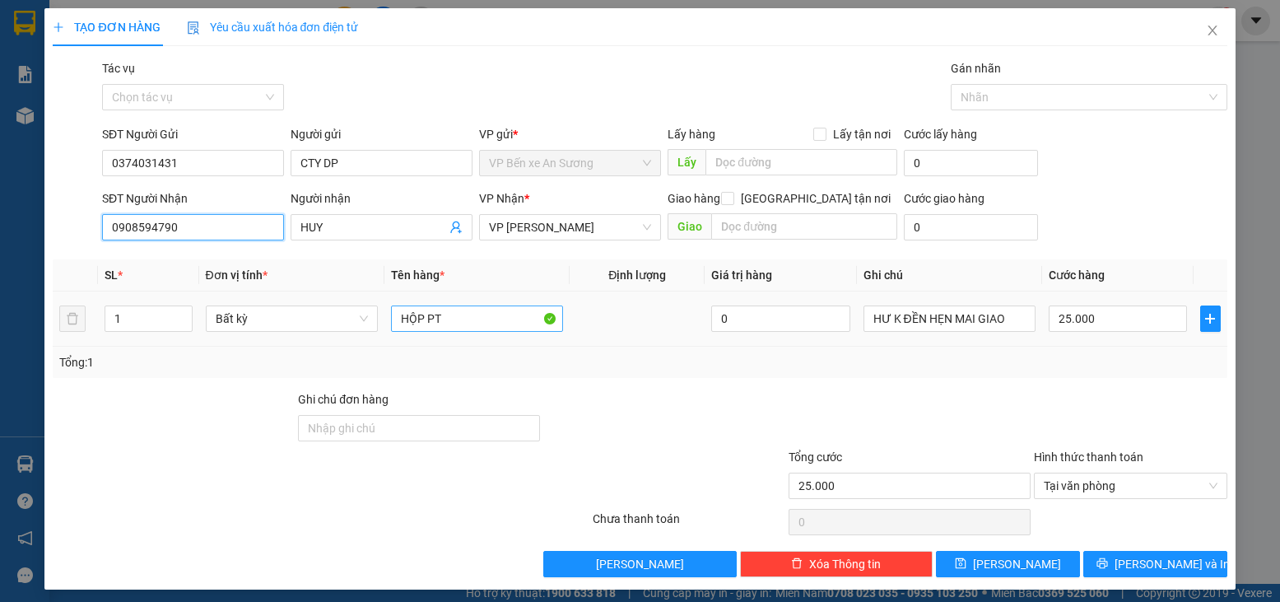
type input "0908594790"
click at [489, 312] on input "HỘP PT" at bounding box center [477, 318] width 172 height 26
type input "B"
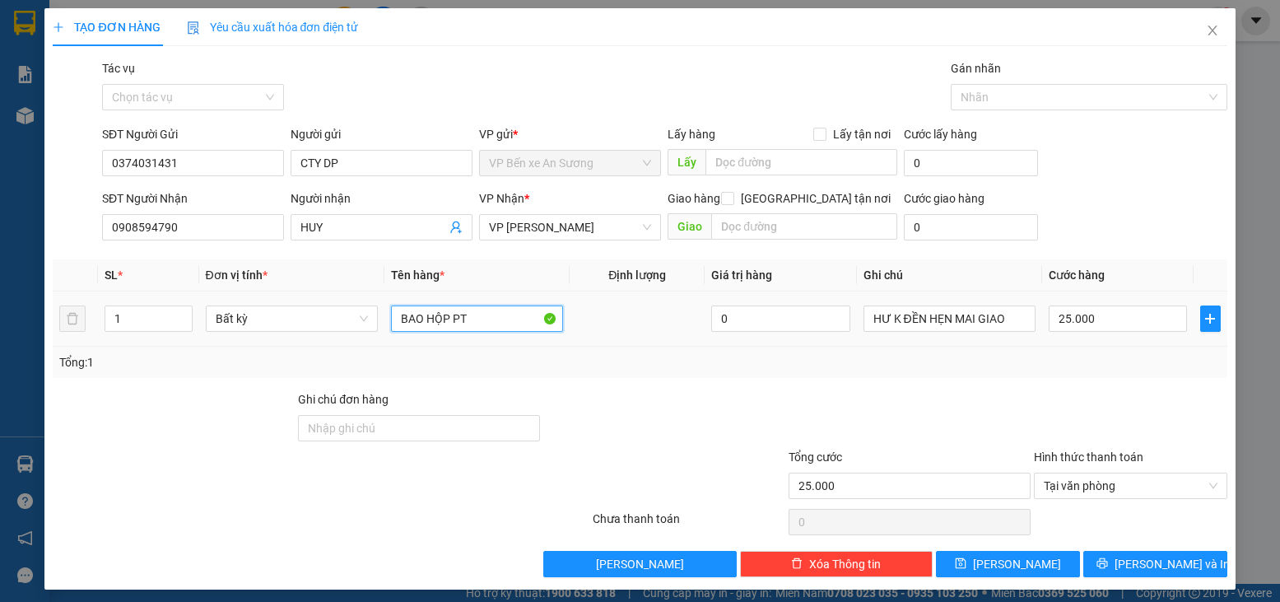
type input "BAO HỘP PT"
click at [720, 378] on div "Transit Pickup Surcharge Ids Transit Deliver Surcharge Ids Transit Deliver Surc…" at bounding box center [640, 318] width 1174 height 518
click at [1083, 318] on input "25.000" at bounding box center [1118, 318] width 138 height 26
click at [1064, 362] on div "Tổng: 1" at bounding box center [639, 362] width 1161 height 18
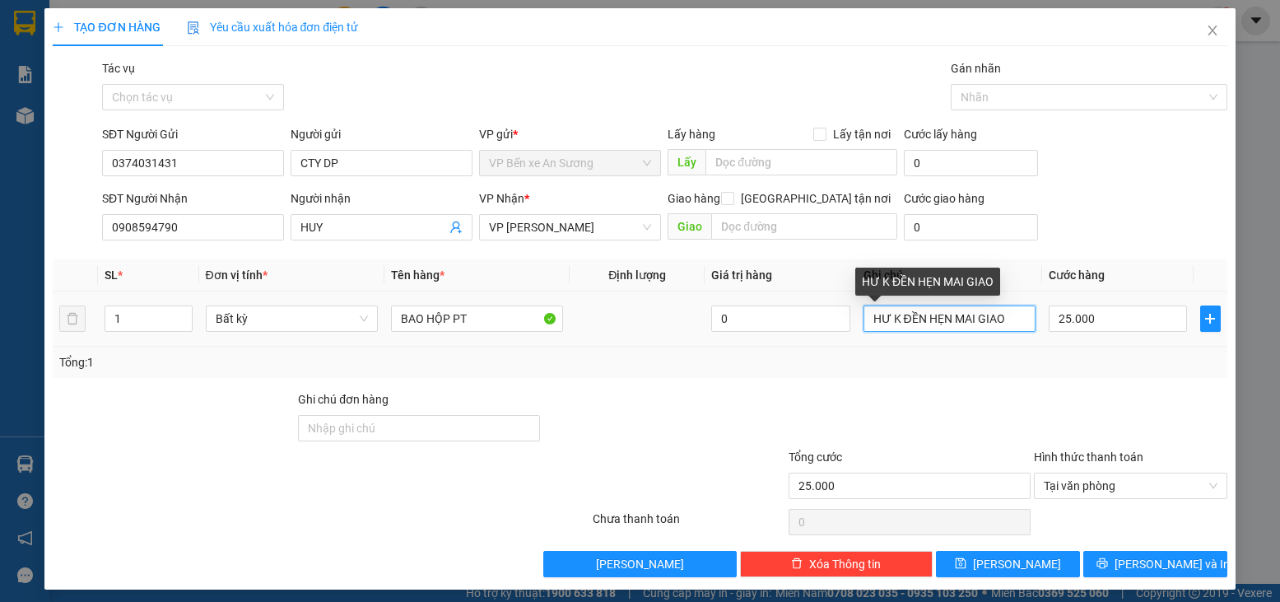
click at [1005, 323] on input "HƯ K ĐỀN HẸN MAI GIAO" at bounding box center [950, 318] width 172 height 26
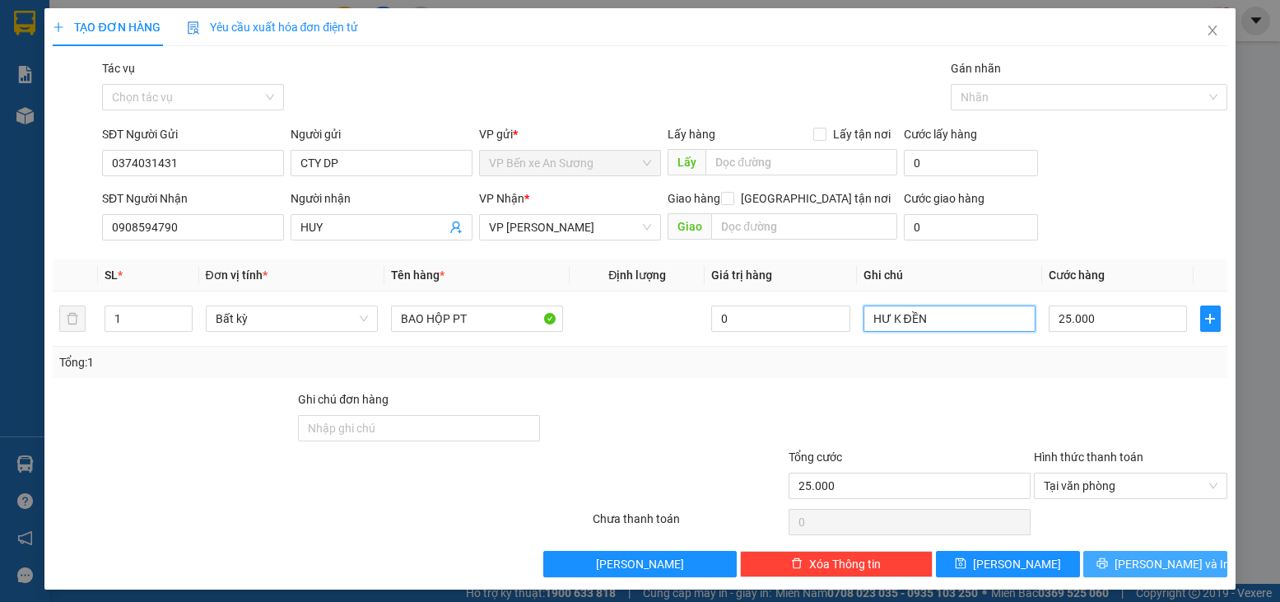
type input "HƯ K ĐỀN"
click at [1108, 558] on icon "printer" at bounding box center [1103, 563] width 12 height 12
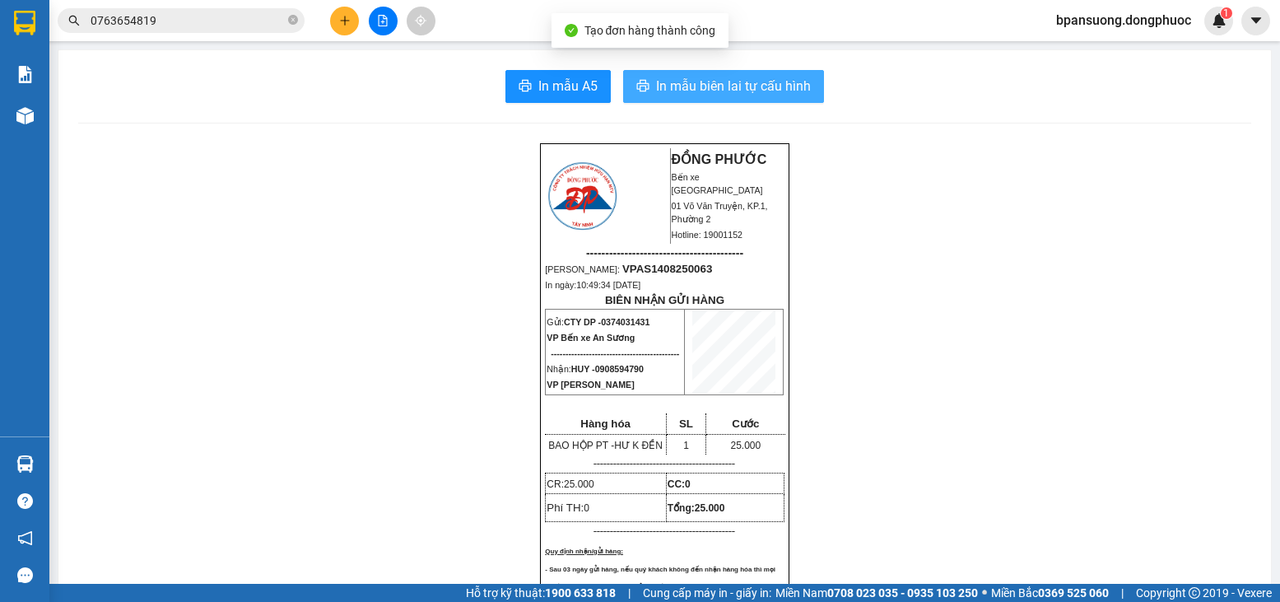
click at [802, 98] on button "In mẫu biên lai tự cấu hình" at bounding box center [723, 86] width 201 height 33
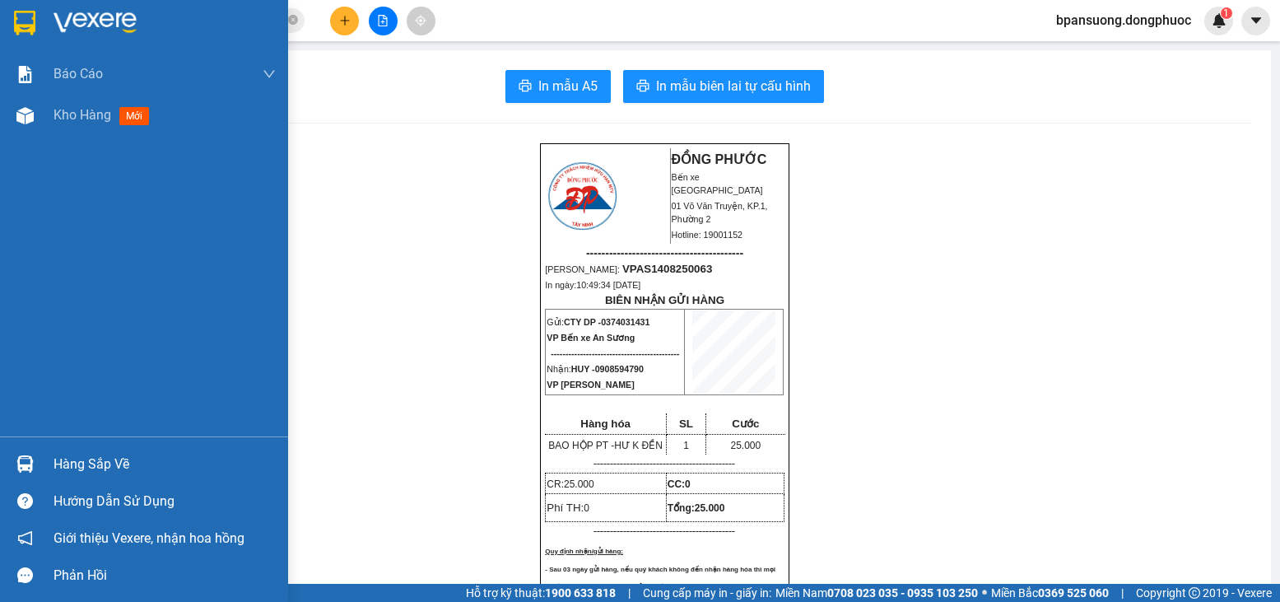
click at [17, 469] on img at bounding box center [24, 463] width 17 height 17
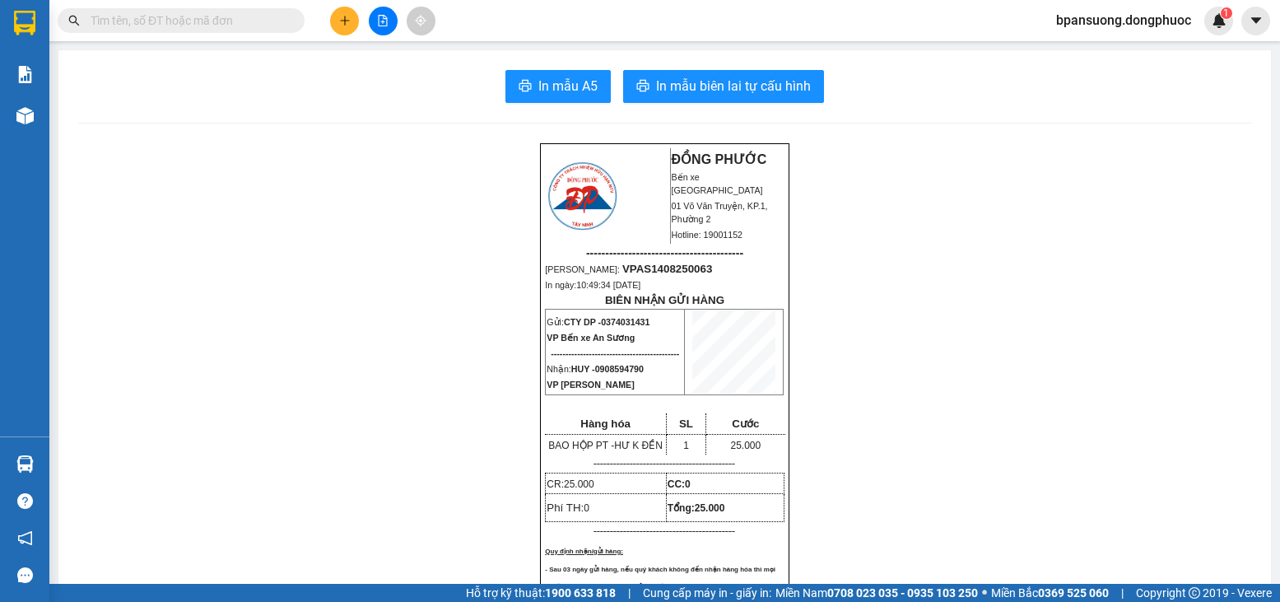
click at [235, 35] on div "Kết quả tìm kiếm ( 0 ) Bộ lọc No Data" at bounding box center [160, 21] width 321 height 29
click at [231, 30] on span at bounding box center [181, 20] width 247 height 25
click at [238, 27] on input "text" at bounding box center [188, 21] width 194 height 18
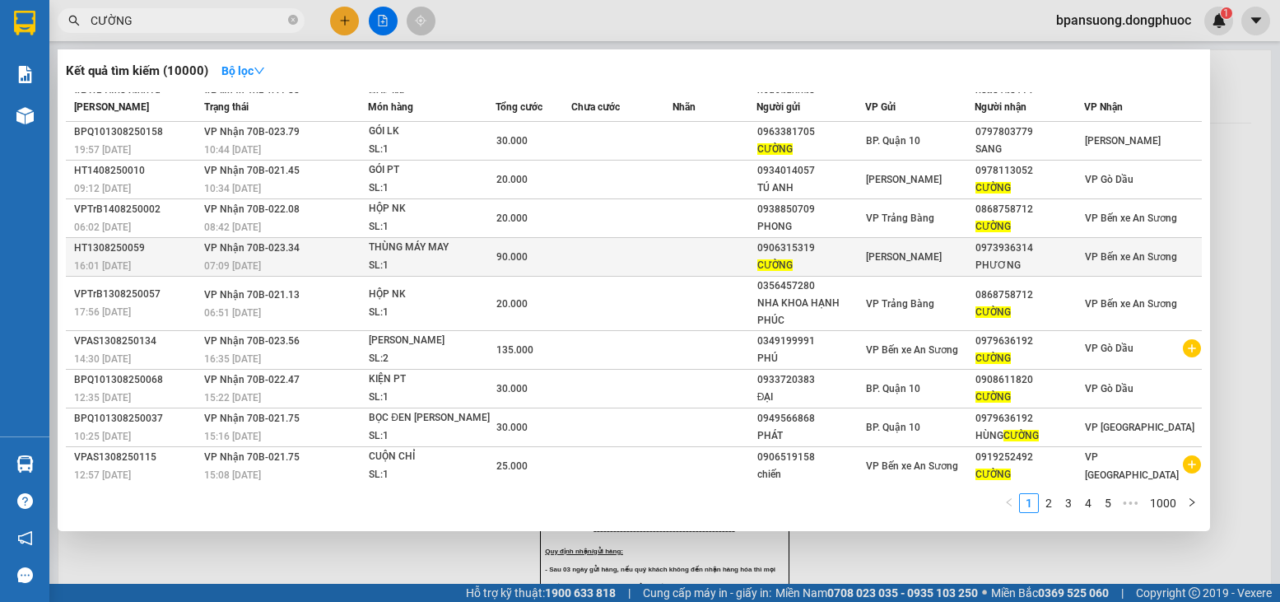
scroll to position [41, 0]
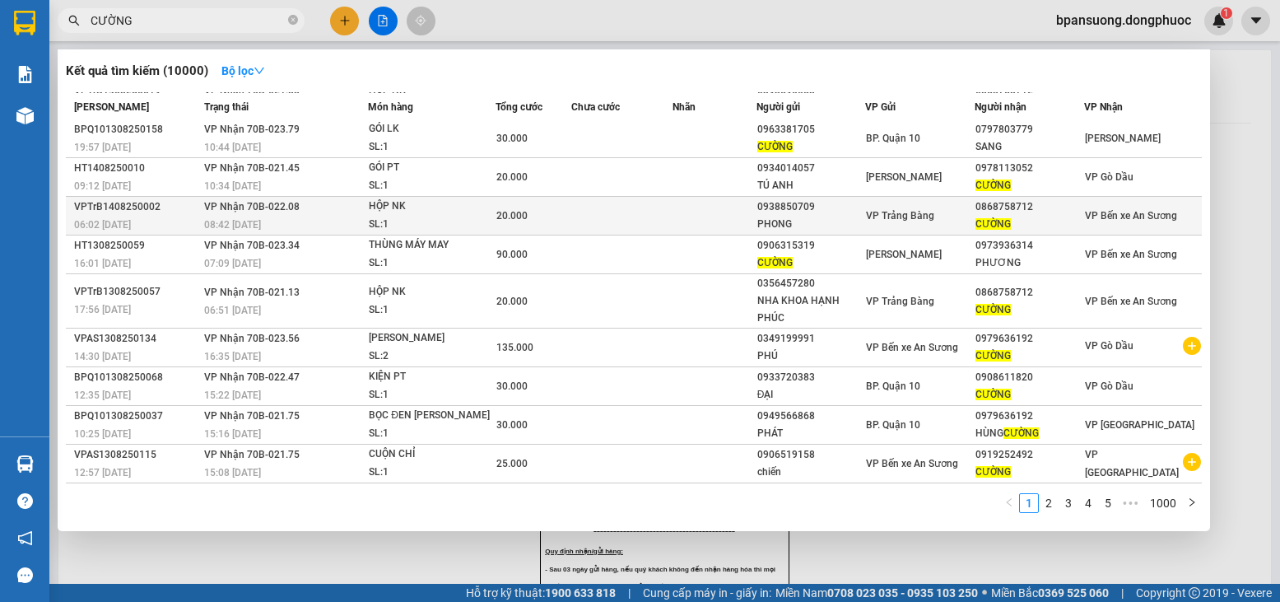
type input "CƯỜNG"
click at [636, 223] on td at bounding box center [621, 216] width 100 height 39
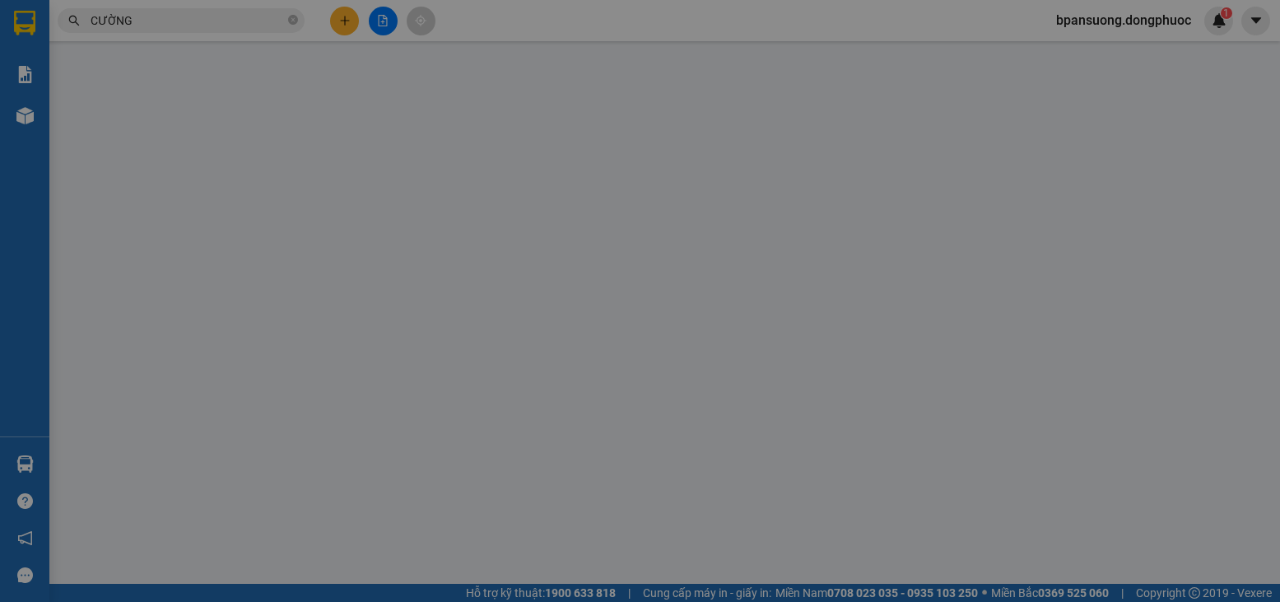
type input "0938850709"
type input "PHONG"
type input "0868758712"
type input "CƯỜNG"
type input "20.000"
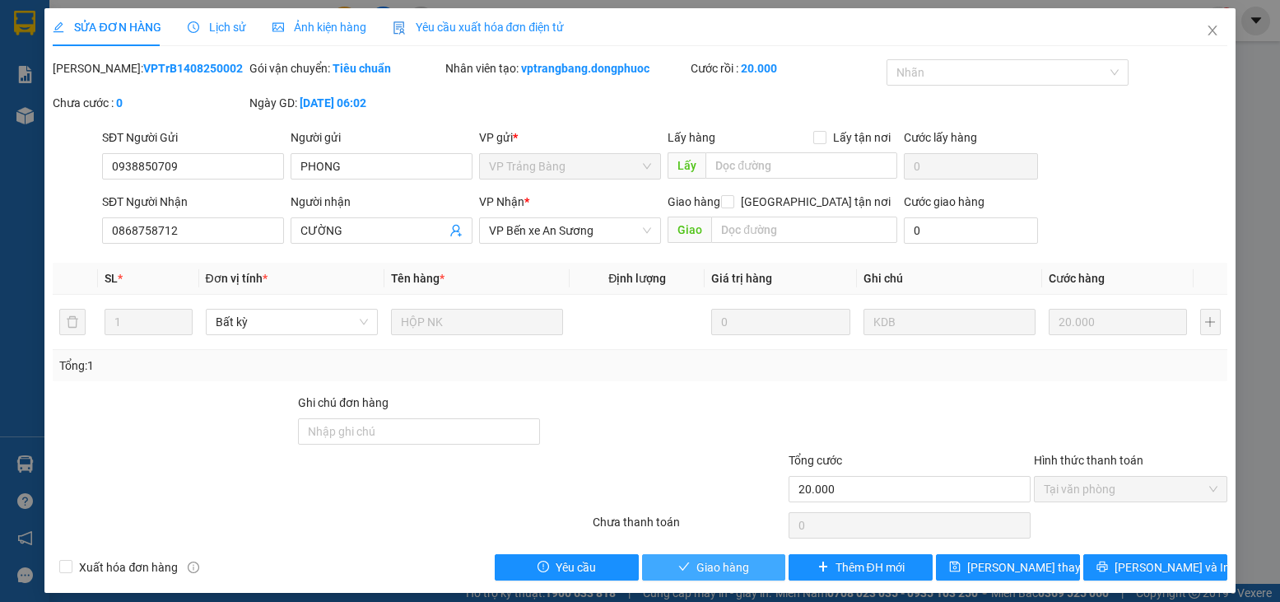
click at [732, 571] on span "Giao hàng" at bounding box center [723, 567] width 53 height 18
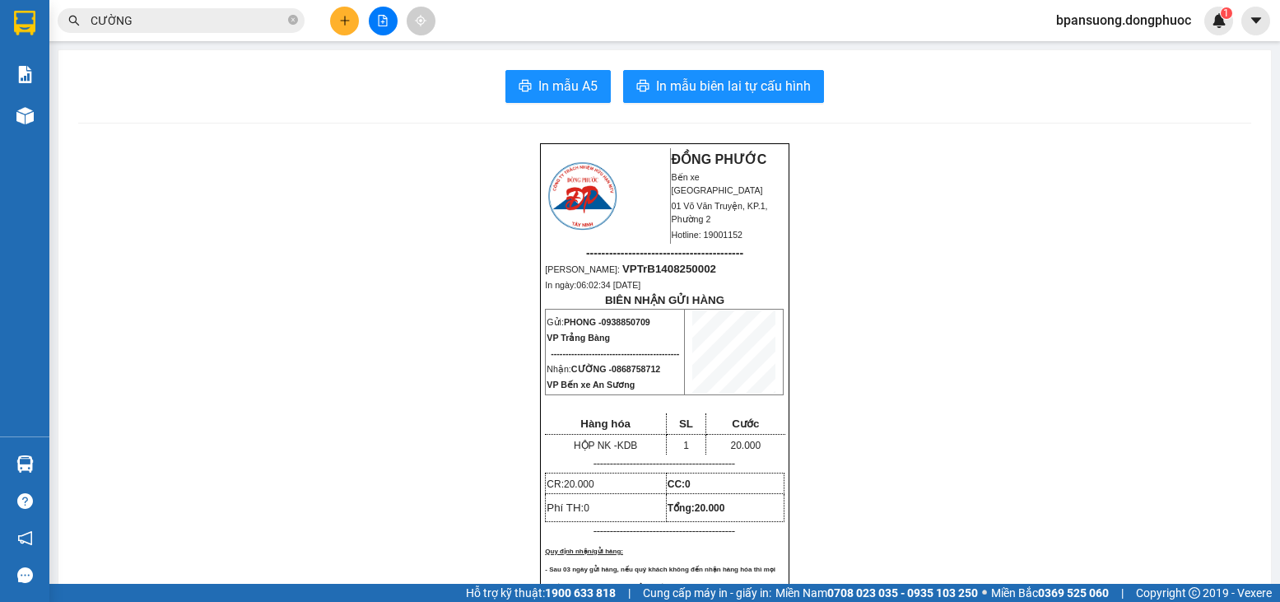
click at [167, 25] on input "CƯỜNG" at bounding box center [188, 21] width 194 height 18
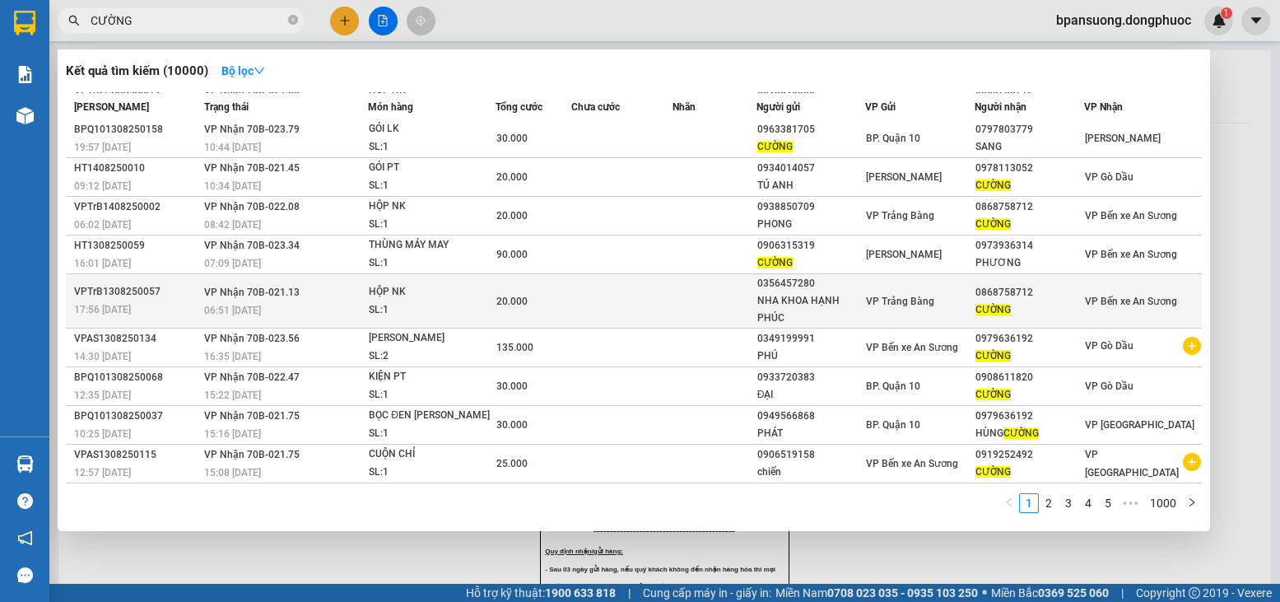
click at [897, 310] on td "VP Trảng Bàng" at bounding box center [919, 301] width 109 height 54
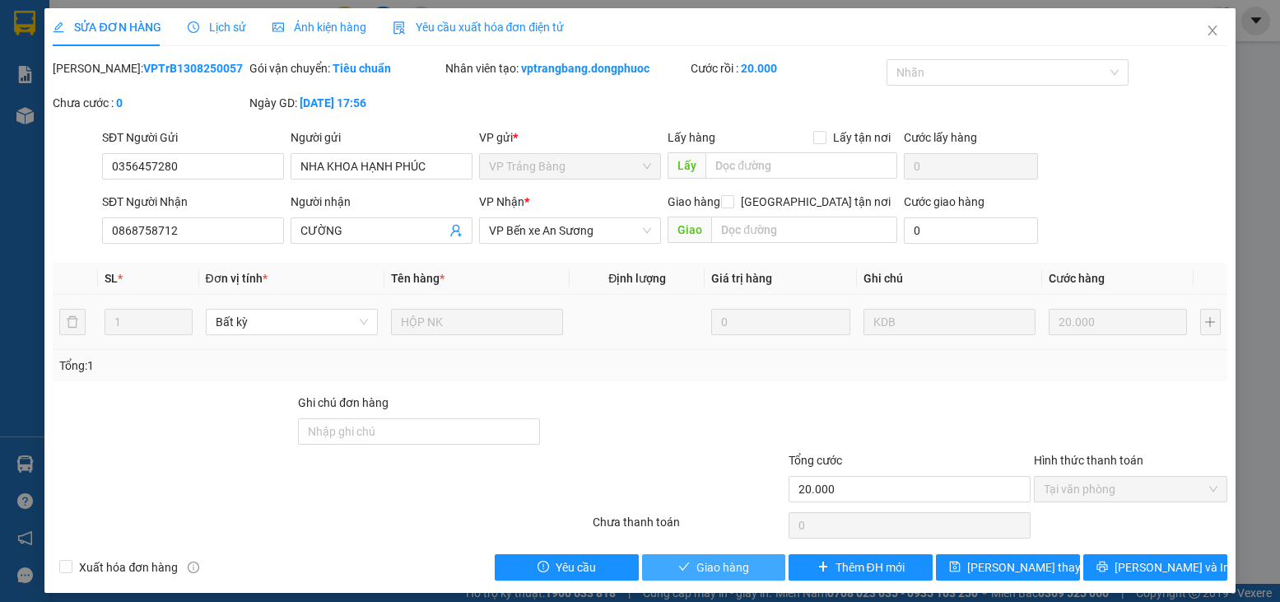
click at [733, 570] on span "Giao hàng" at bounding box center [723, 567] width 53 height 18
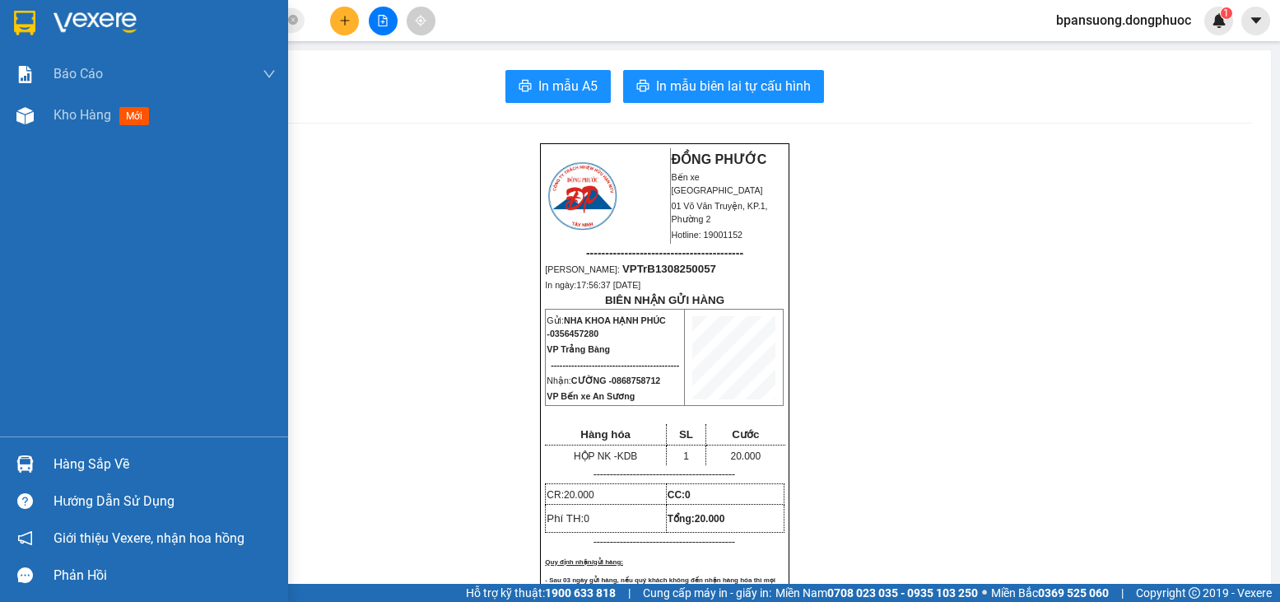
click at [44, 469] on div "Hàng sắp về" at bounding box center [144, 463] width 288 height 37
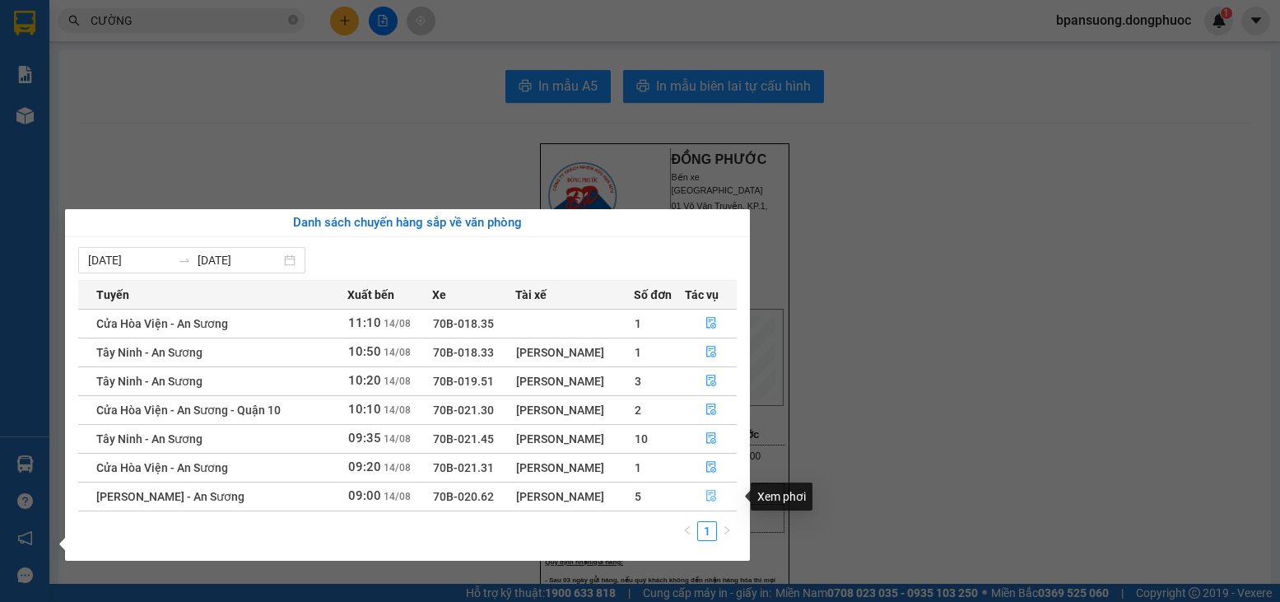
click at [718, 500] on button "button" at bounding box center [711, 496] width 51 height 26
